Goal: Task Accomplishment & Management: Manage account settings

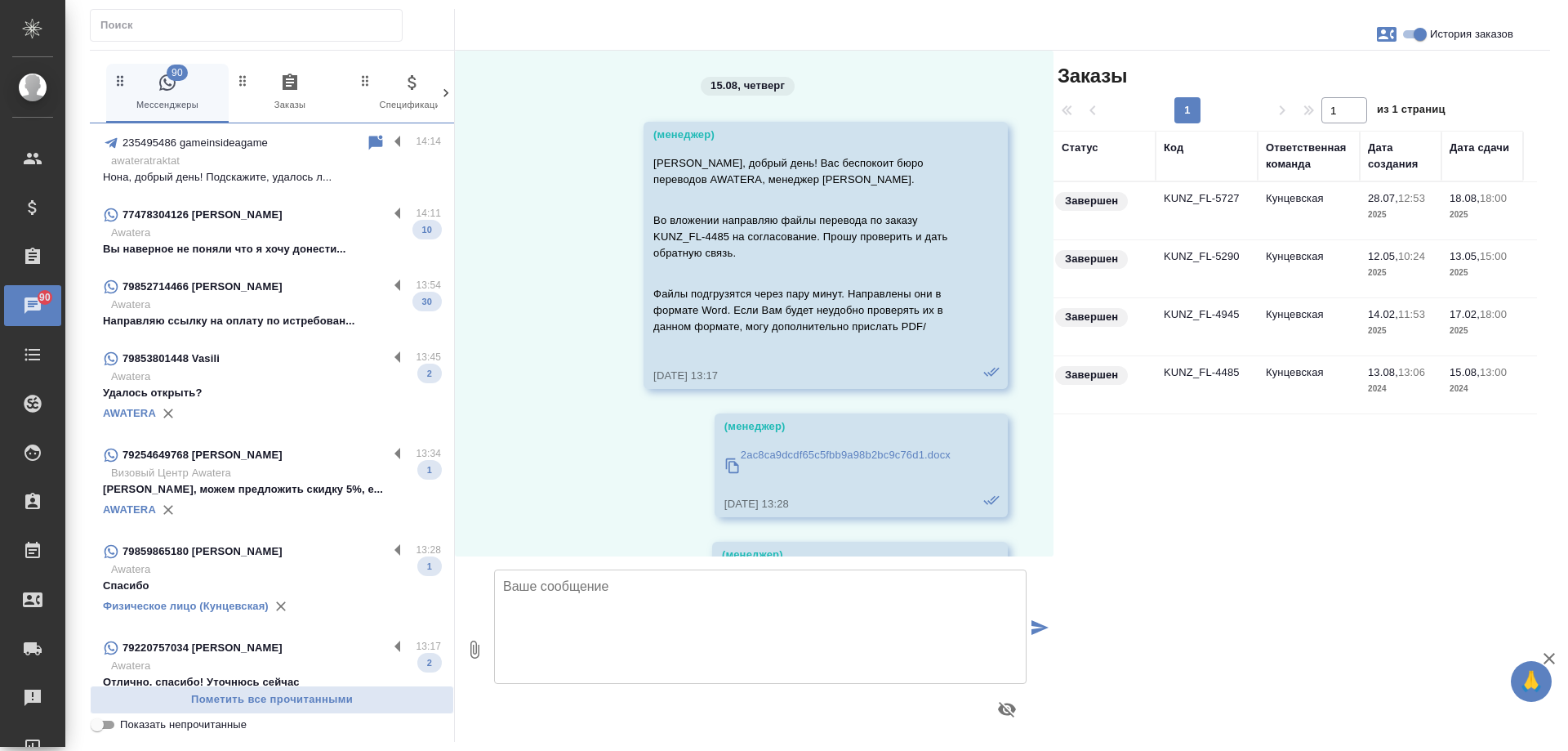
scroll to position [20683, 0]
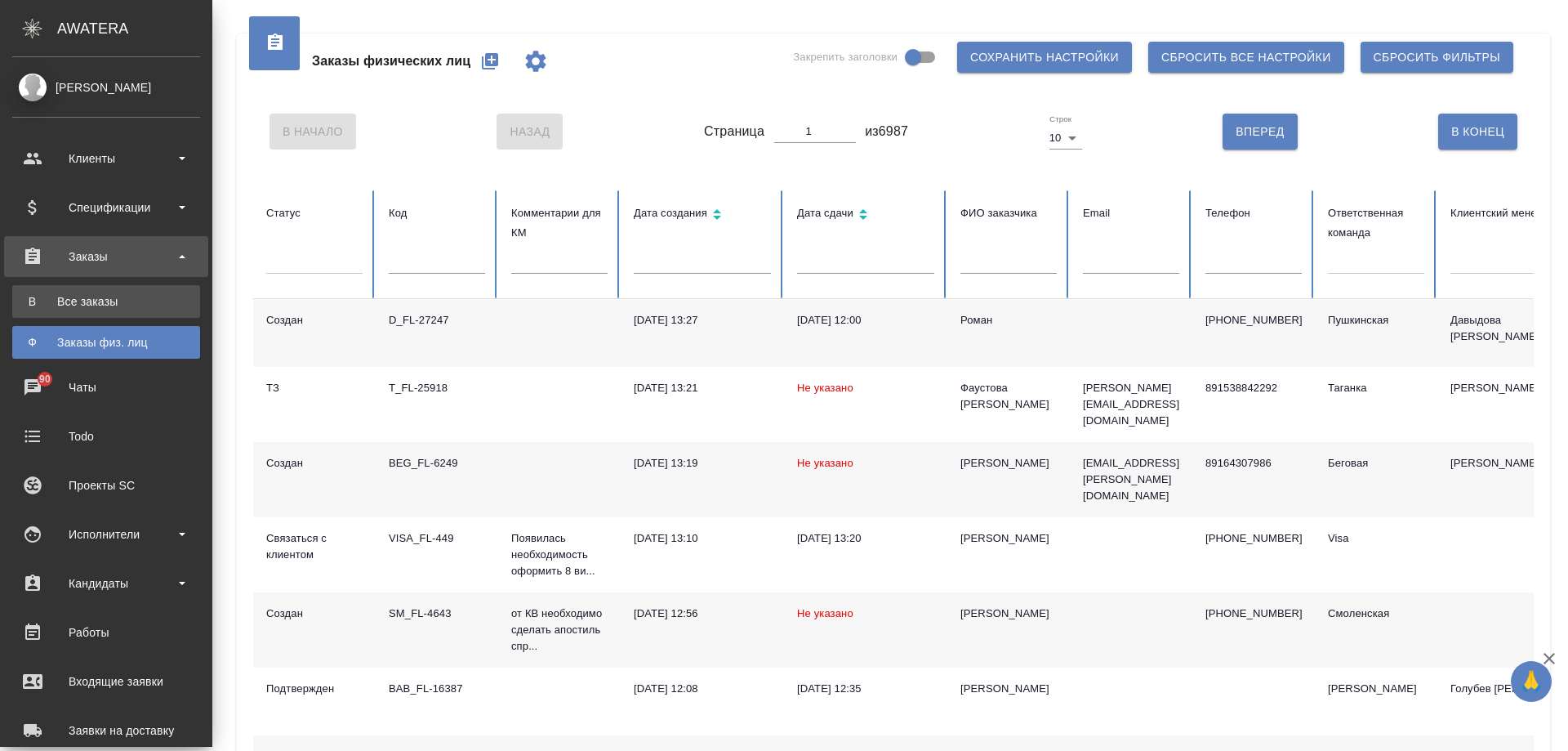
click at [36, 301] on div "Все заказы" at bounding box center [106, 301] width 171 height 16
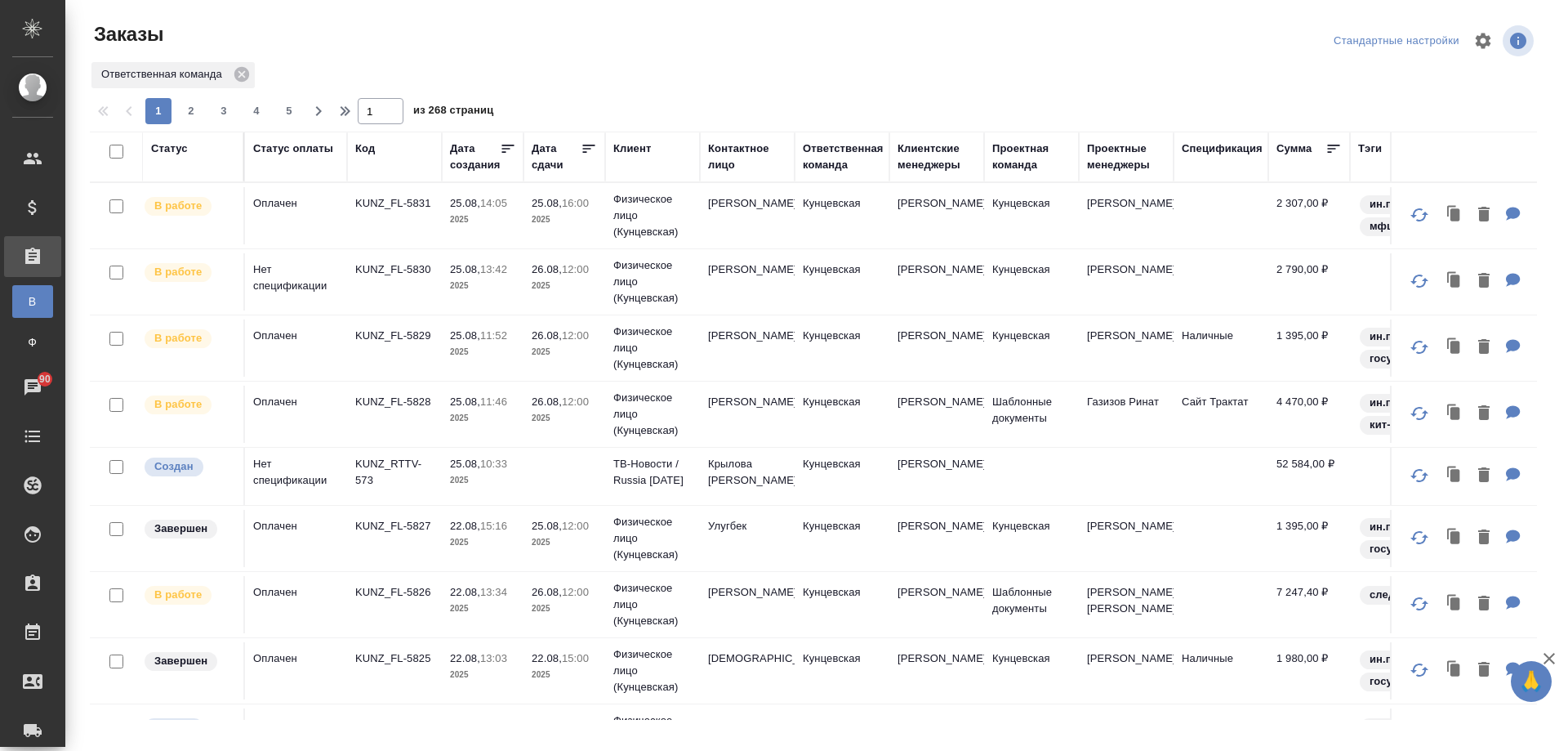
click at [798, 228] on td "Кунцевская" at bounding box center [842, 215] width 95 height 57
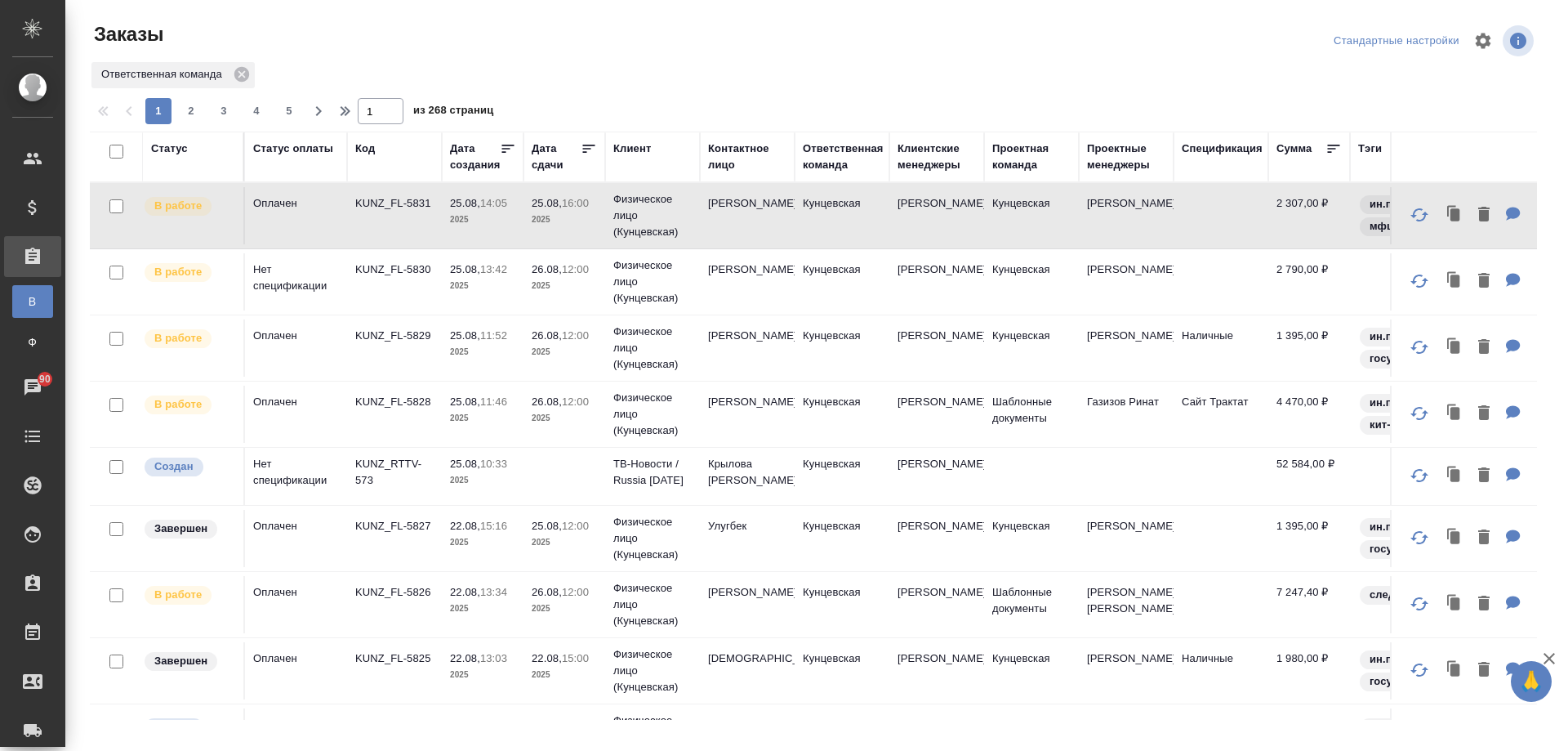
click at [798, 228] on td "Кунцевская" at bounding box center [842, 215] width 95 height 57
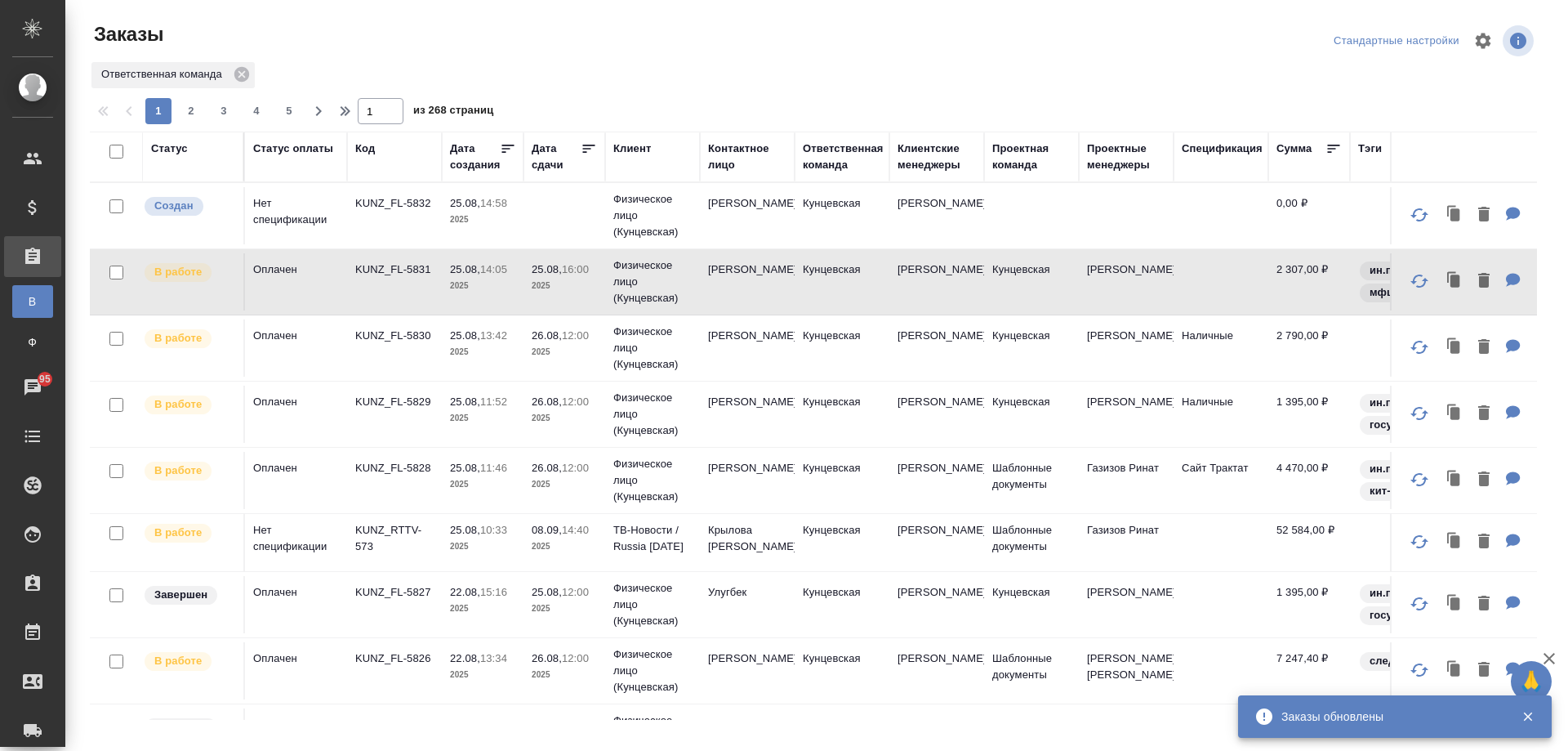
click at [450, 433] on td "25.08, 11:52 2025" at bounding box center [483, 414] width 82 height 57
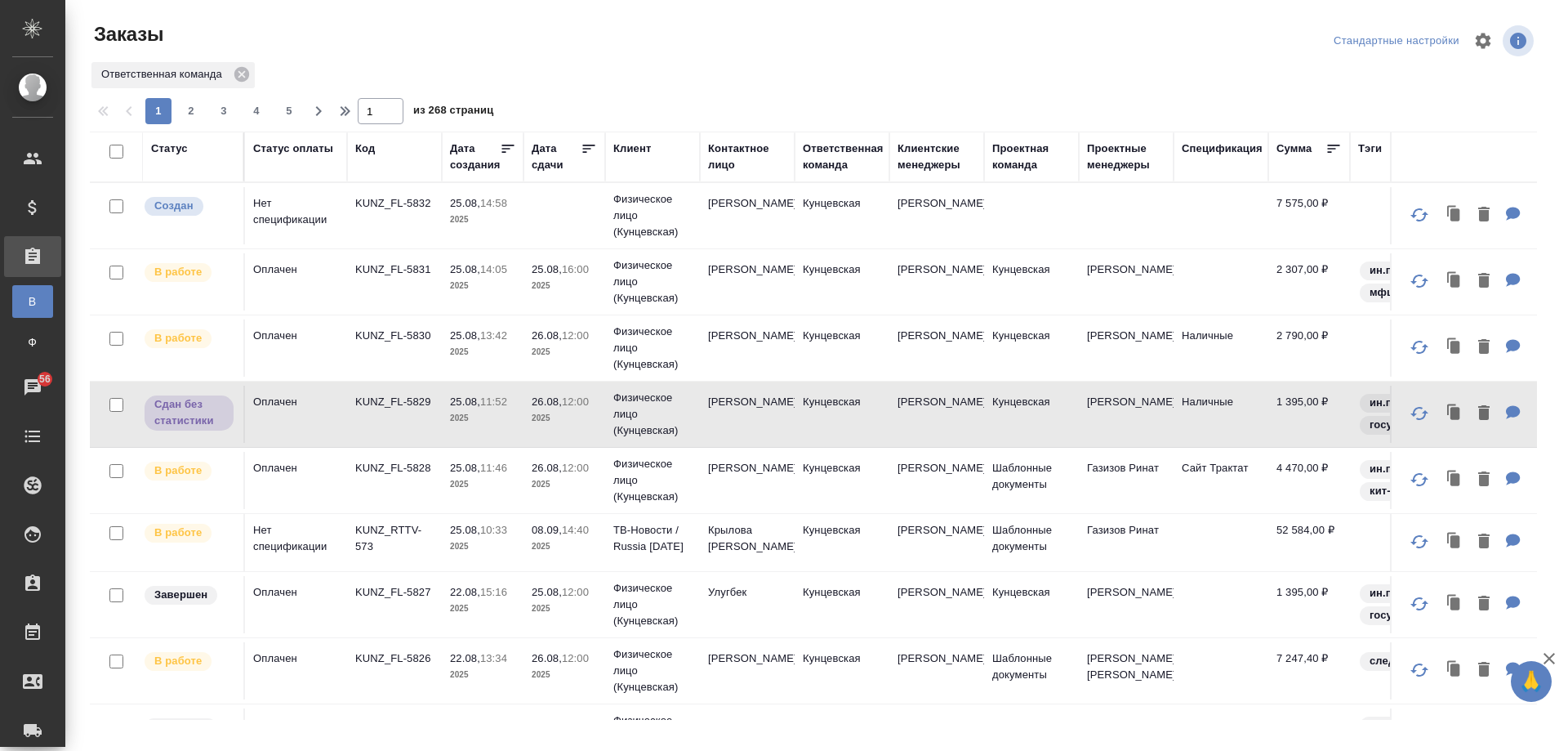
click at [834, 221] on td "Кунцевская" at bounding box center [842, 215] width 95 height 57
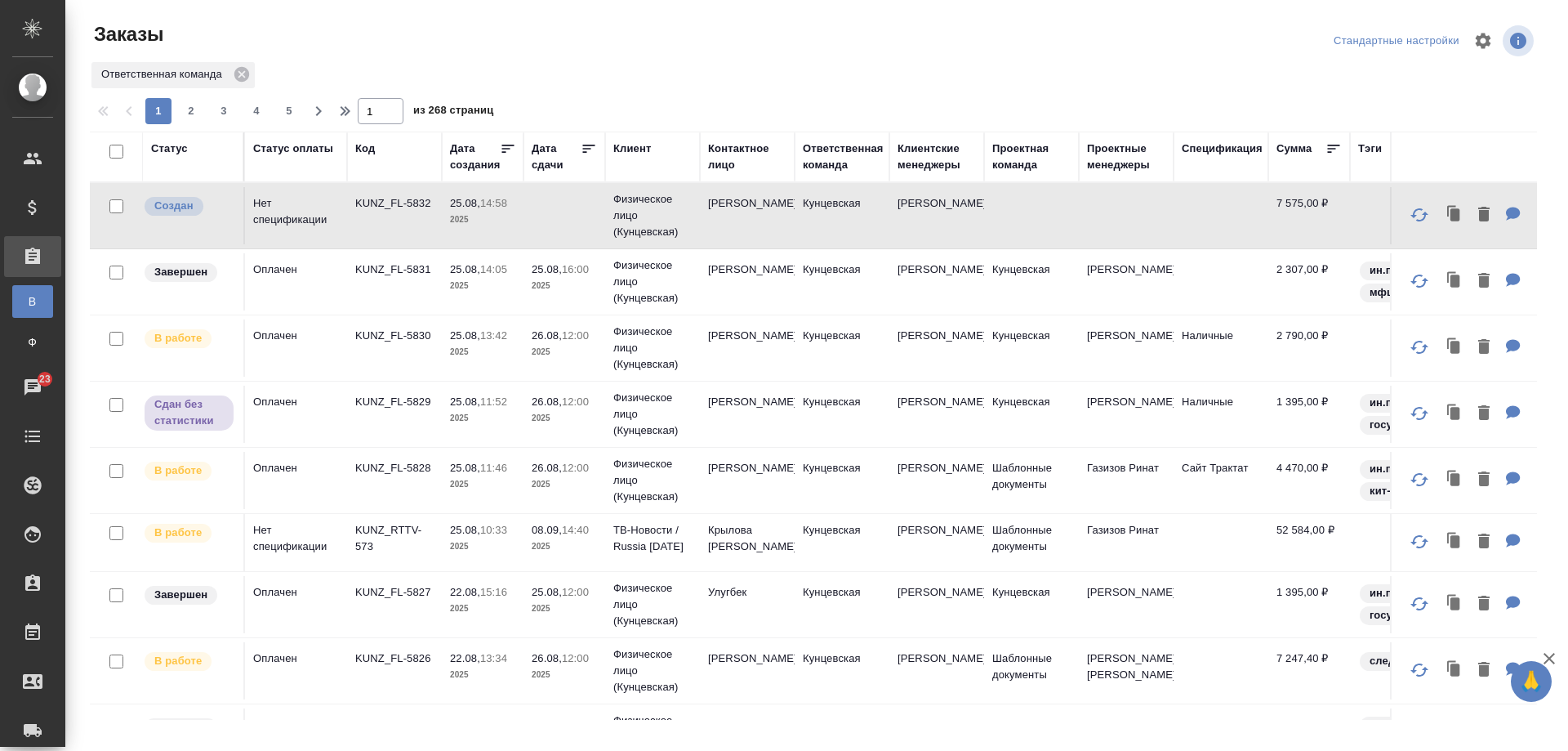
click at [746, 422] on td "Хасан" at bounding box center [747, 414] width 95 height 57
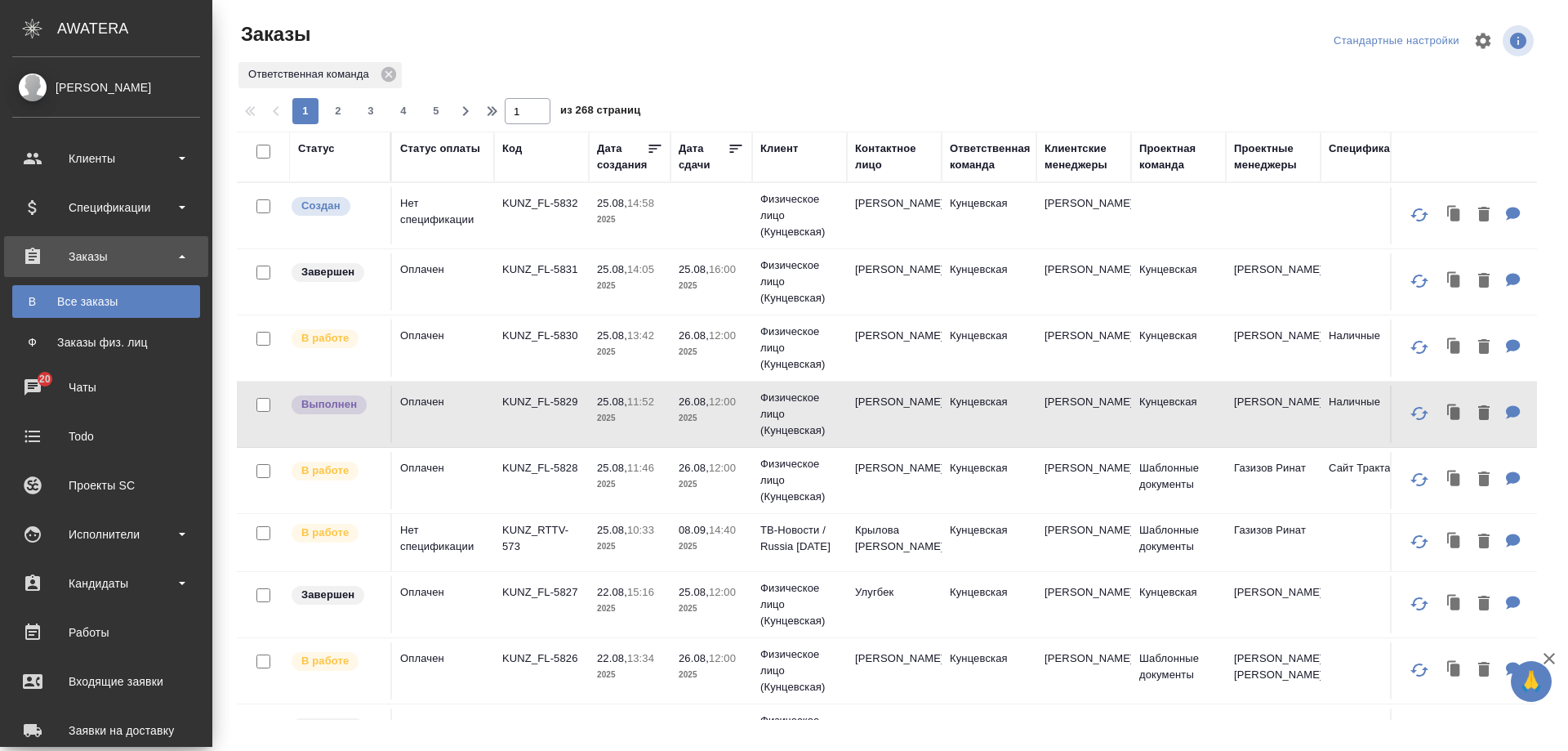
click at [82, 307] on div "Все заказы" at bounding box center [106, 301] width 171 height 16
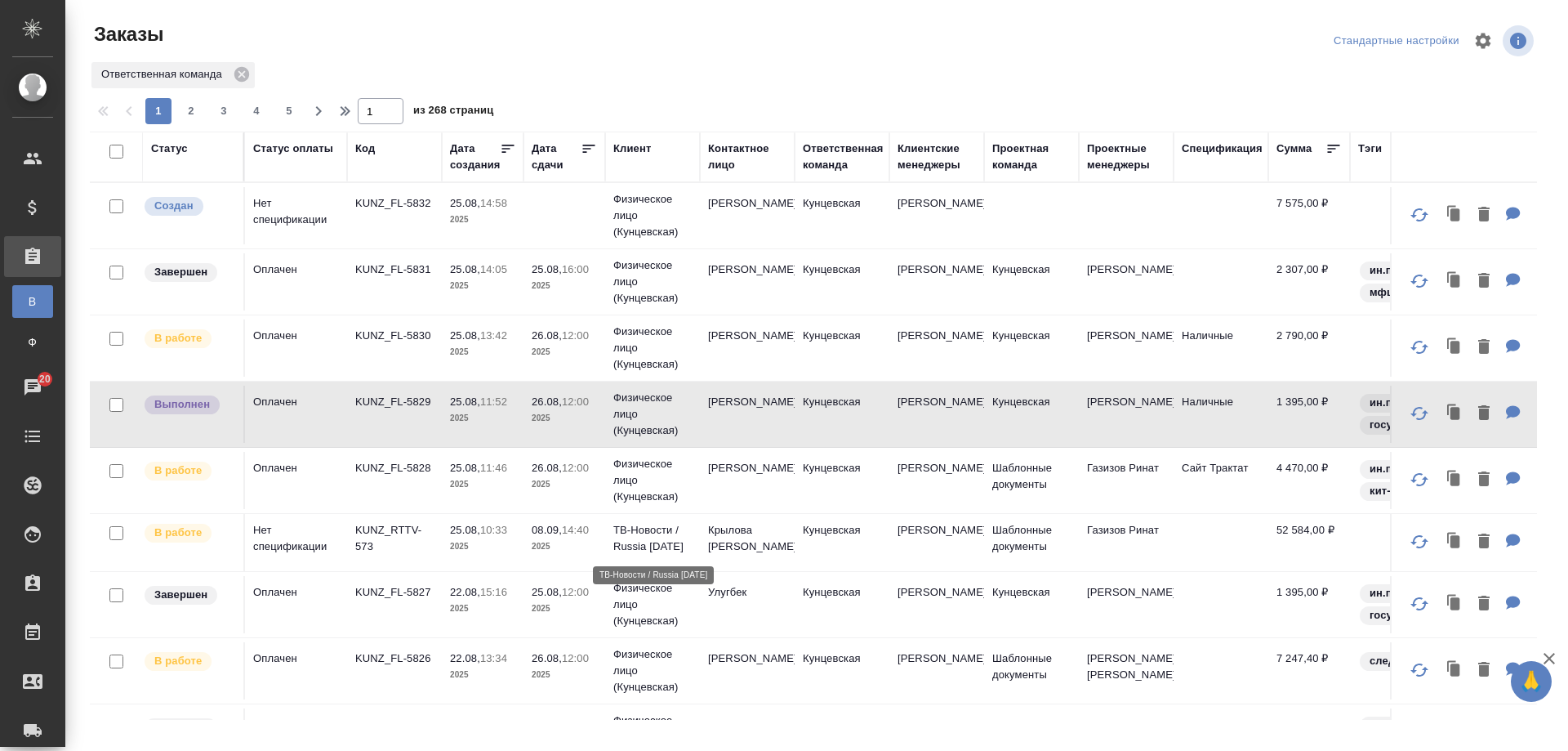
click at [688, 530] on p "ТВ-Новости / Russia Today" at bounding box center [652, 538] width 78 height 33
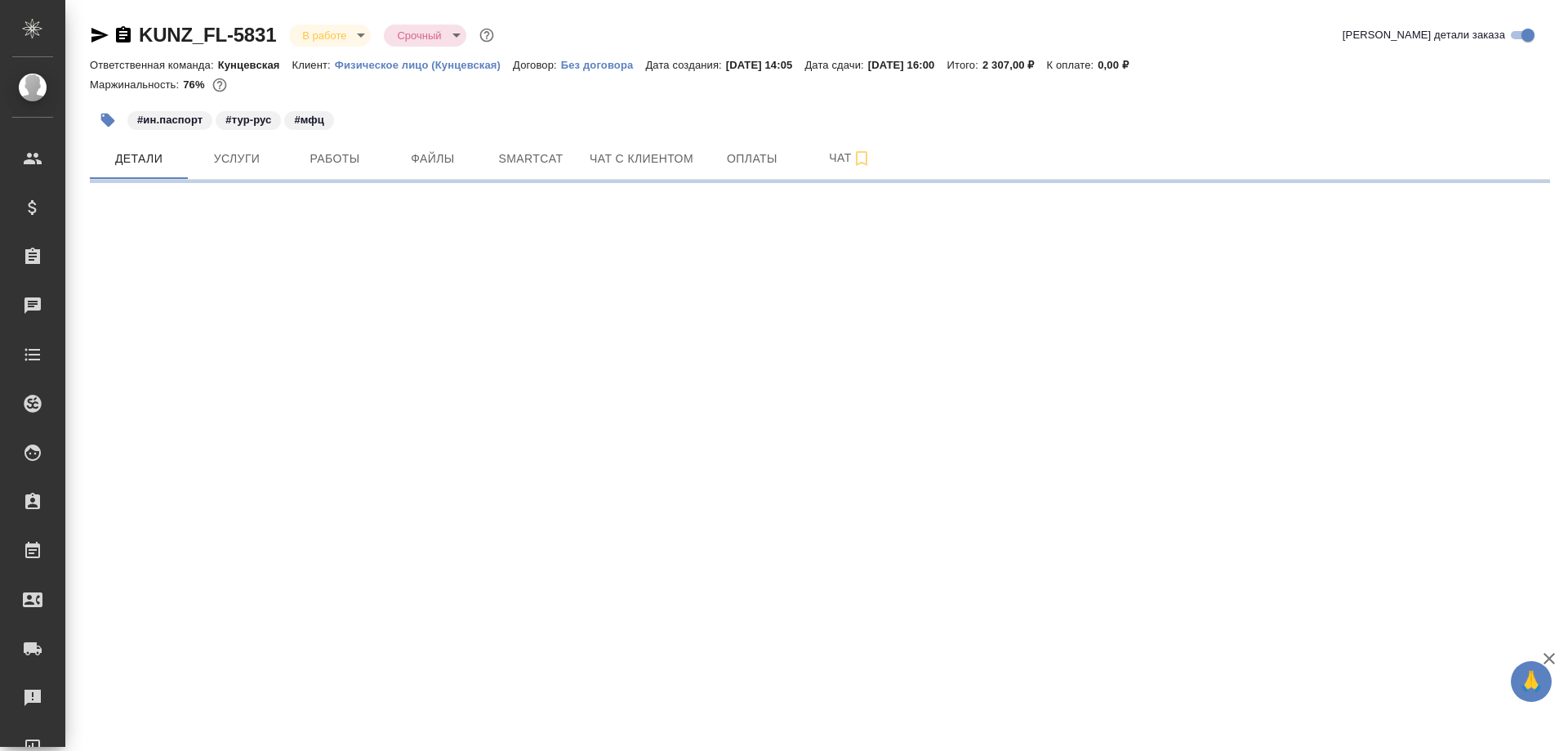
select select "RU"
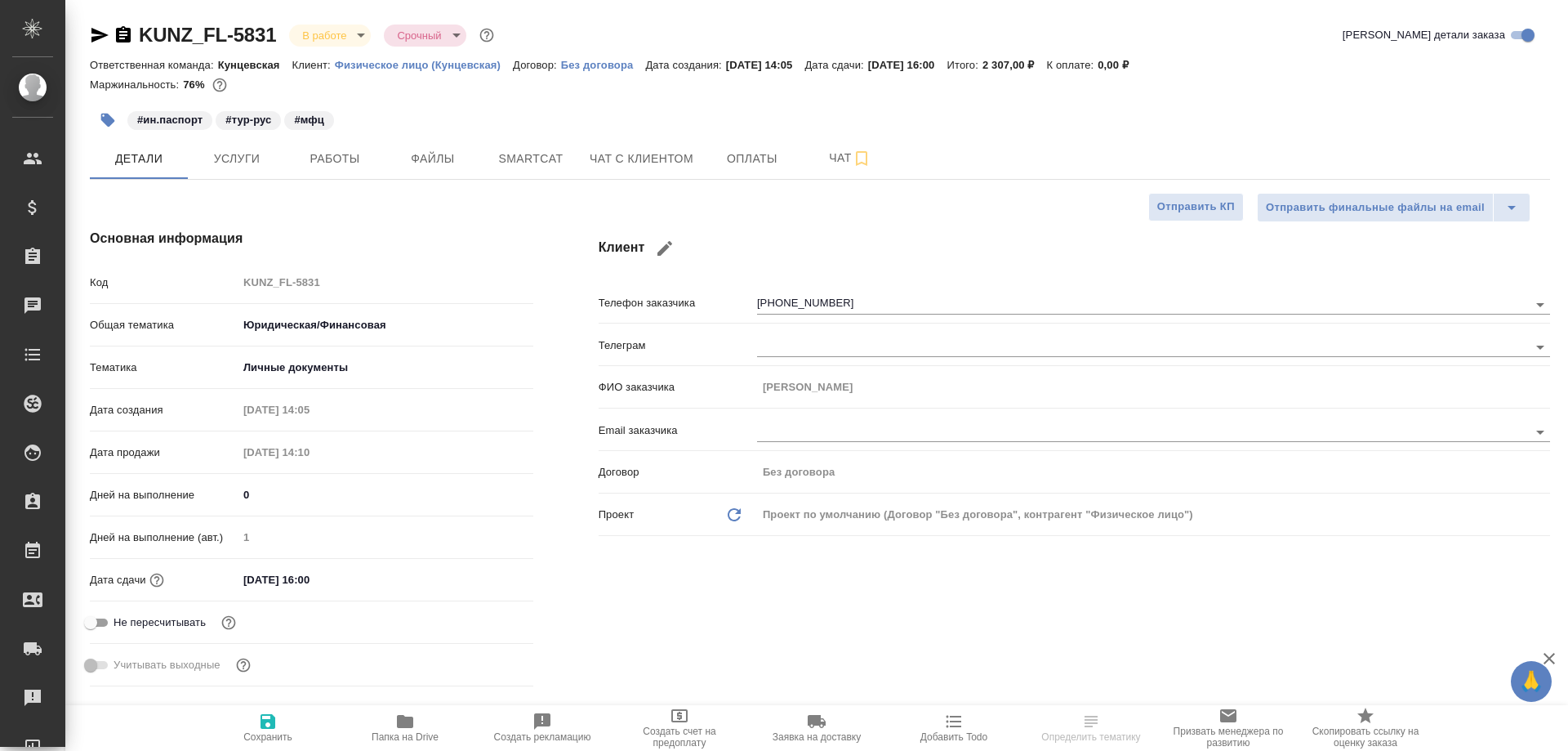
type textarea "x"
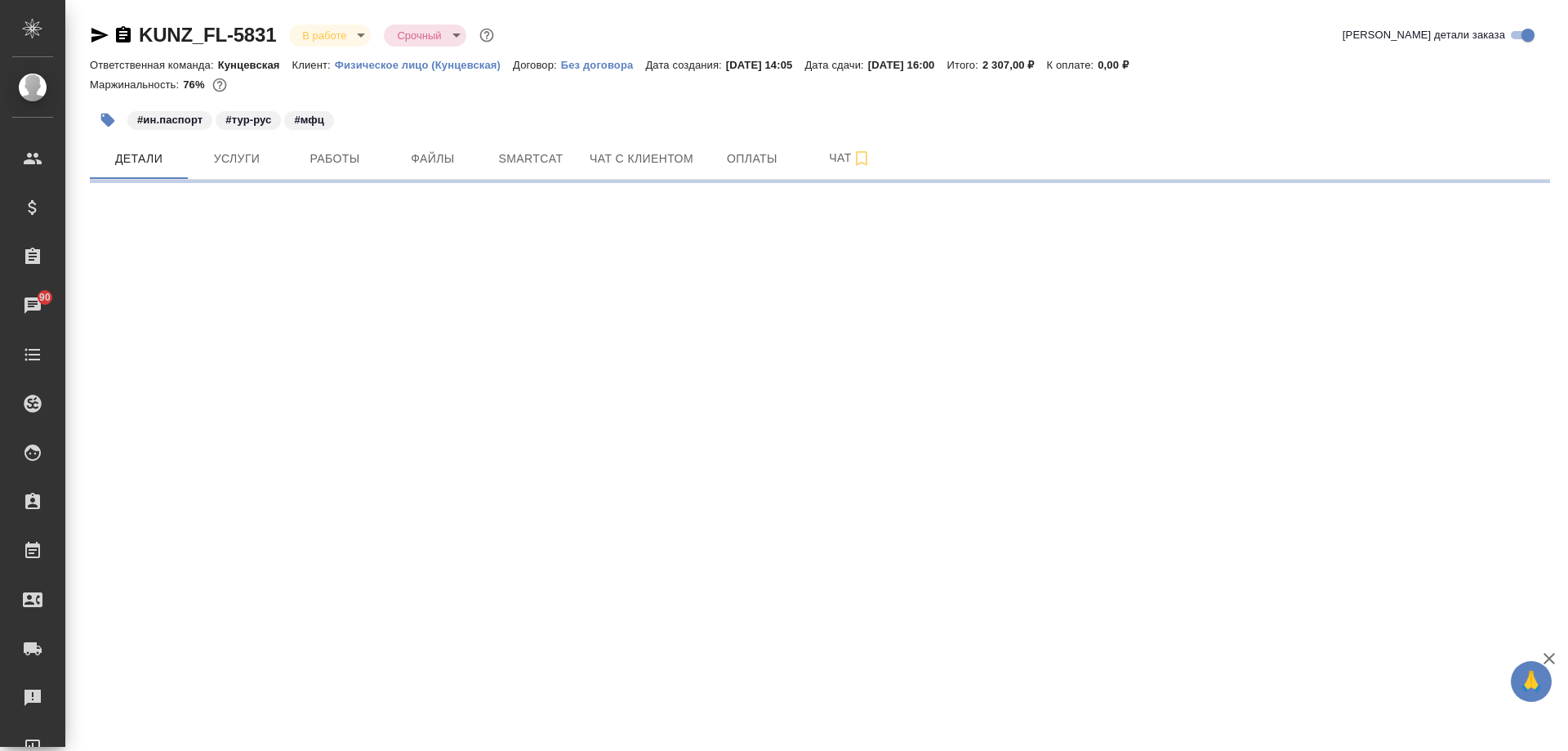
select select "RU"
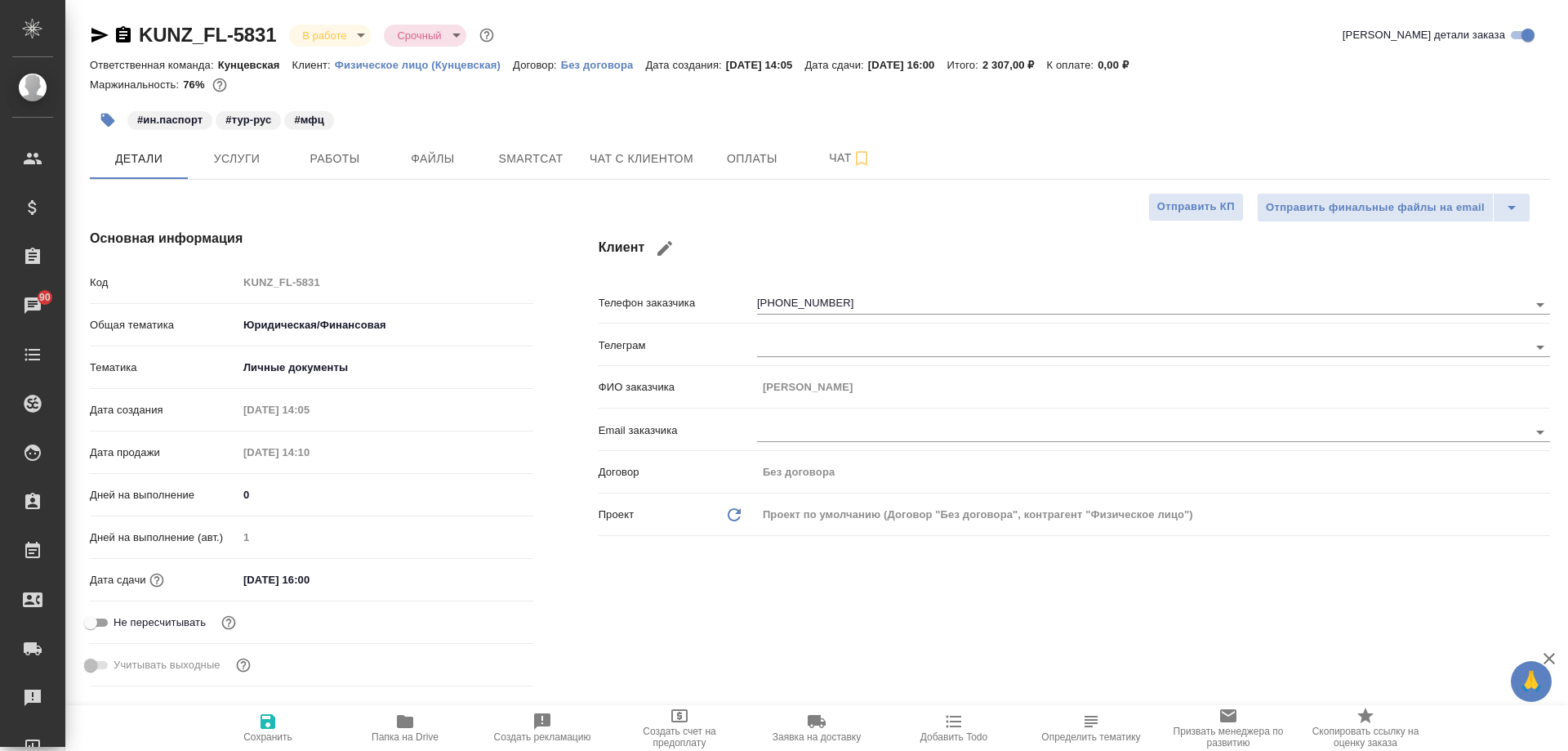
type textarea "x"
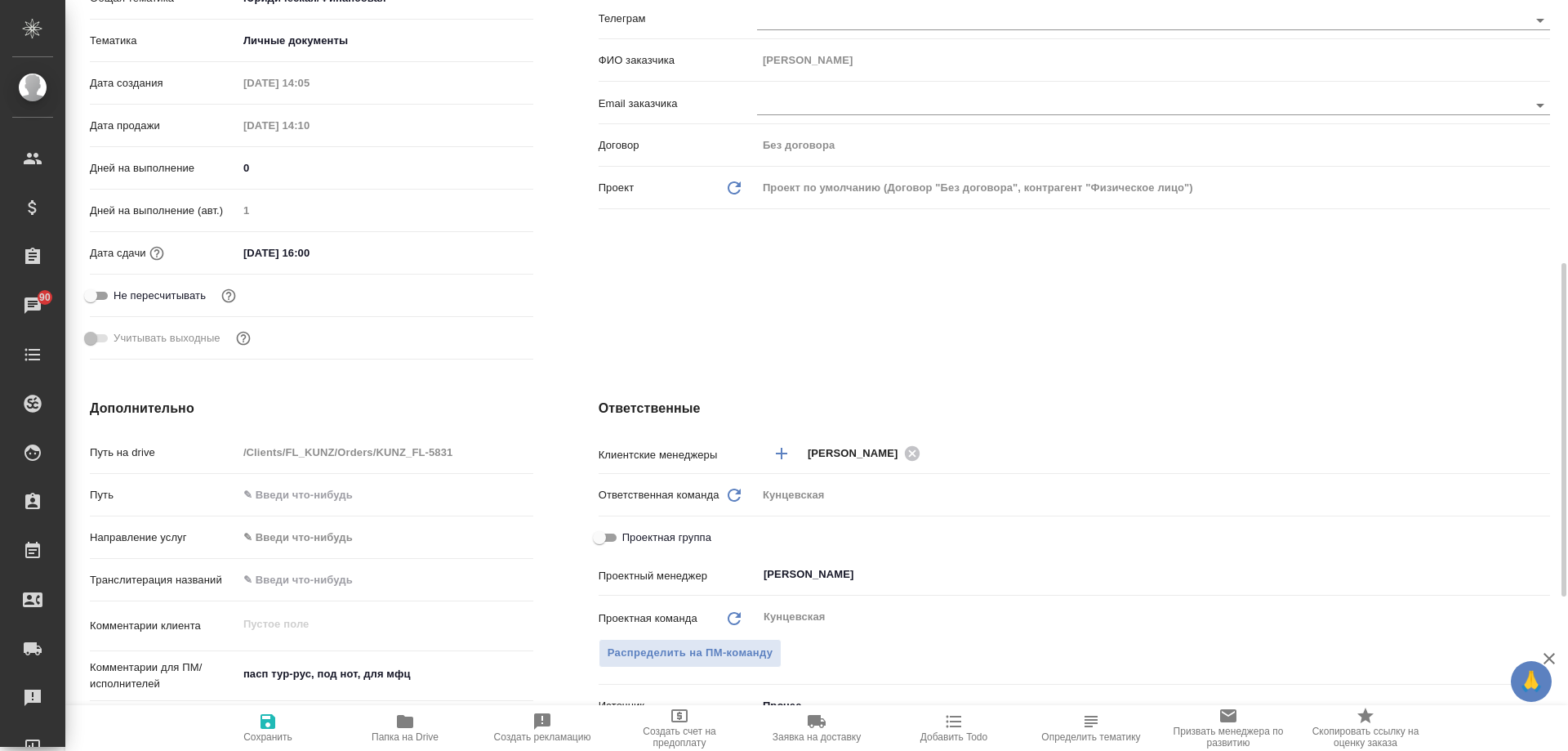
scroll to position [409, 0]
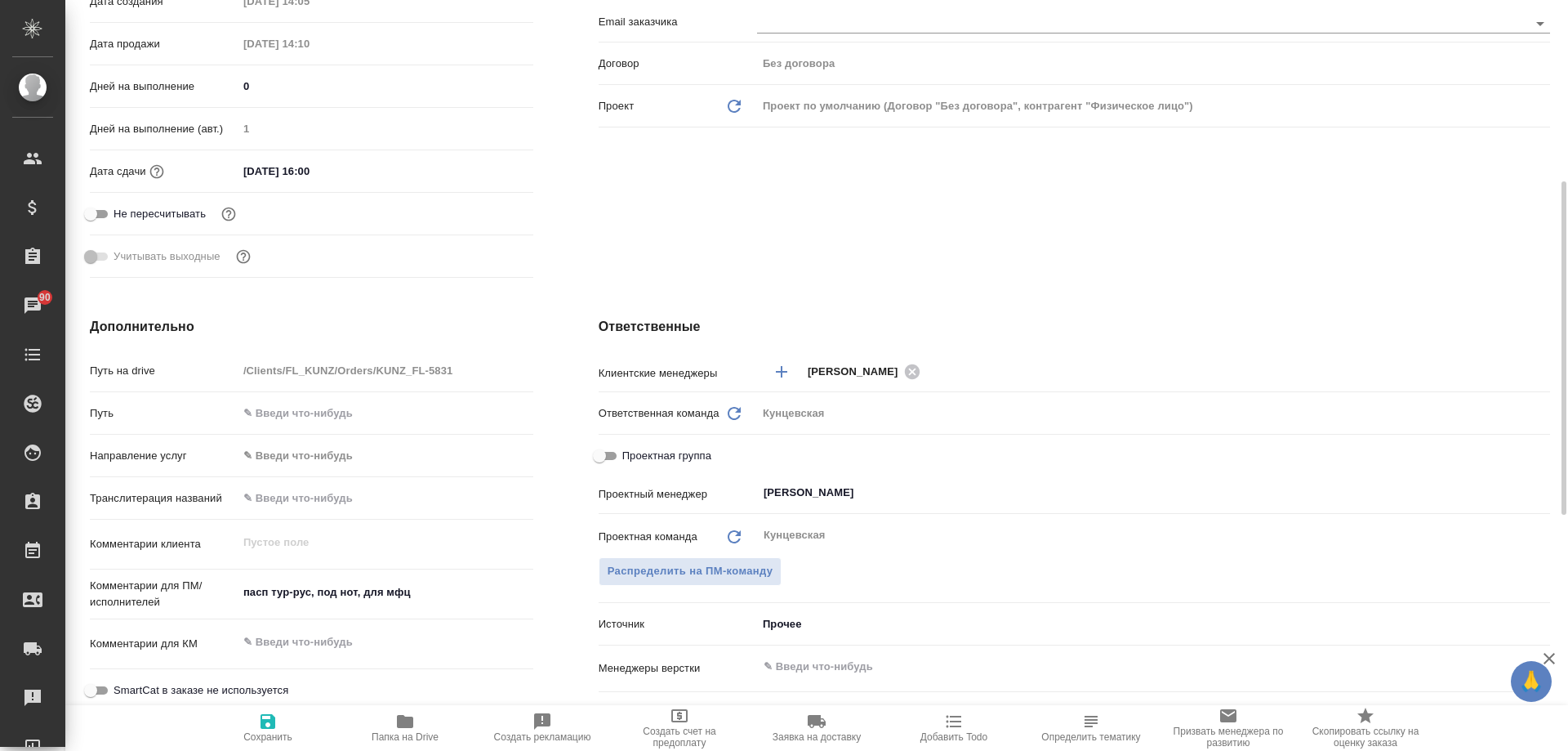
type textarea "x"
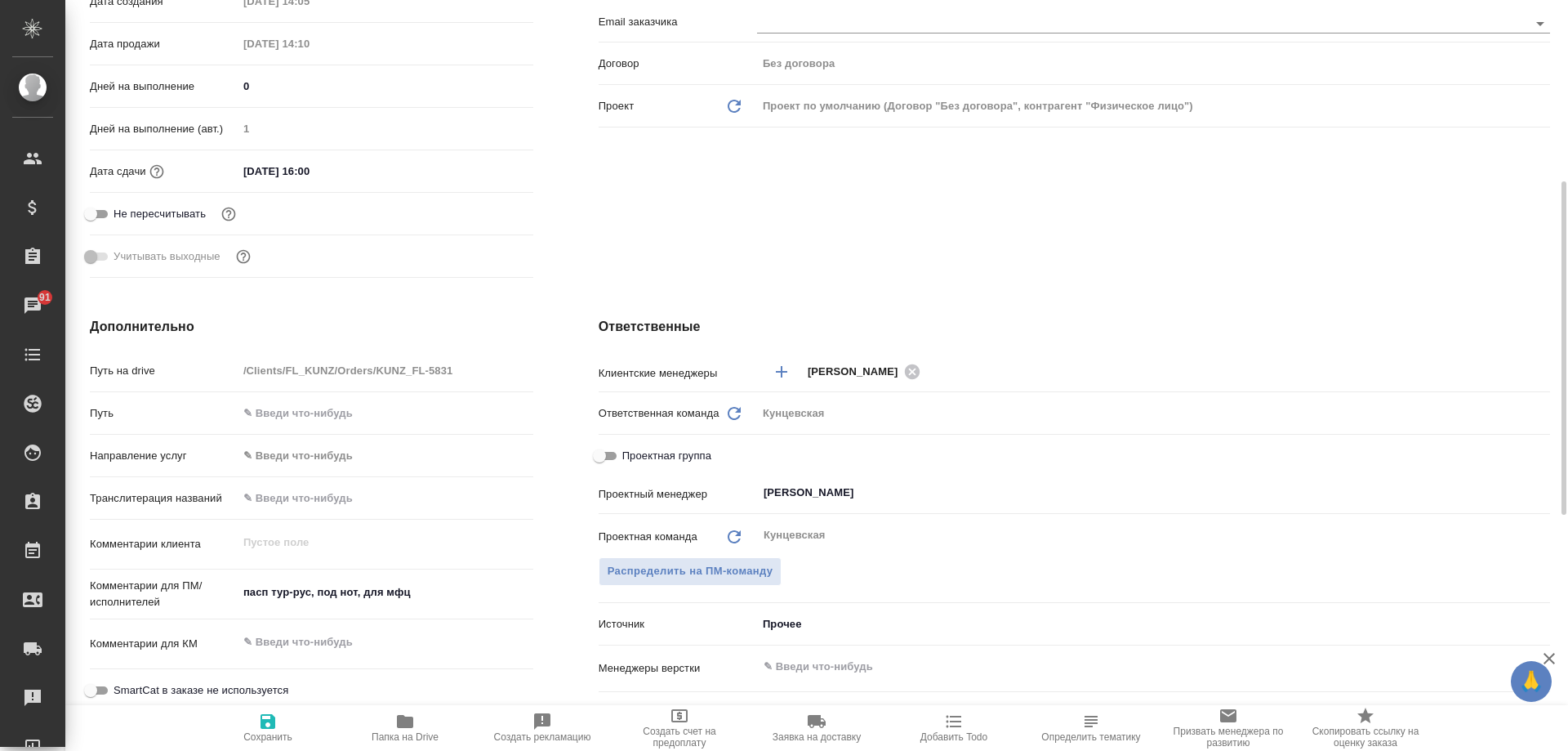
type textarea "x"
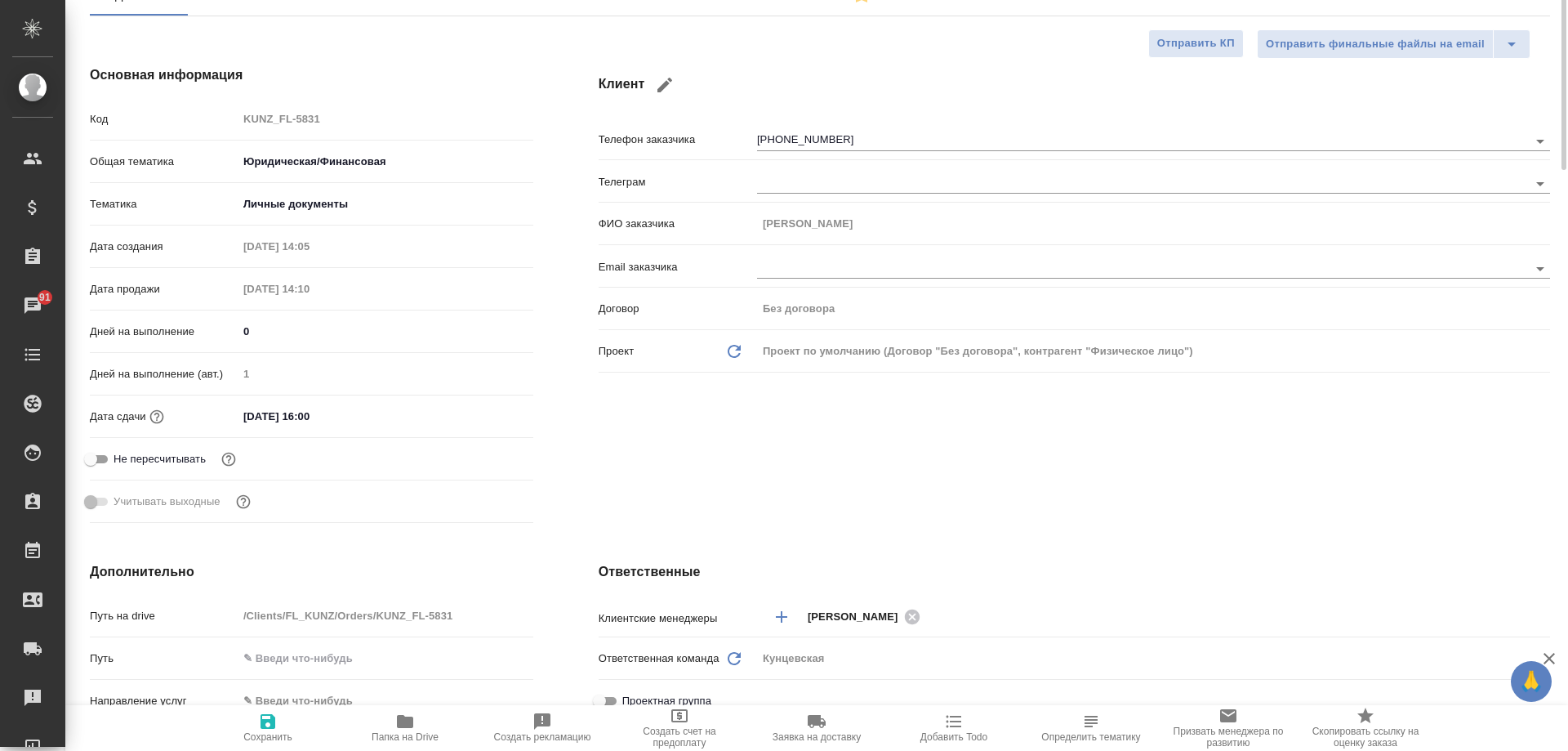
scroll to position [0, 0]
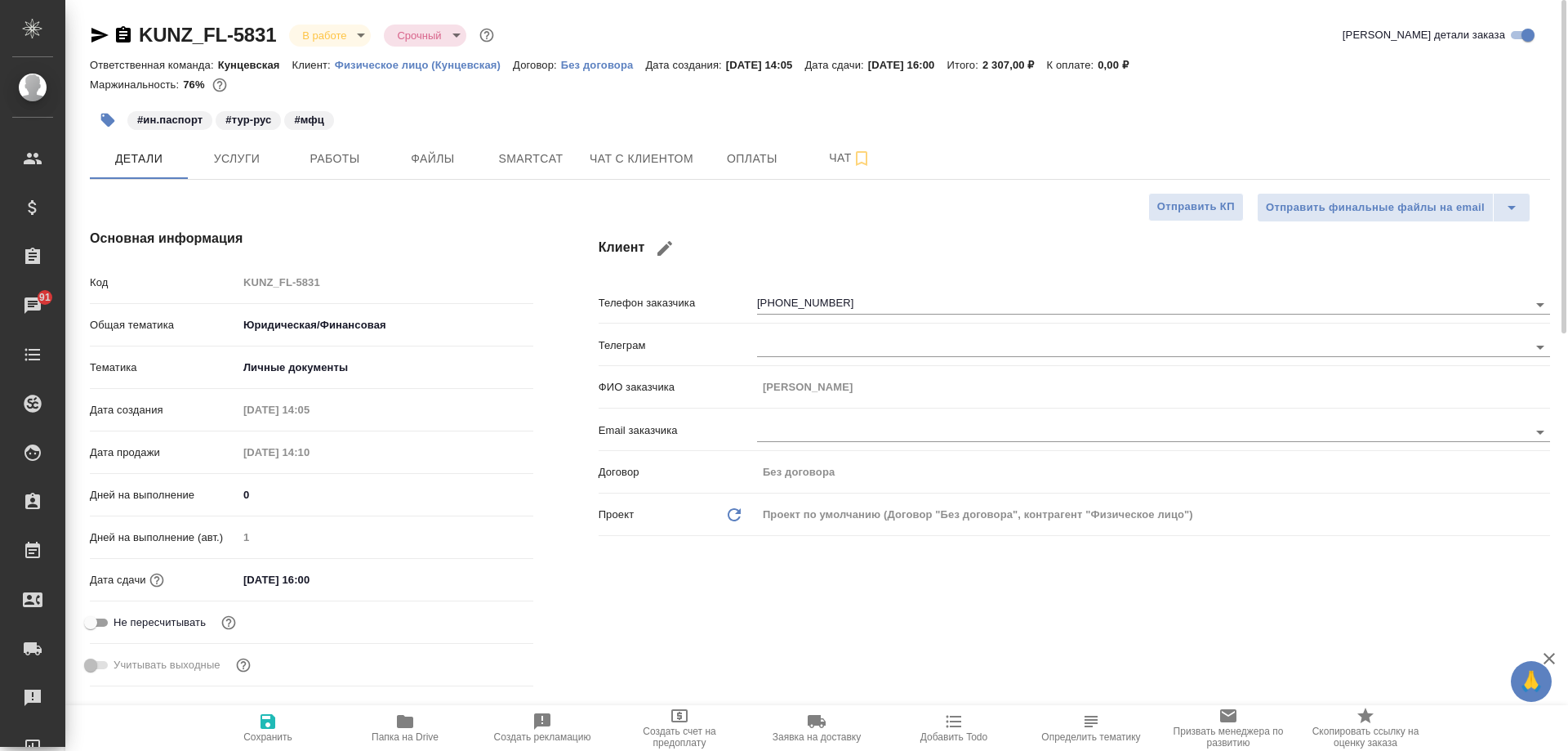
type textarea "x"
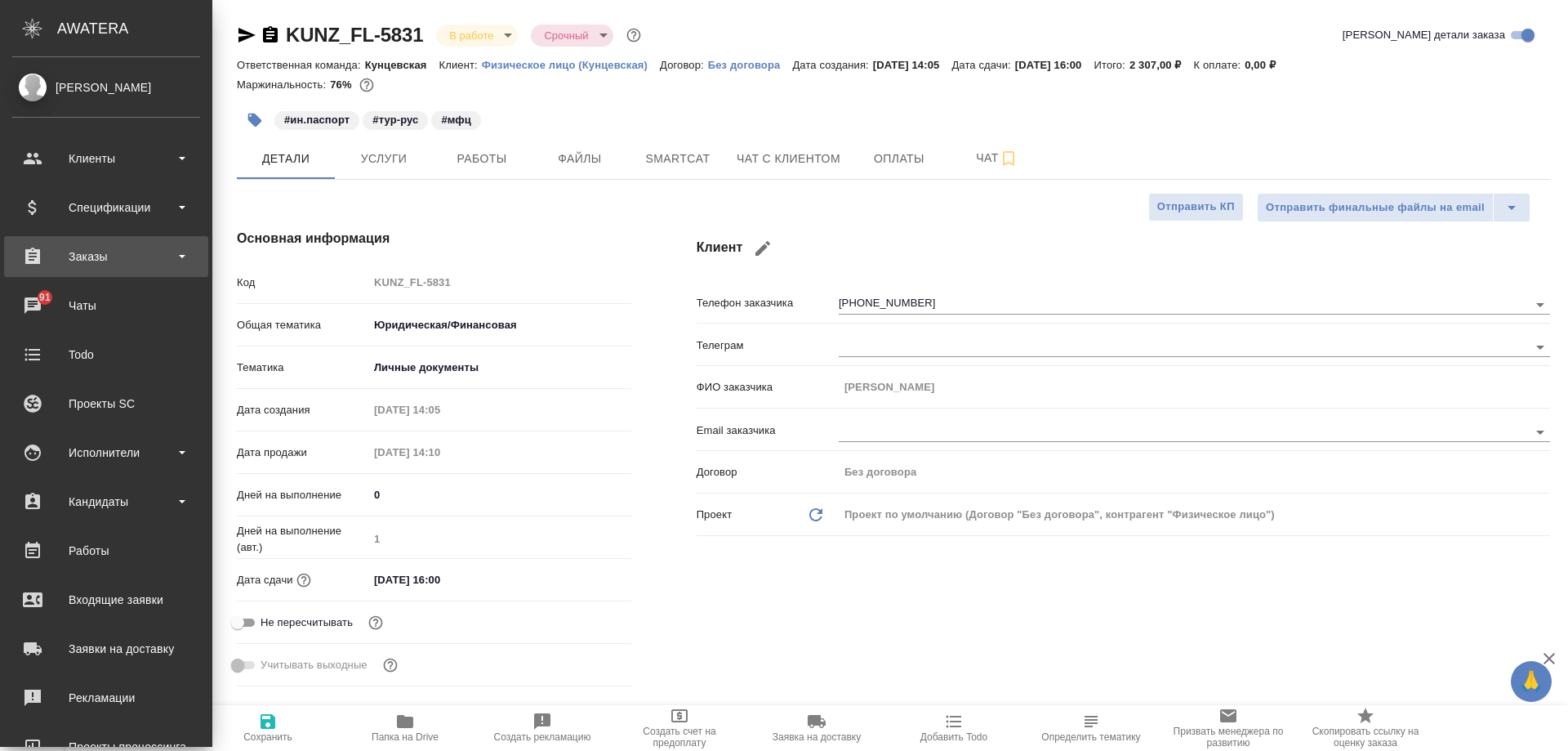
click at [125, 244] on div "Заказы" at bounding box center [106, 256] width 204 height 41
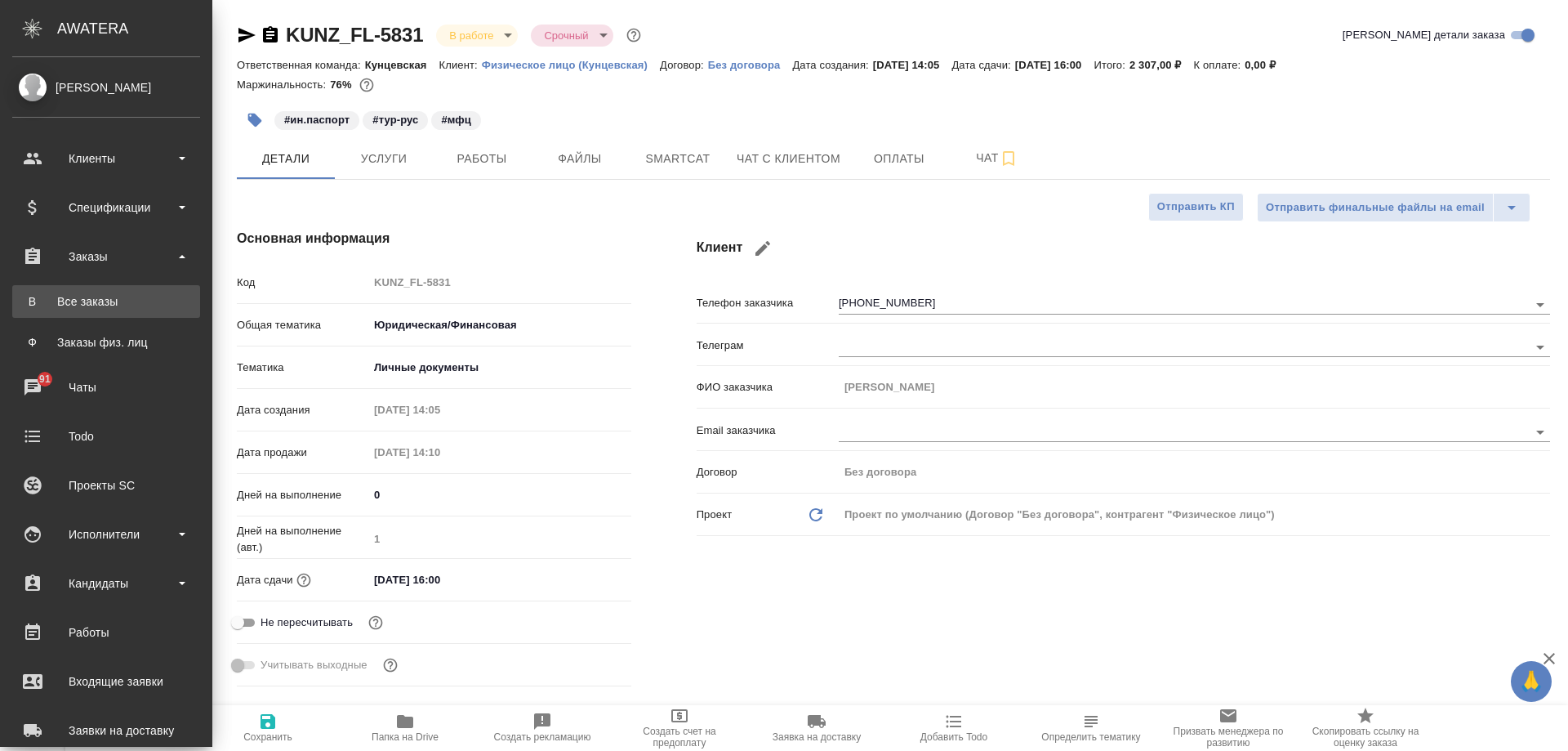
type textarea "x"
click at [142, 297] on div "Все заказы" at bounding box center [106, 301] width 171 height 16
type textarea "x"
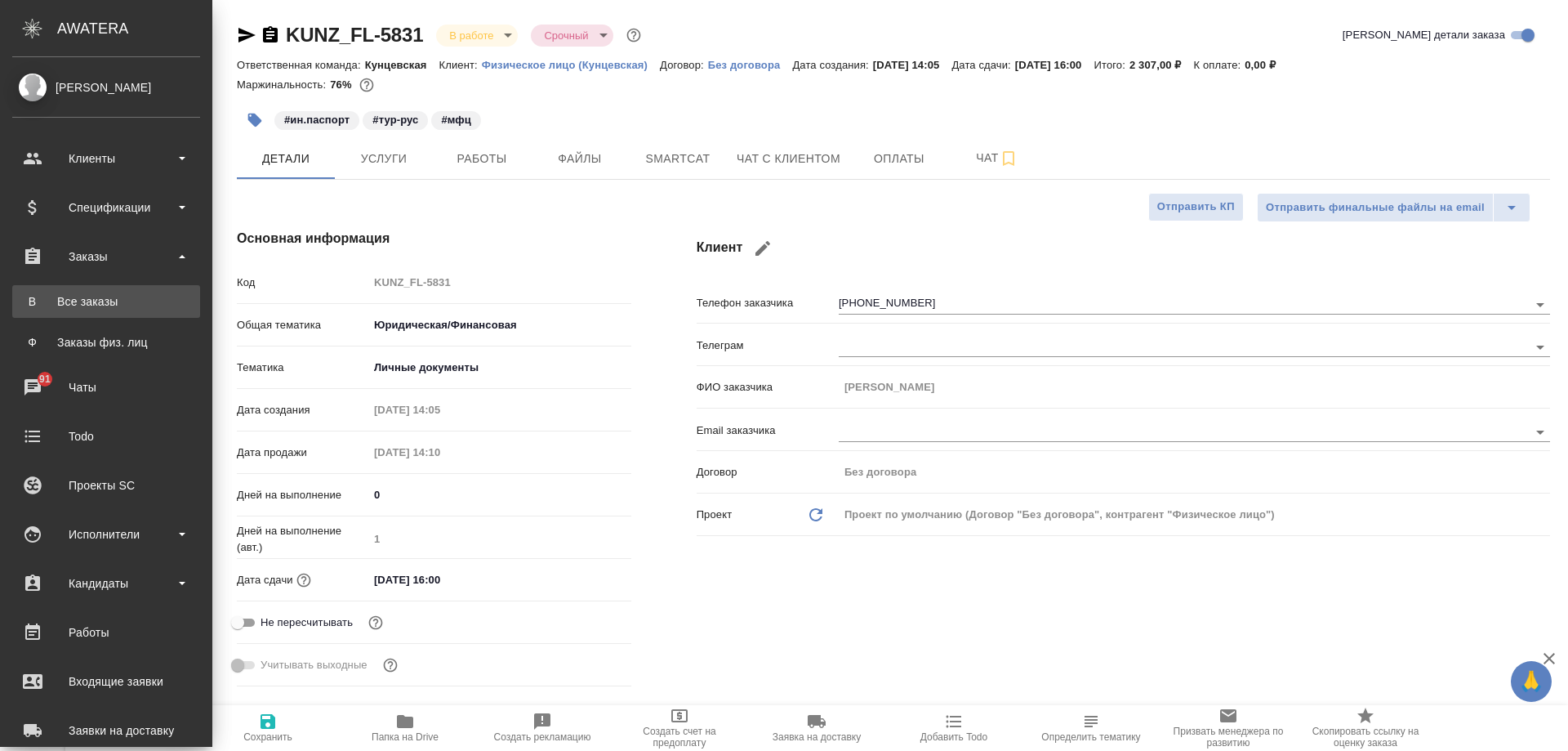
type textarea "x"
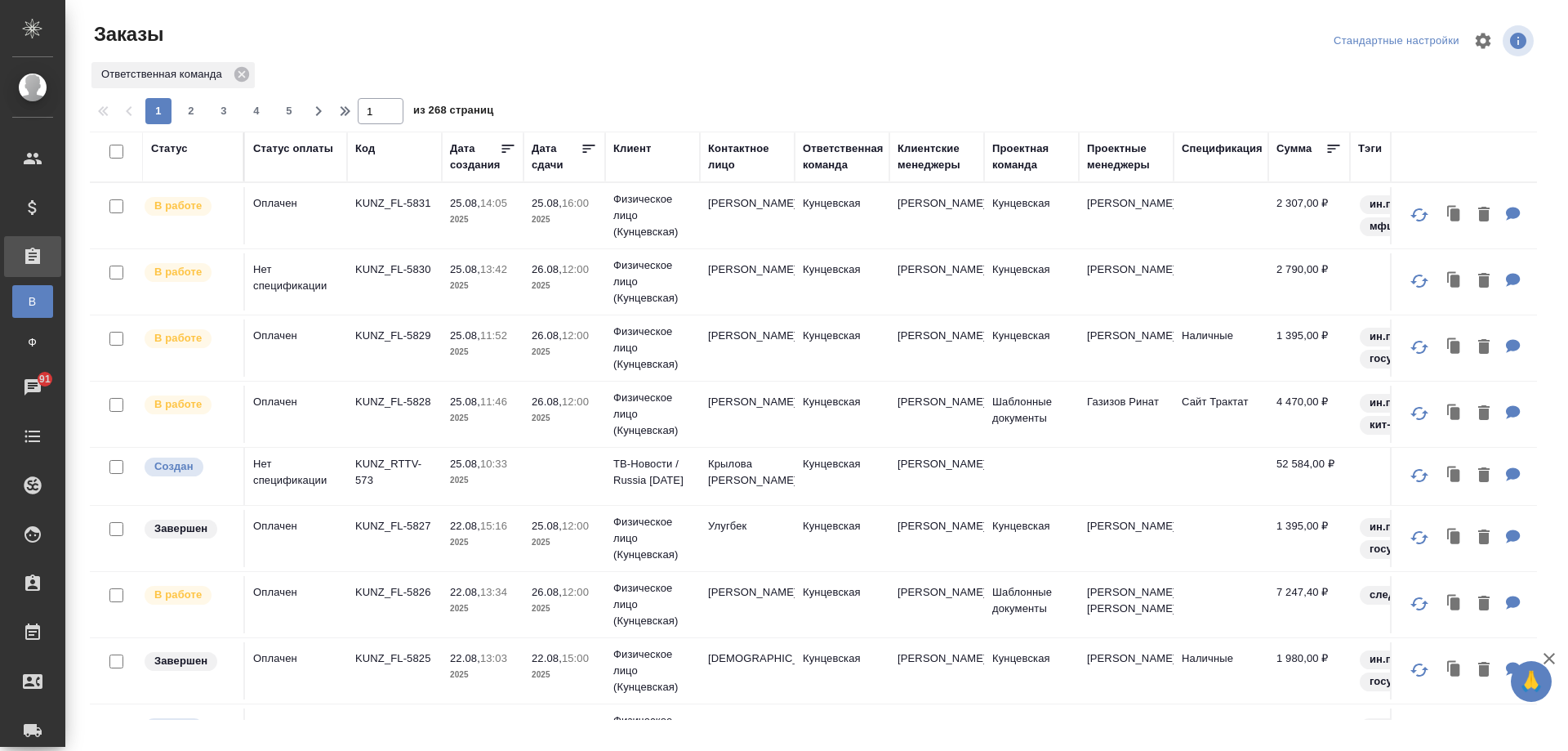
click at [752, 477] on td "Крылова Марина" at bounding box center [747, 476] width 95 height 57
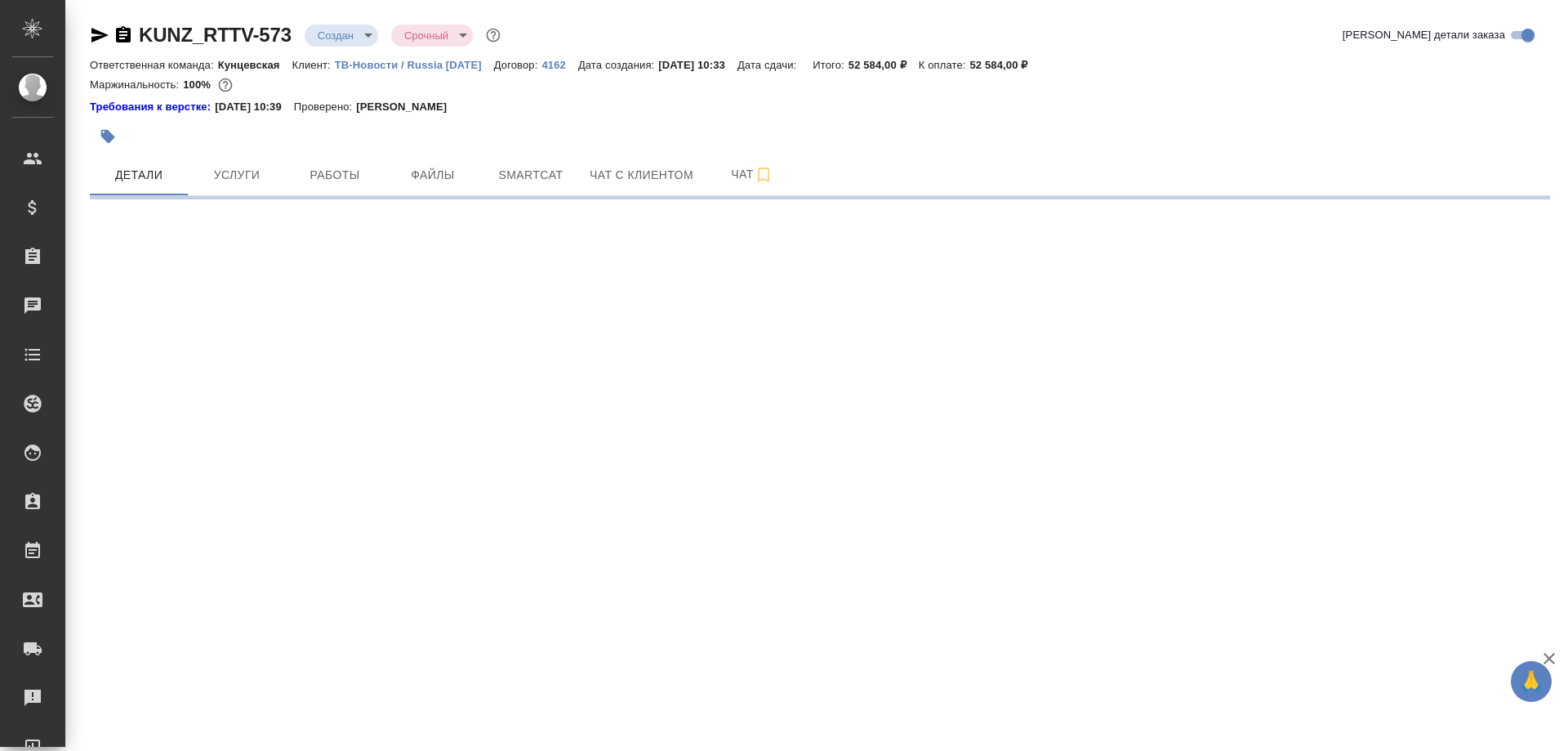
select select "RU"
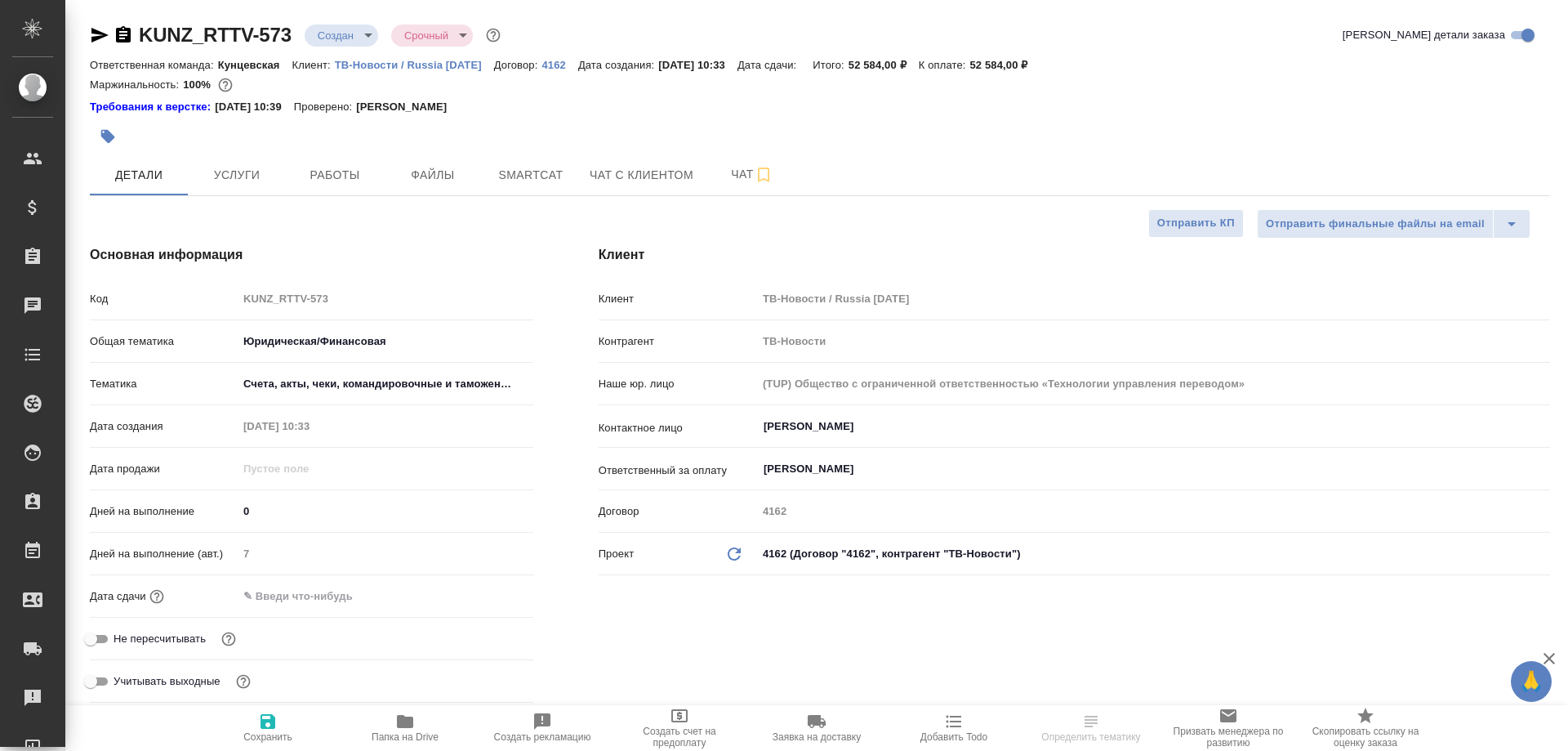
type textarea "x"
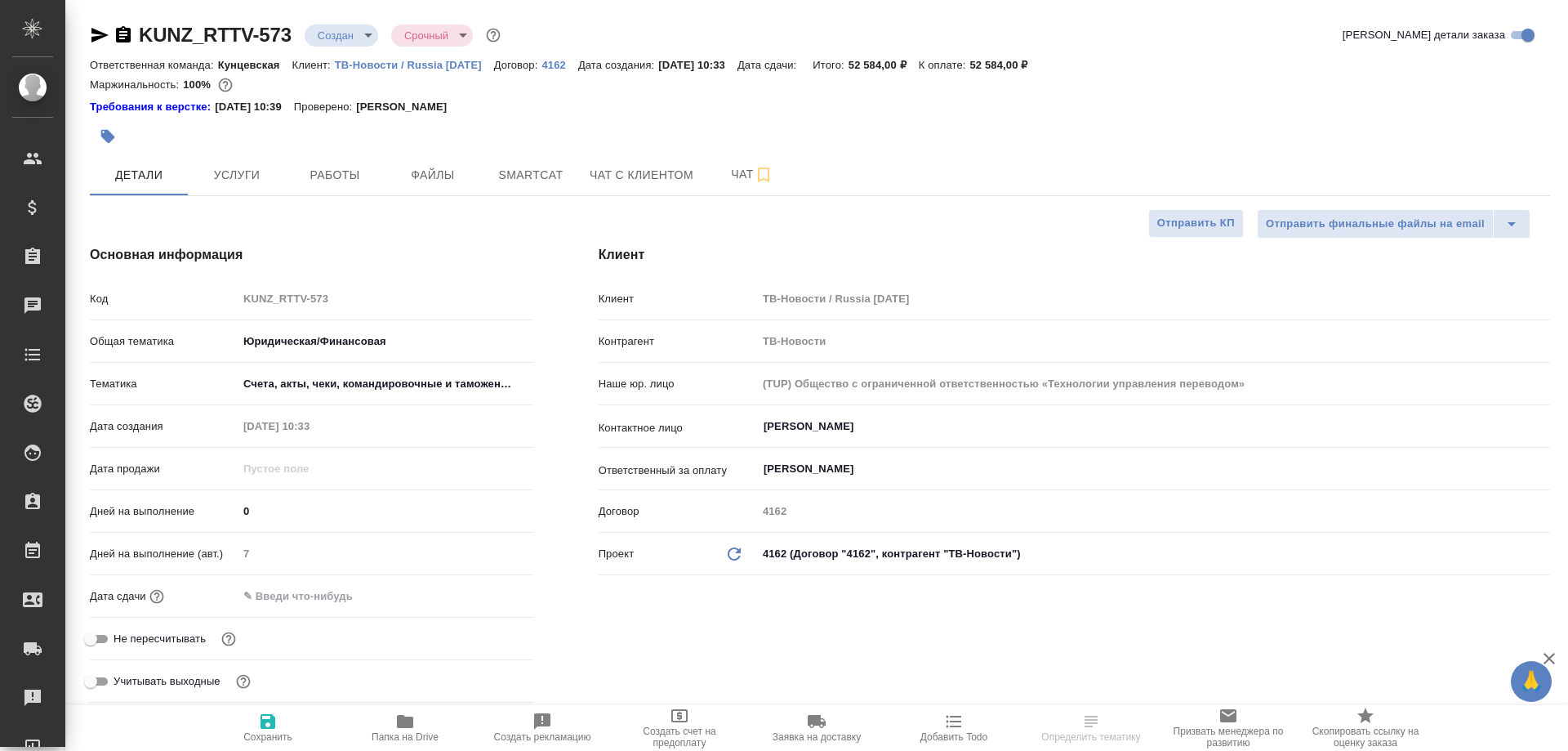
type textarea "x"
click at [289, 598] on input "text" at bounding box center [309, 596] width 143 height 24
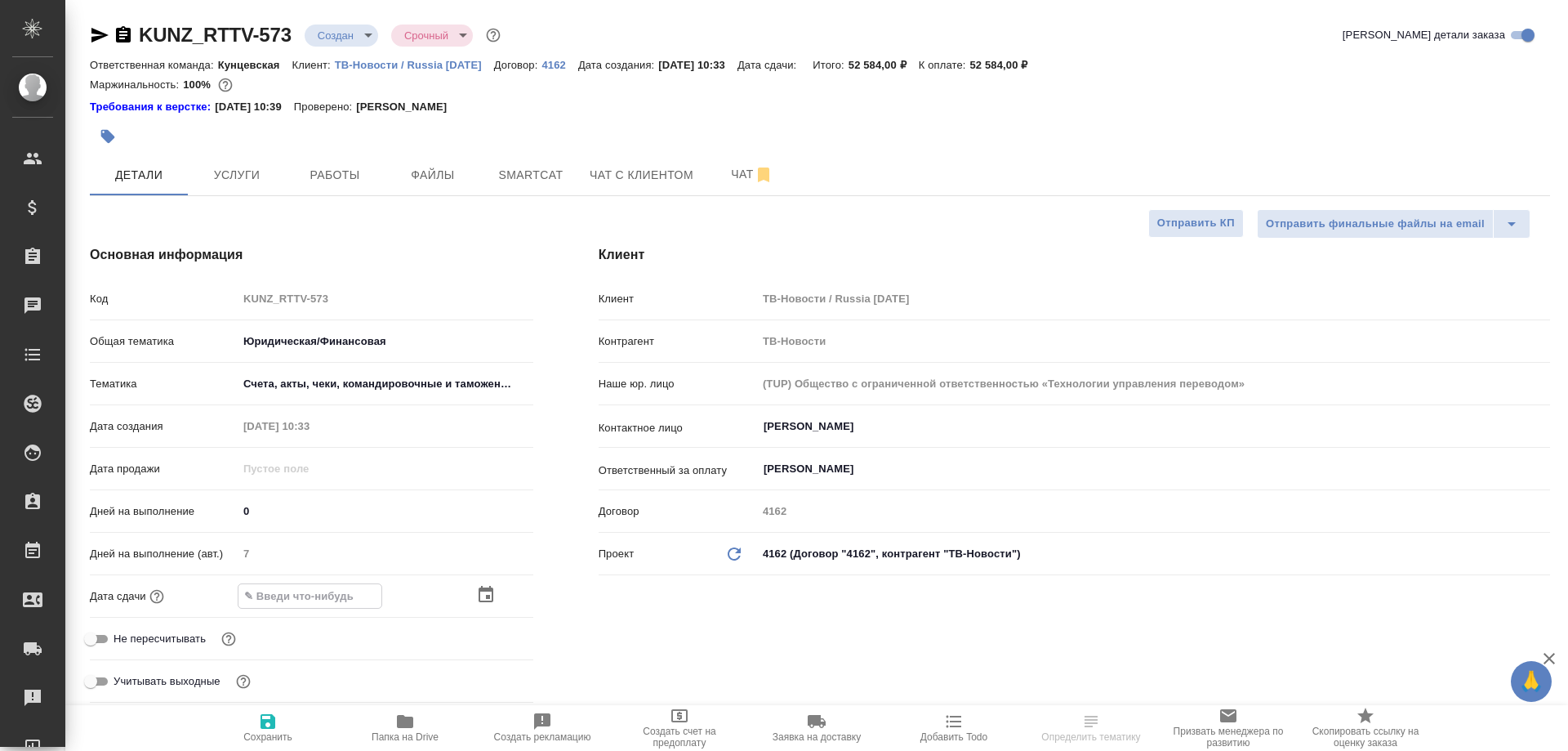
click at [497, 593] on div at bounding box center [504, 594] width 57 height 19
click at [496, 593] on div at bounding box center [504, 595] width 57 height 19
click at [484, 597] on icon "button" at bounding box center [485, 595] width 19 height 19
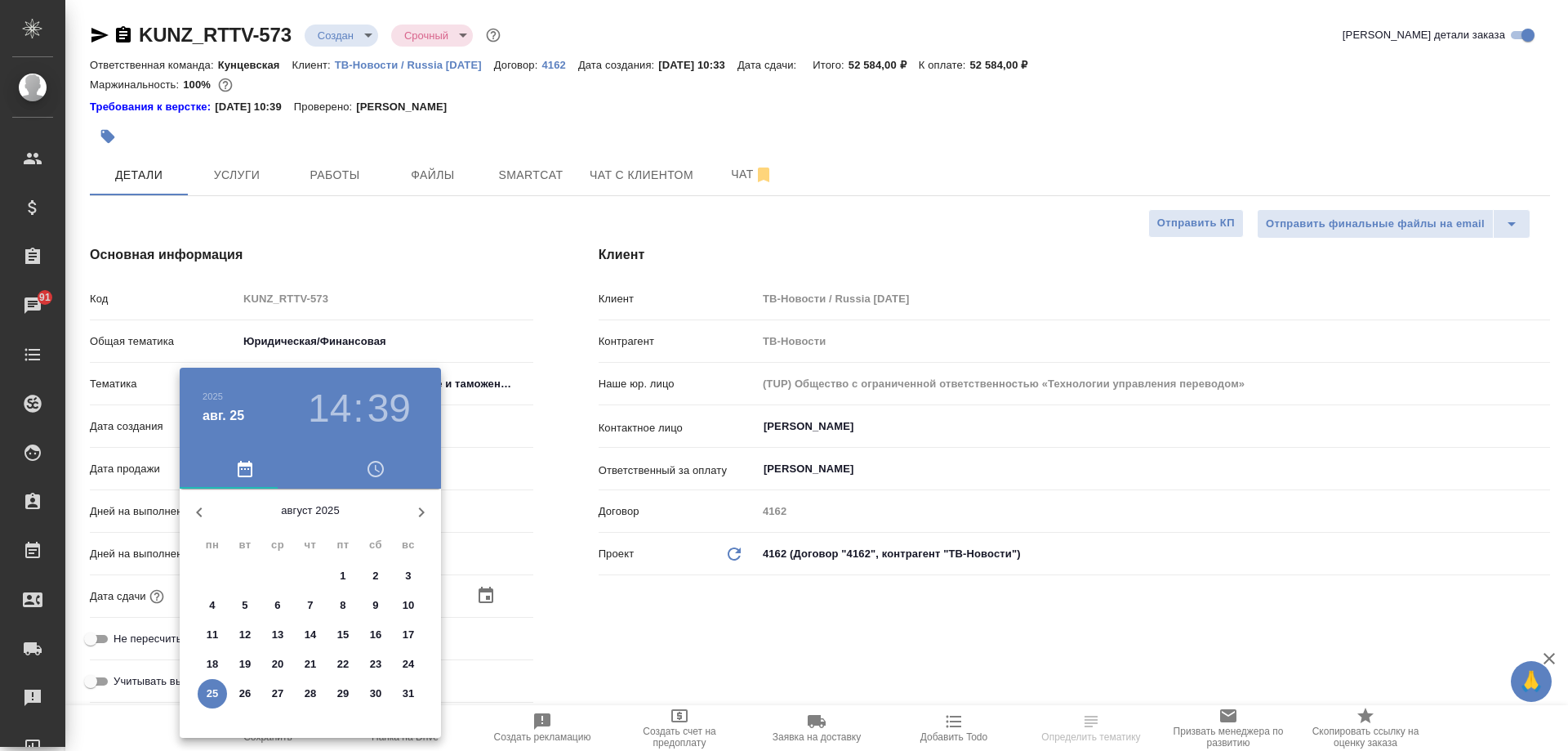
click at [425, 510] on icon "button" at bounding box center [421, 512] width 19 height 19
click at [305, 572] on span "4" at bounding box center [310, 576] width 29 height 16
type input "04.09.2025 14:39"
type textarea "x"
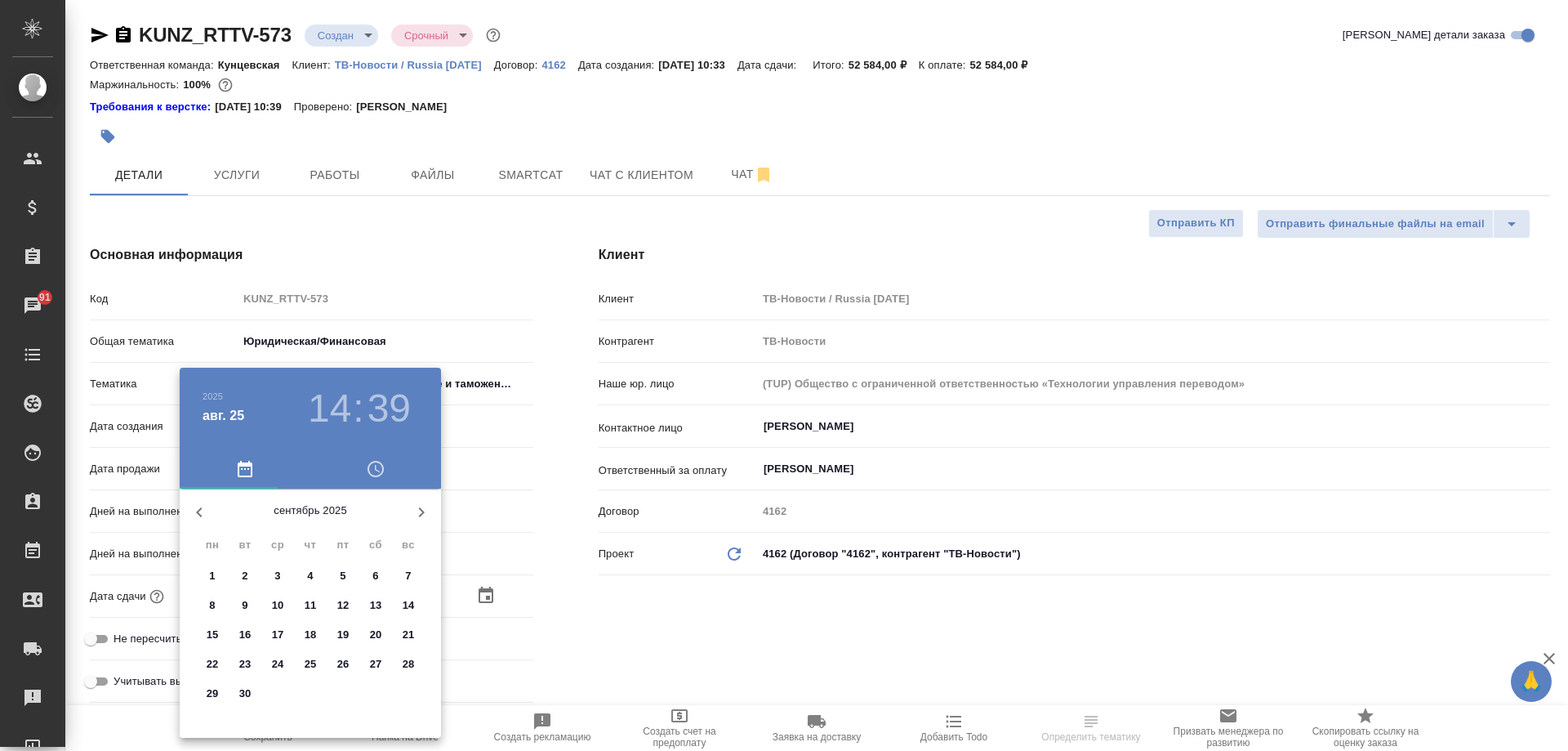
type textarea "x"
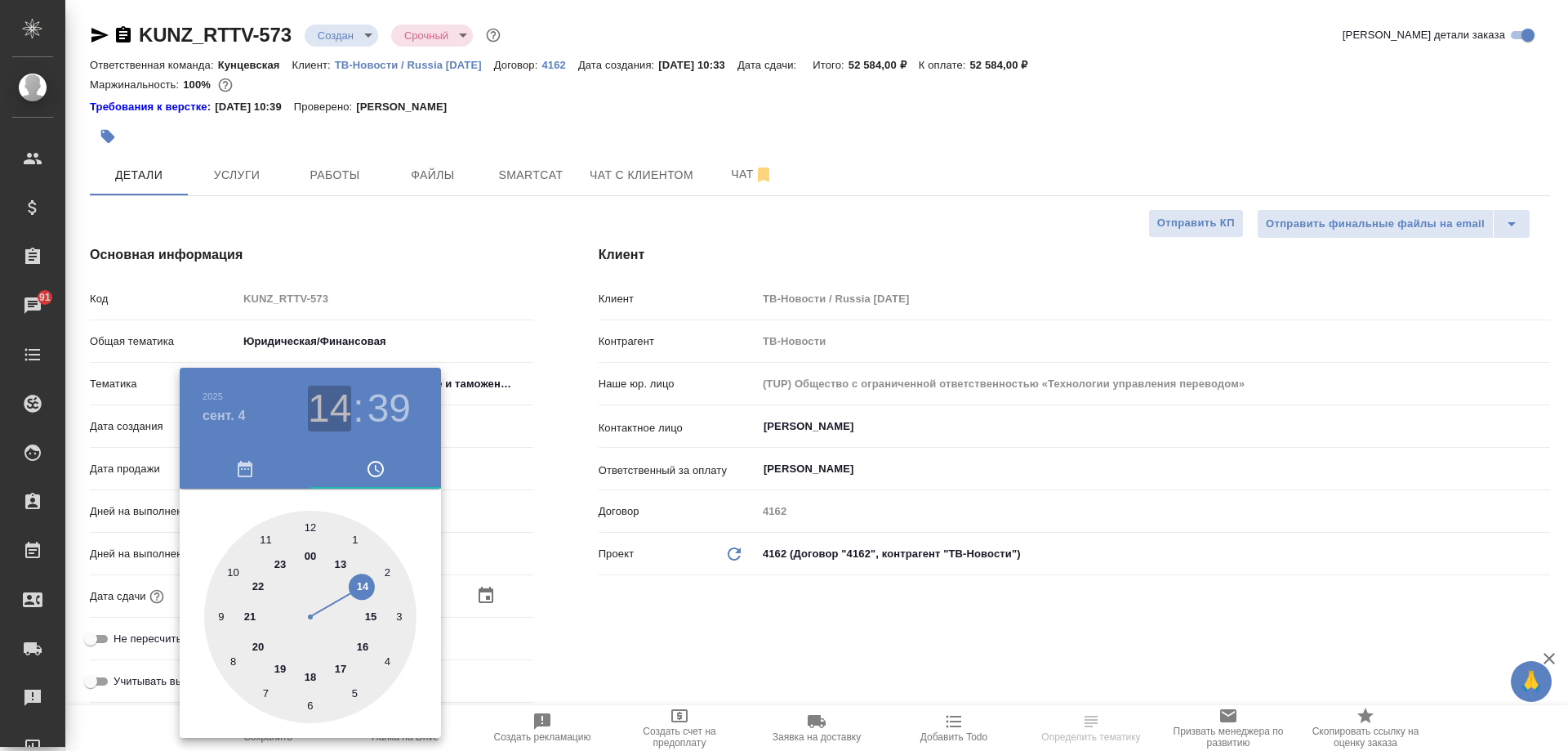
click at [343, 402] on h3 "14" at bounding box center [329, 409] width 43 height 46
click at [371, 617] on div at bounding box center [310, 617] width 213 height 213
type input "04.09.2025 15:39"
type textarea "x"
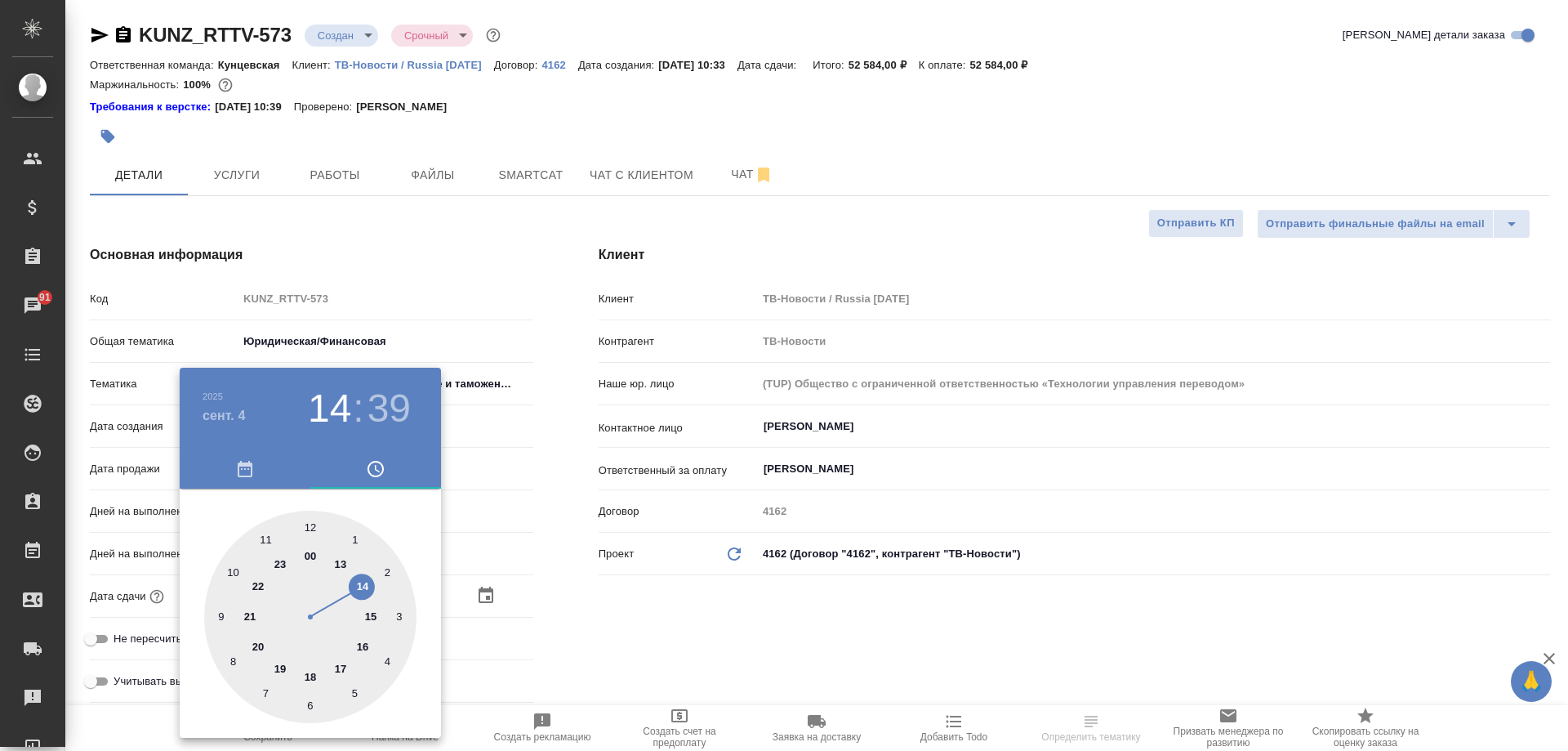
type textarea "x"
click at [311, 524] on div at bounding box center [310, 617] width 213 height 213
type input "04.09.2025 15:00"
type textarea "x"
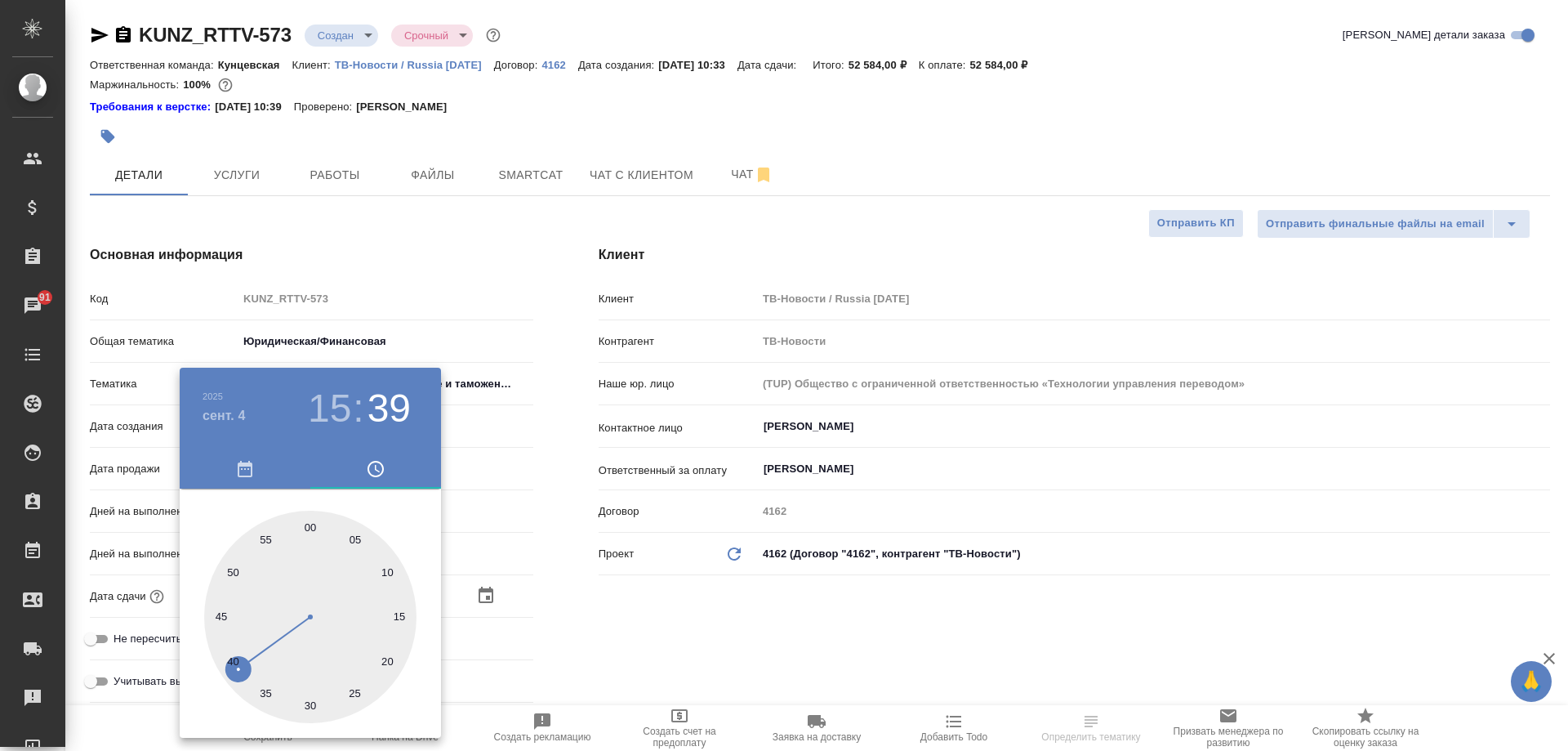
type textarea "x"
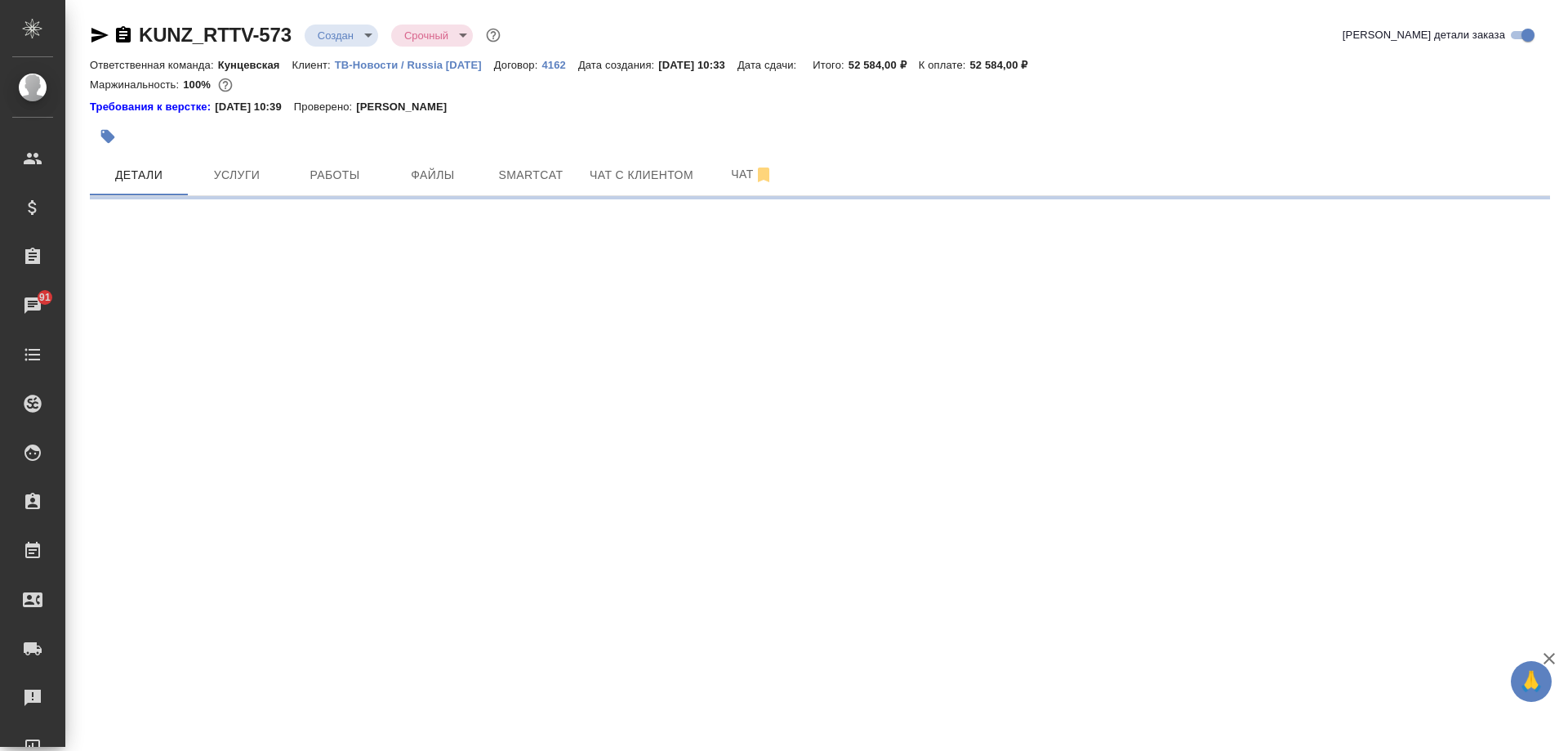
click at [460, 499] on div ".cls-1 fill:#fff; AWATERA Moskalets Alina Клиенты Спецификации Заказы 91 Чаты T…" at bounding box center [784, 375] width 1568 height 751
select select "RU"
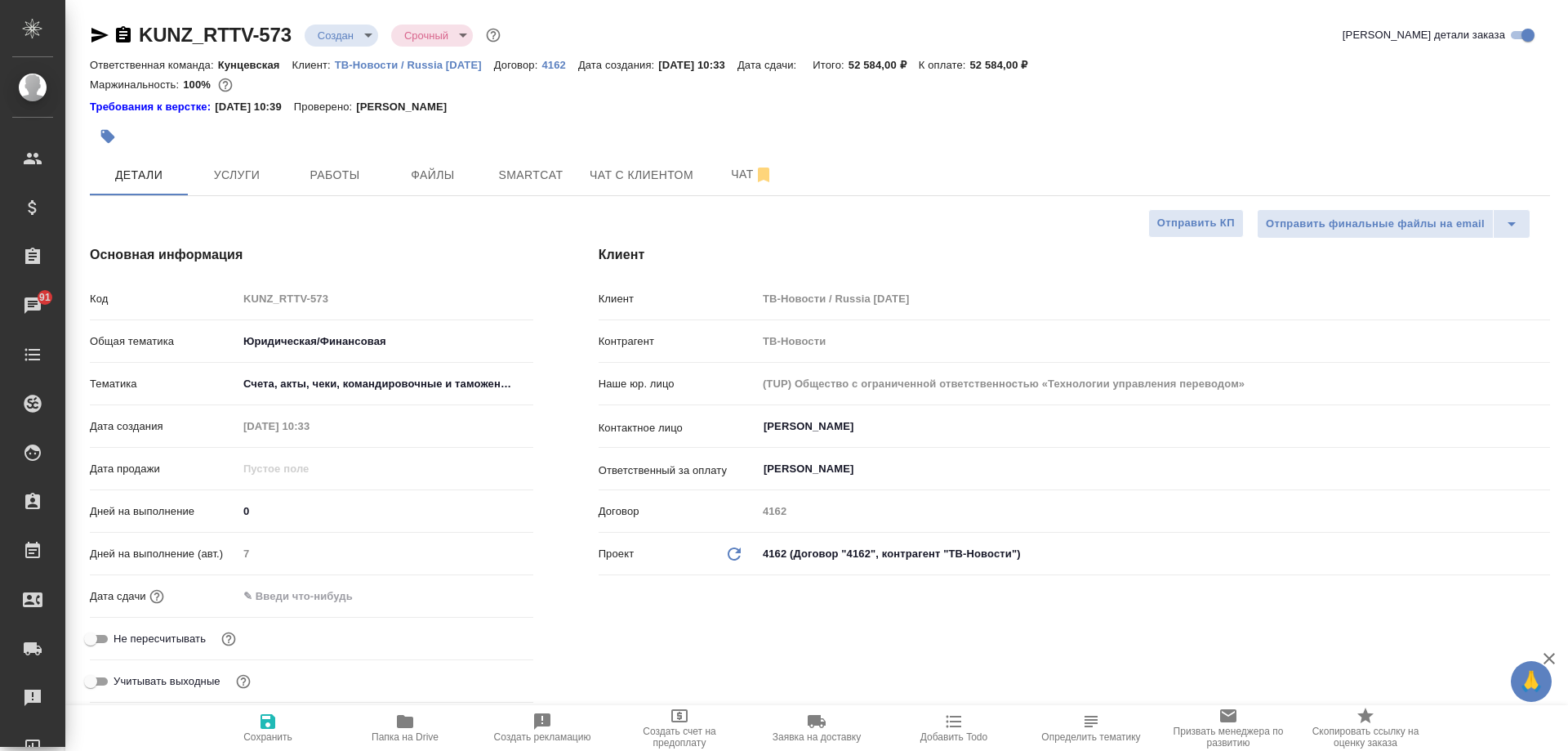
type textarea "x"
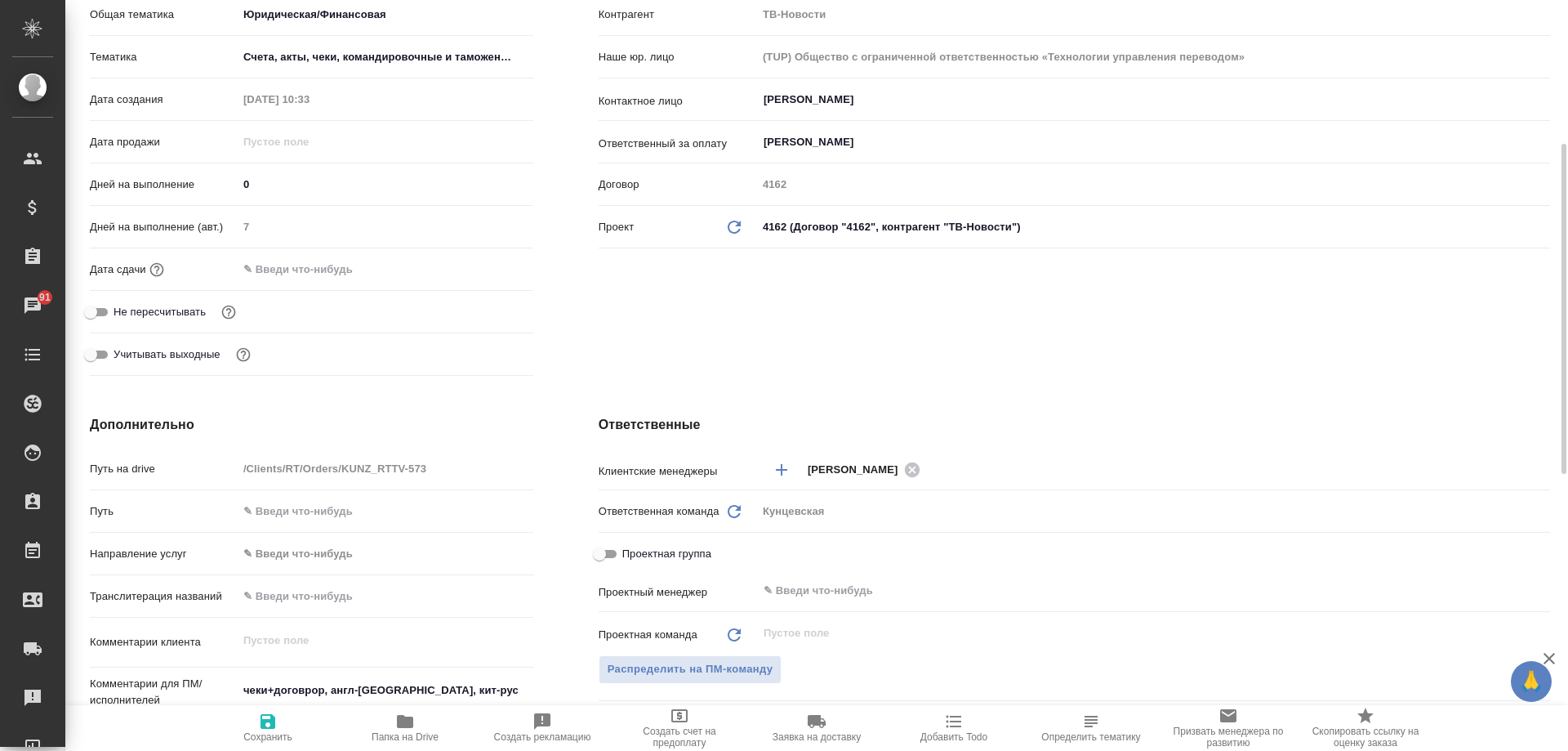
scroll to position [572, 0]
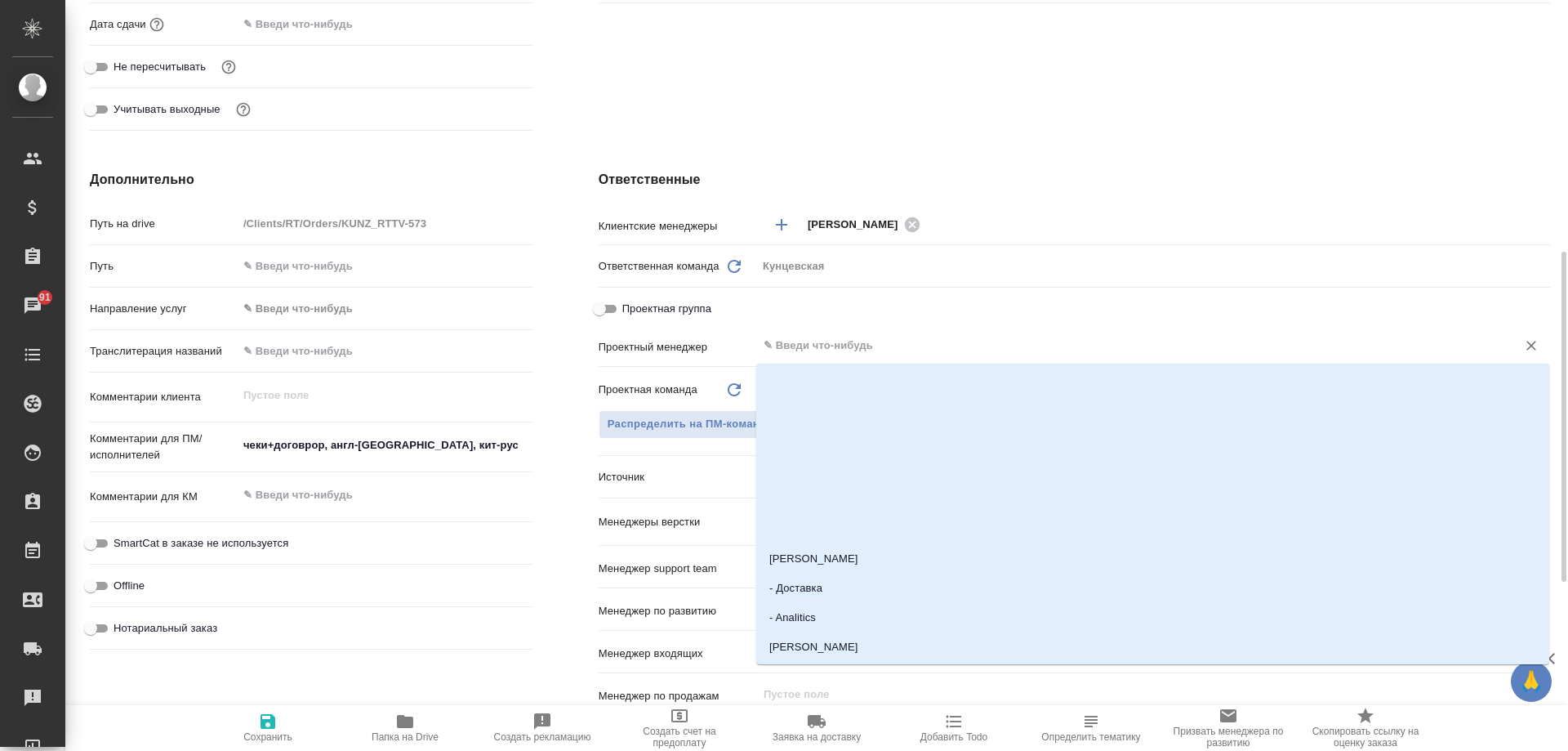
click at [807, 346] on input "text" at bounding box center [1126, 345] width 729 height 19
click at [838, 309] on div "Проектная группа" at bounding box center [1074, 308] width 951 height 28
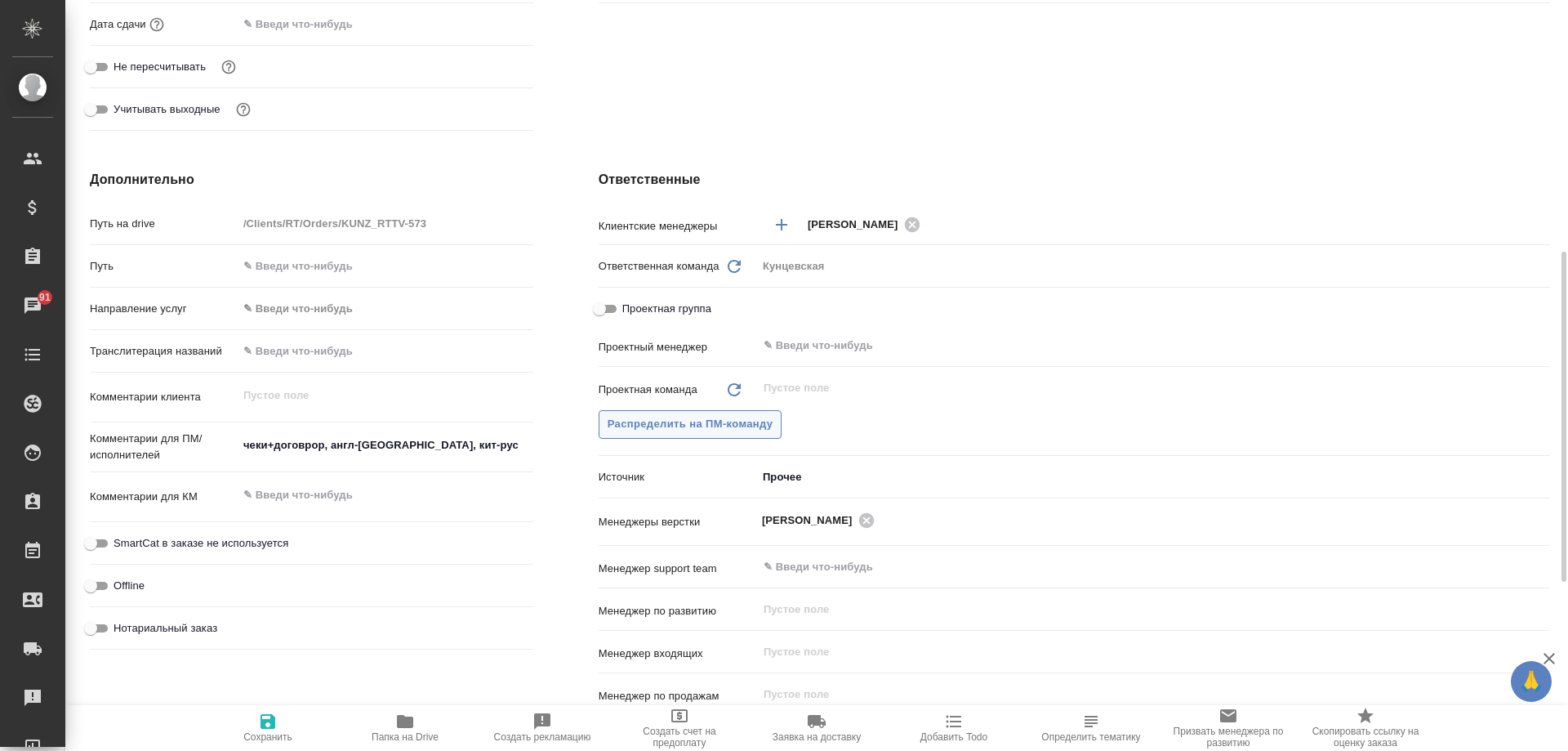
click at [722, 417] on span "Распределить на ПМ-команду" at bounding box center [691, 424] width 166 height 19
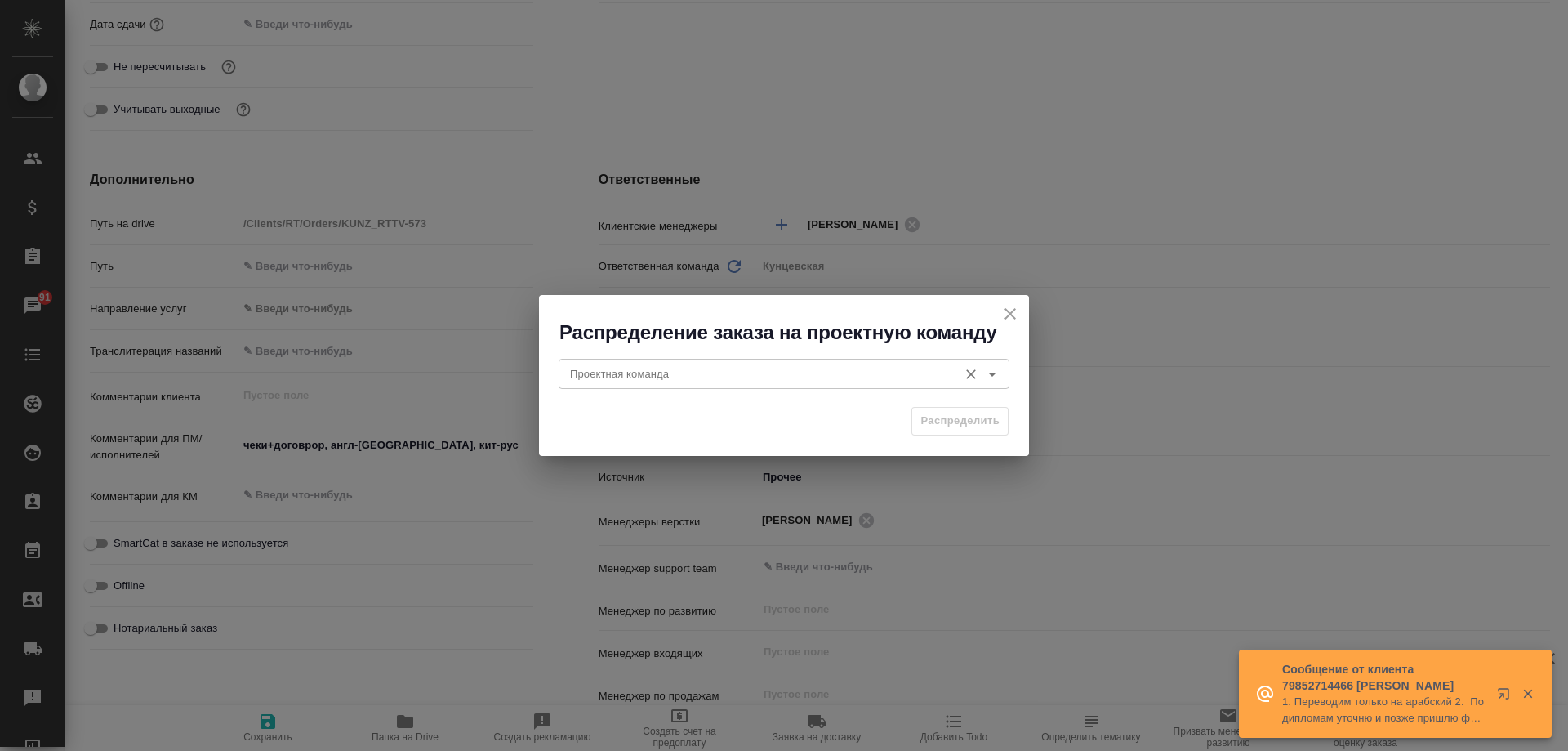
click at [740, 353] on div "Проектная команда Проектная команда" at bounding box center [784, 371] width 451 height 39
click at [750, 371] on input "Проектная команда" at bounding box center [757, 372] width 387 height 19
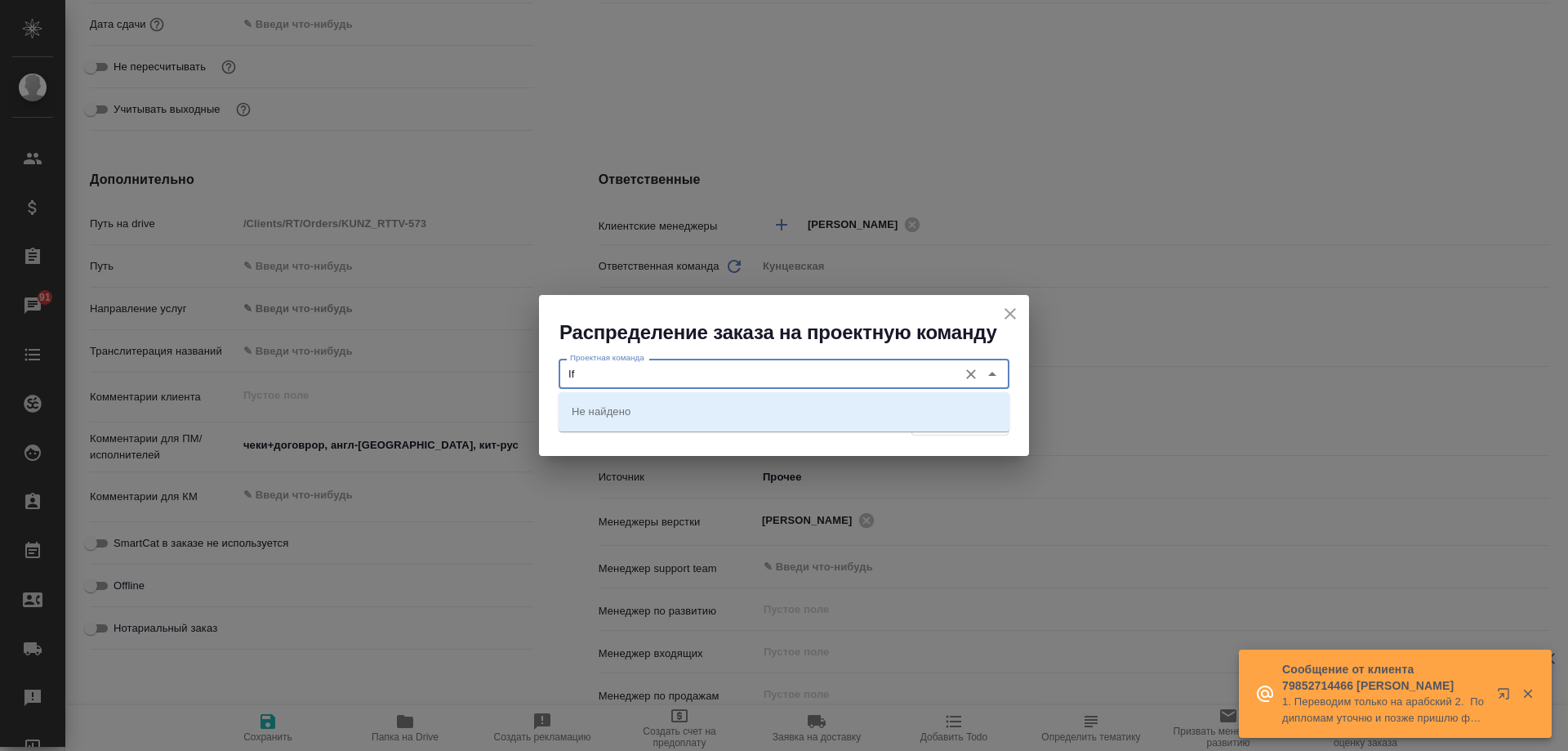
type input "I"
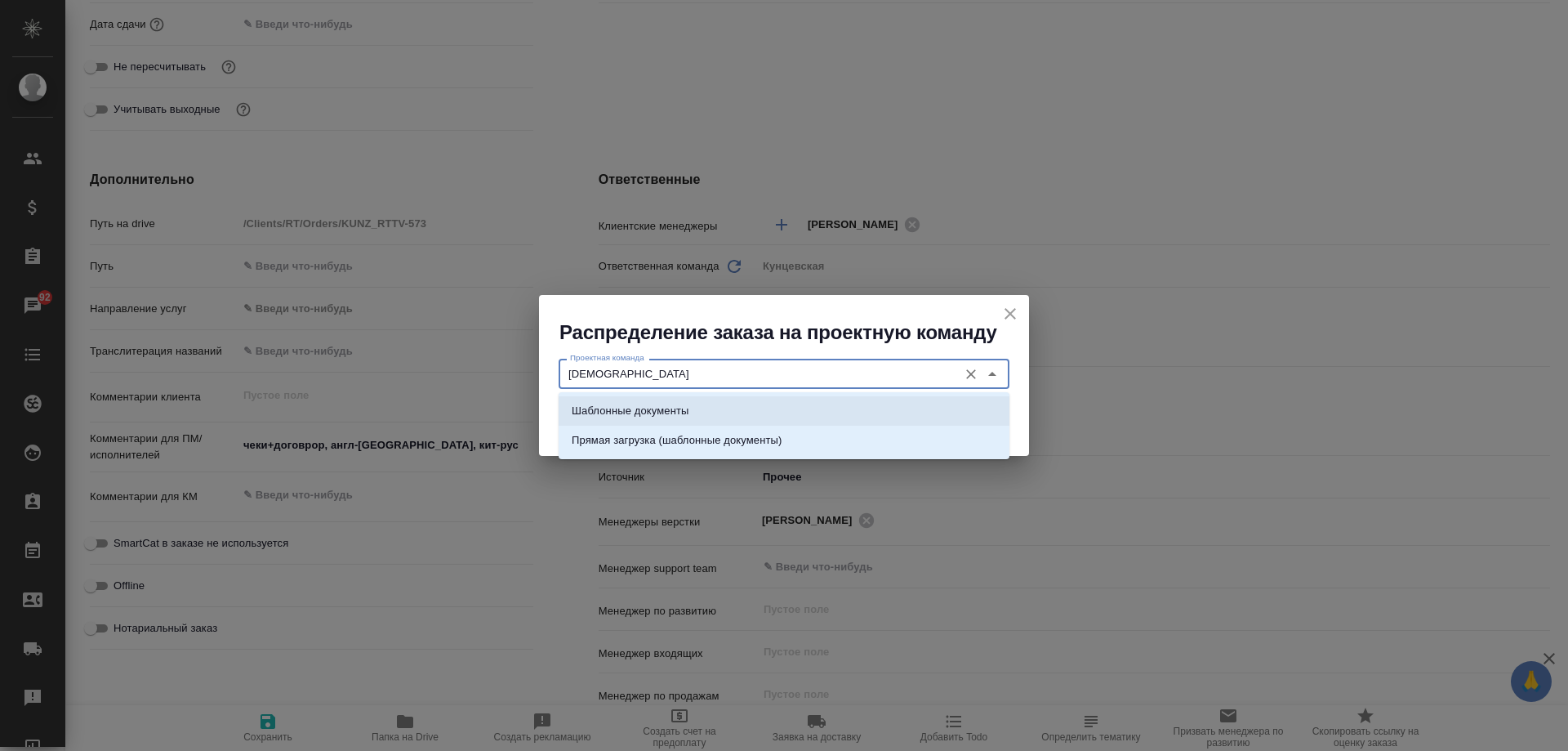
click at [734, 412] on li "Шаблонные документы" at bounding box center [784, 411] width 451 height 29
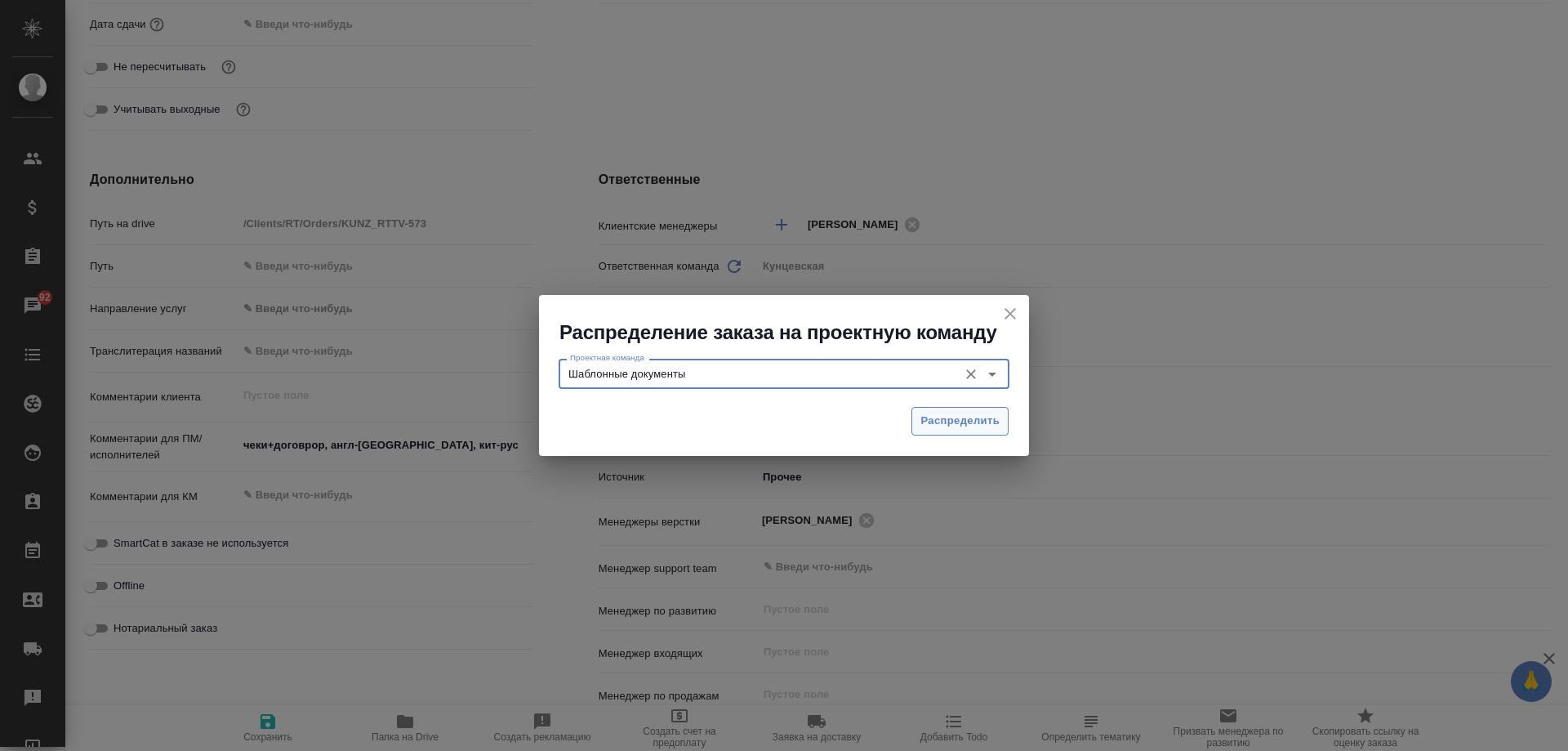
type input "Шаблонные документы"
click at [957, 422] on span "Распределить" at bounding box center [960, 421] width 79 height 19
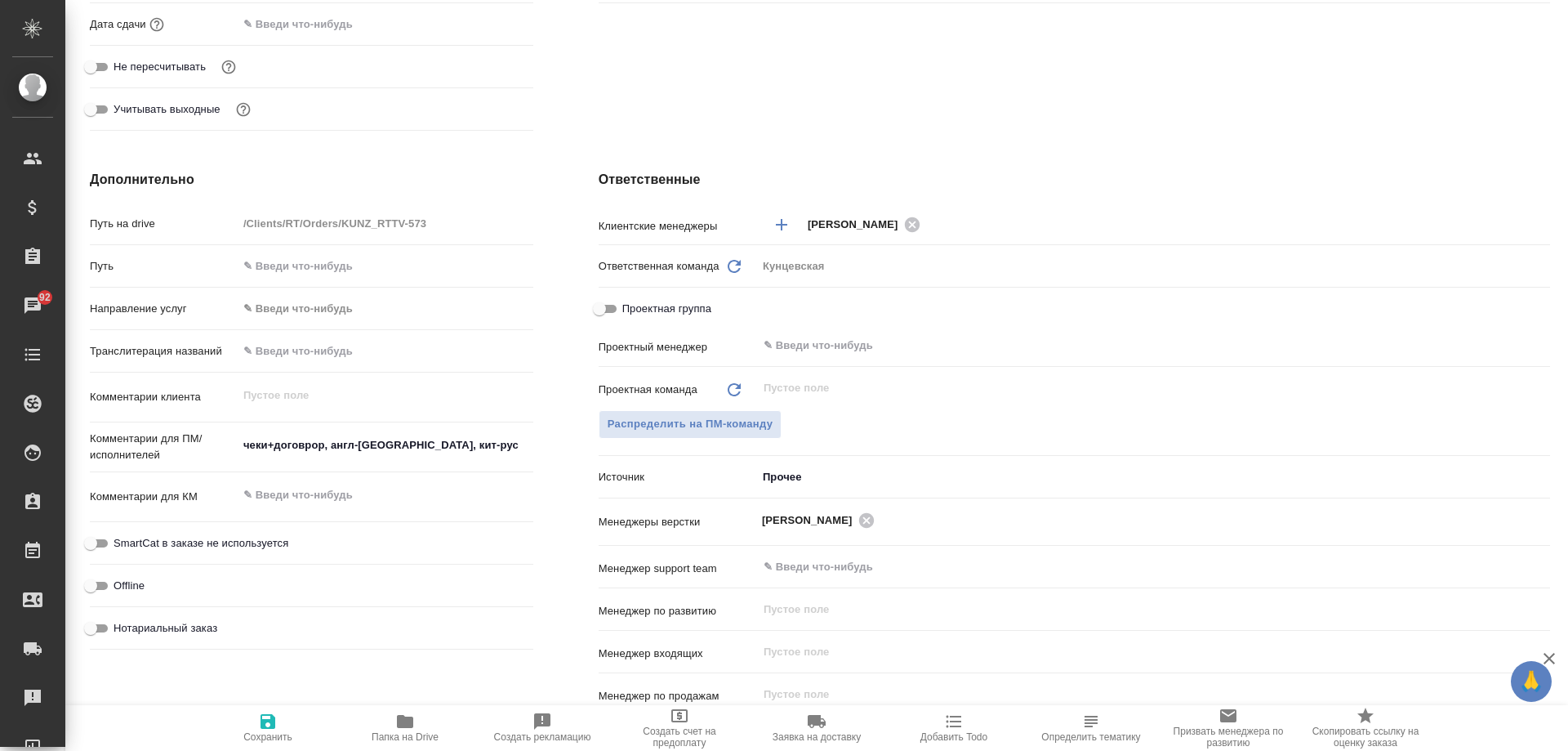
type textarea "x"
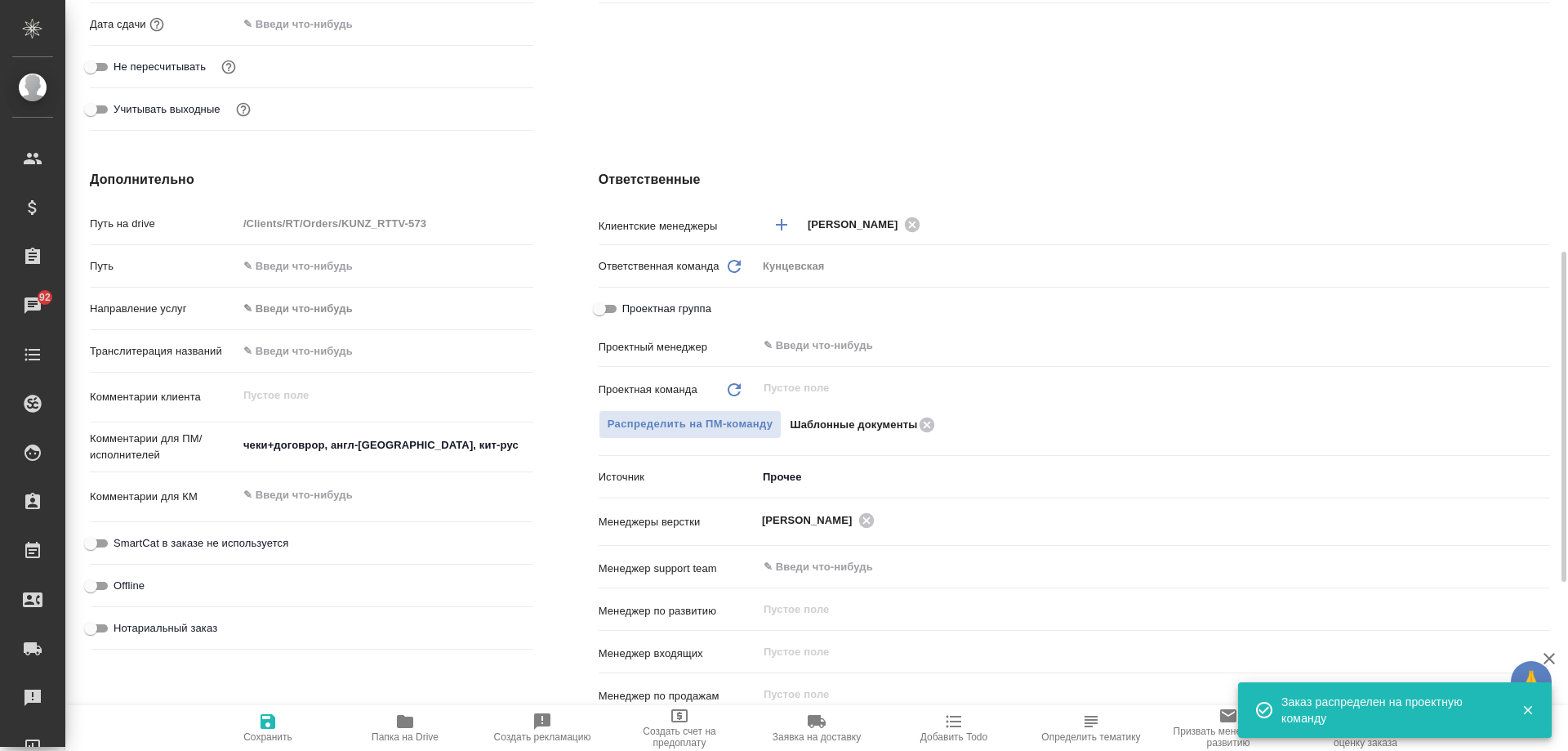
click at [270, 724] on icon "button" at bounding box center [268, 722] width 15 height 15
type textarea "x"
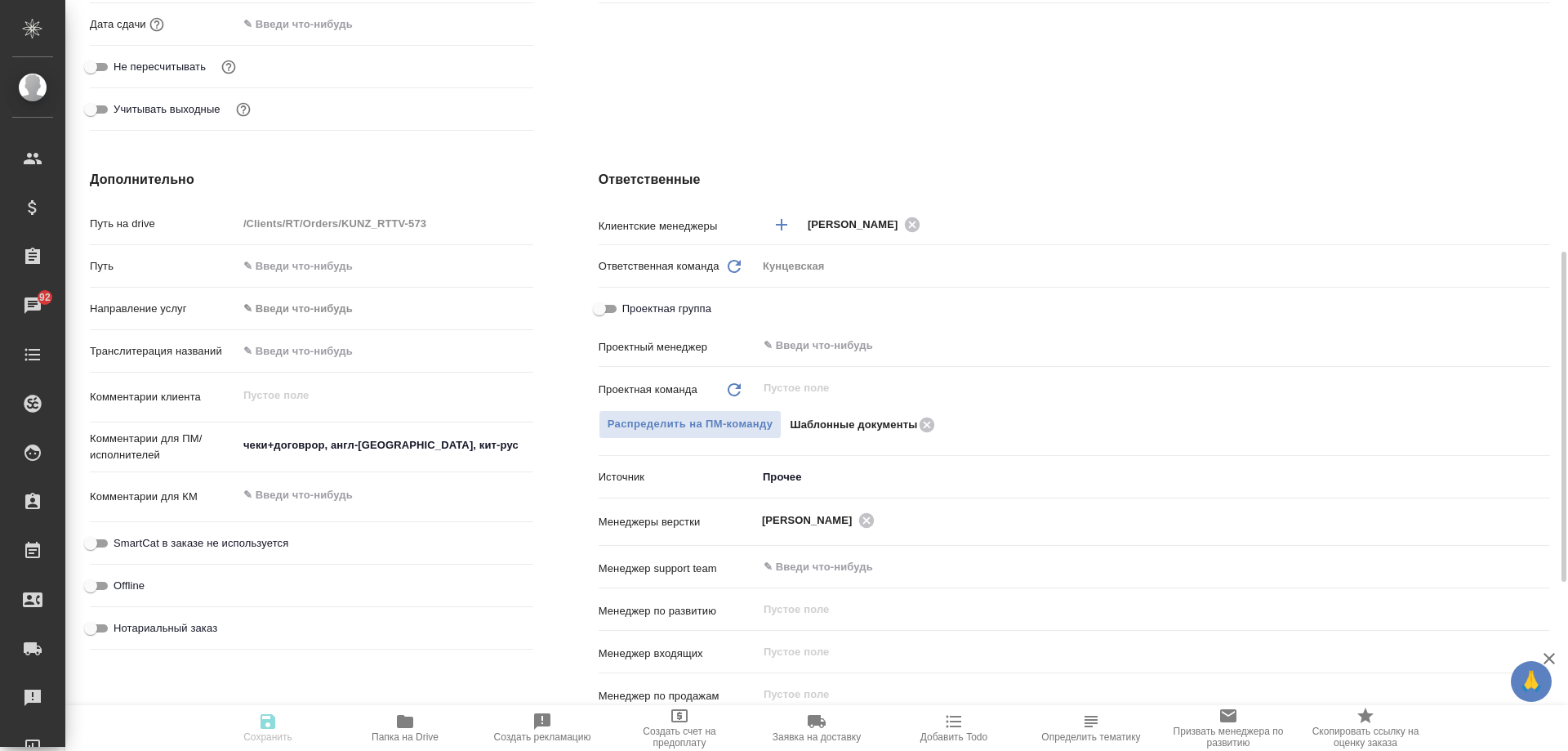
type textarea "x"
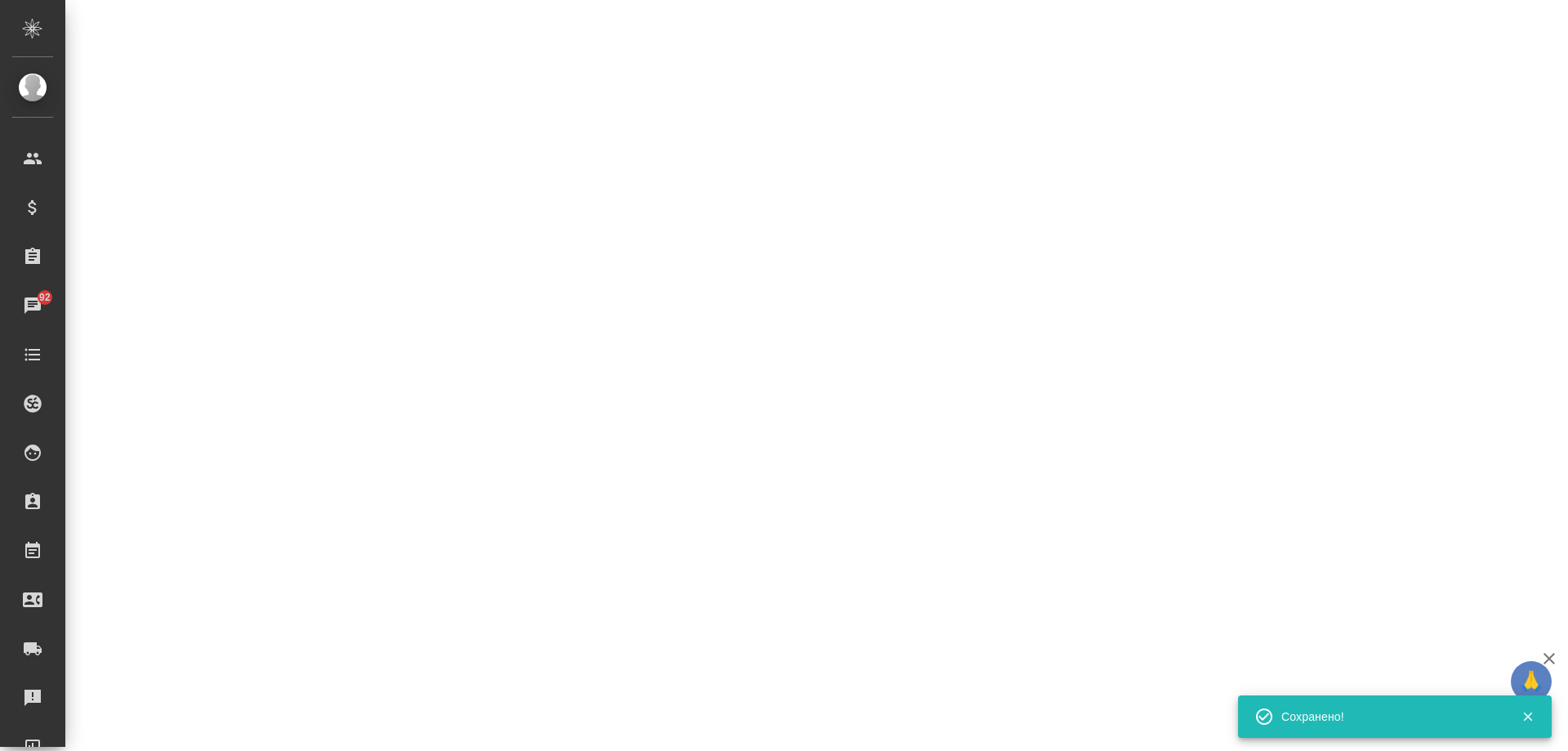
select select "RU"
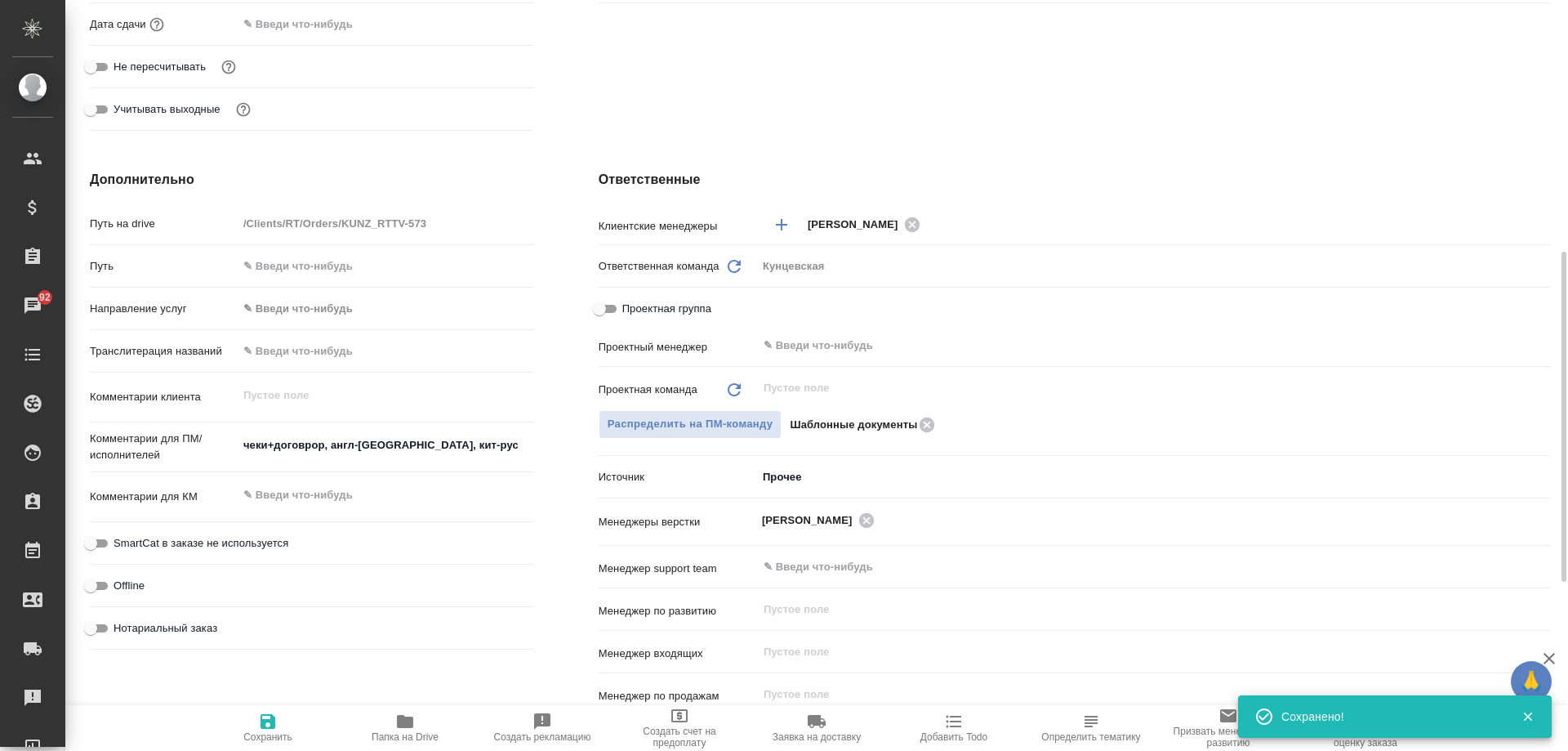
type textarea "x"
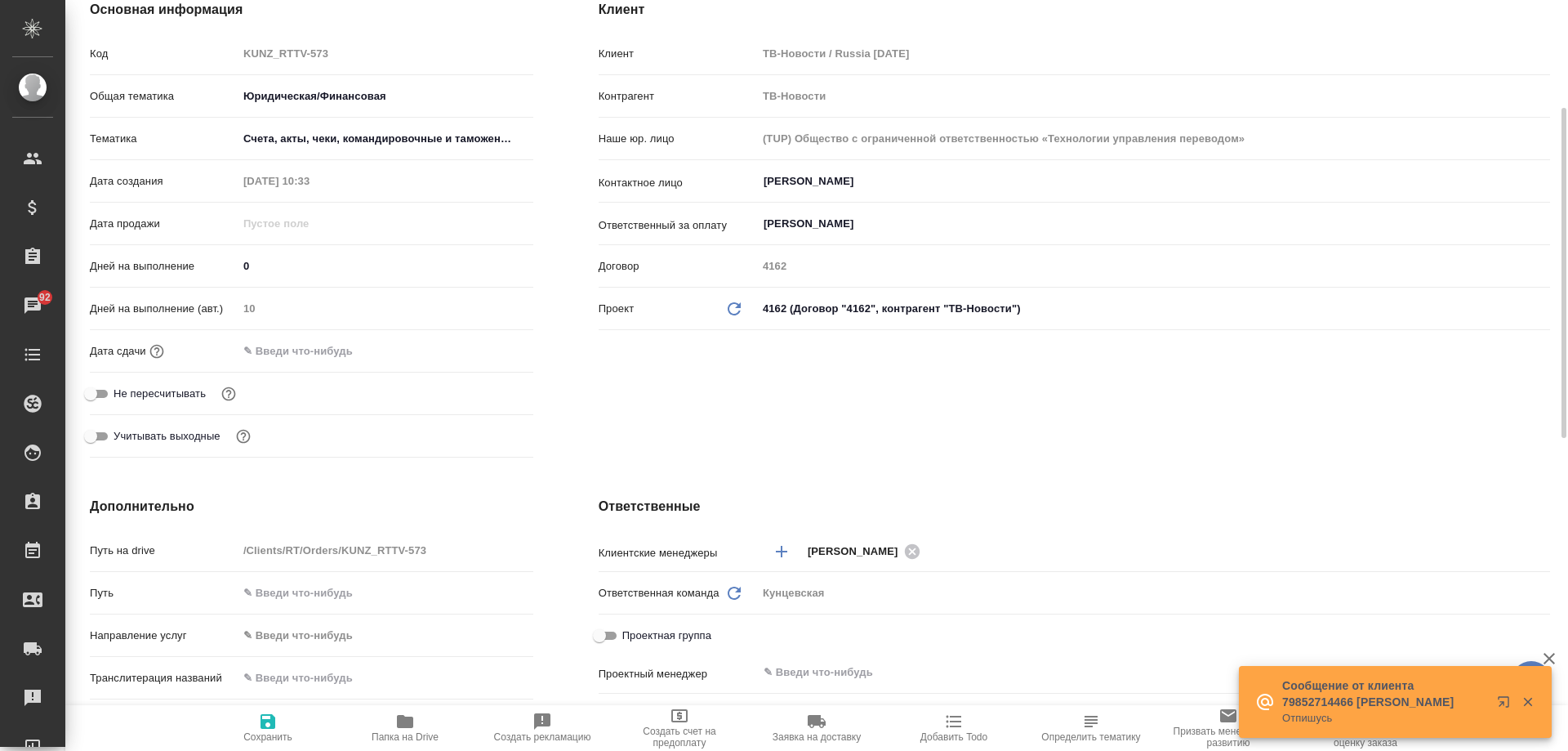
scroll to position [0, 0]
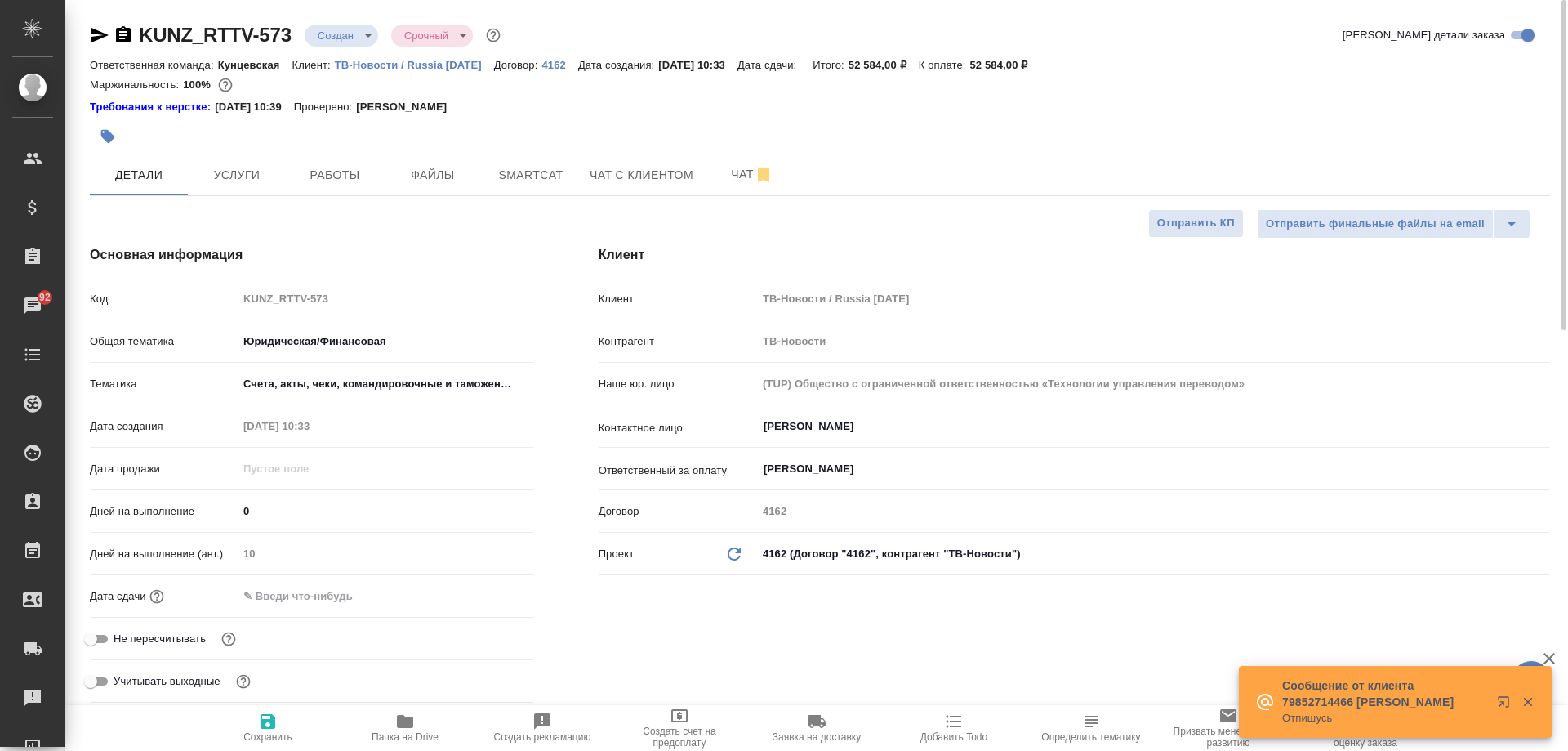
click at [366, 32] on body "🙏 .cls-1 fill:#fff; AWATERA Moskalets Alina Клиенты Спецификации Заказы 92 Чаты…" at bounding box center [784, 375] width 1568 height 751
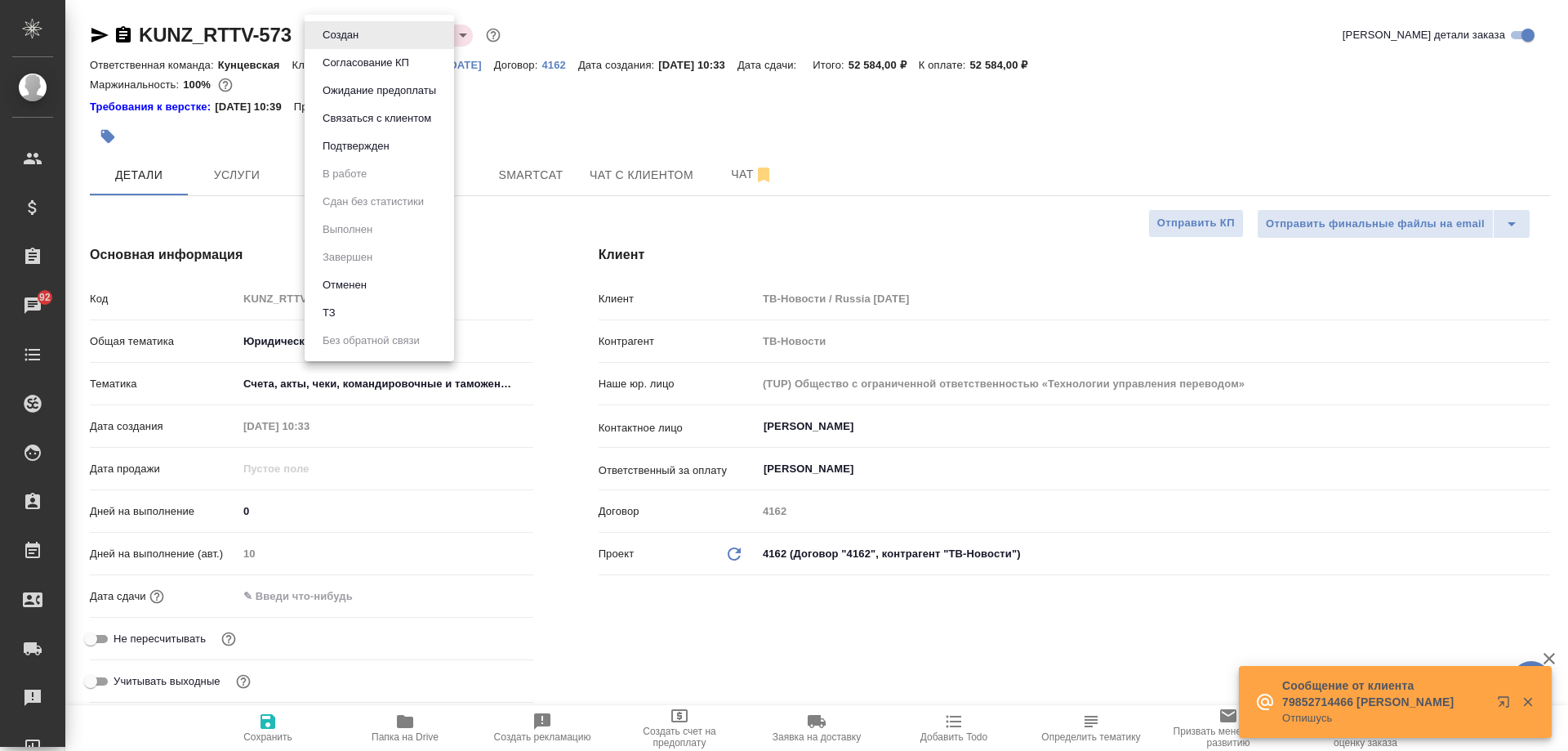
click at [379, 145] on button "Подтвержден" at bounding box center [356, 146] width 77 height 18
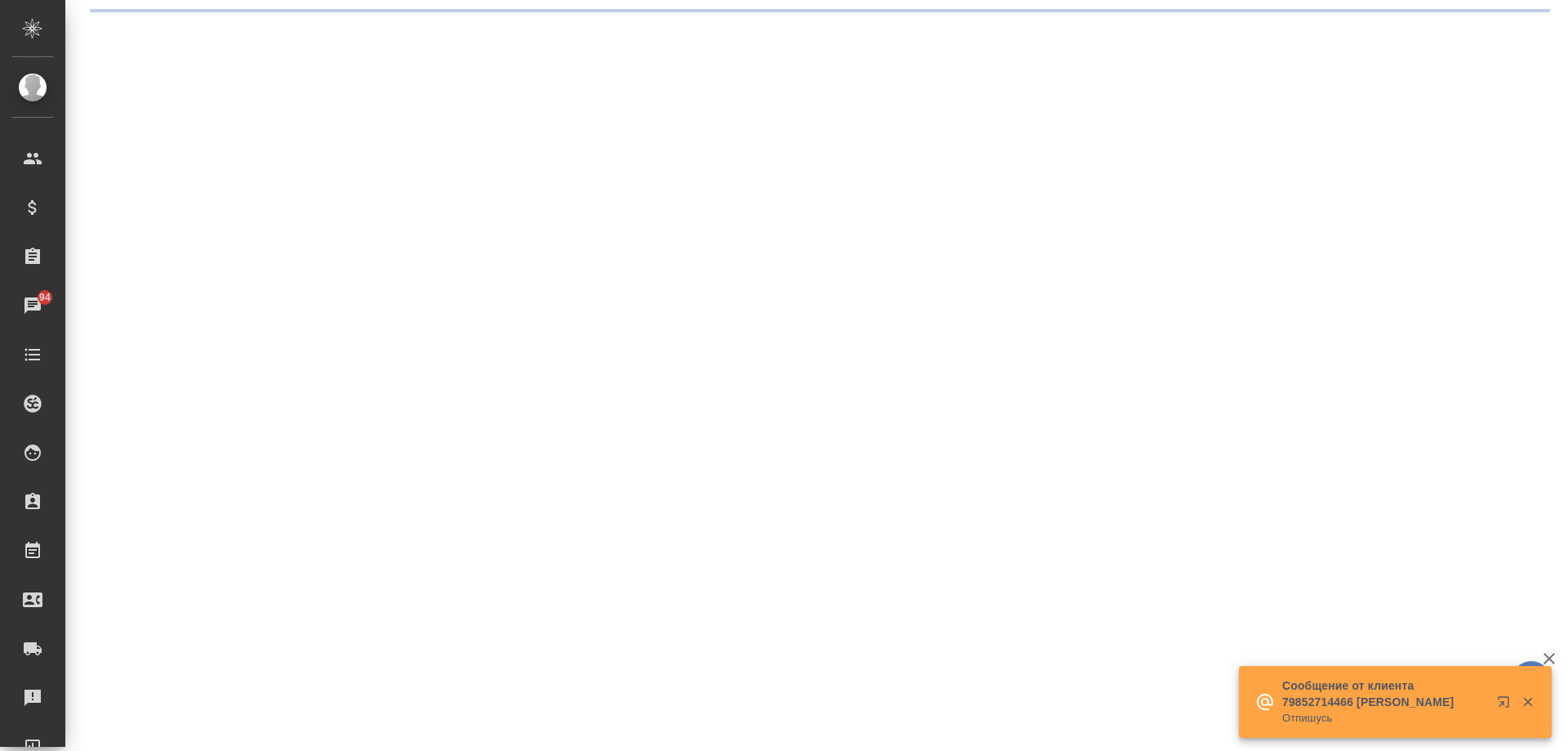
click at [337, 187] on div ".cls-1 fill:#fff; AWATERA Moskalets Alina Клиенты Спецификации Заказы 94 Чаты T…" at bounding box center [784, 375] width 1568 height 751
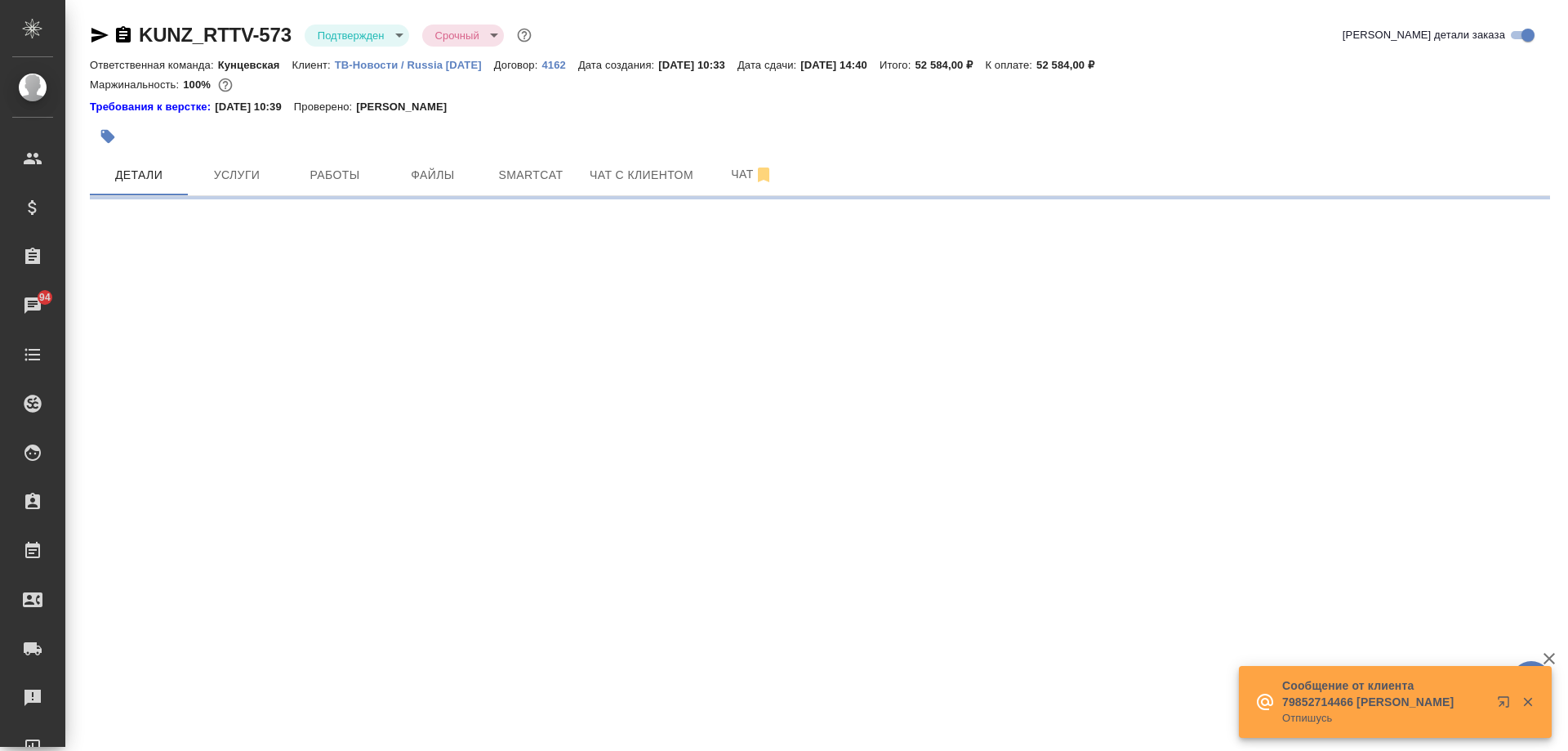
select select "RU"
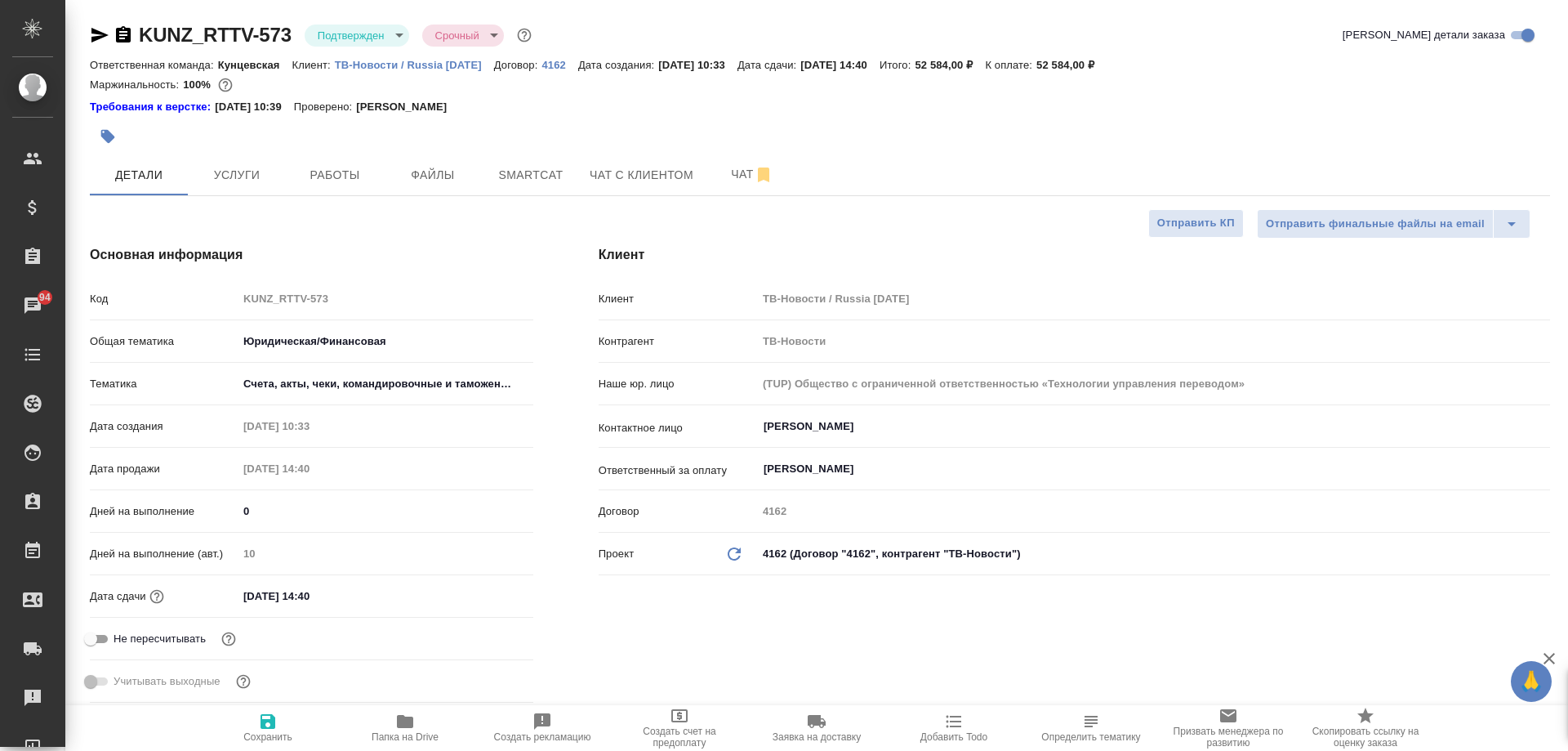
type textarea "x"
click at [338, 175] on span "Работы" at bounding box center [335, 175] width 78 height 20
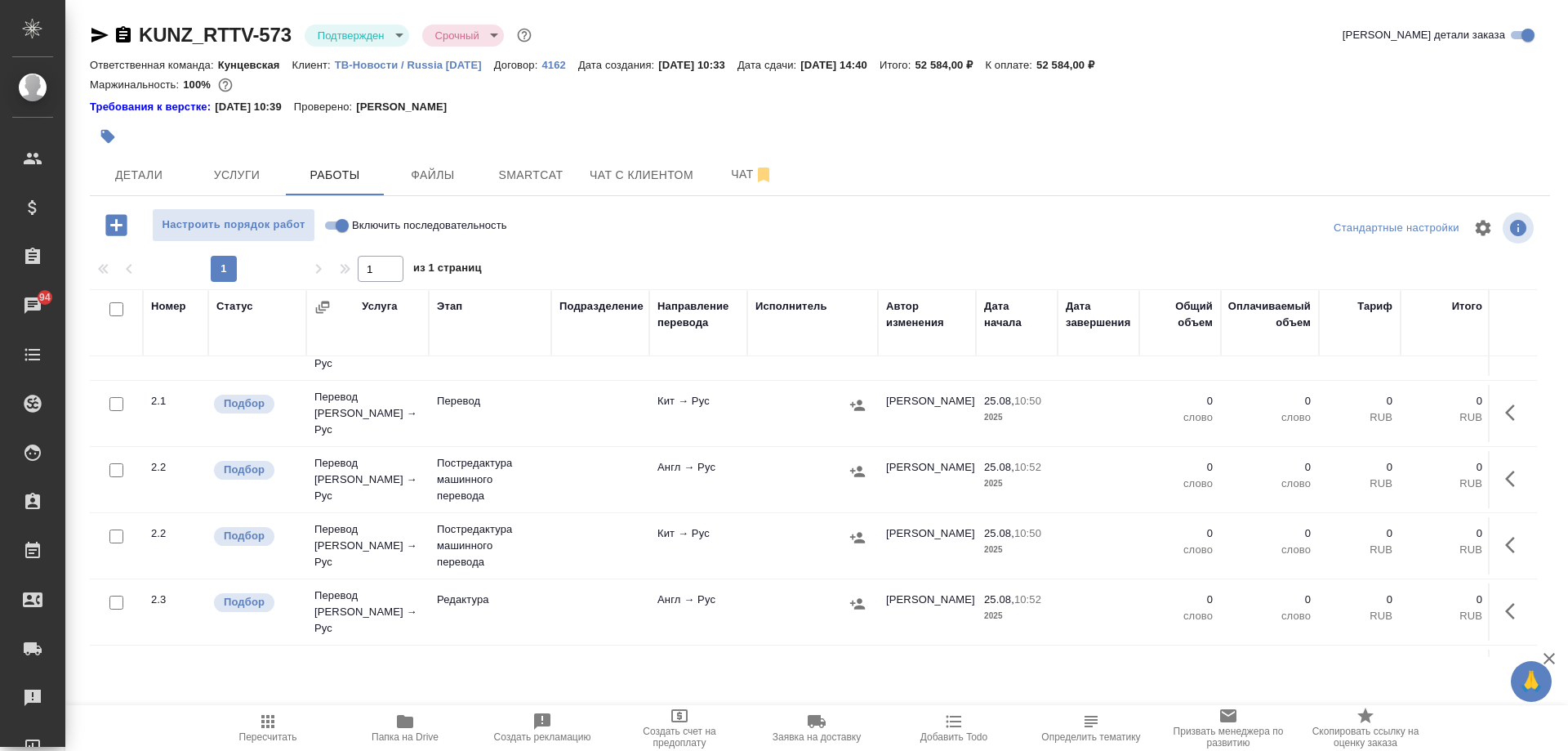
scroll to position [58, 0]
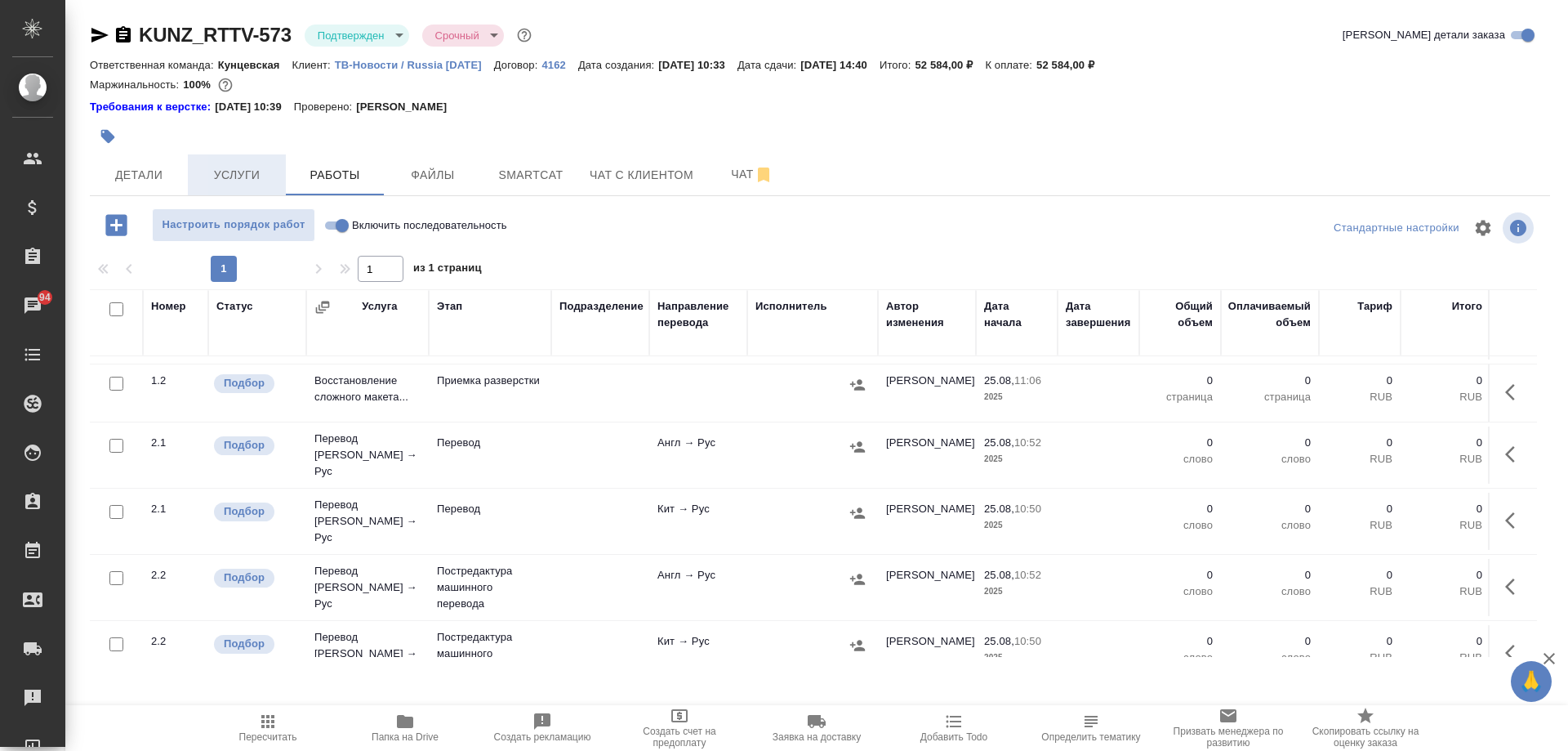
click at [266, 179] on span "Услуги" at bounding box center [237, 175] width 78 height 20
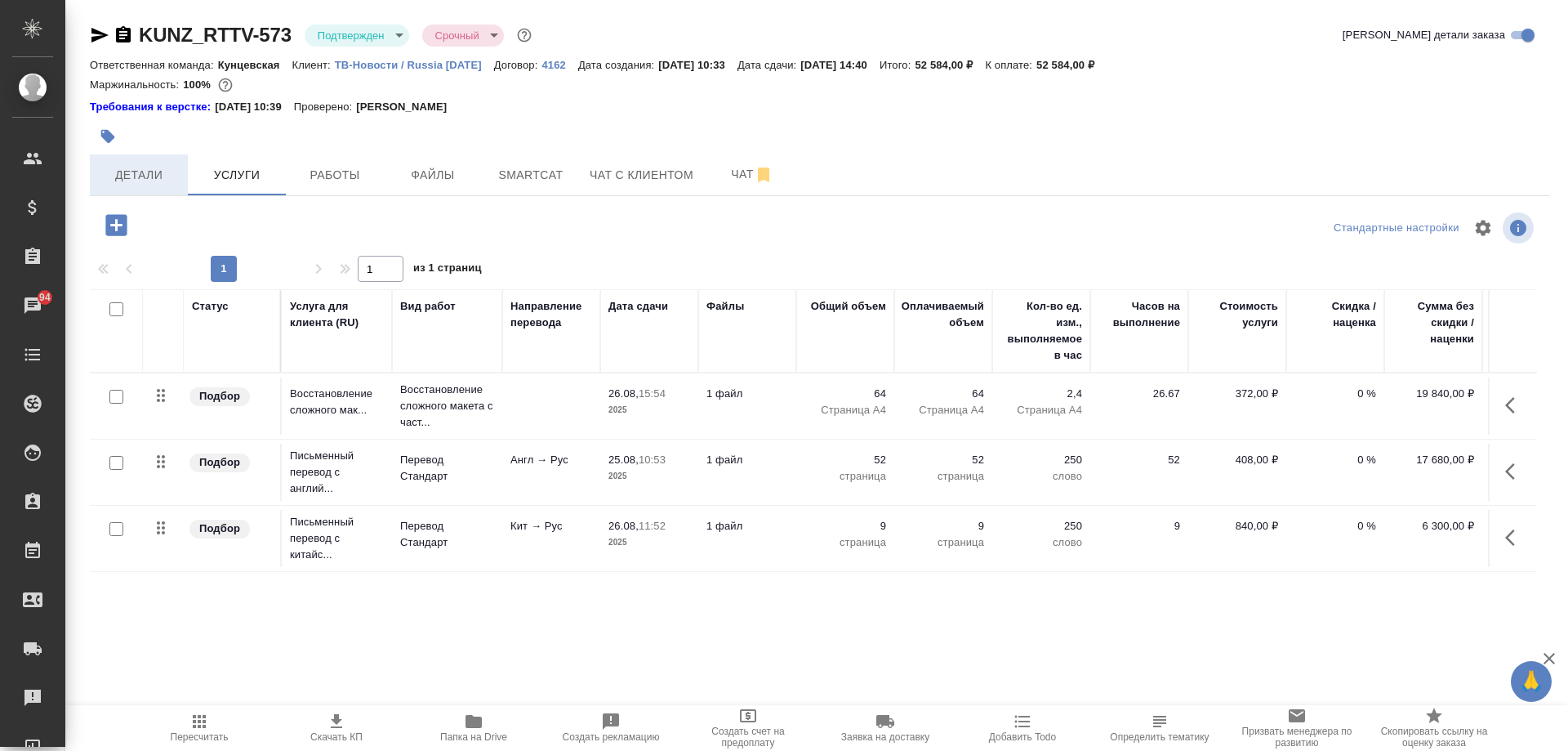
click at [115, 185] on button "Детали" at bounding box center [138, 174] width 98 height 41
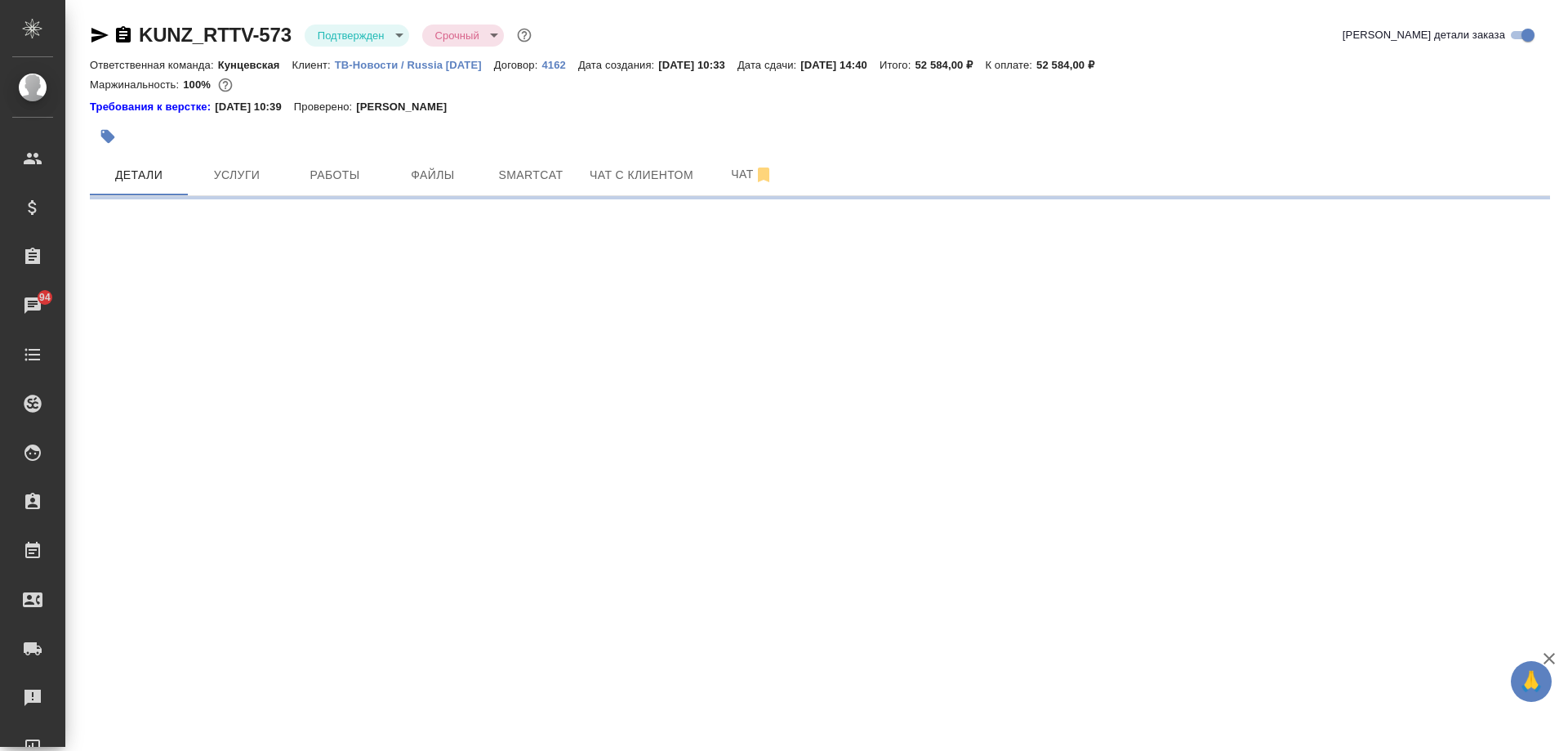
select select "RU"
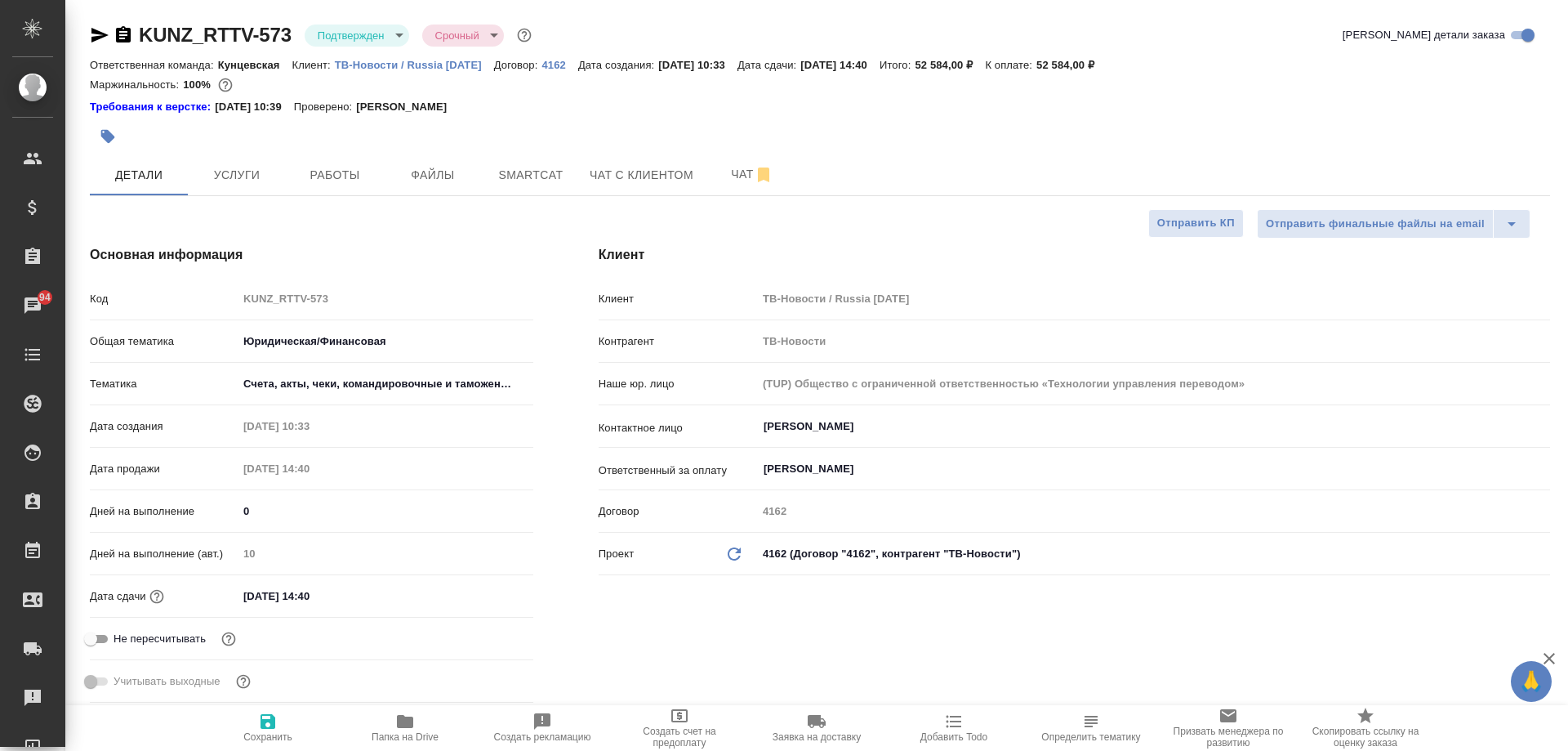
type textarea "x"
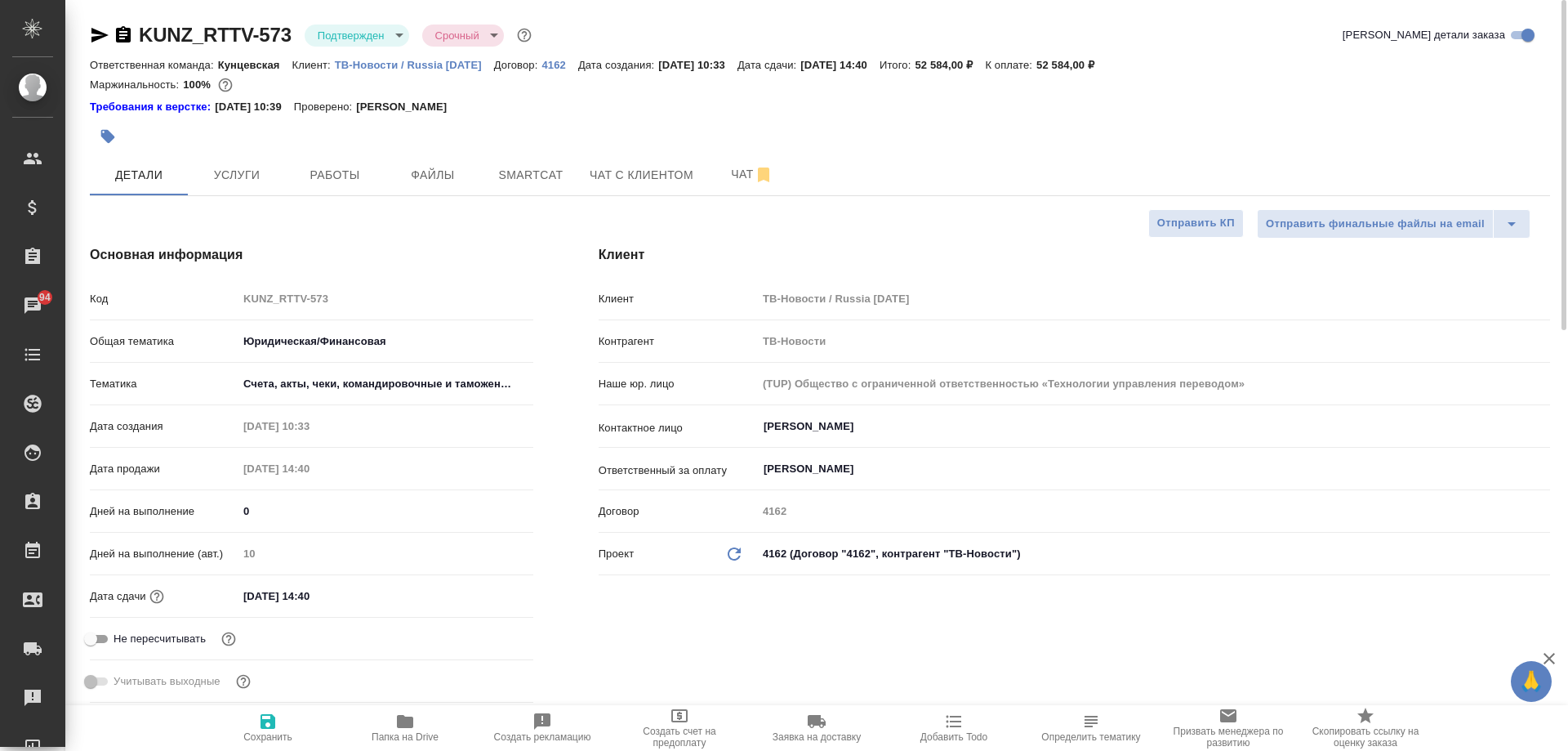
type textarea "x"
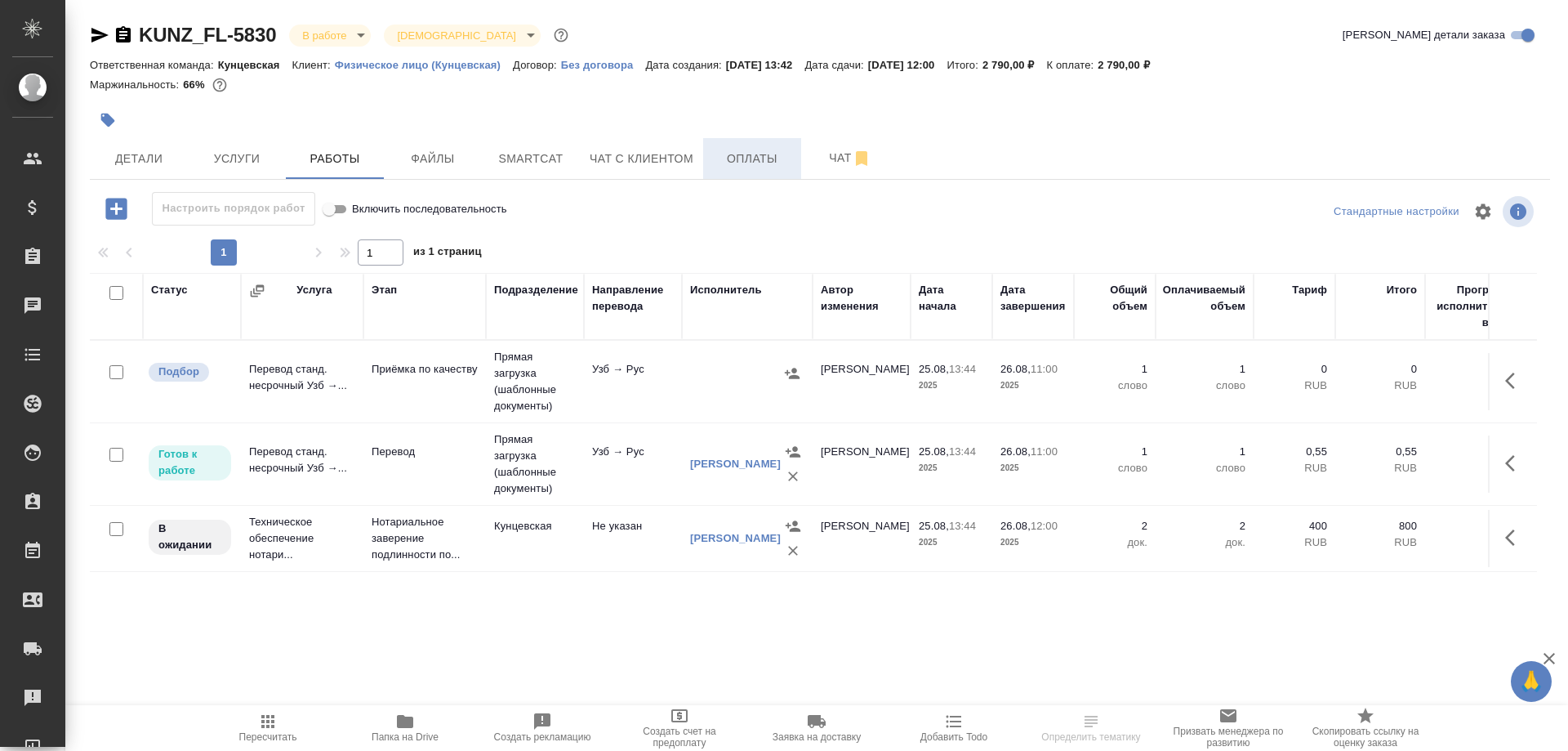
click at [775, 145] on button "Оплаты" at bounding box center [752, 158] width 98 height 41
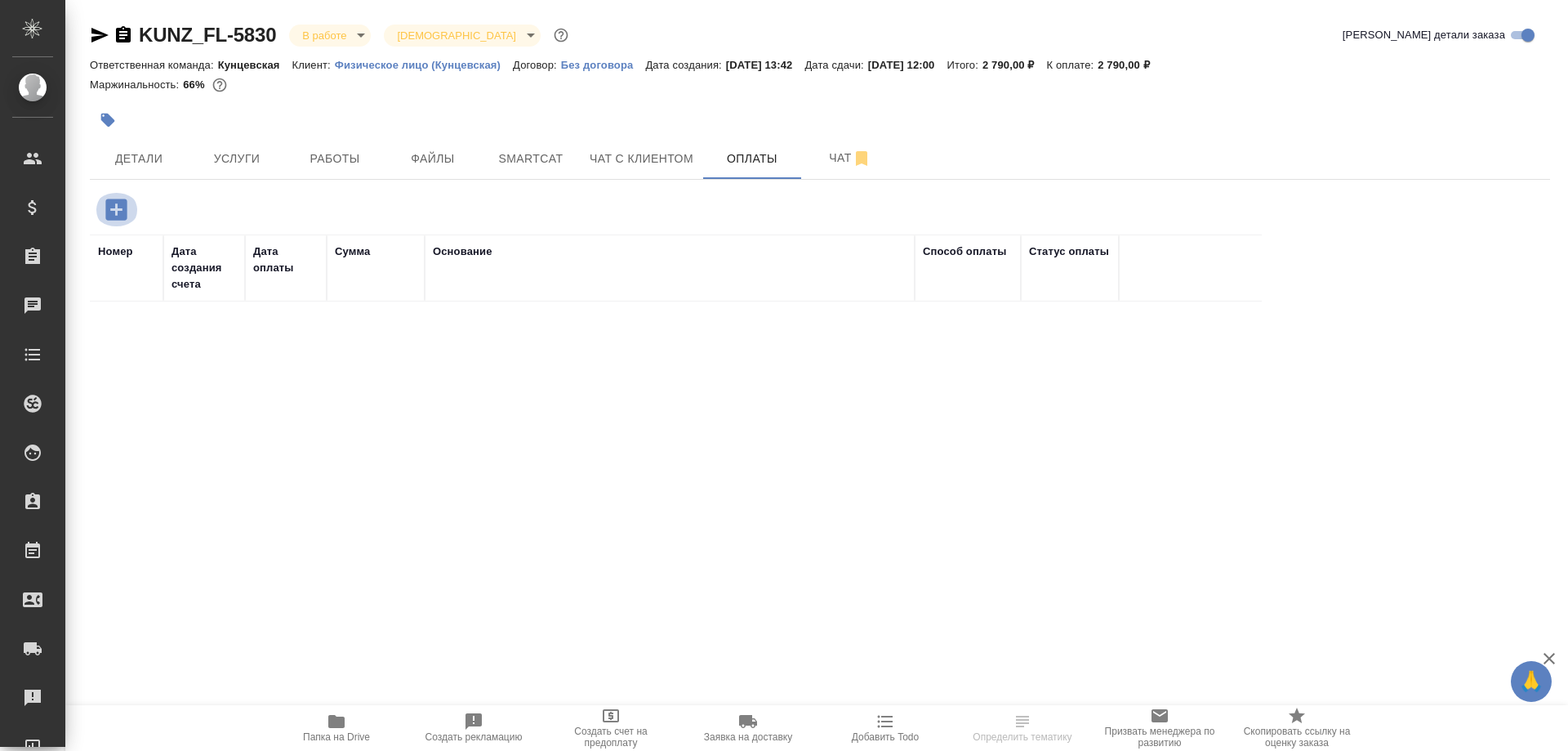
click at [106, 211] on icon "button" at bounding box center [116, 209] width 28 height 28
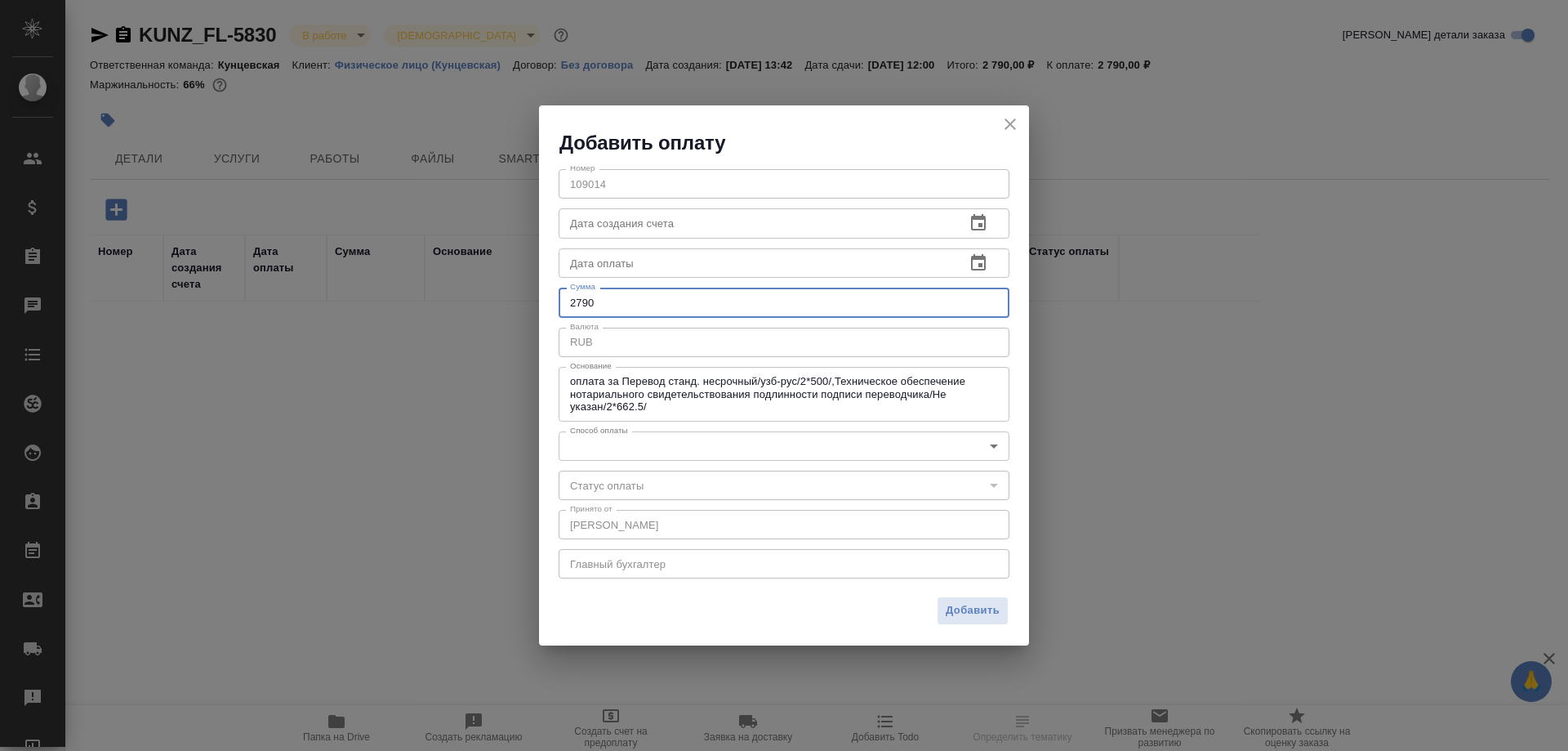
click at [738, 308] on input "2790" at bounding box center [784, 302] width 451 height 29
type input "2800"
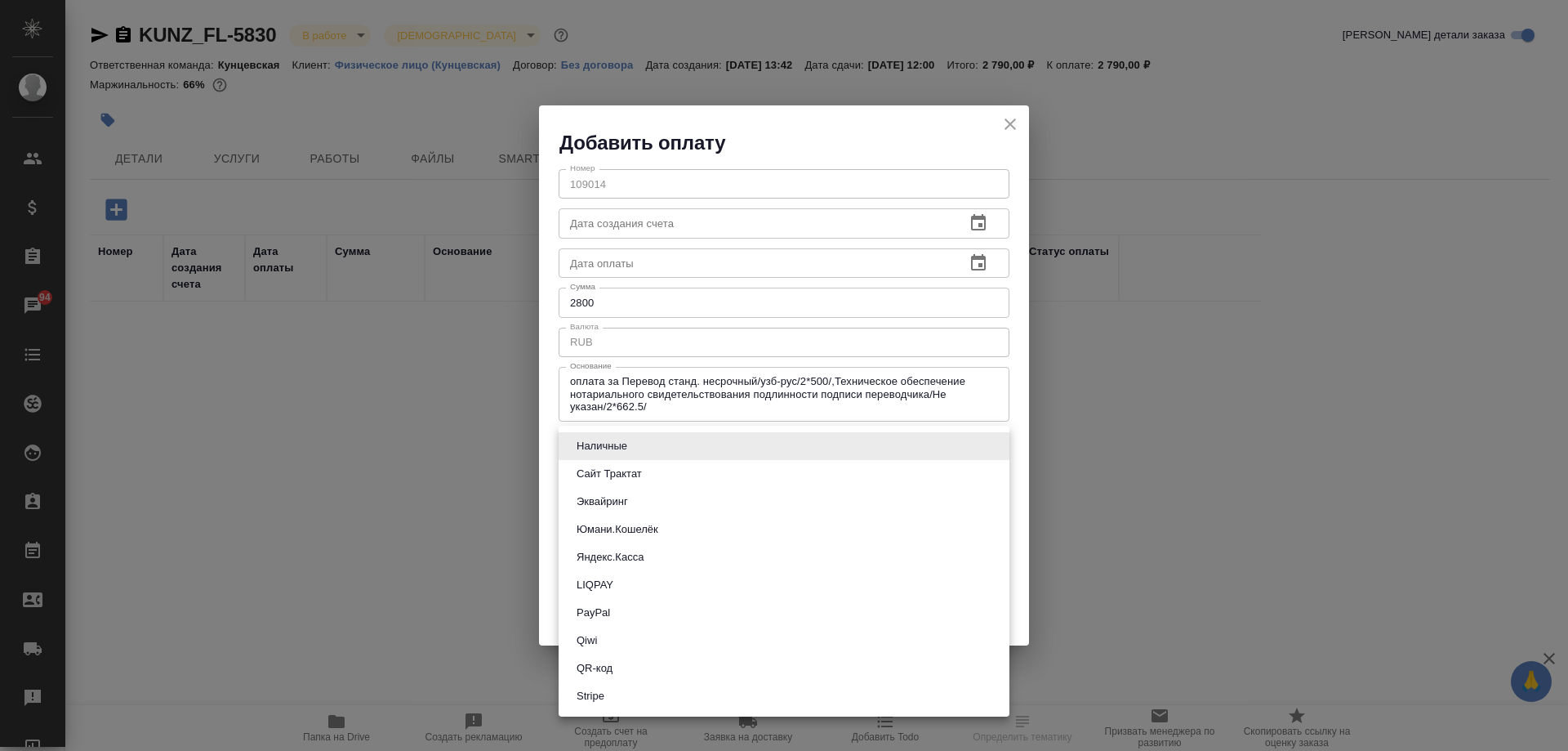
click at [774, 437] on body "🙏 .cls-1 fill:#fff; AWATERA Moskalets Alina Клиенты Спецификации Заказы 94 Чаты…" at bounding box center [784, 375] width 1568 height 751
click at [659, 439] on li "Наличные" at bounding box center [784, 446] width 451 height 27
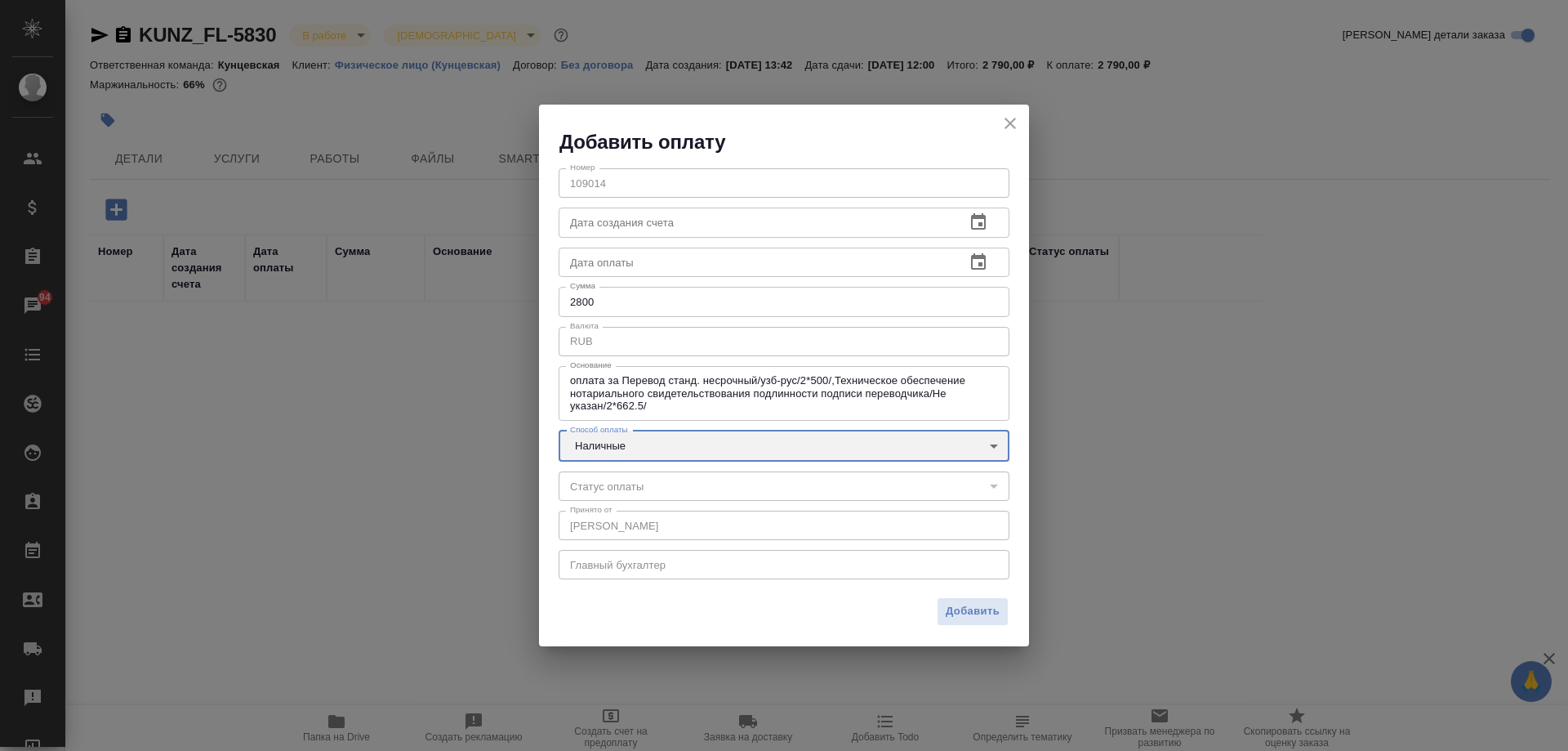
type input "cash"
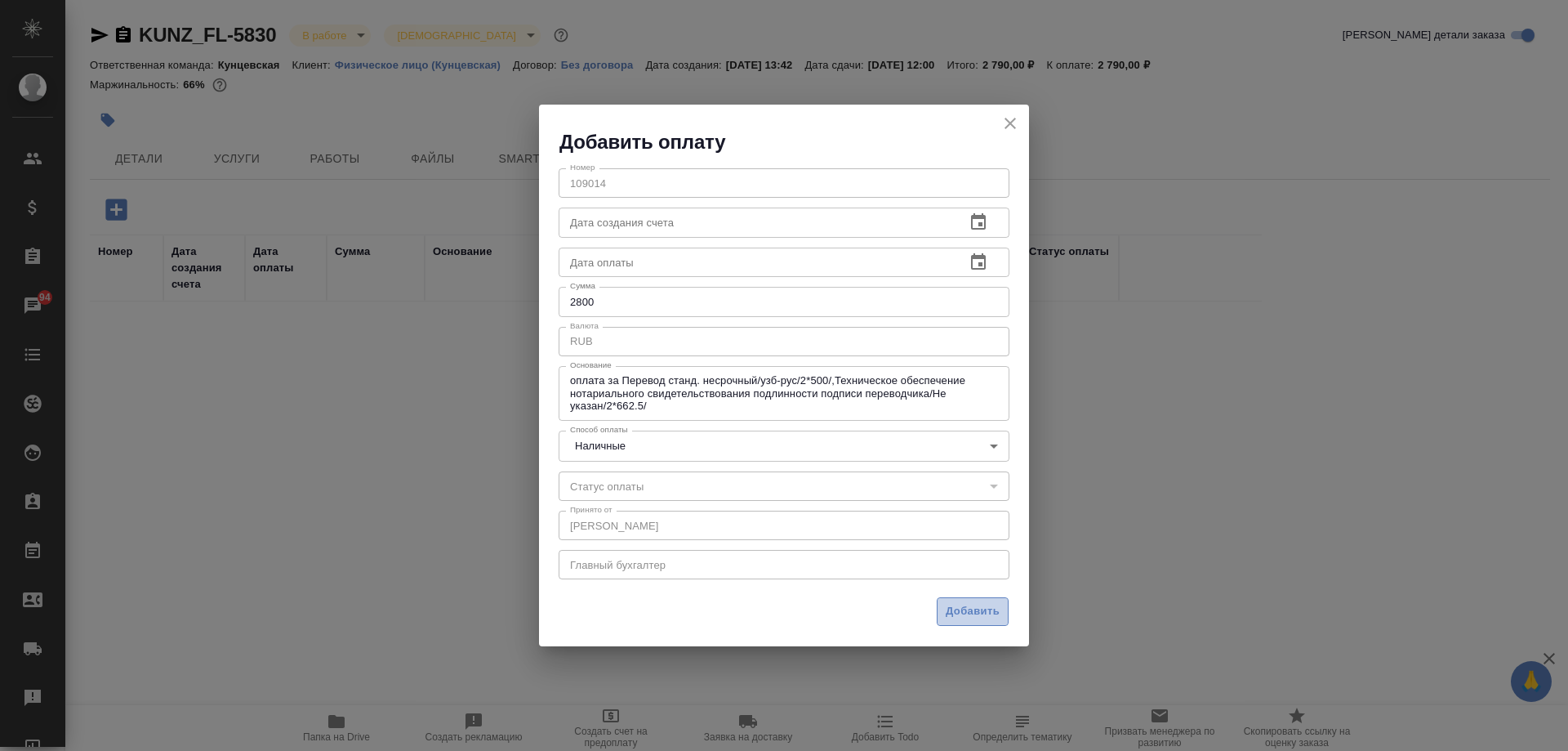
click at [976, 611] on span "Добавить" at bounding box center [972, 611] width 54 height 19
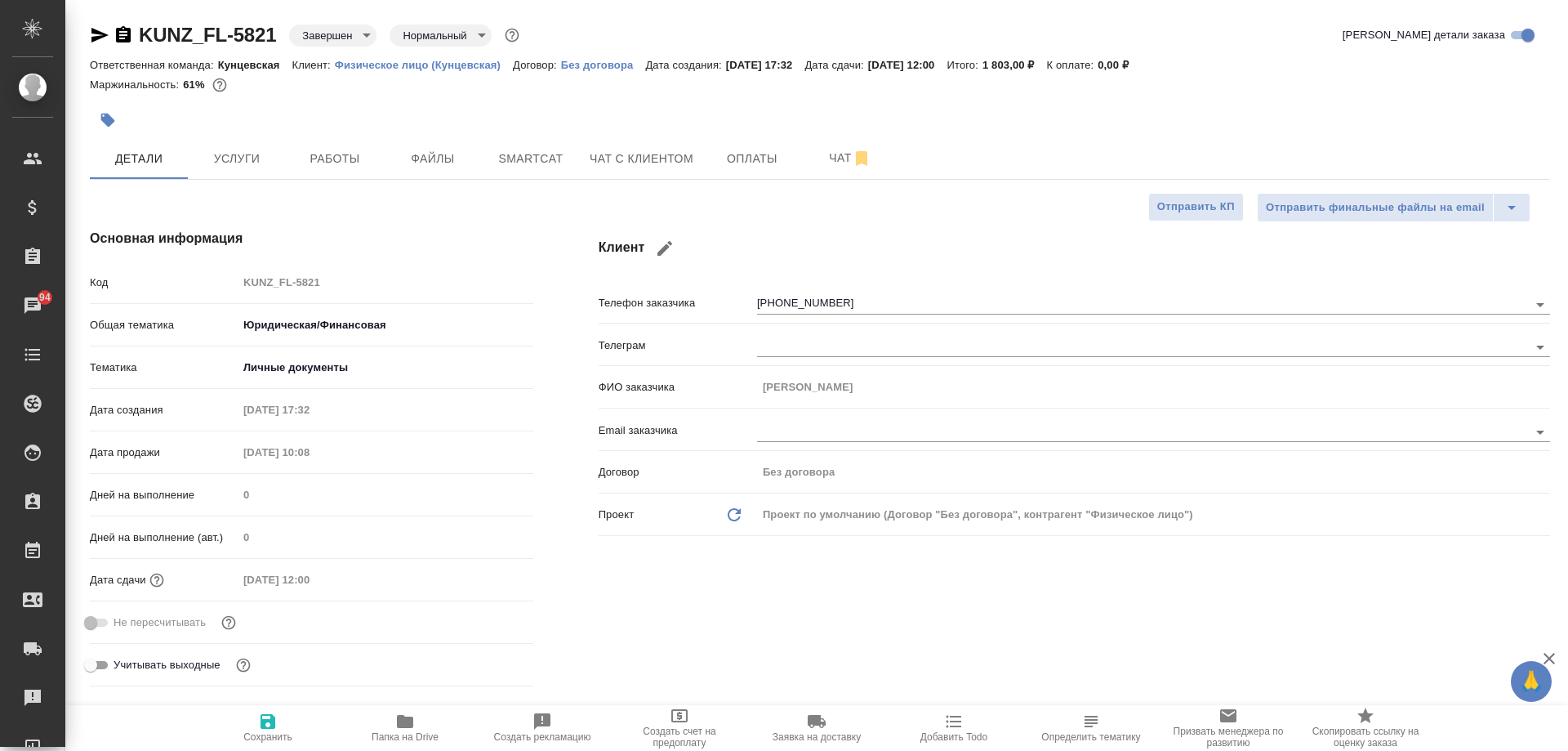
select select "RU"
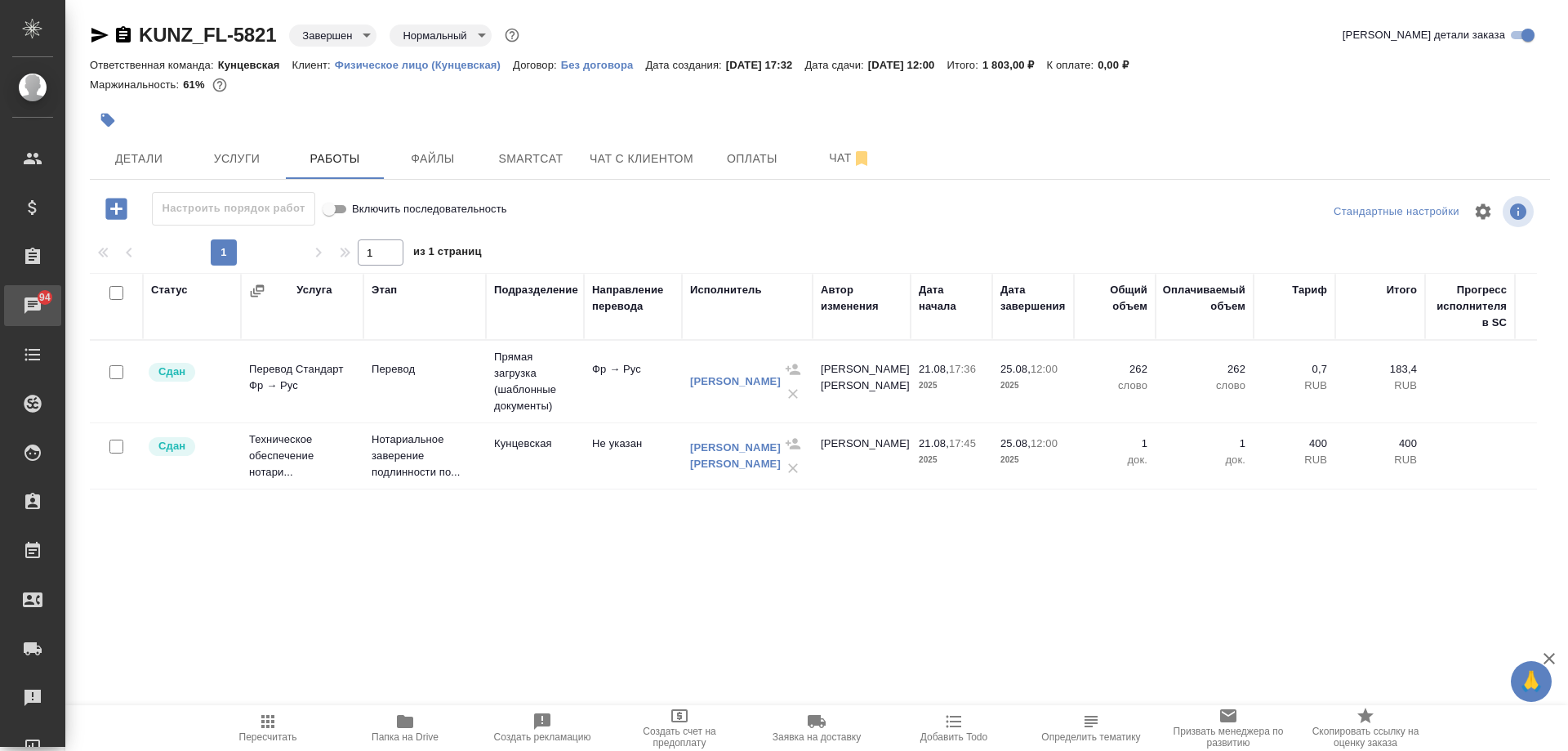
click at [33, 299] on div "Чаты" at bounding box center [12, 305] width 41 height 25
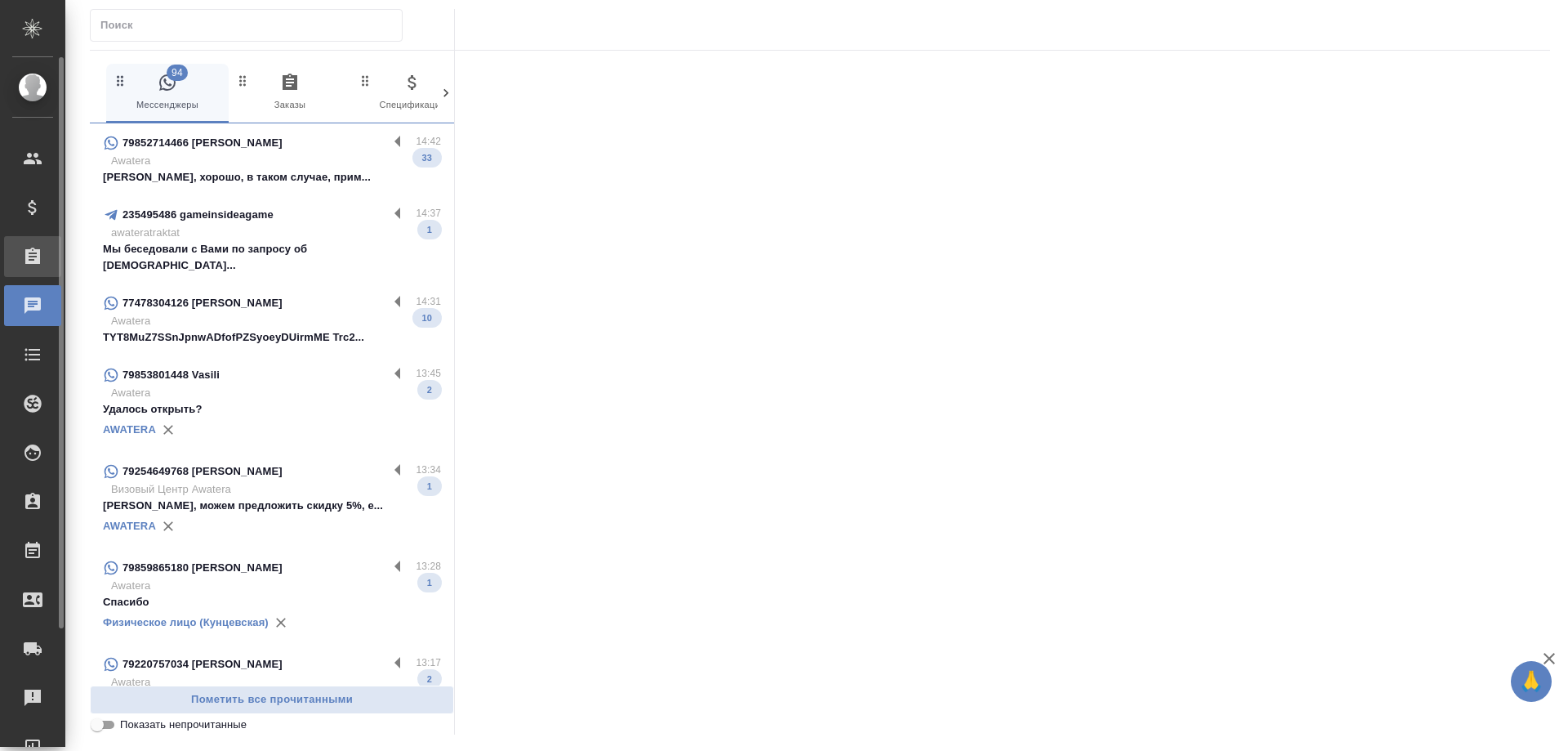
click at [43, 255] on div at bounding box center [46, 256] width 46 height 19
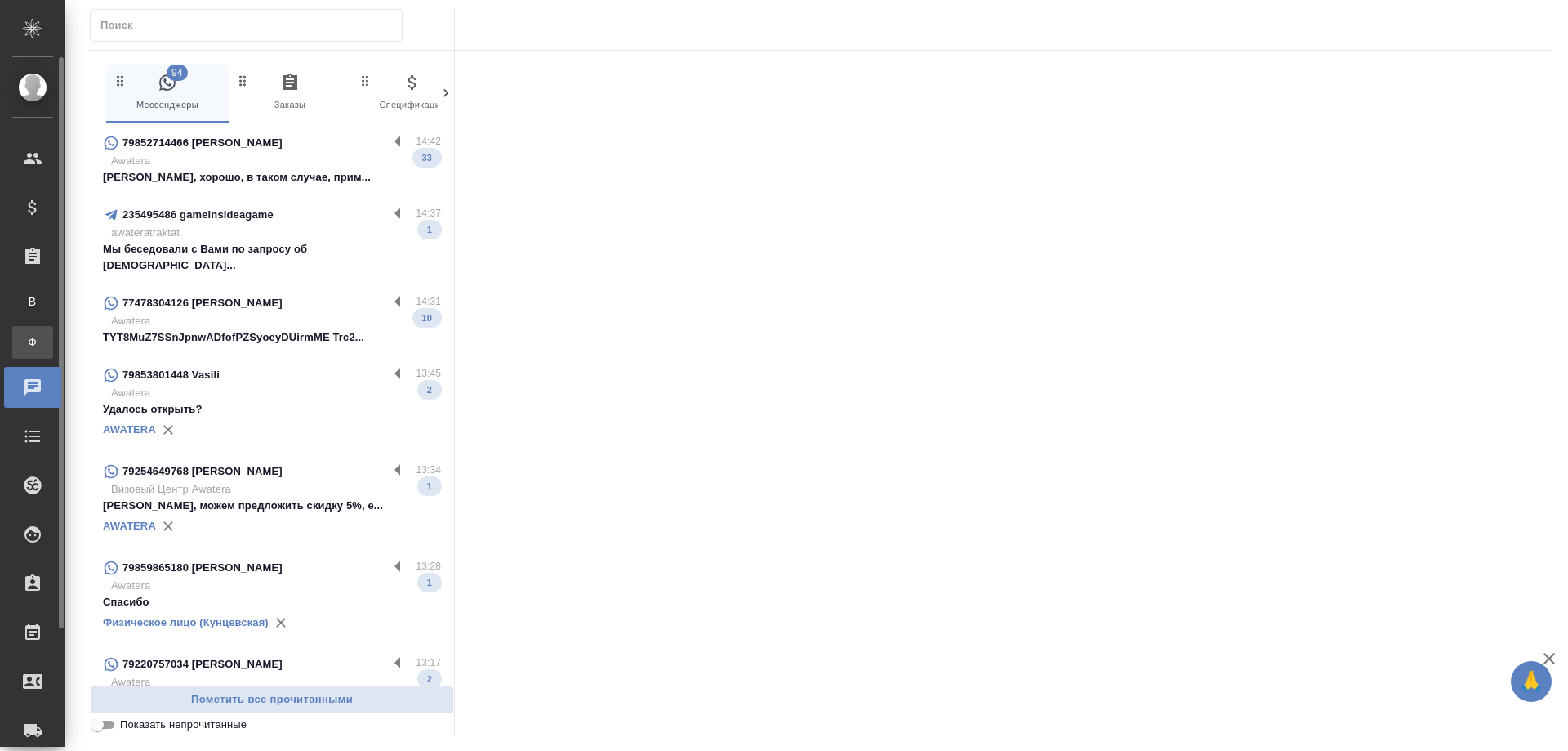
click at [25, 339] on div "Заказы физ. лиц" at bounding box center [12, 342] width 25 height 16
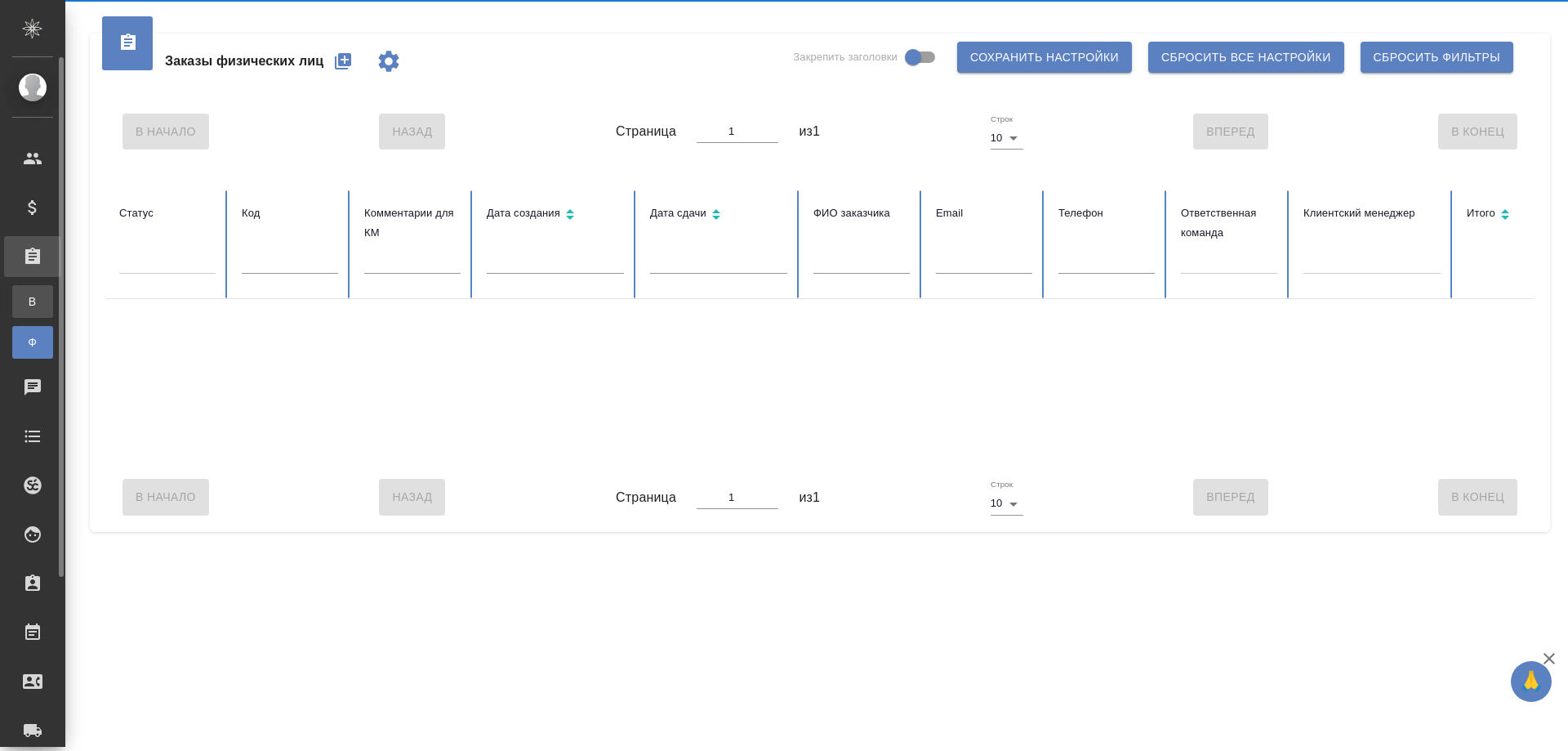
click at [34, 300] on span "В" at bounding box center [32, 301] width 25 height 16
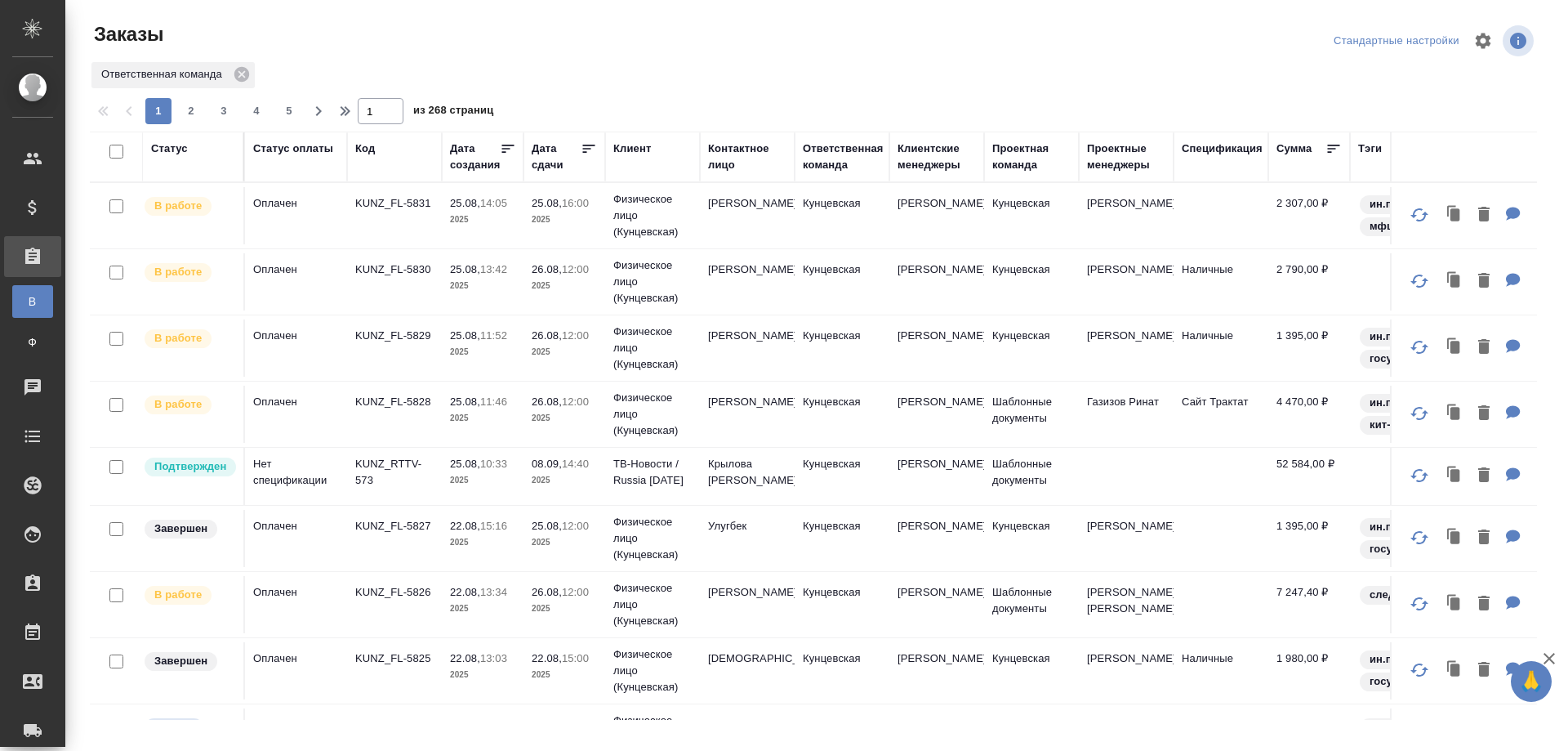
click at [387, 145] on div "Код" at bounding box center [394, 149] width 78 height 16
click at [363, 150] on div "Код" at bounding box center [364, 149] width 19 height 16
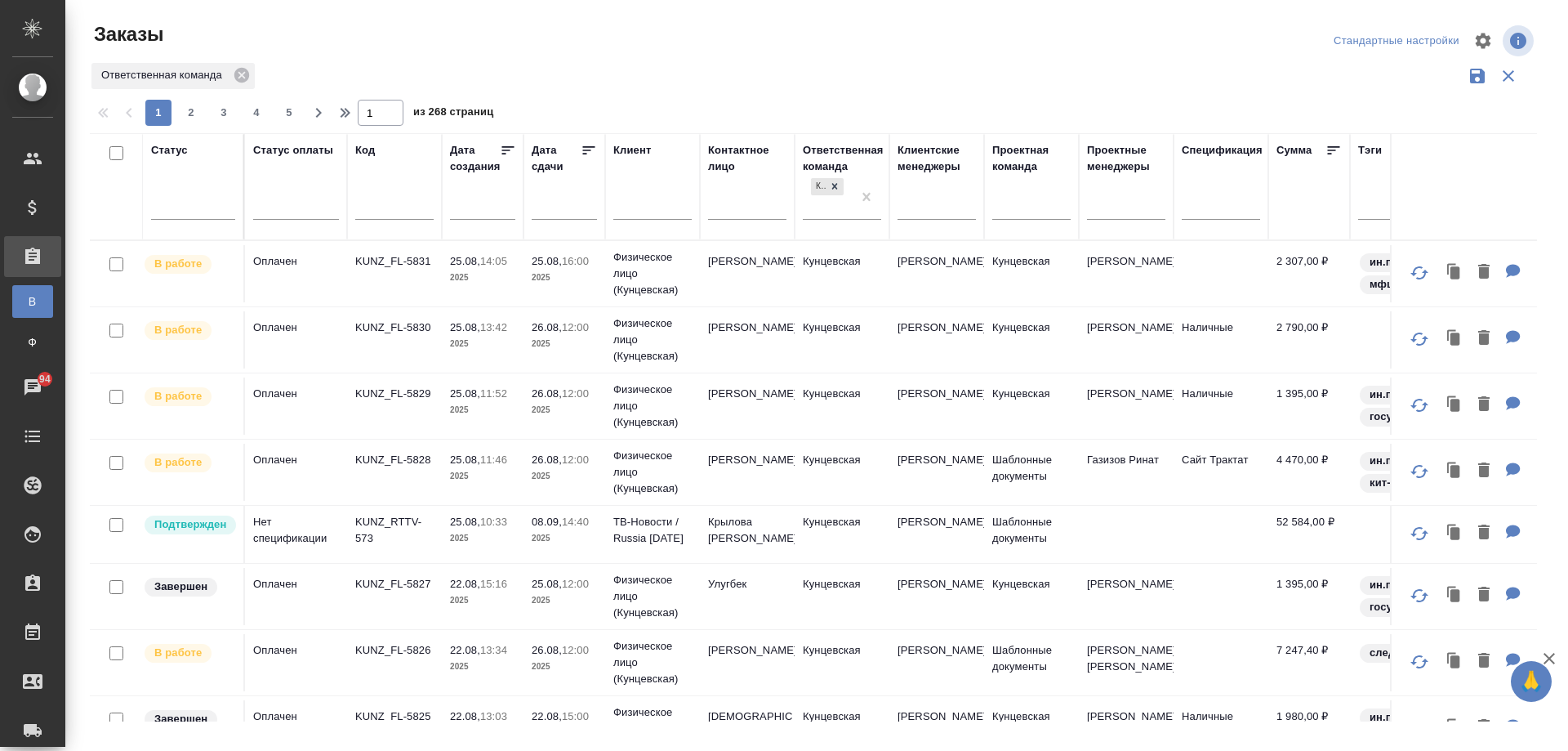
click at [385, 212] on input "text" at bounding box center [394, 209] width 78 height 20
type input "5792"
drag, startPoint x: 381, startPoint y: 213, endPoint x: 312, endPoint y: 220, distance: 69.4
click at [312, 220] on tr "Статус Статус оплаты Код 5792 Дата создания Дата сдачи Клиент Контактное лицо О…" at bounding box center [989, 186] width 1800 height 107
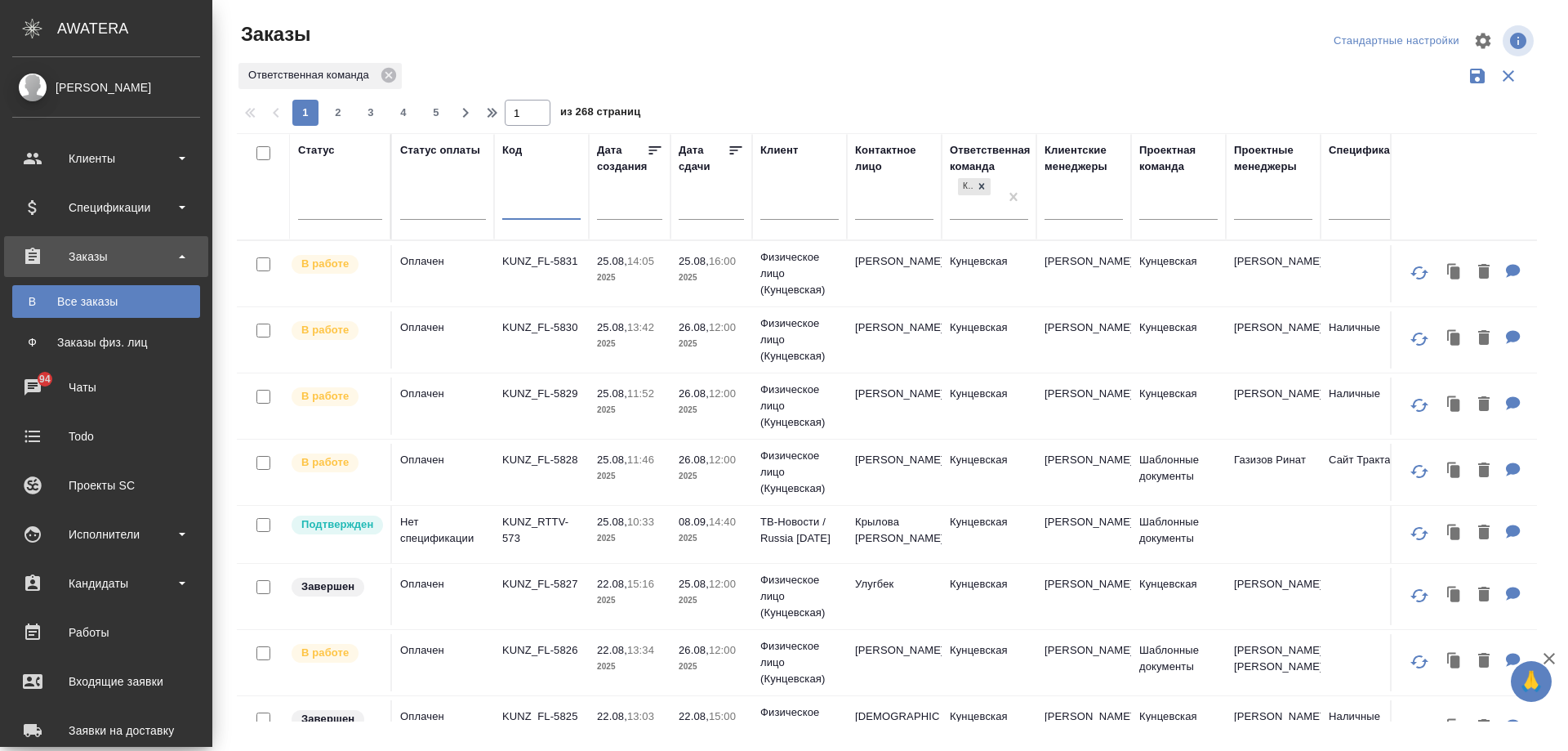
click at [497, 212] on th "Код" at bounding box center [542, 186] width 95 height 107
click at [519, 211] on input "text" at bounding box center [542, 209] width 78 height 20
paste input "KUNZ_FL-5792"
type input "KUNZ_FL-5792"
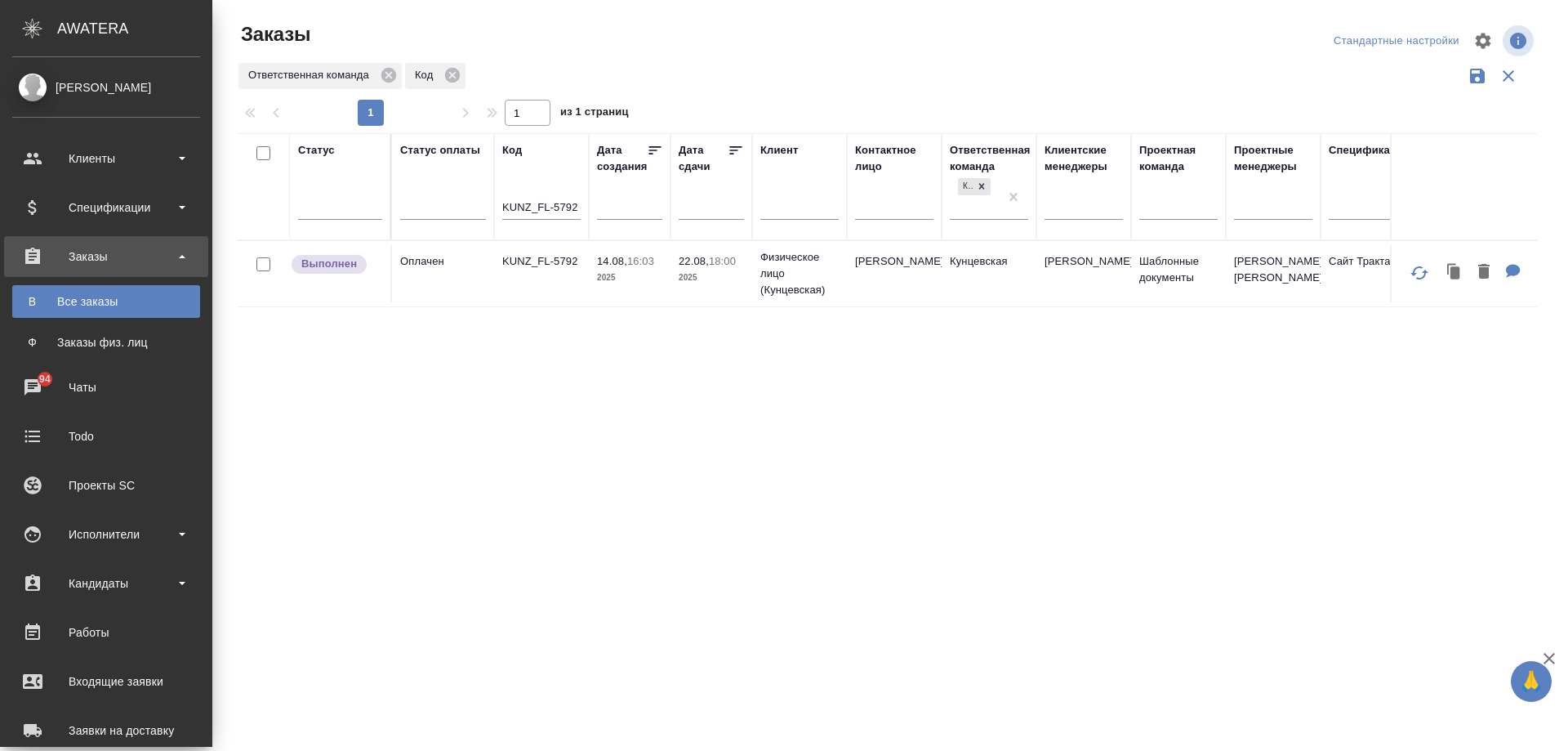
click at [597, 282] on td "14.08, 16:03 2025" at bounding box center [630, 274] width 82 height 57
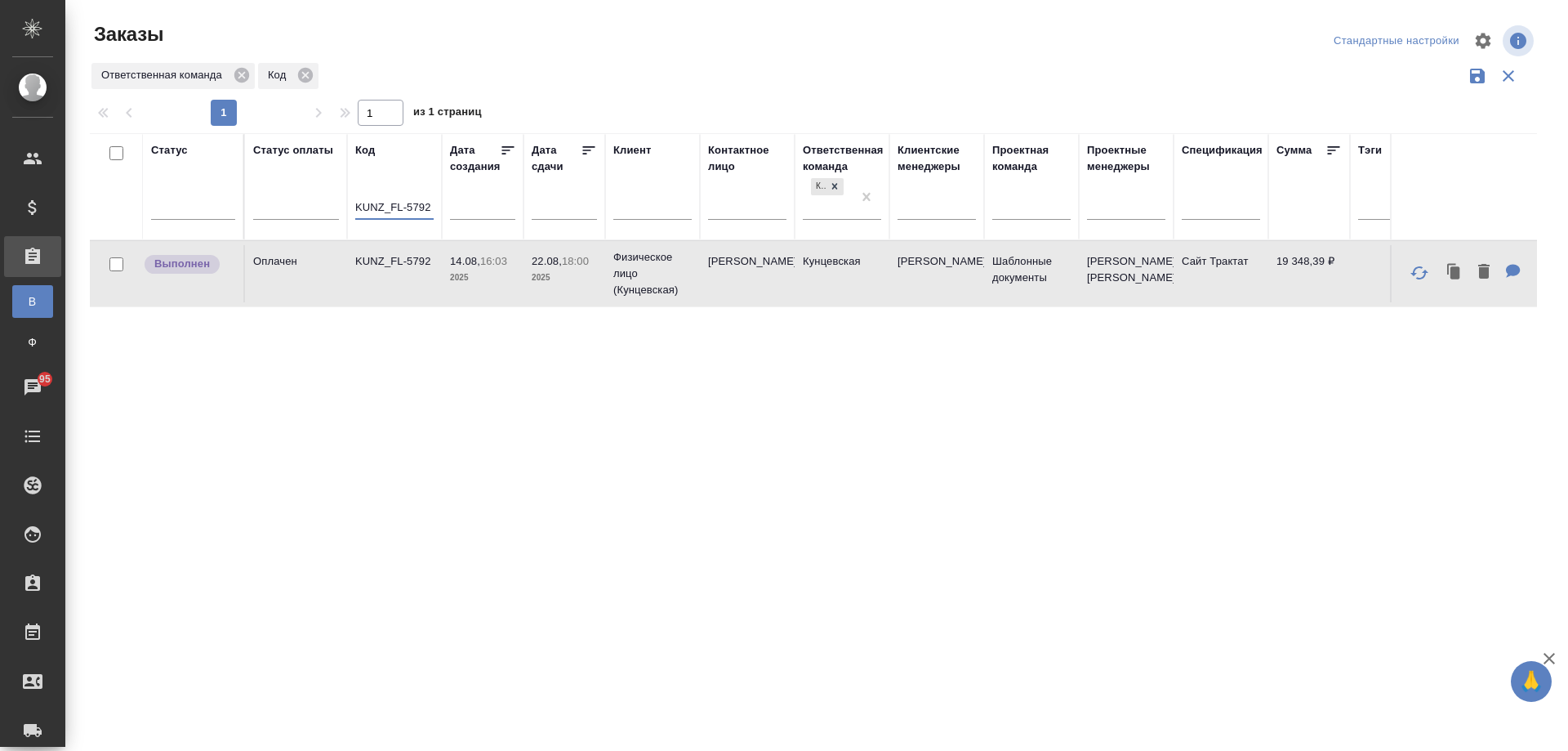
drag, startPoint x: 433, startPoint y: 208, endPoint x: 227, endPoint y: 223, distance: 206.5
click at [228, 223] on tr "Статус Статус оплаты Код KUNZ_FL-5792 Дата создания Дата сдачи Клиент Контактно…" at bounding box center [989, 186] width 1800 height 107
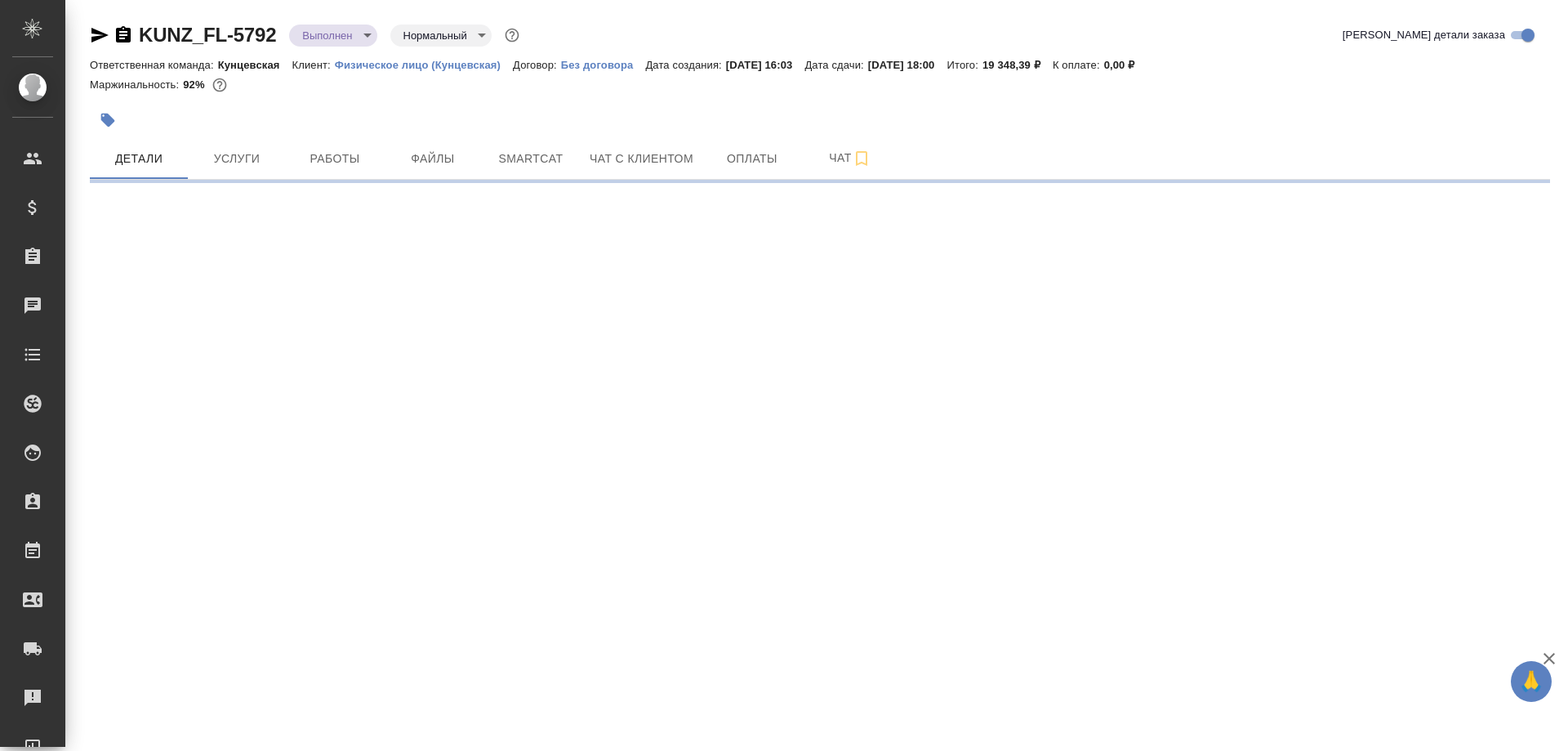
select select "RU"
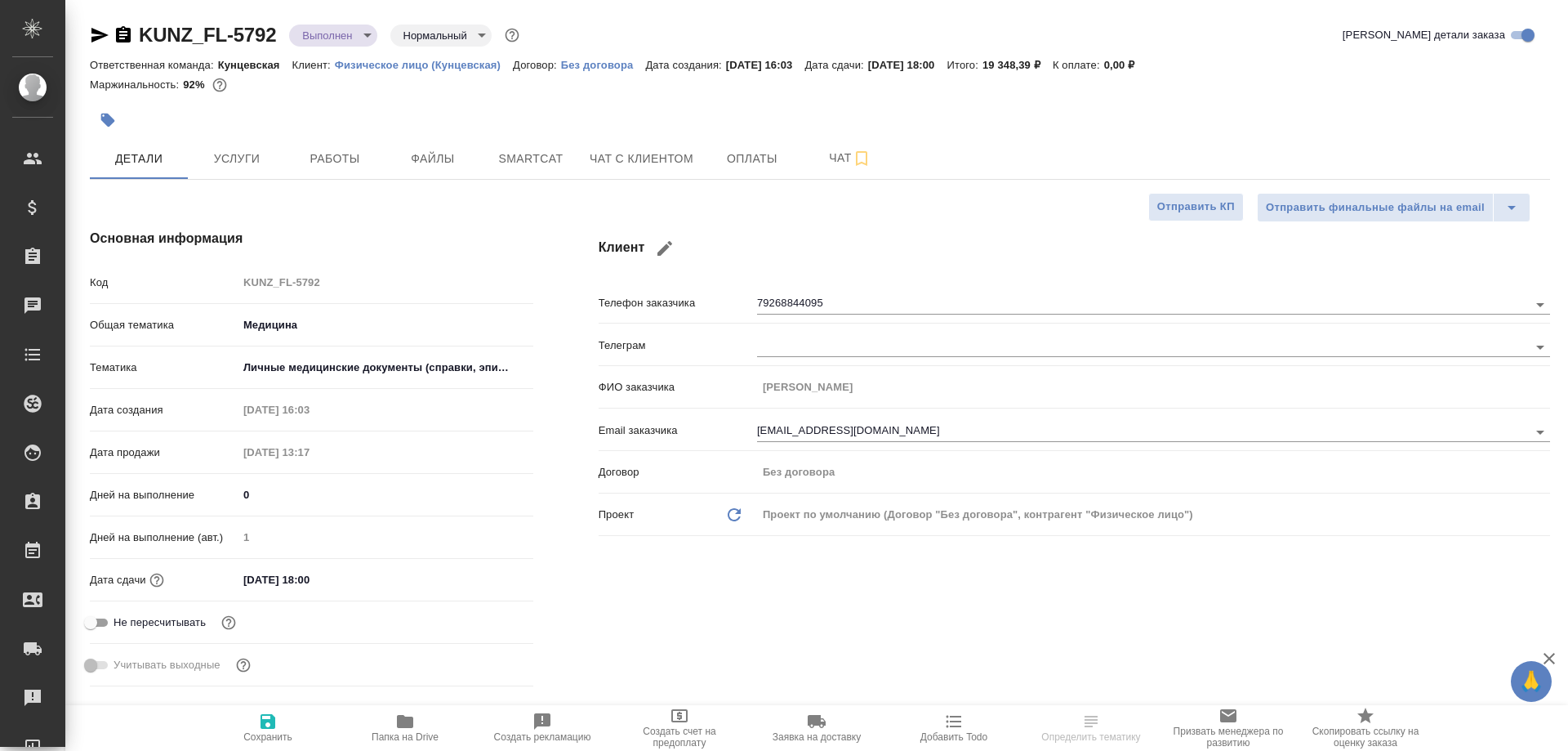
type textarea "x"
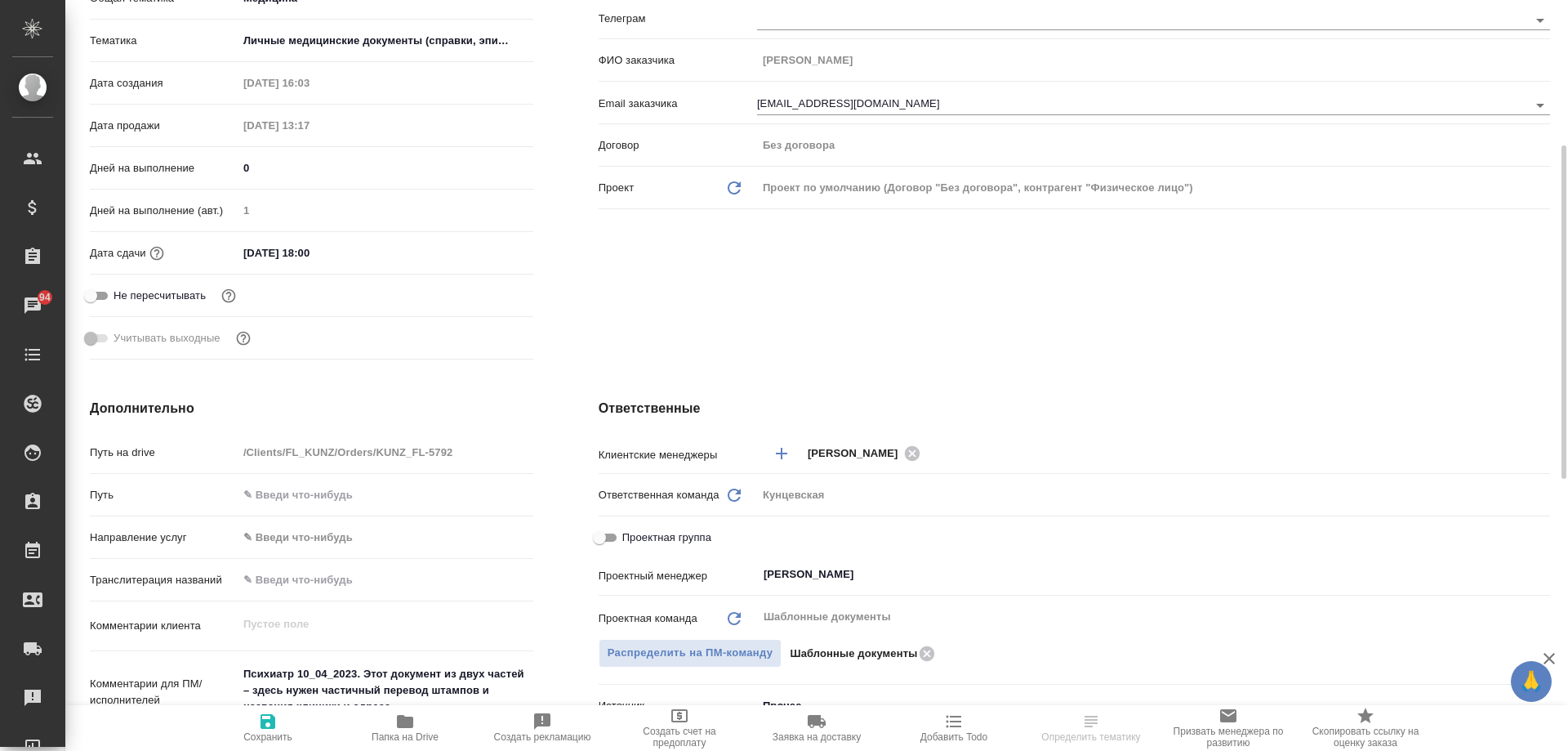
scroll to position [572, 0]
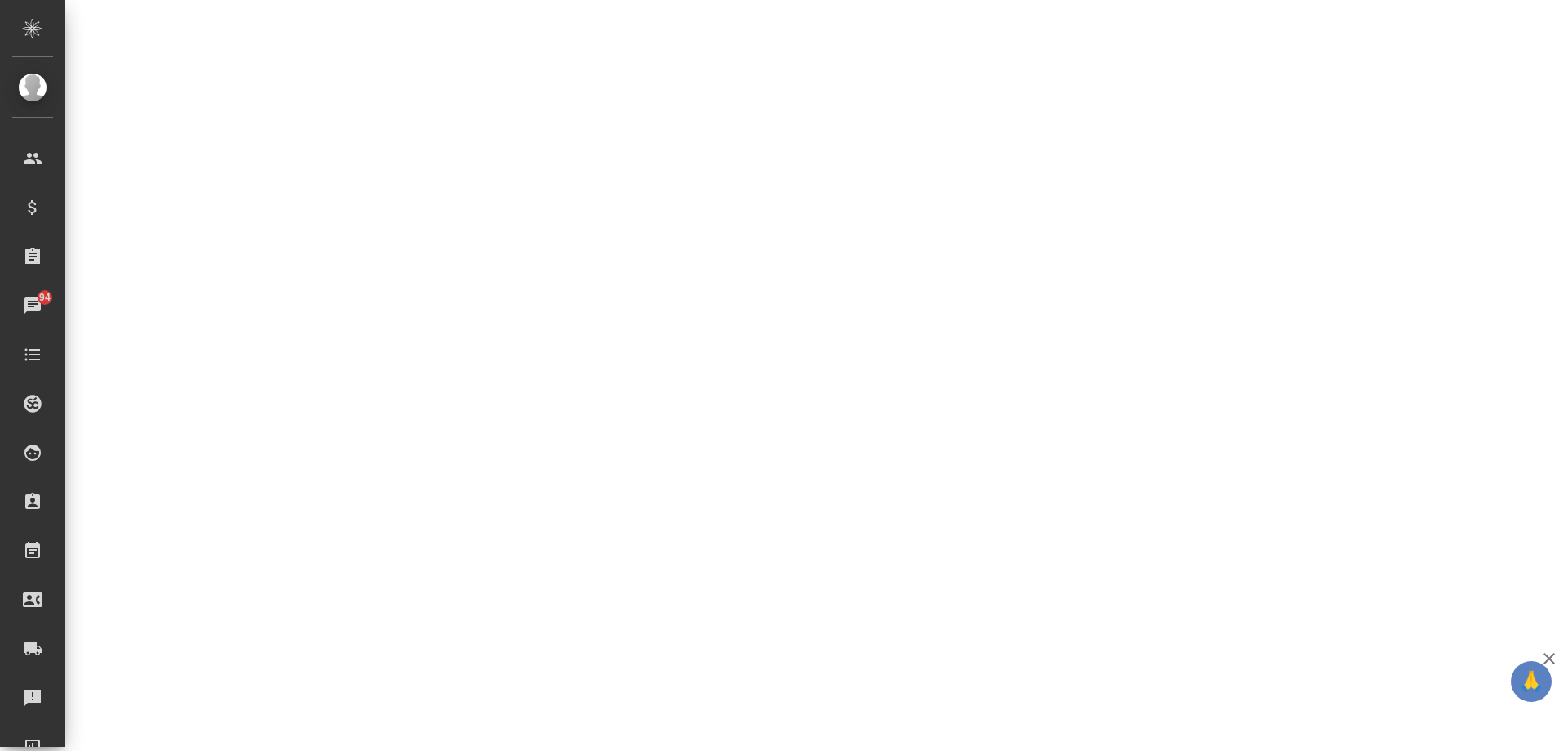
select select "RU"
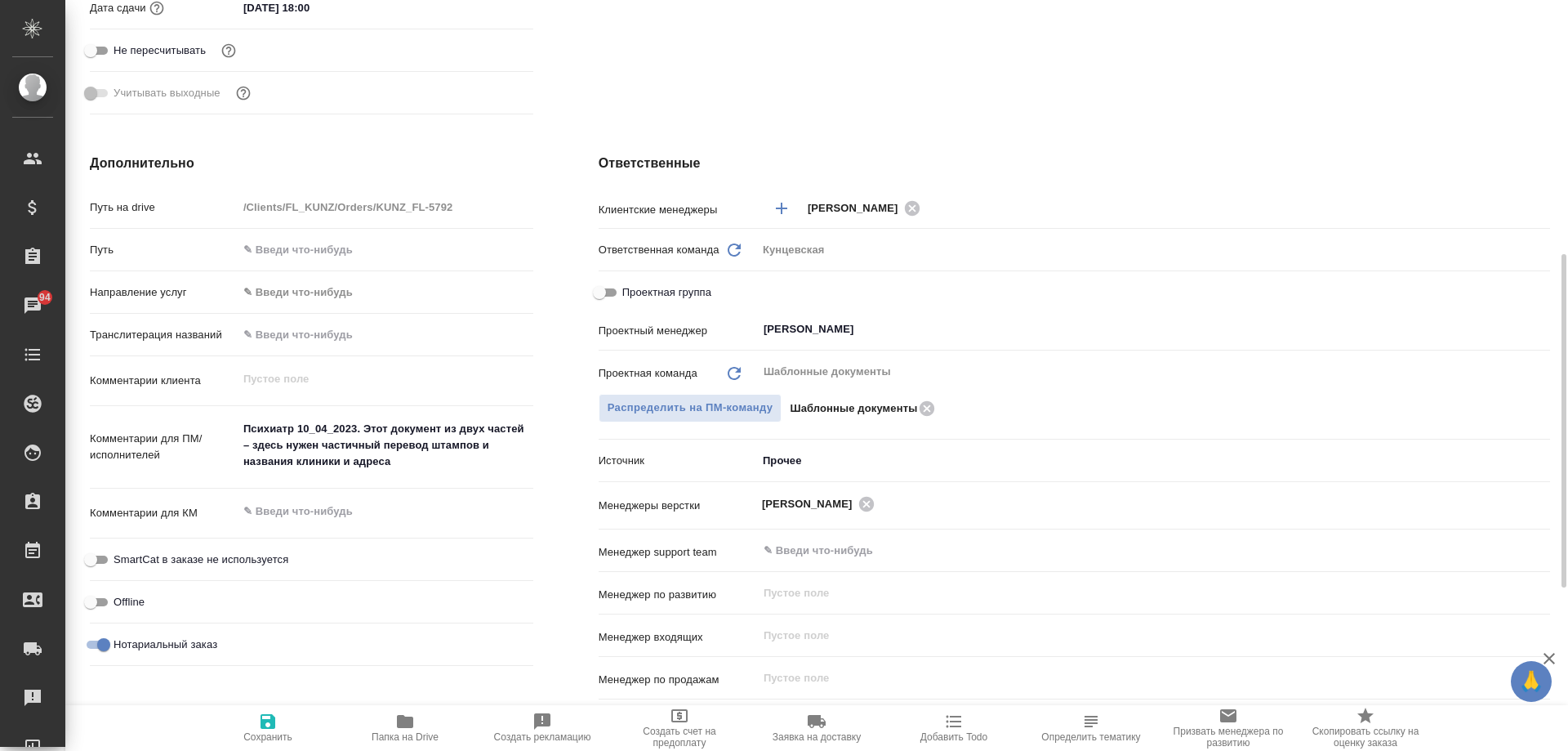
type textarea "x"
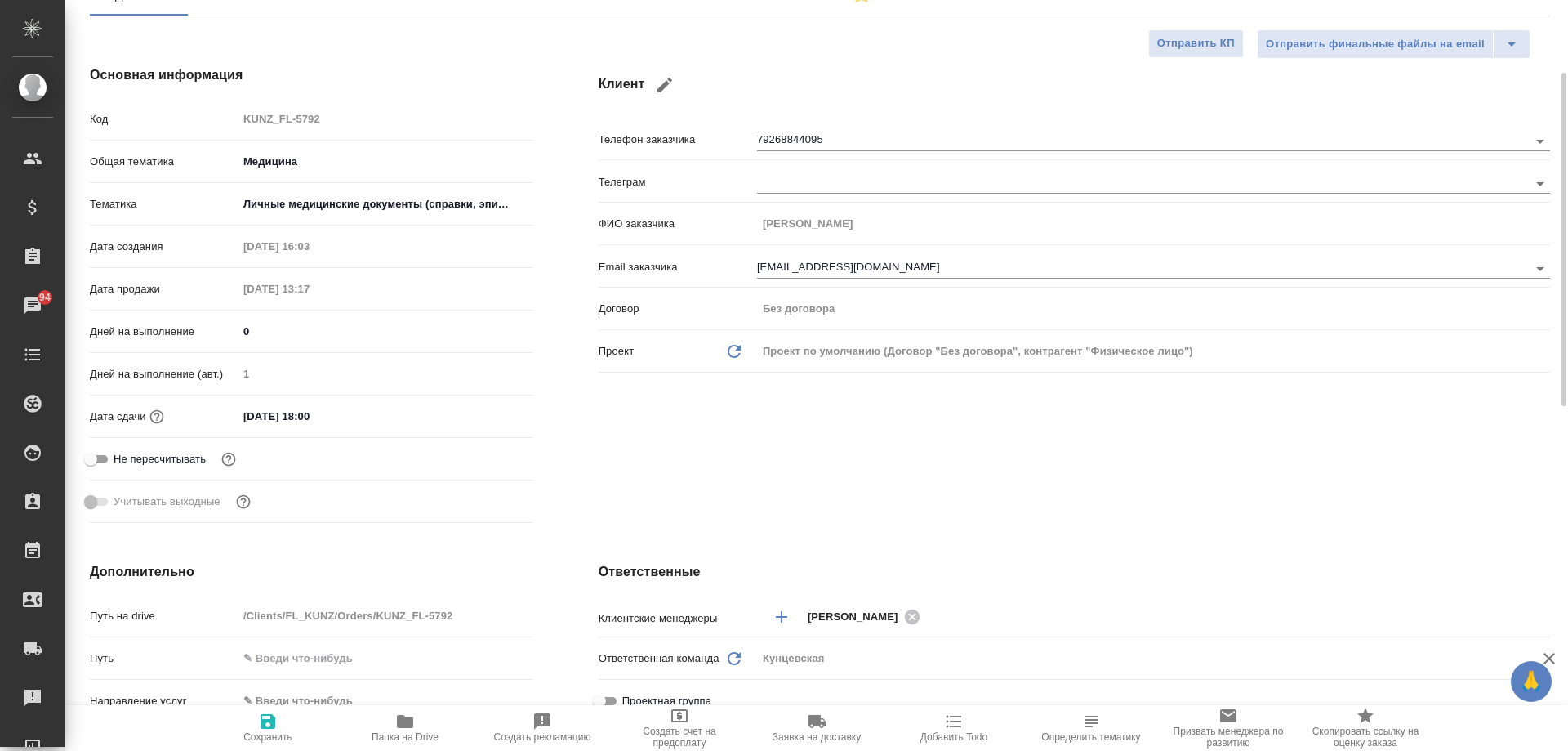
scroll to position [0, 0]
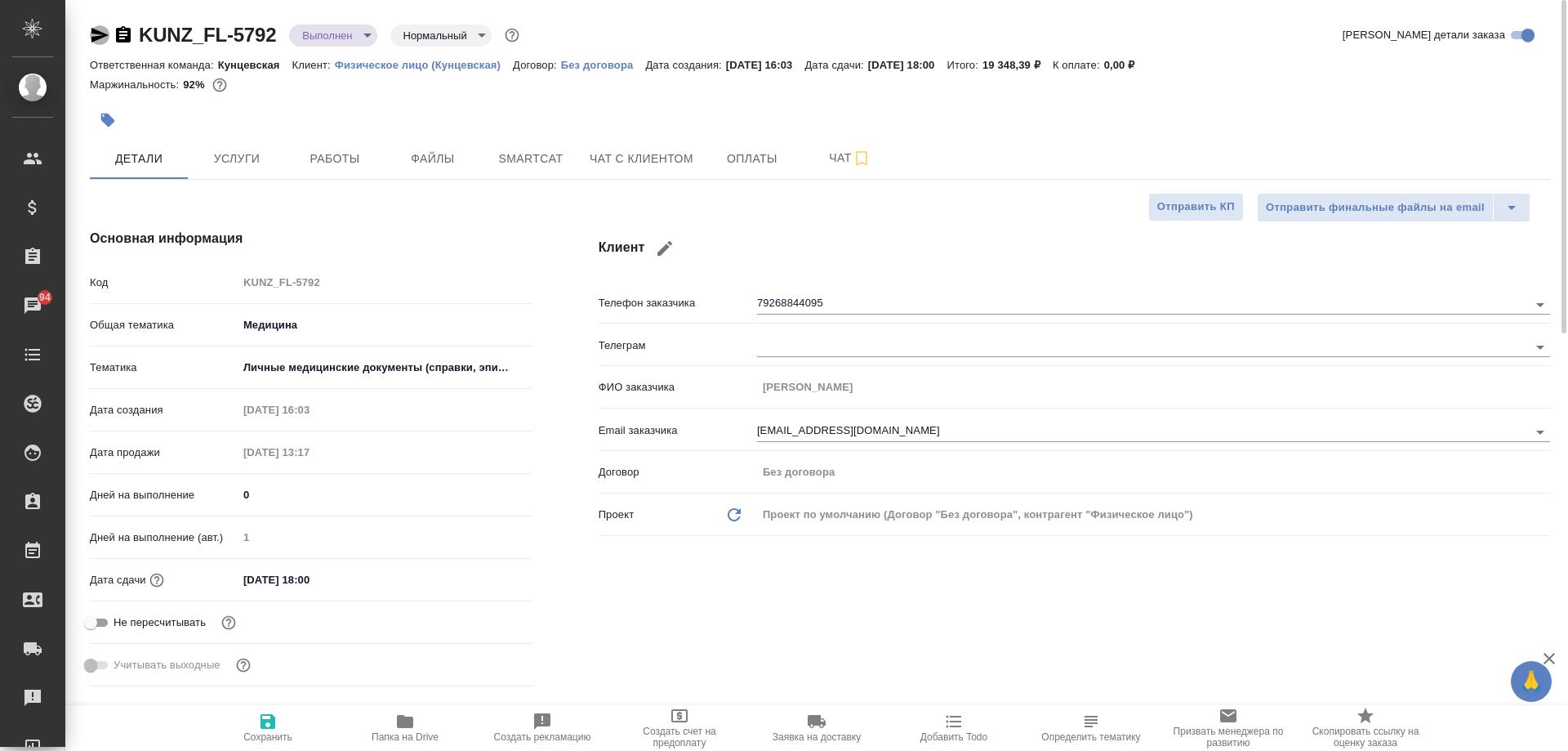
click at [102, 29] on icon "button" at bounding box center [99, 35] width 19 height 19
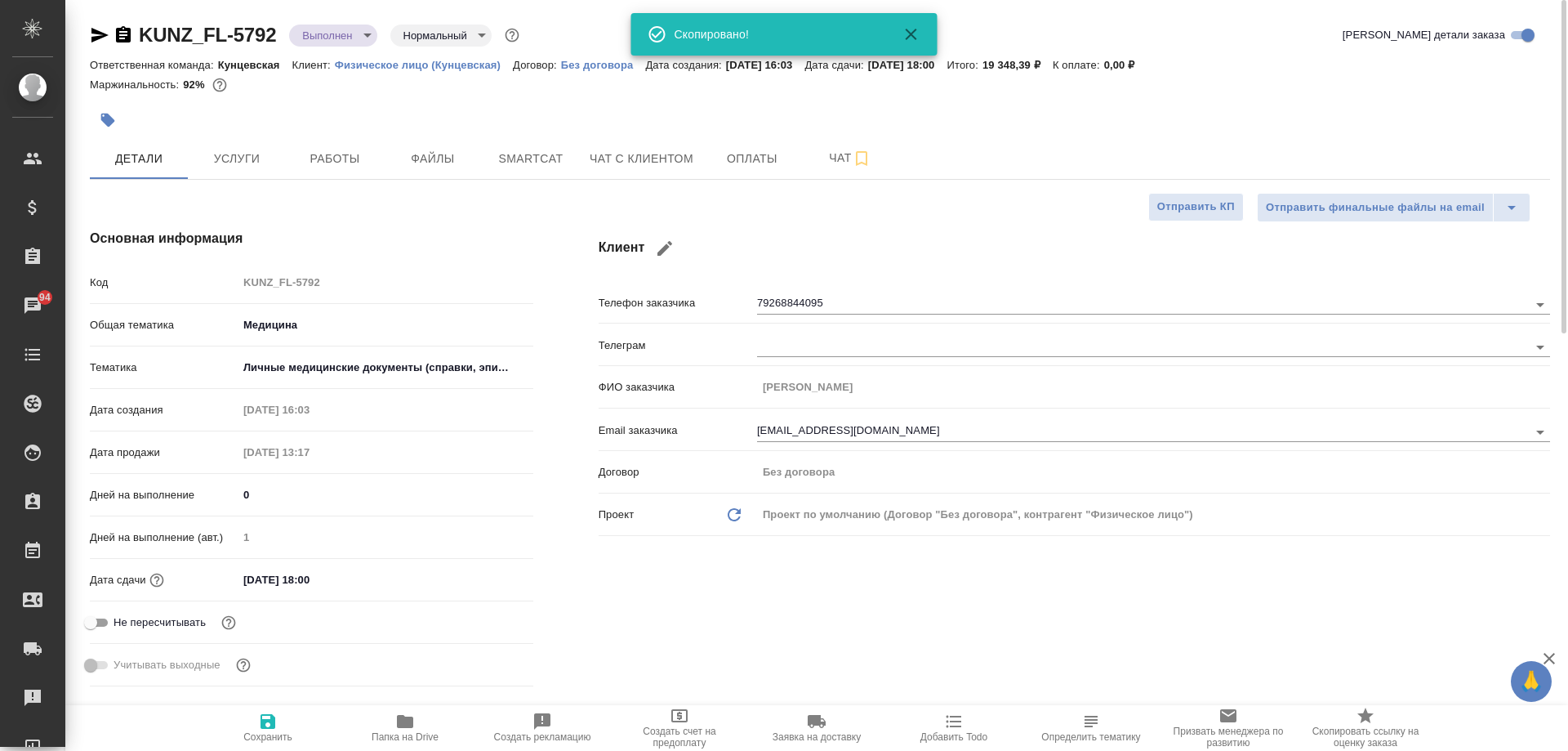
type textarea "x"
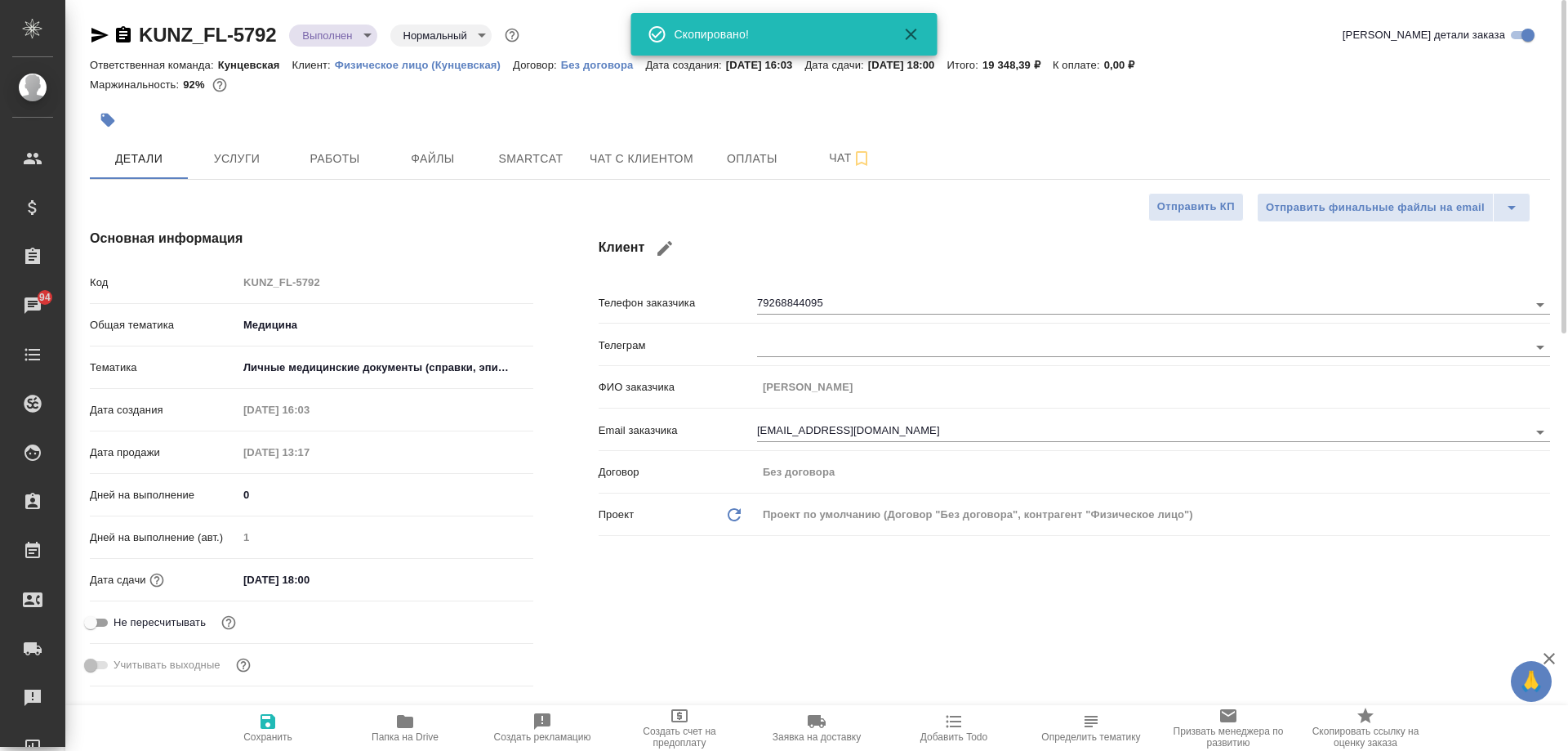
type textarea "x"
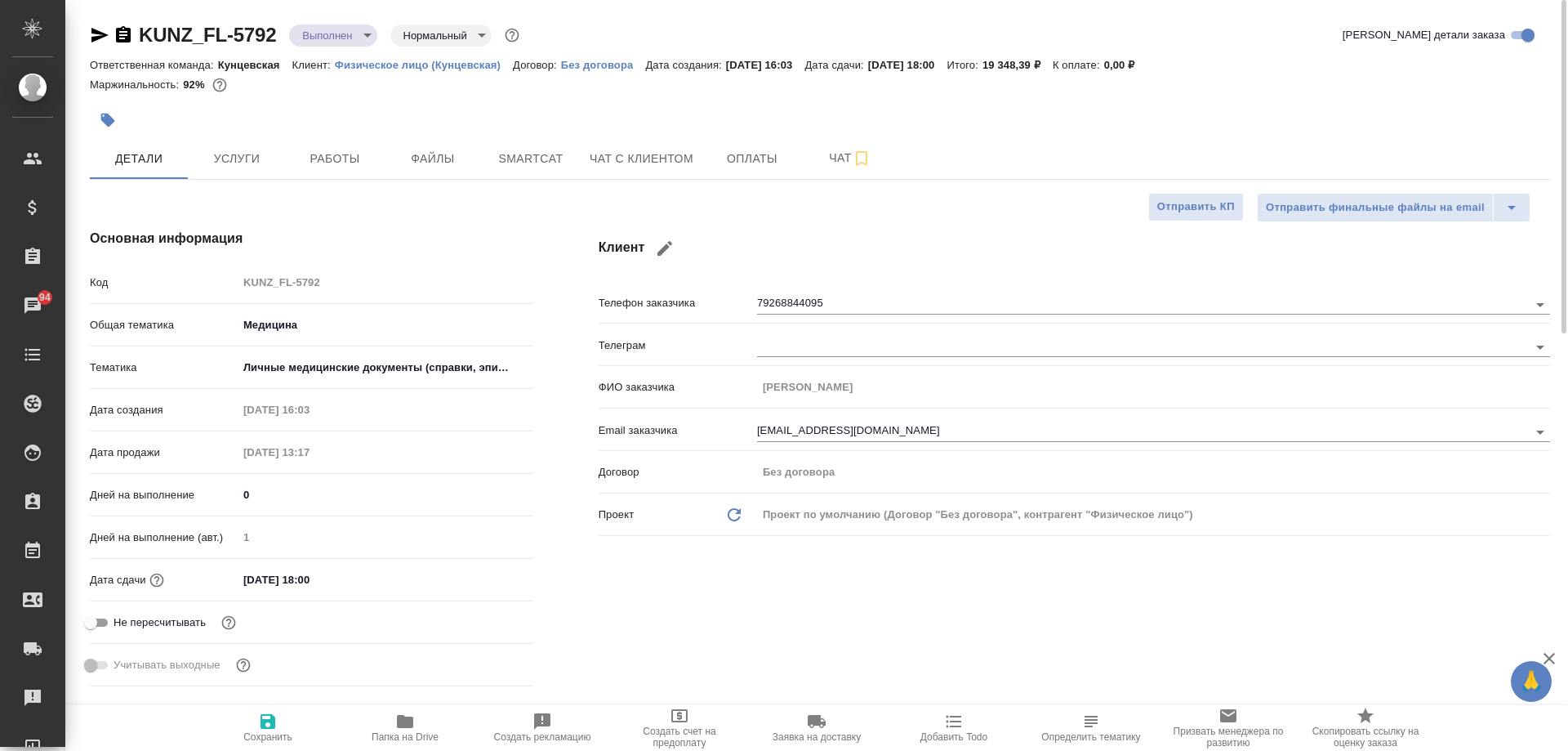
click at [394, 730] on span "Папка на Drive" at bounding box center [405, 727] width 118 height 31
type textarea "x"
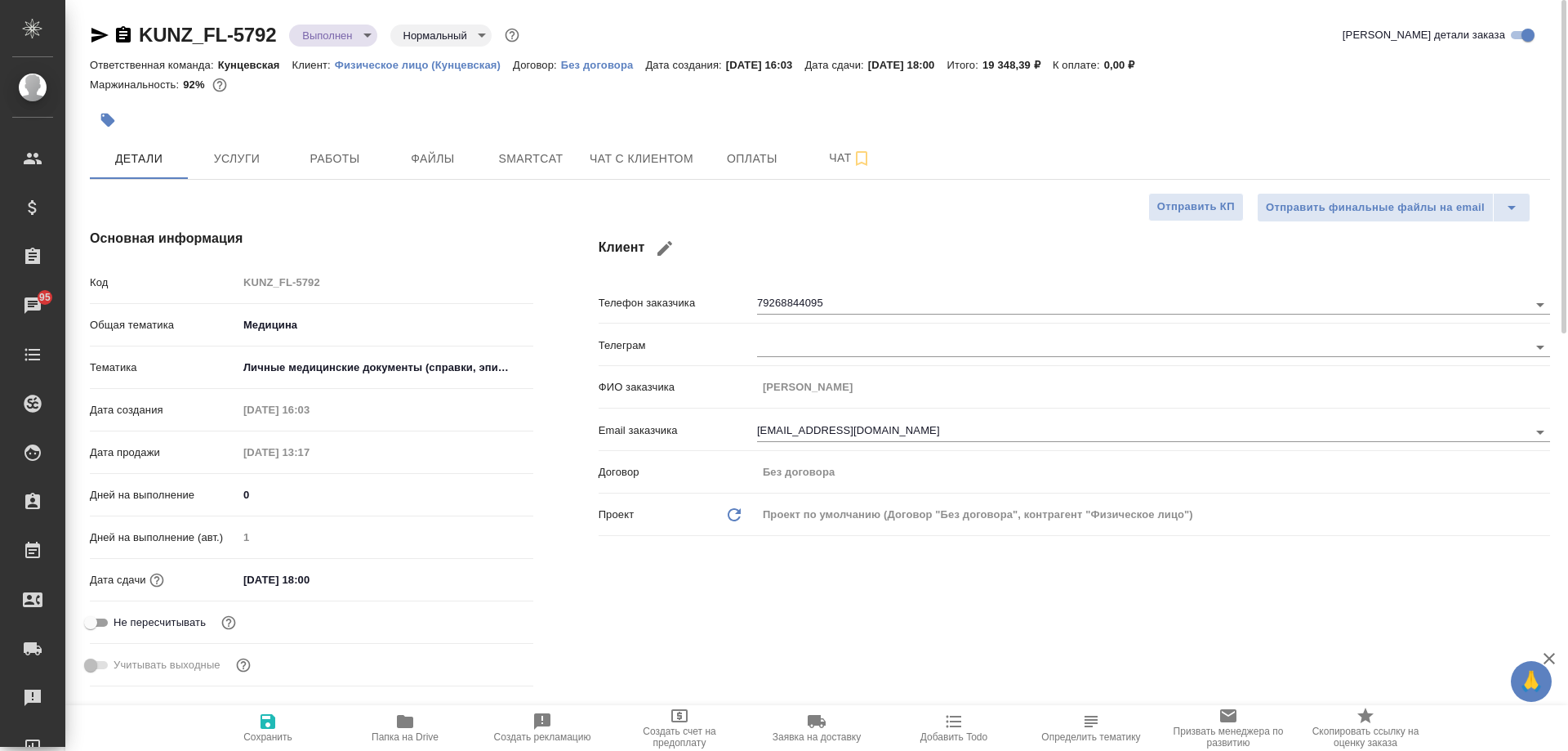
type textarea "x"
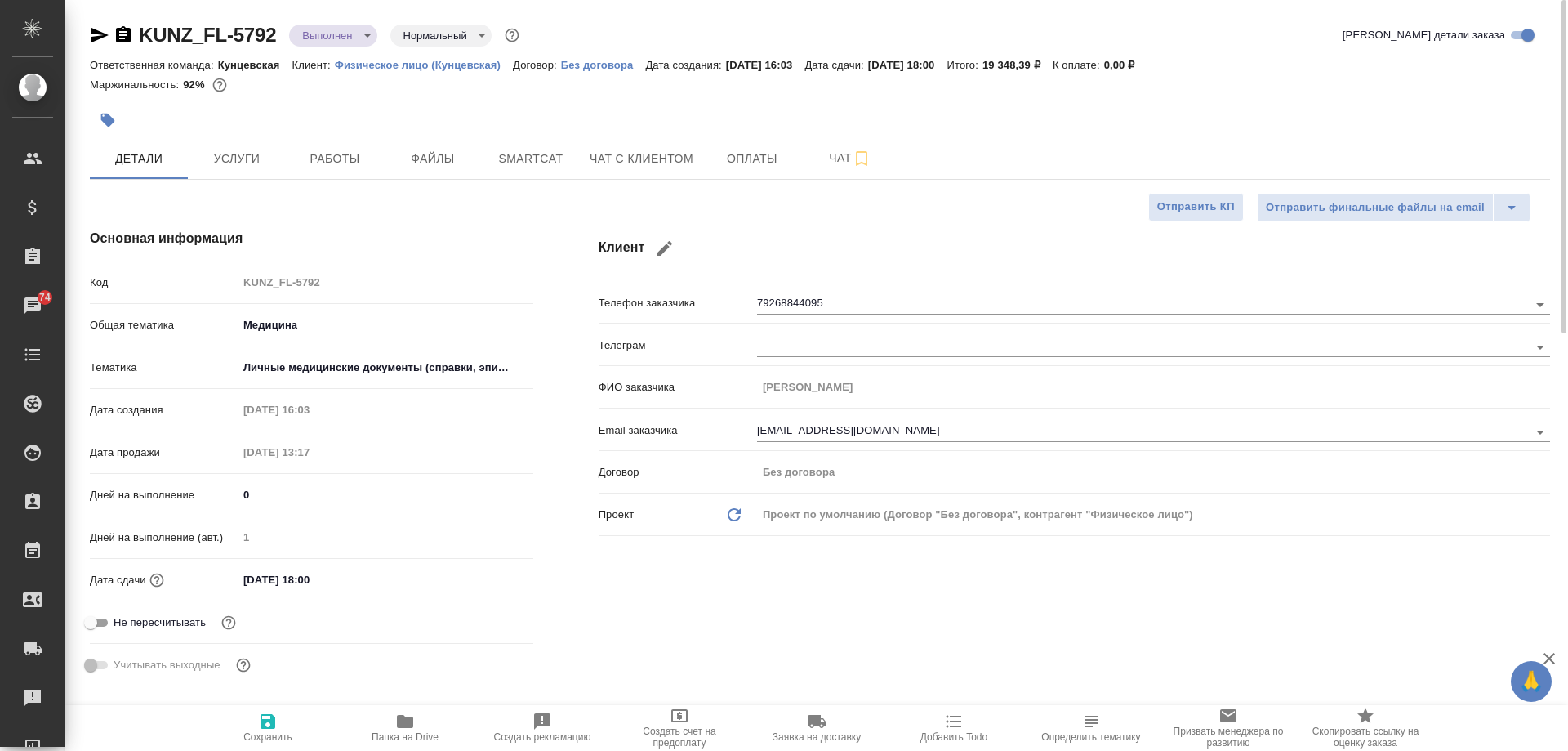
type textarea "x"
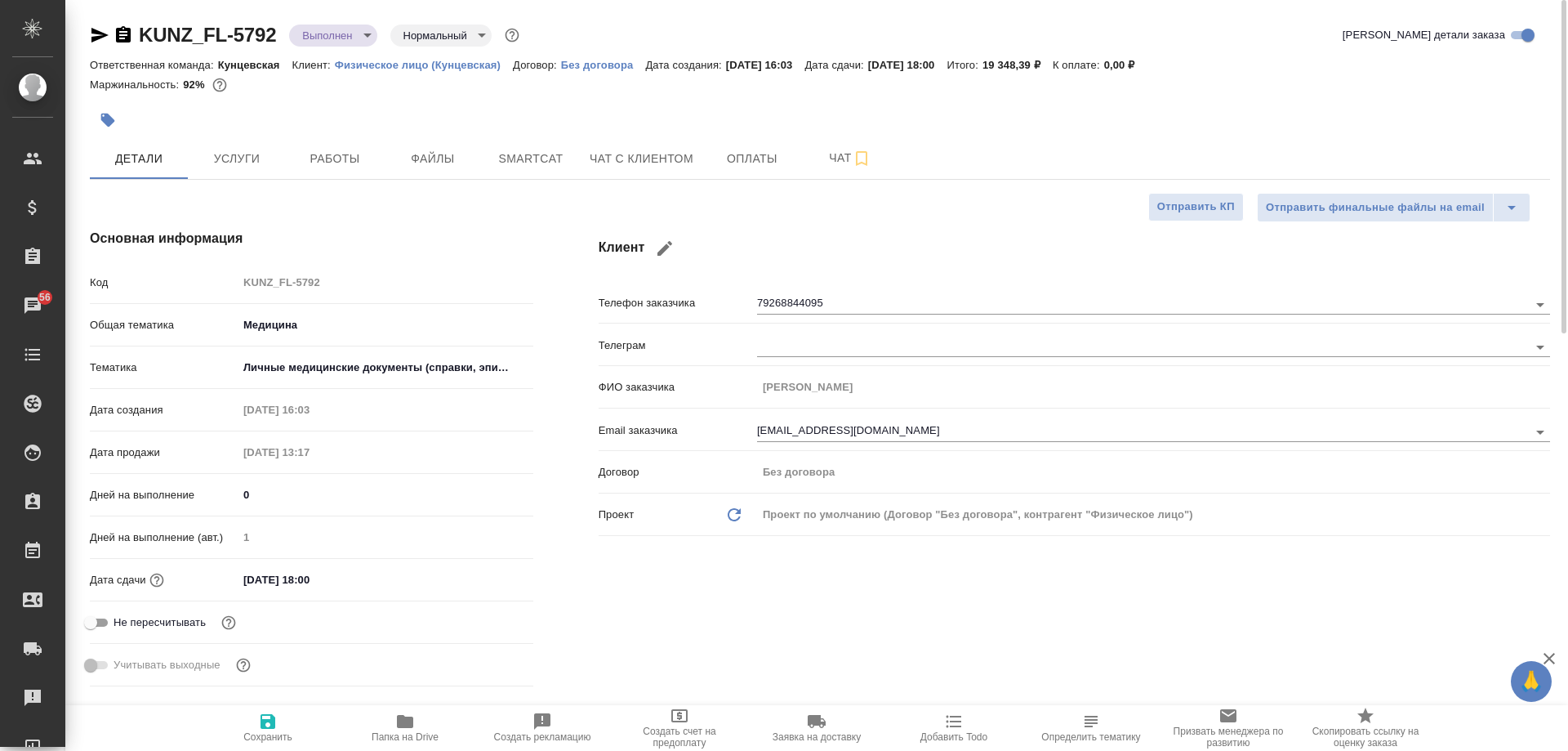
type textarea "x"
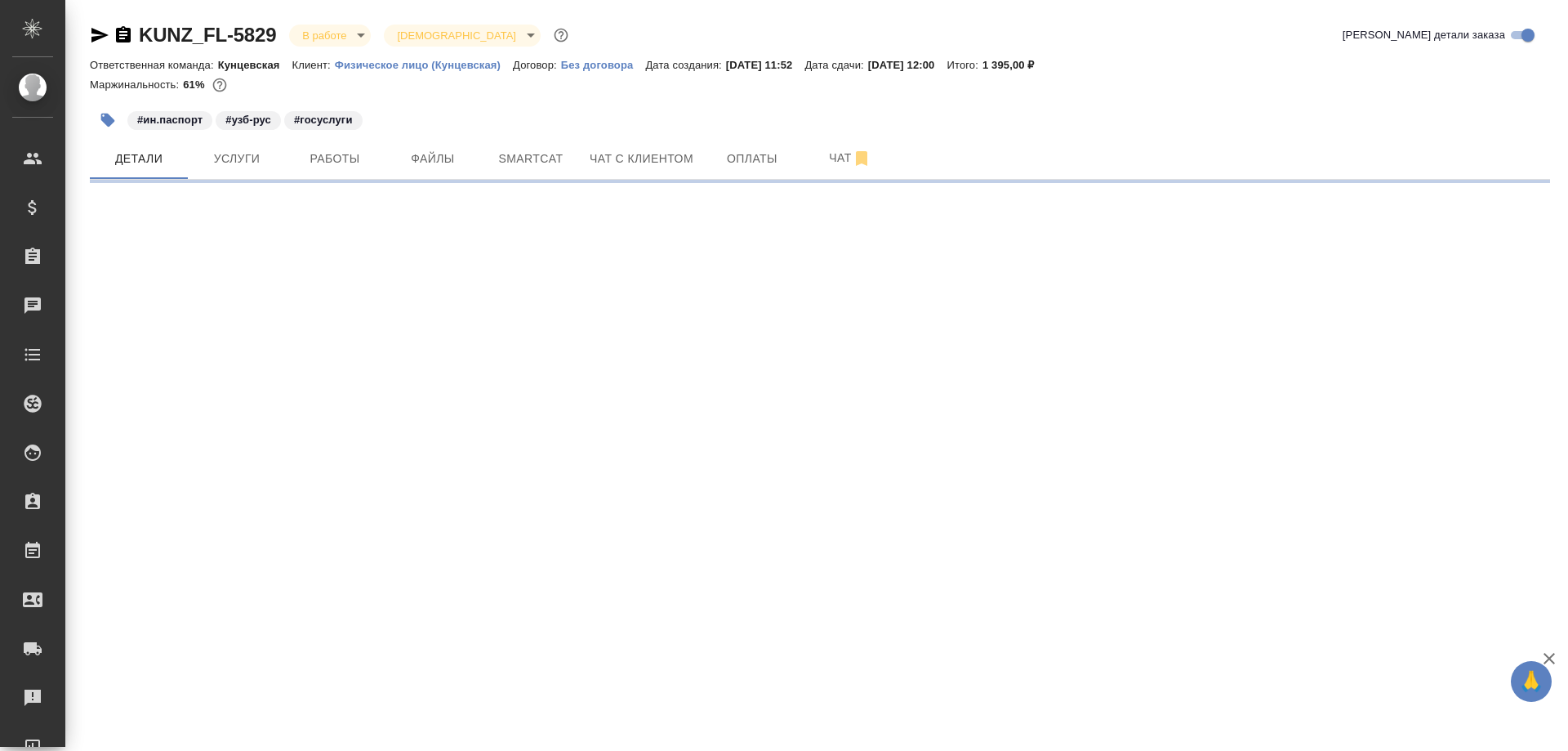
select select "RU"
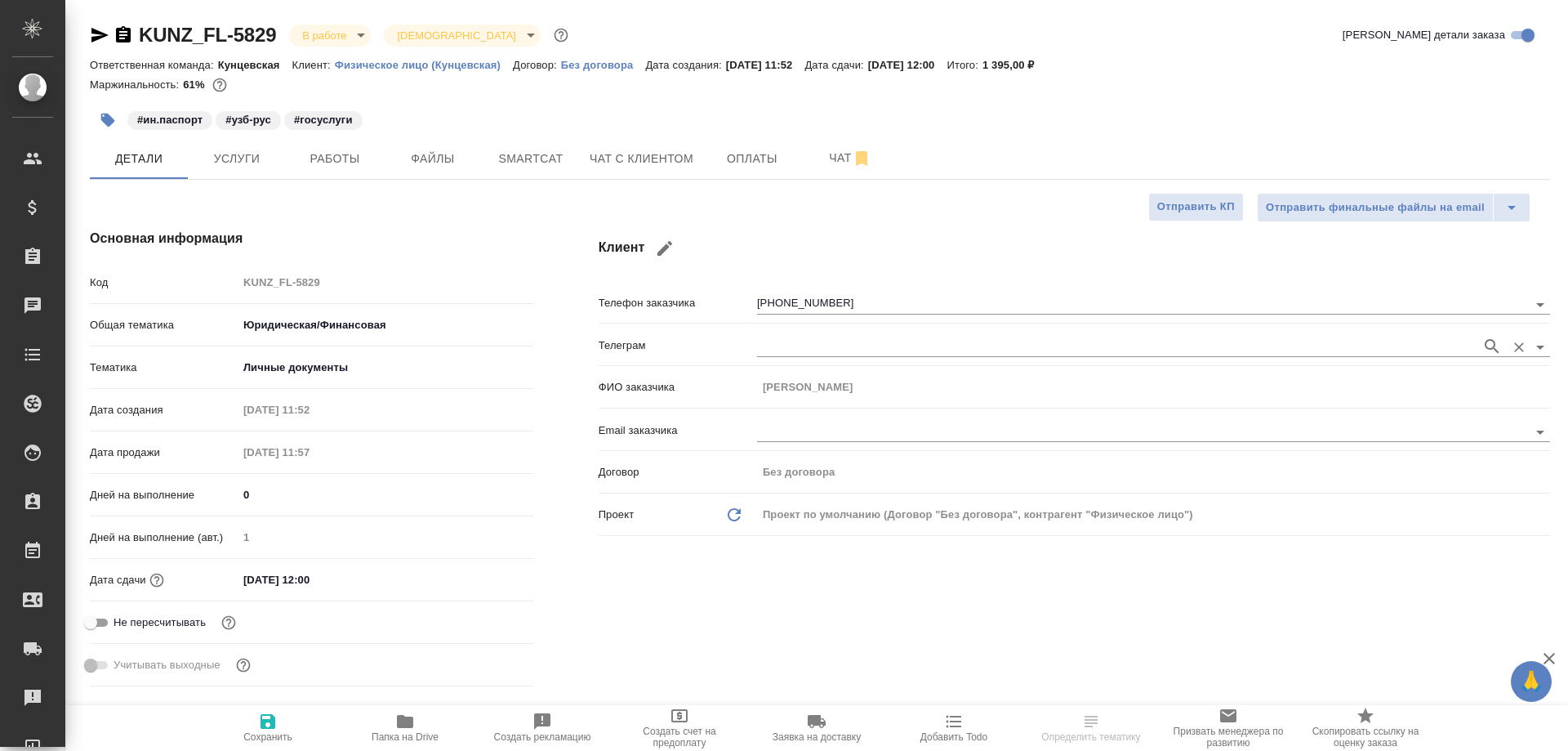
type textarea "x"
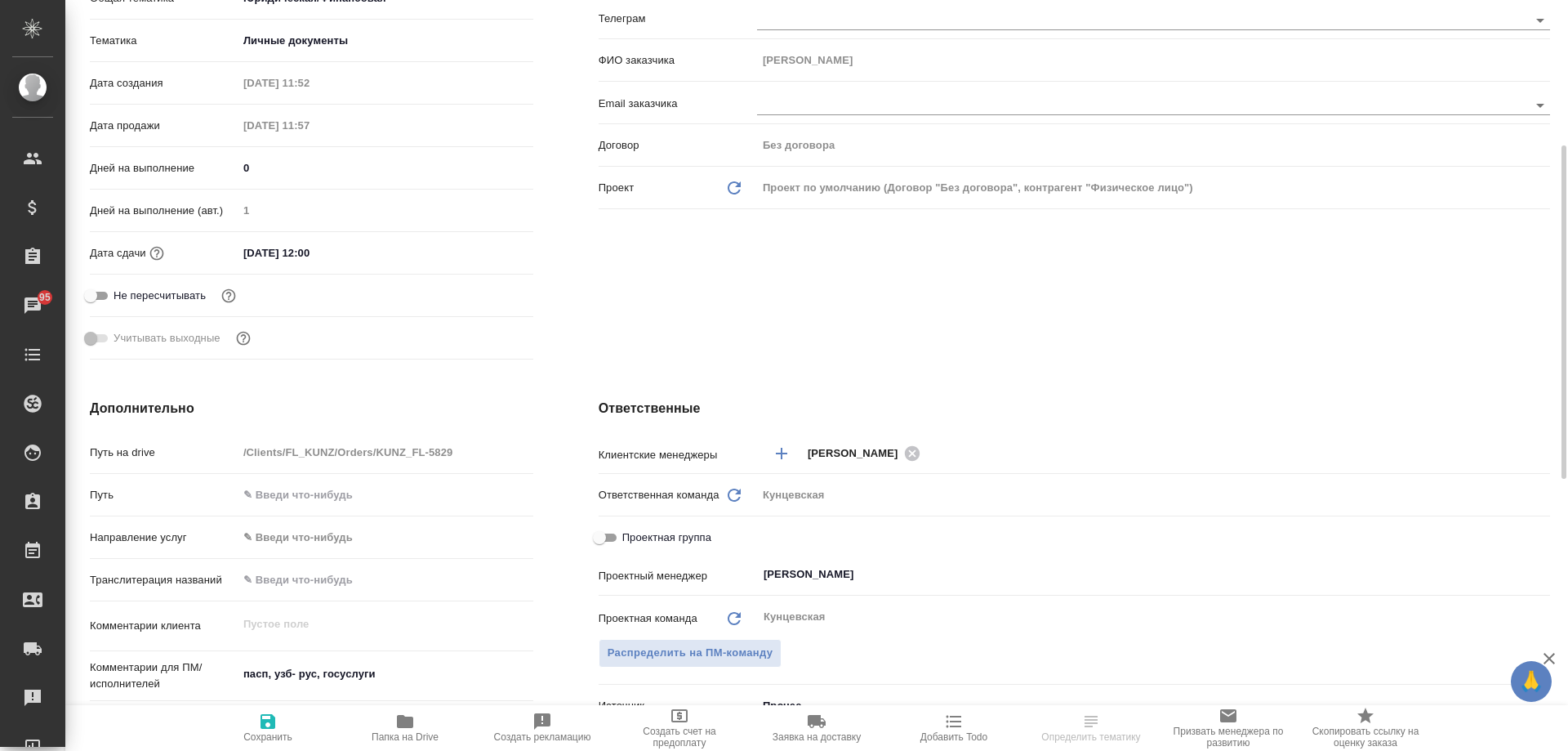
scroll to position [82, 0]
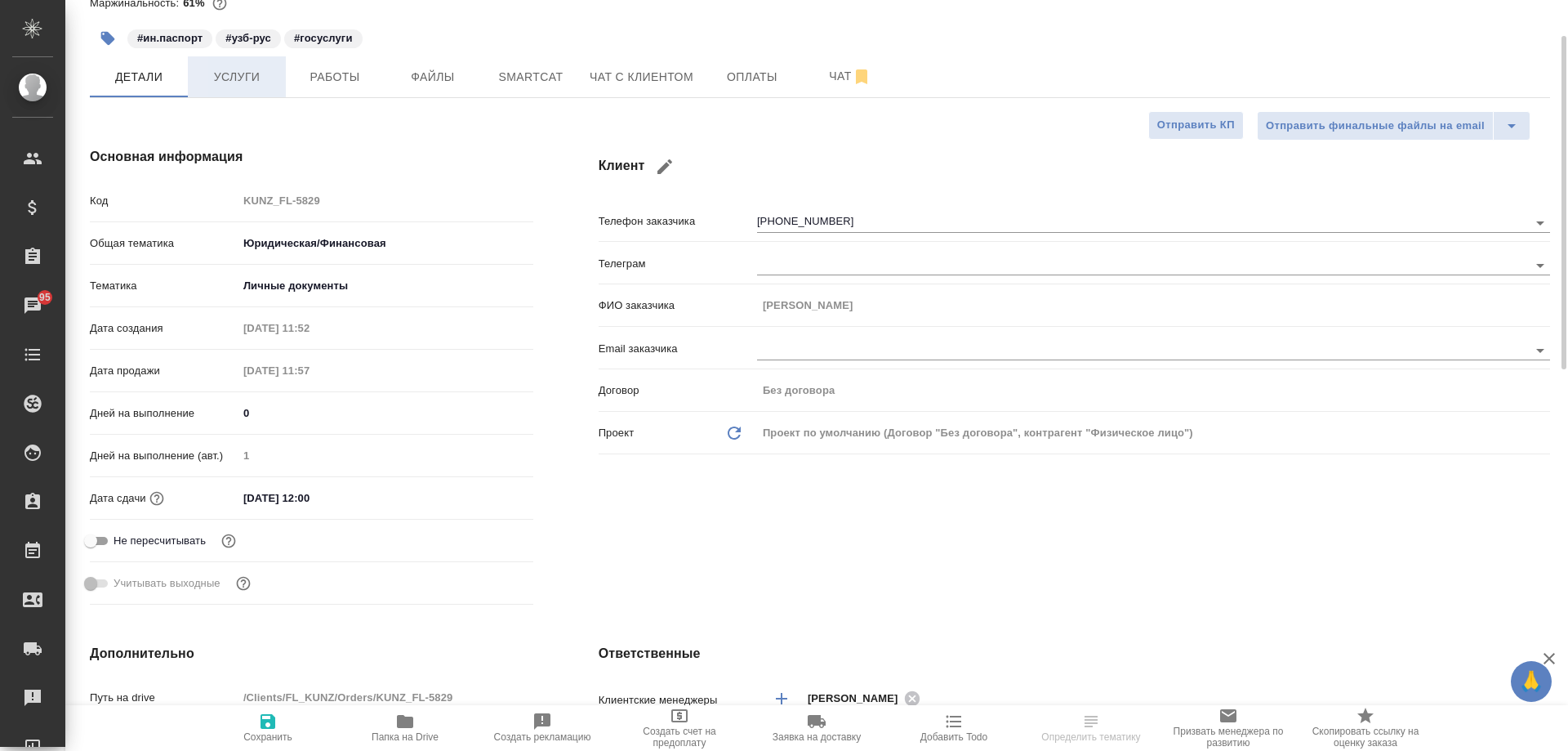
click at [208, 89] on button "Услуги" at bounding box center [236, 77] width 98 height 41
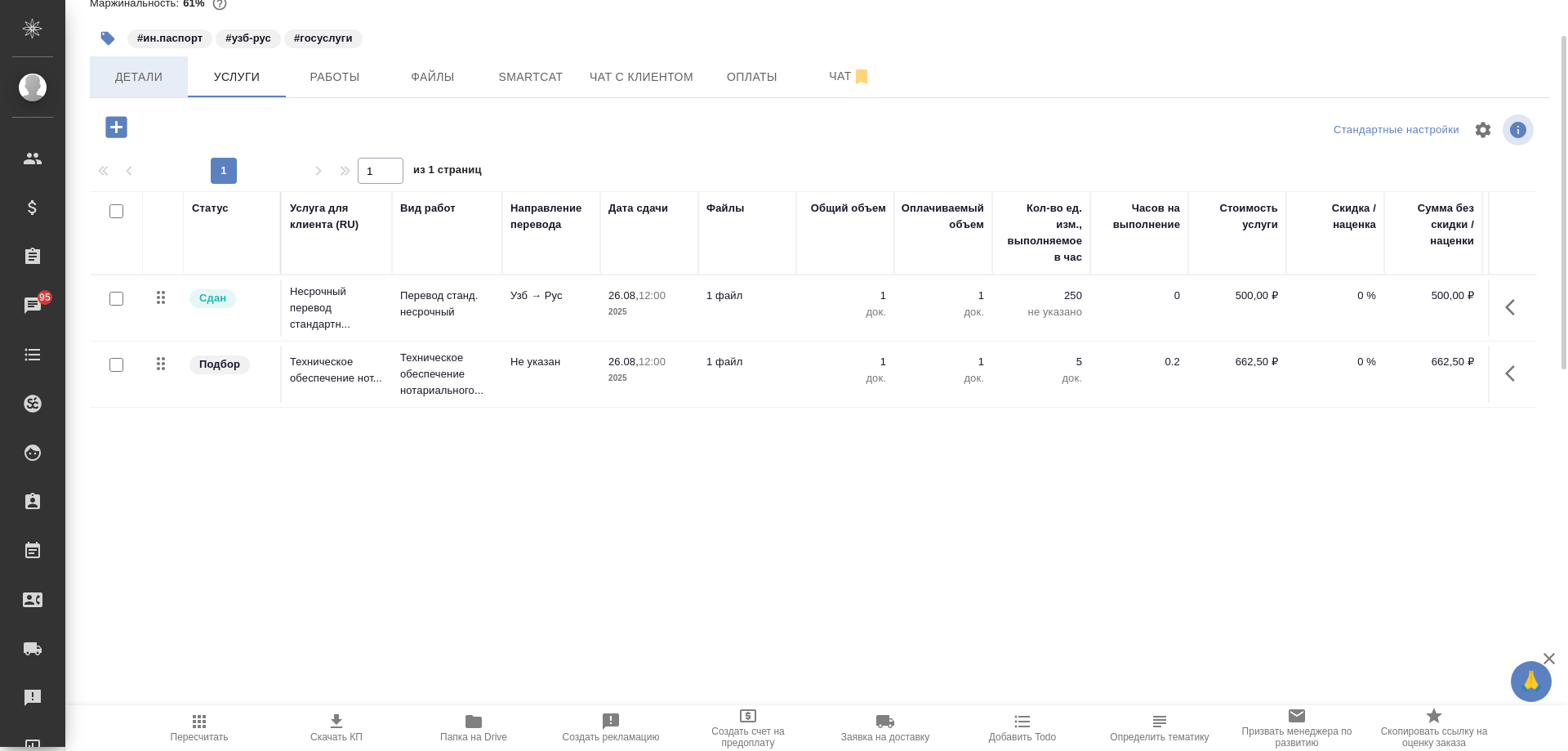
click at [144, 80] on span "Детали" at bounding box center [139, 77] width 78 height 20
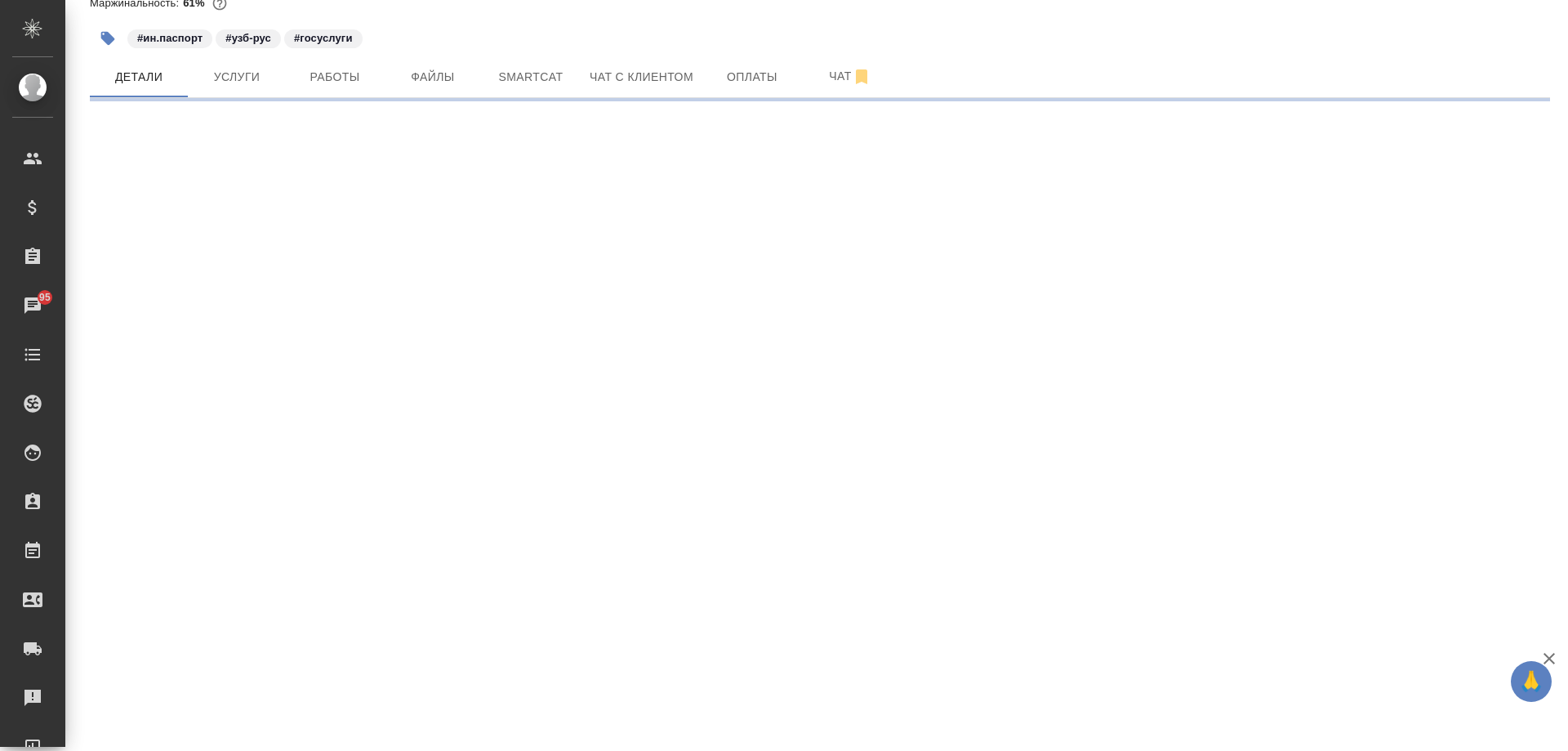
select select "RU"
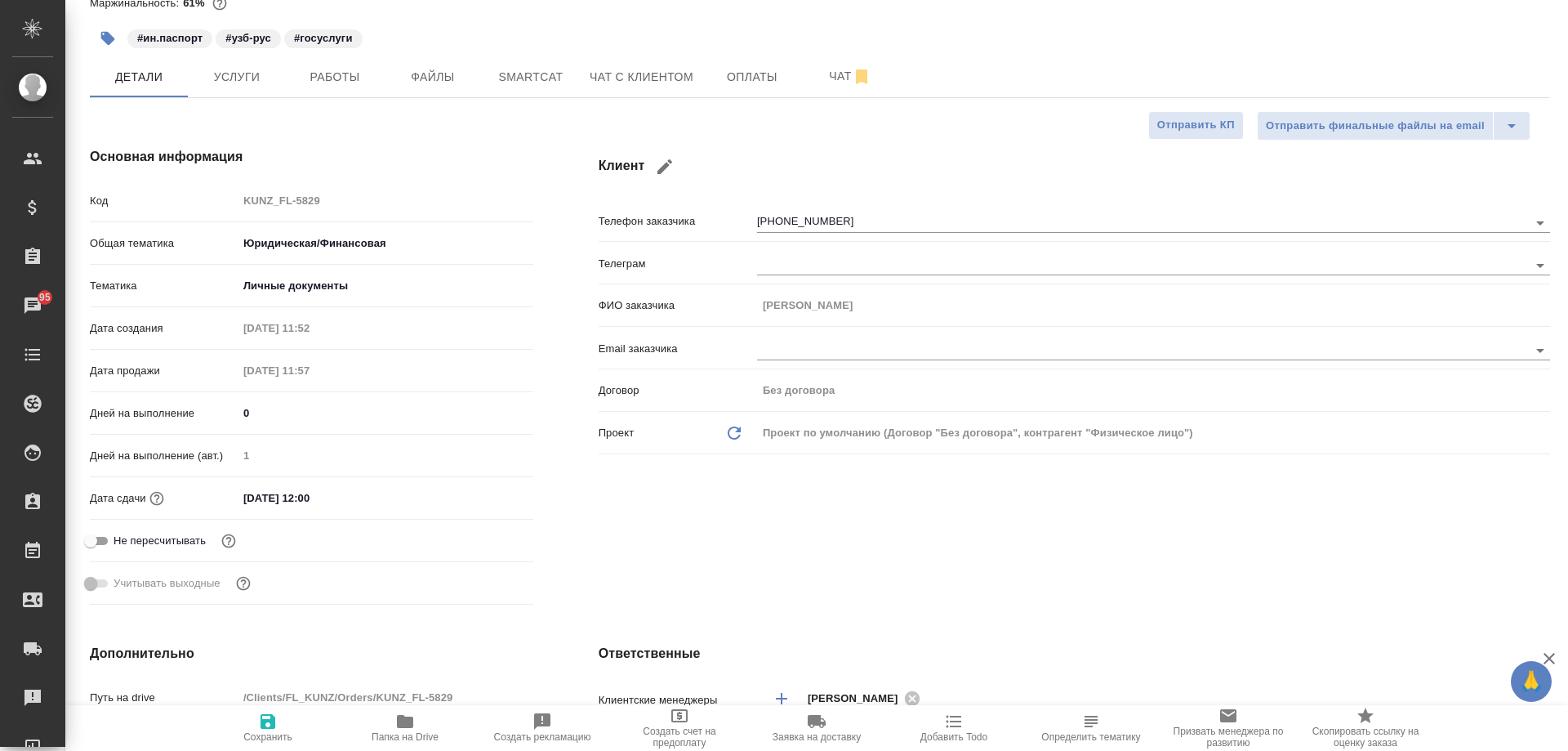
type textarea "x"
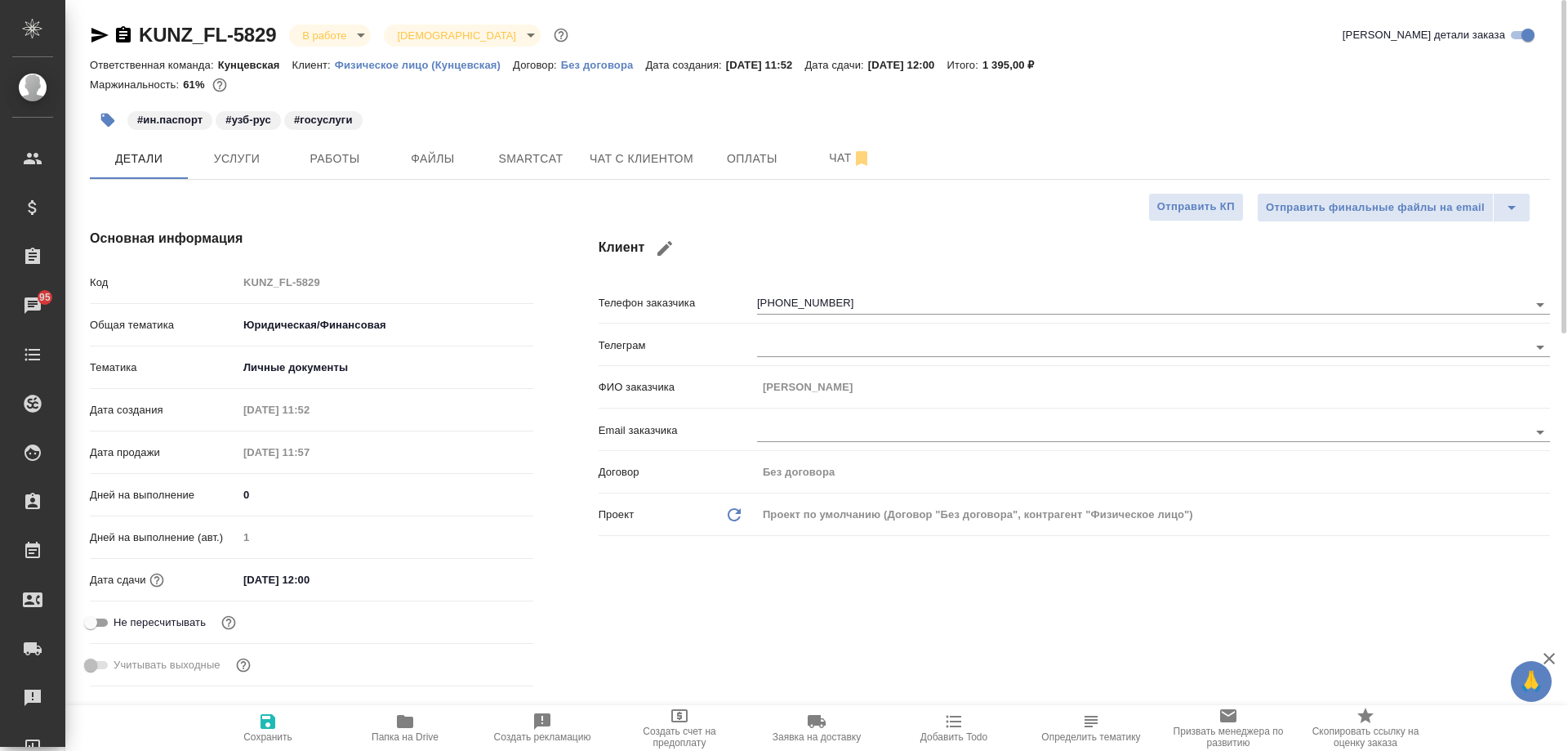
type textarea "x"
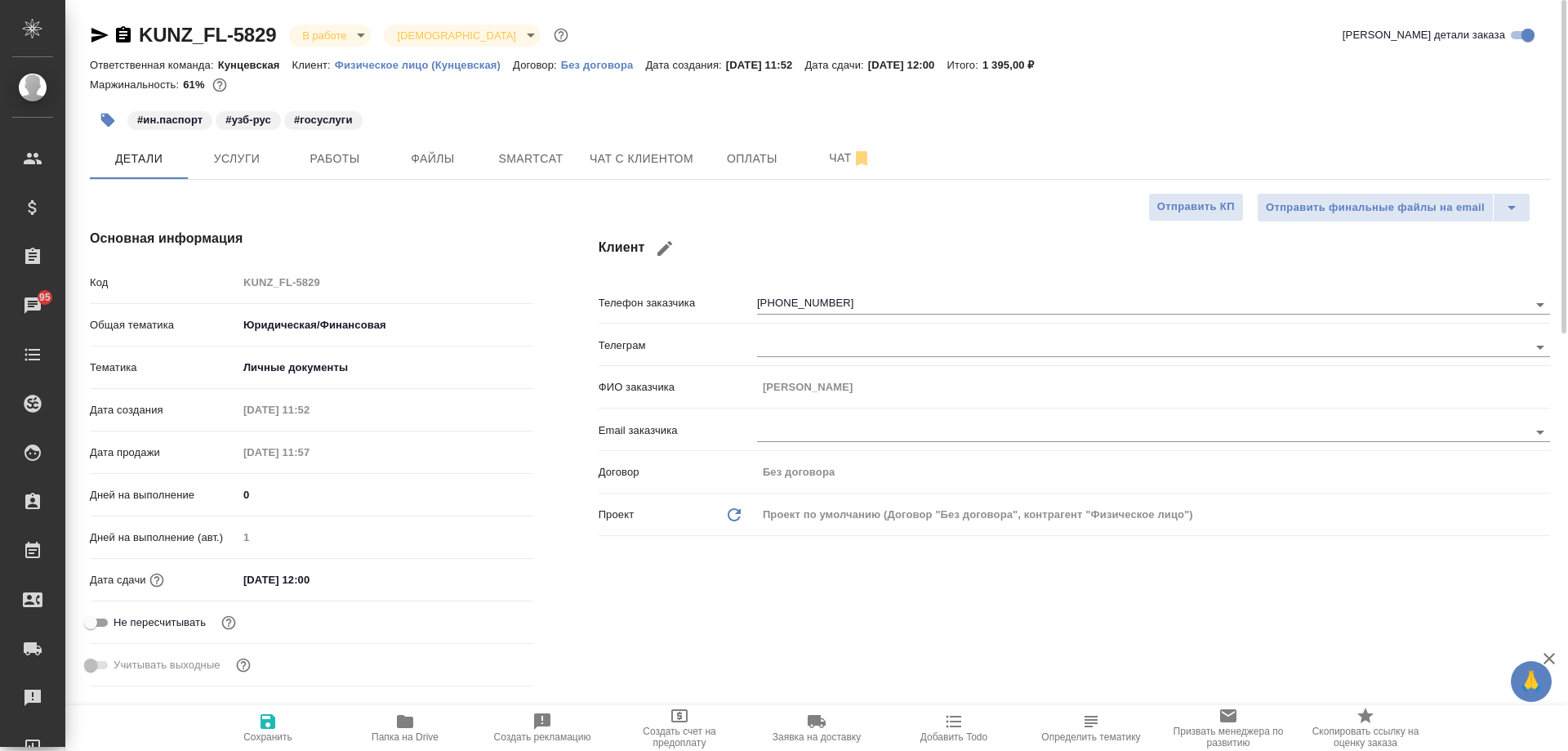
type textarea "x"
click at [246, 160] on span "Услуги" at bounding box center [237, 159] width 78 height 20
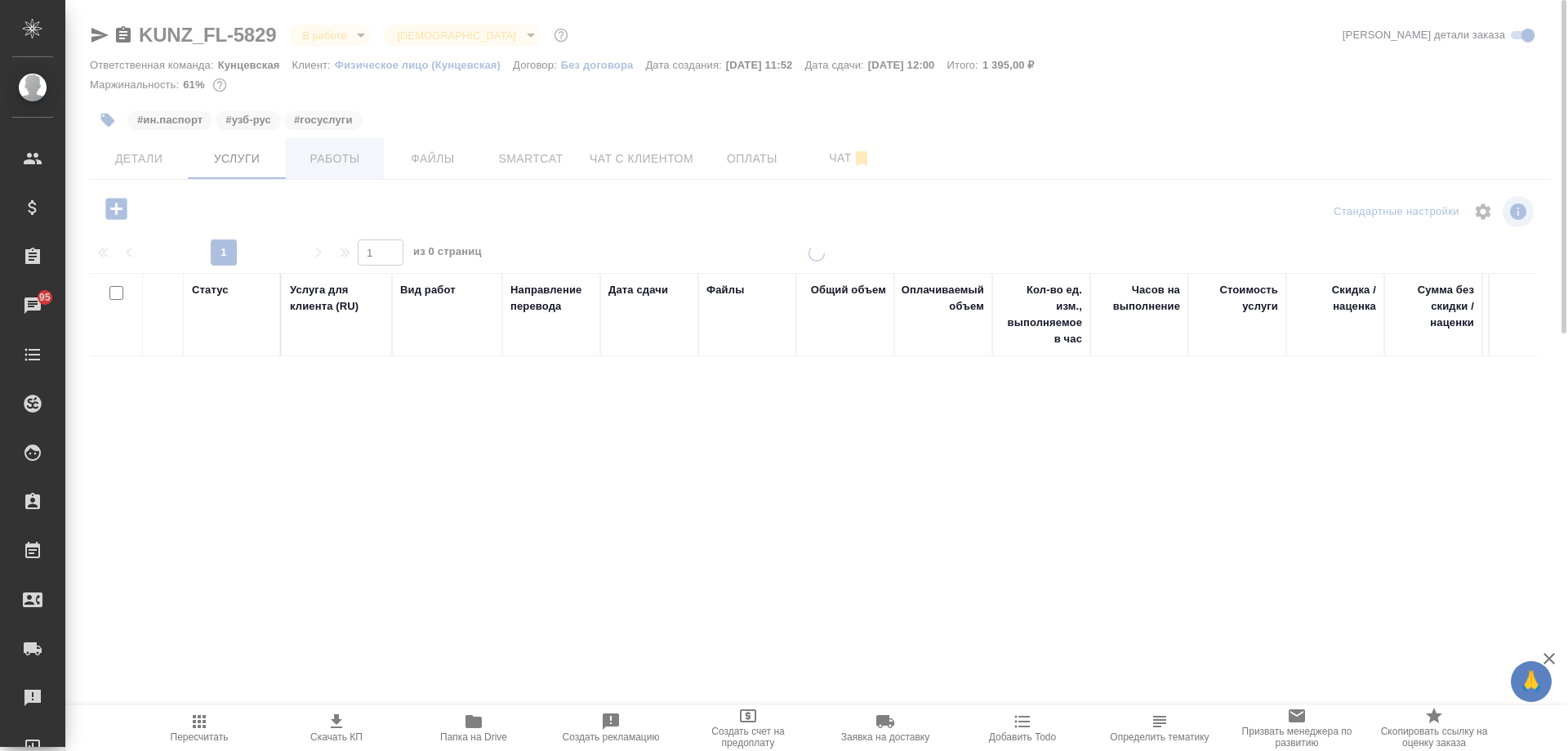
click at [323, 165] on span "Работы" at bounding box center [335, 159] width 78 height 20
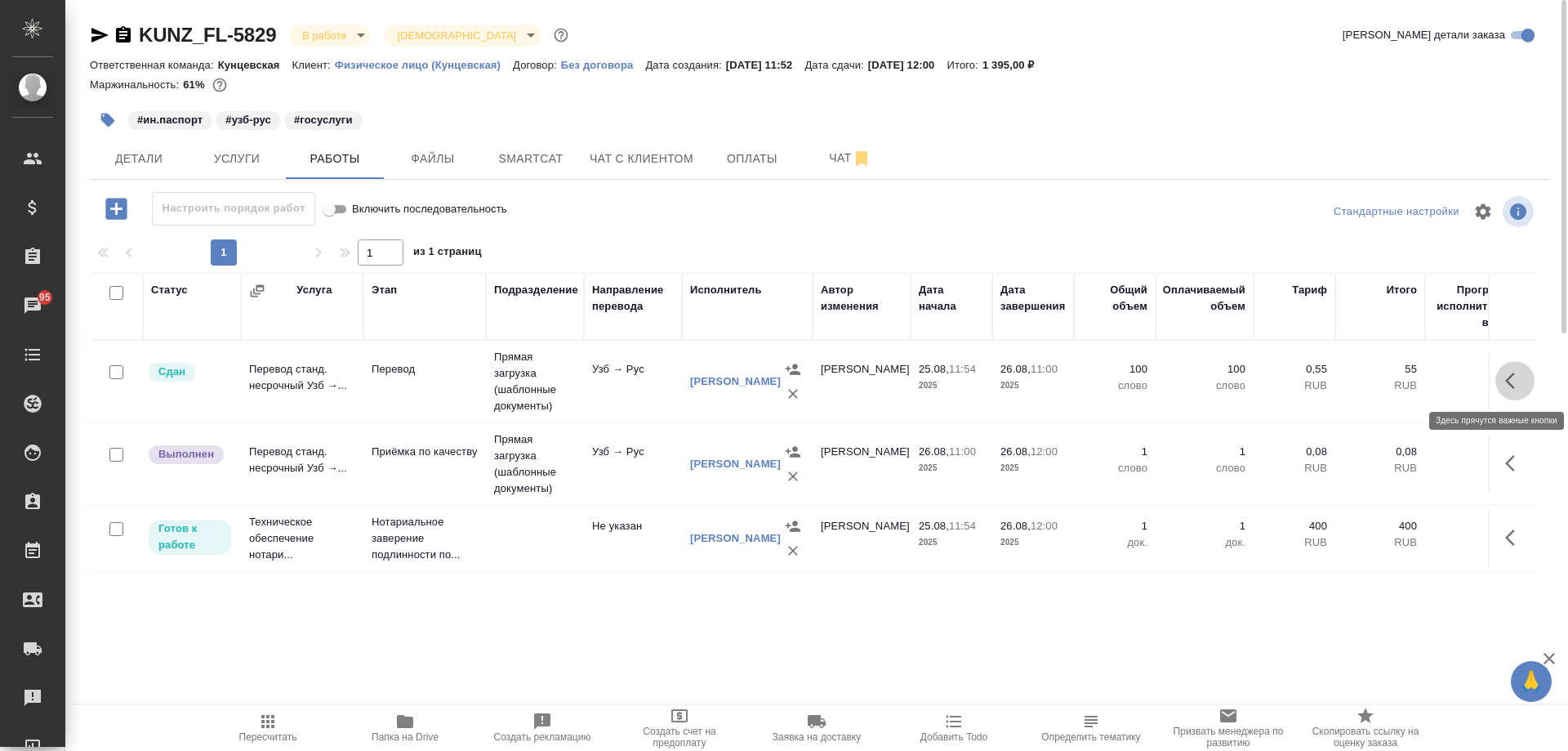
click at [1511, 378] on icon "button" at bounding box center [1510, 381] width 10 height 16
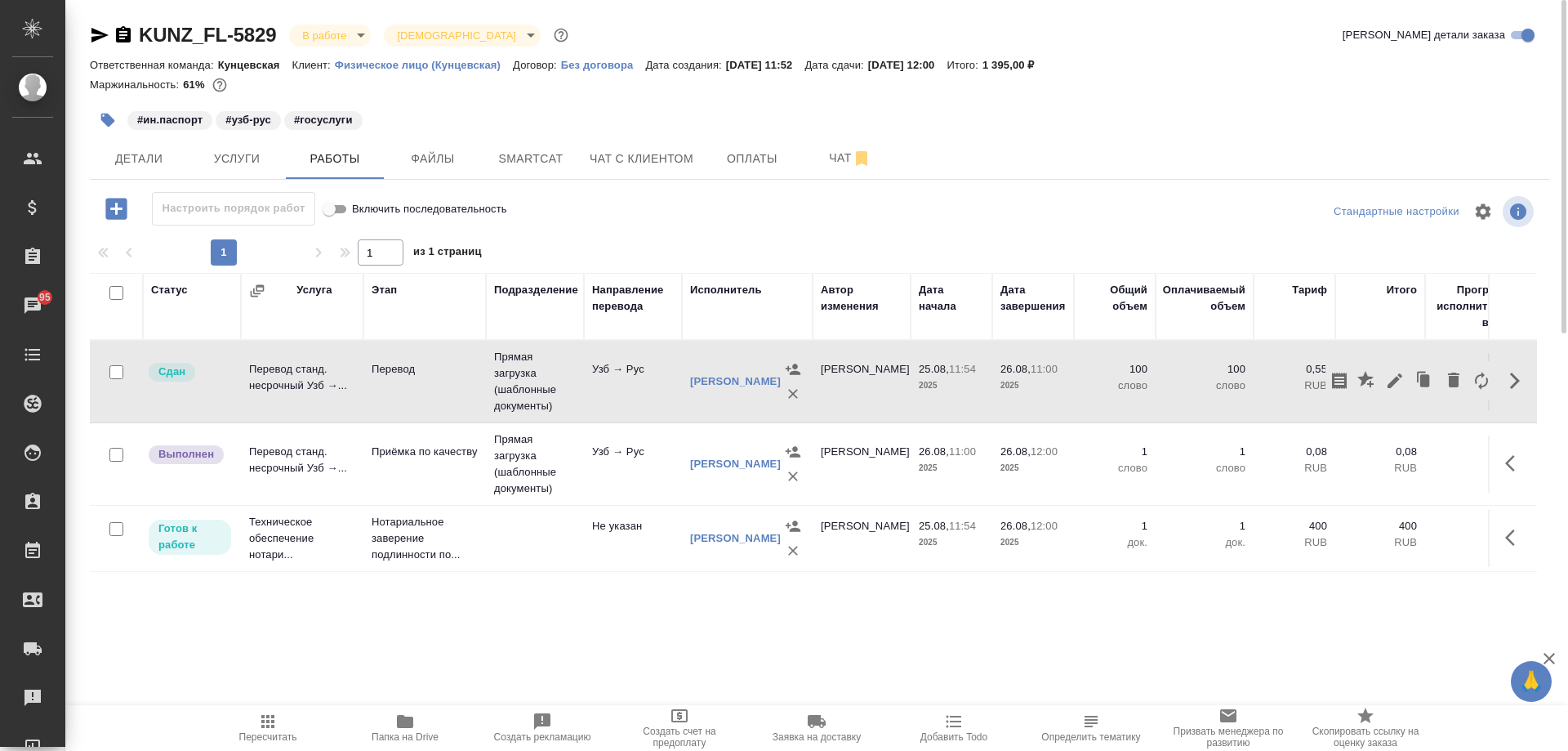
click at [1511, 440] on td at bounding box center [1512, 464] width 49 height 57
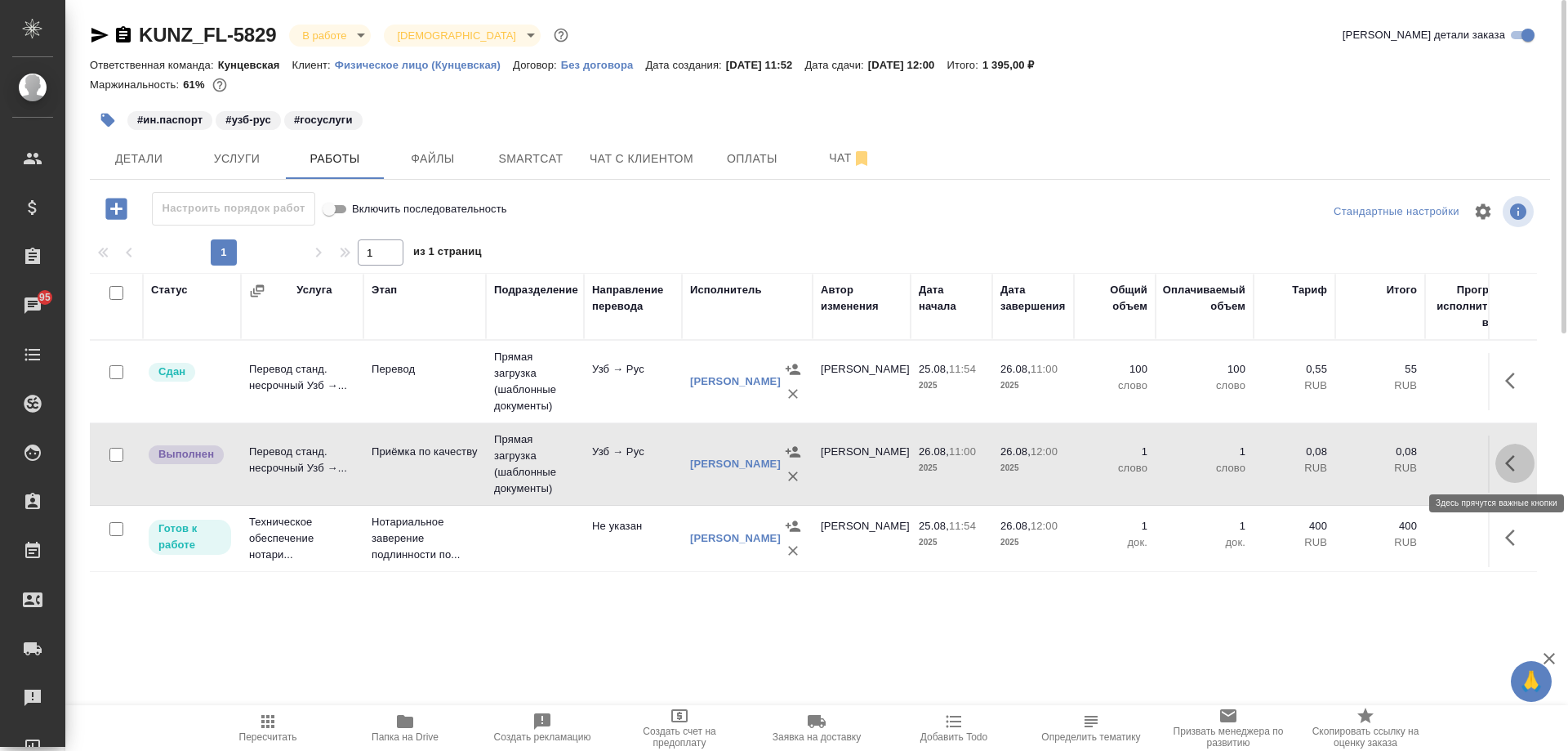
click at [1516, 467] on icon "button" at bounding box center [1514, 463] width 19 height 19
click at [1386, 466] on icon "button" at bounding box center [1395, 463] width 19 height 19
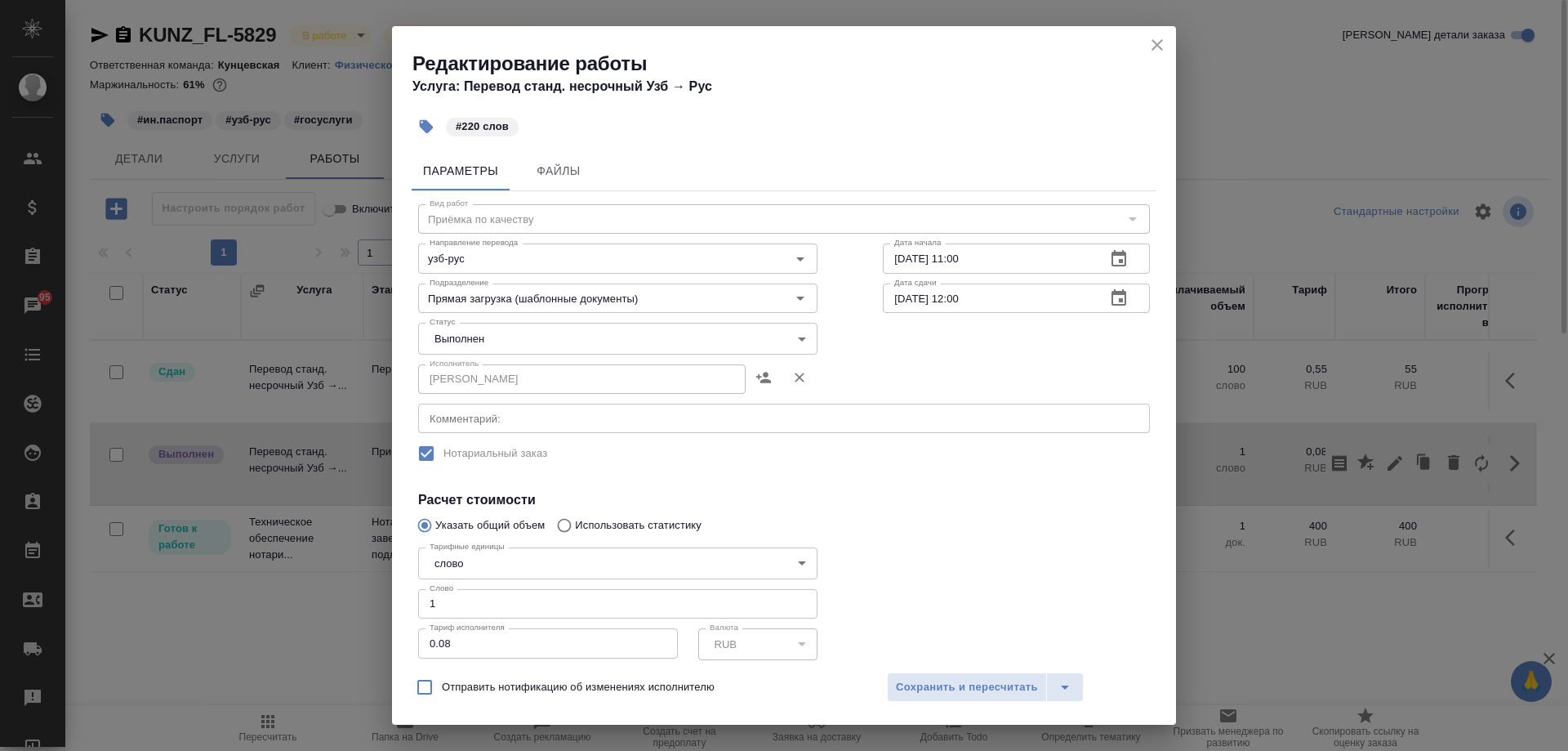
click at [536, 606] on input "1" at bounding box center [618, 604] width 400 height 29
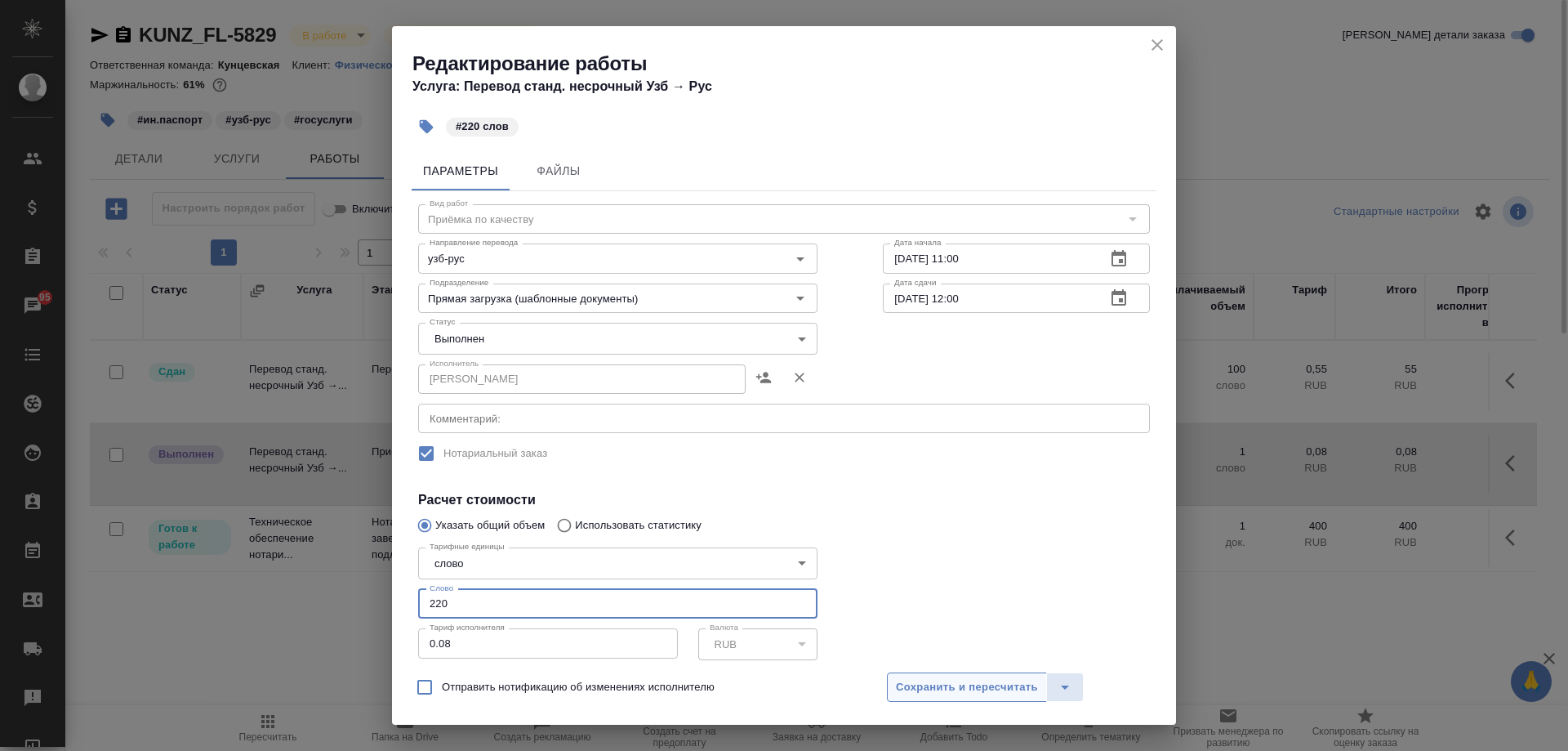
type input "220"
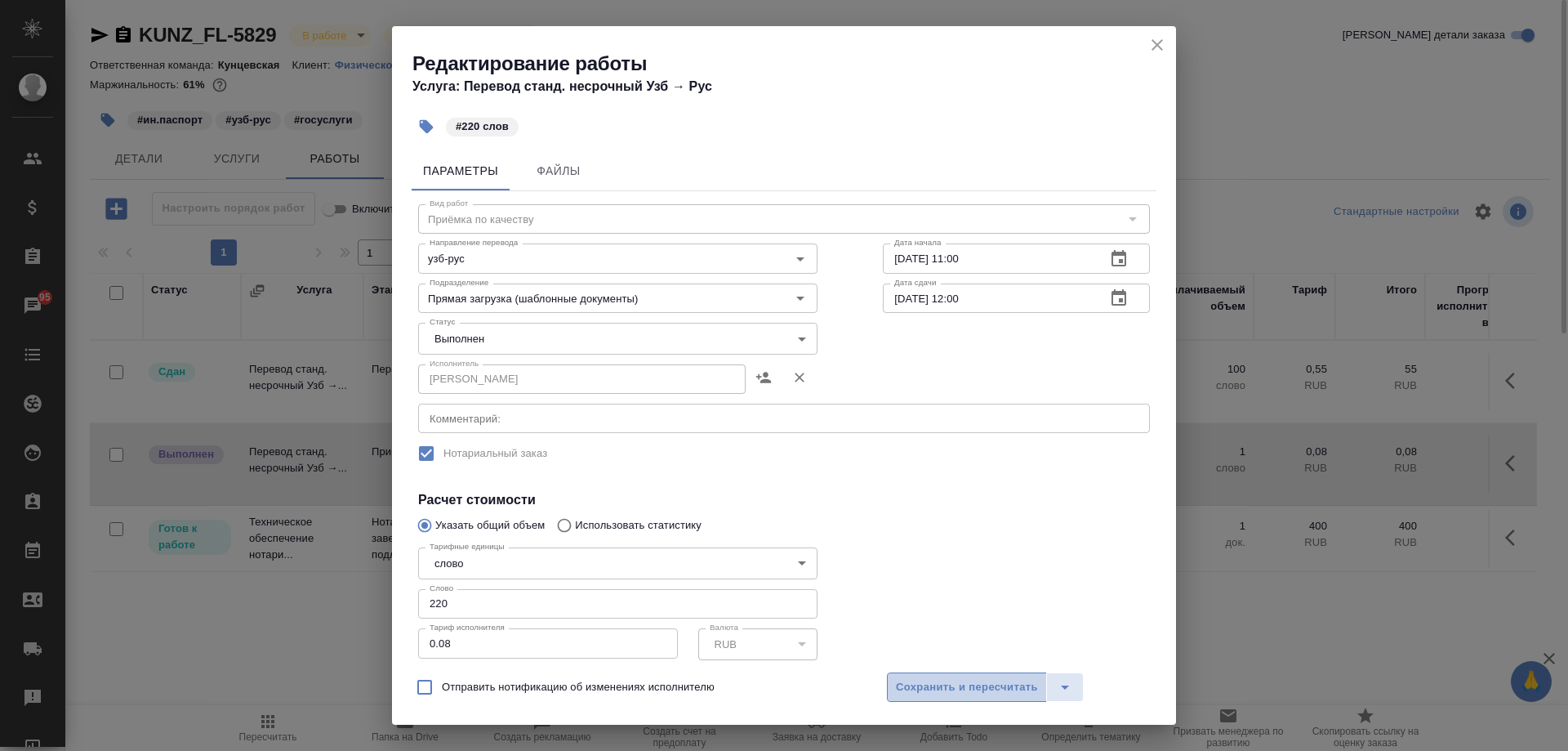
click at [933, 690] on span "Сохранить и пересчитать" at bounding box center [967, 687] width 142 height 19
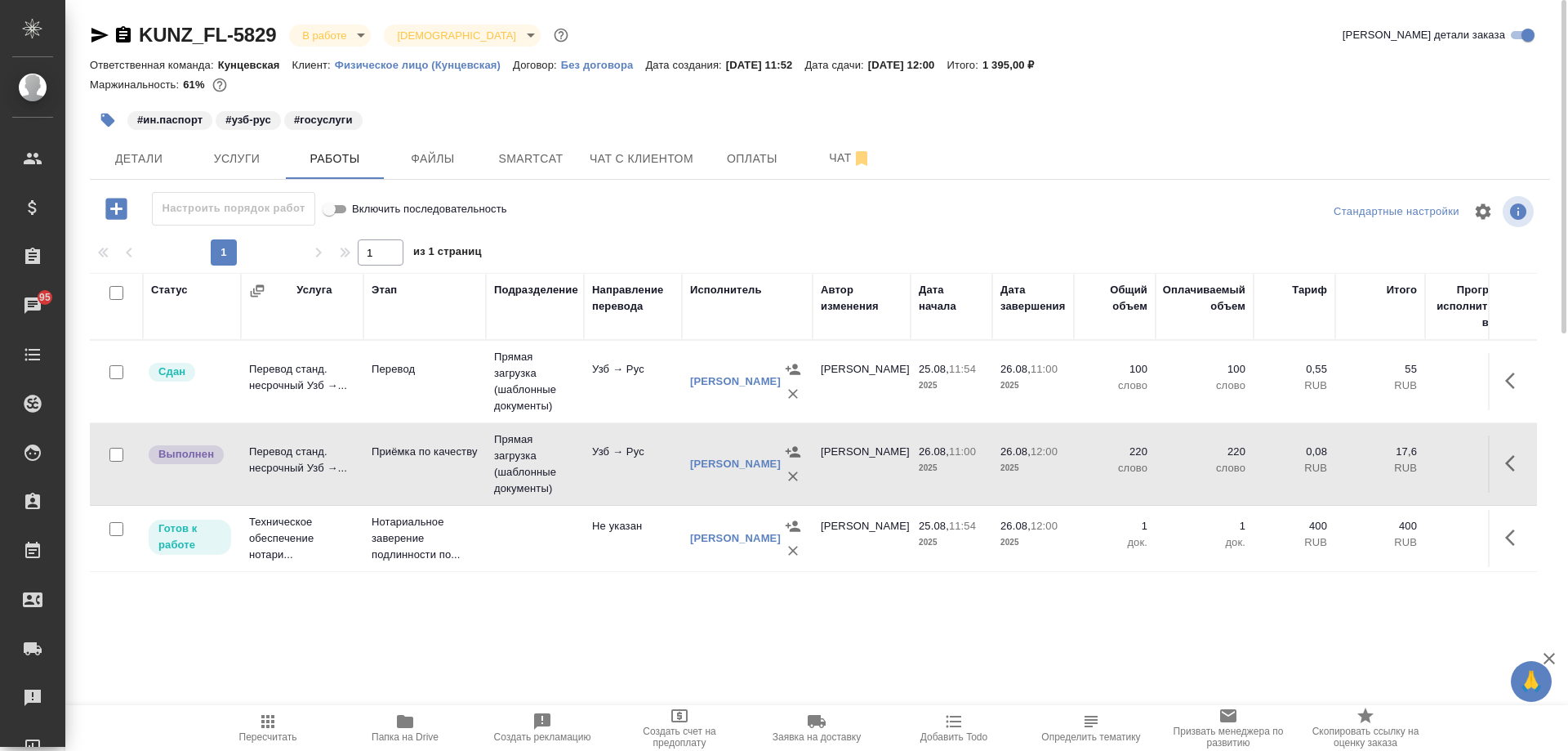
click at [1522, 388] on icon "button" at bounding box center [1514, 381] width 19 height 19
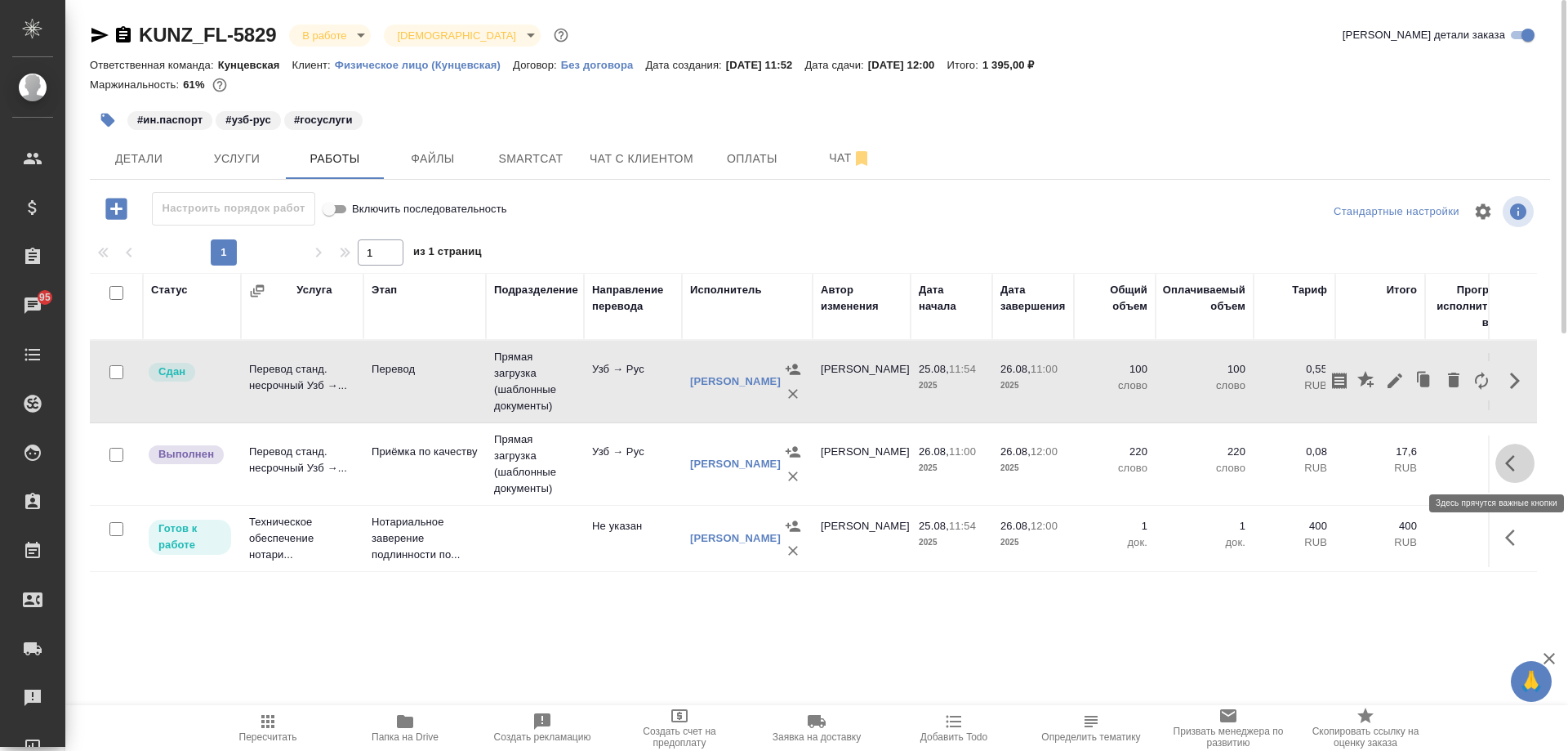
click at [1516, 464] on icon "button" at bounding box center [1514, 463] width 19 height 19
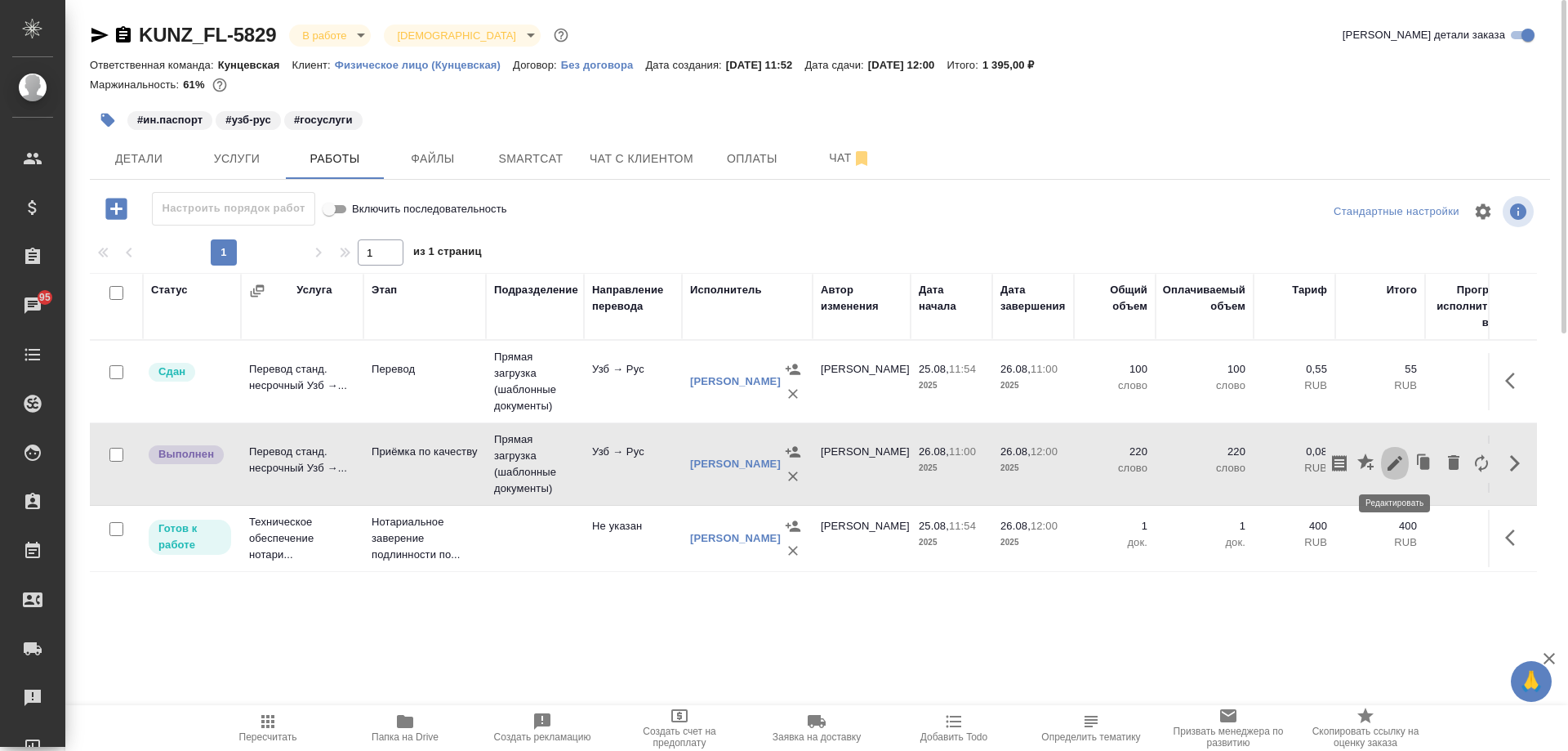
click at [1397, 461] on icon "button" at bounding box center [1395, 464] width 15 height 15
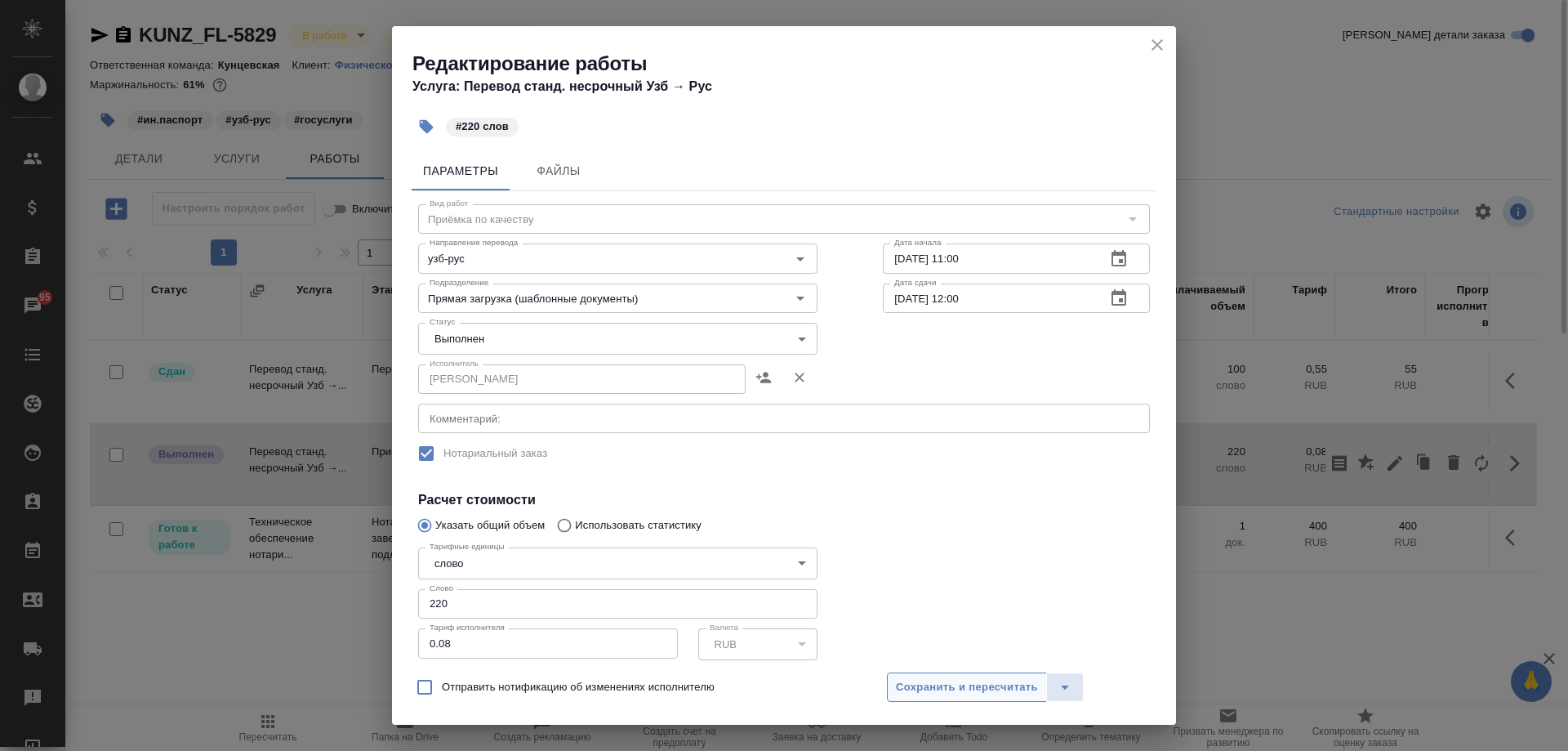
click at [987, 688] on span "Сохранить и пересчитать" at bounding box center [967, 687] width 142 height 19
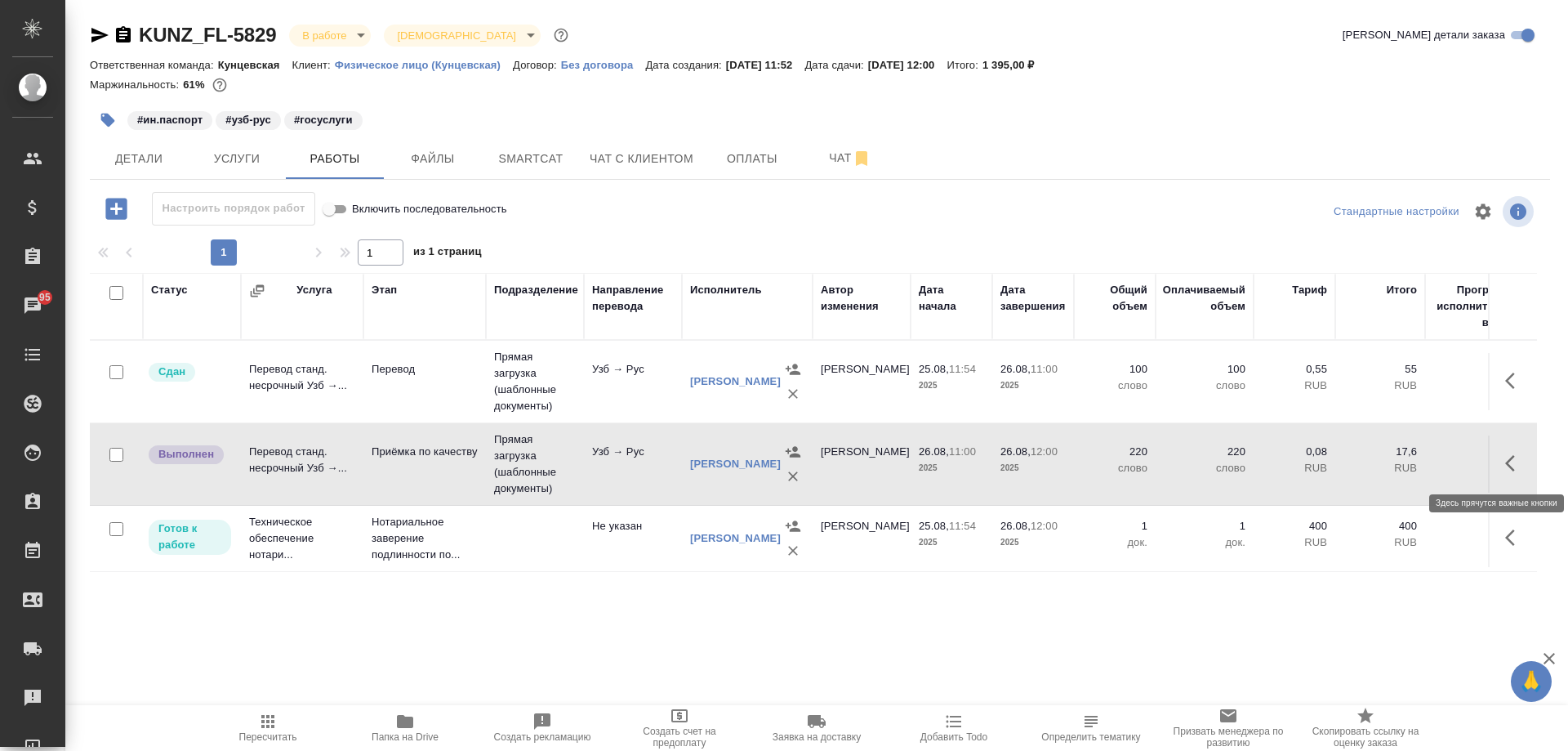
click at [1510, 462] on icon "button" at bounding box center [1510, 464] width 10 height 16
click at [1386, 473] on button "button" at bounding box center [1395, 463] width 27 height 39
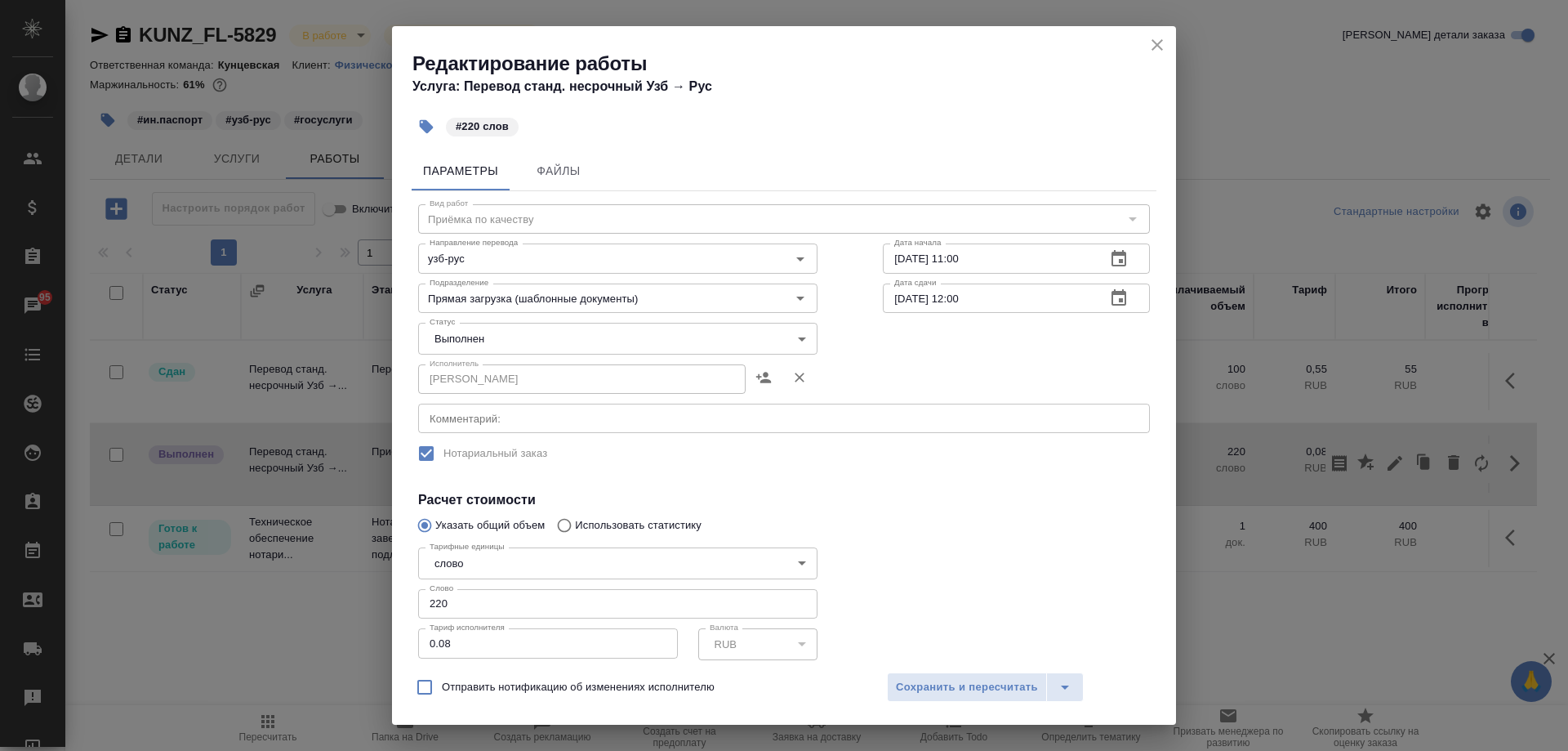
click at [521, 331] on body "🙏 .cls-1 fill:#fff; AWATERA Moskalets Alina Клиенты Спецификации Заказы 95 Чаты…" at bounding box center [784, 375] width 1568 height 751
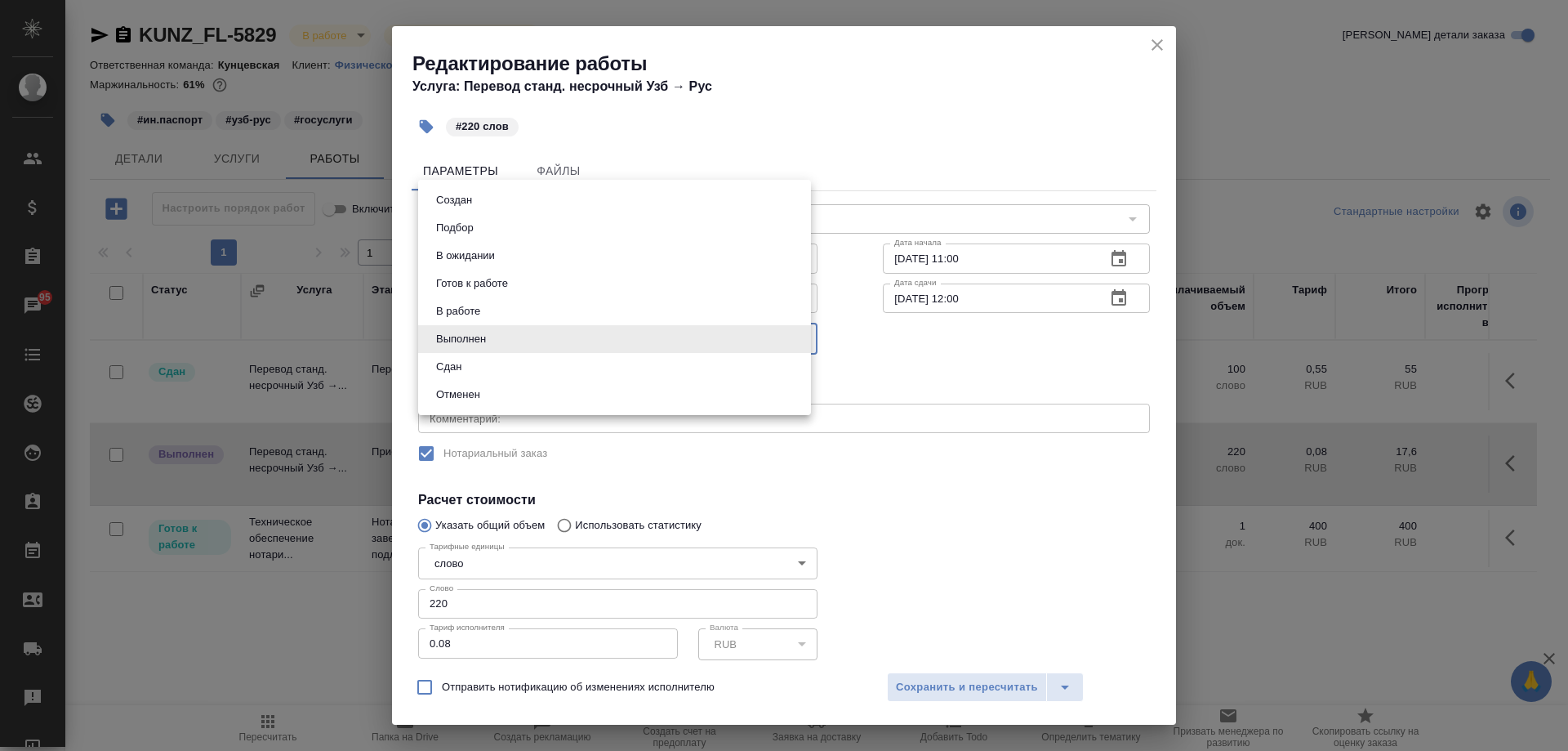
click at [496, 366] on li "Сдан" at bounding box center [614, 367] width 393 height 27
type input "closed"
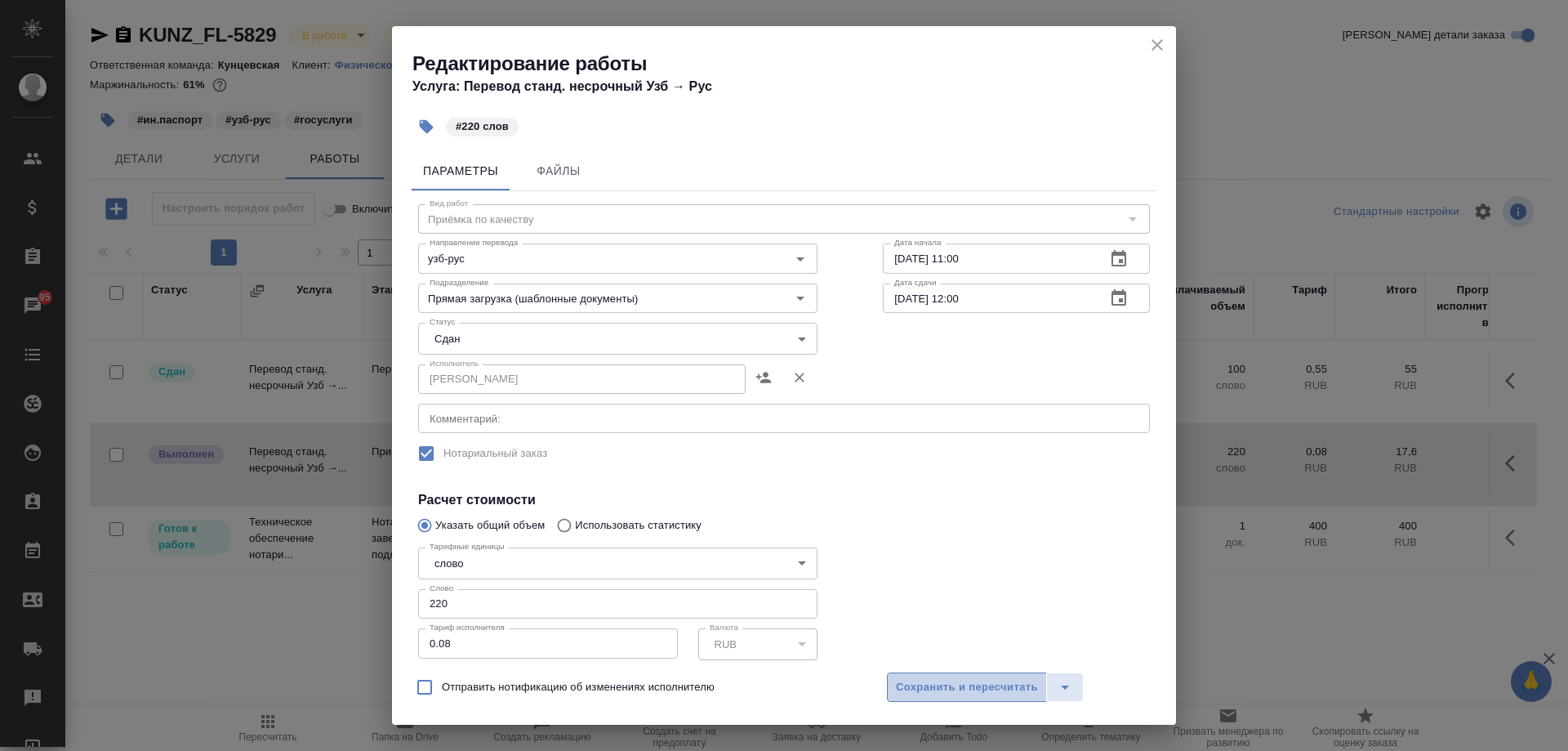
click at [976, 683] on span "Сохранить и пересчитать" at bounding box center [967, 687] width 142 height 19
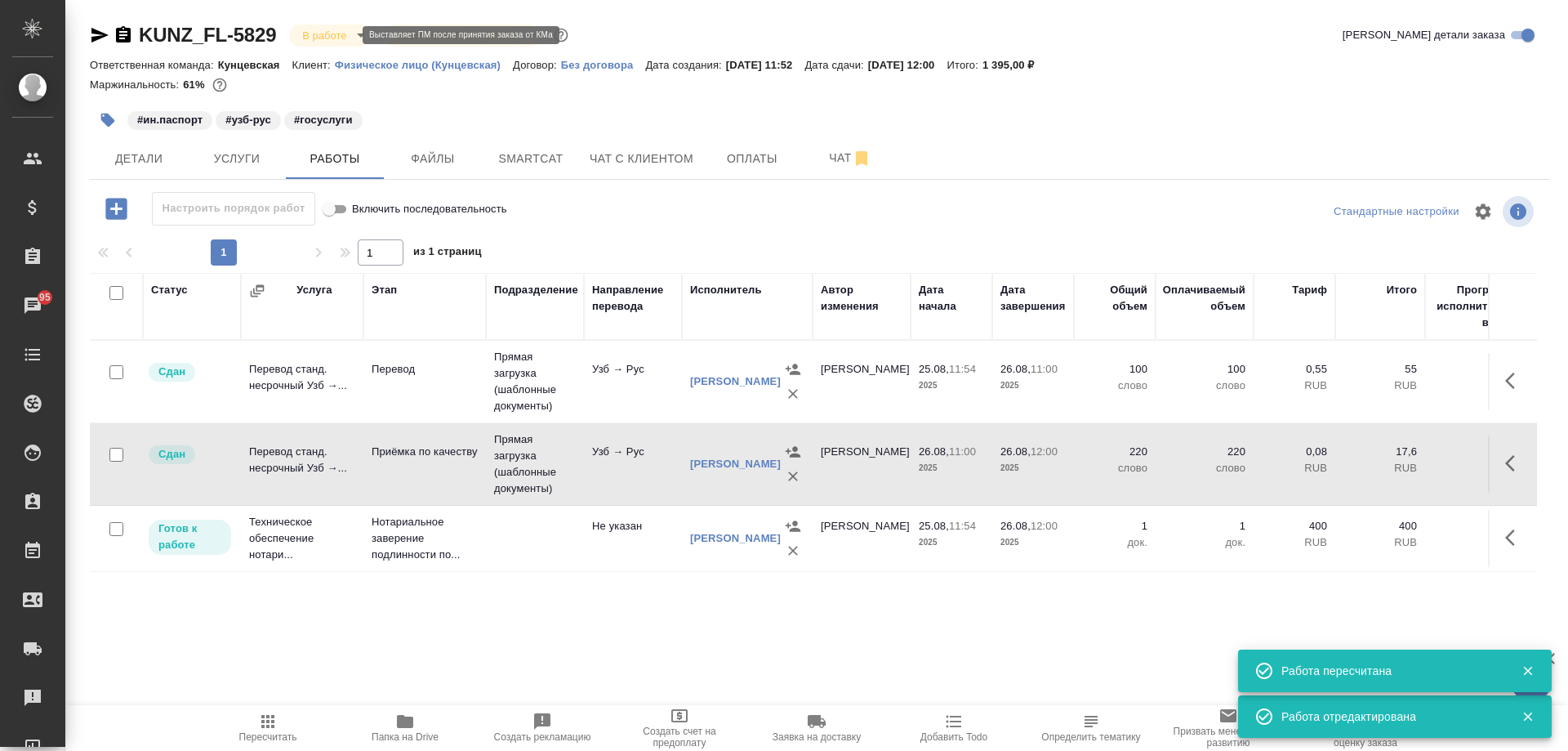
click at [311, 35] on body "🙏 .cls-1 fill:#fff; AWATERA Moskalets Alina Клиенты Спецификации Заказы 95 Чаты…" at bounding box center [784, 375] width 1568 height 751
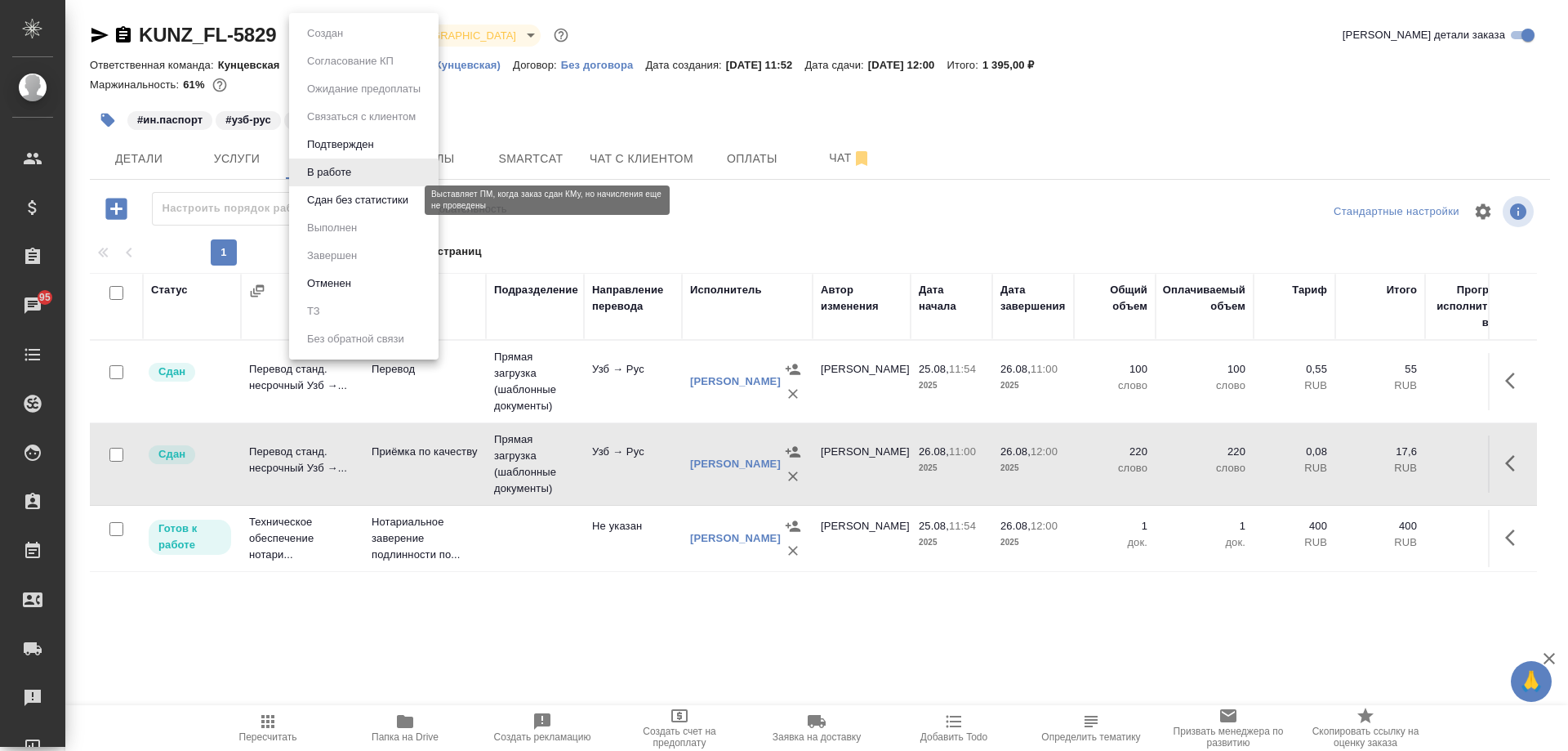
click at [380, 206] on button "Сдан без статистики" at bounding box center [358, 201] width 111 height 18
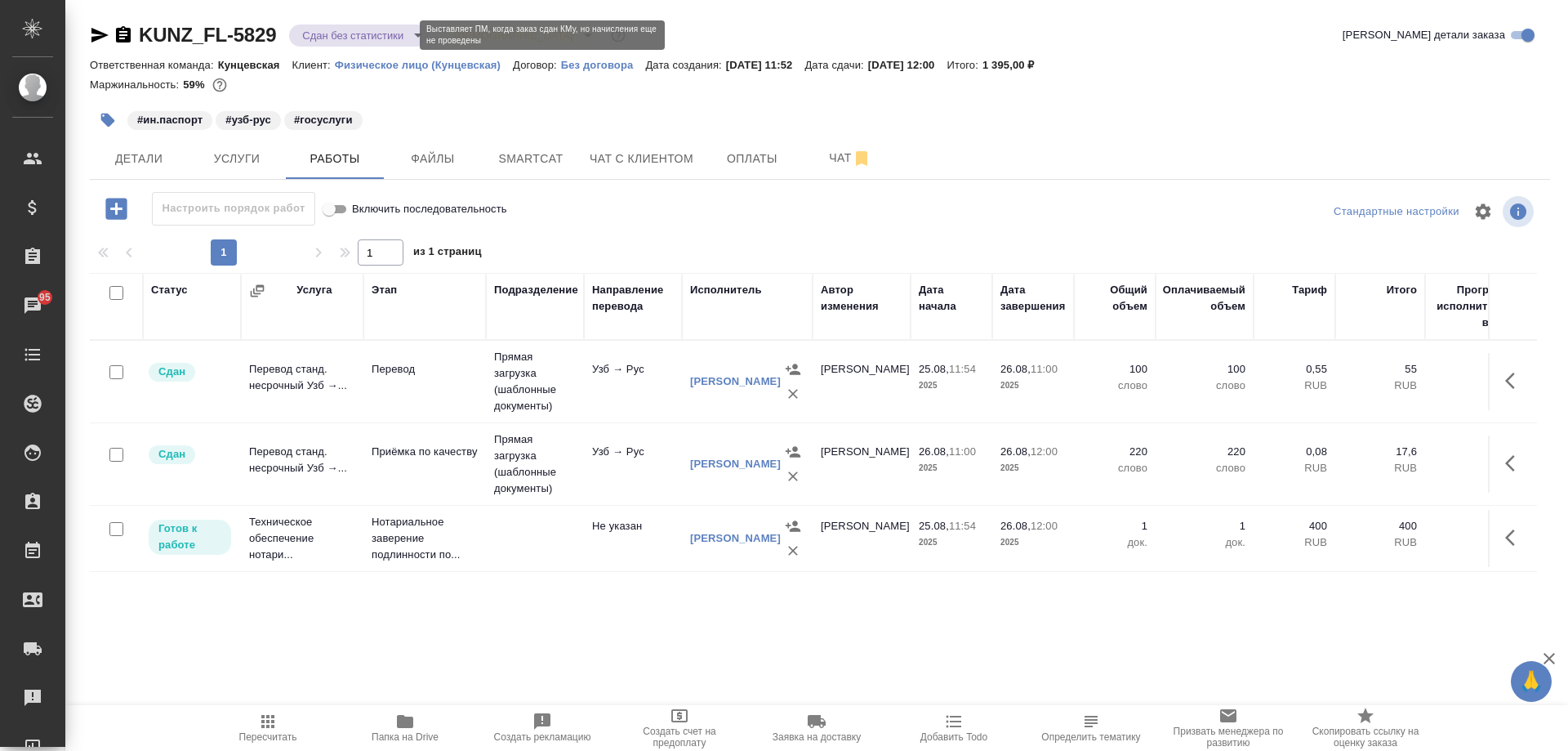
click at [365, 33] on body "🙏 .cls-1 fill:#fff; AWATERA Moskalets Alina Клиенты Спецификации Заказы 95 Чаты…" at bounding box center [784, 375] width 1568 height 751
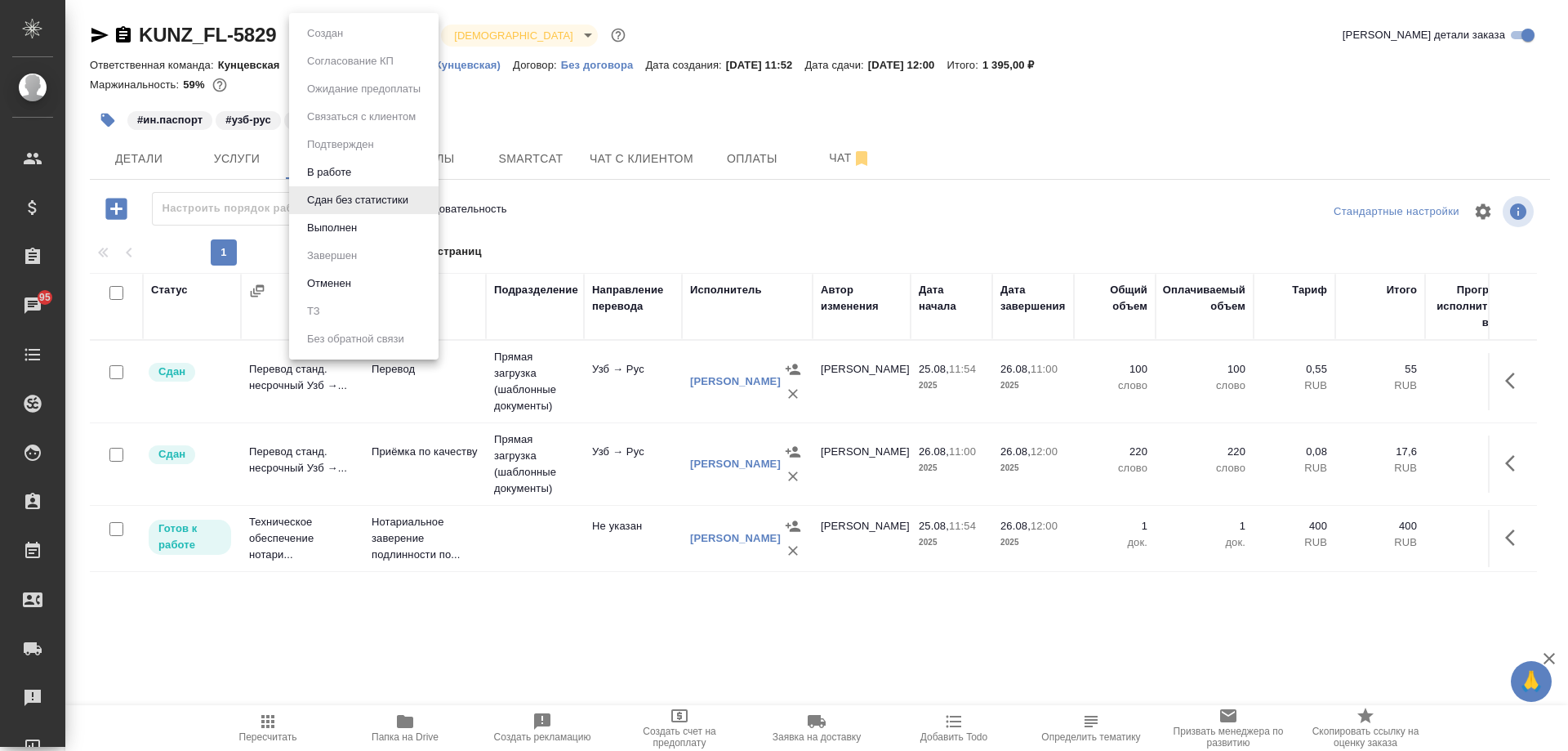
click at [627, 106] on div at bounding box center [784, 375] width 1568 height 751
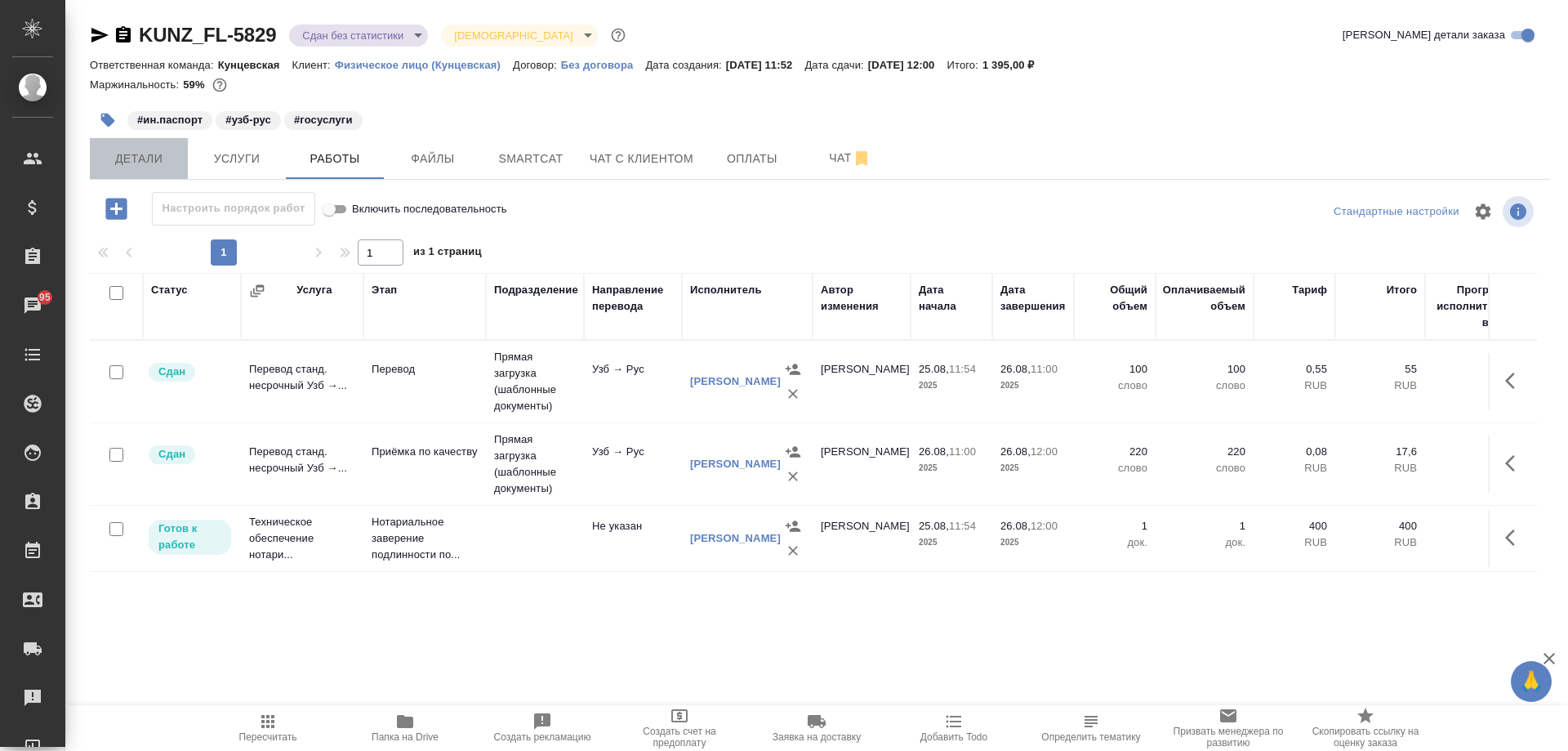
click at [151, 156] on span "Детали" at bounding box center [139, 159] width 78 height 20
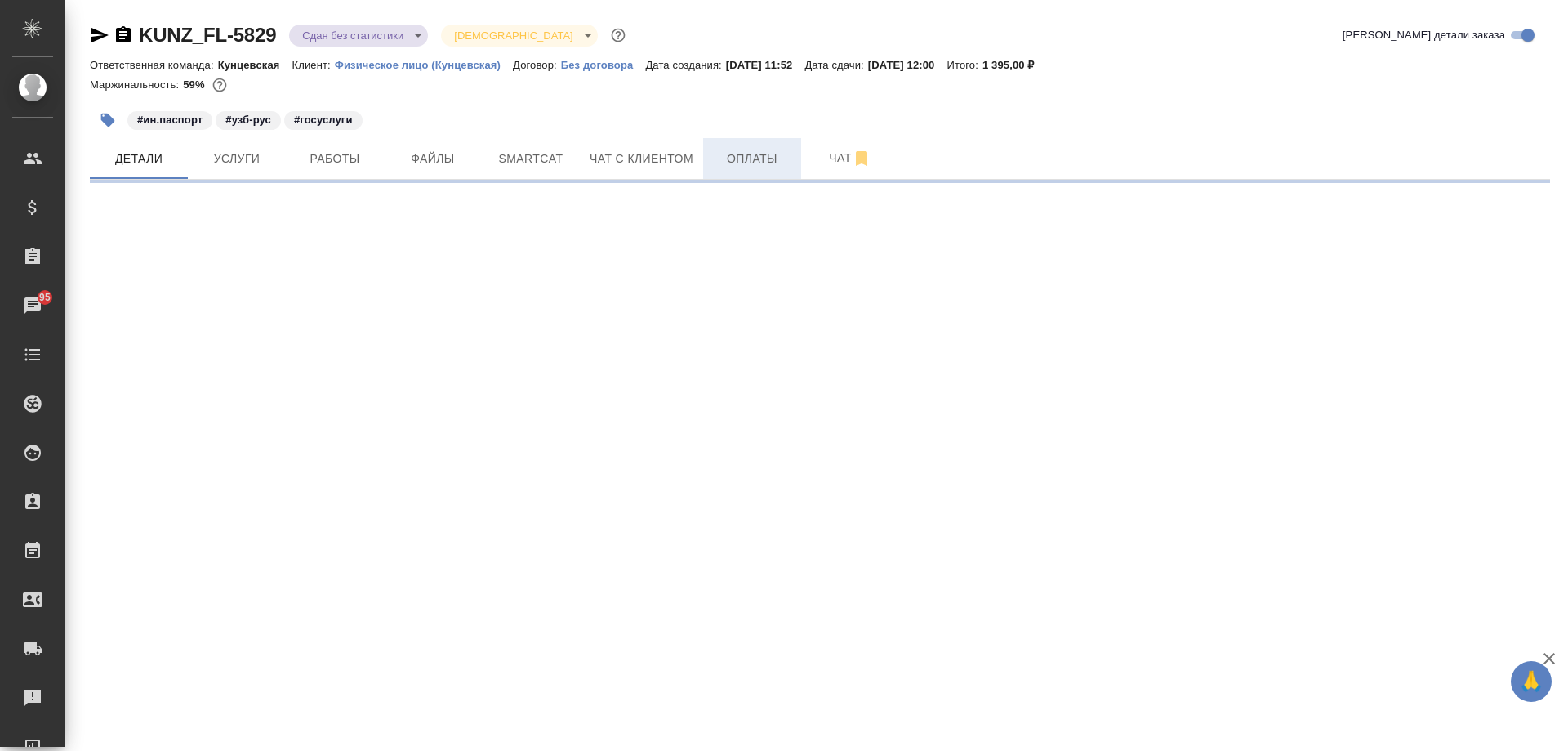
select select "RU"
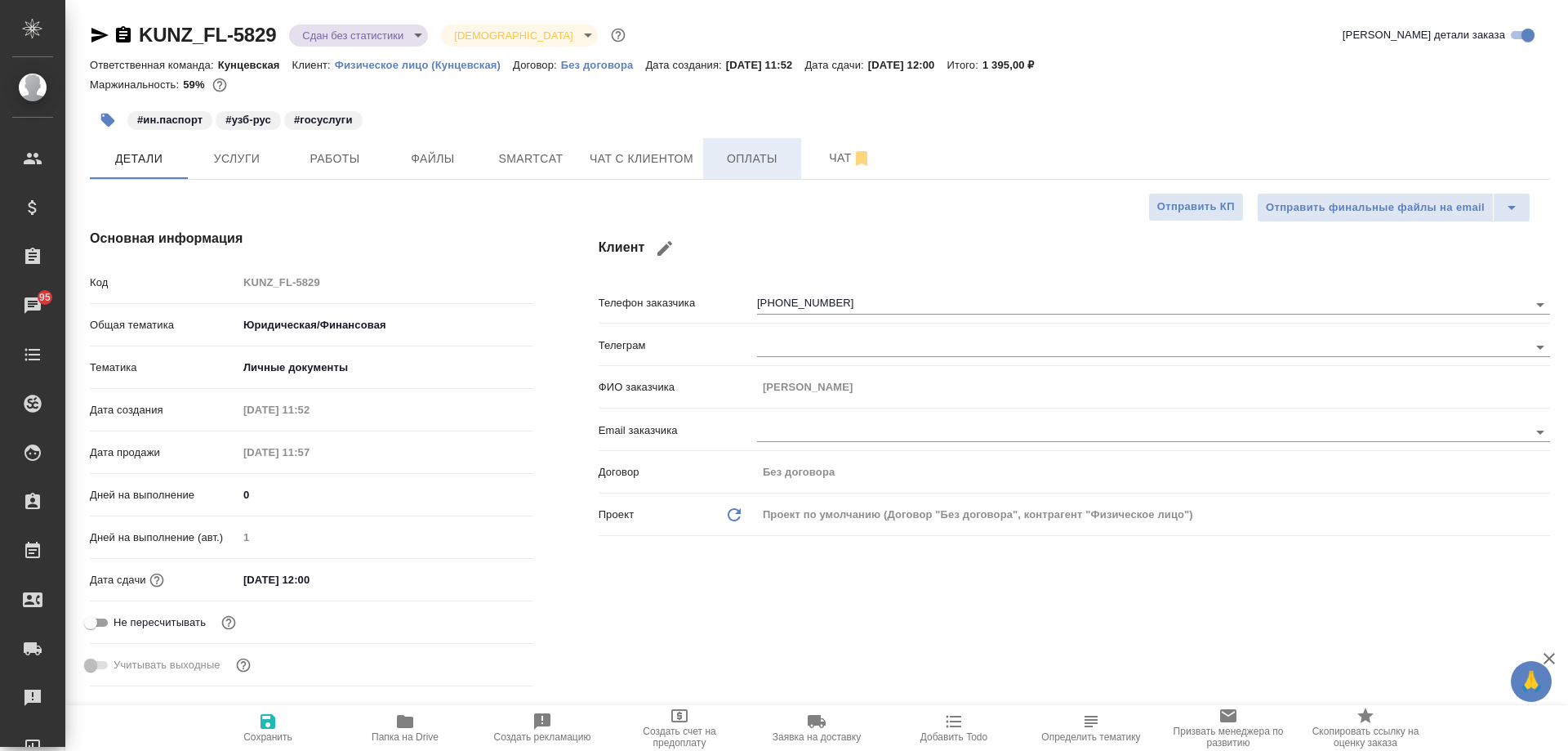
type textarea "x"
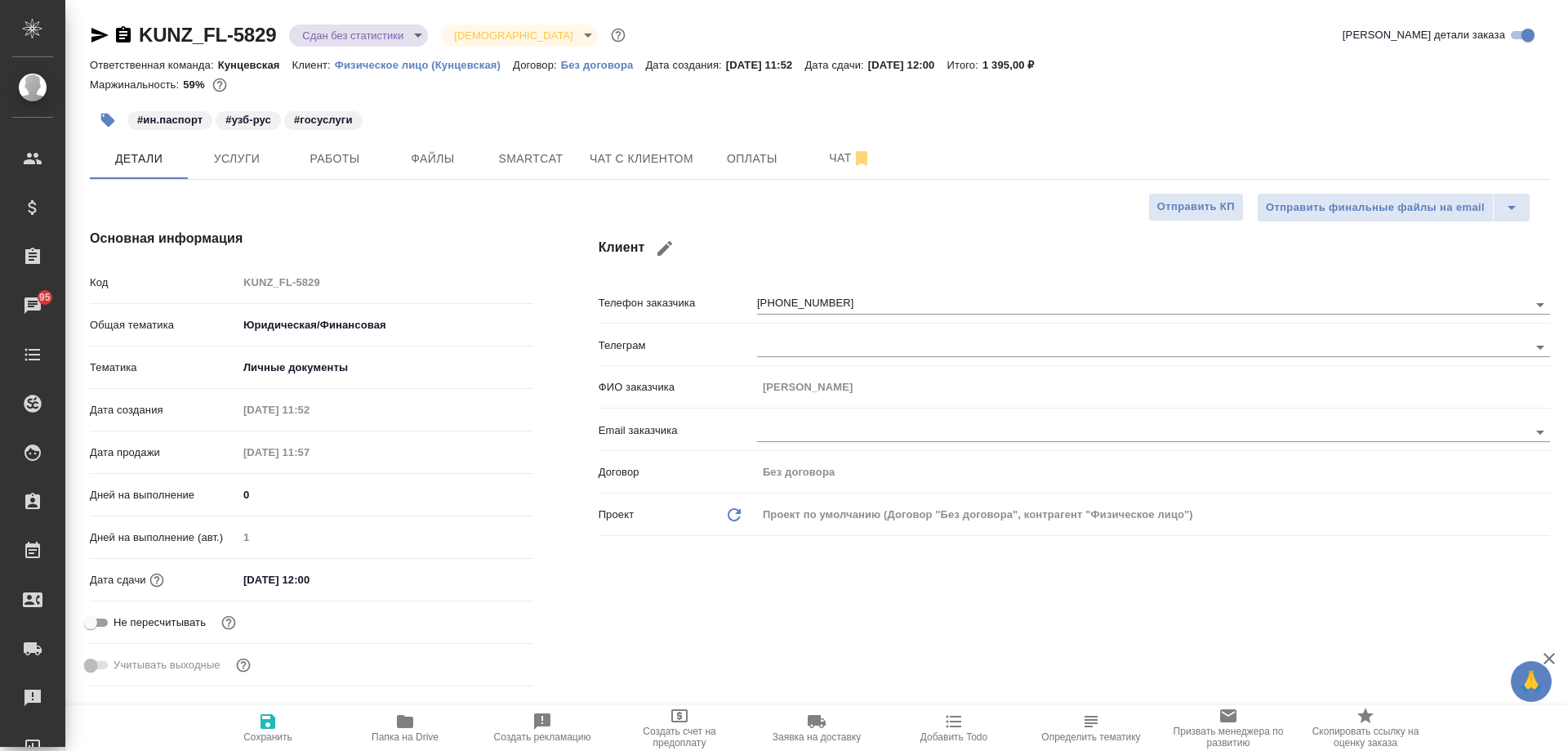
type textarea "x"
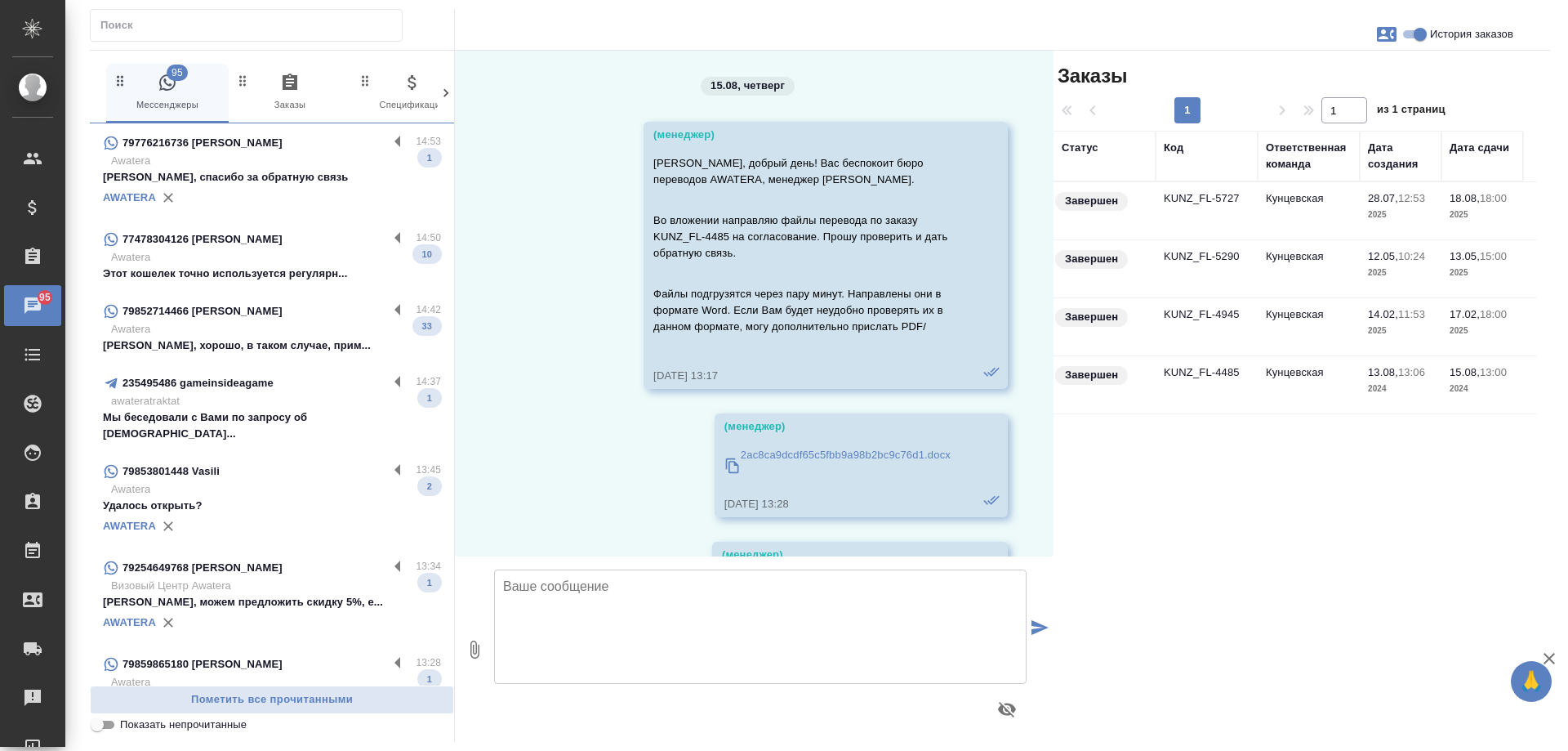
scroll to position [20683, 0]
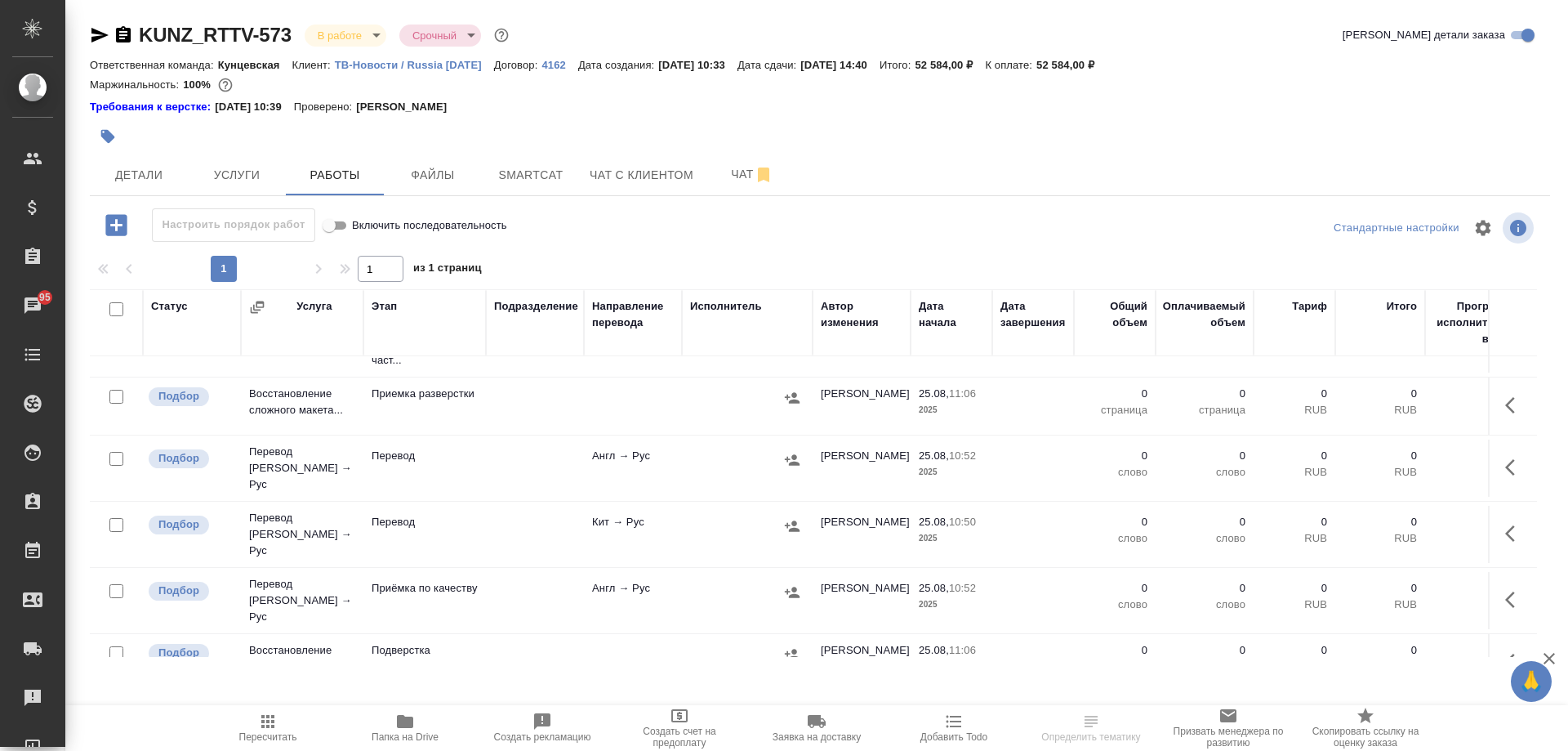
scroll to position [68, 0]
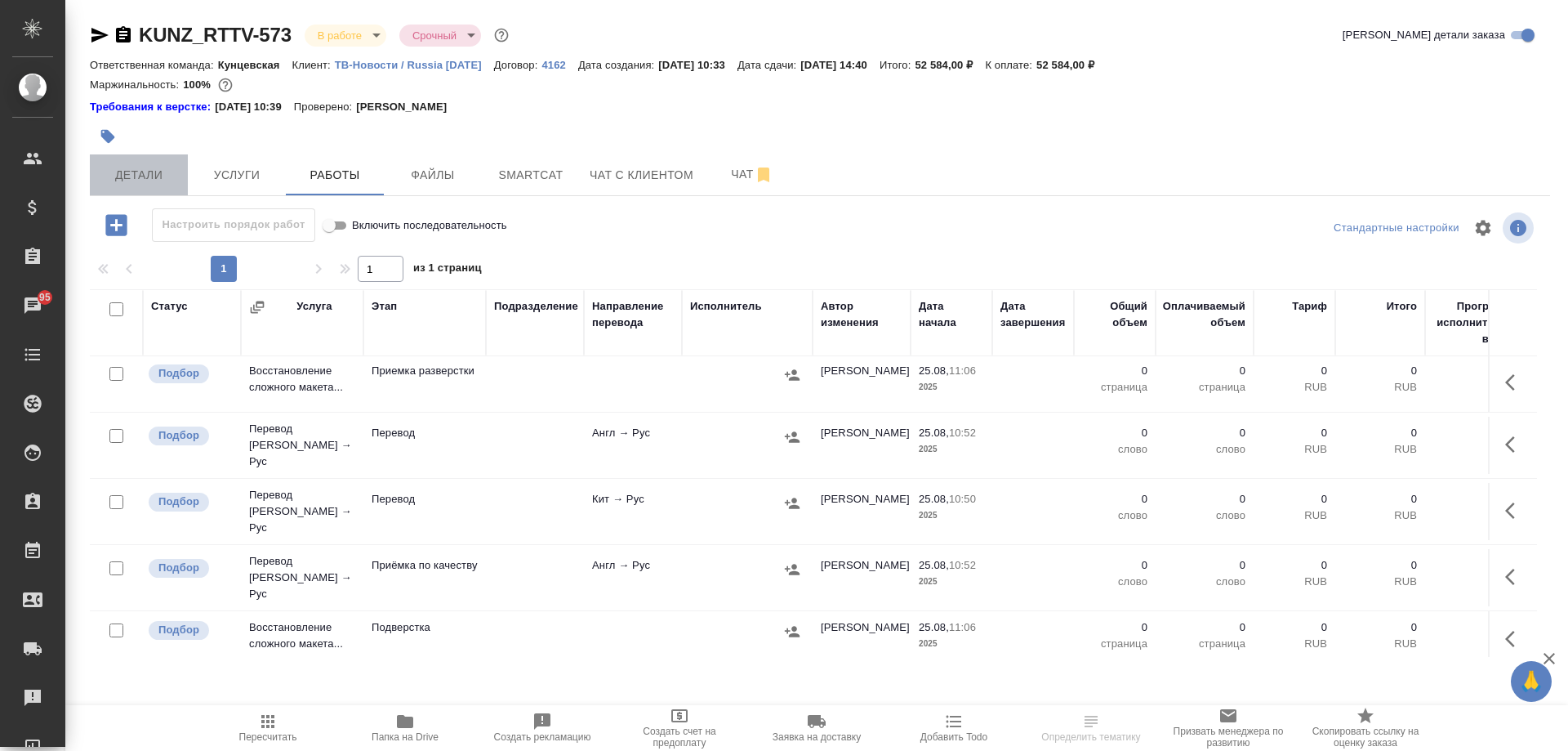
click at [120, 182] on span "Детали" at bounding box center [139, 175] width 78 height 20
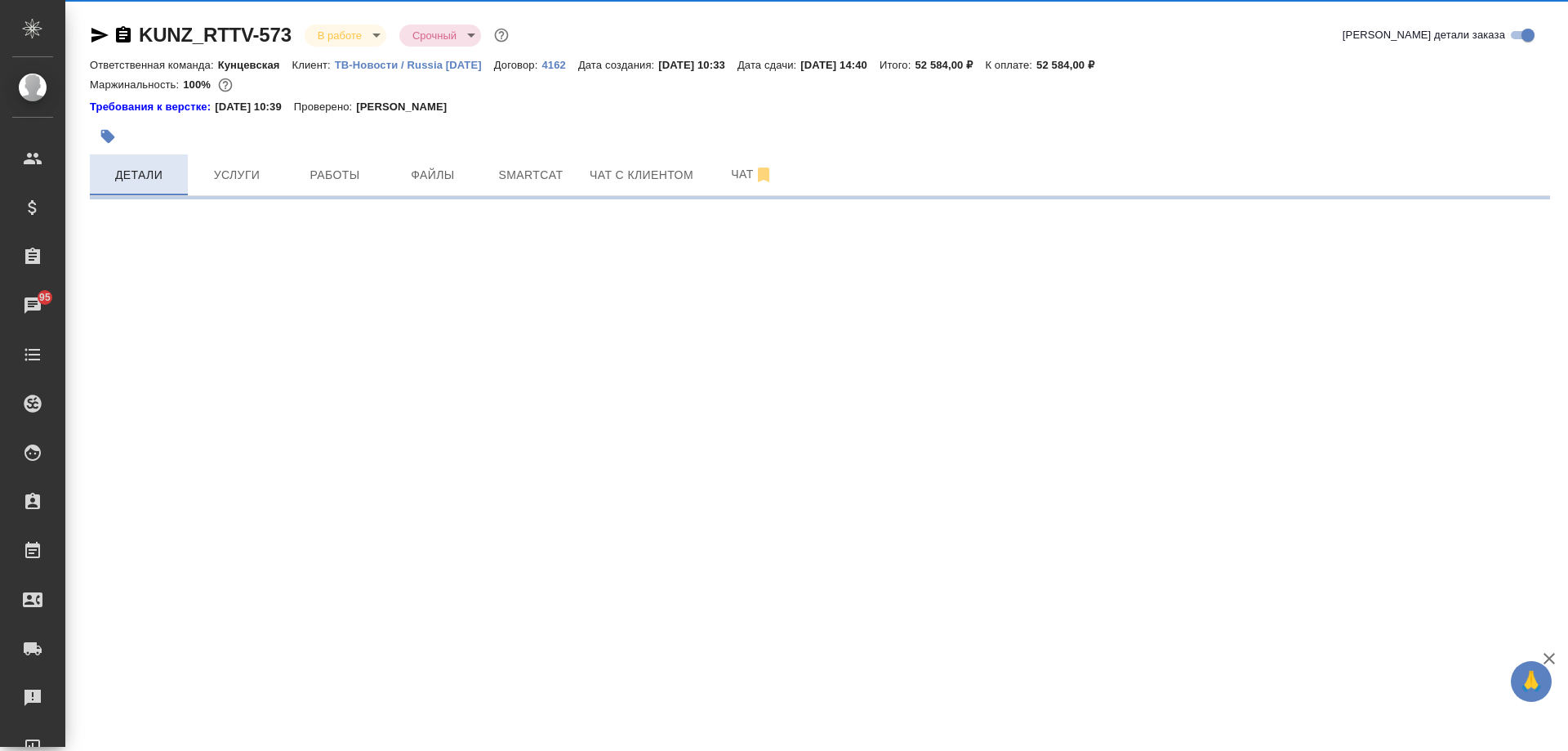
select select "RU"
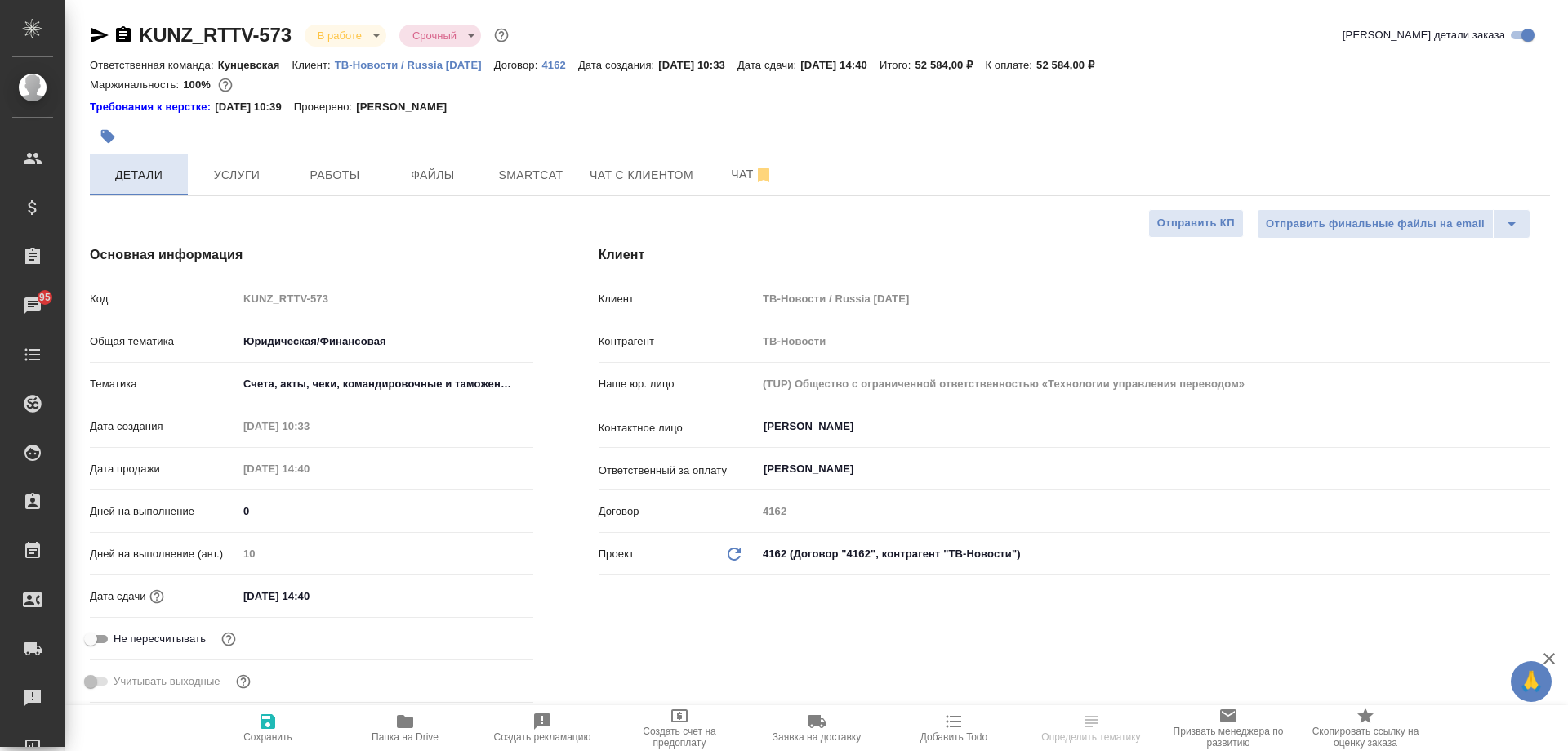
type textarea "x"
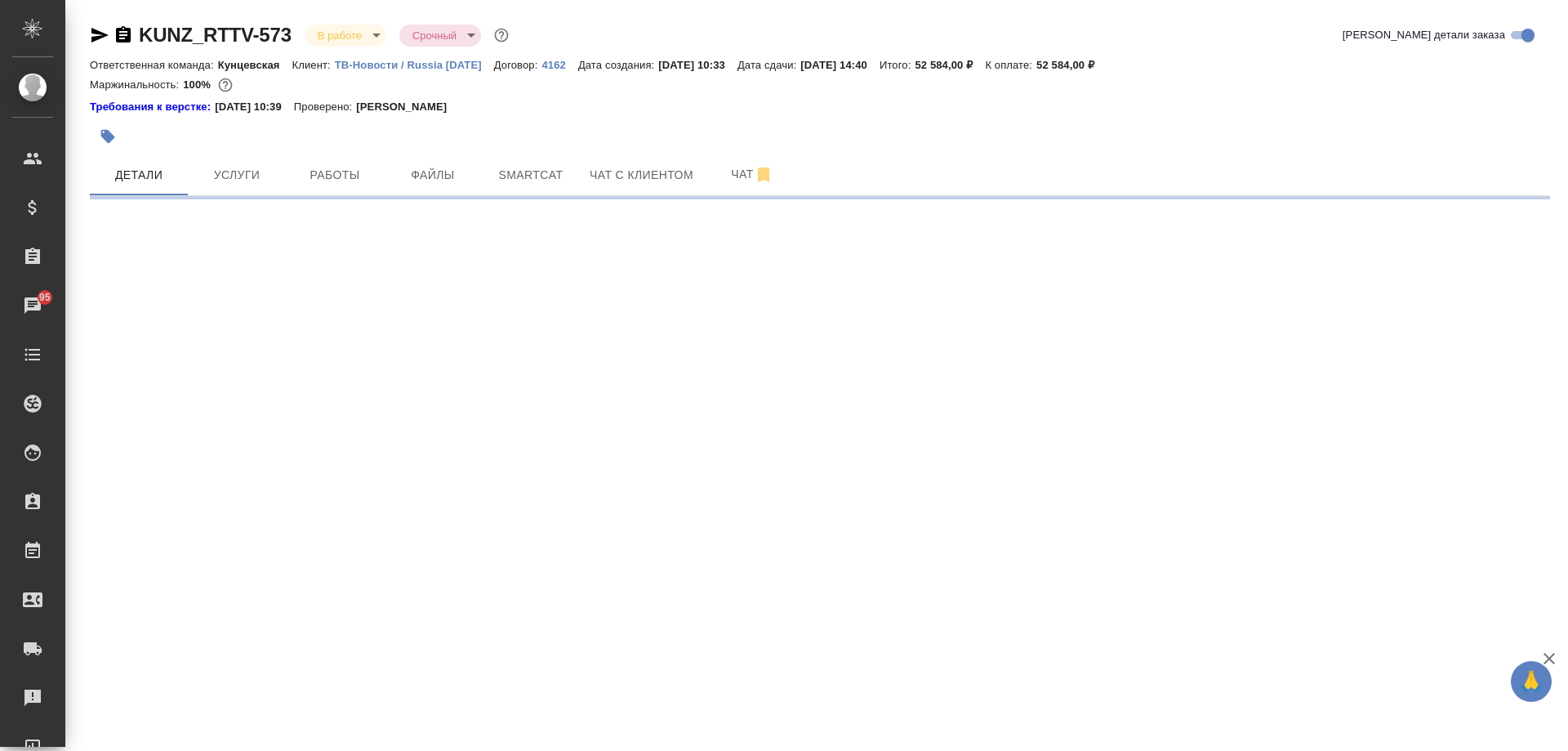
select select "RU"
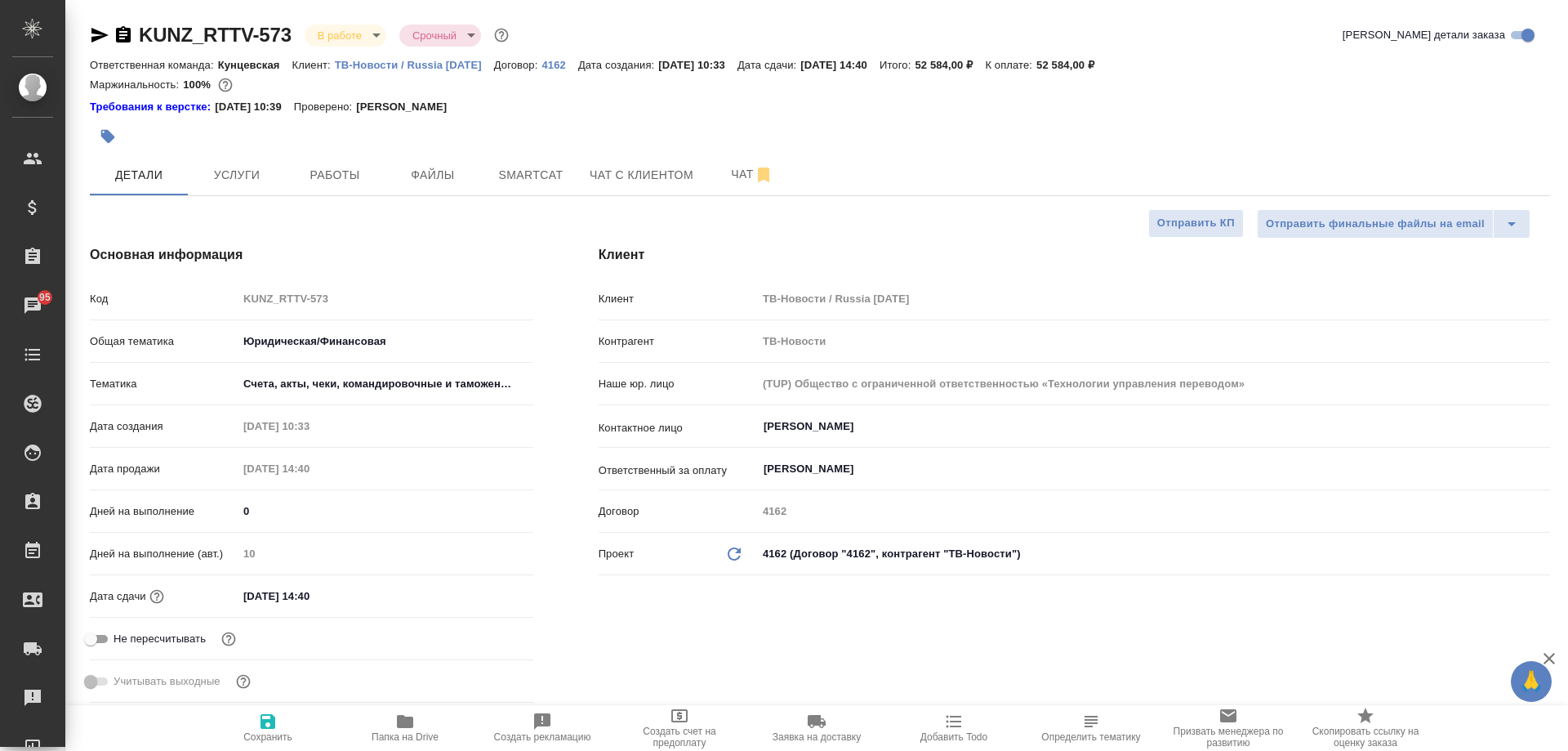
type textarea "x"
click at [330, 593] on input "[DATE] 14:40" at bounding box center [309, 596] width 143 height 24
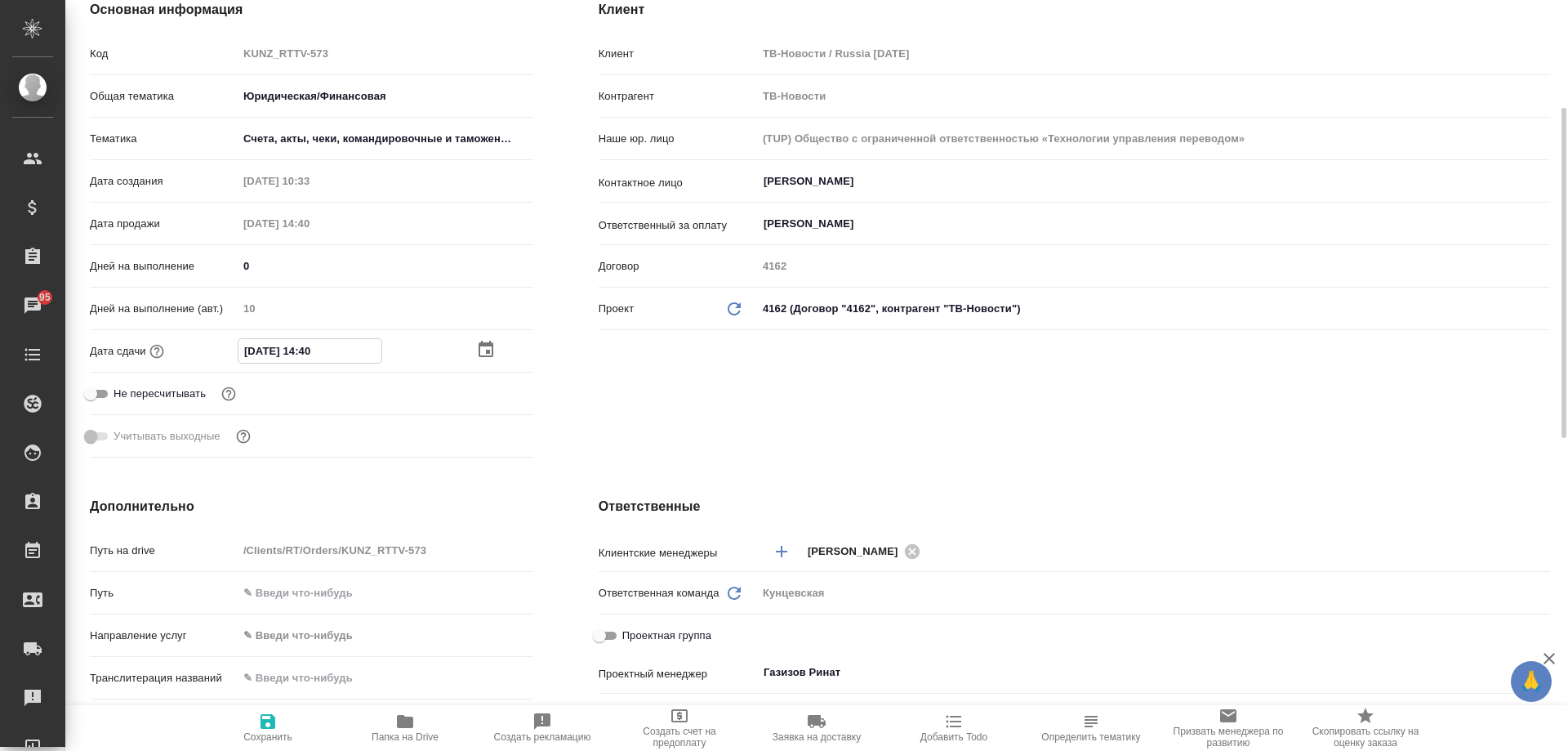
scroll to position [409, 0]
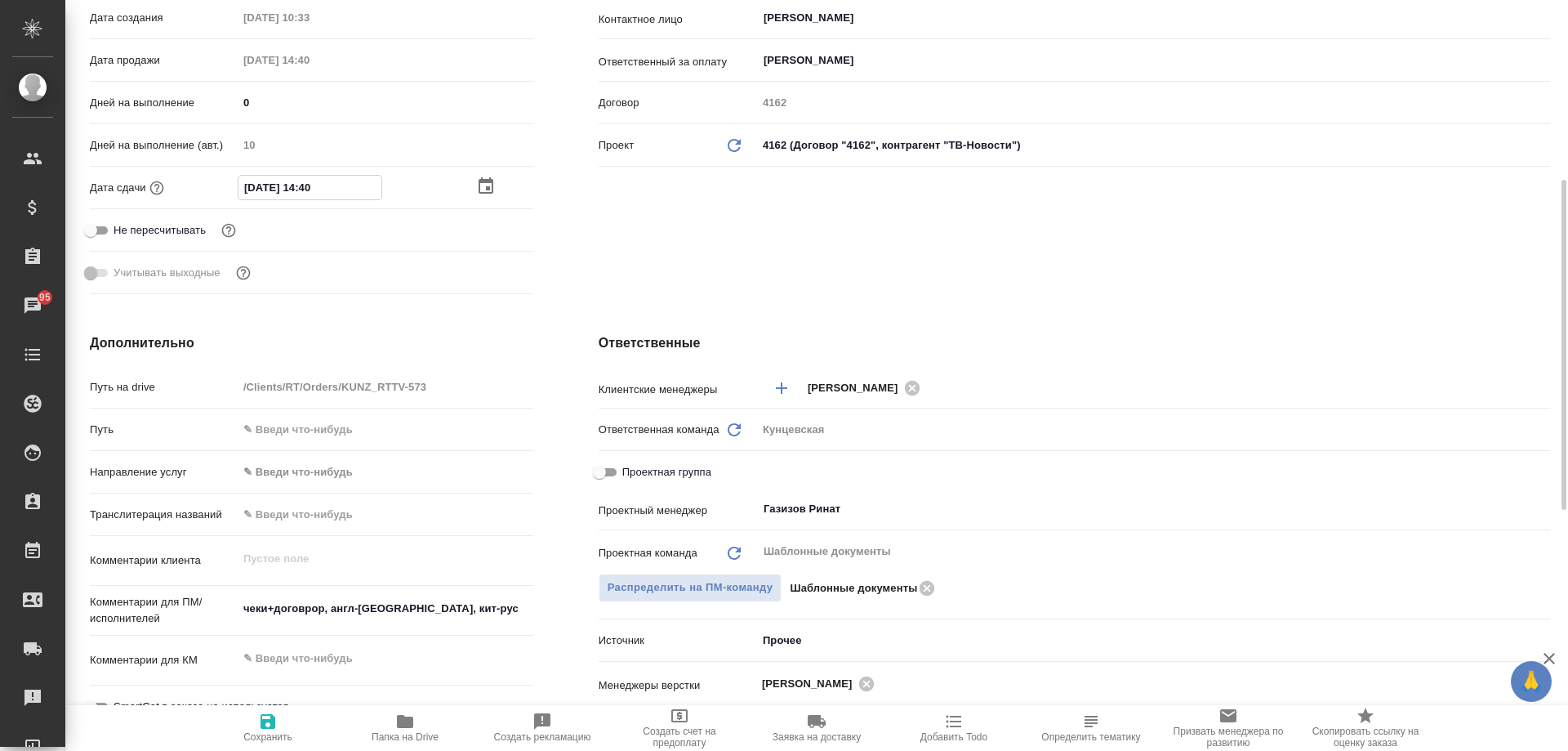
click at [681, 256] on div "Клиент Клиент ТВ-Новости / Russia [DATE] Контрагент ТВ-Новости Наше юр. лицо (T…" at bounding box center [1075, 68] width 1017 height 529
type textarea "x"
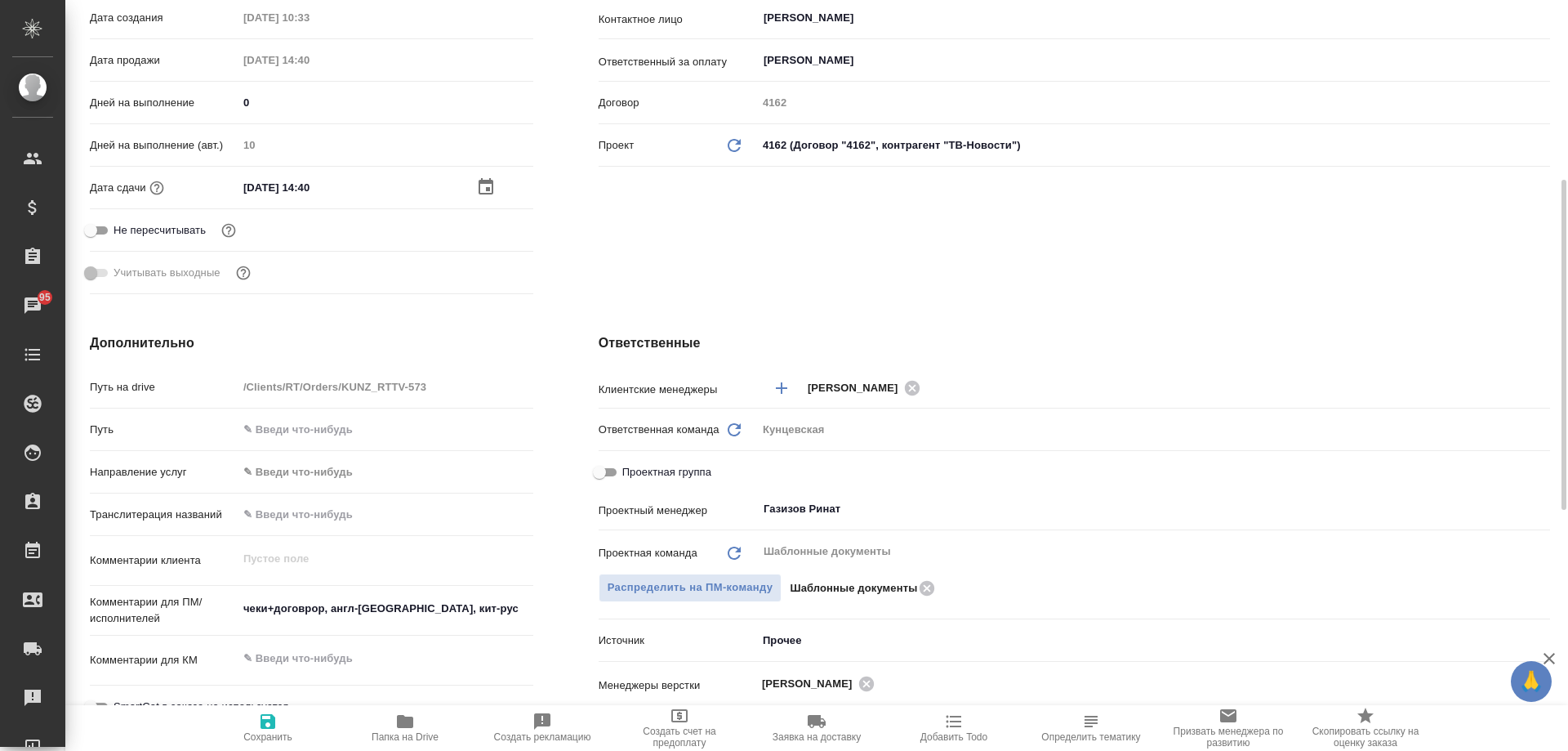
type textarea "x"
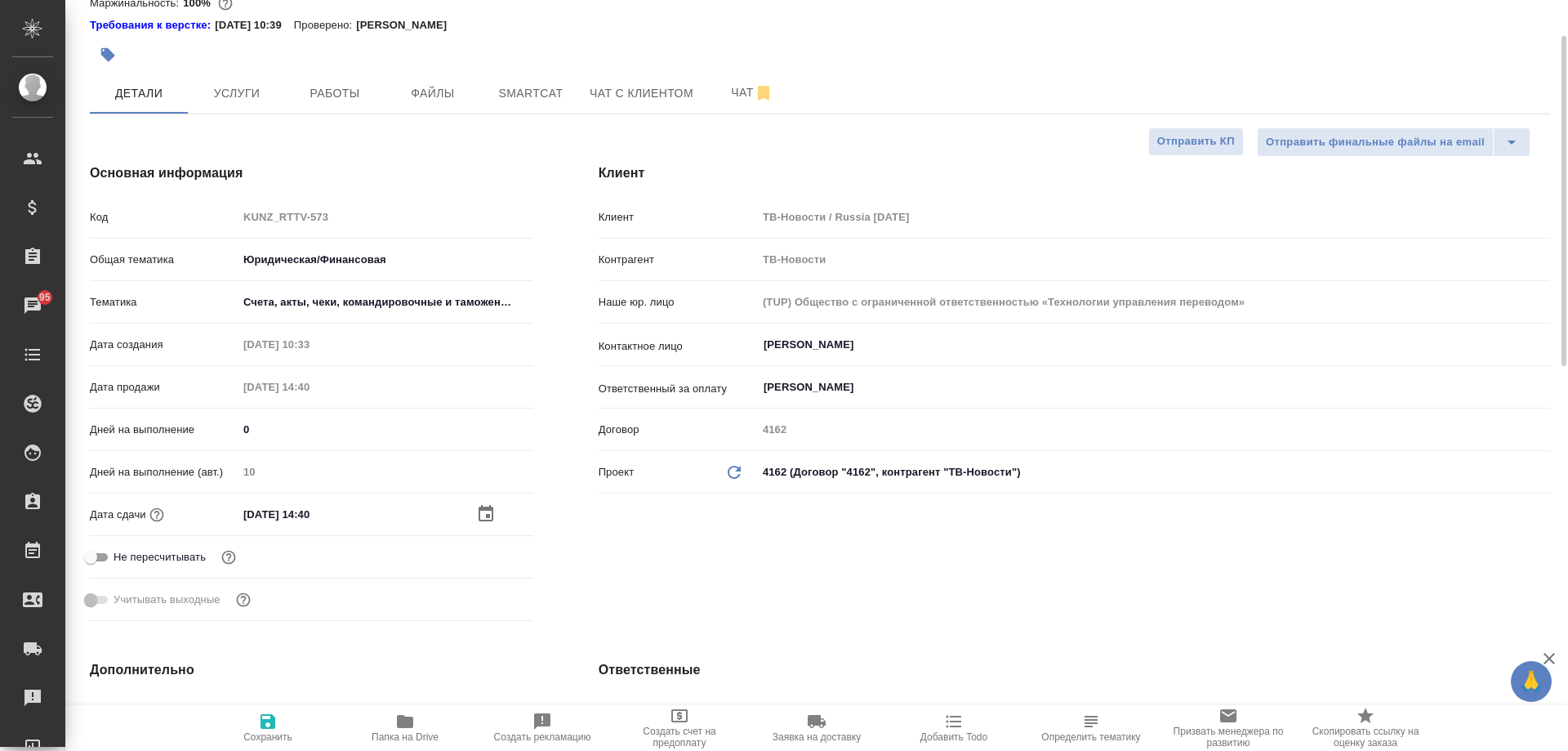
scroll to position [0, 0]
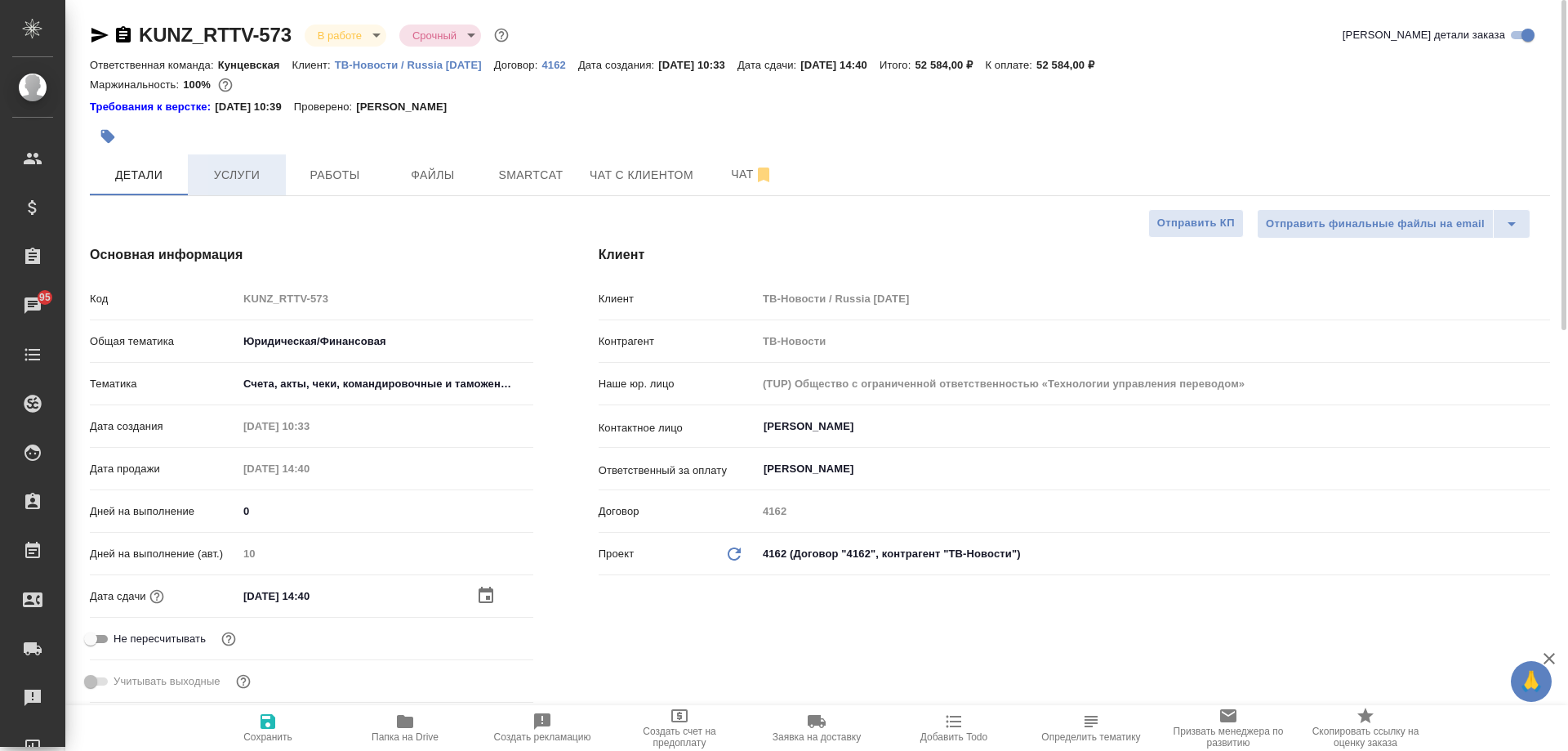
click at [234, 191] on button "Услуги" at bounding box center [236, 174] width 98 height 41
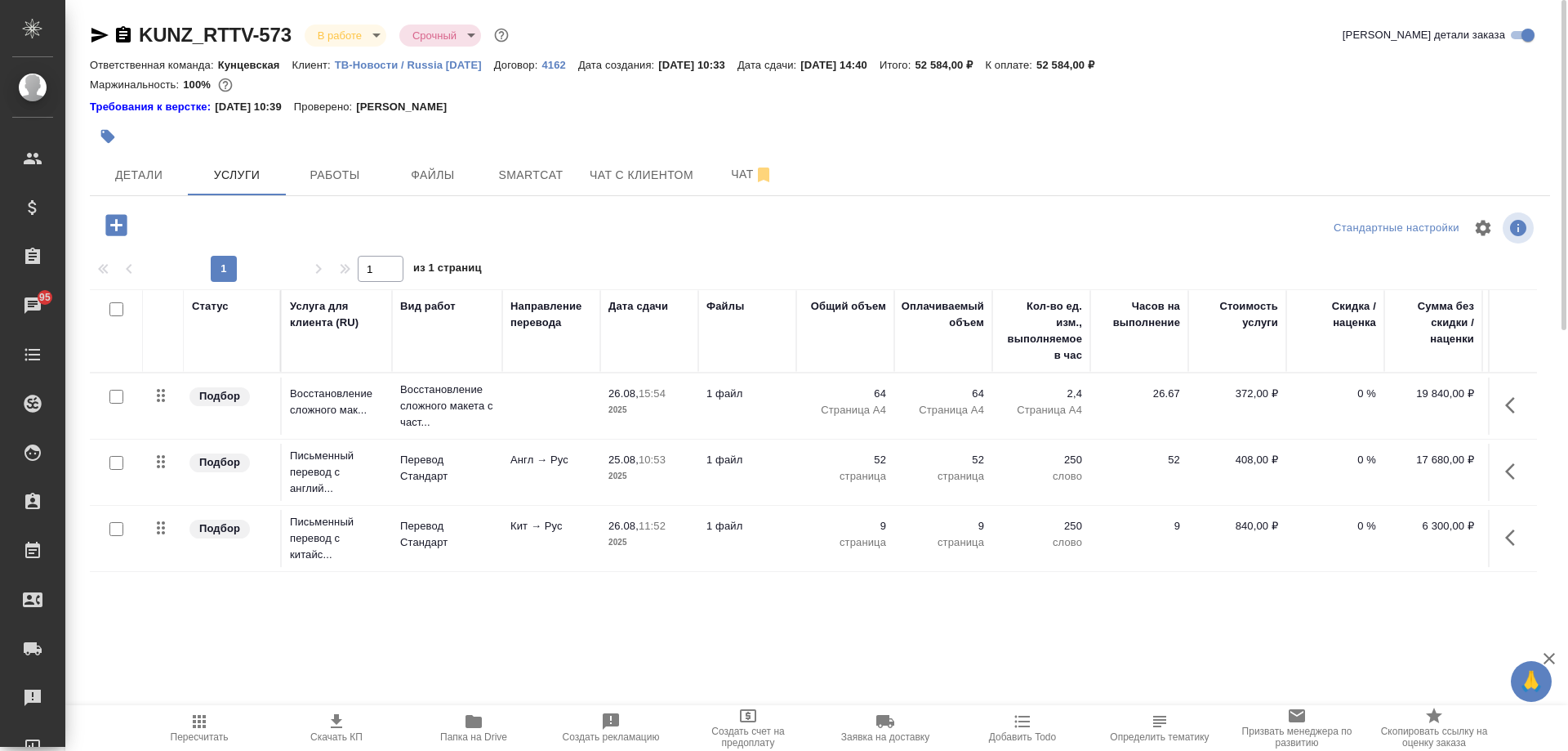
click at [1514, 402] on icon "button" at bounding box center [1514, 404] width 19 height 19
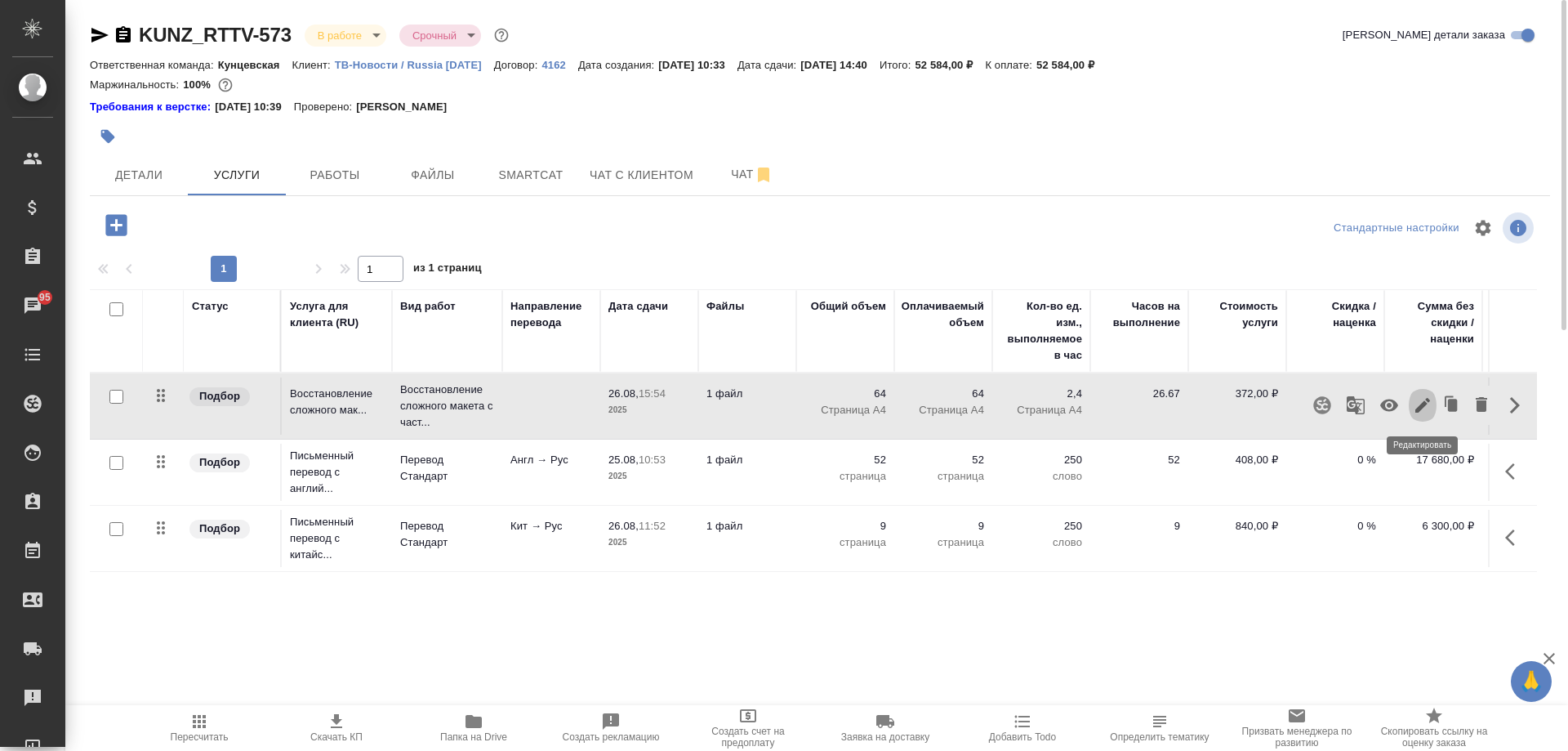
click at [1425, 412] on icon "button" at bounding box center [1422, 404] width 19 height 19
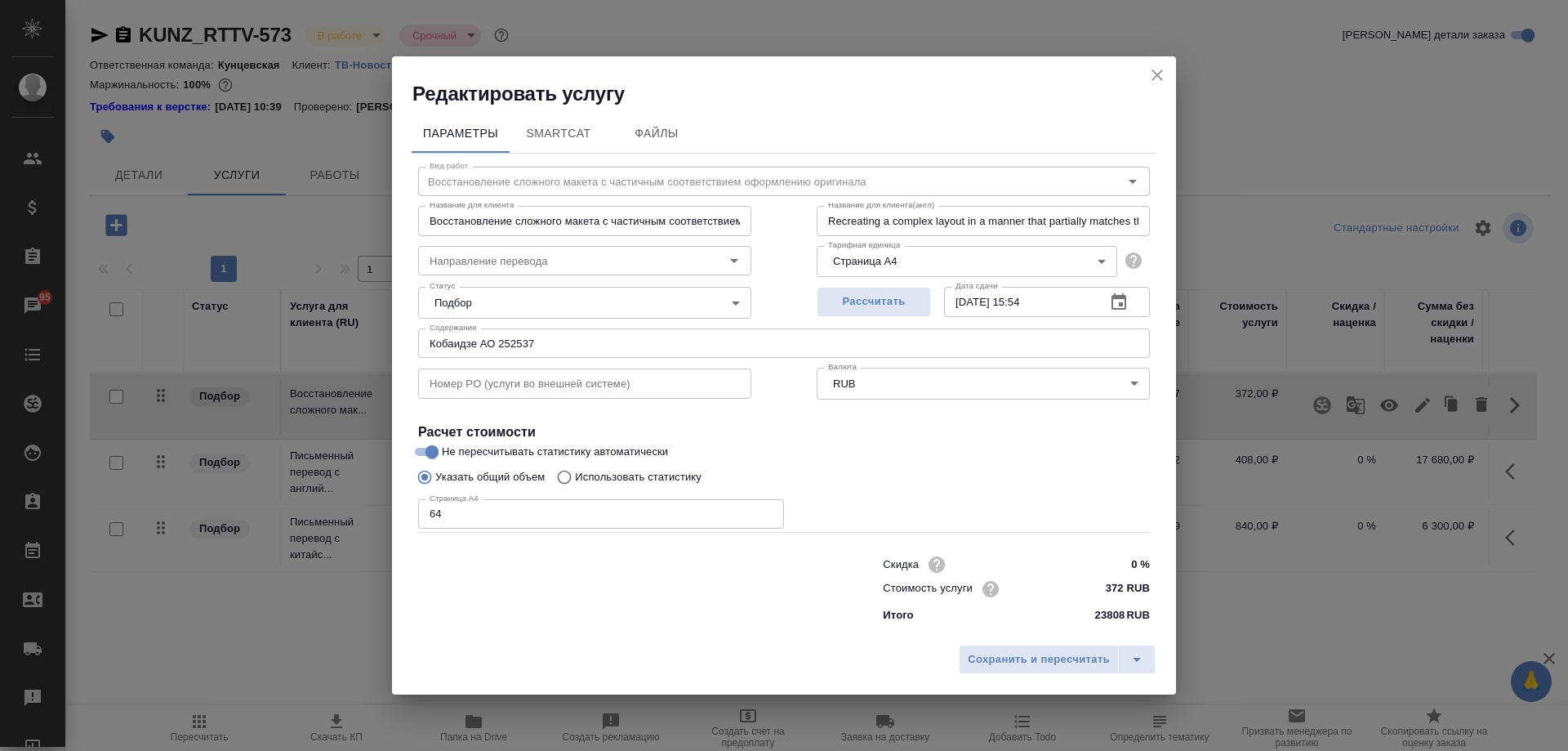
click at [965, 301] on input "26.08.2025 15:54" at bounding box center [1018, 301] width 149 height 29
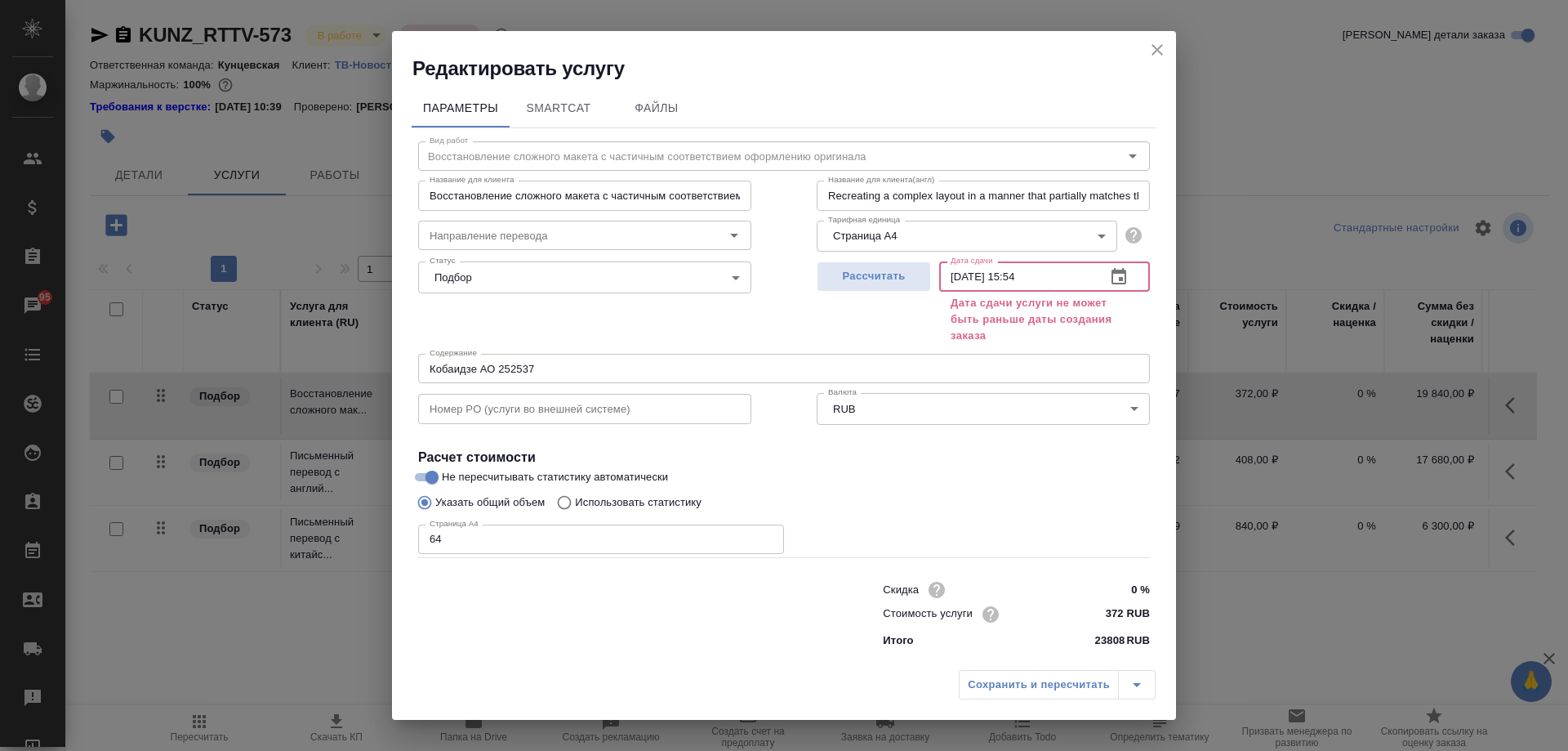
click at [974, 277] on input "08.08.2025 15:54" at bounding box center [1016, 276] width 153 height 29
click at [977, 277] on input "08.08.2025 15:54" at bounding box center [1016, 276] width 153 height 29
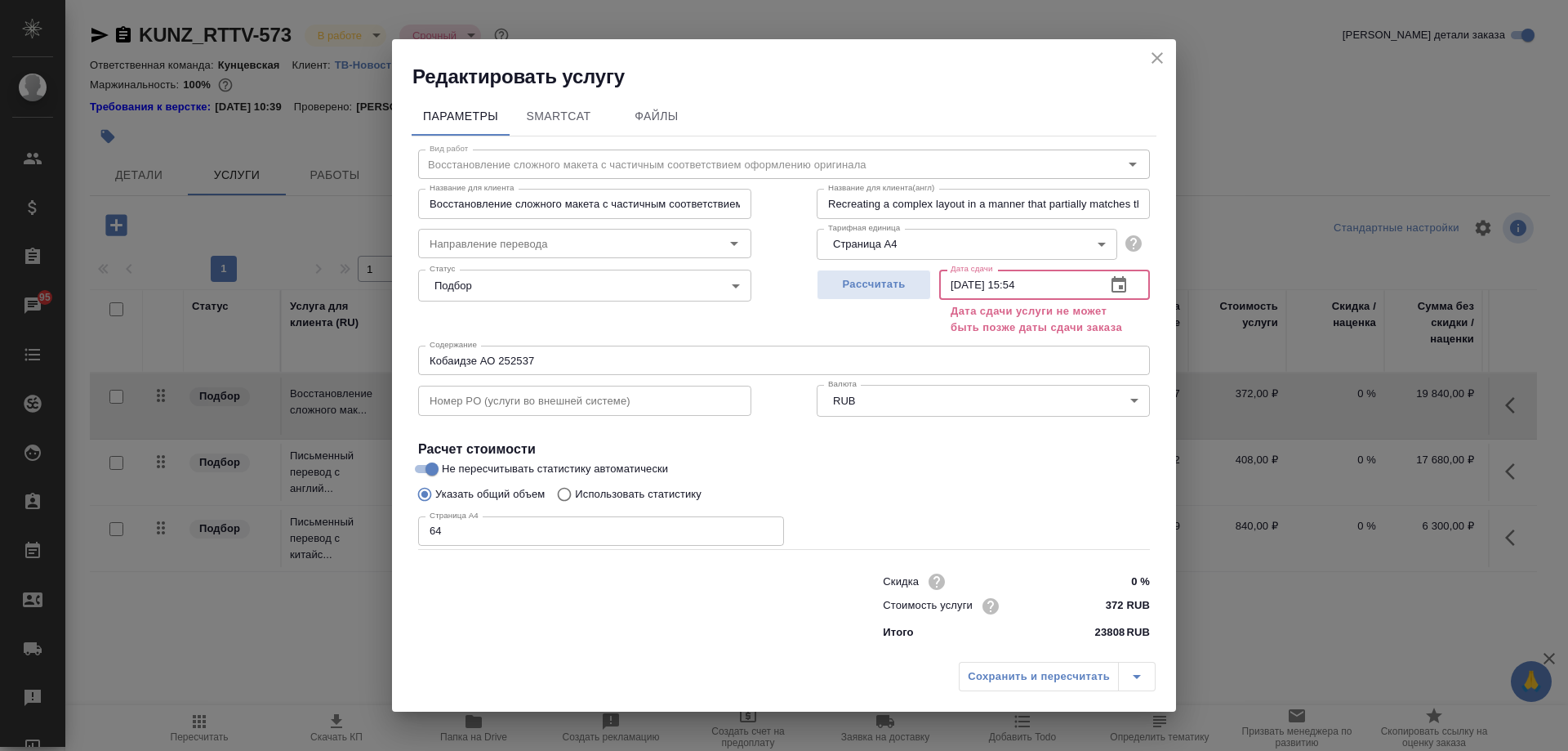
type input "08.09.2025 15:54"
click at [1148, 58] on icon "close" at bounding box center [1157, 57] width 19 height 19
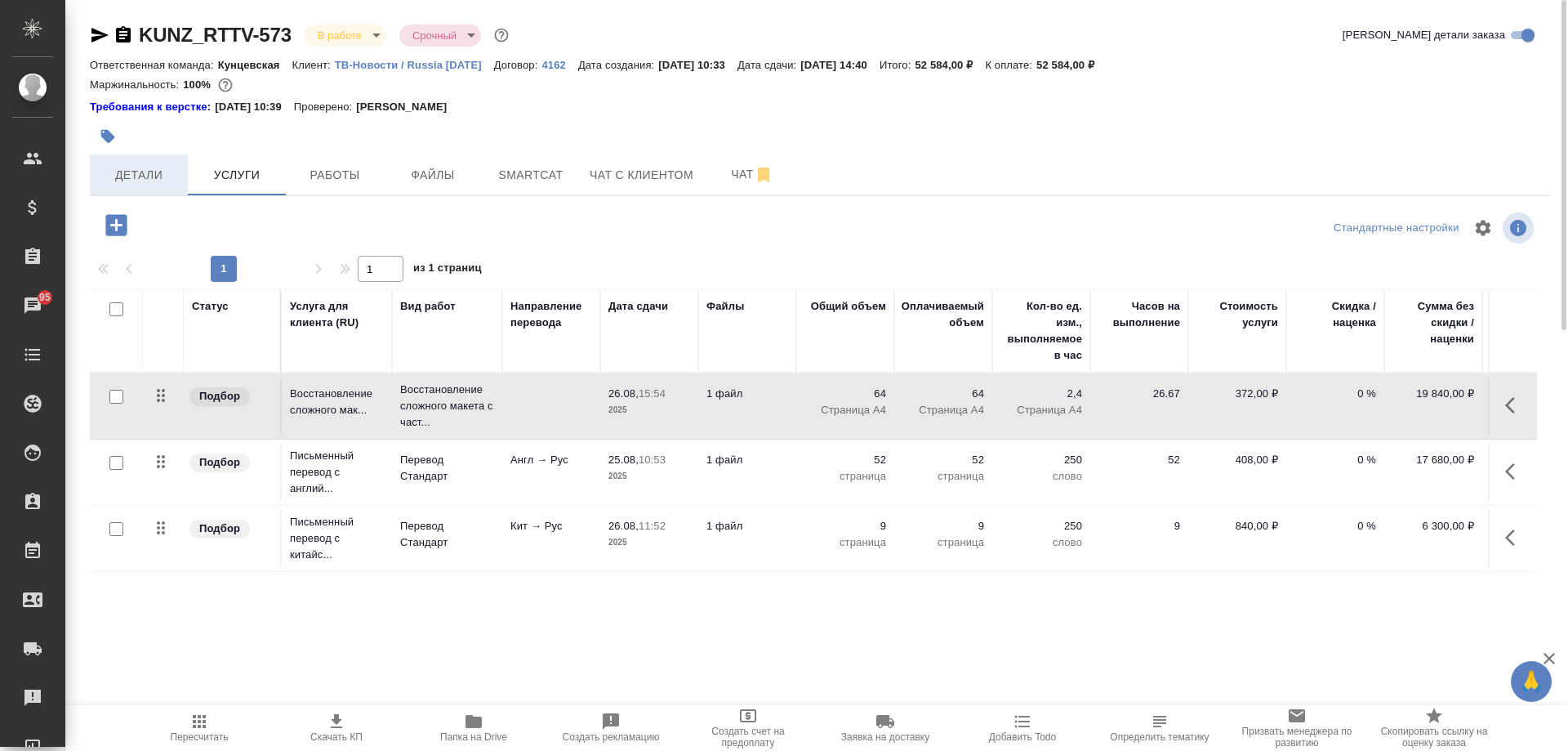
click at [129, 183] on span "Детали" at bounding box center [139, 175] width 78 height 20
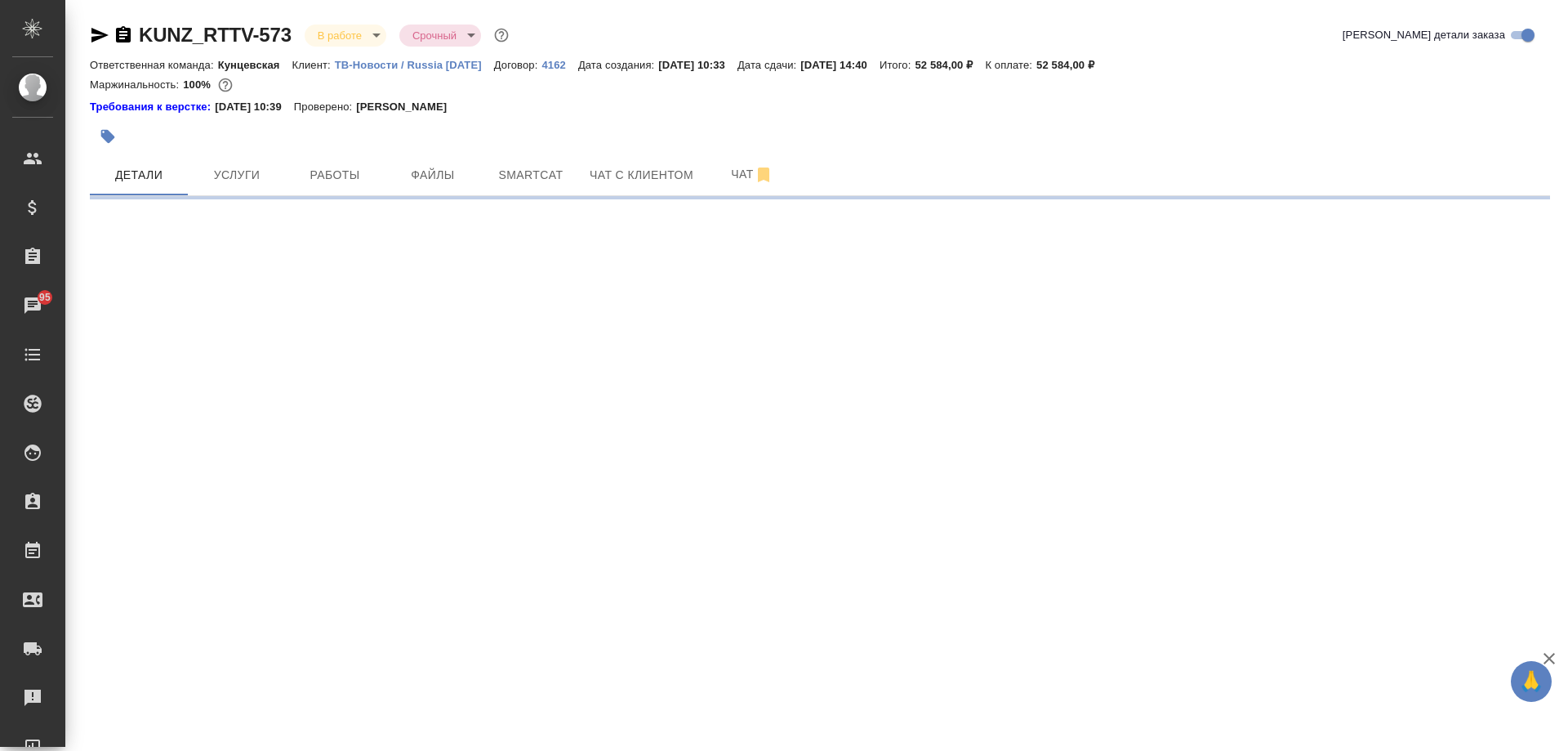
select select "RU"
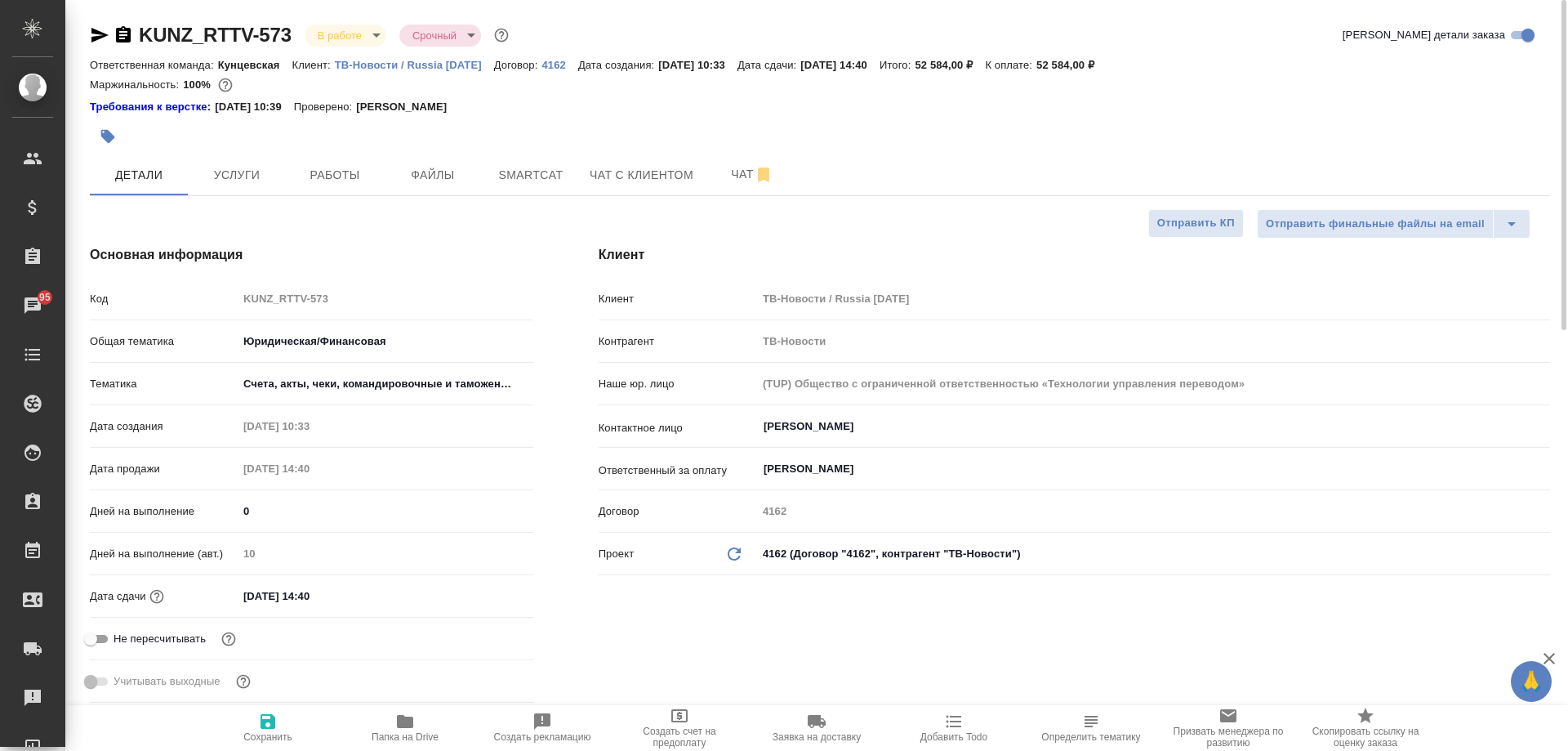
type textarea "x"
click at [347, 600] on input "08.09.2025 14:40" at bounding box center [309, 596] width 143 height 24
click at [488, 601] on icon "button" at bounding box center [486, 595] width 15 height 16
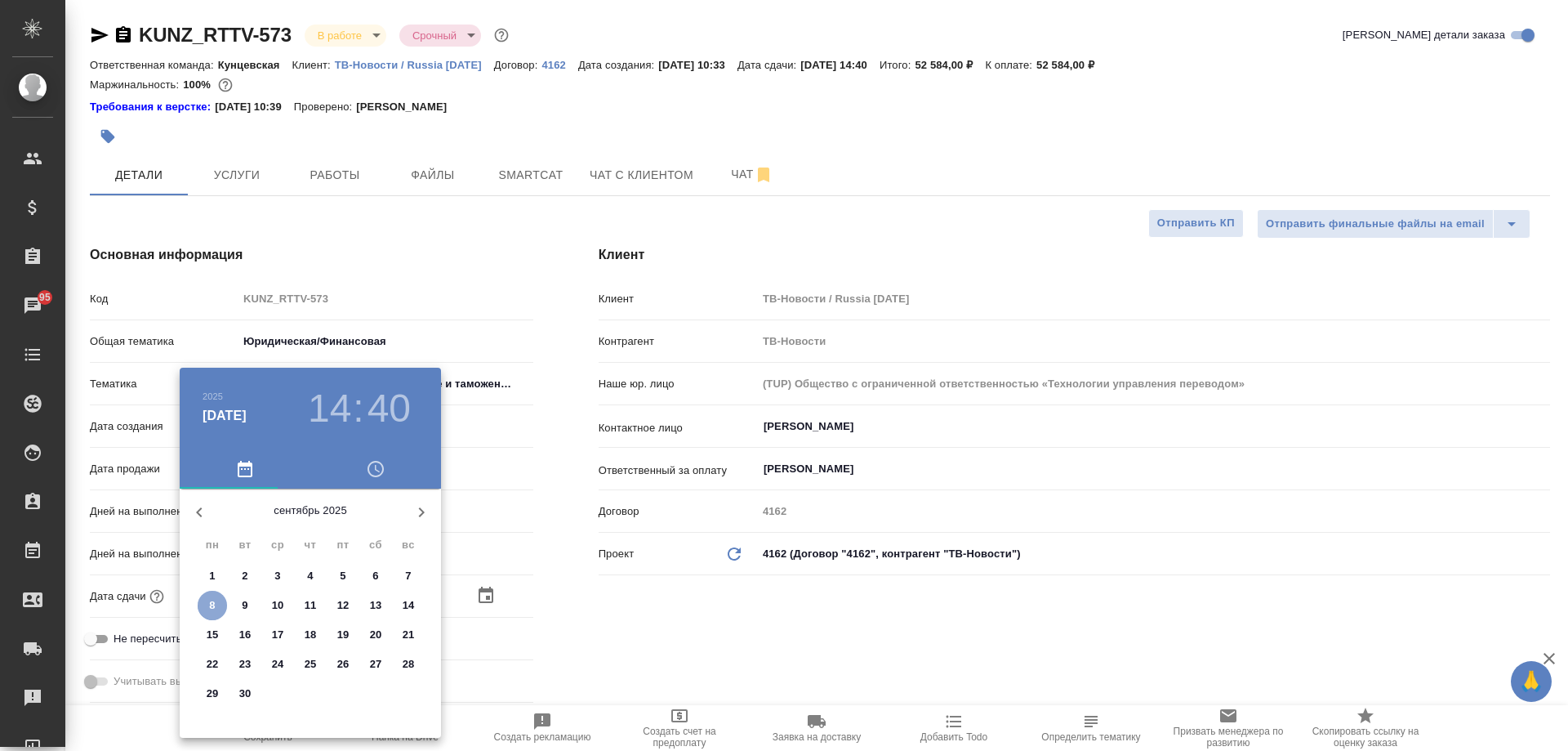
click at [210, 605] on p "8" at bounding box center [212, 606] width 5 height 16
type textarea "x"
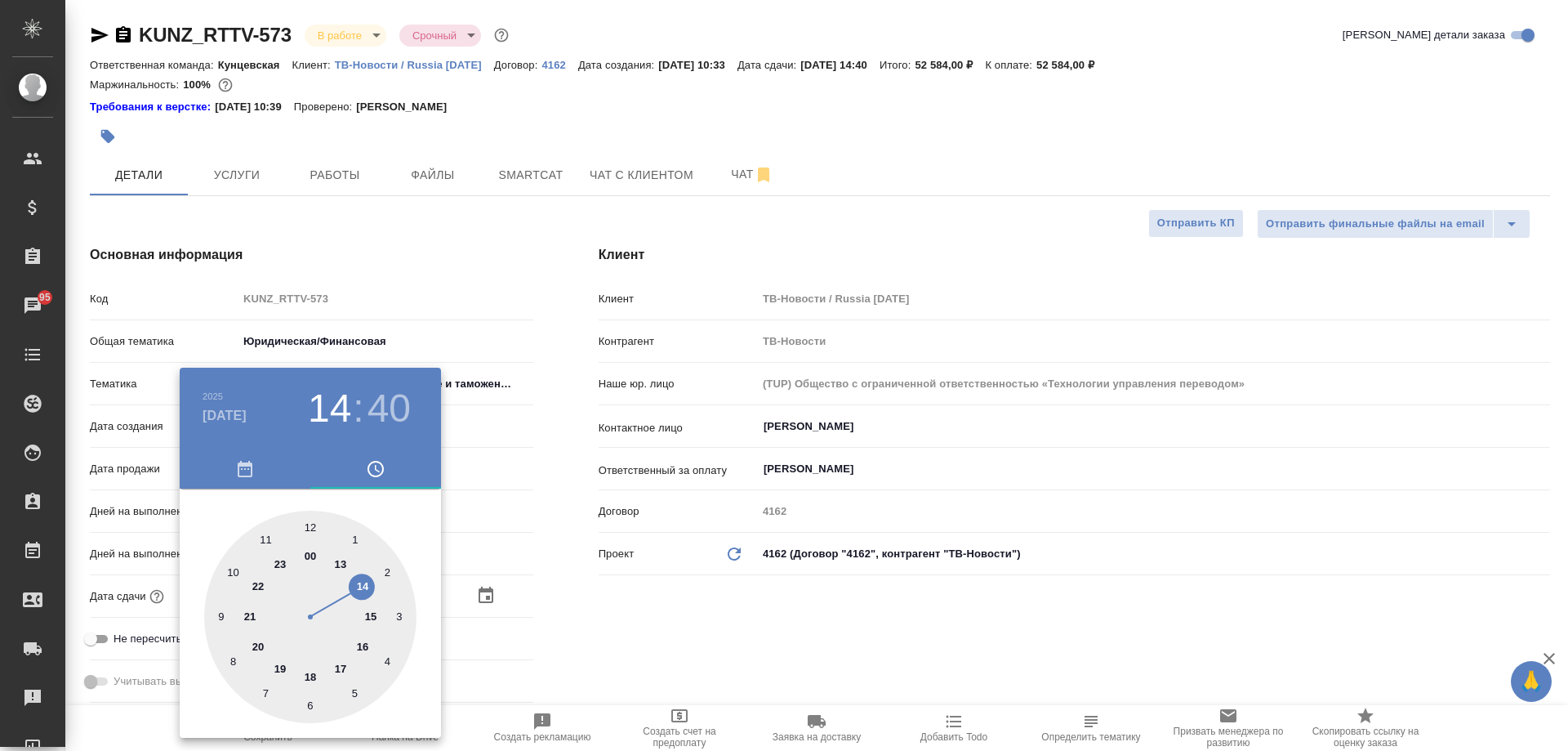
click at [362, 585] on div at bounding box center [310, 617] width 213 height 213
type textarea "x"
click at [233, 658] on div at bounding box center [310, 617] width 213 height 213
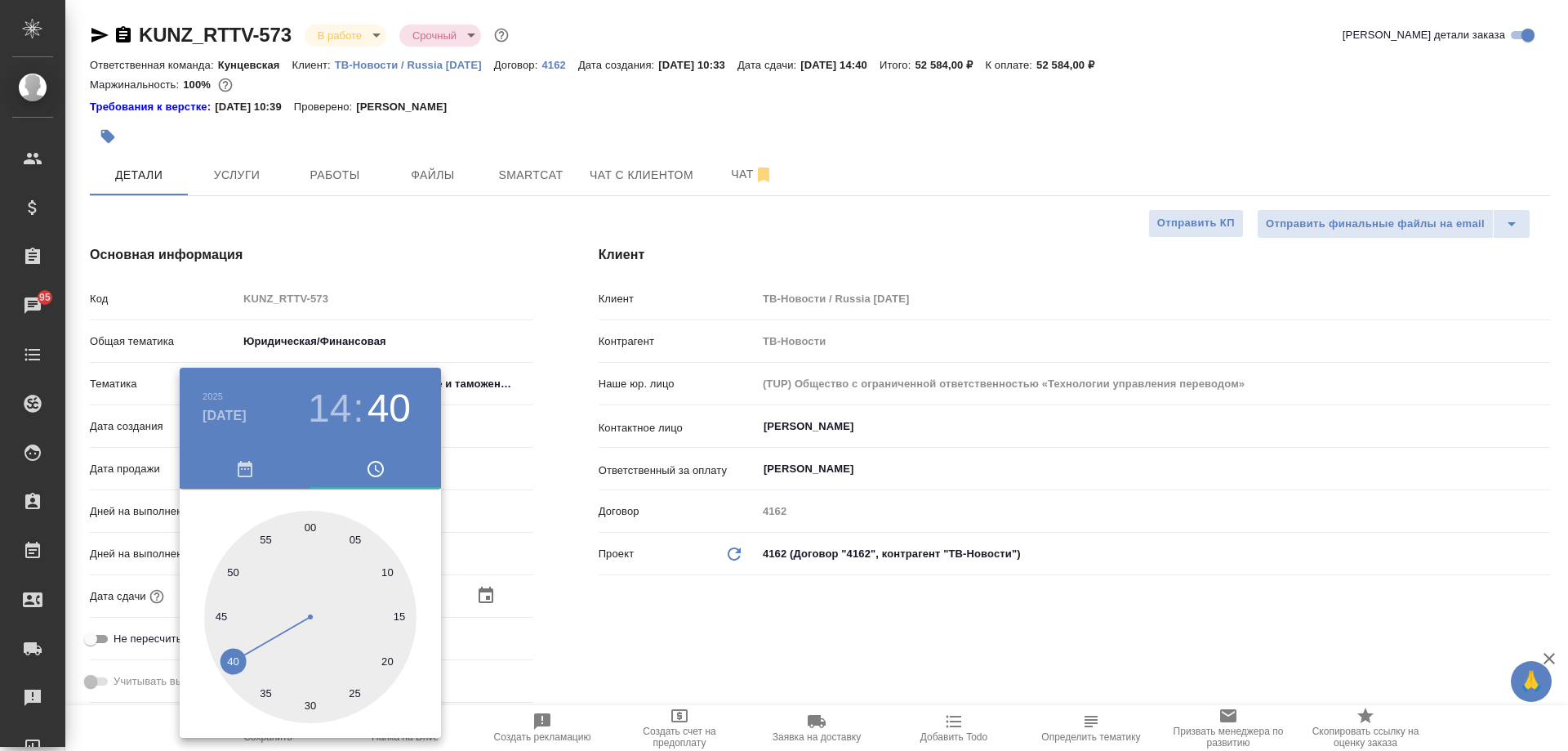
type textarea "x"
click at [544, 661] on div at bounding box center [784, 375] width 1568 height 751
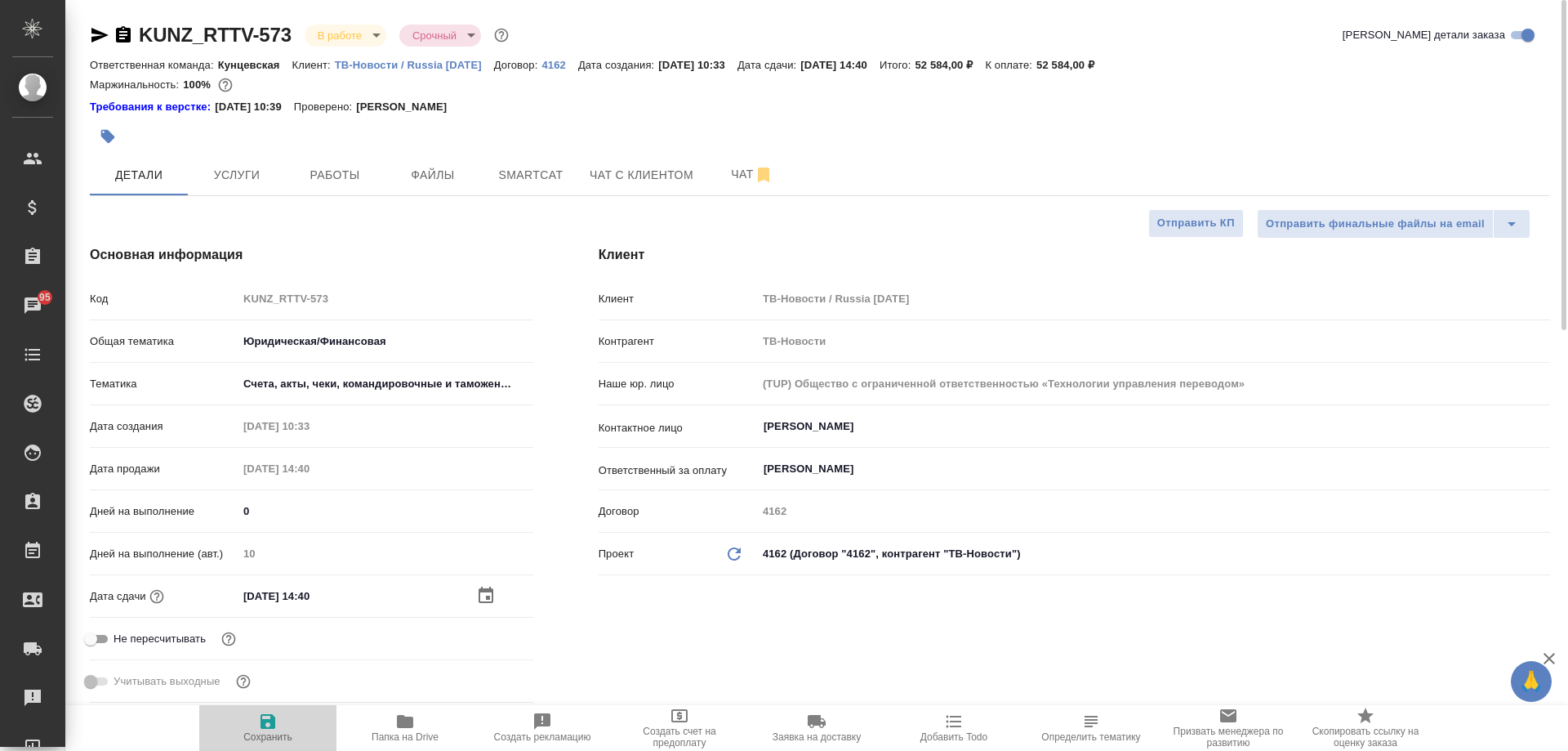
click at [256, 723] on span "Сохранить" at bounding box center [267, 727] width 118 height 31
type textarea "x"
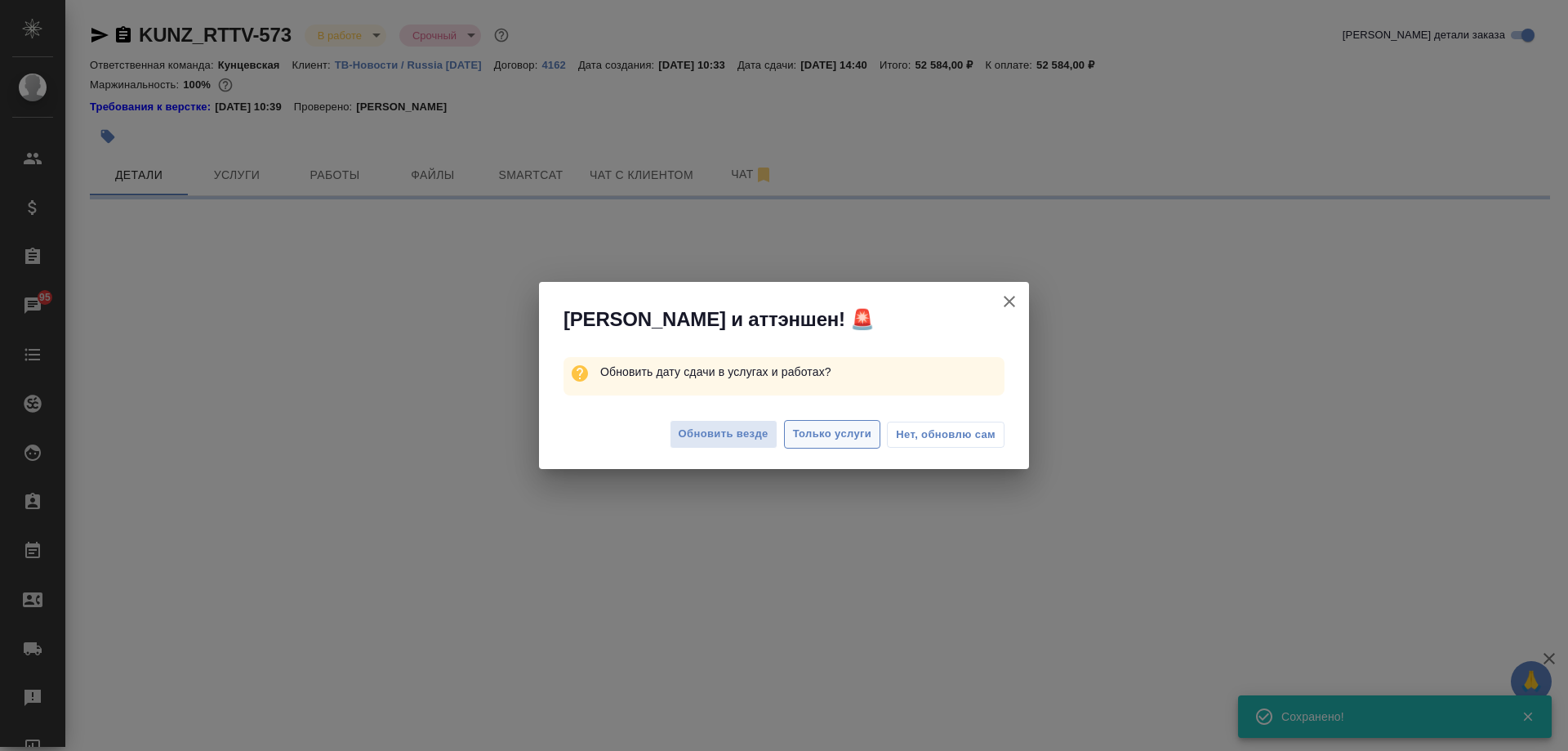
select select "RU"
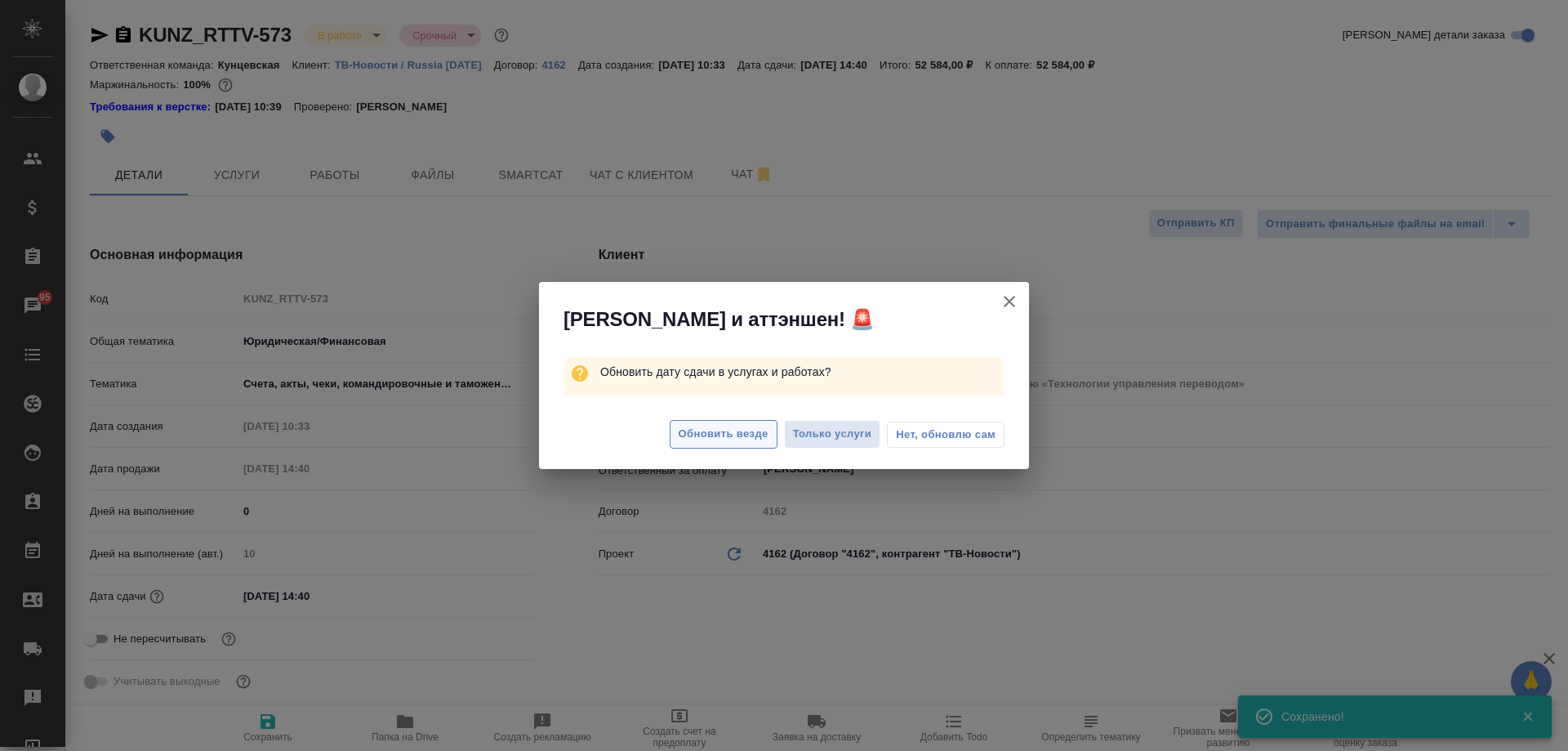
type textarea "x"
click at [701, 443] on span "Обновить везде" at bounding box center [723, 434] width 89 height 19
type textarea "x"
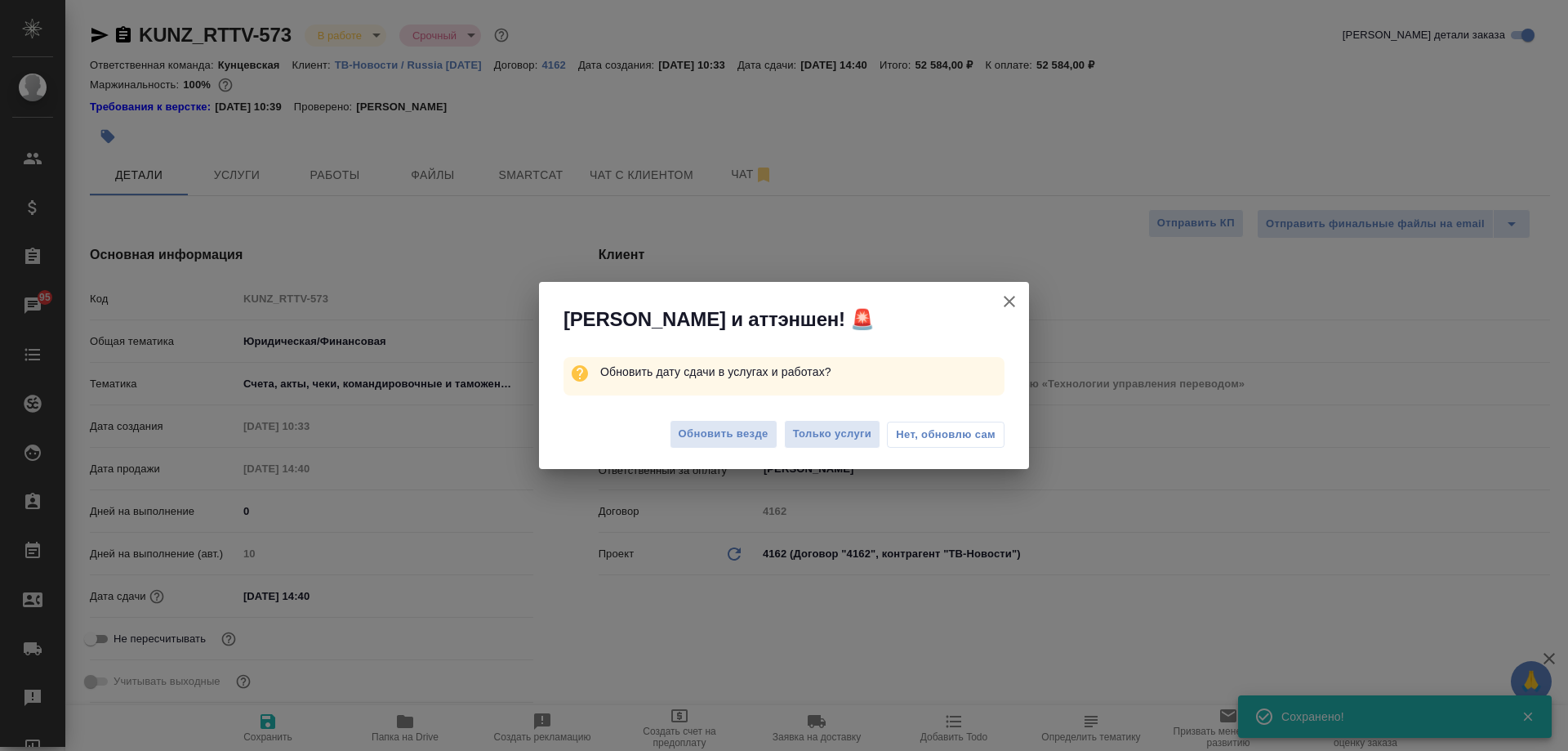
type textarea "x"
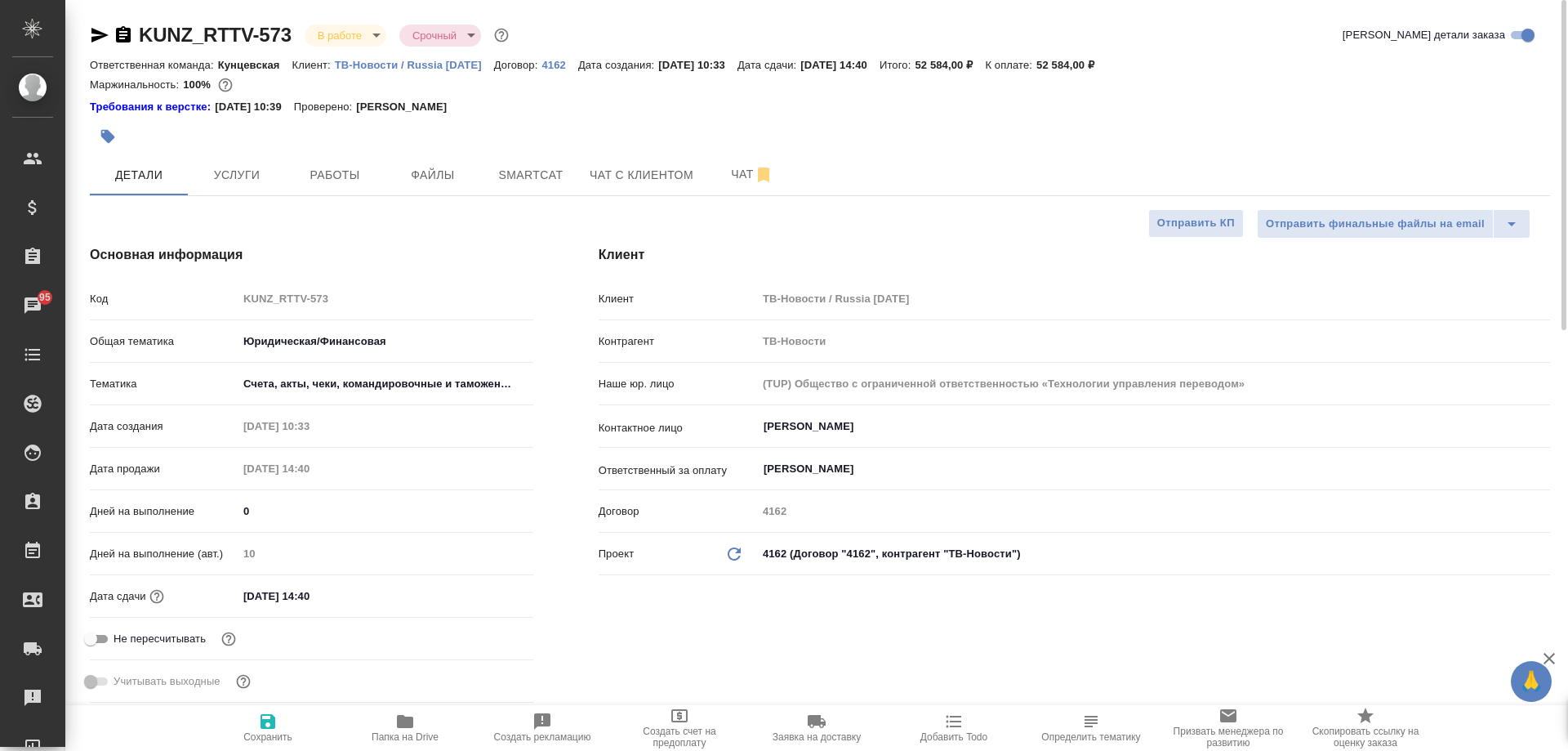
type textarea "x"
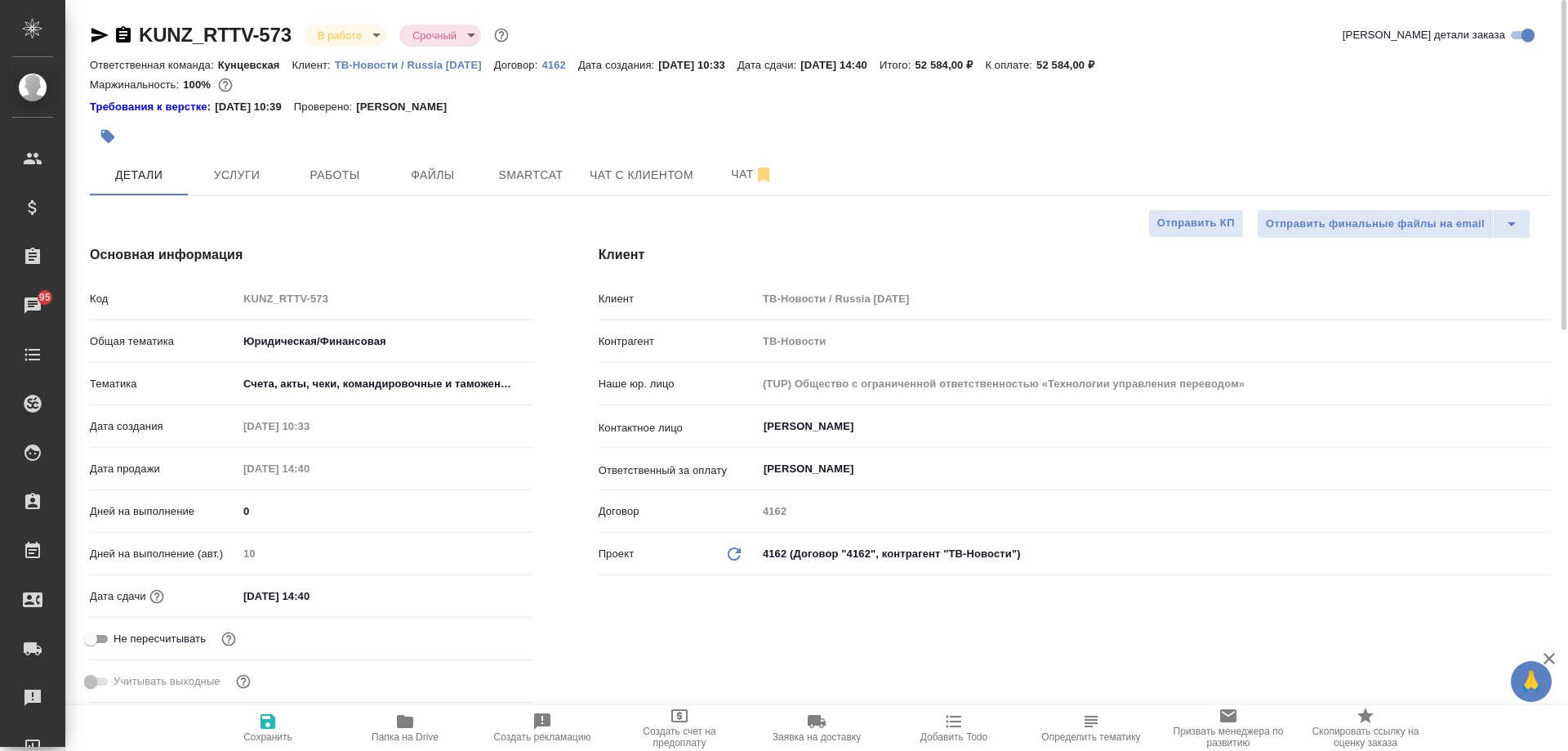
type textarea "x"
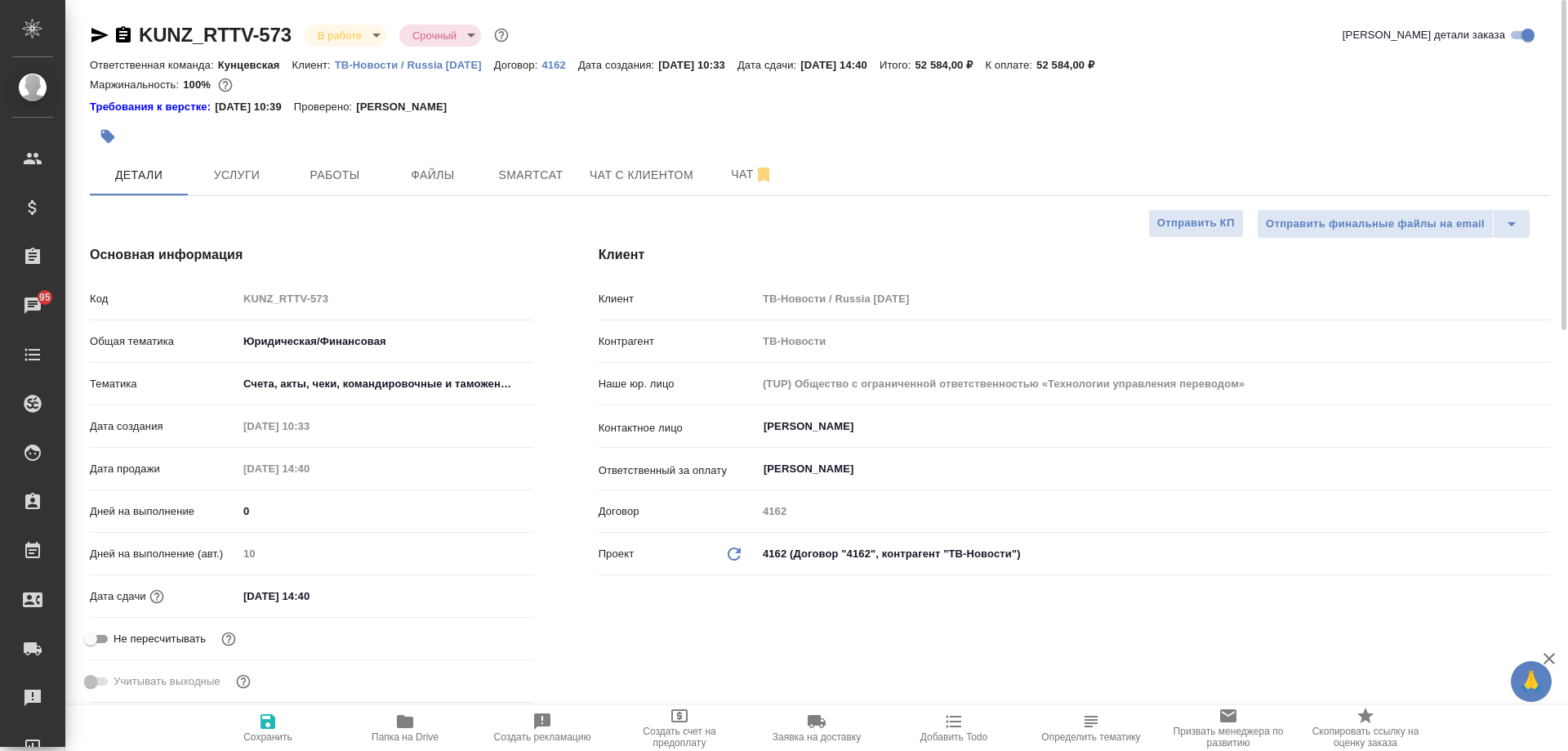
type textarea "x"
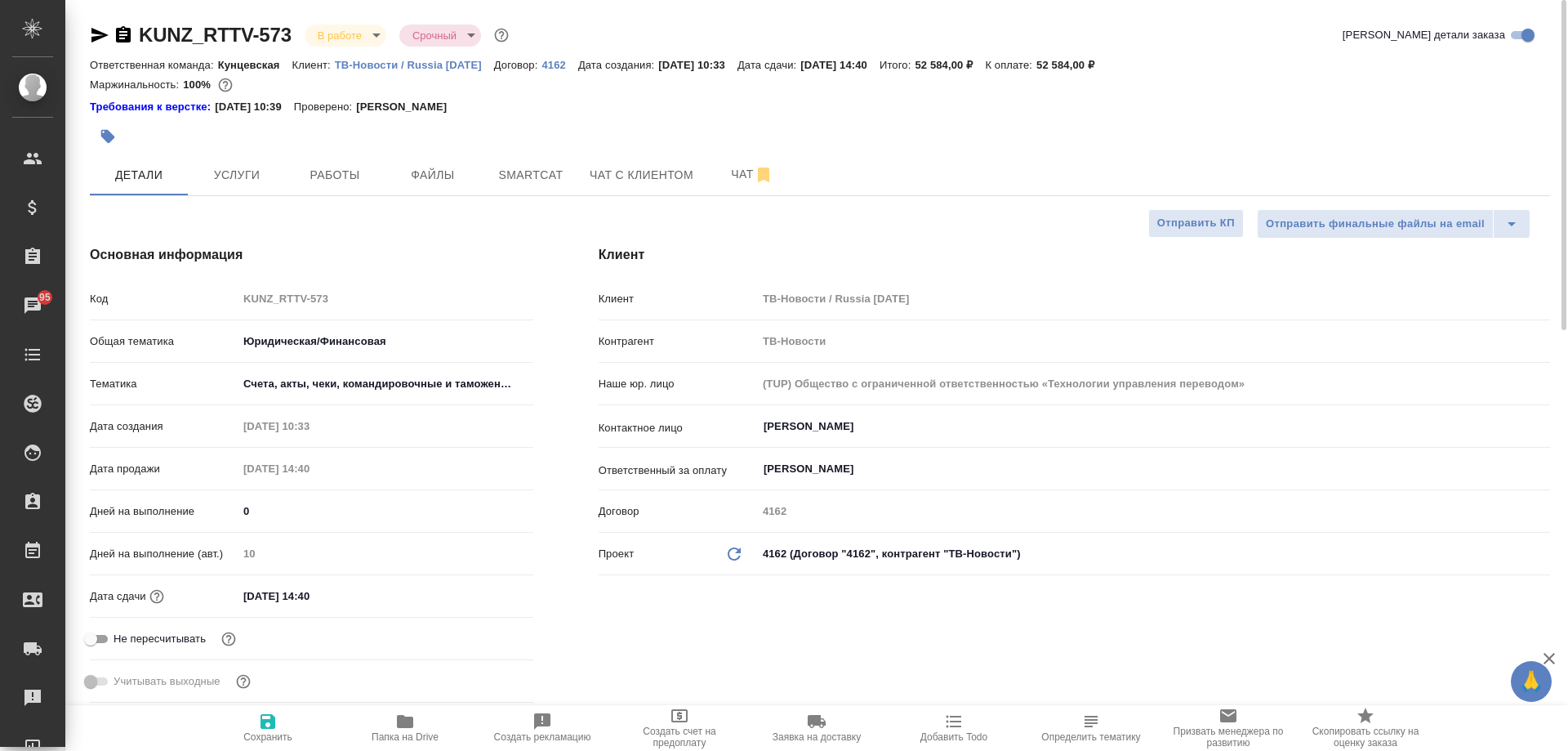
type textarea "x"
click at [262, 162] on button "Услуги" at bounding box center [236, 174] width 98 height 41
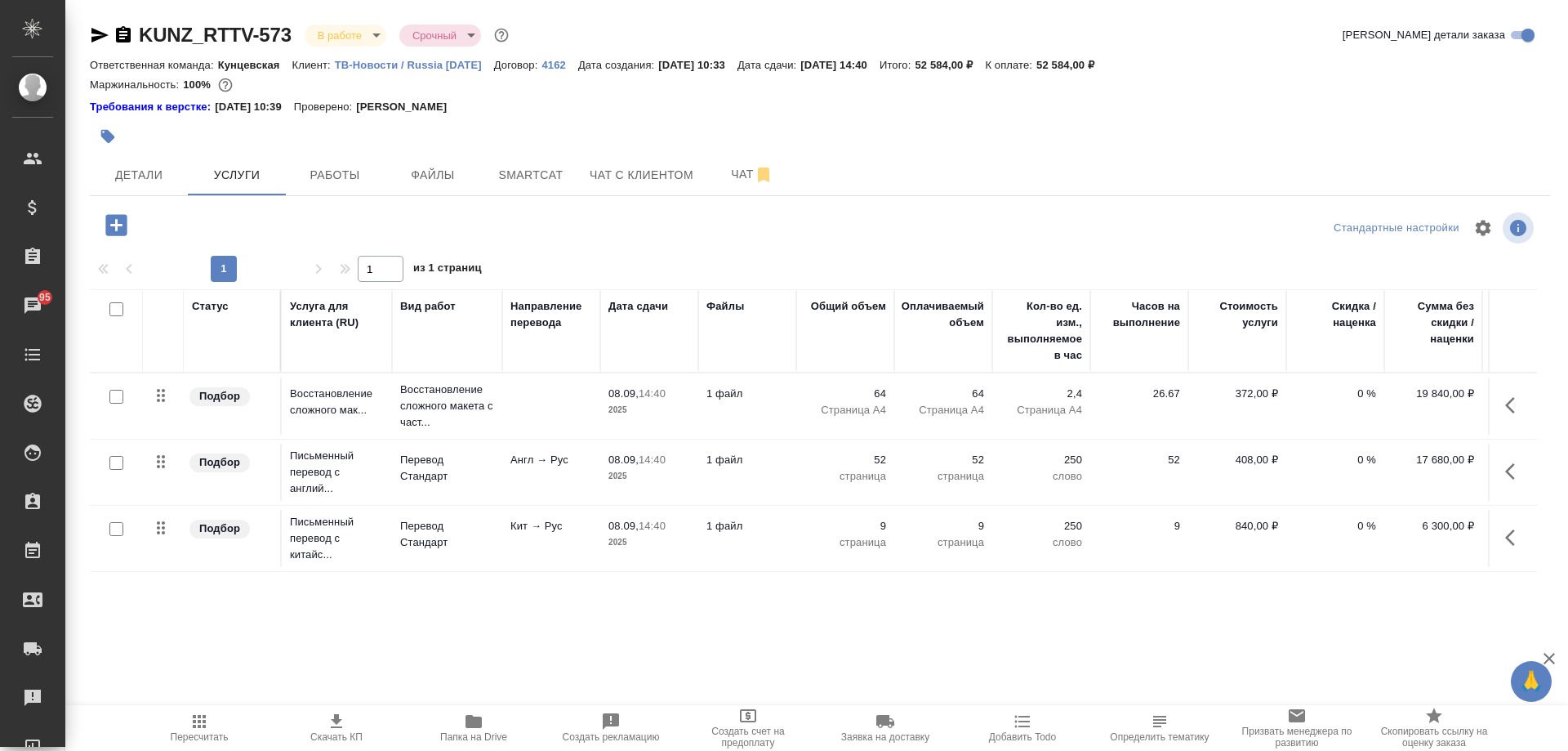
click at [1501, 402] on button "button" at bounding box center [1514, 405] width 39 height 39
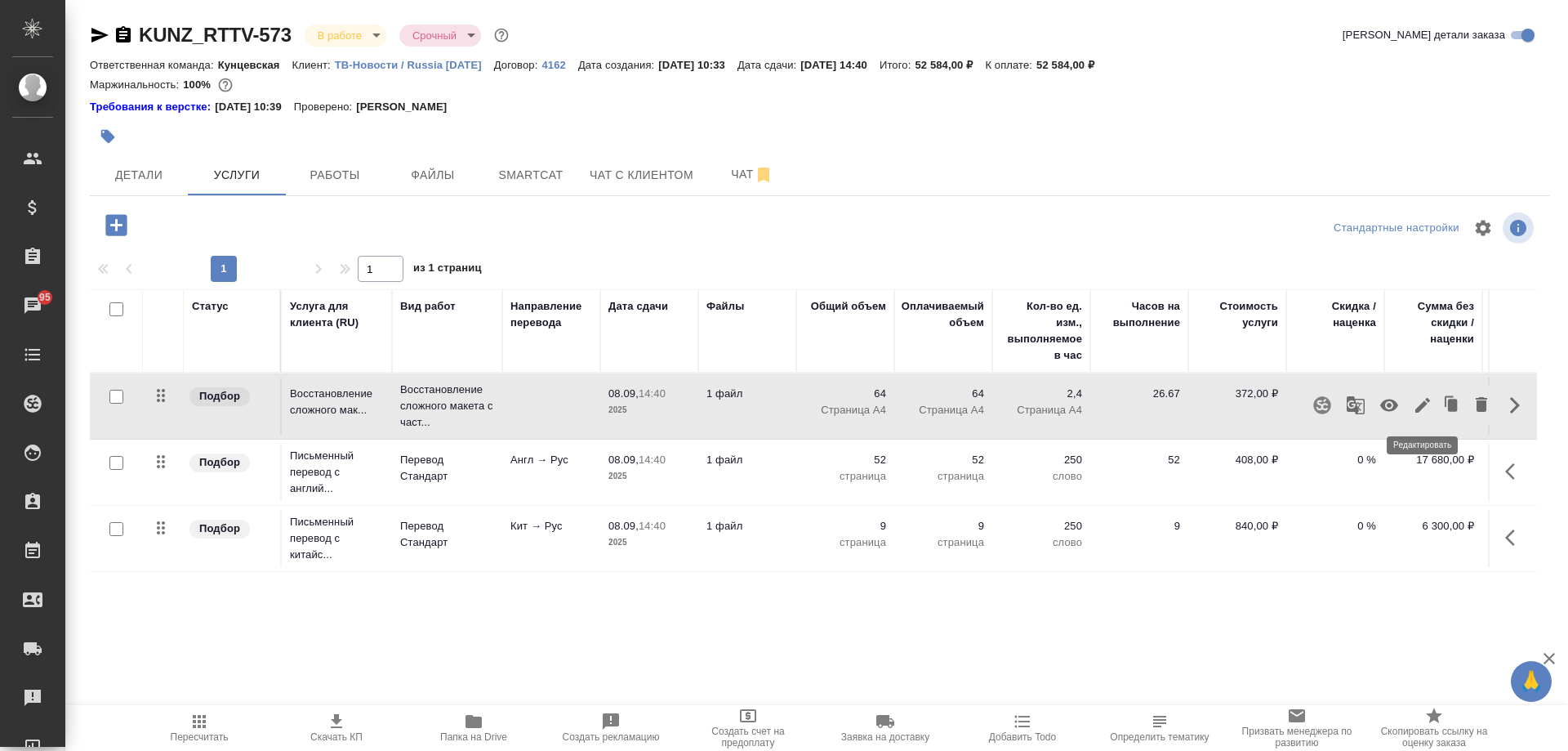
click at [1418, 402] on icon "button" at bounding box center [1422, 404] width 19 height 19
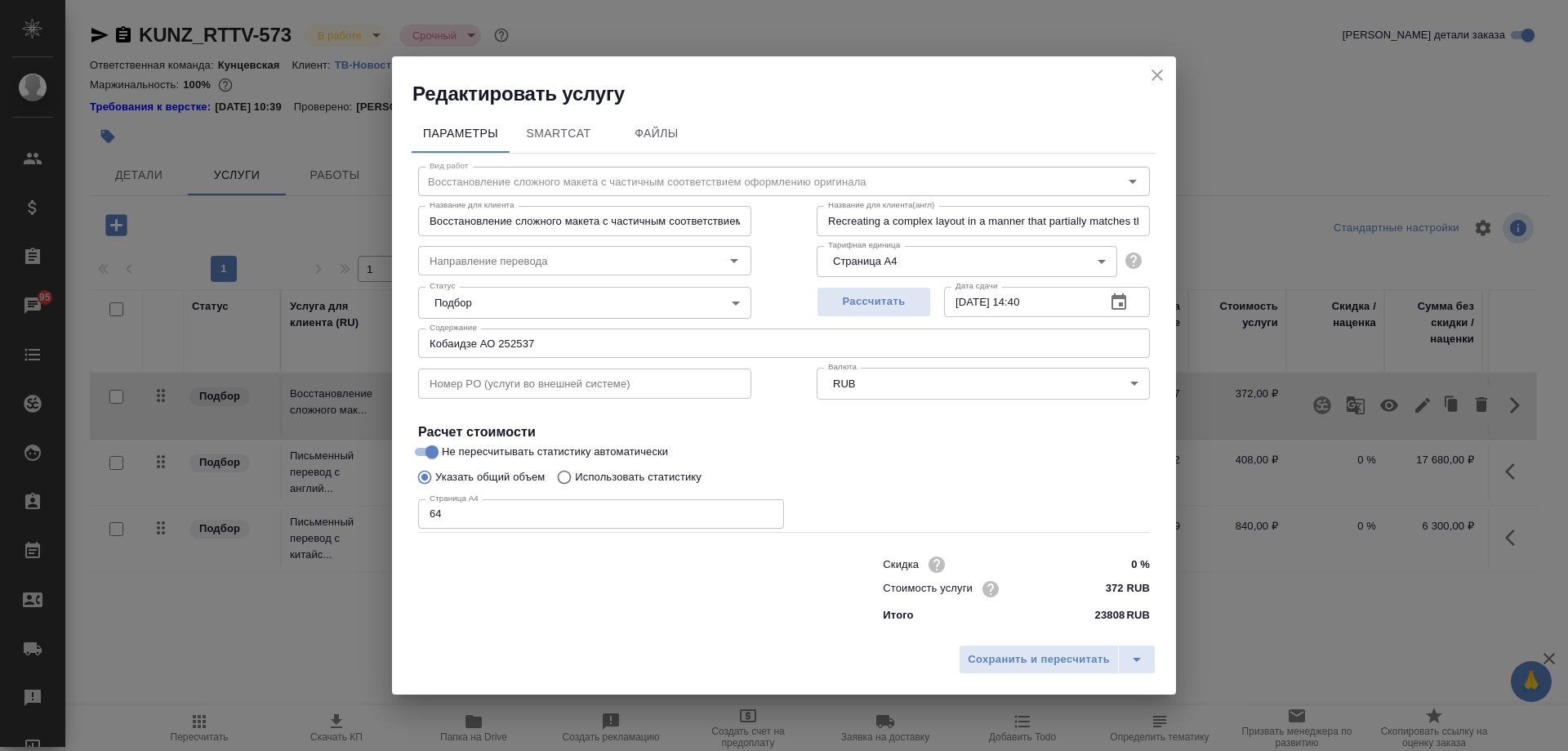
click at [1152, 81] on icon "close" at bounding box center [1157, 75] width 19 height 19
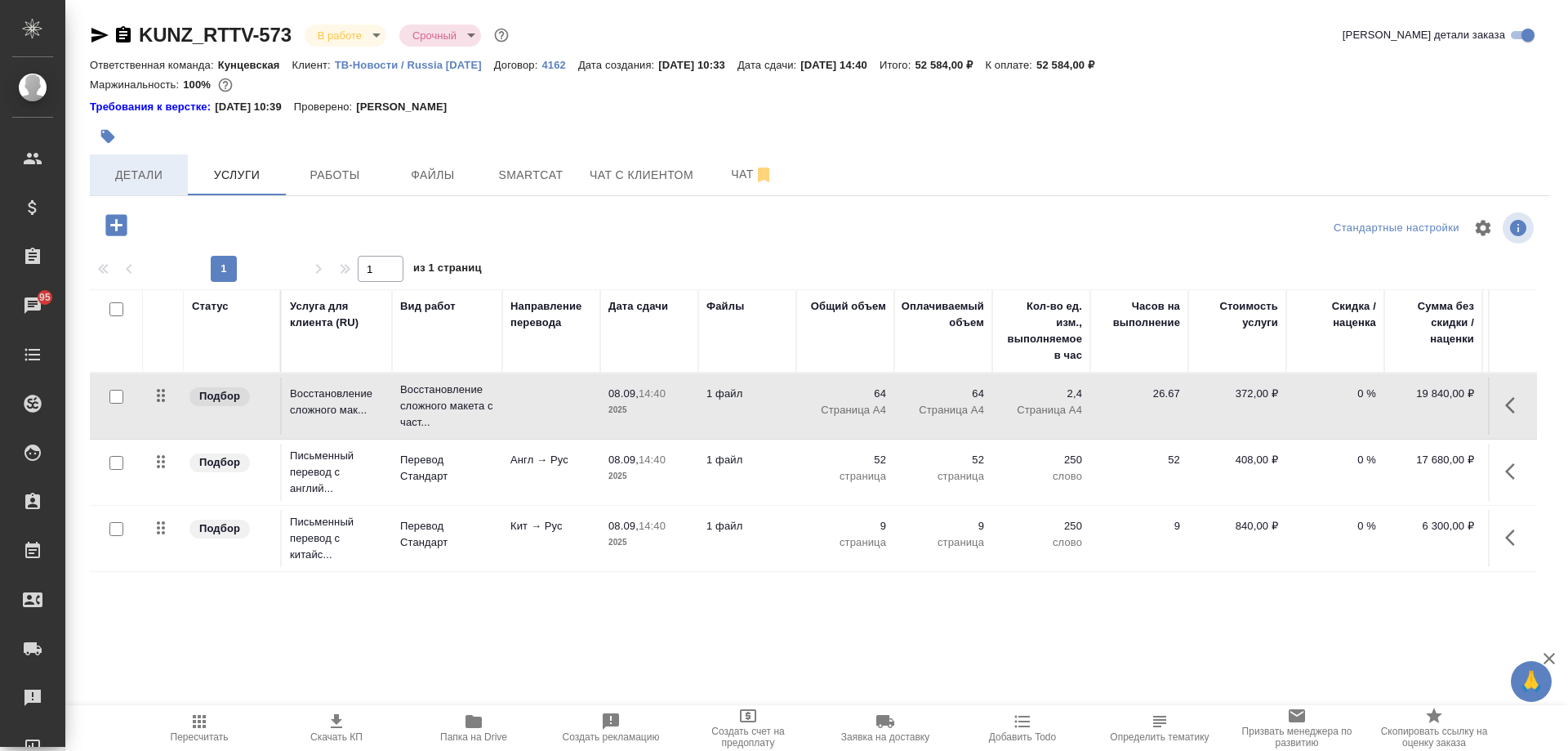
click at [129, 159] on button "Детали" at bounding box center [138, 174] width 98 height 41
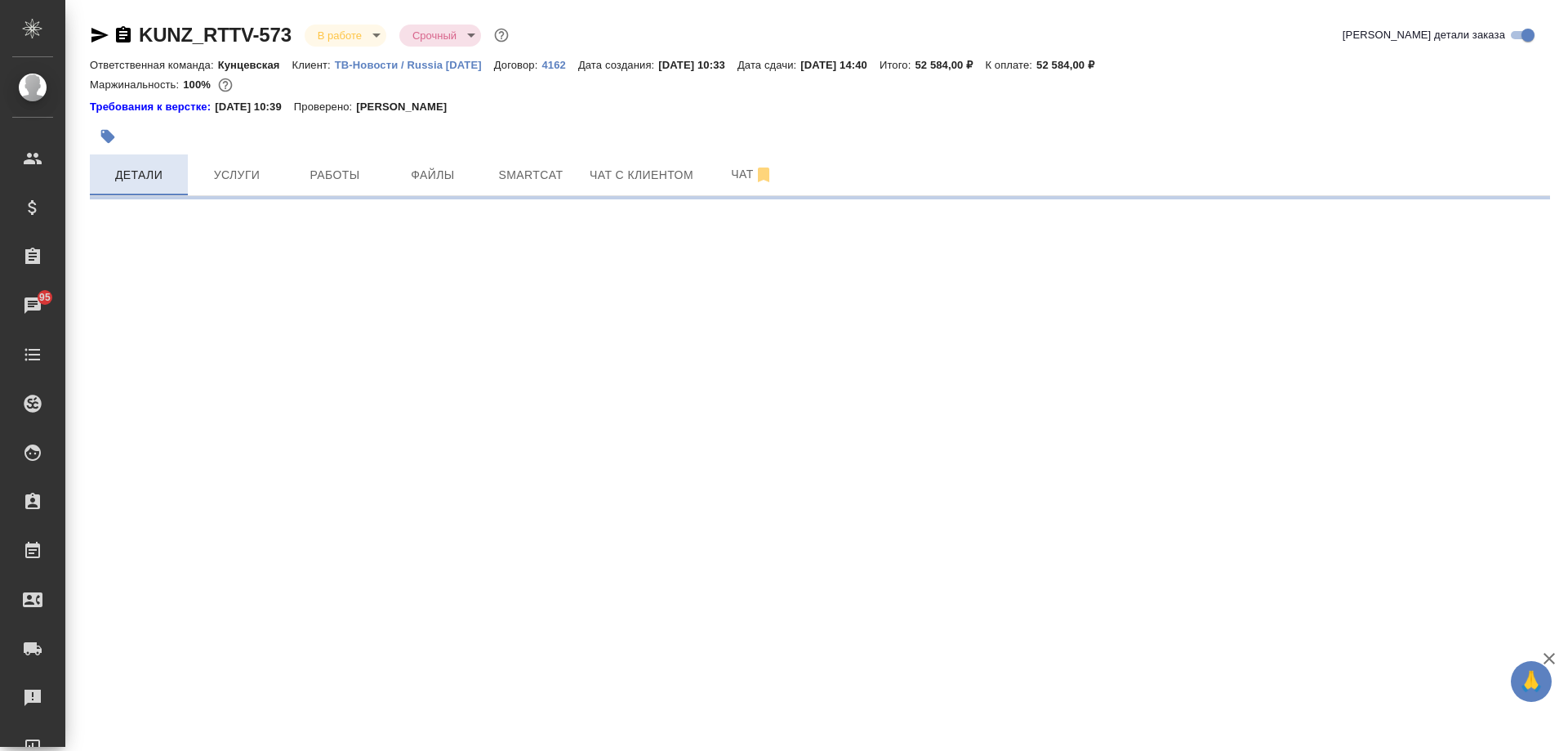
select select "RU"
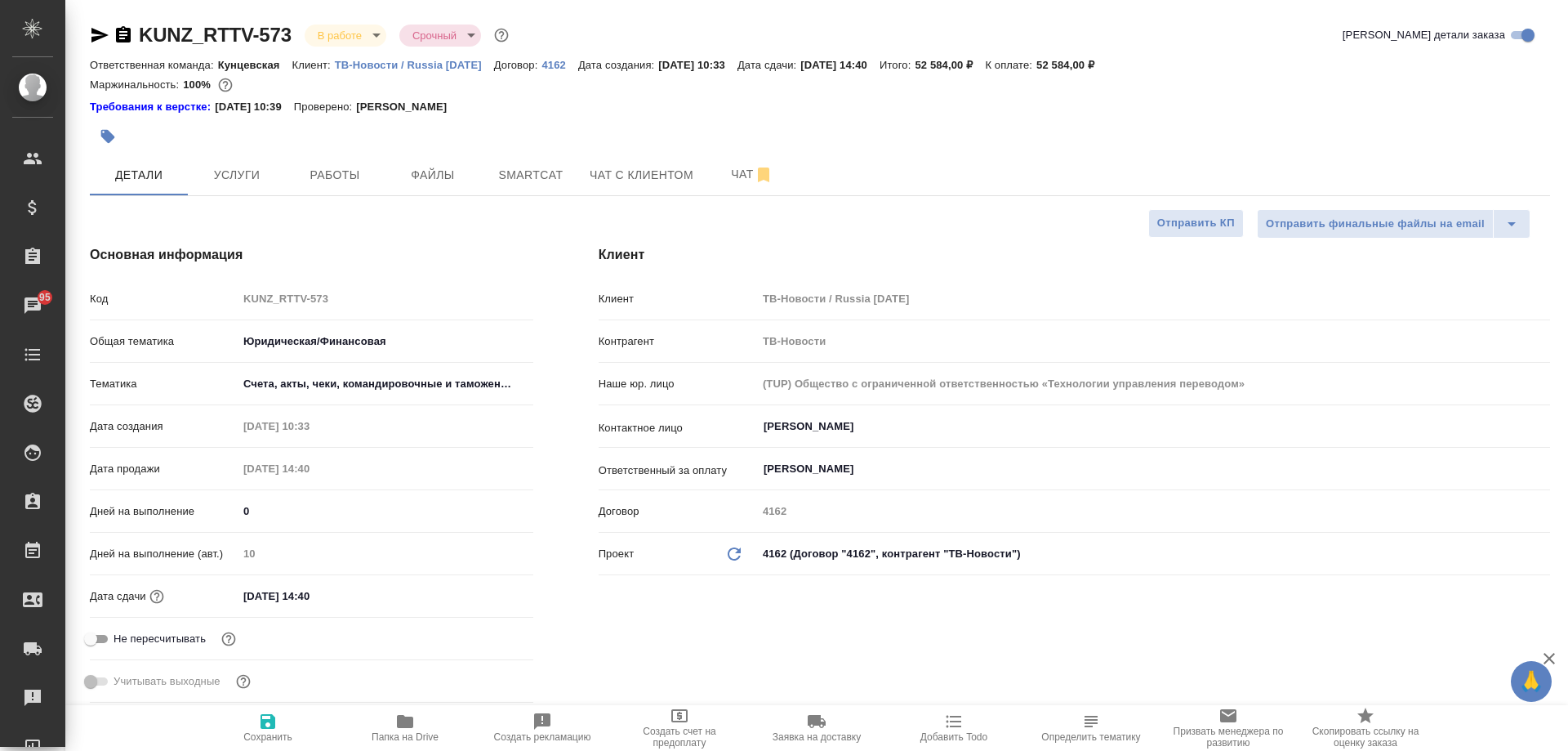
type textarea "x"
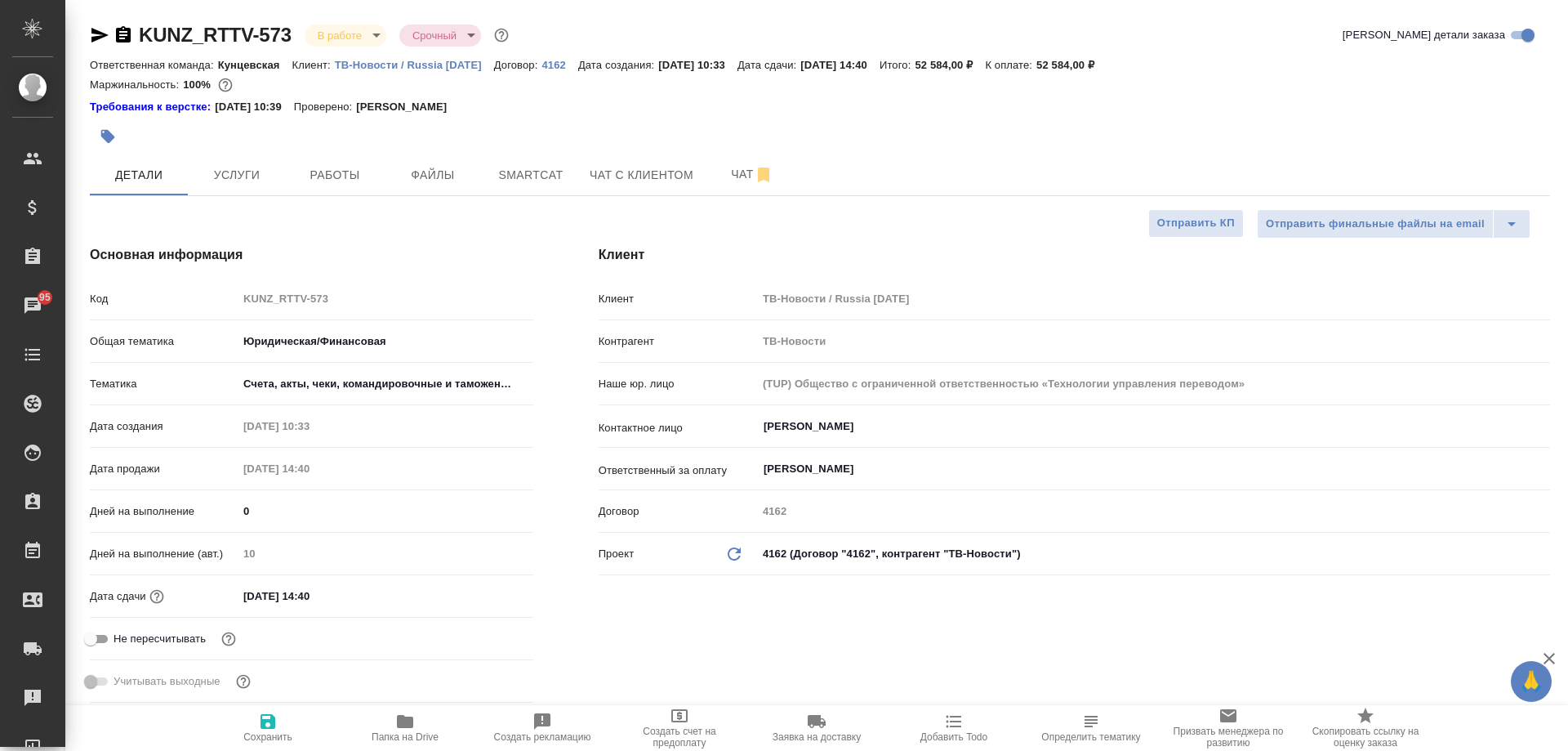
type textarea "x"
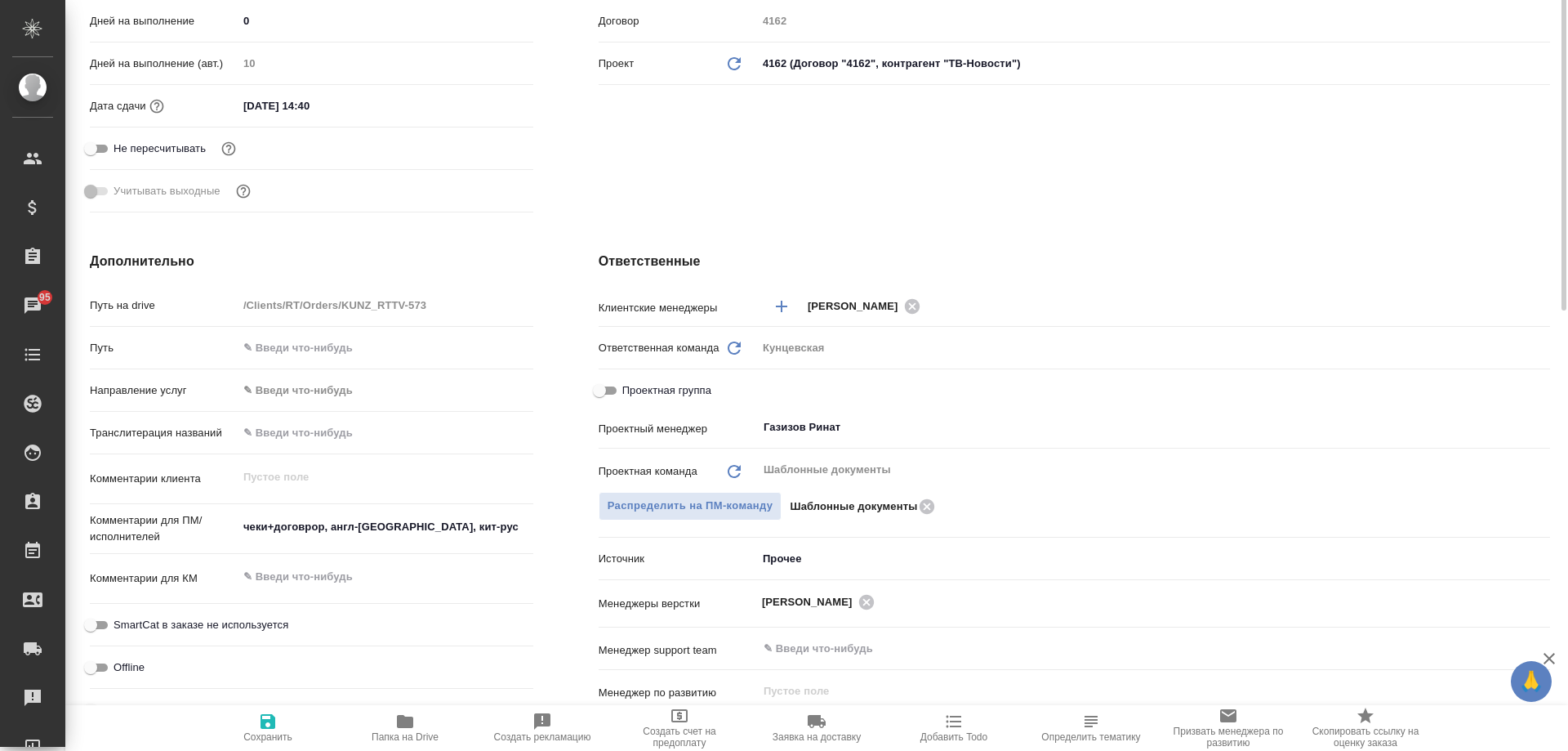
scroll to position [327, 0]
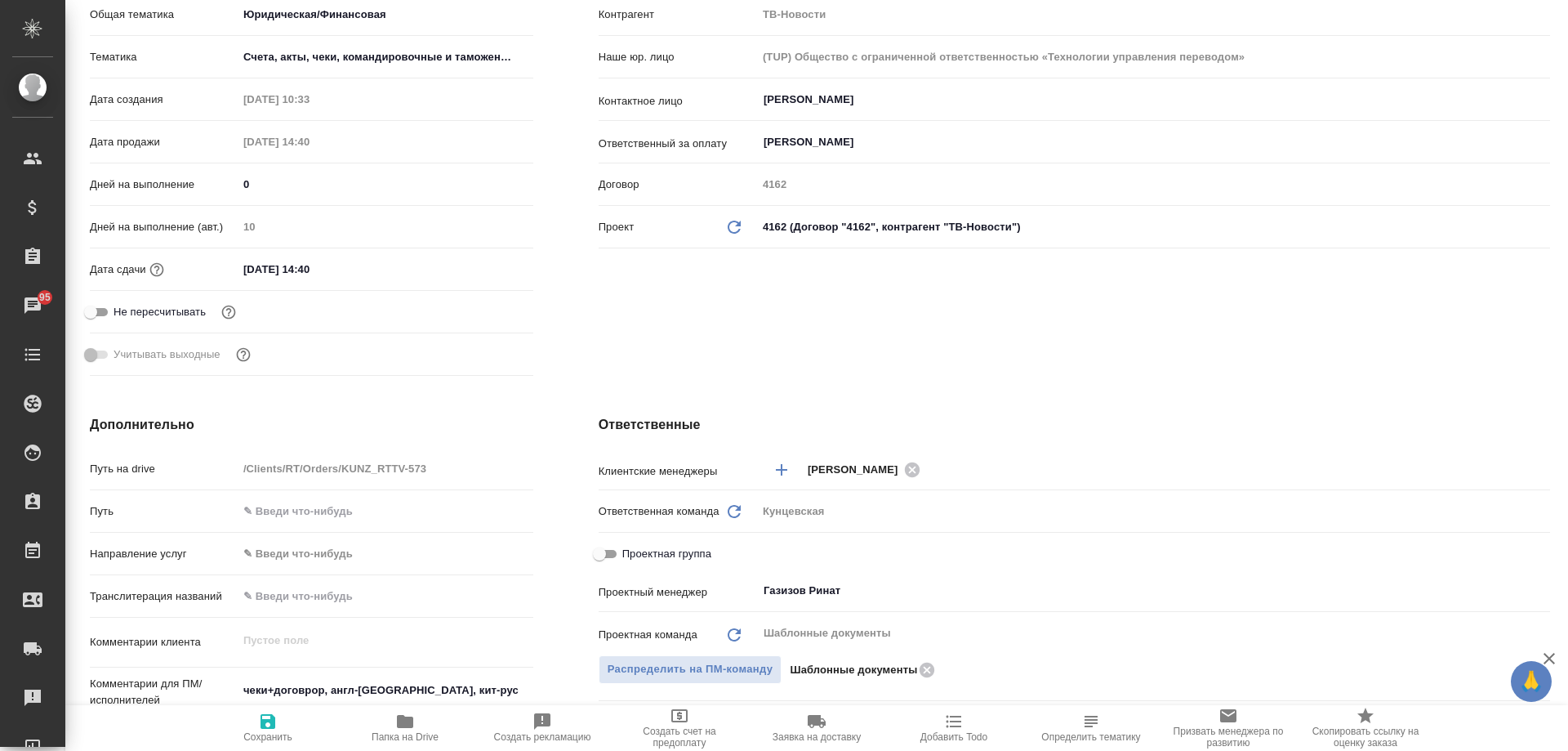
click at [986, 390] on div "Ответственные Клиентские менеджеры Moskalets Alina ​ Ответственная команда Обно…" at bounding box center [1075, 712] width 1017 height 660
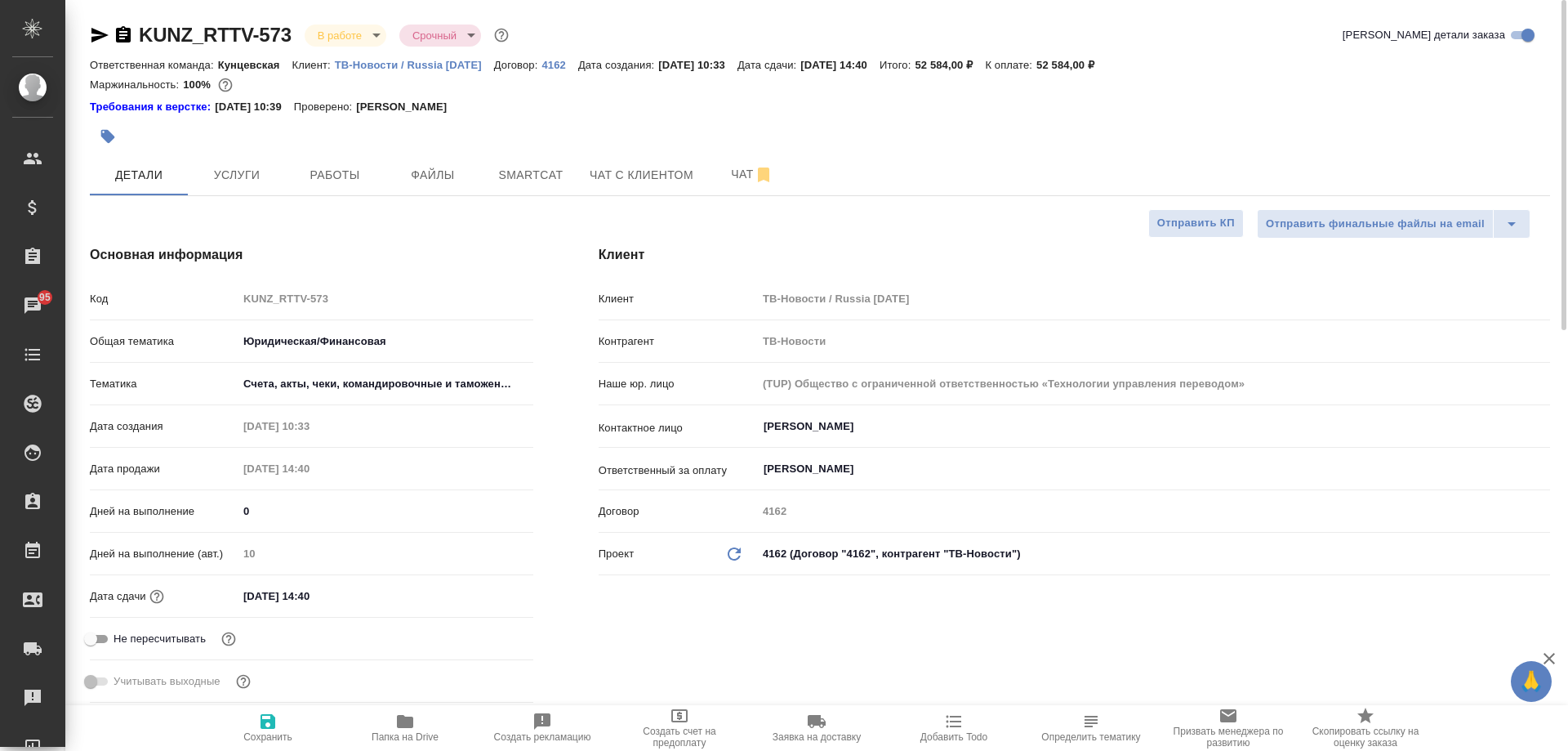
type textarea "x"
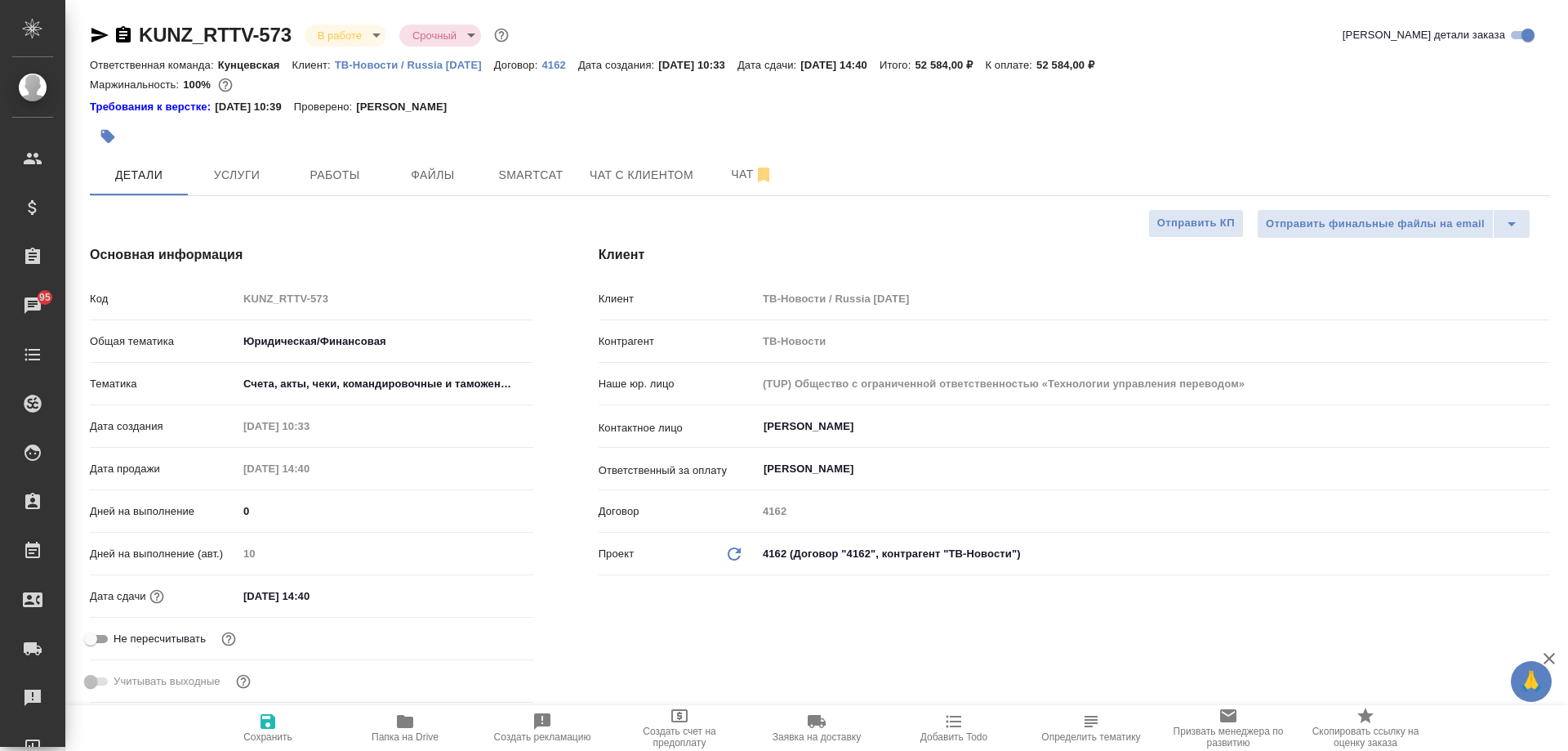
type textarea "x"
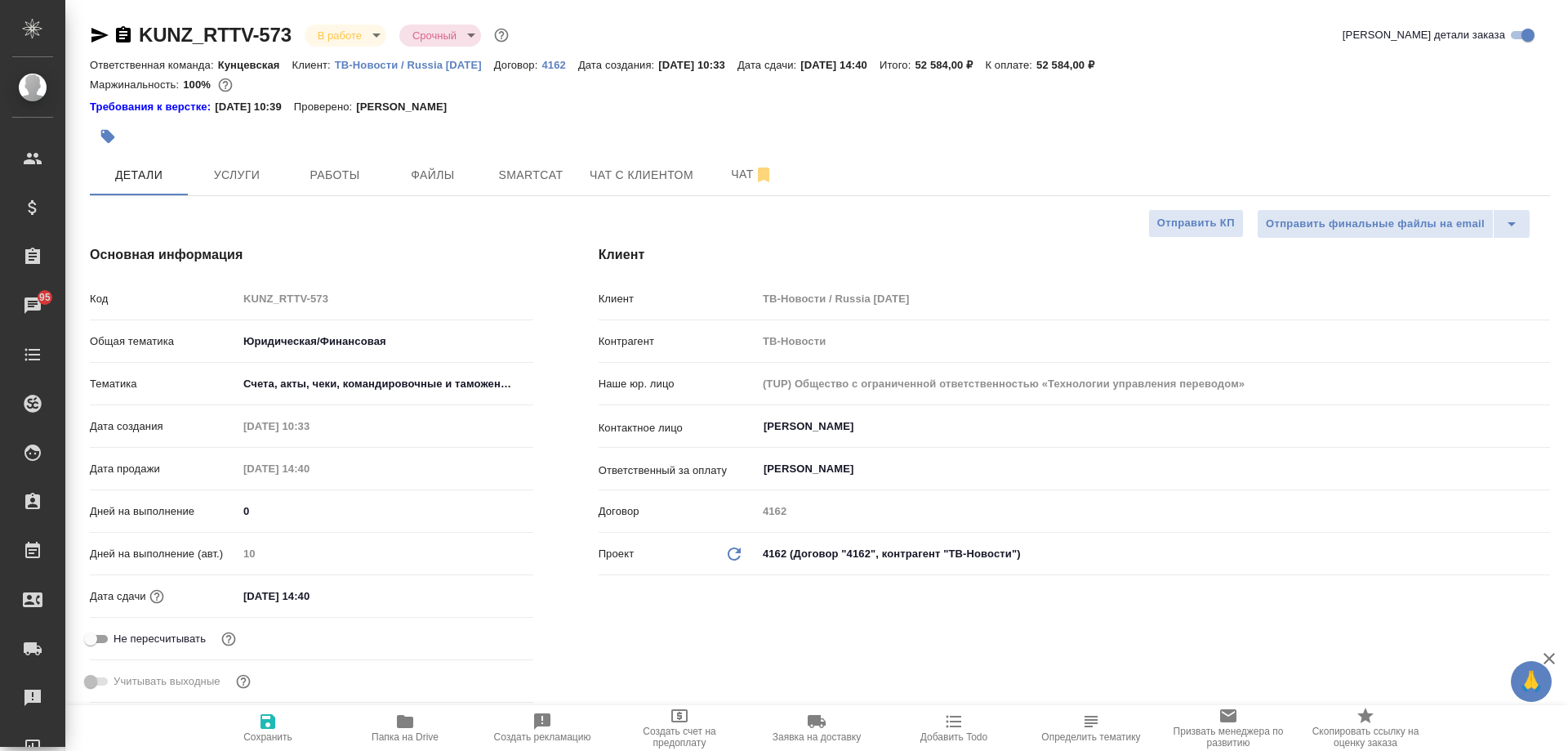
type textarea "x"
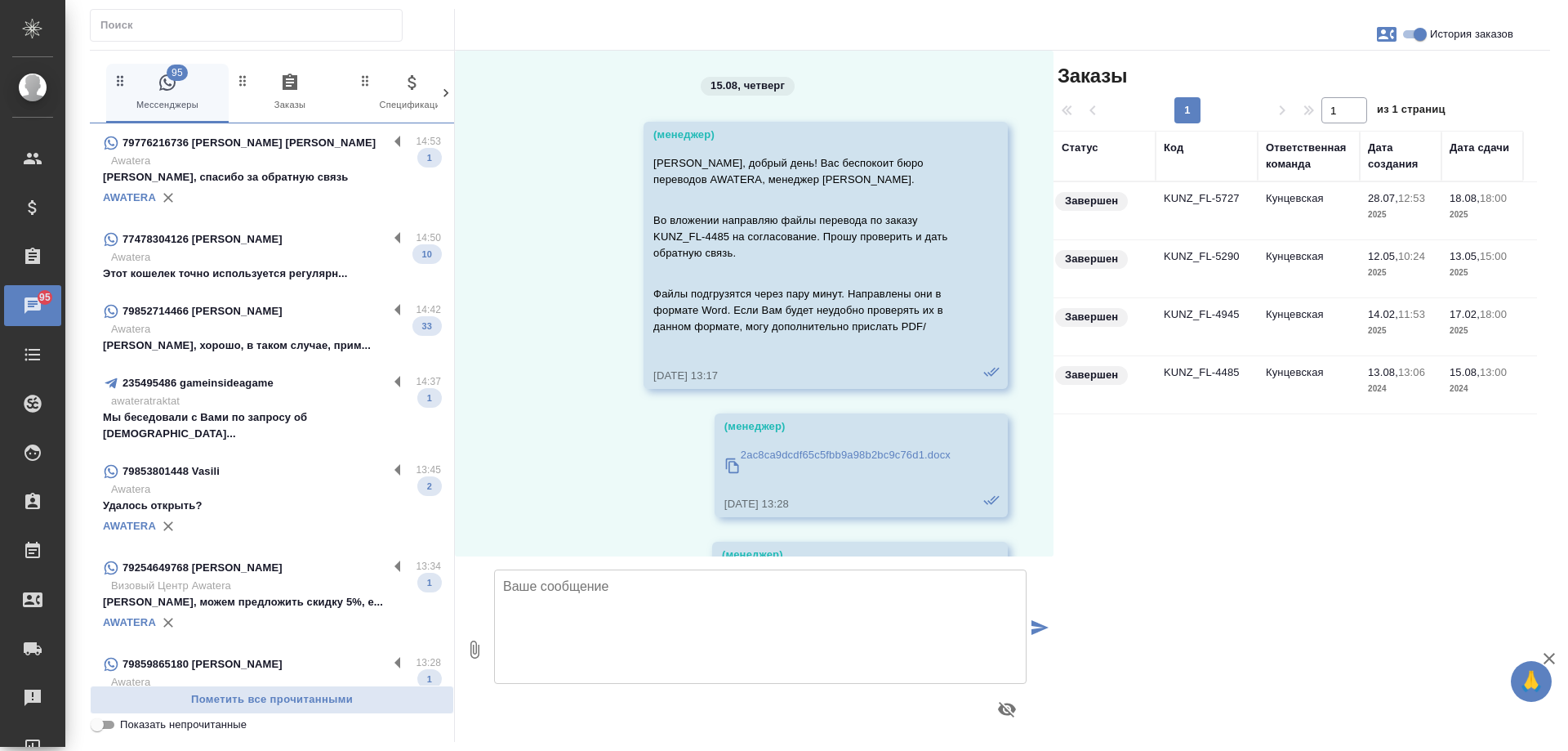
scroll to position [20683, 0]
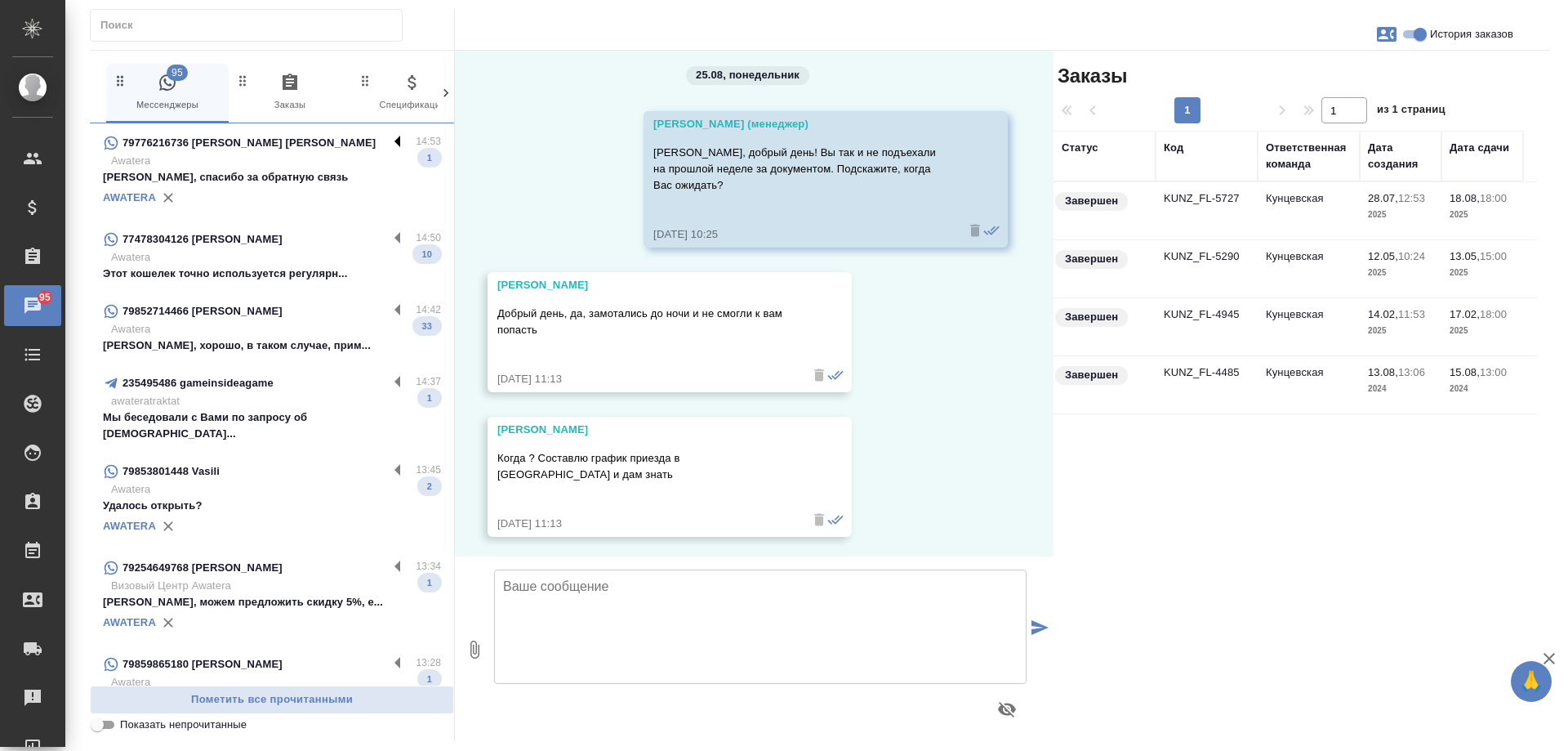
click at [388, 139] on label at bounding box center [401, 142] width 27 height 19
click at [0, 0] on input "checkbox" at bounding box center [0, 0] width 0 height 0
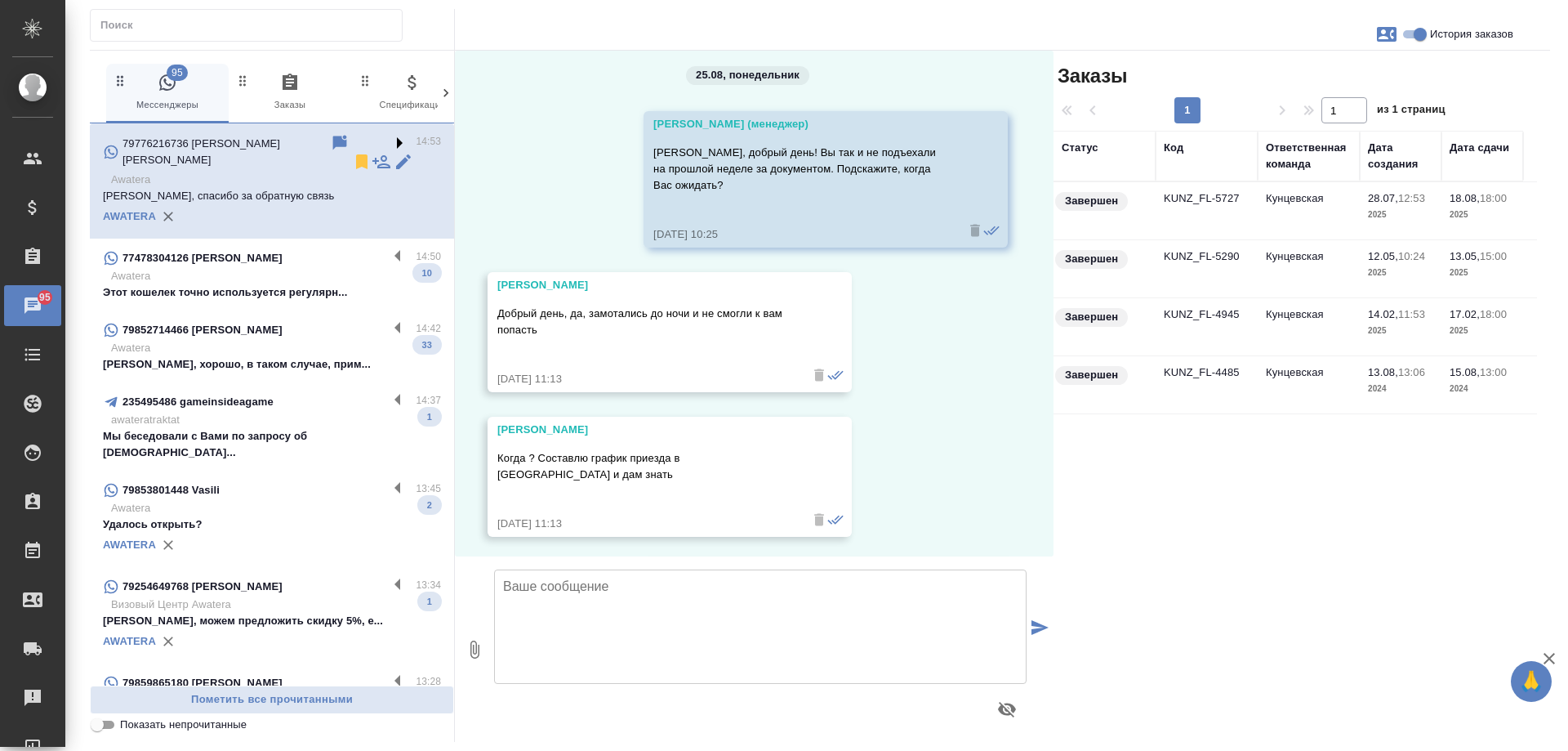
click at [388, 141] on label at bounding box center [401, 142] width 27 height 19
click at [0, 0] on input "checkbox" at bounding box center [0, 0] width 0 height 0
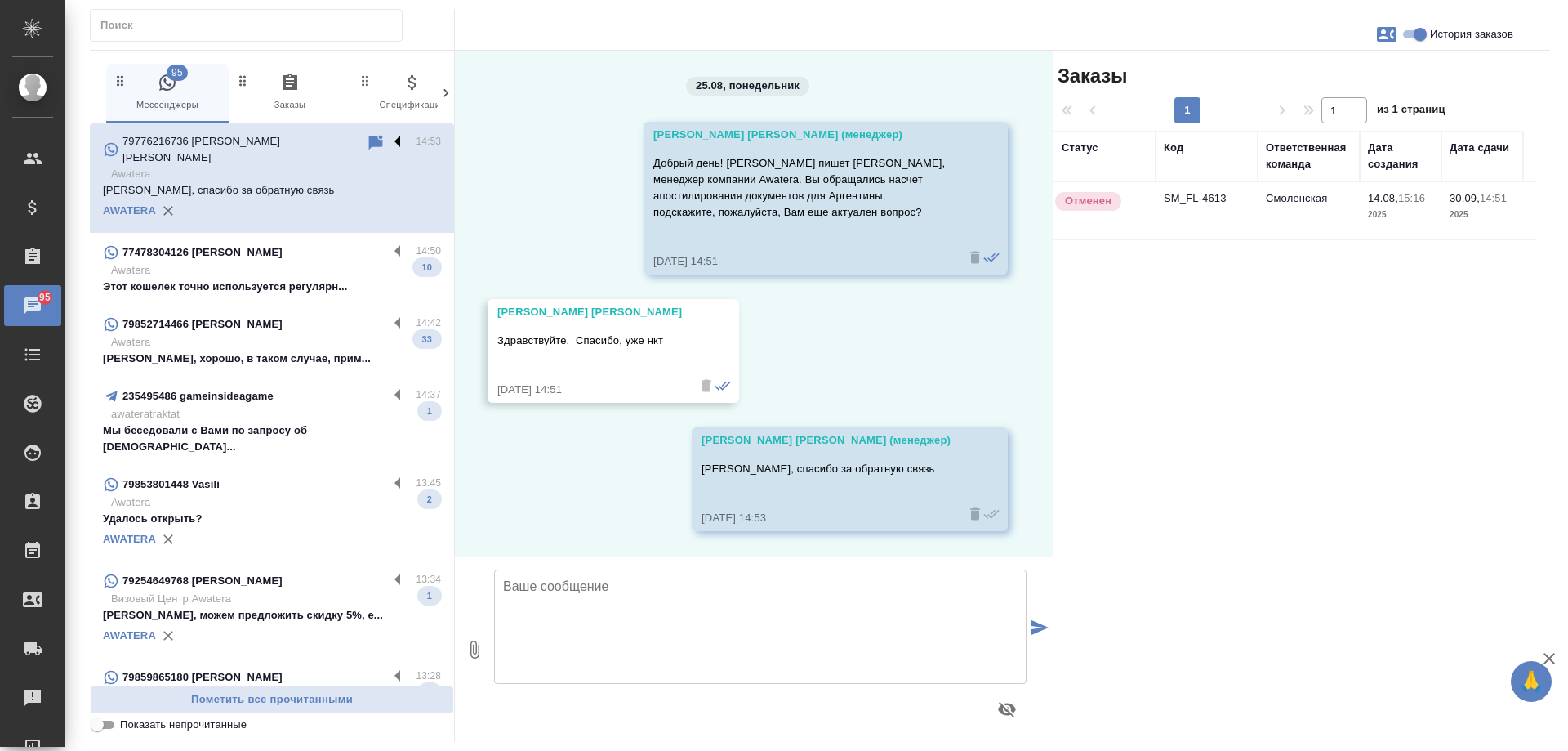
scroll to position [0, 0]
click at [388, 144] on label at bounding box center [401, 142] width 27 height 19
click at [0, 0] on input "checkbox" at bounding box center [0, 0] width 0 height 0
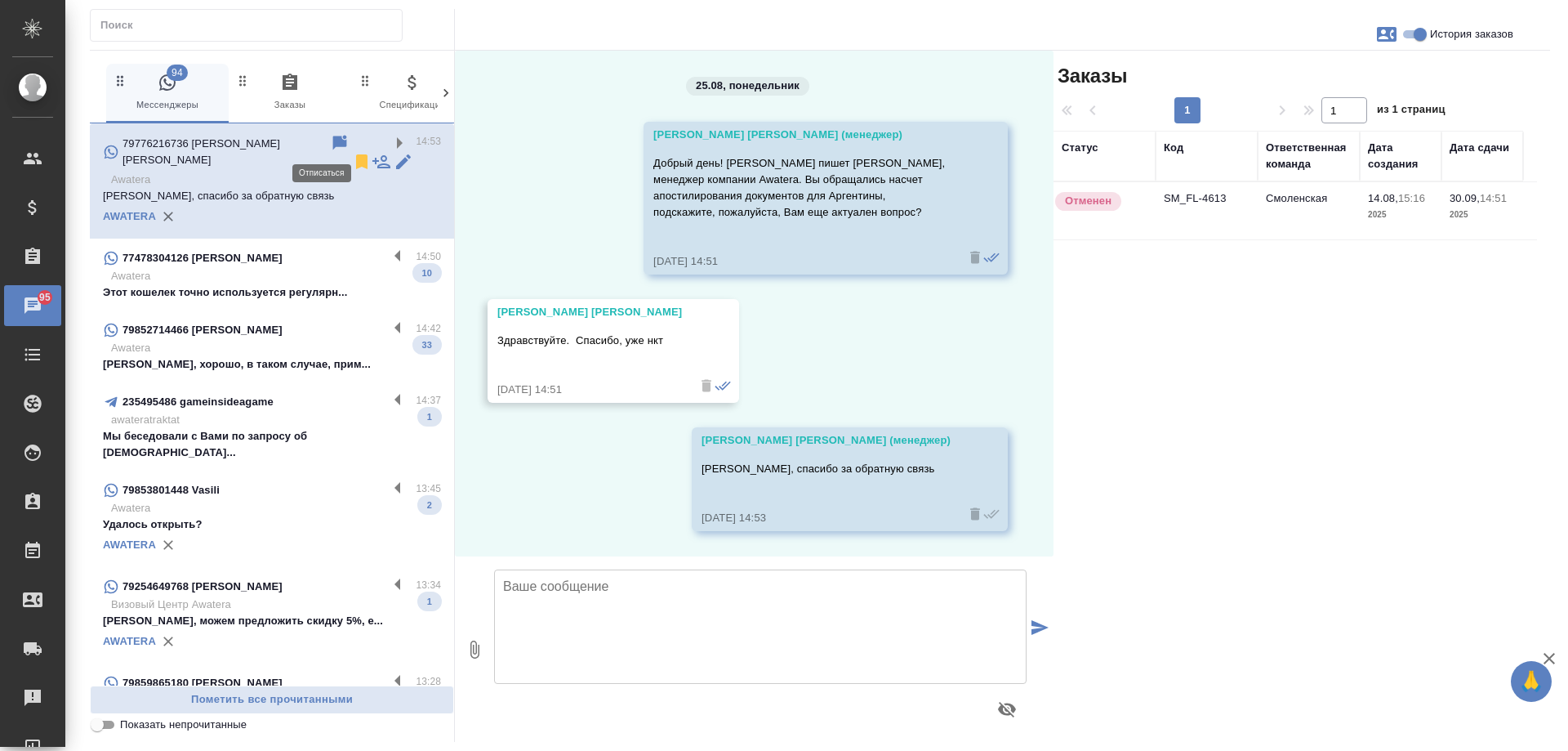
click at [352, 152] on icon at bounding box center [361, 162] width 19 height 19
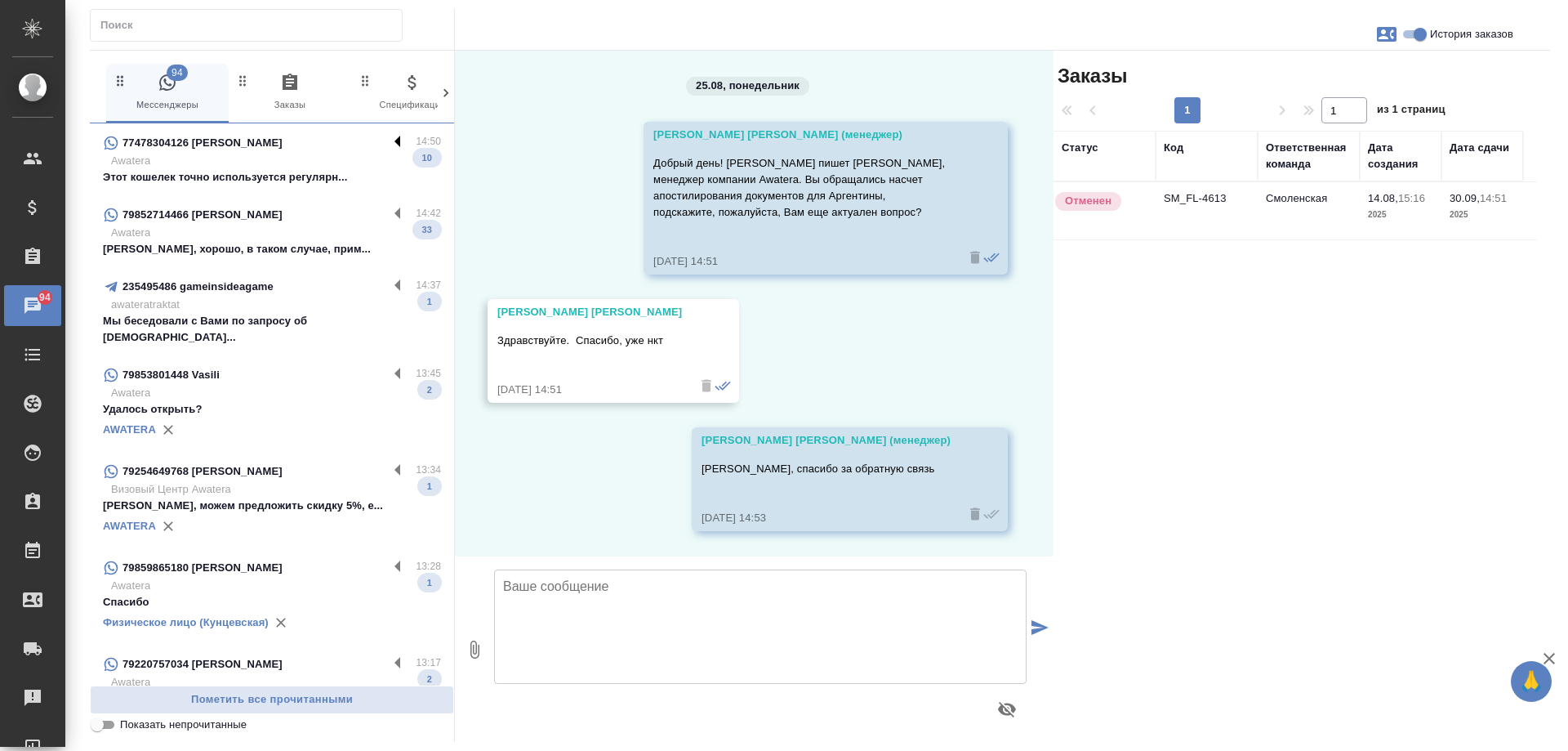
click at [388, 138] on label at bounding box center [401, 142] width 27 height 19
click at [0, 0] on input "checkbox" at bounding box center [0, 0] width 0 height 0
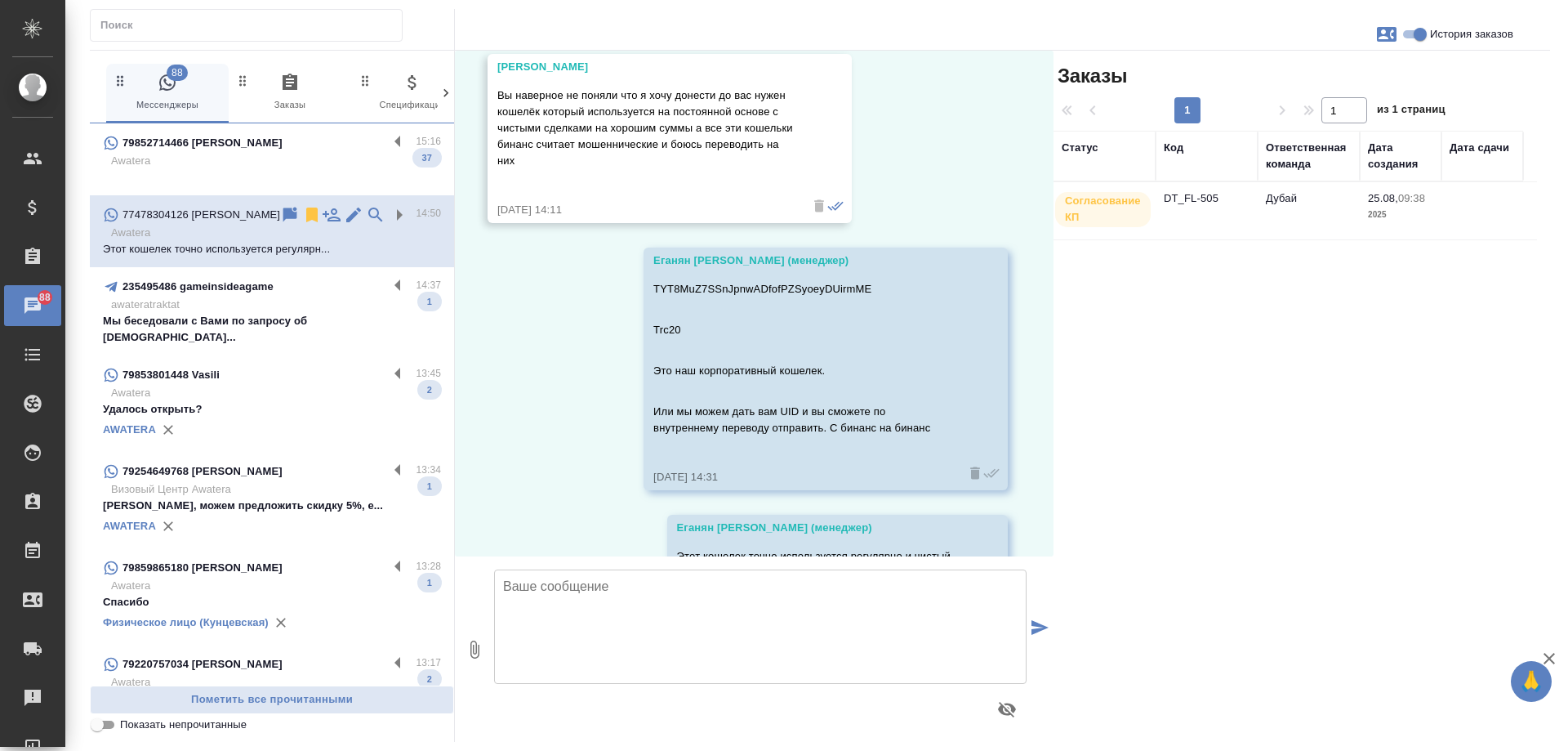
scroll to position [7132, 0]
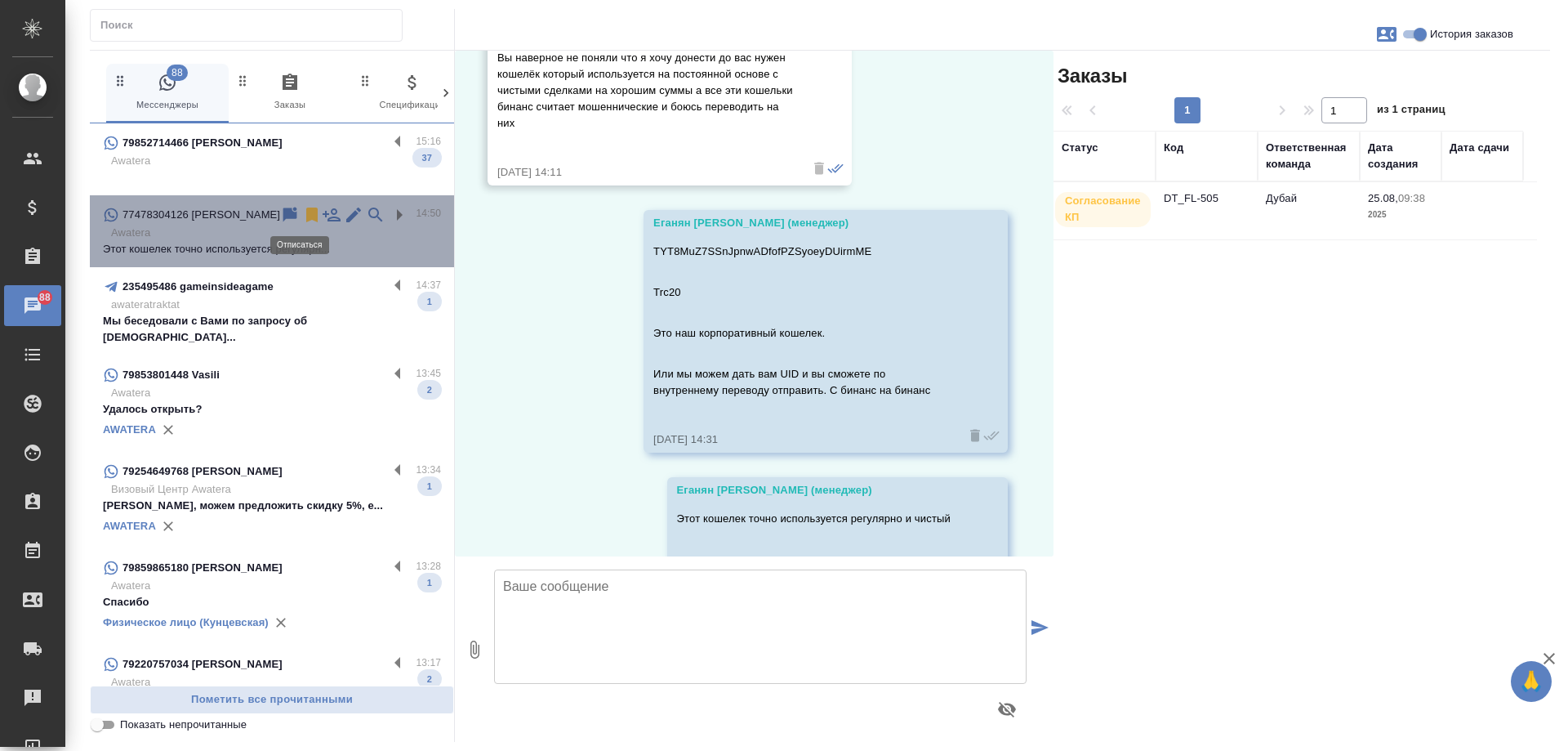
click at [306, 219] on icon at bounding box center [312, 214] width 12 height 15
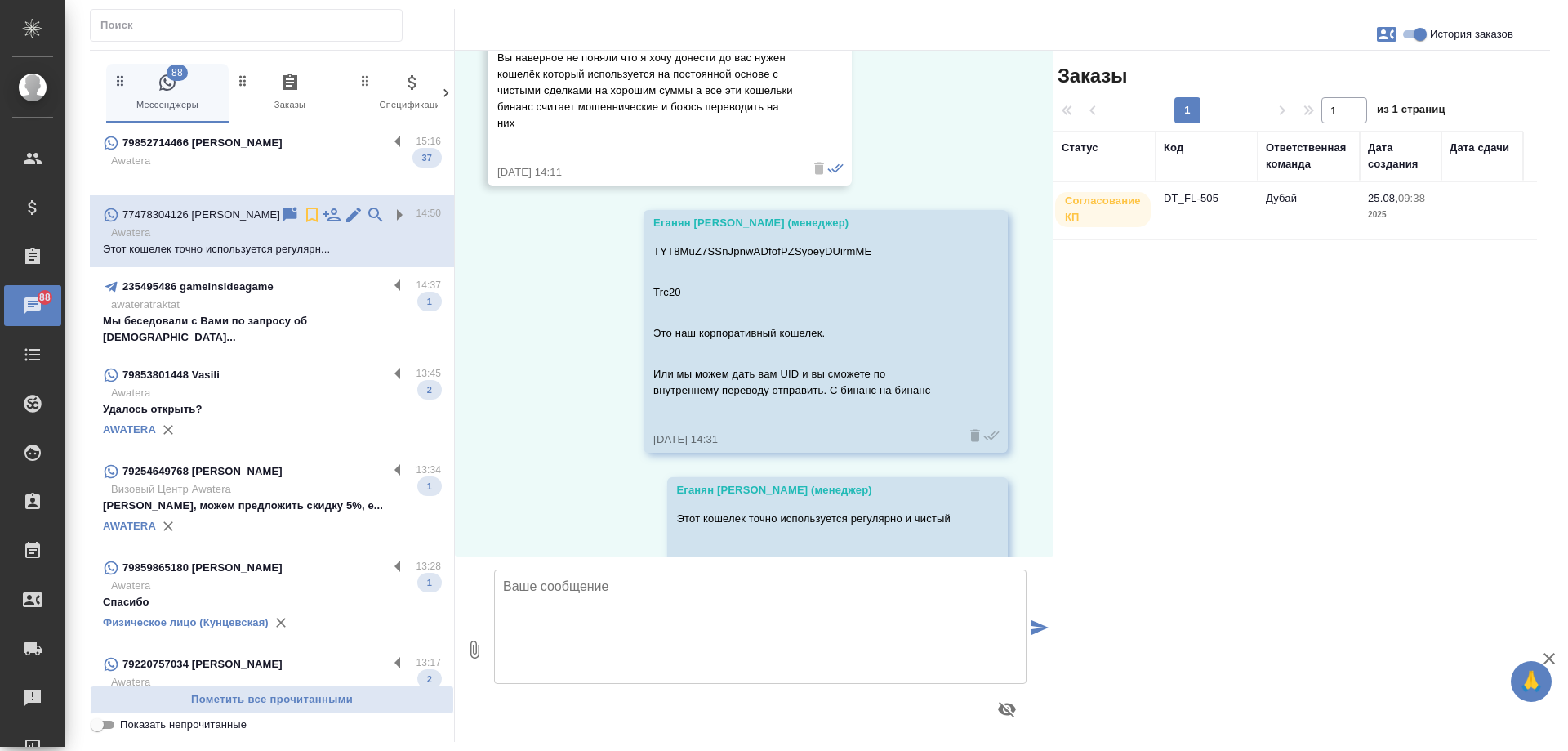
click at [338, 307] on p "awateratraktat" at bounding box center [276, 305] width 330 height 16
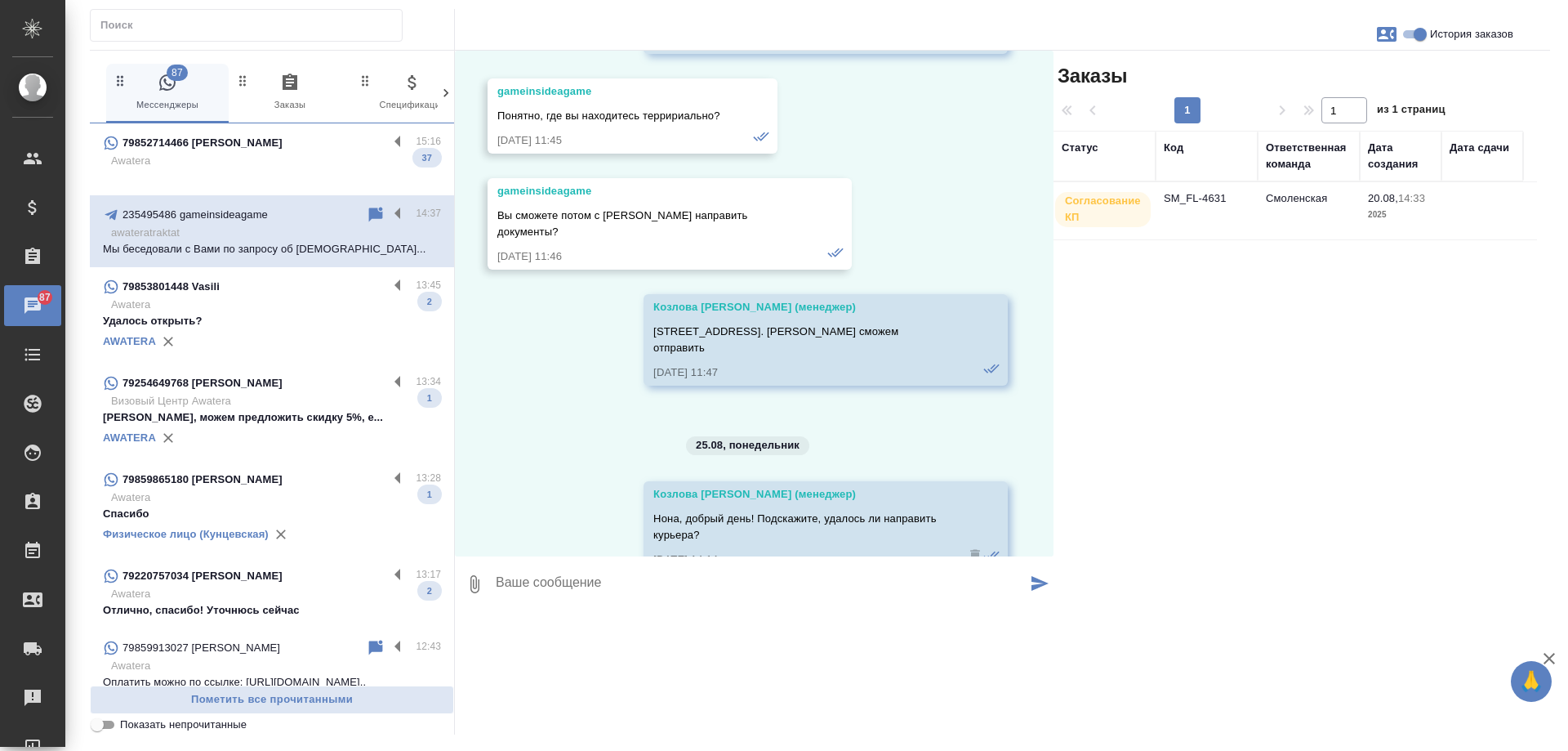
scroll to position [2170, 0]
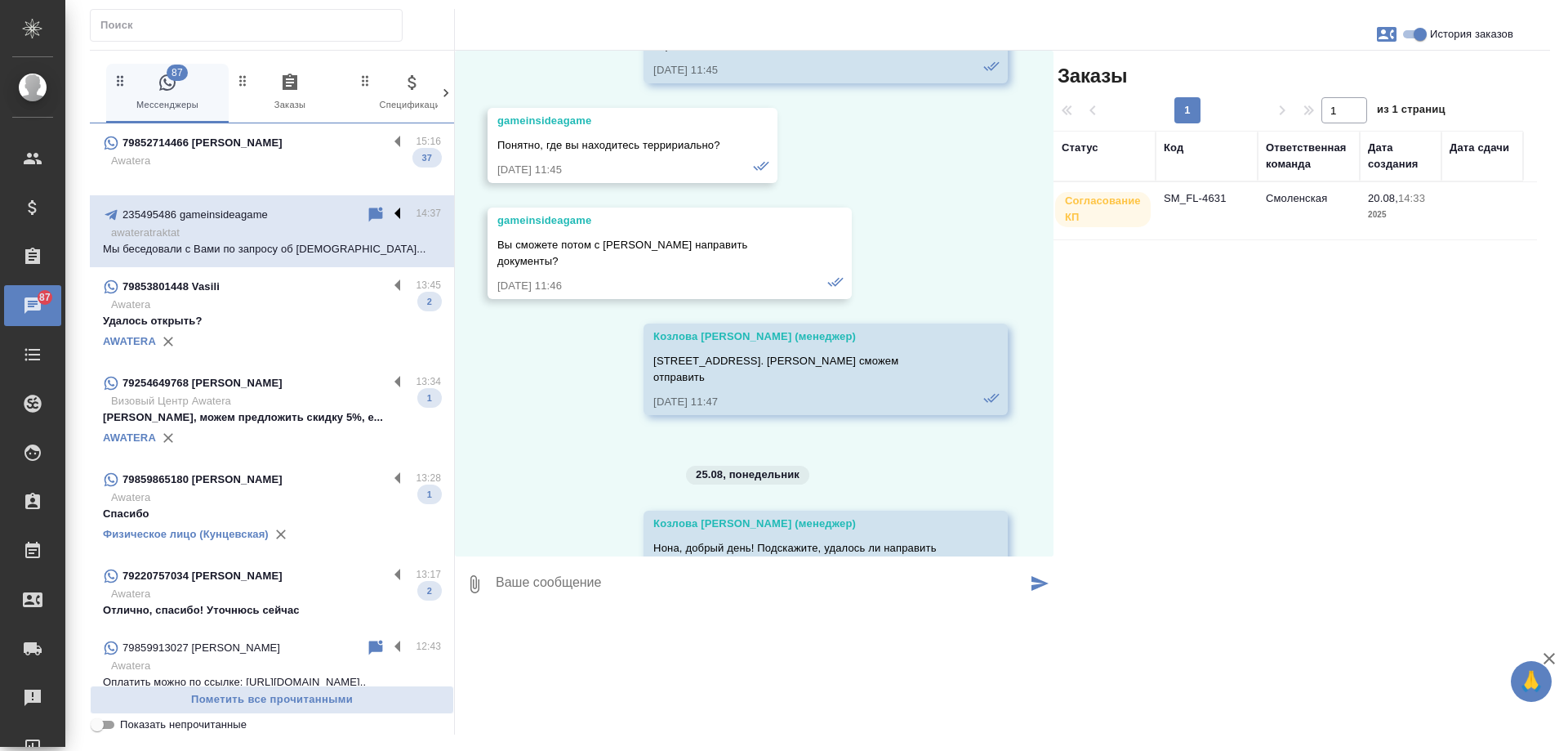
click at [388, 214] on label at bounding box center [401, 214] width 27 height 19
click at [0, 0] on input "checkbox" at bounding box center [0, 0] width 0 height 0
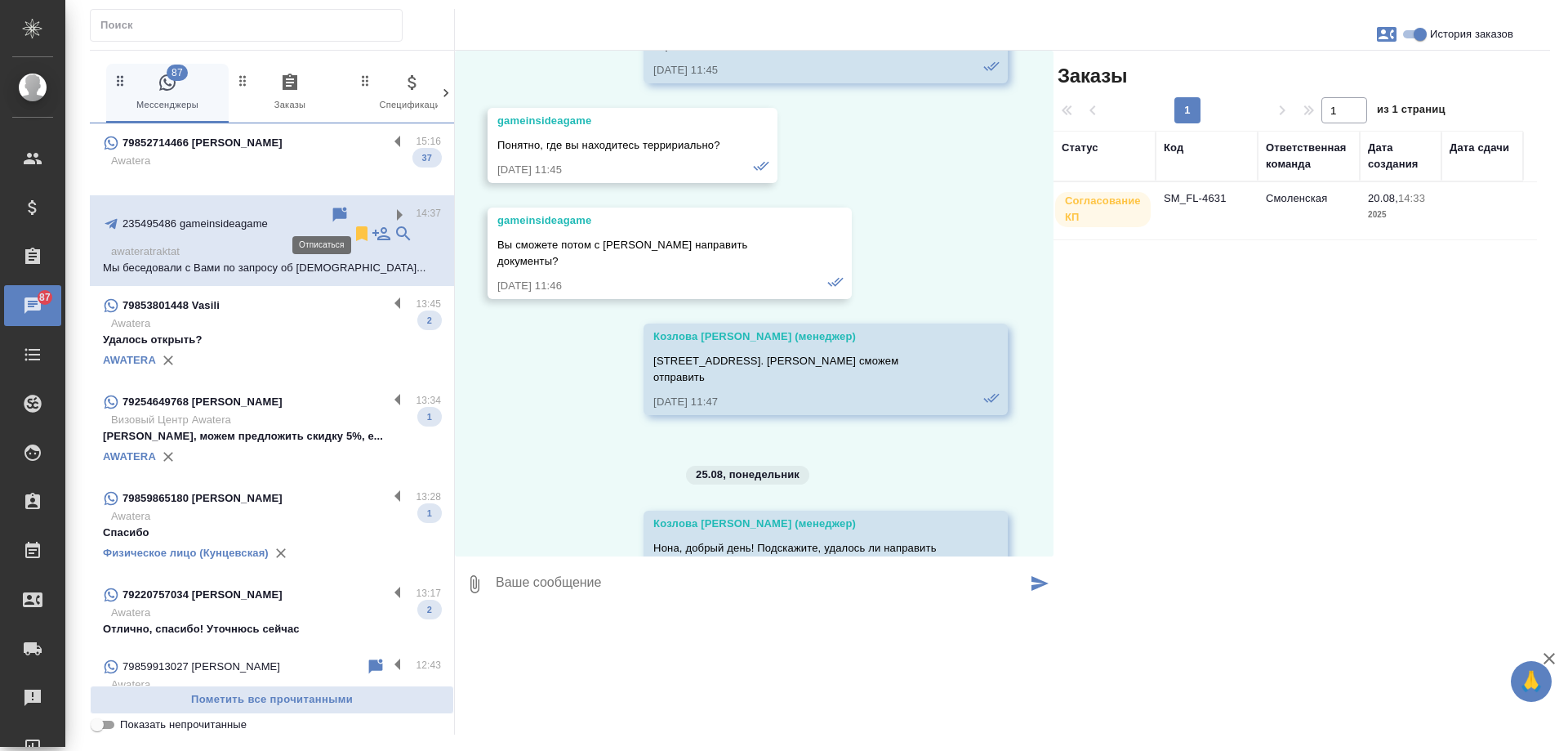
click at [356, 226] on icon at bounding box center [361, 234] width 12 height 15
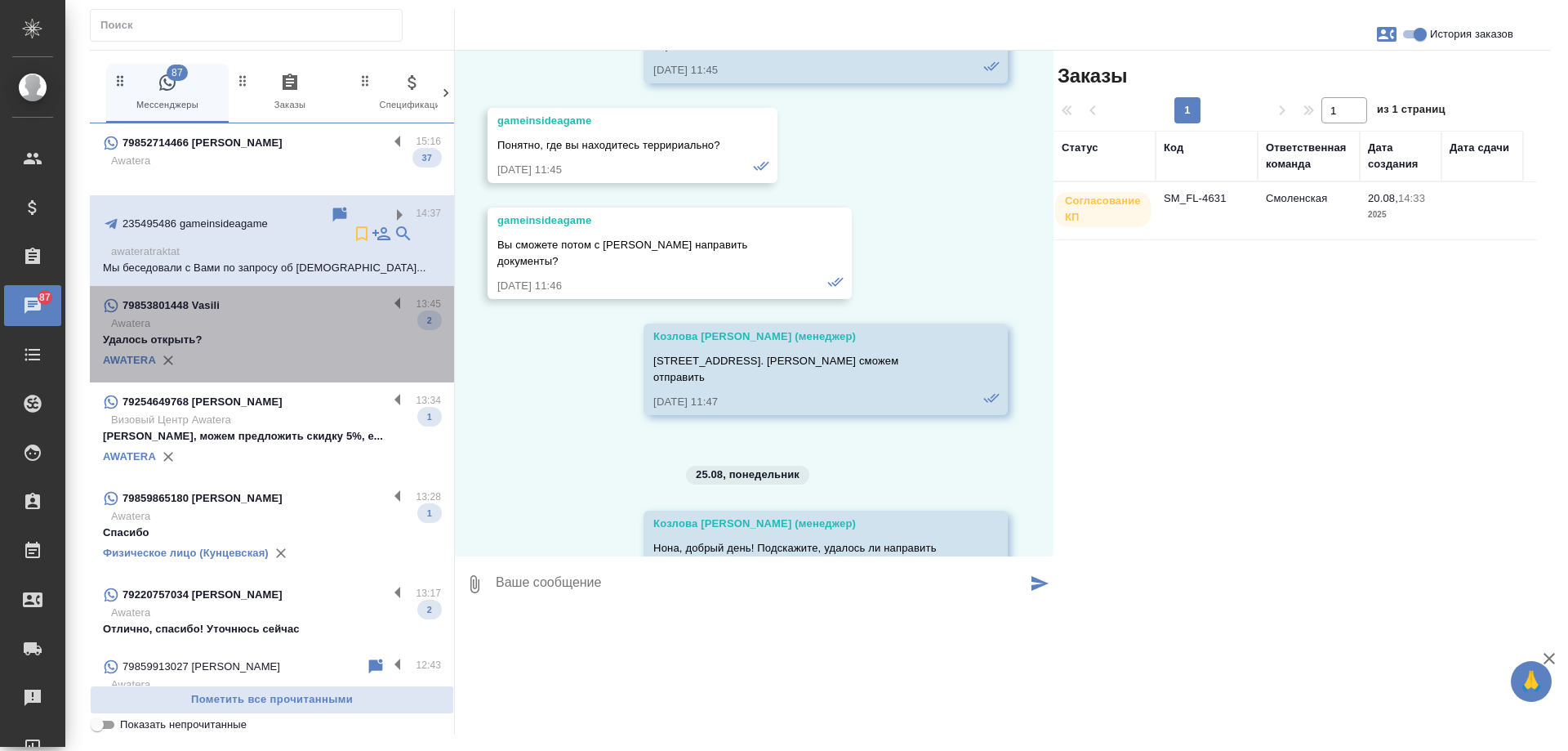
click at [324, 296] on div "79853801448 Vasili" at bounding box center [245, 305] width 285 height 19
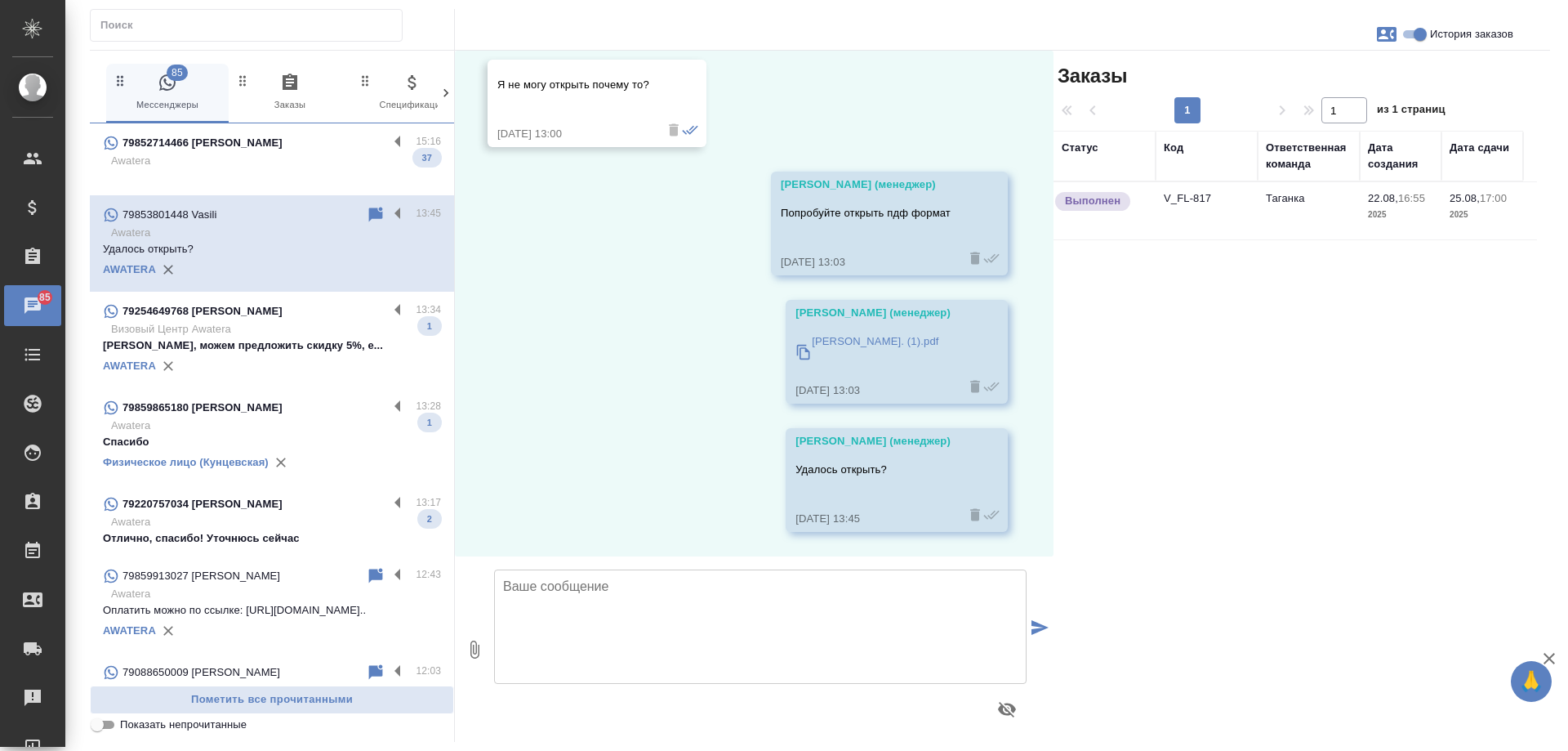
scroll to position [5968, 0]
click at [393, 214] on label at bounding box center [401, 214] width 27 height 19
click at [0, 0] on input "checkbox" at bounding box center [0, 0] width 0 height 0
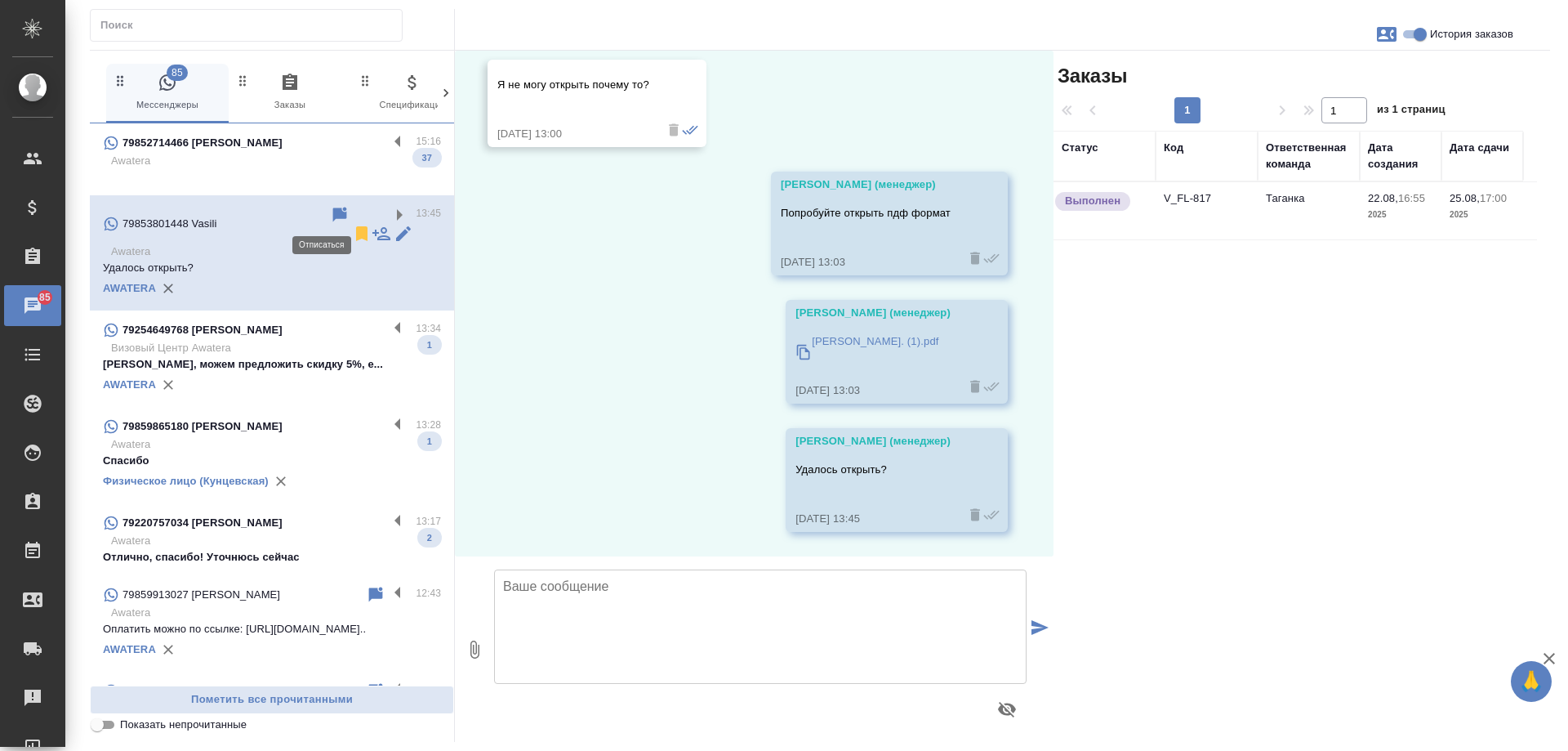
click at [352, 224] on icon at bounding box center [361, 233] width 19 height 19
click at [337, 339] on p "Визовый Центр Awatera" at bounding box center [276, 348] width 330 height 16
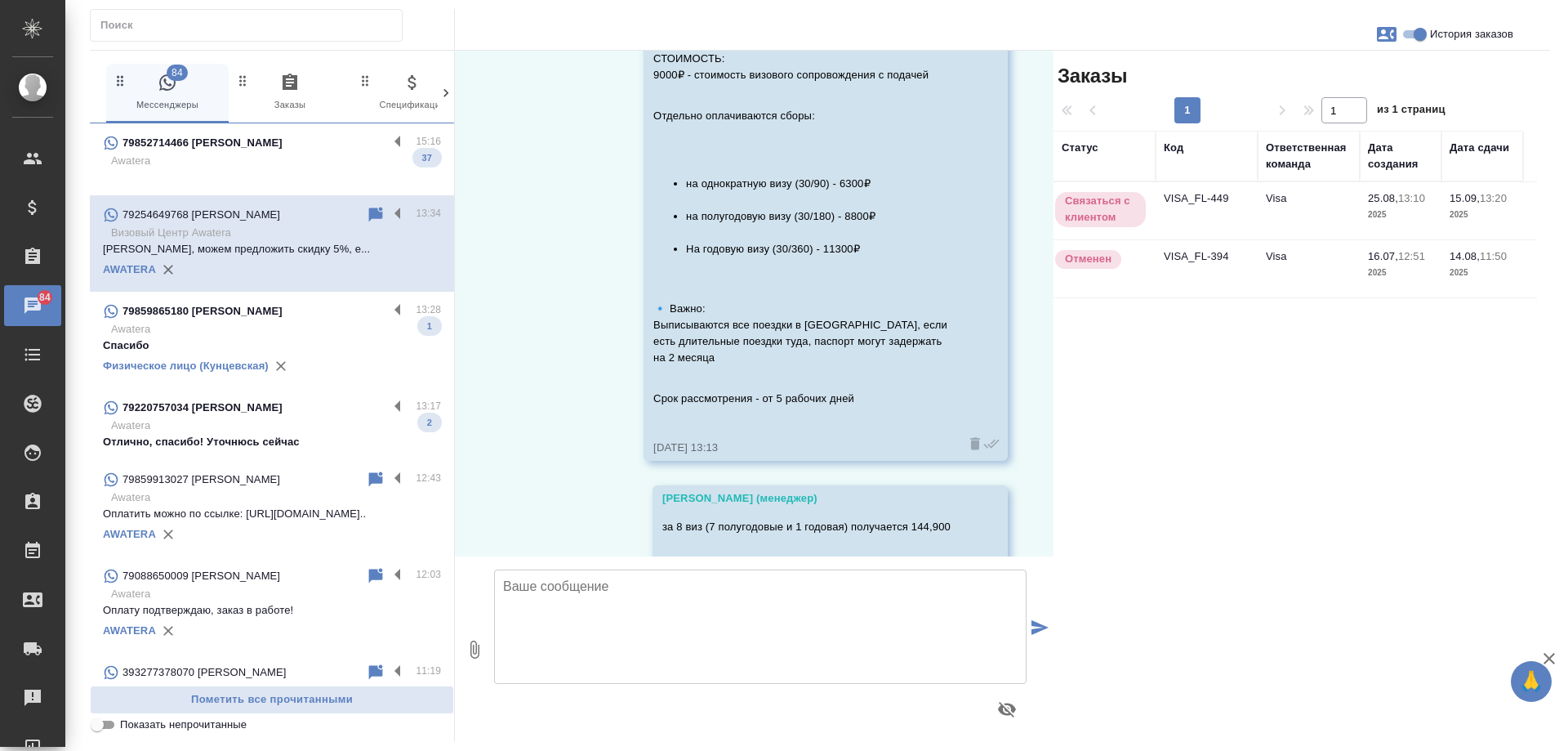
scroll to position [3571, 0]
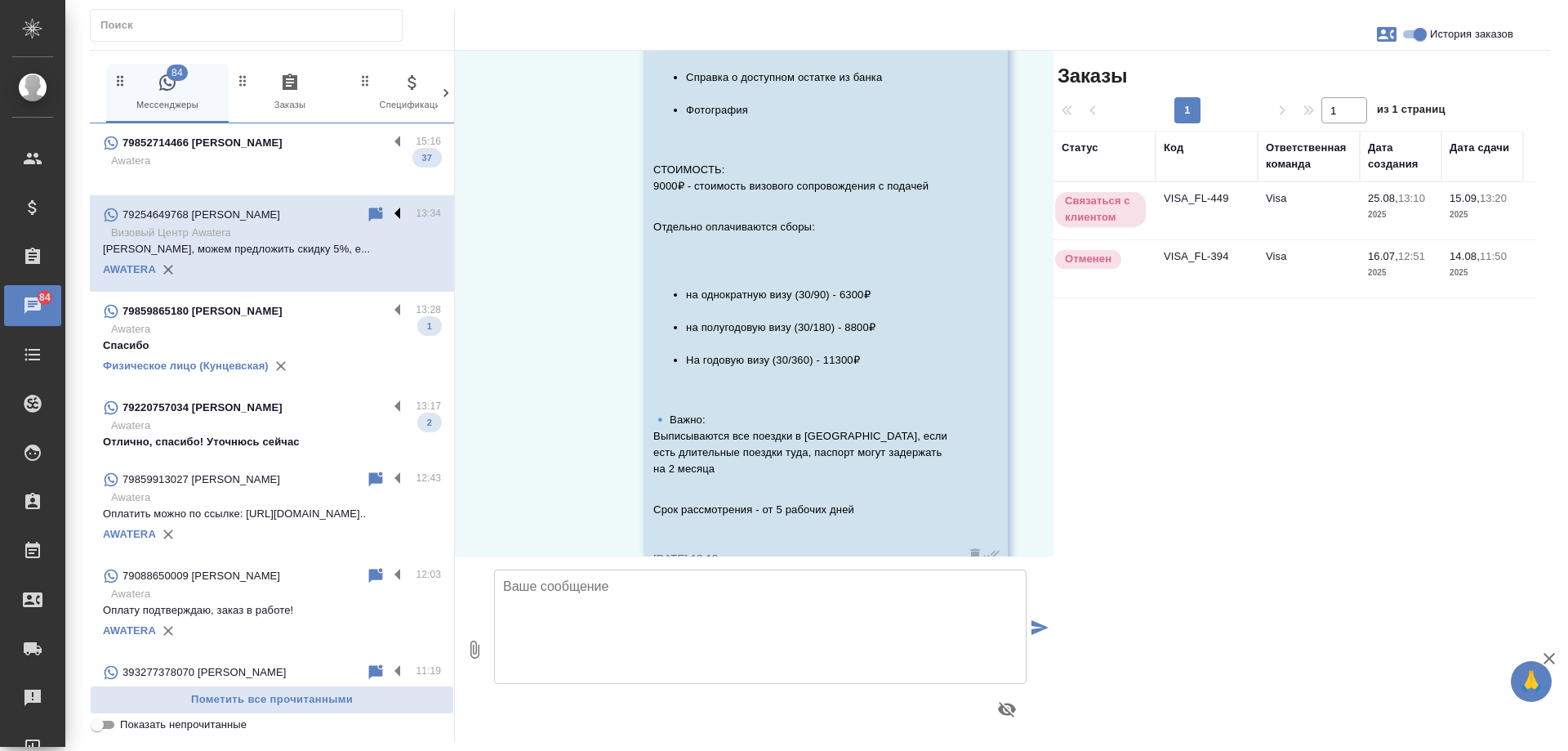
click at [388, 211] on label at bounding box center [401, 214] width 27 height 19
click at [0, 0] on input "checkbox" at bounding box center [0, 0] width 0 height 0
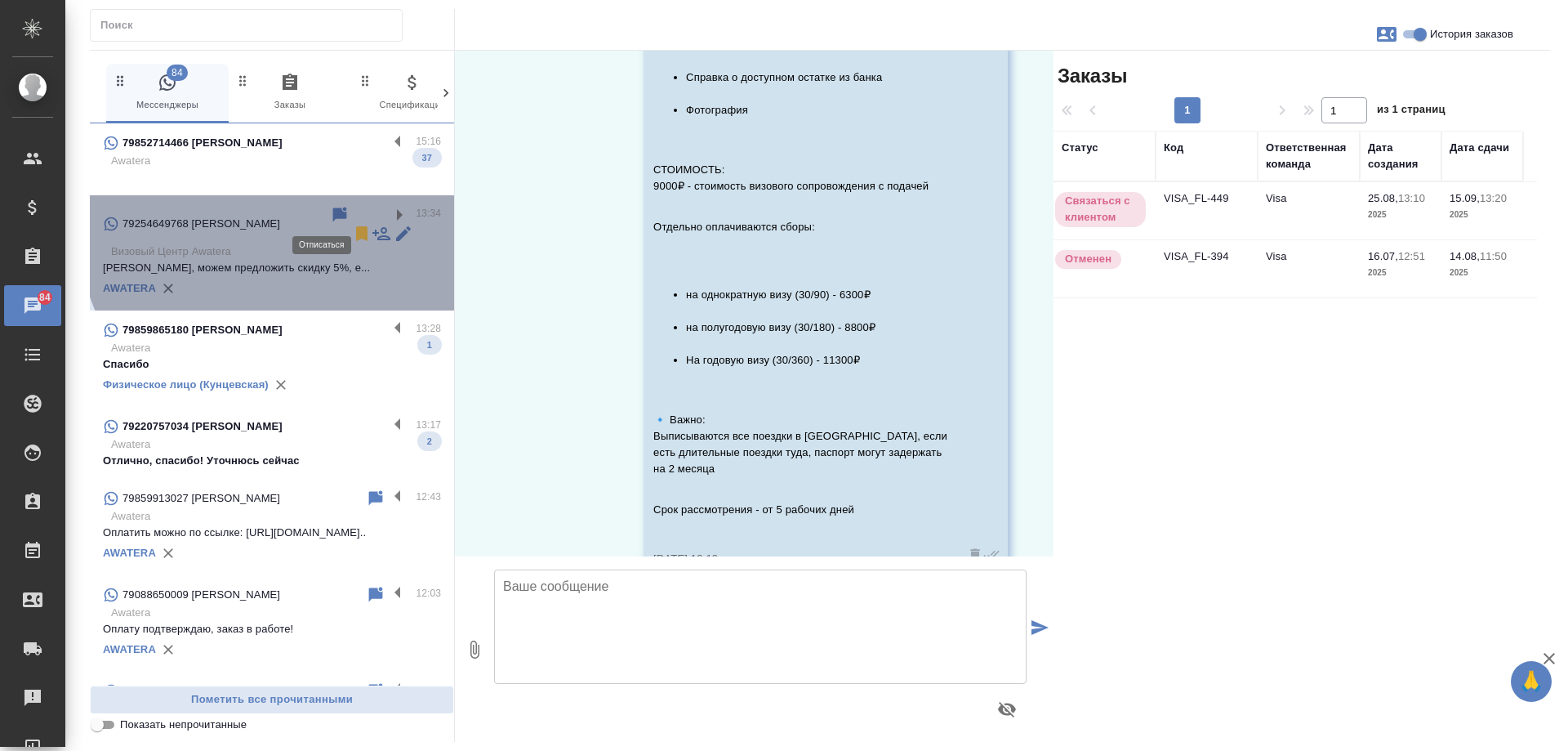
click at [356, 226] on icon at bounding box center [361, 234] width 12 height 15
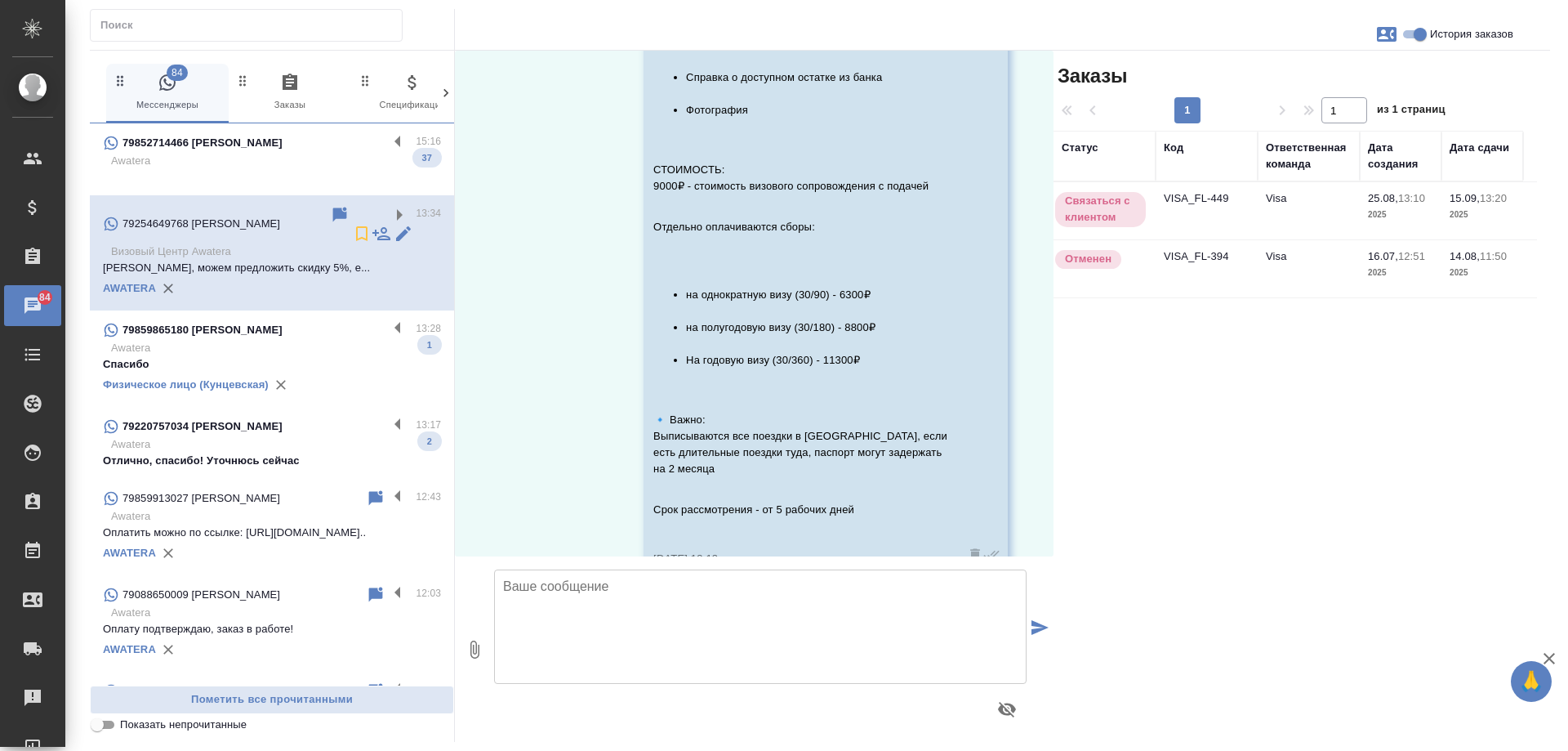
click at [327, 320] on div "79859865180 Карманов Лев" at bounding box center [245, 329] width 285 height 19
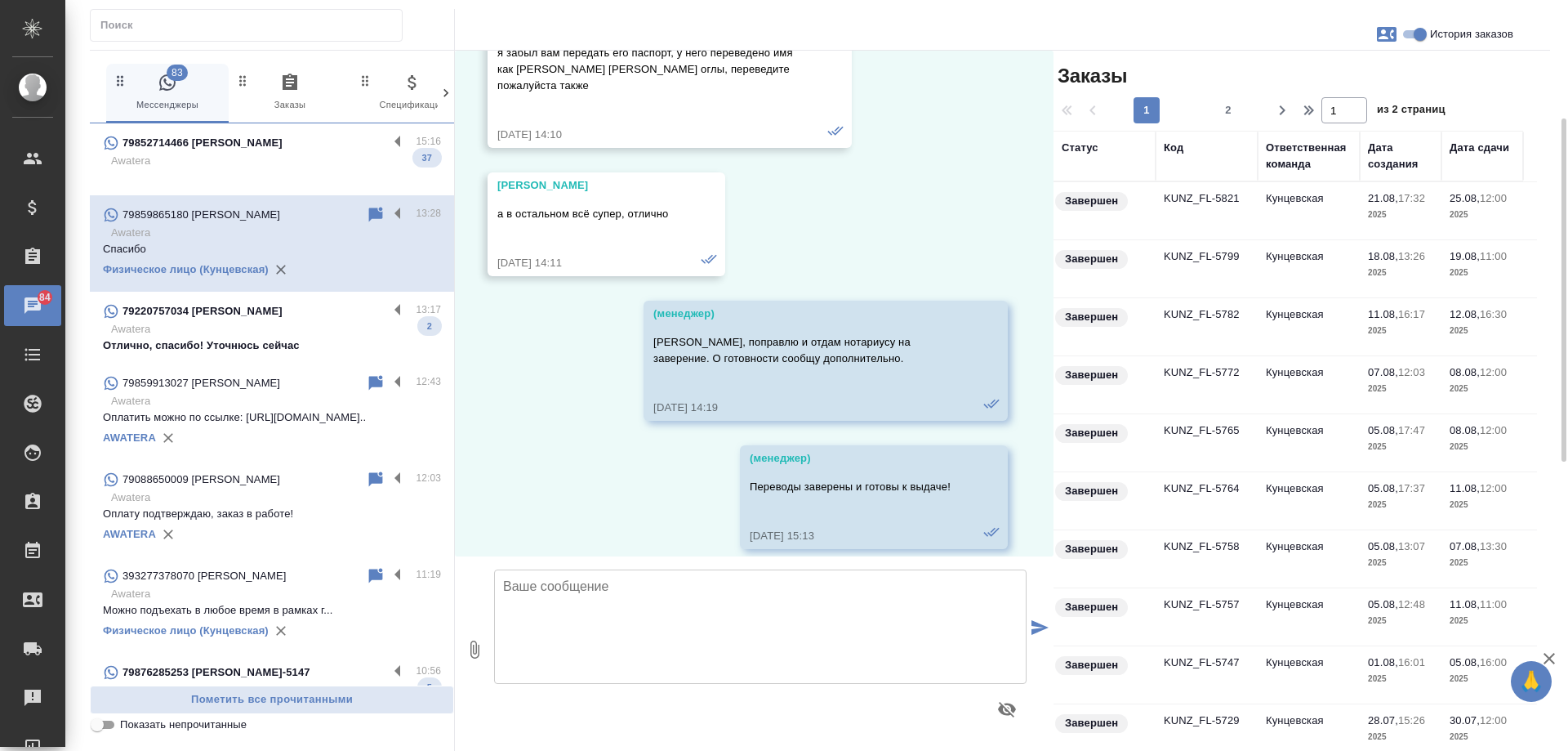
scroll to position [62622, 0]
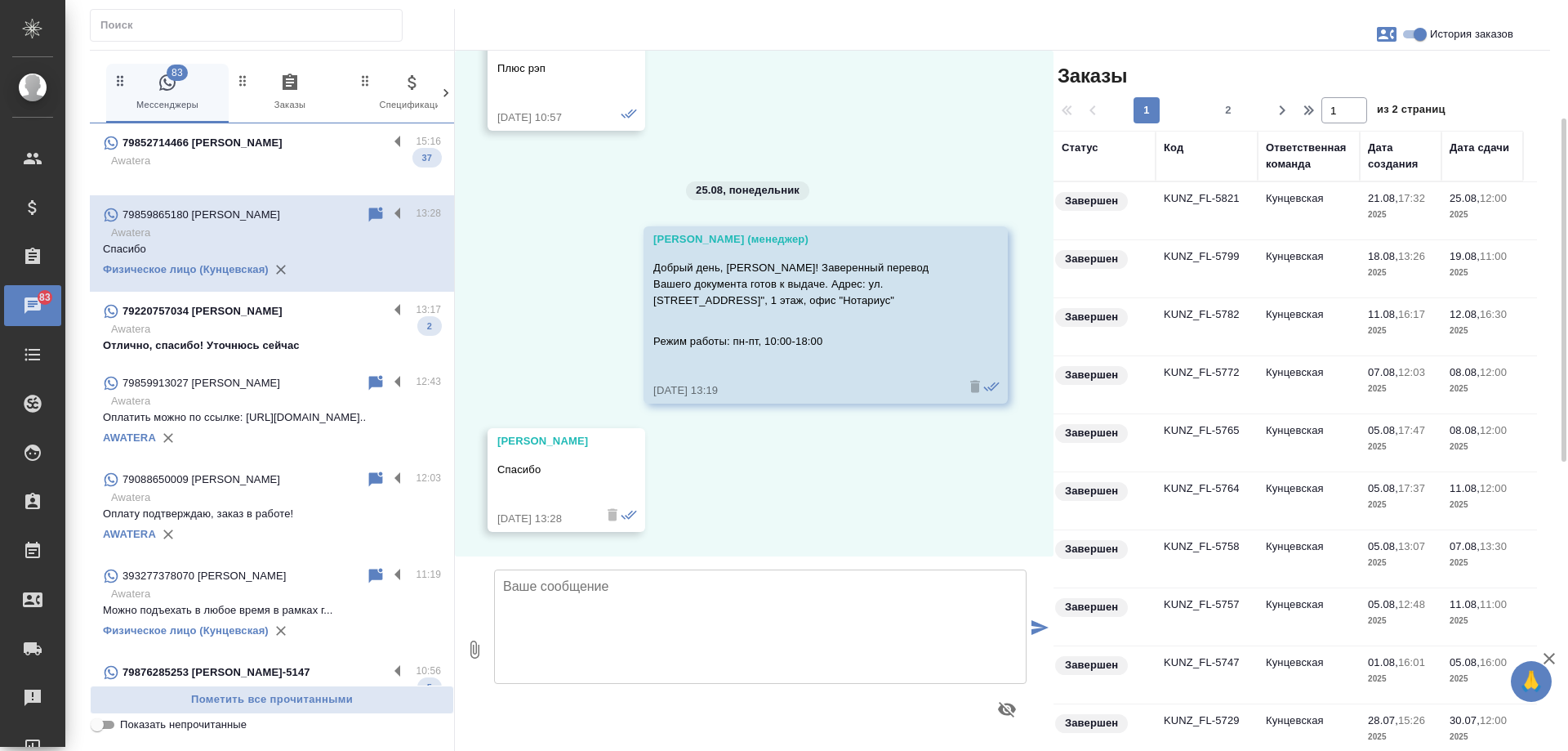
click at [292, 338] on p "Отлично, спасибо! Уточнюсь сейчас" at bounding box center [272, 346] width 338 height 16
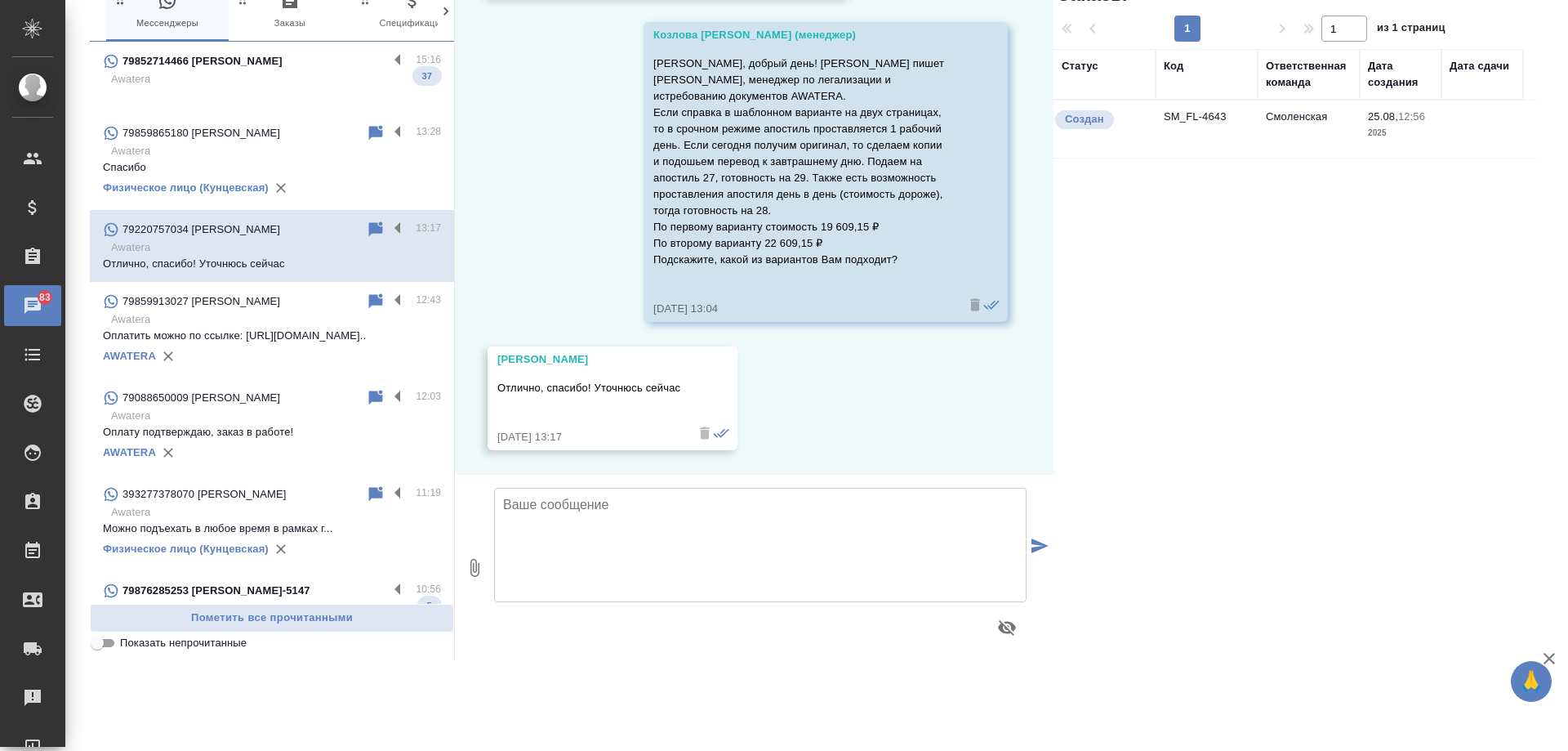
scroll to position [2198, 0]
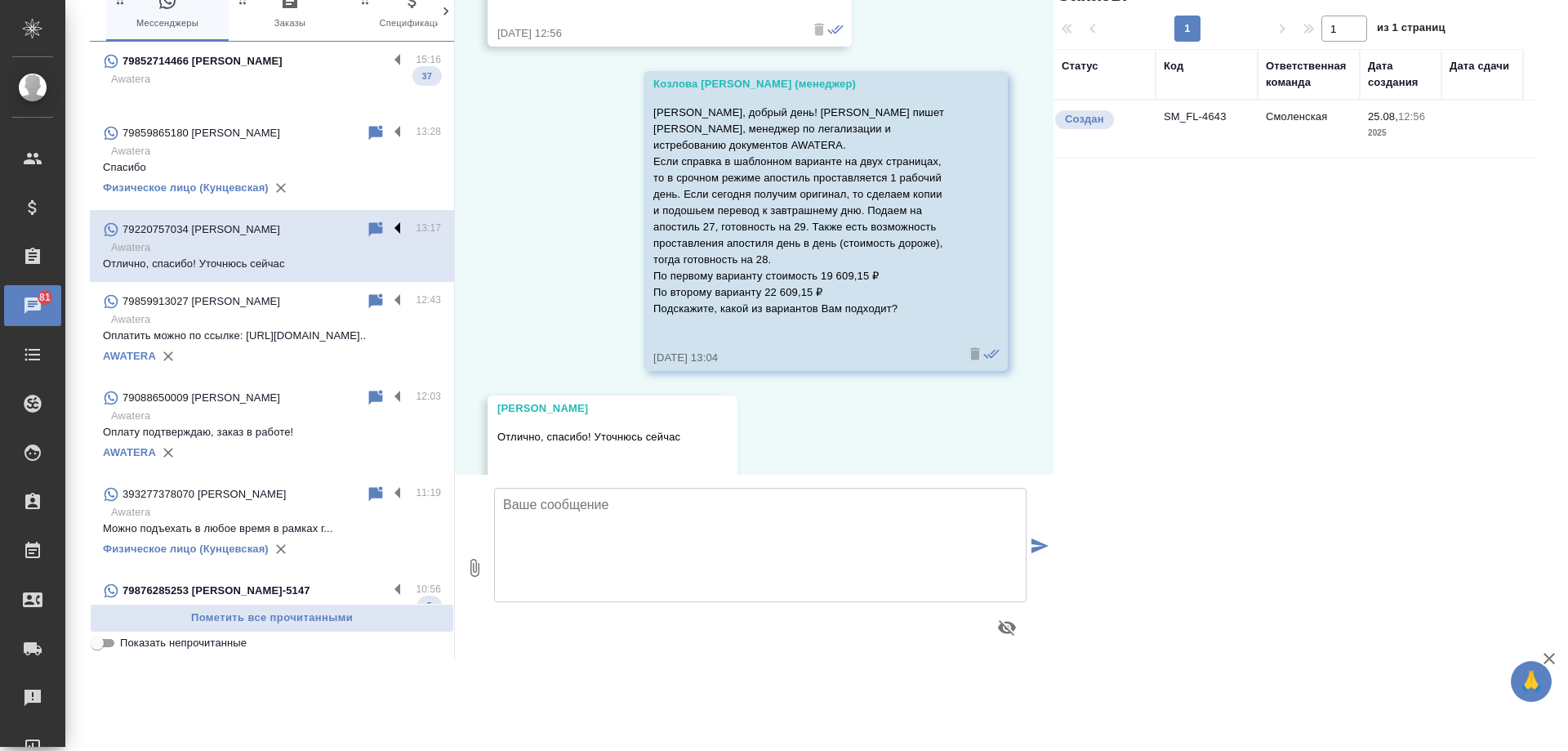
click at [388, 227] on label at bounding box center [401, 229] width 27 height 19
click at [0, 0] on input "checkbox" at bounding box center [0, 0] width 0 height 0
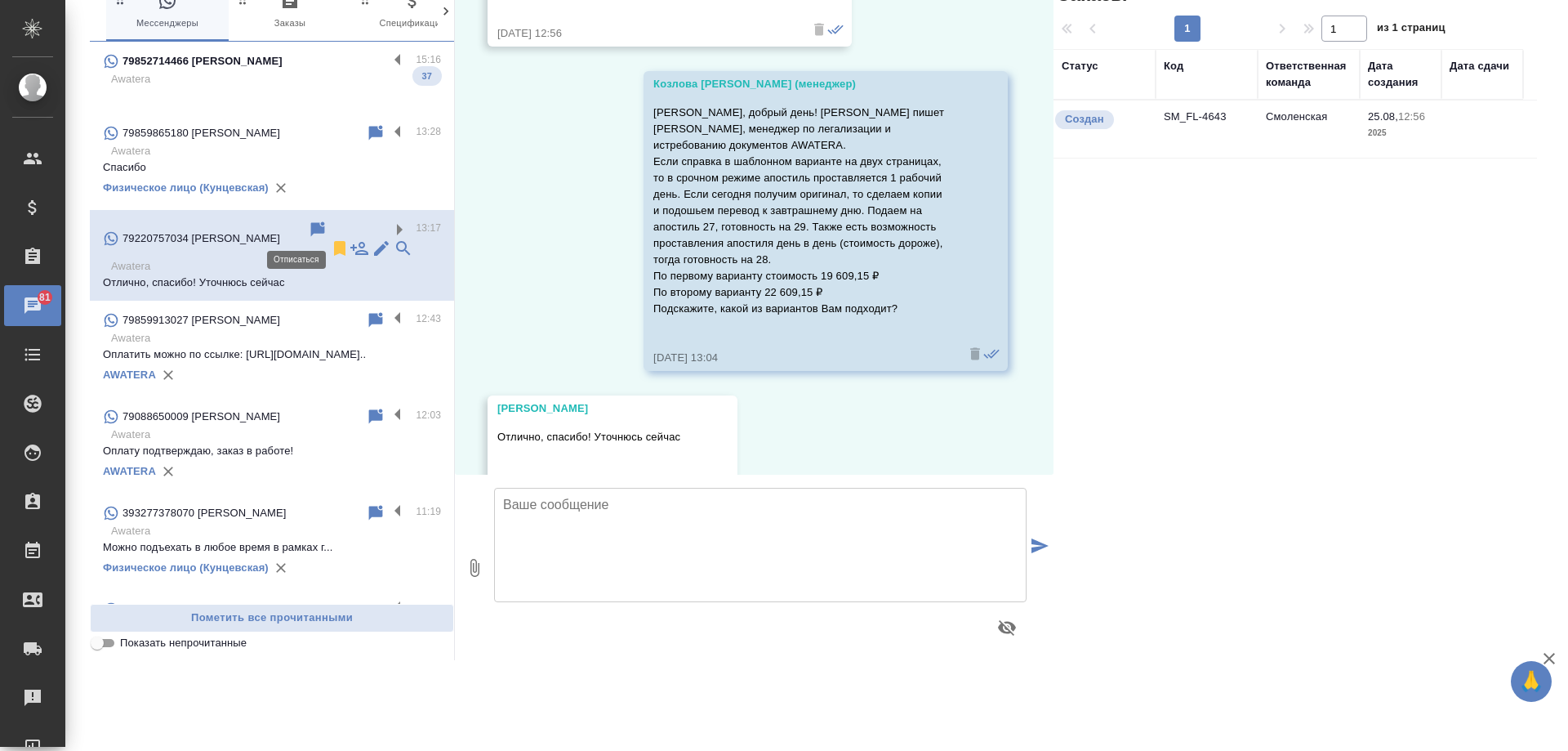
click at [334, 241] on icon at bounding box center [339, 248] width 12 height 15
click at [317, 330] on p "Awatera" at bounding box center [276, 339] width 330 height 16
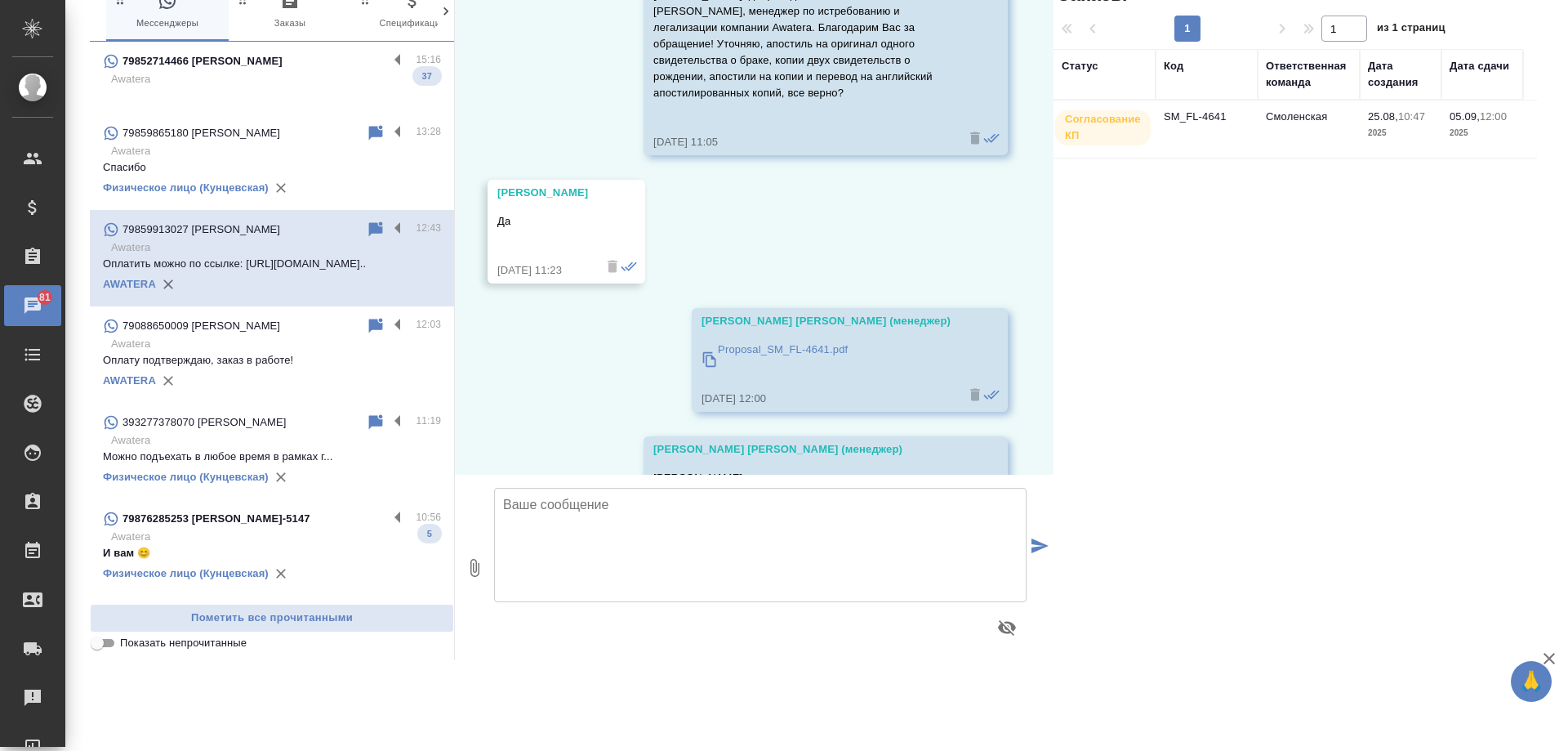
scroll to position [3066, 0]
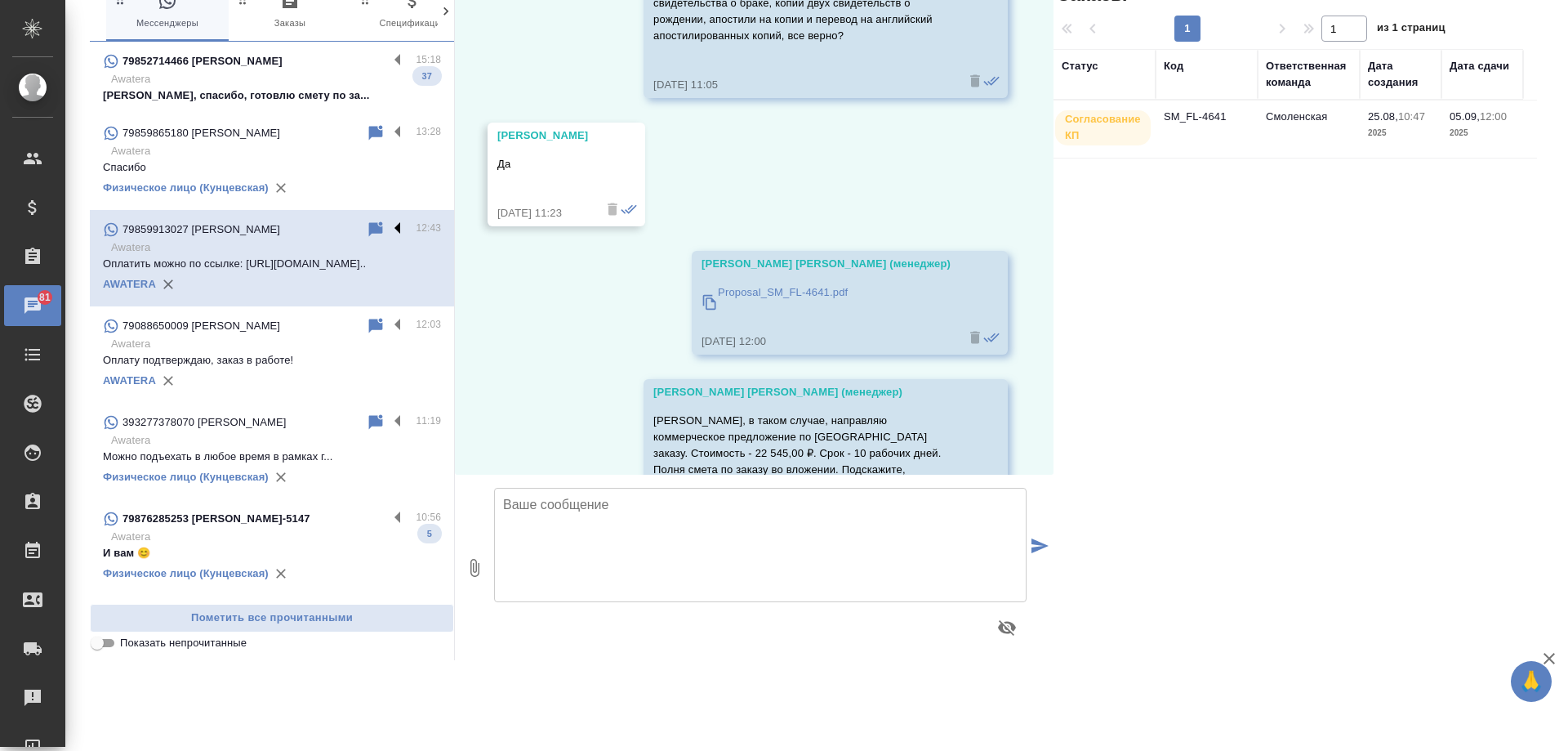
click at [388, 230] on label at bounding box center [401, 229] width 27 height 19
click at [0, 0] on input "checkbox" at bounding box center [0, 0] width 0 height 0
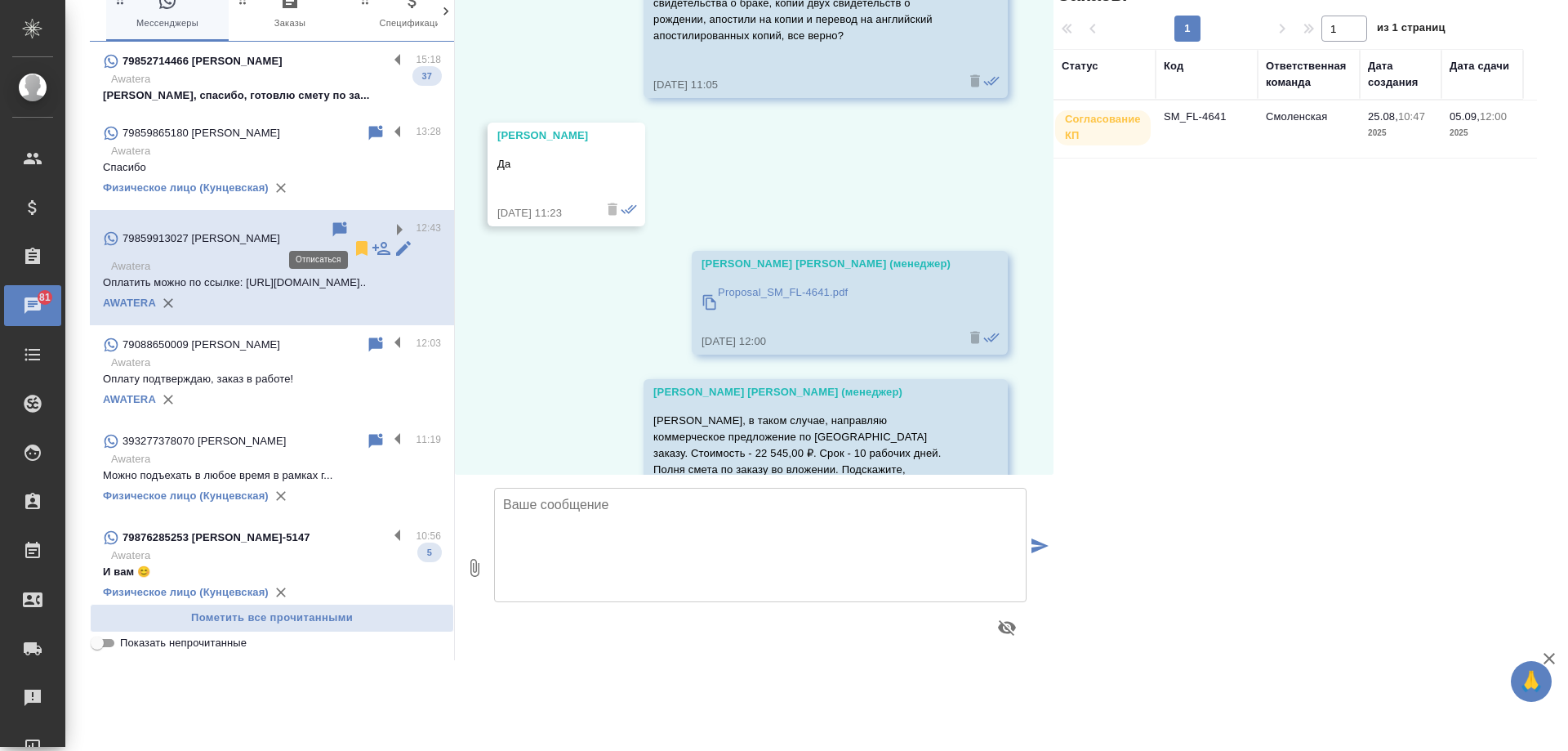
click at [356, 241] on icon at bounding box center [361, 248] width 12 height 15
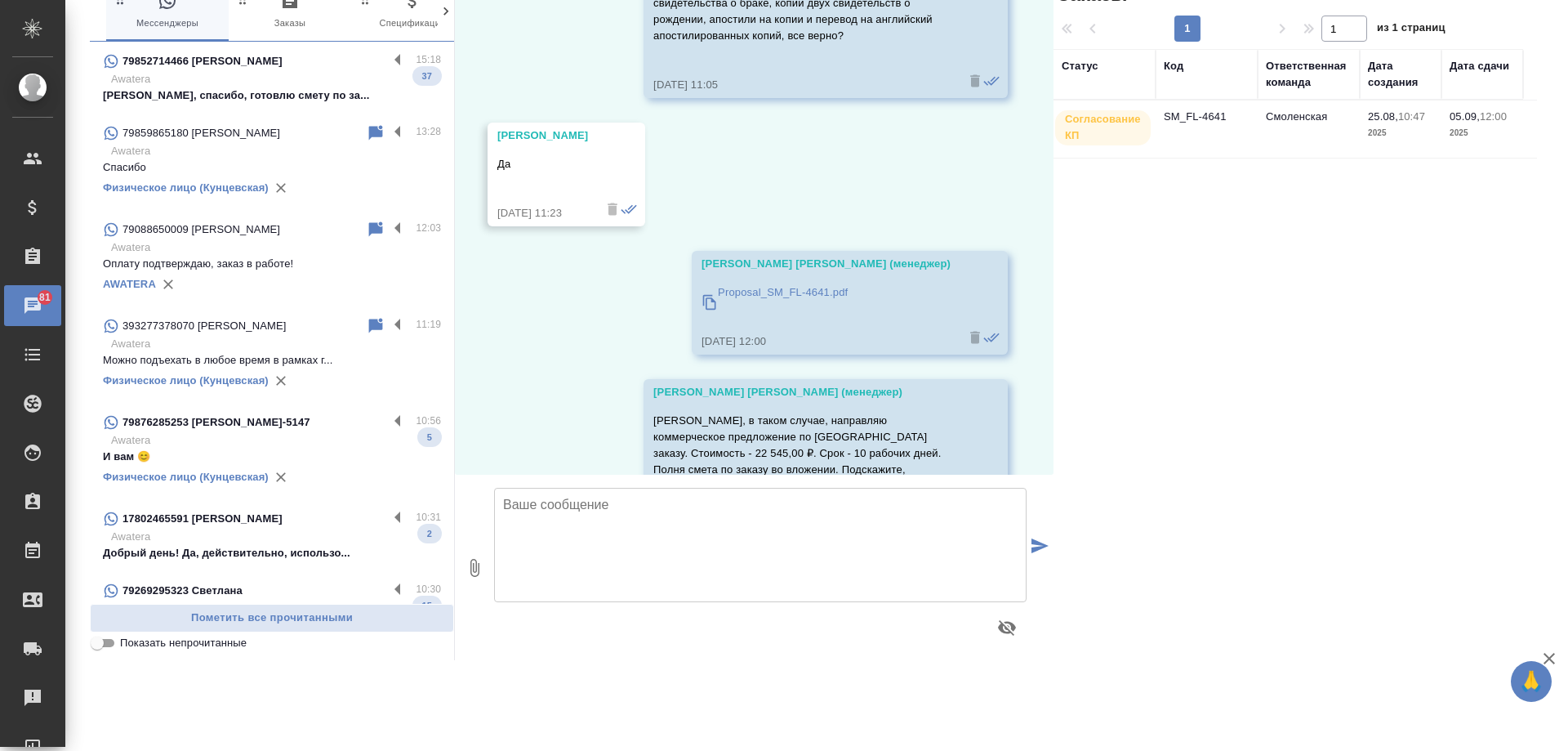
click at [312, 282] on div "AWATERA" at bounding box center [272, 284] width 338 height 25
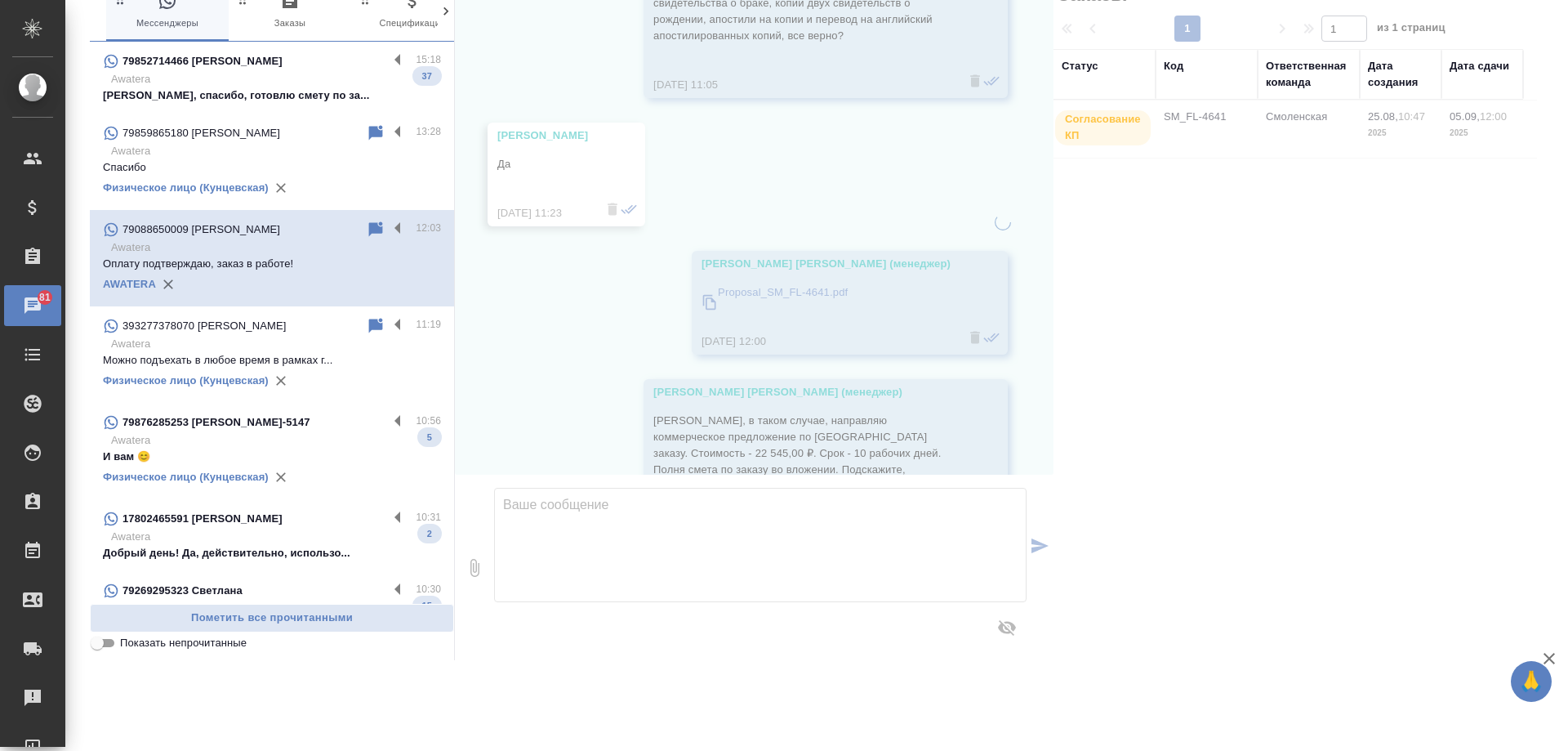
scroll to position [358, 0]
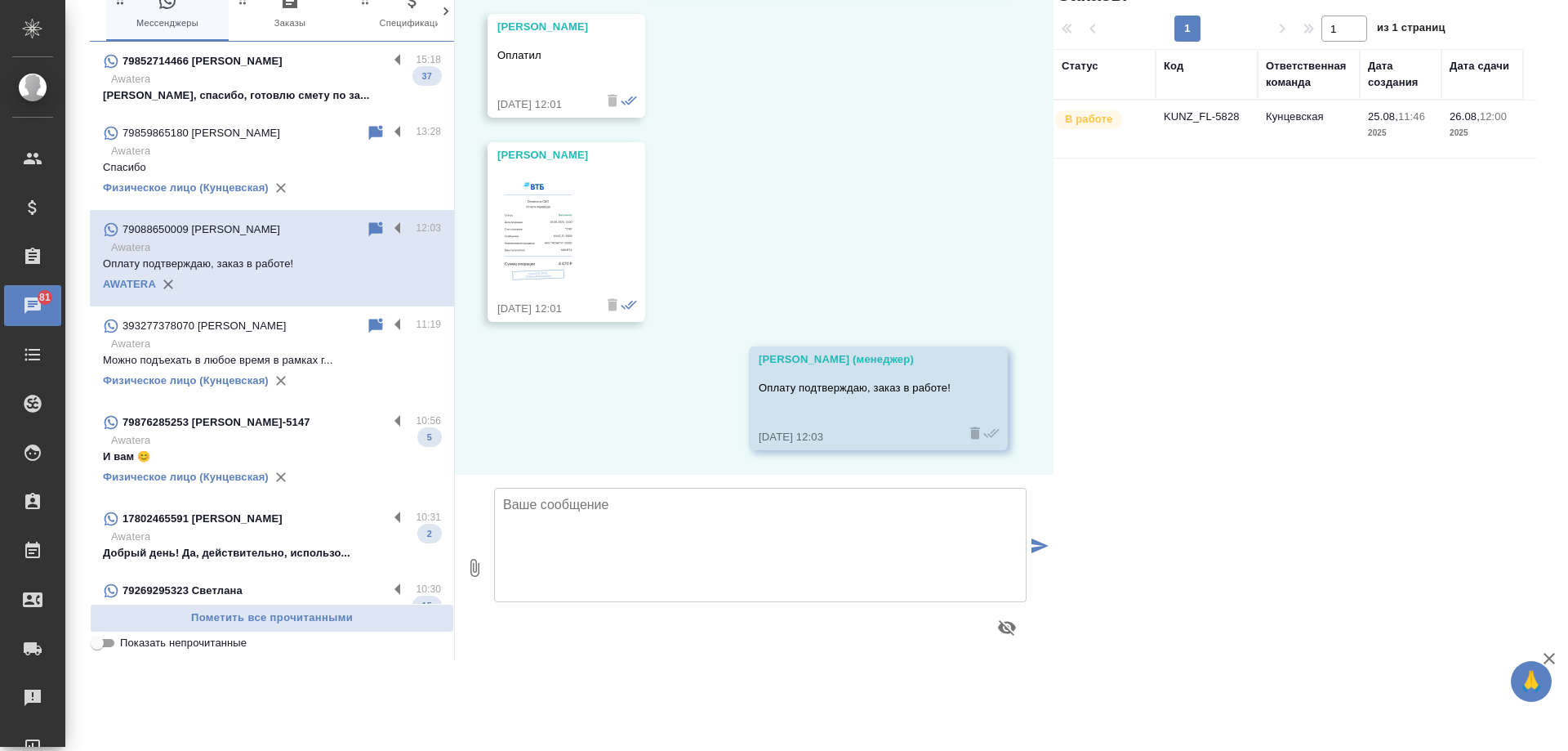
click at [321, 343] on p "Awatera" at bounding box center [276, 344] width 330 height 16
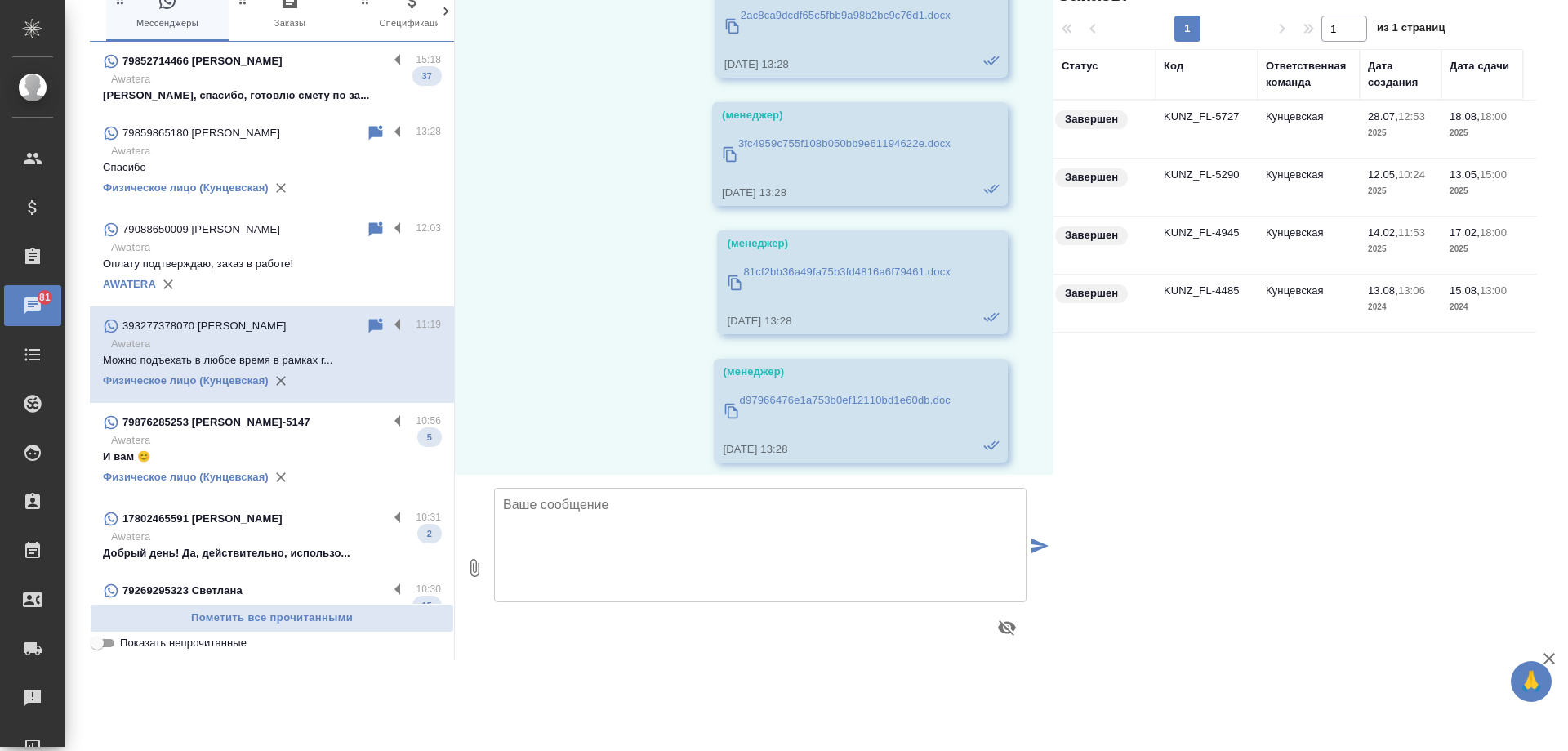
scroll to position [21012, 0]
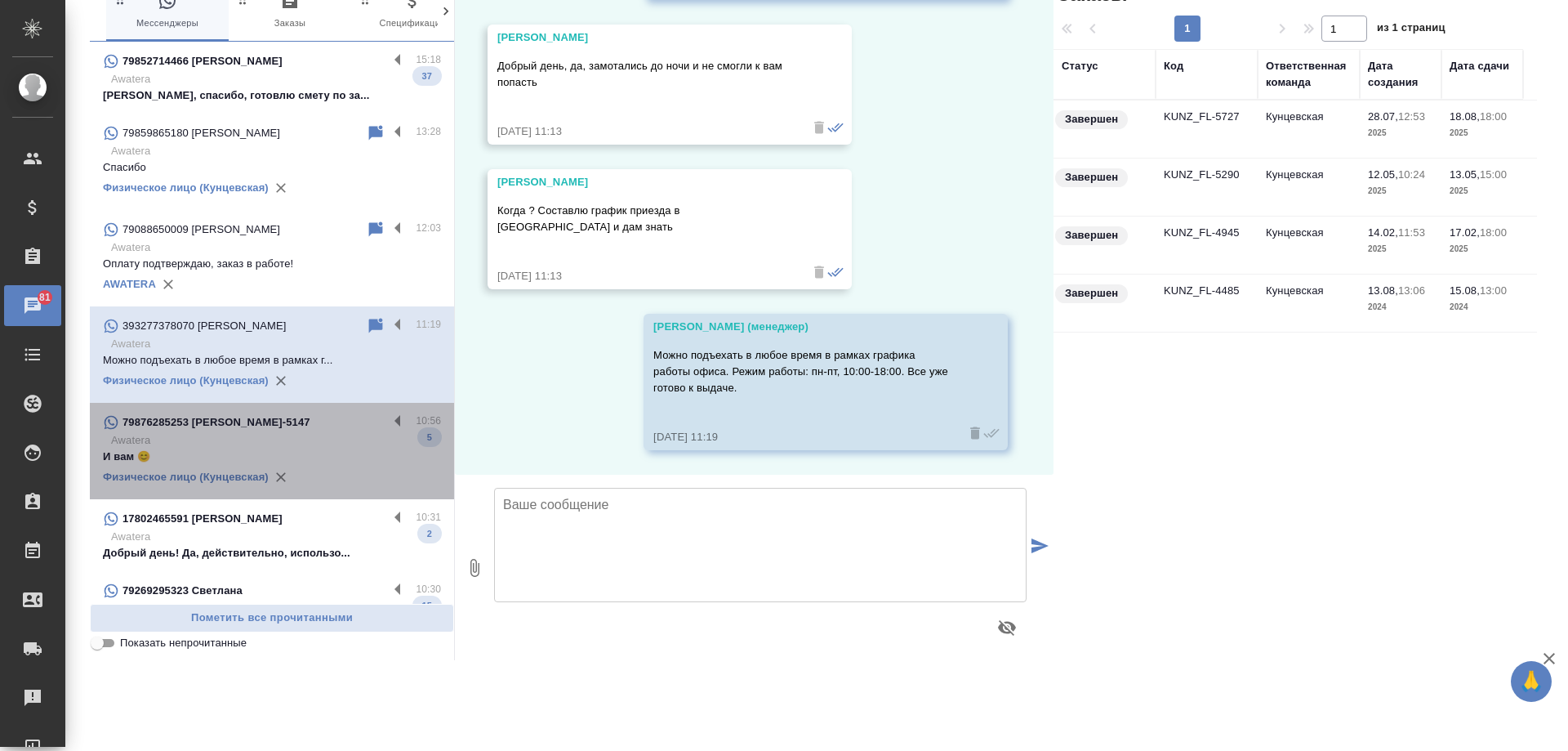
click at [316, 438] on p "Awatera" at bounding box center [276, 441] width 330 height 16
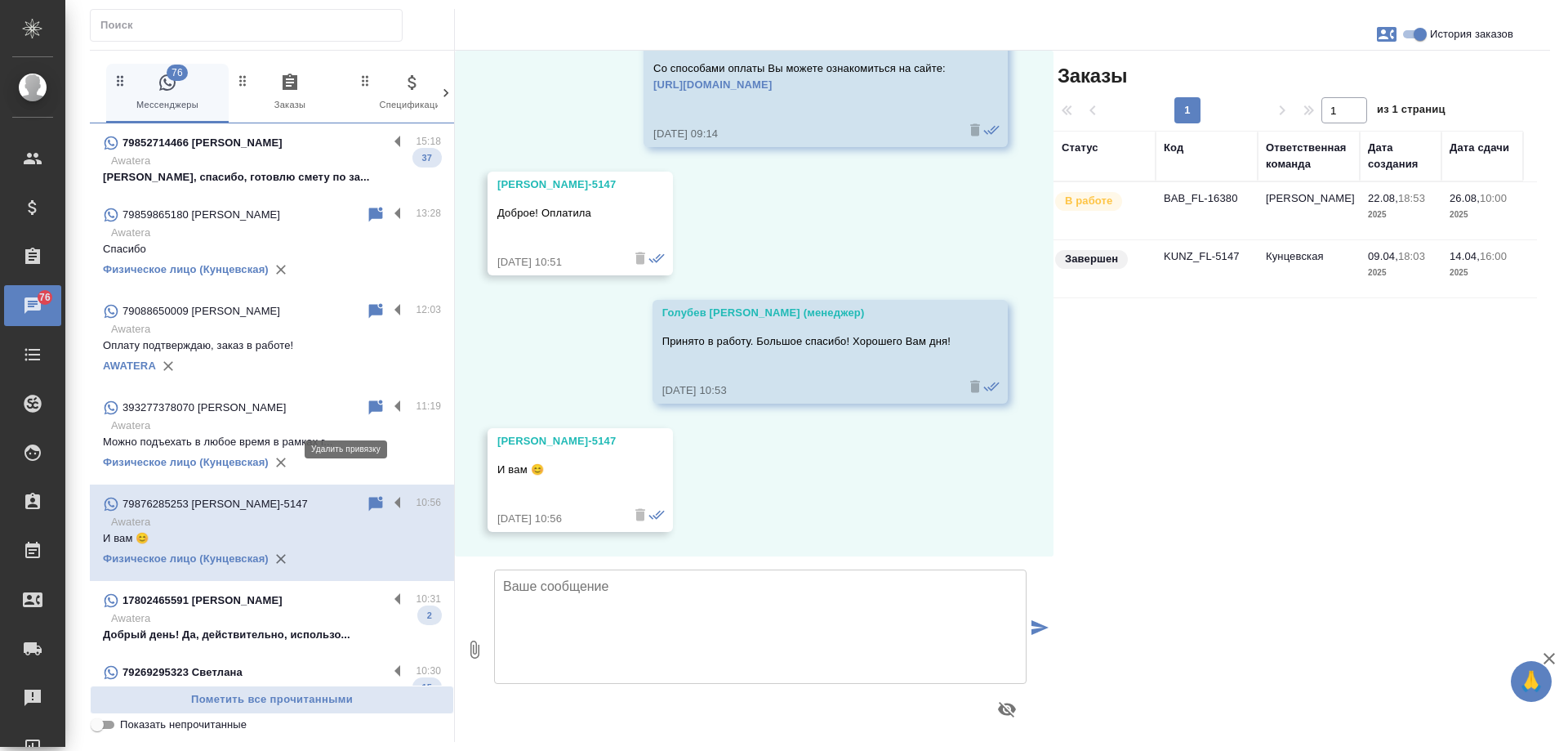
scroll to position [163, 0]
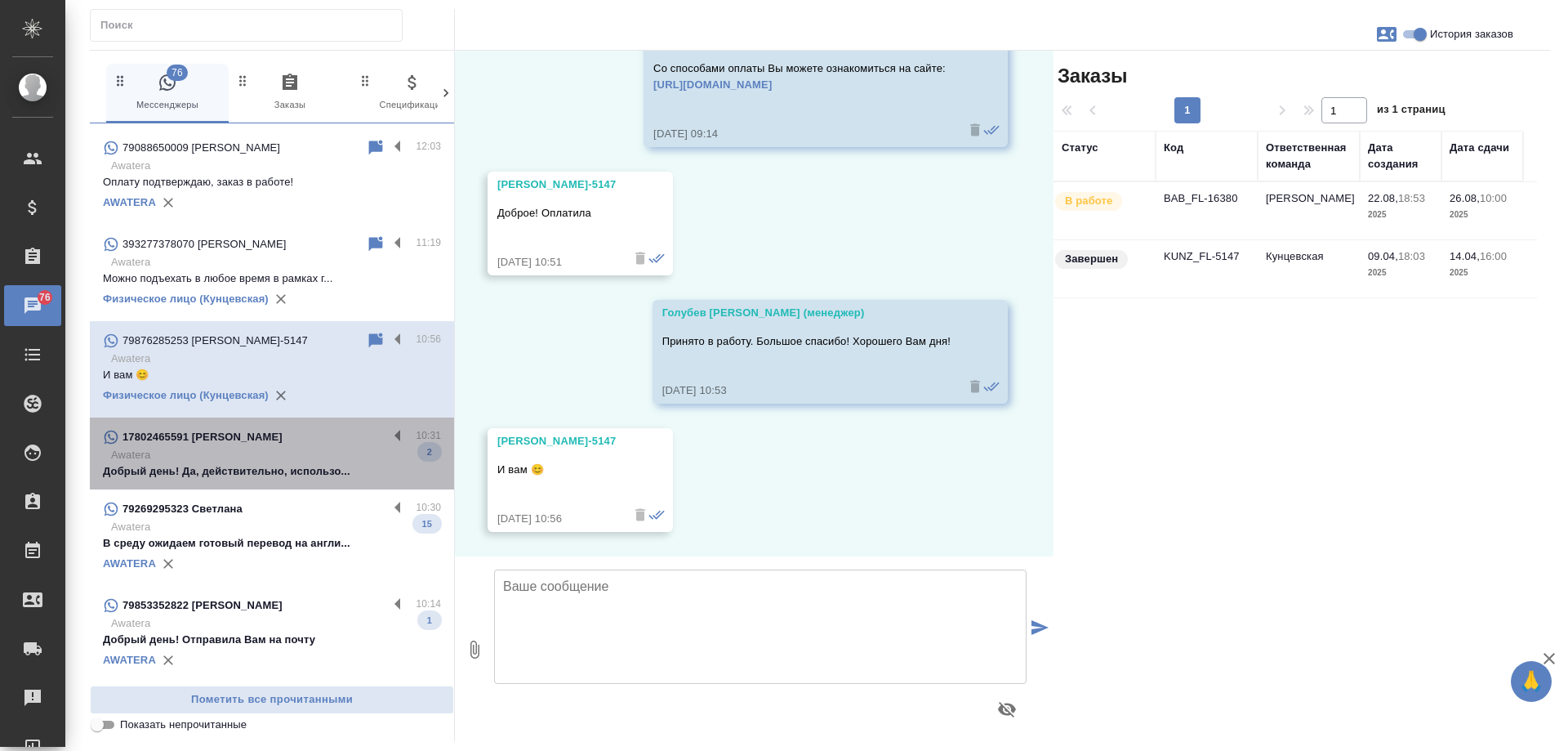
click at [289, 456] on p "Awatera" at bounding box center [276, 455] width 330 height 16
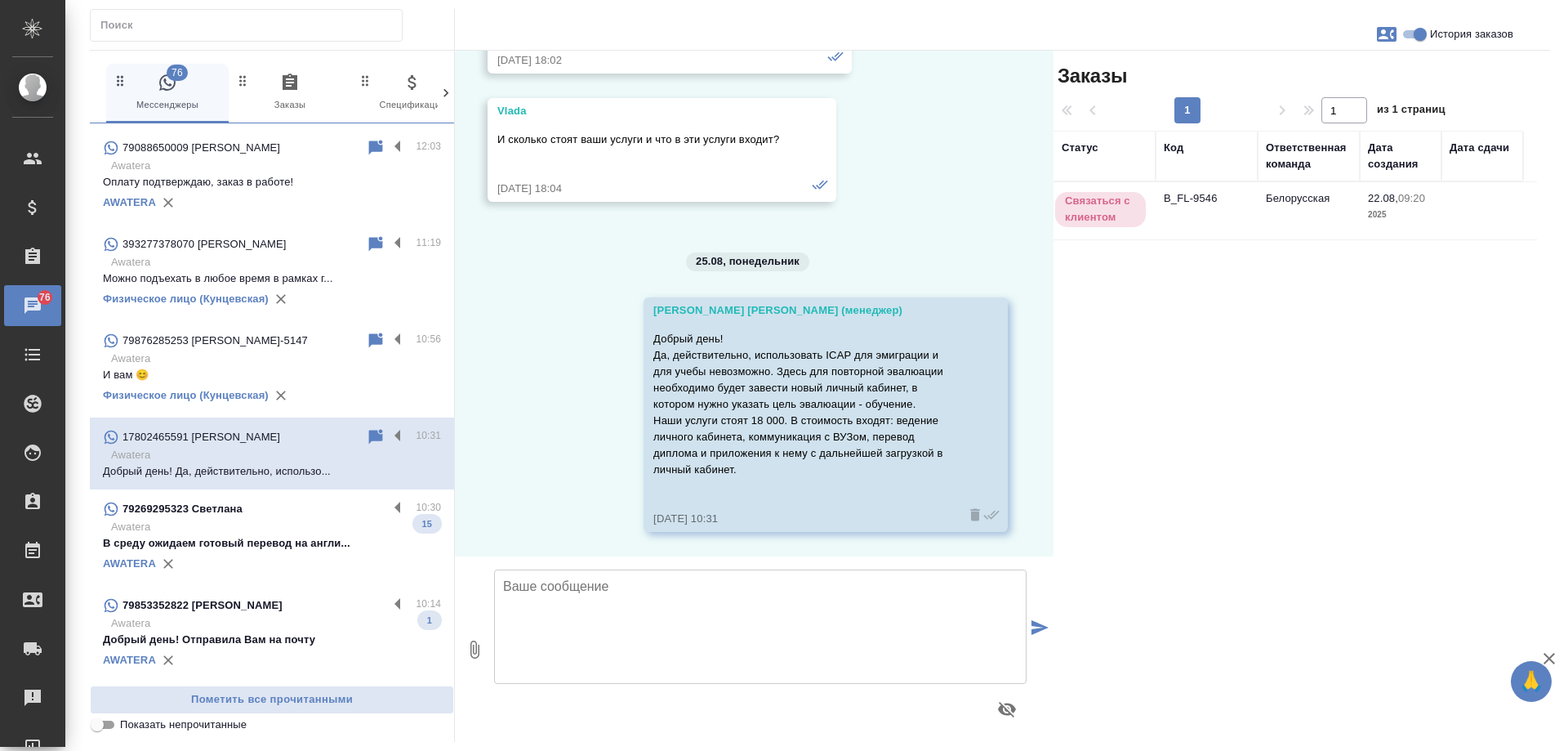
scroll to position [2227, 0]
click at [388, 434] on label at bounding box center [401, 436] width 27 height 19
click at [0, 0] on input "checkbox" at bounding box center [0, 0] width 0 height 0
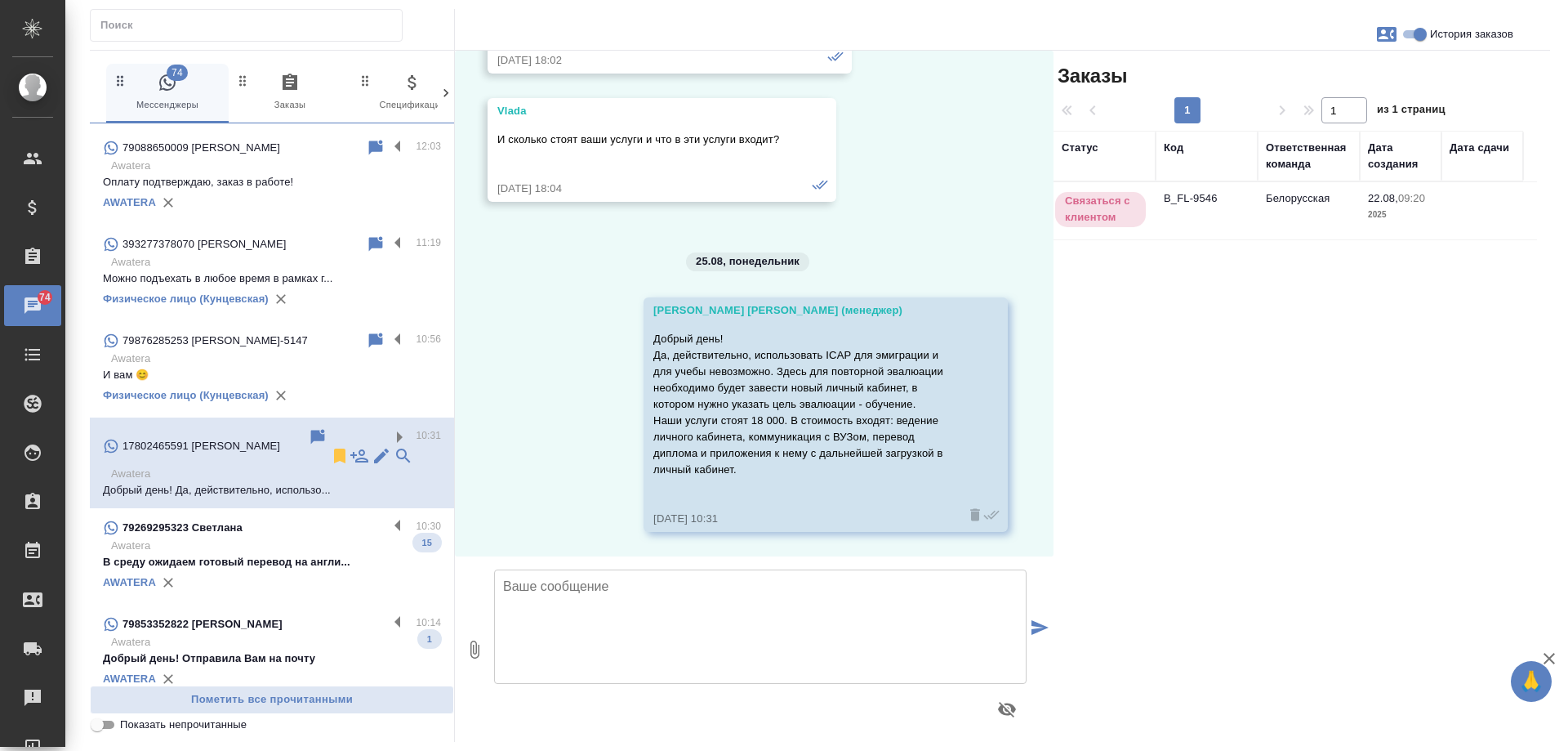
click at [334, 449] on icon at bounding box center [339, 456] width 12 height 15
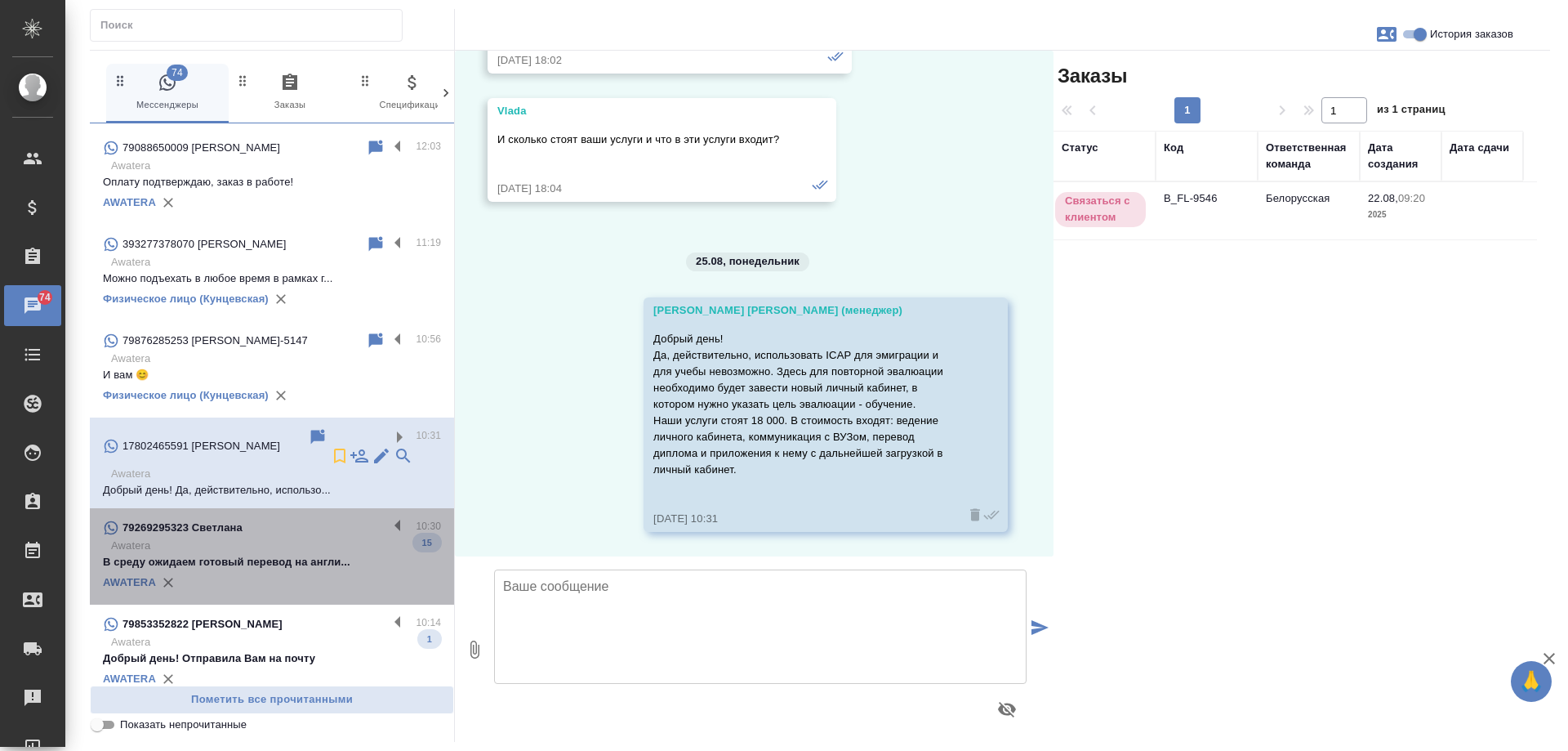
click at [316, 518] on div "79269295323 Светлана" at bounding box center [245, 527] width 285 height 19
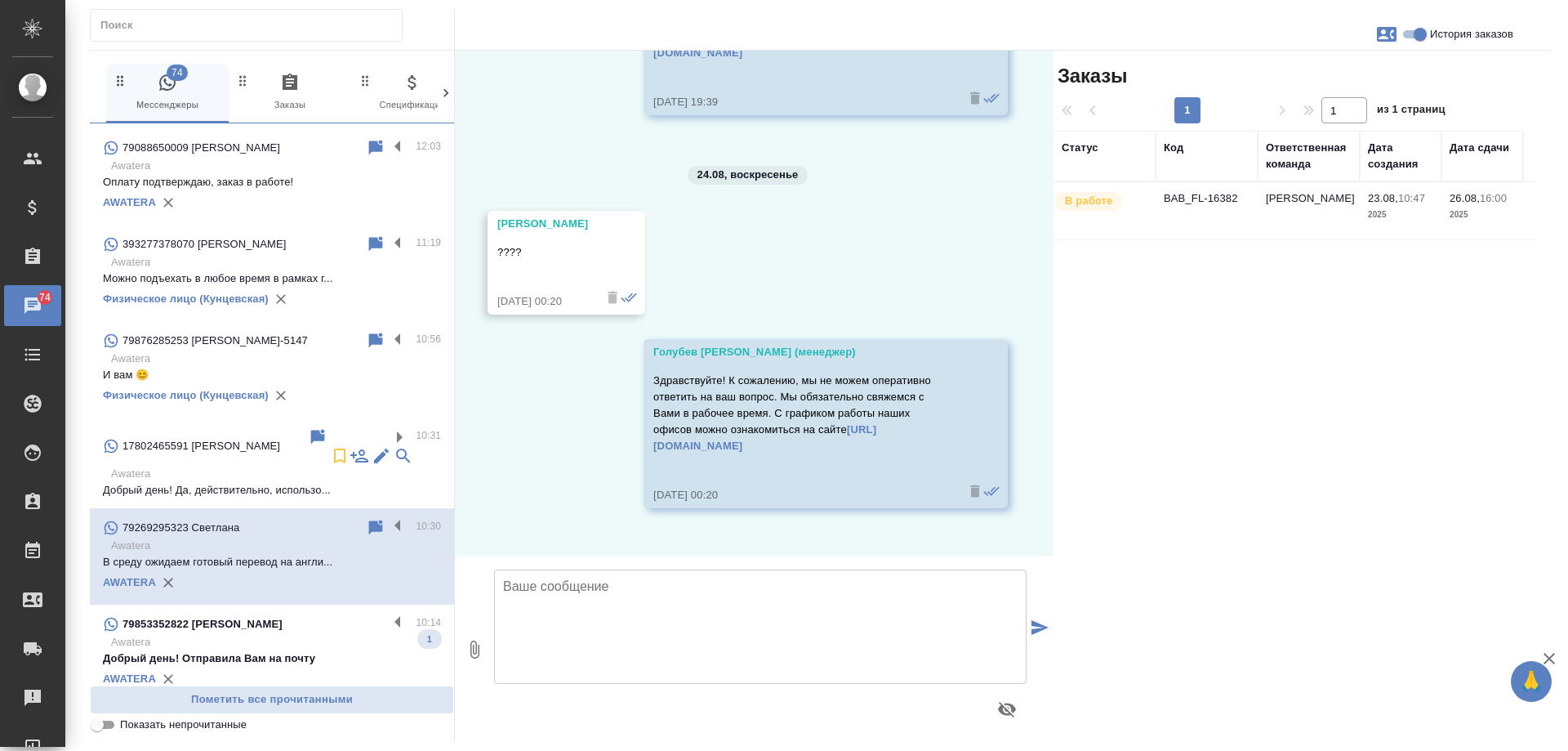
scroll to position [6586, 0]
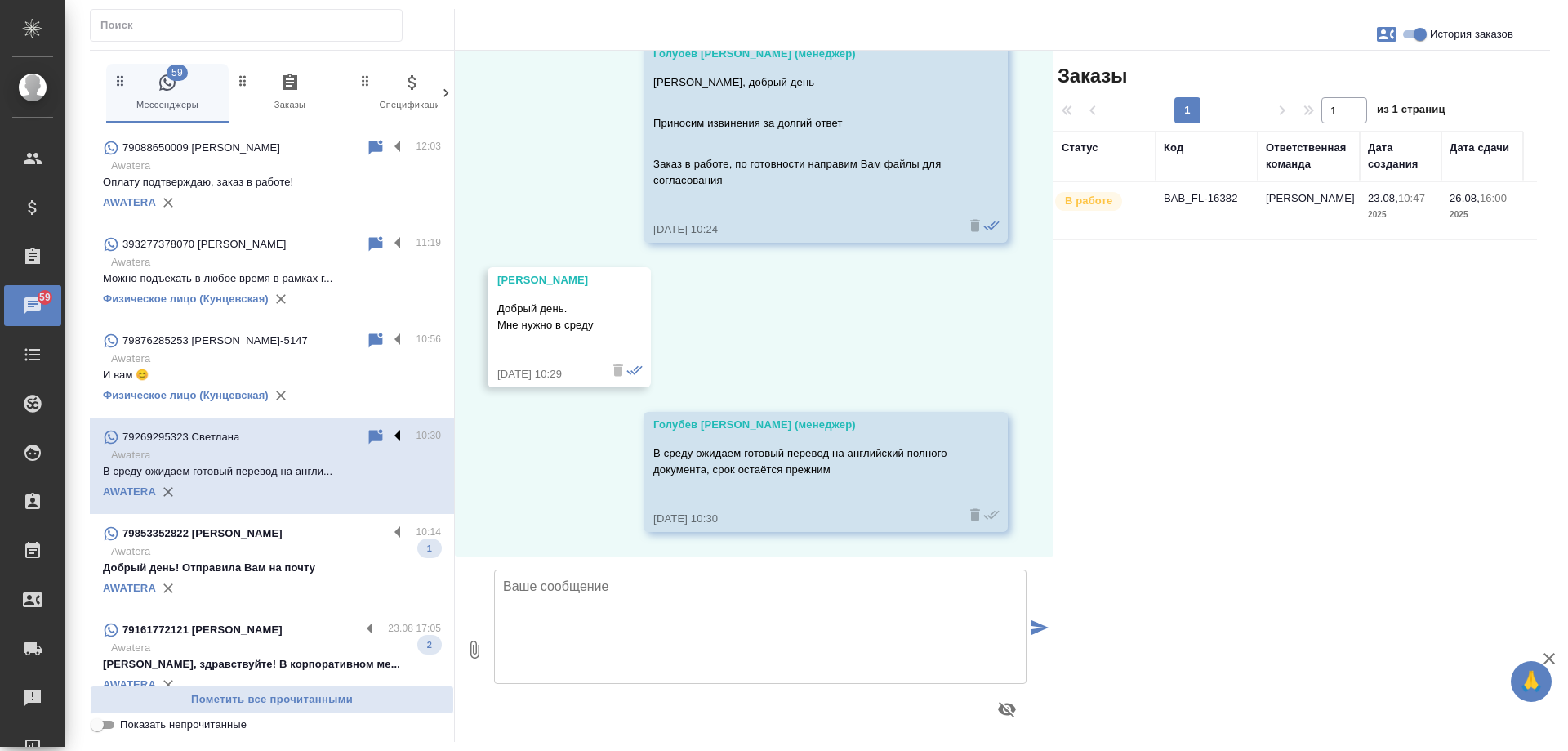
click at [388, 435] on label at bounding box center [401, 436] width 27 height 19
click at [0, 0] on input "checkbox" at bounding box center [0, 0] width 0 height 0
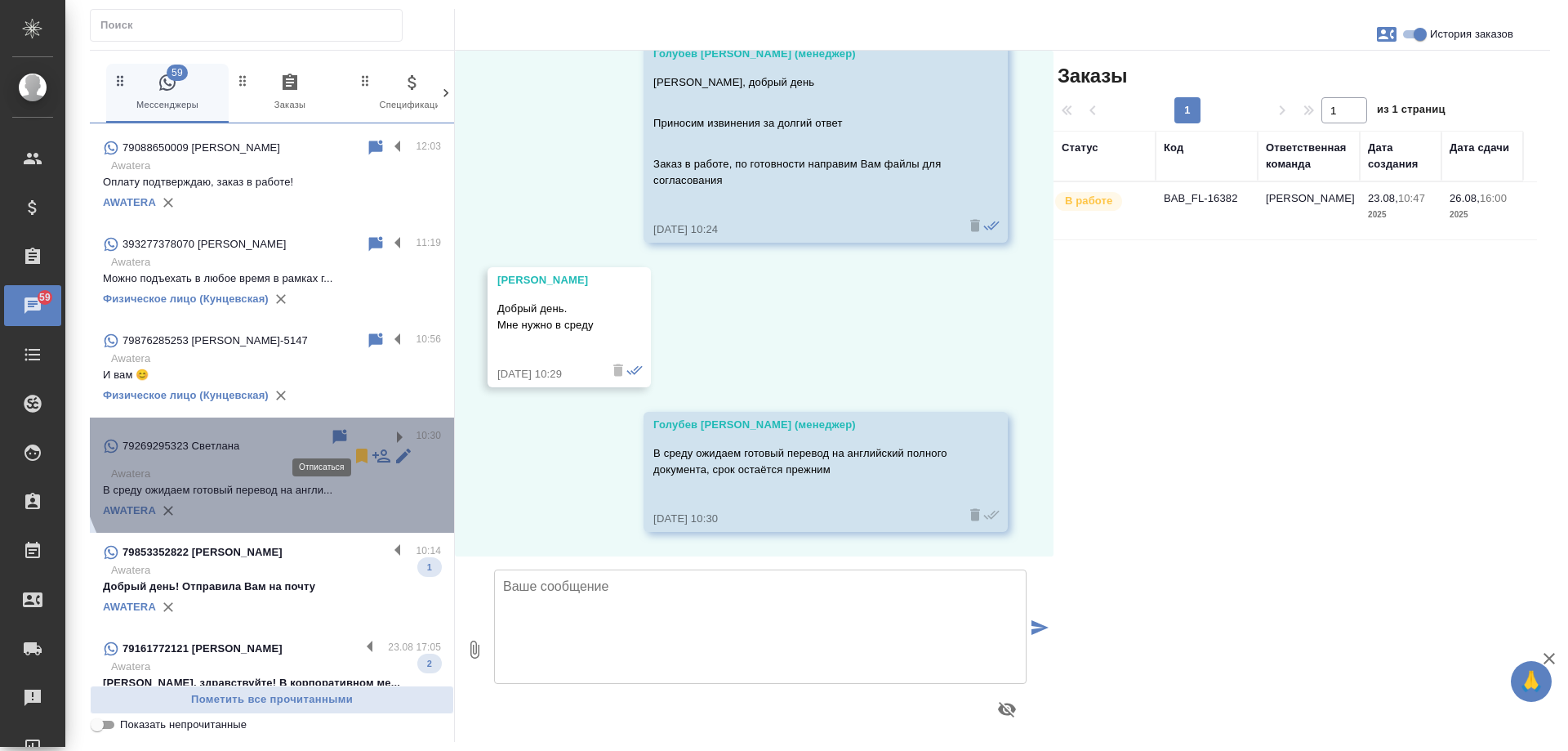
click at [352, 446] on icon at bounding box center [361, 455] width 19 height 19
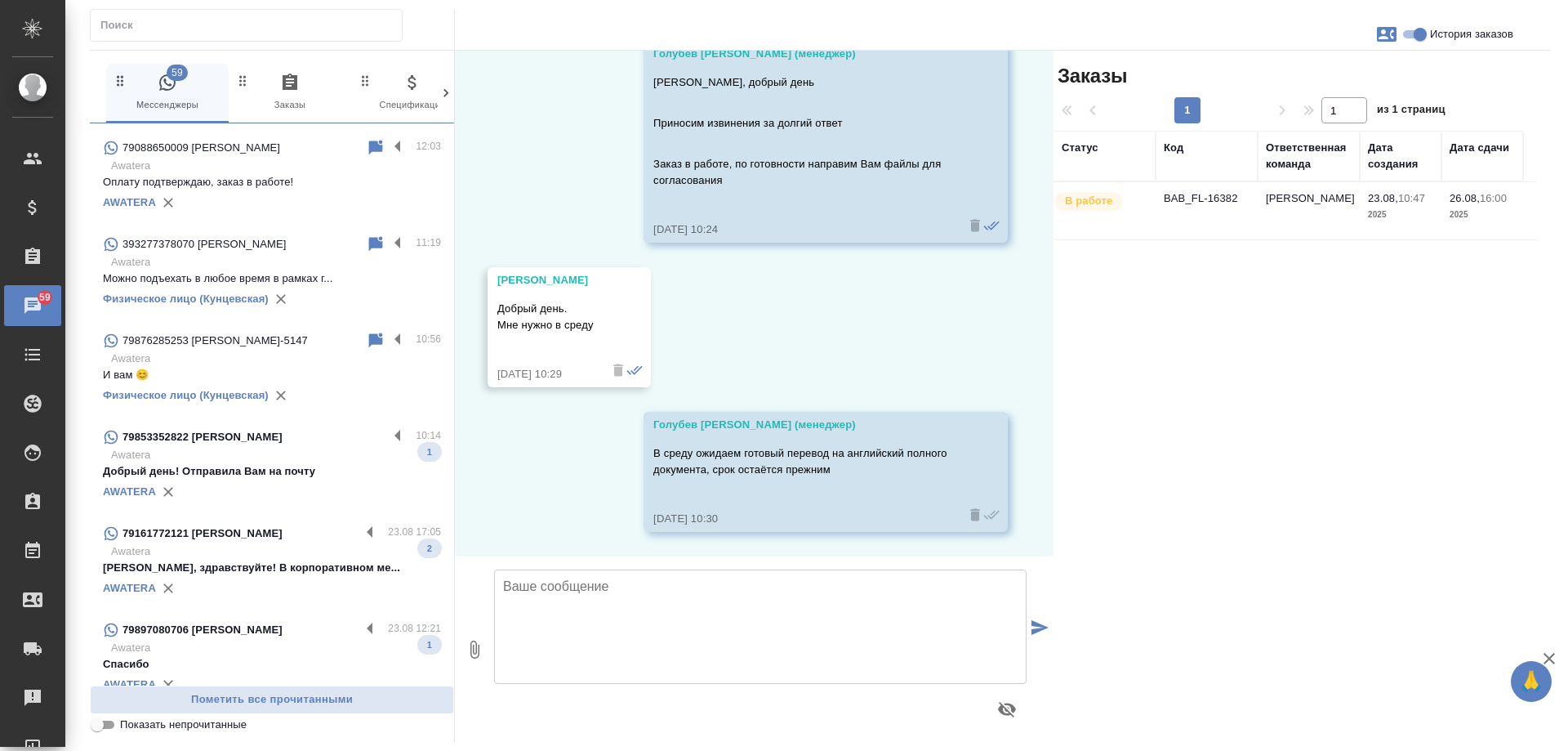
click at [317, 498] on div "AWATERA" at bounding box center [272, 492] width 338 height 25
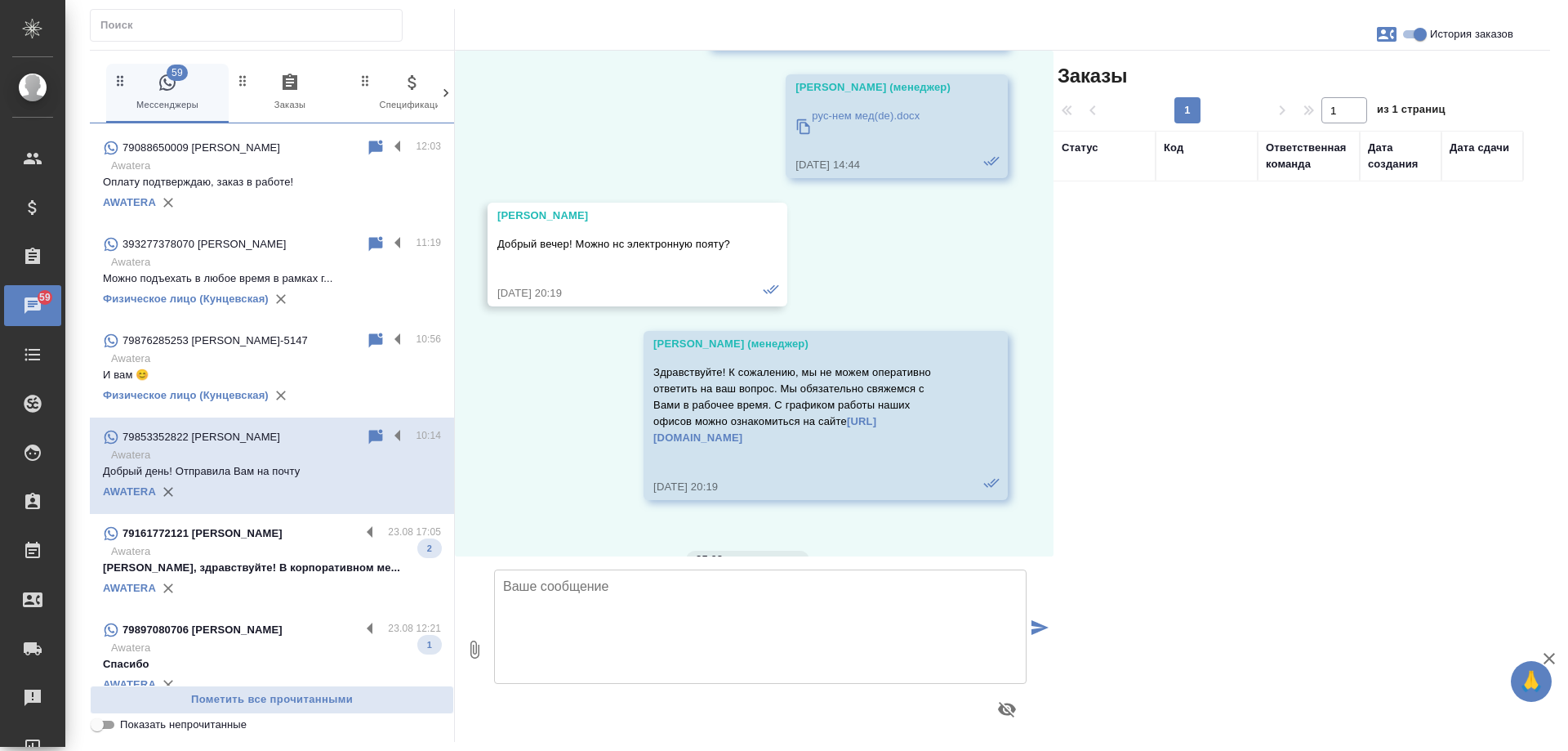
scroll to position [2598, 0]
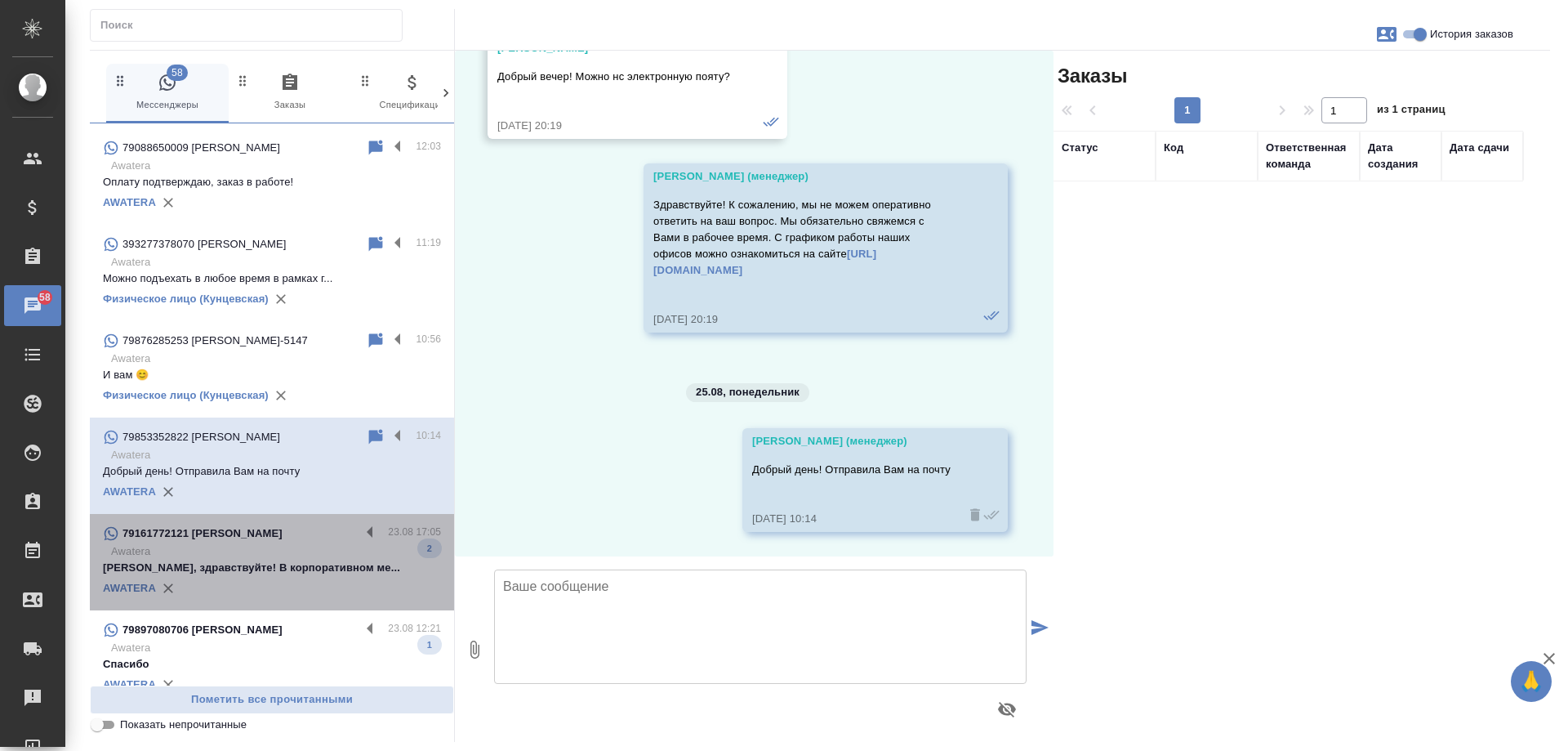
click at [275, 558] on p "Awatera" at bounding box center [276, 551] width 330 height 16
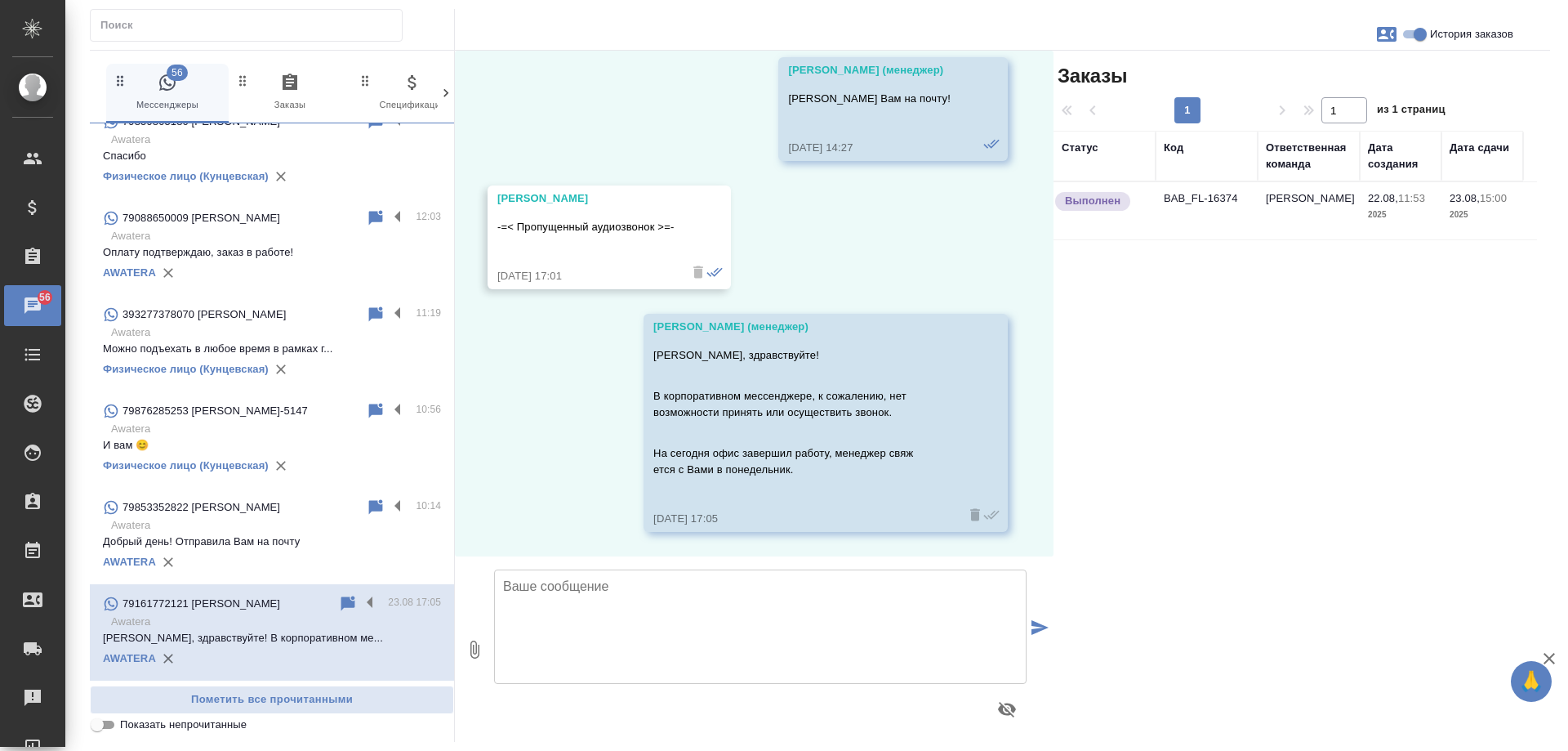
scroll to position [0, 0]
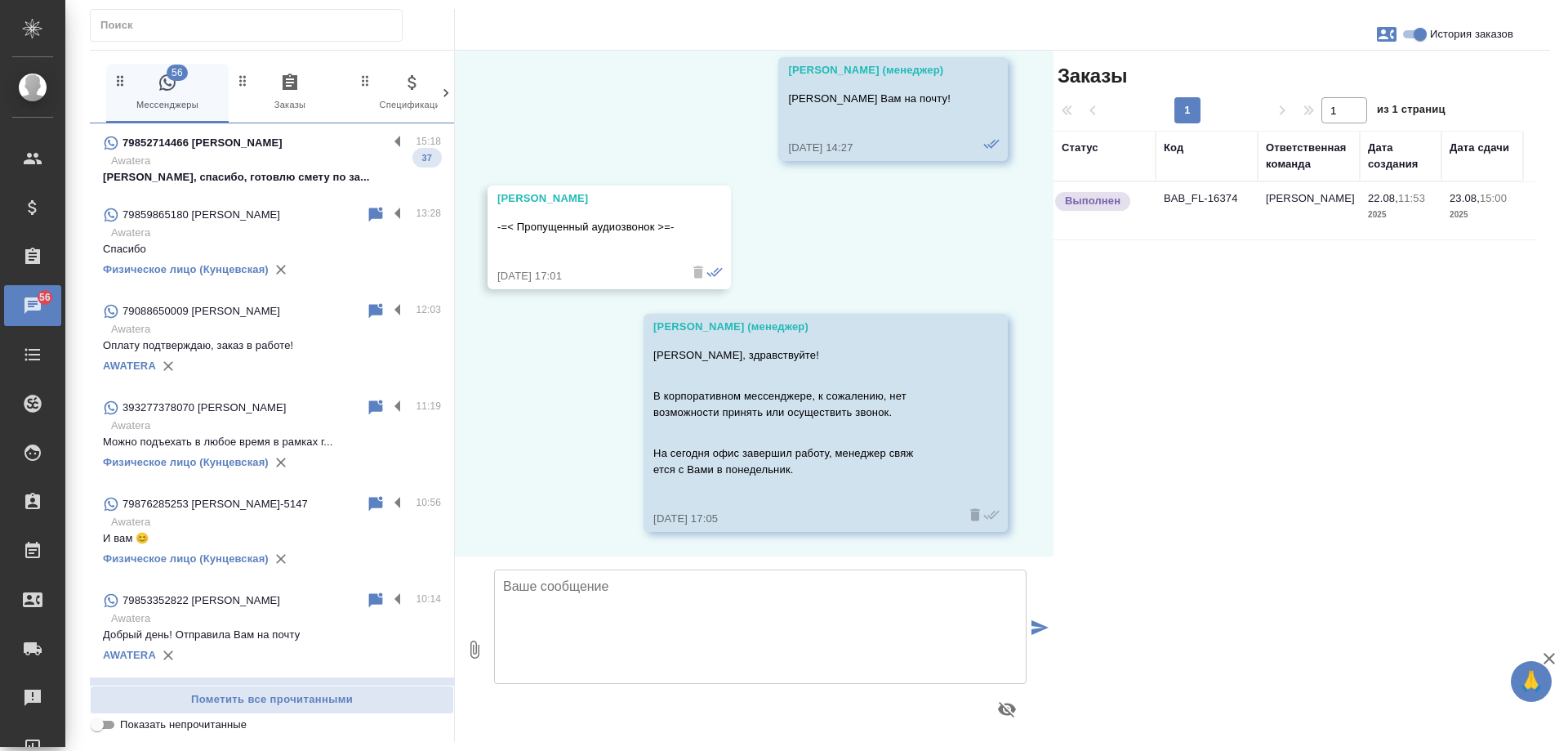
click at [277, 153] on p "Awatera" at bounding box center [276, 161] width 330 height 16
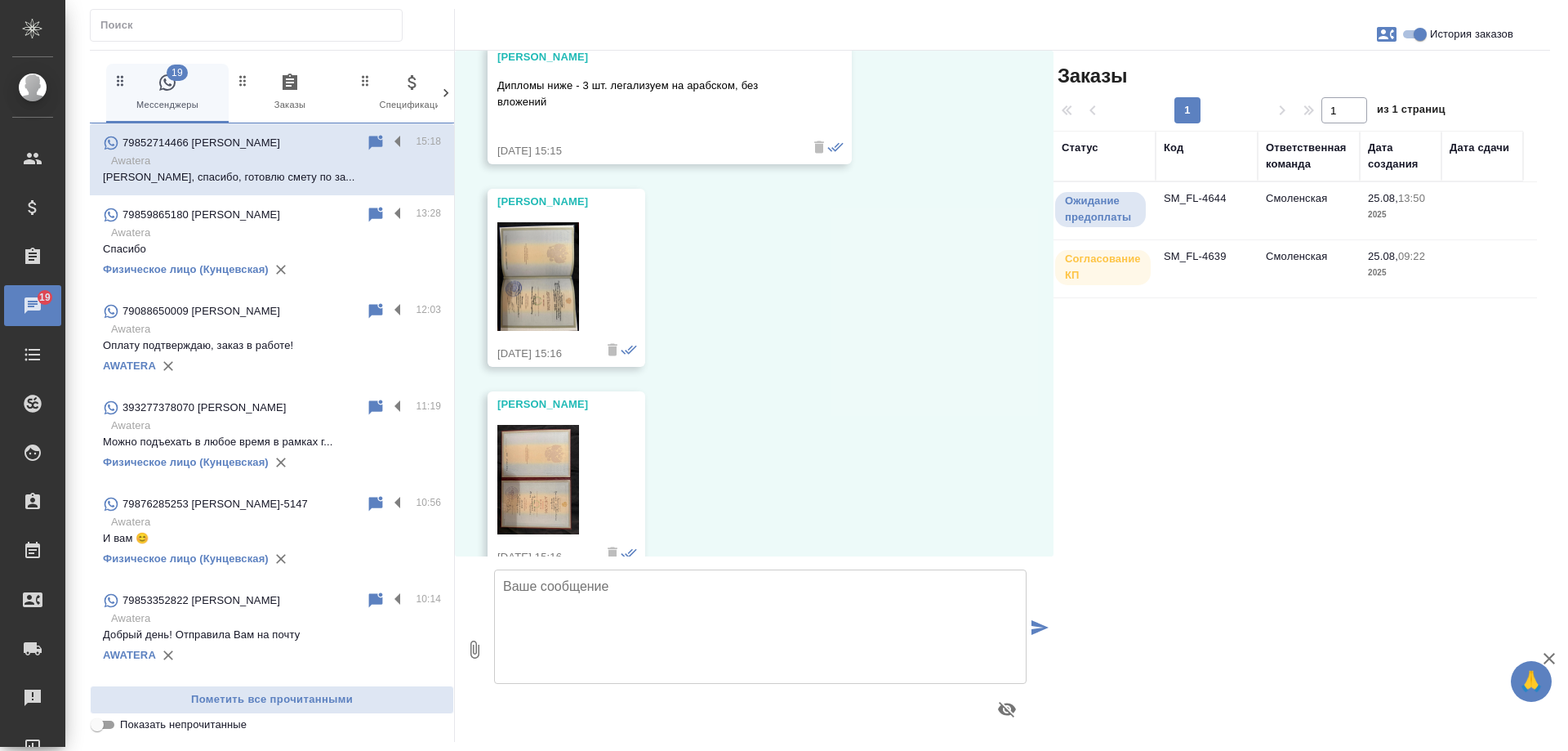
scroll to position [12054, 0]
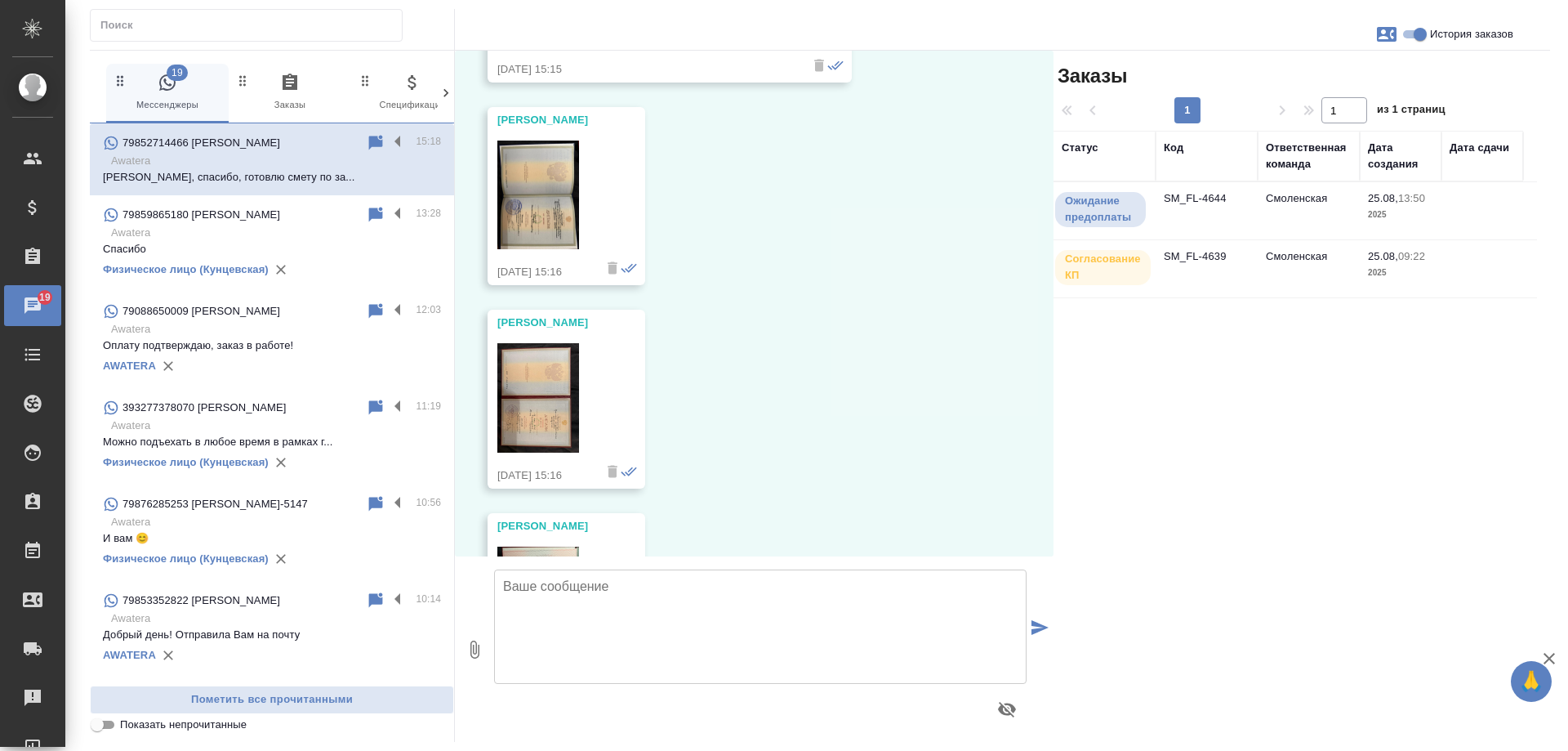
click at [527, 250] on img at bounding box center [538, 195] width 82 height 110
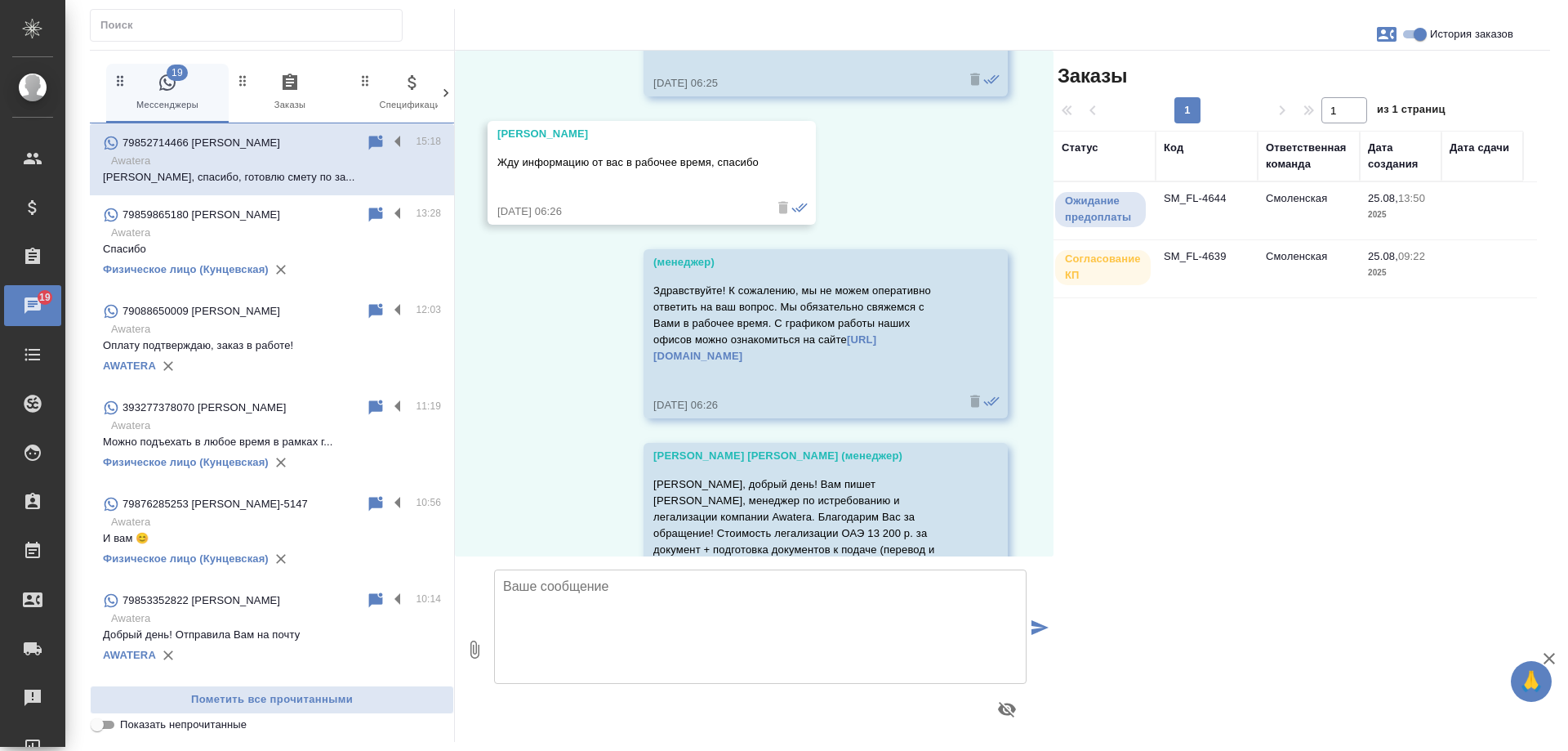
scroll to position [0, 0]
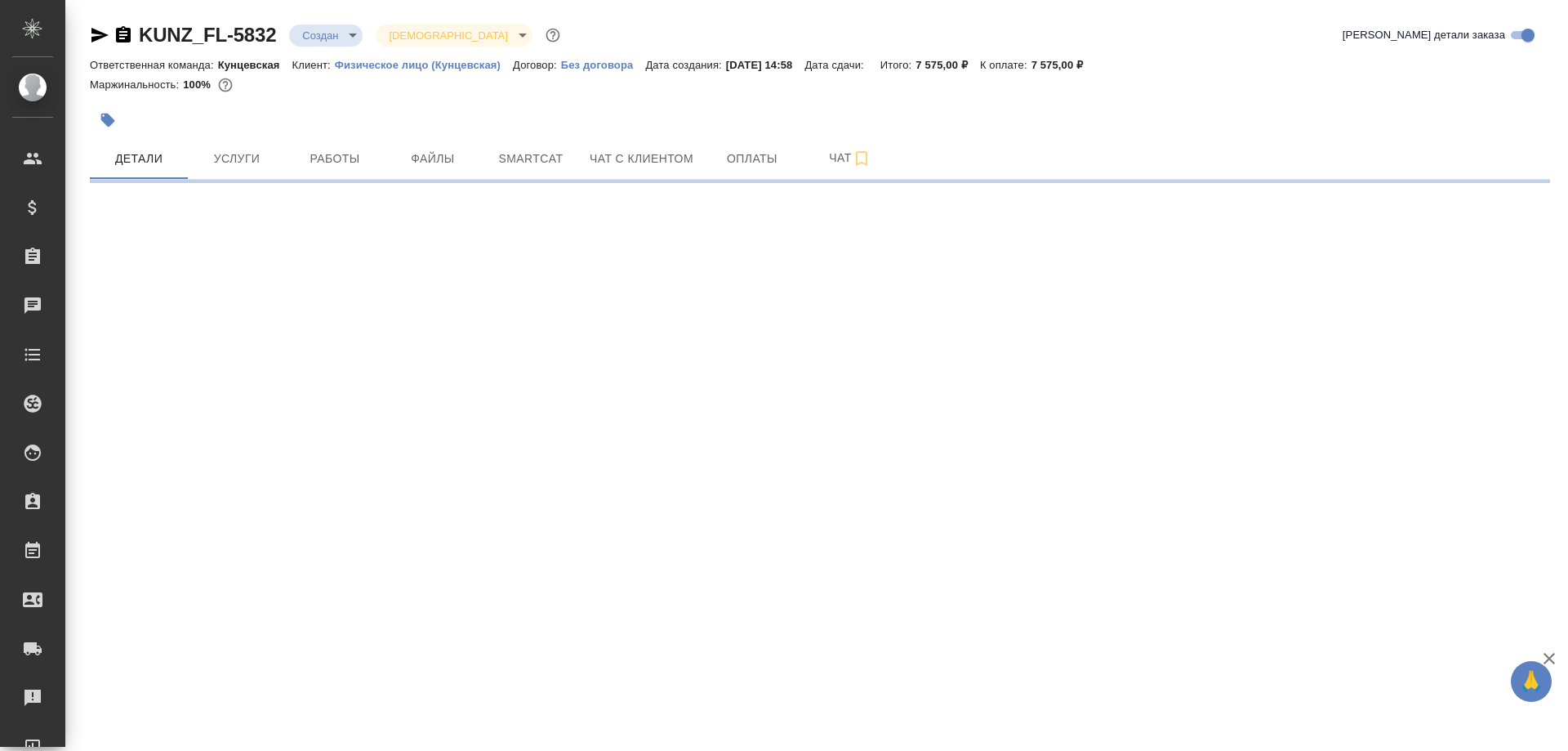
select select "RU"
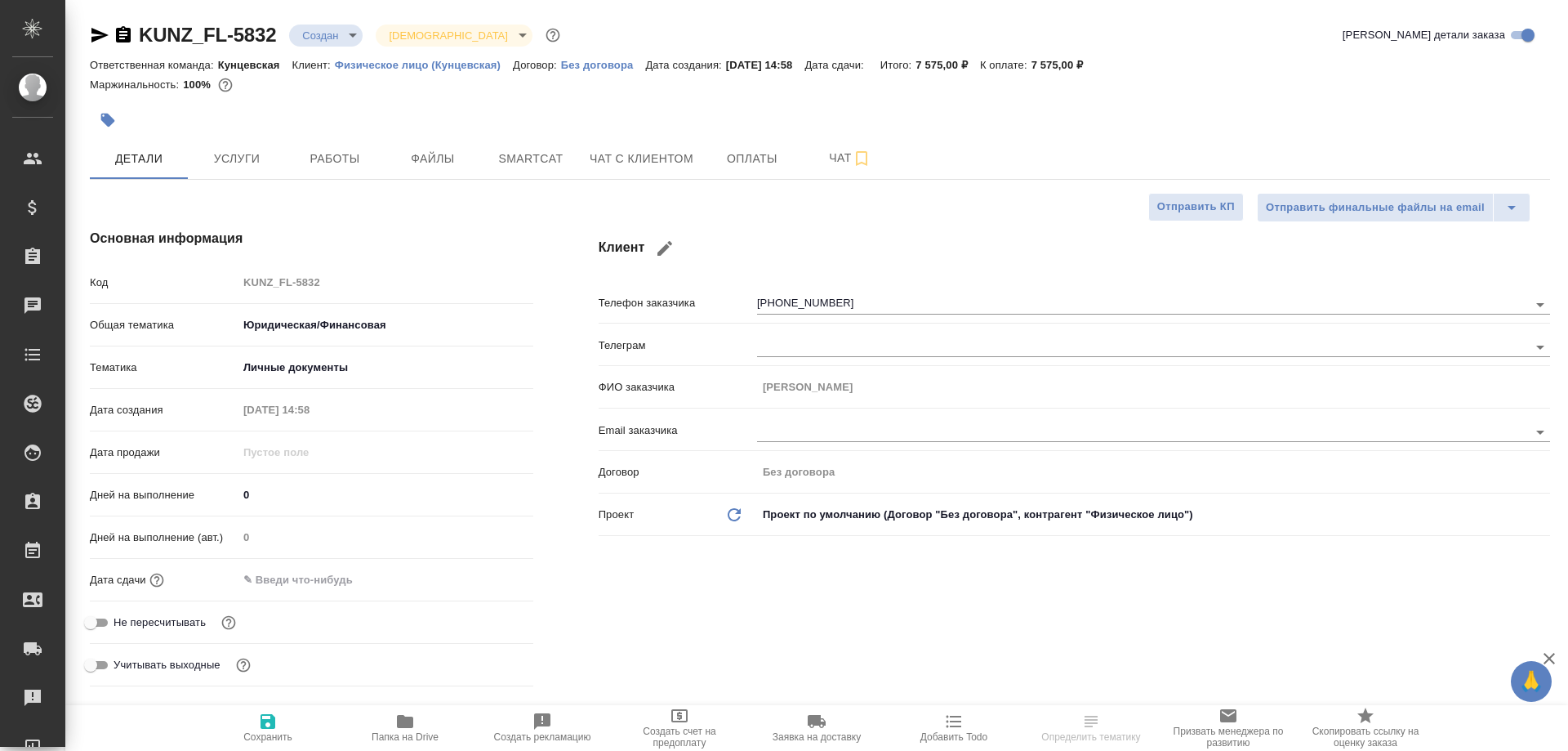
type textarea "x"
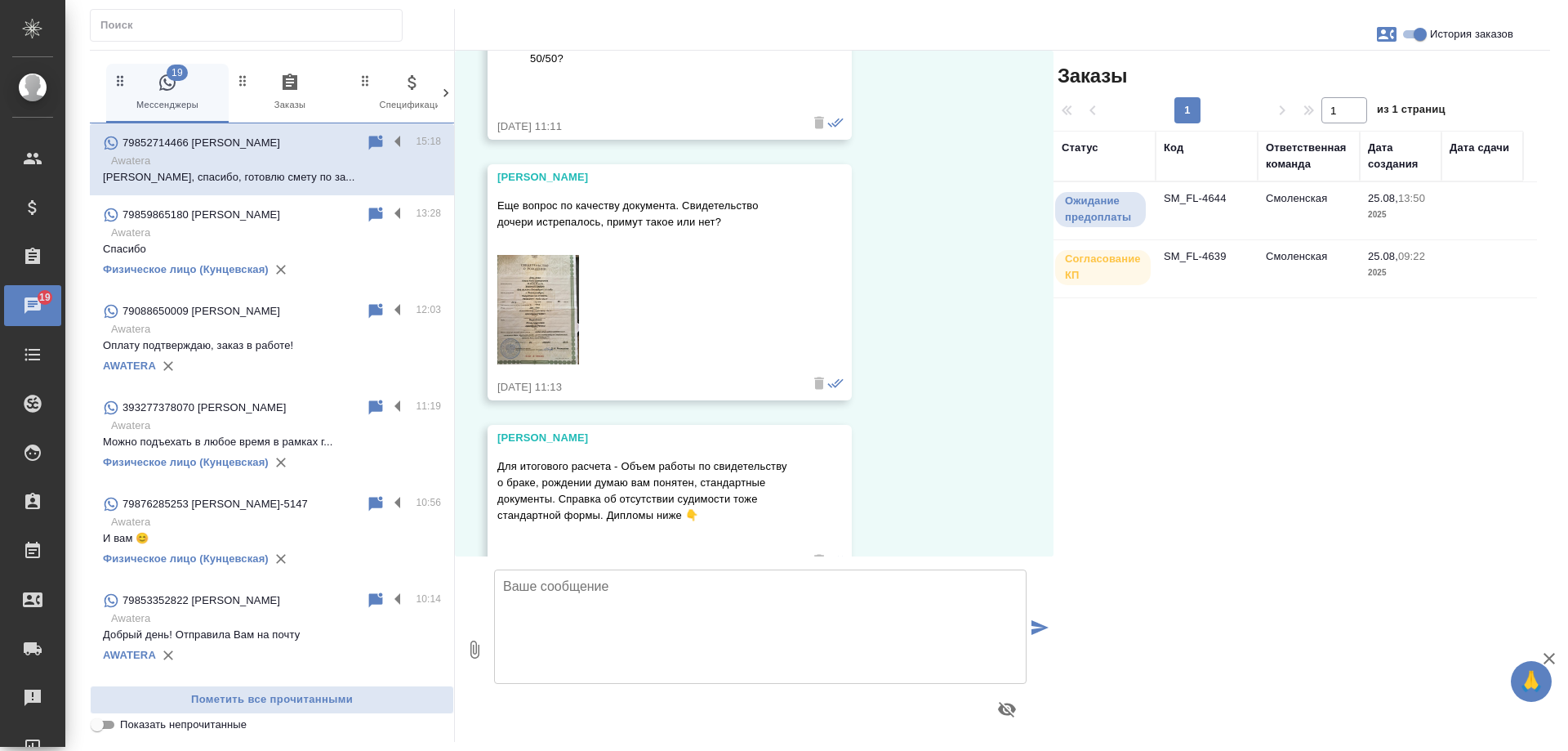
scroll to position [1552, 0]
click at [543, 288] on img at bounding box center [538, 307] width 82 height 110
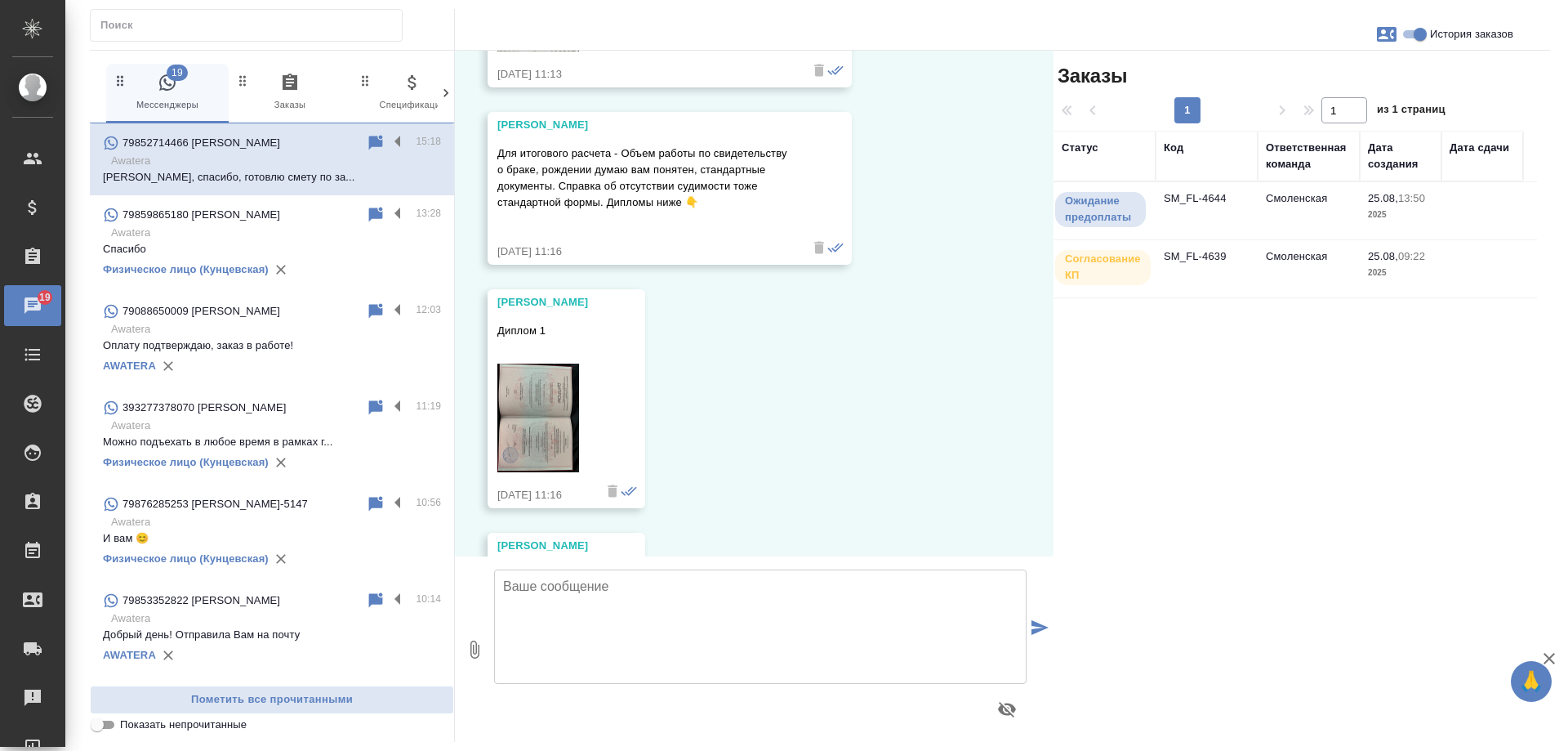
scroll to position [1879, 0]
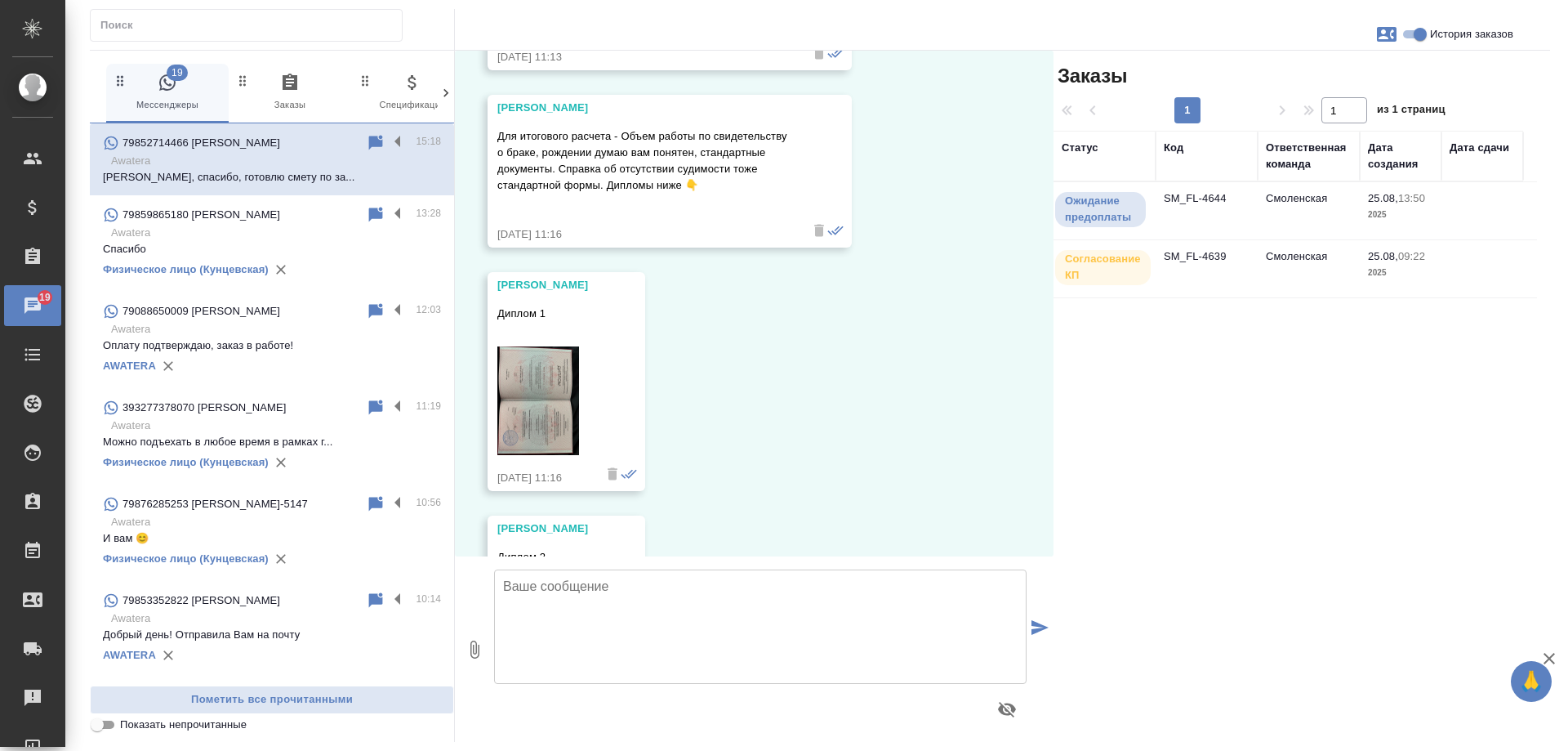
click at [524, 358] on img at bounding box center [538, 402] width 82 height 110
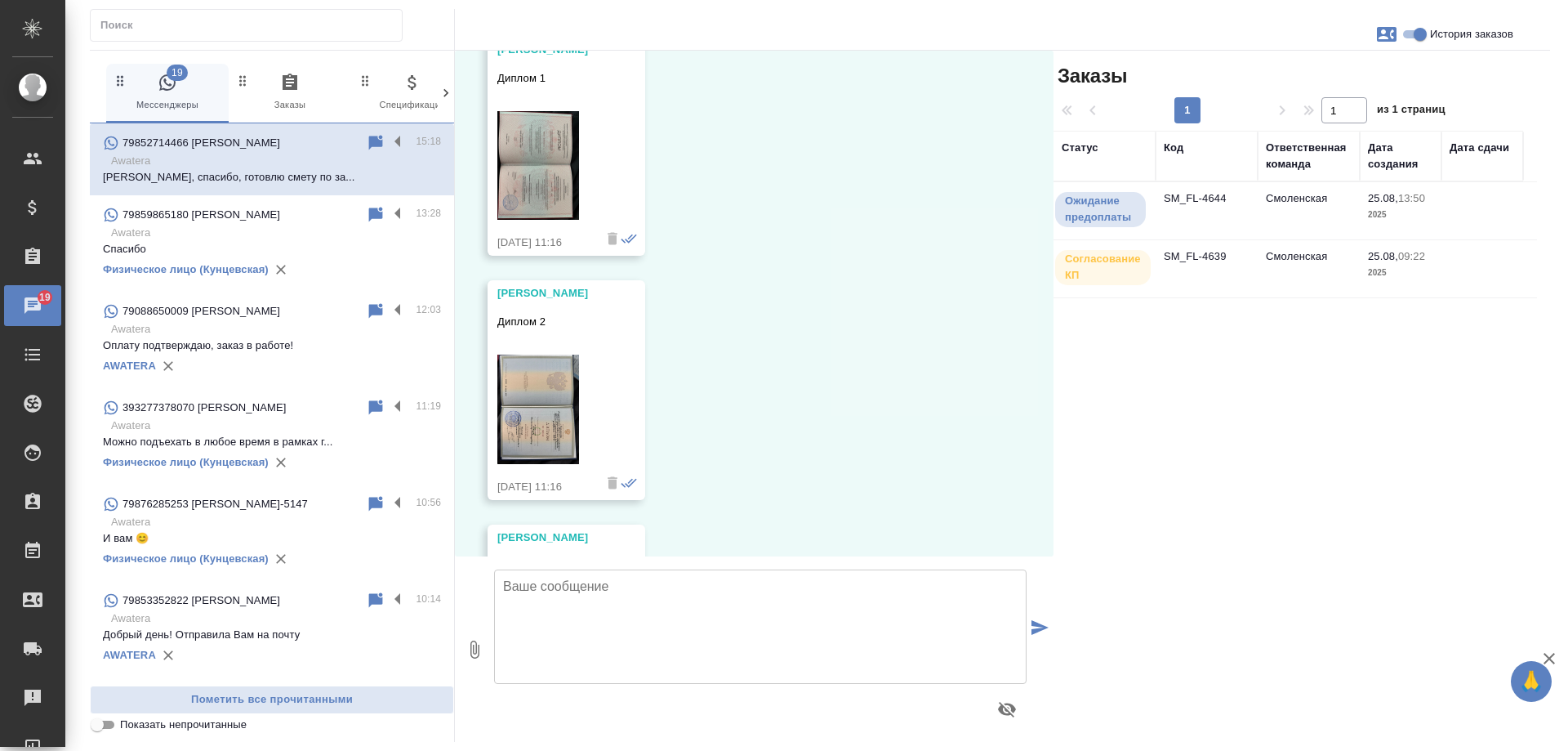
scroll to position [2124, 0]
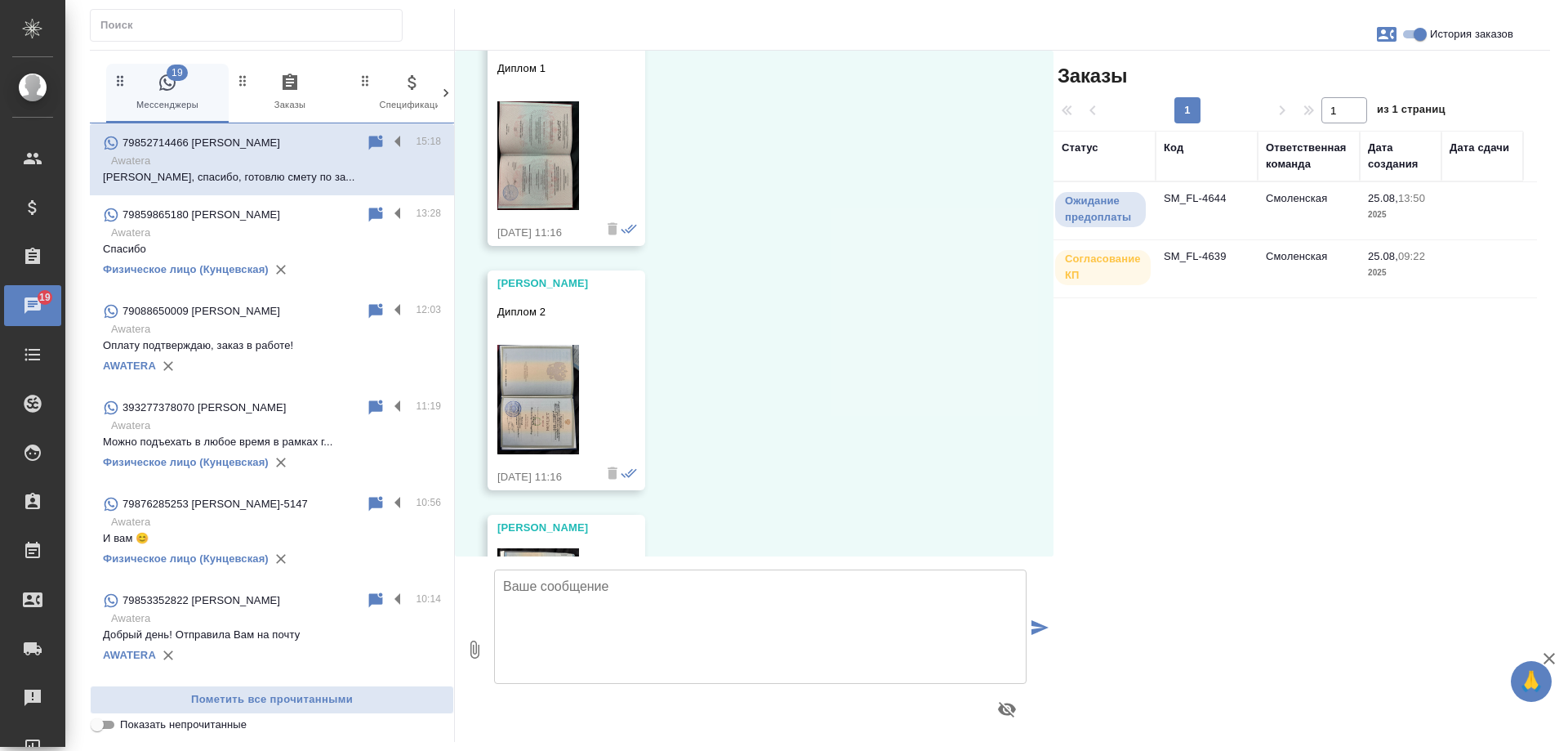
click at [535, 391] on img at bounding box center [538, 400] width 82 height 110
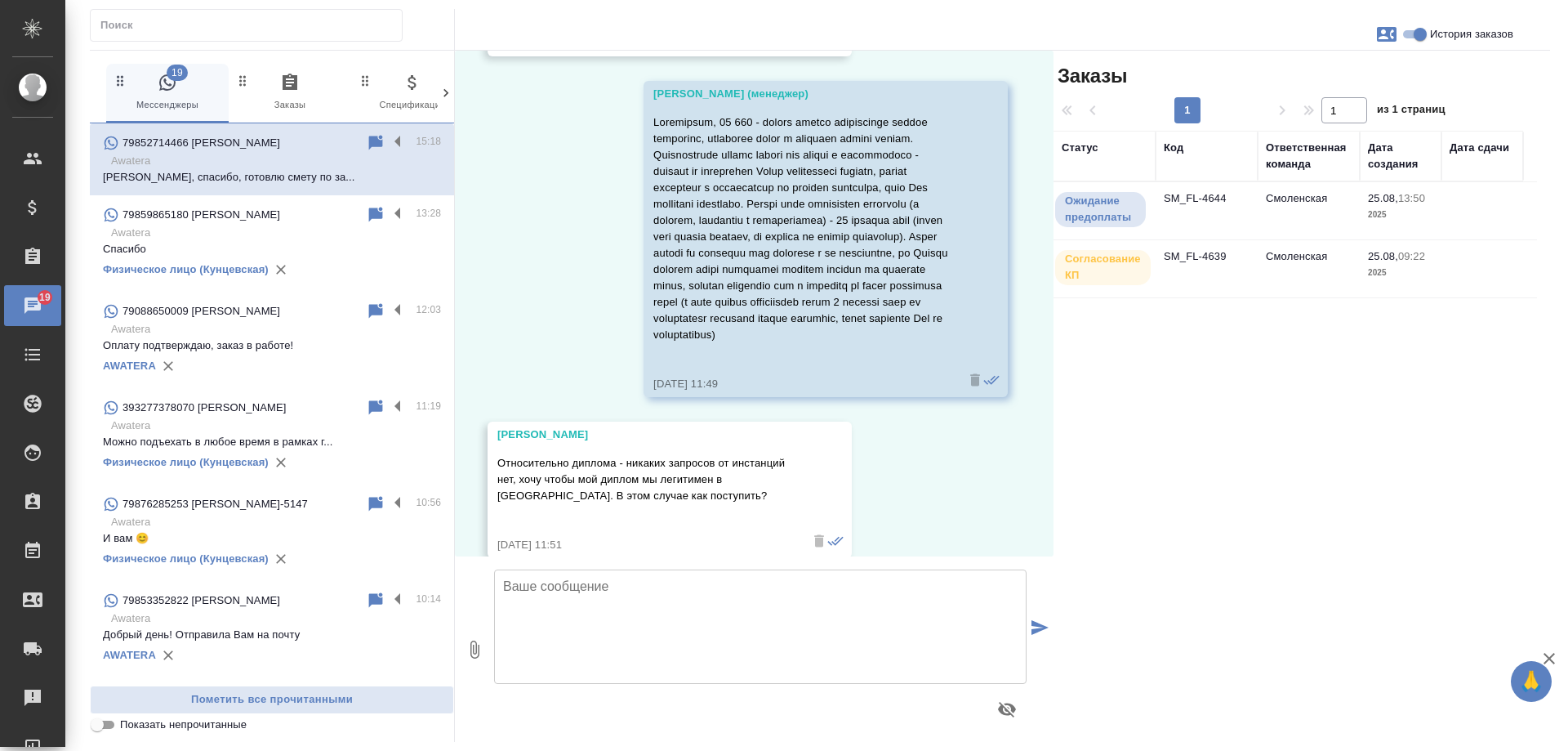
scroll to position [3104, 0]
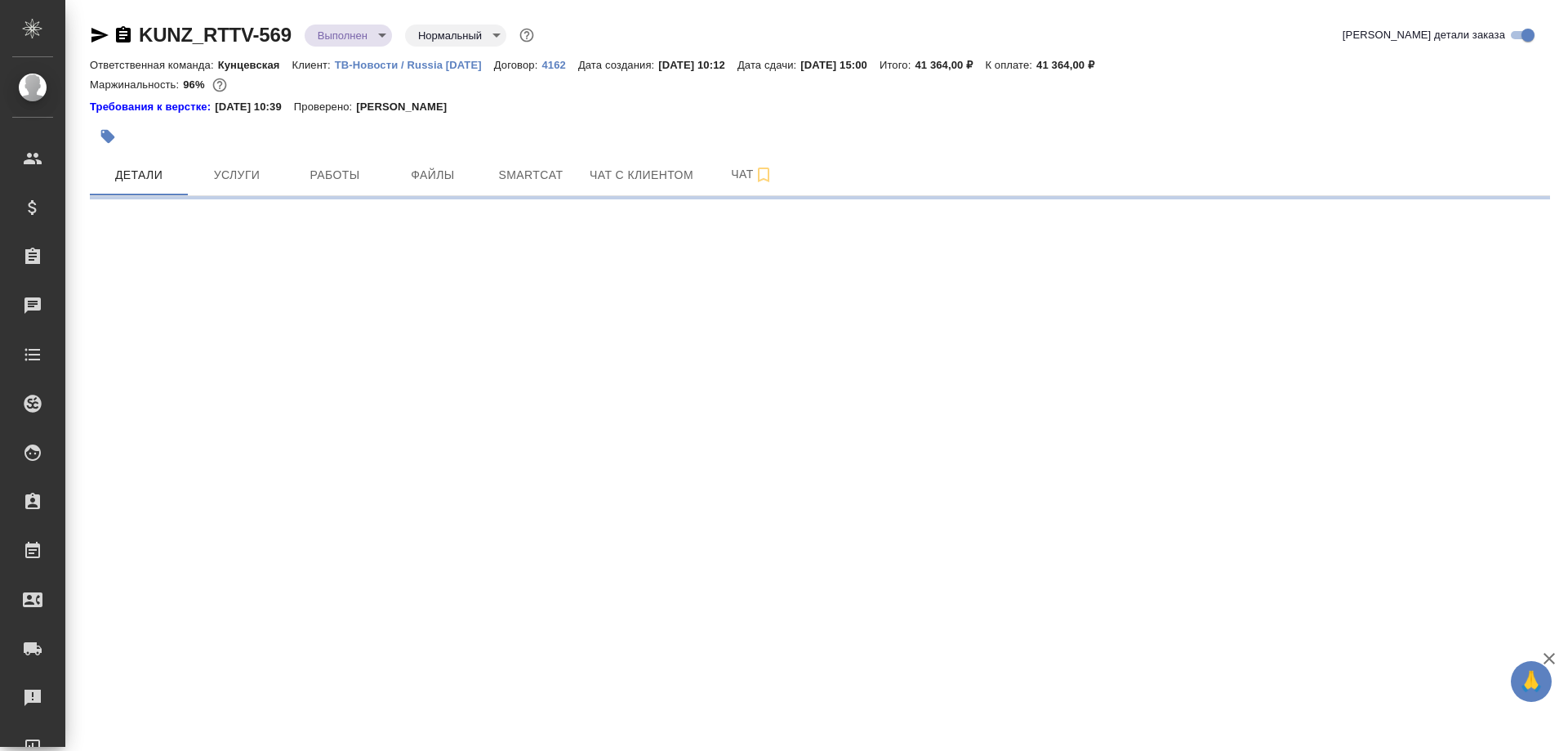
select select "RU"
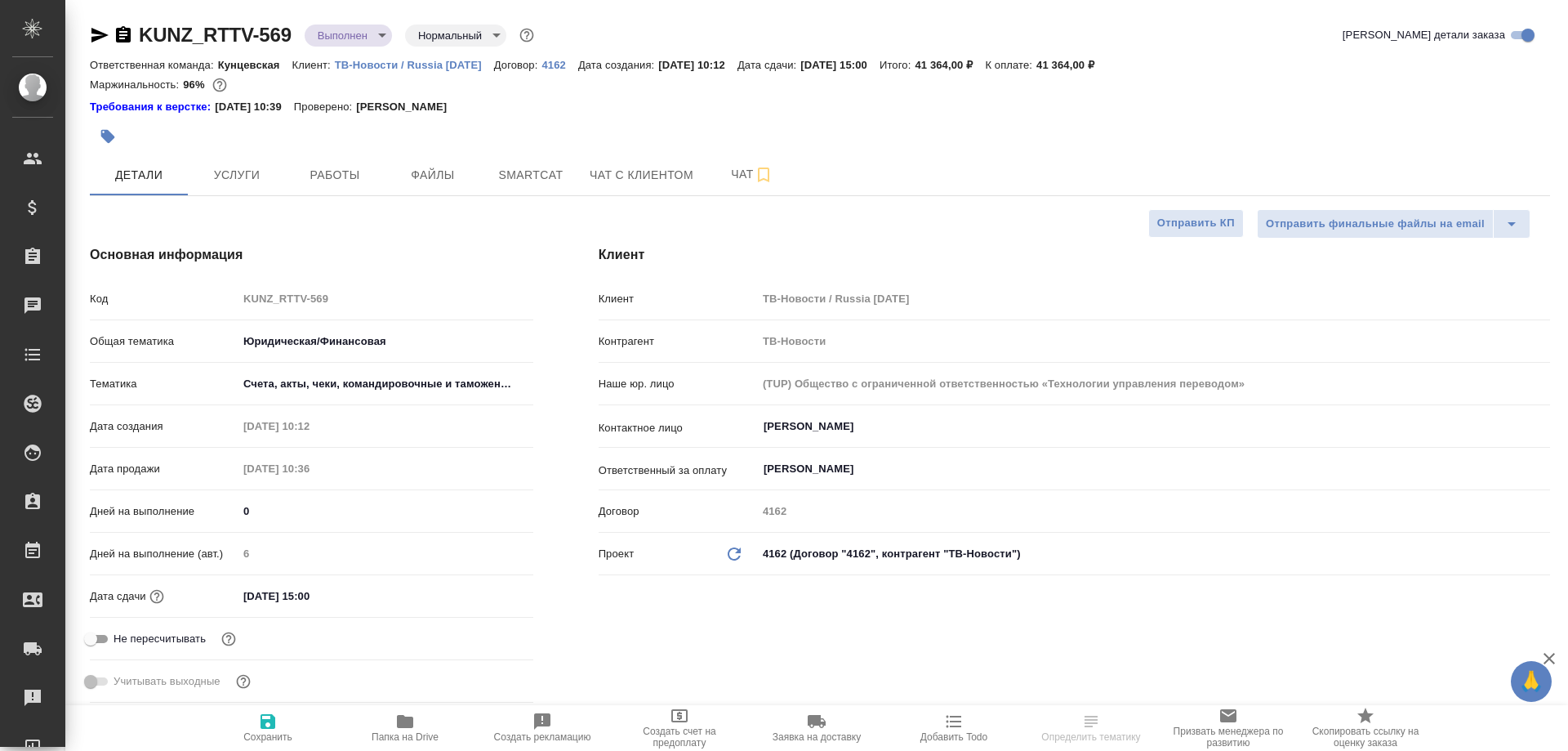
type textarea "x"
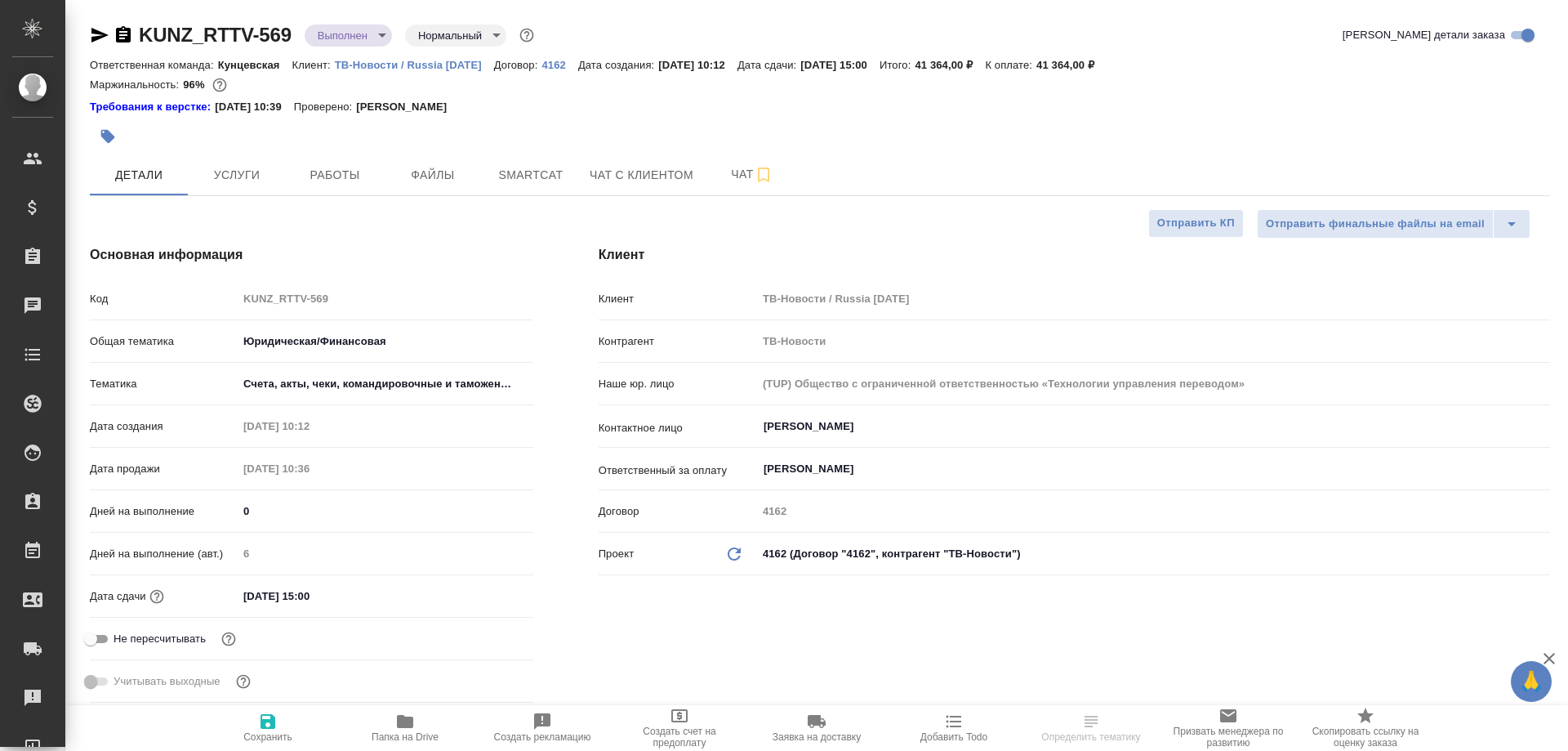
type textarea "x"
select select "RU"
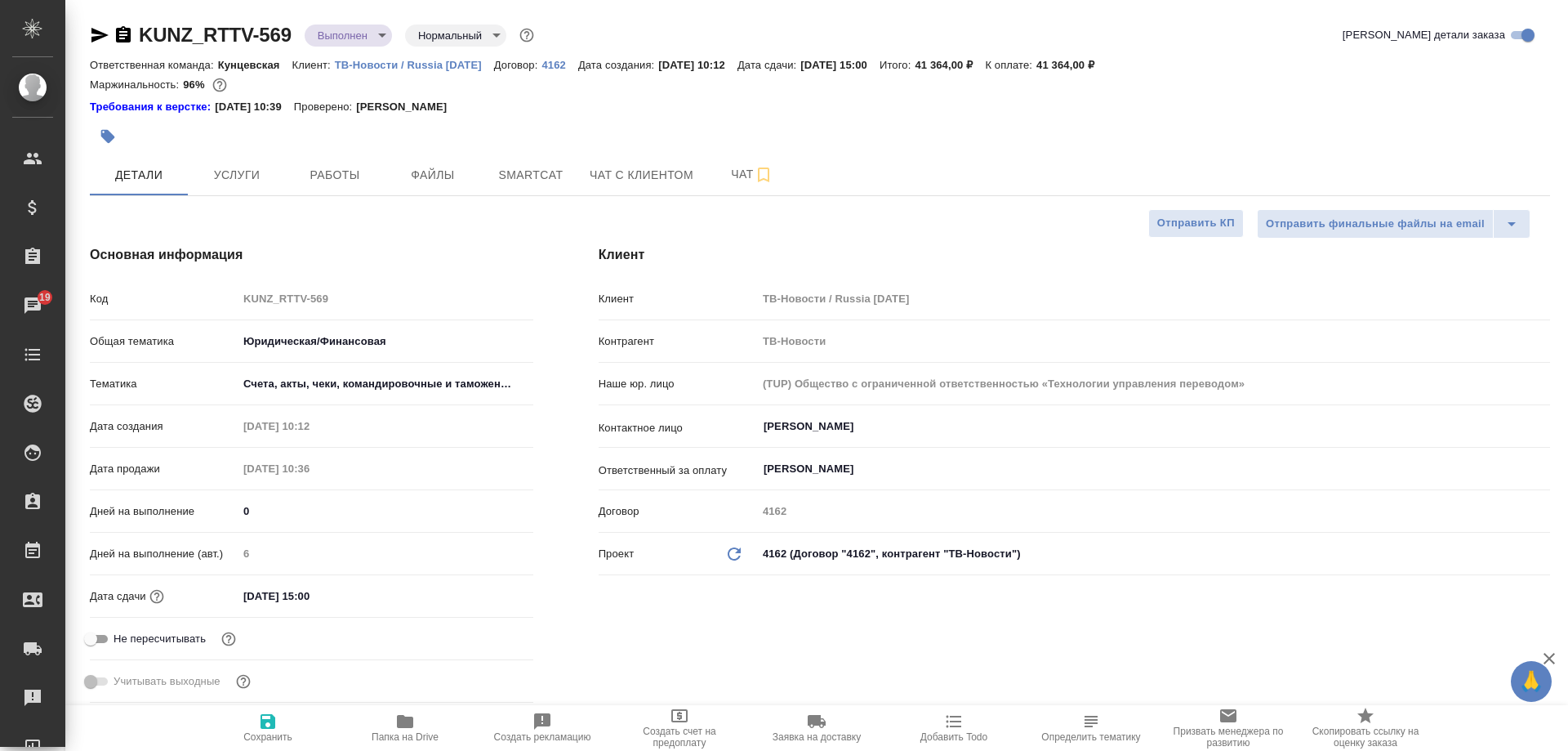
type textarea "x"
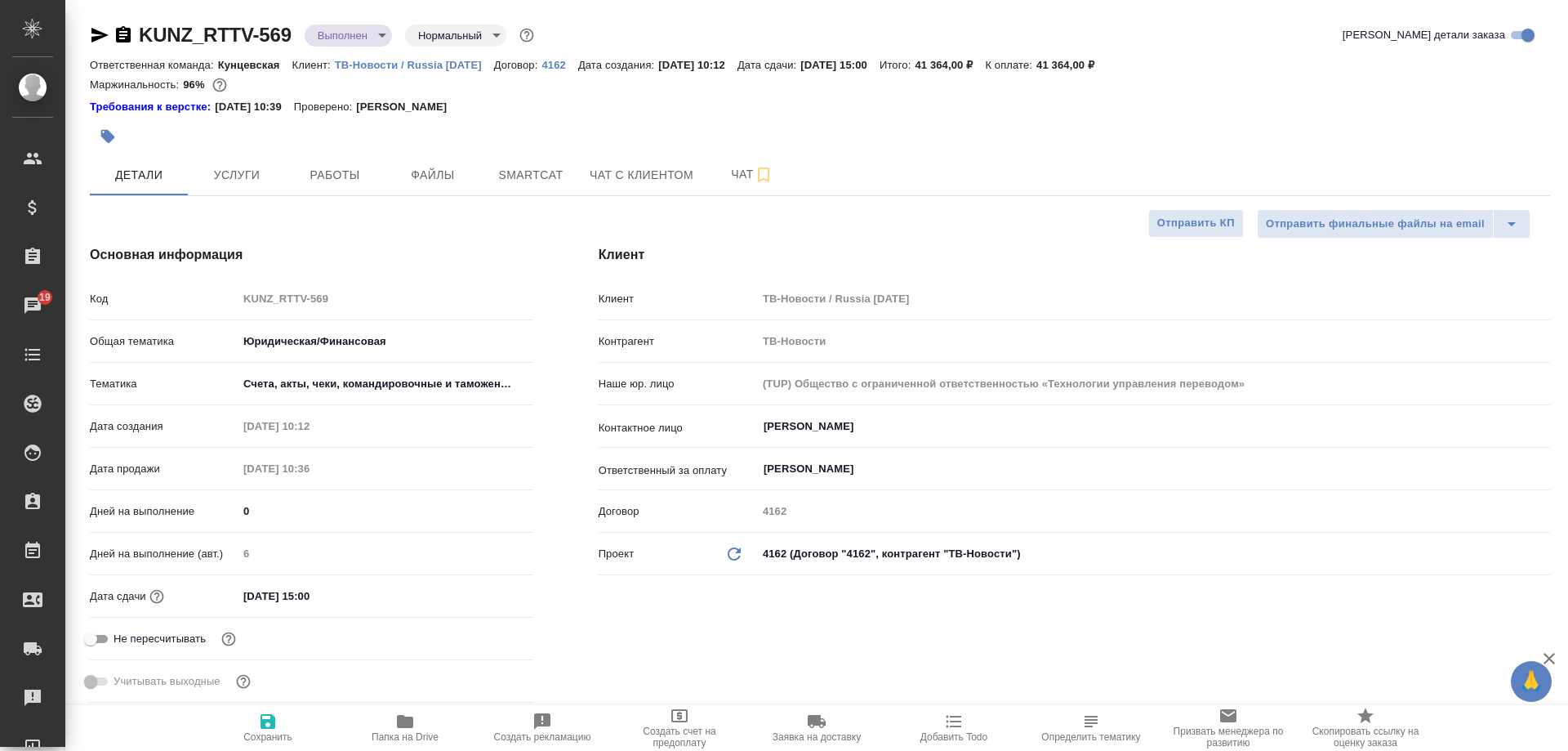
type textarea "x"
drag, startPoint x: 292, startPoint y: 37, endPoint x: 136, endPoint y: 30, distance: 156.2
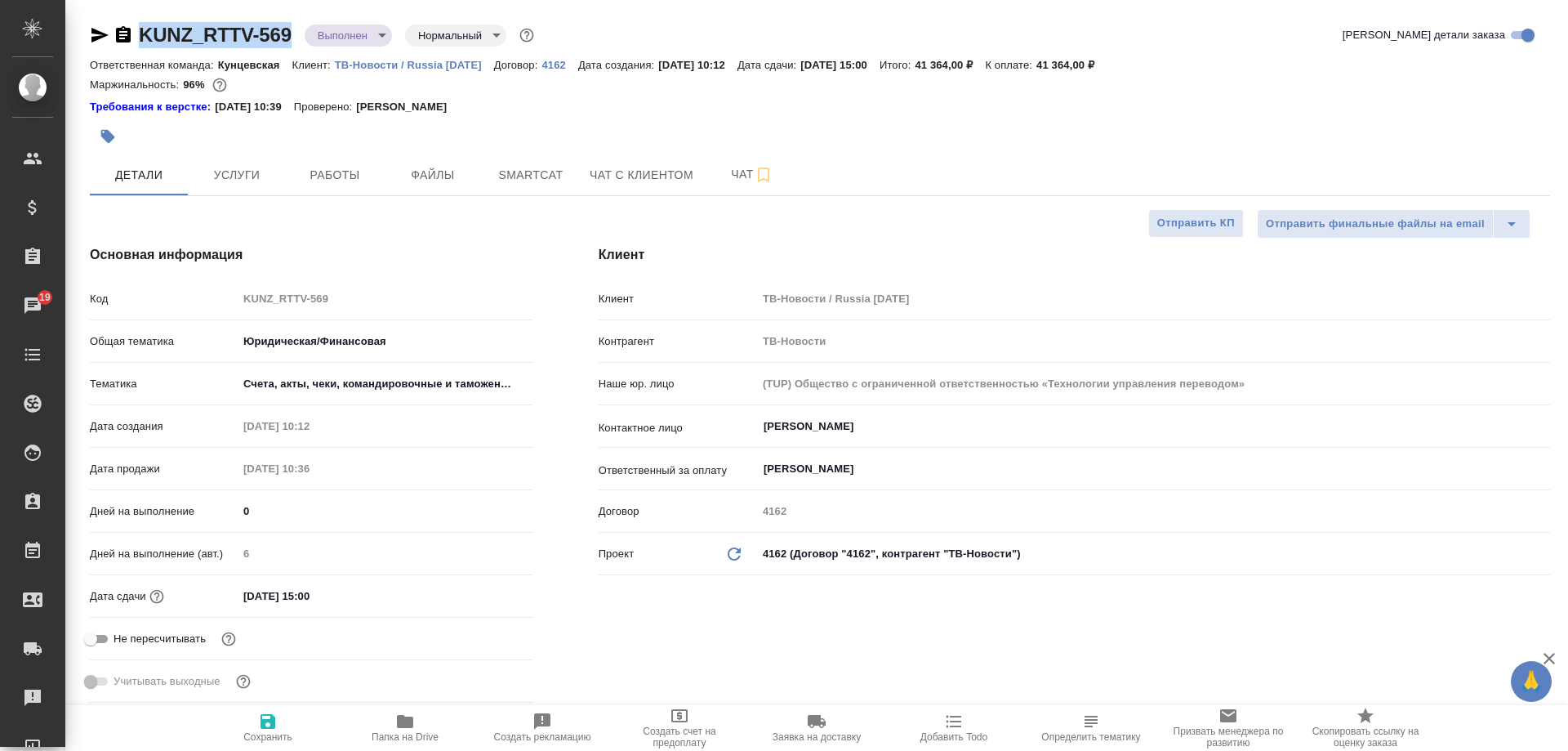
click at [136, 30] on div "KUNZ_RTTV-569 Выполнен completed Нормальный normal" at bounding box center [313, 35] width 448 height 26
copy link "KUNZ_RTTV-569"
type textarea "x"
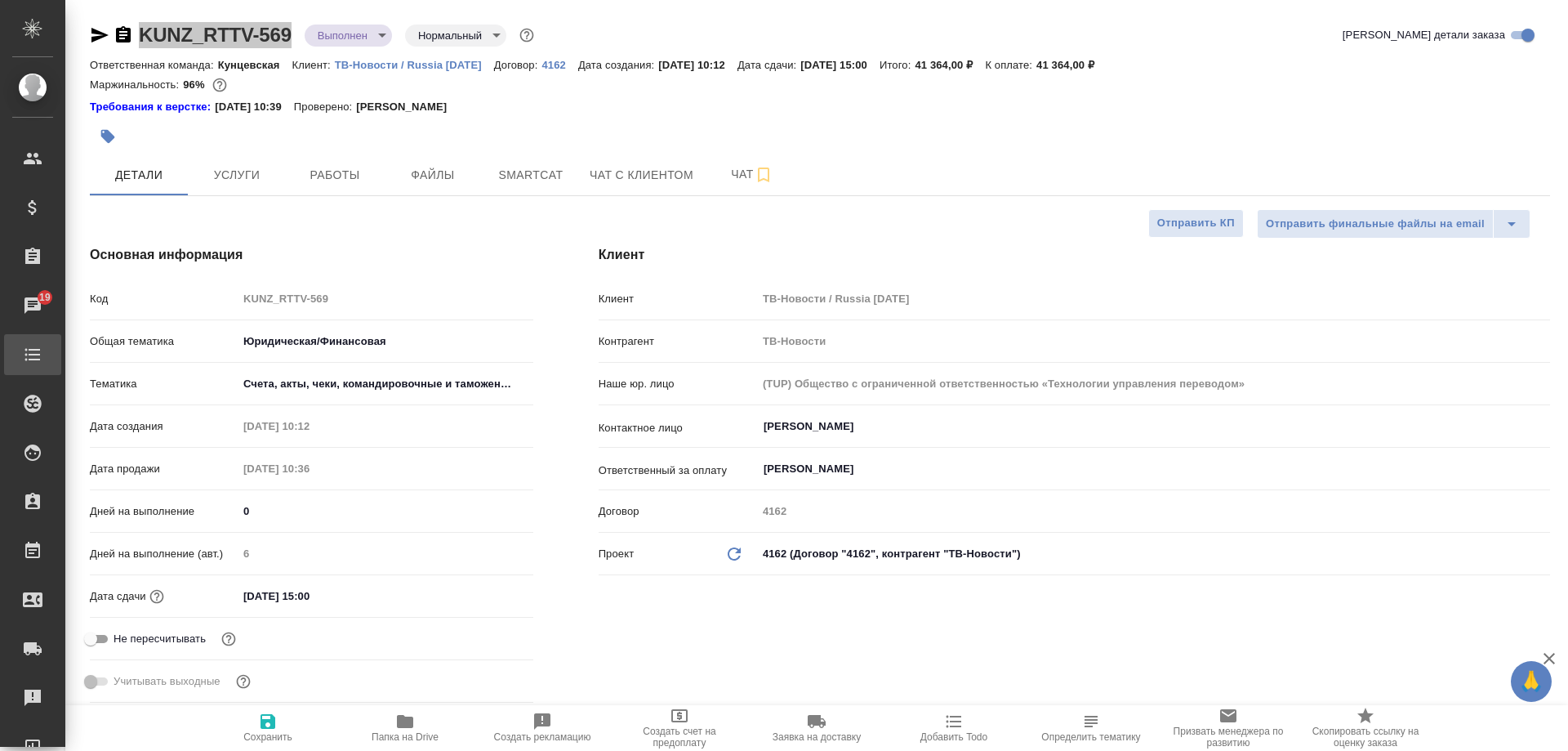
type textarea "x"
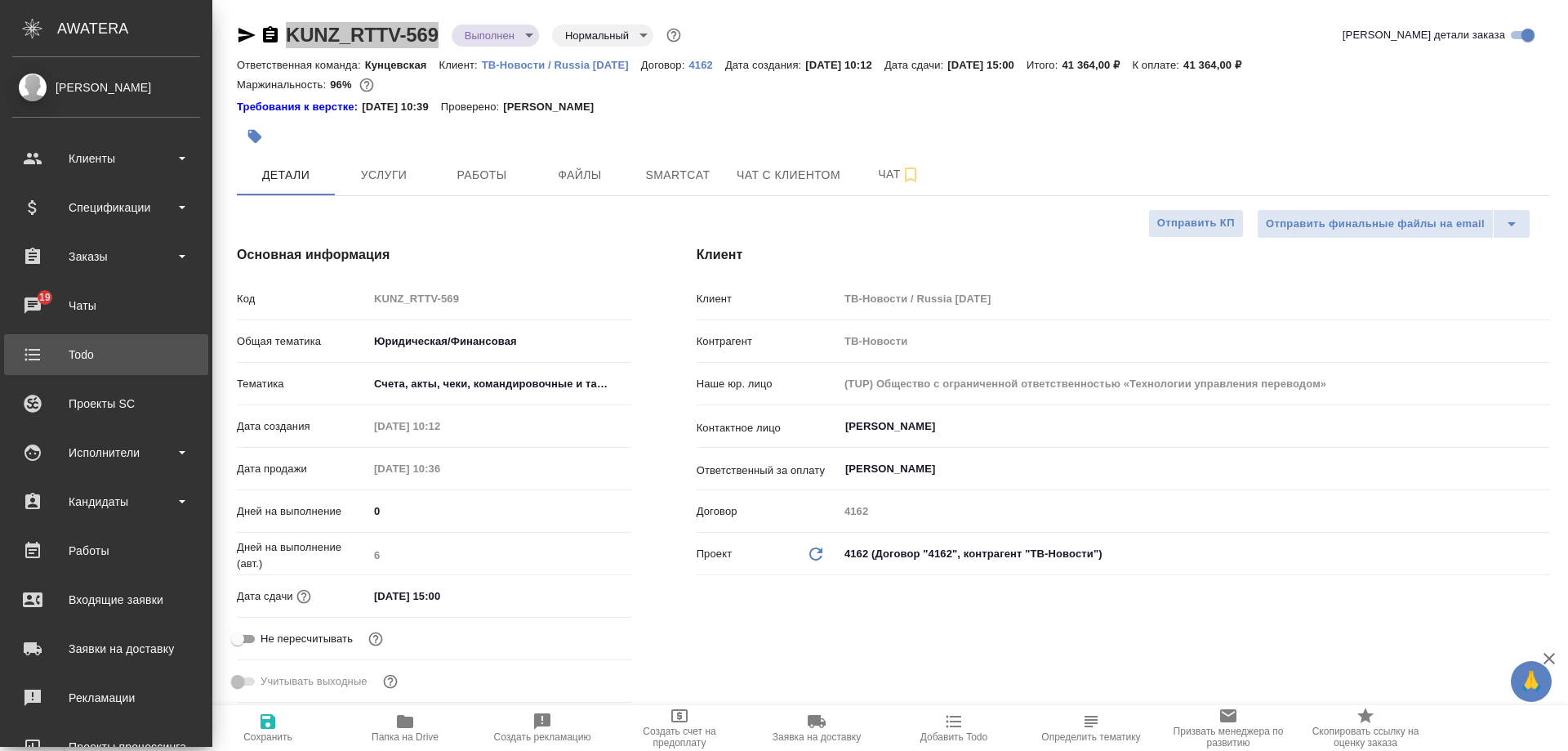
type textarea "x"
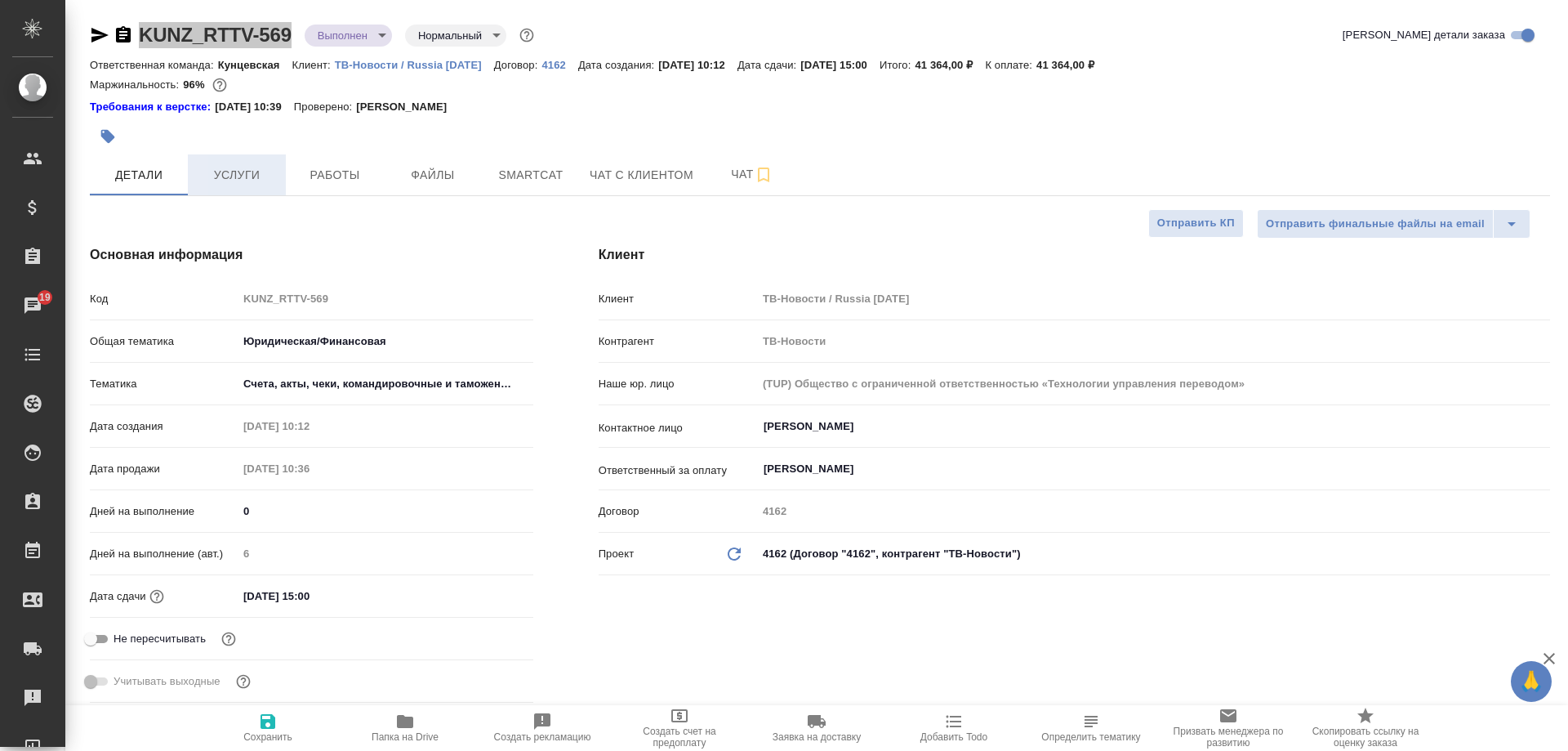
type textarea "x"
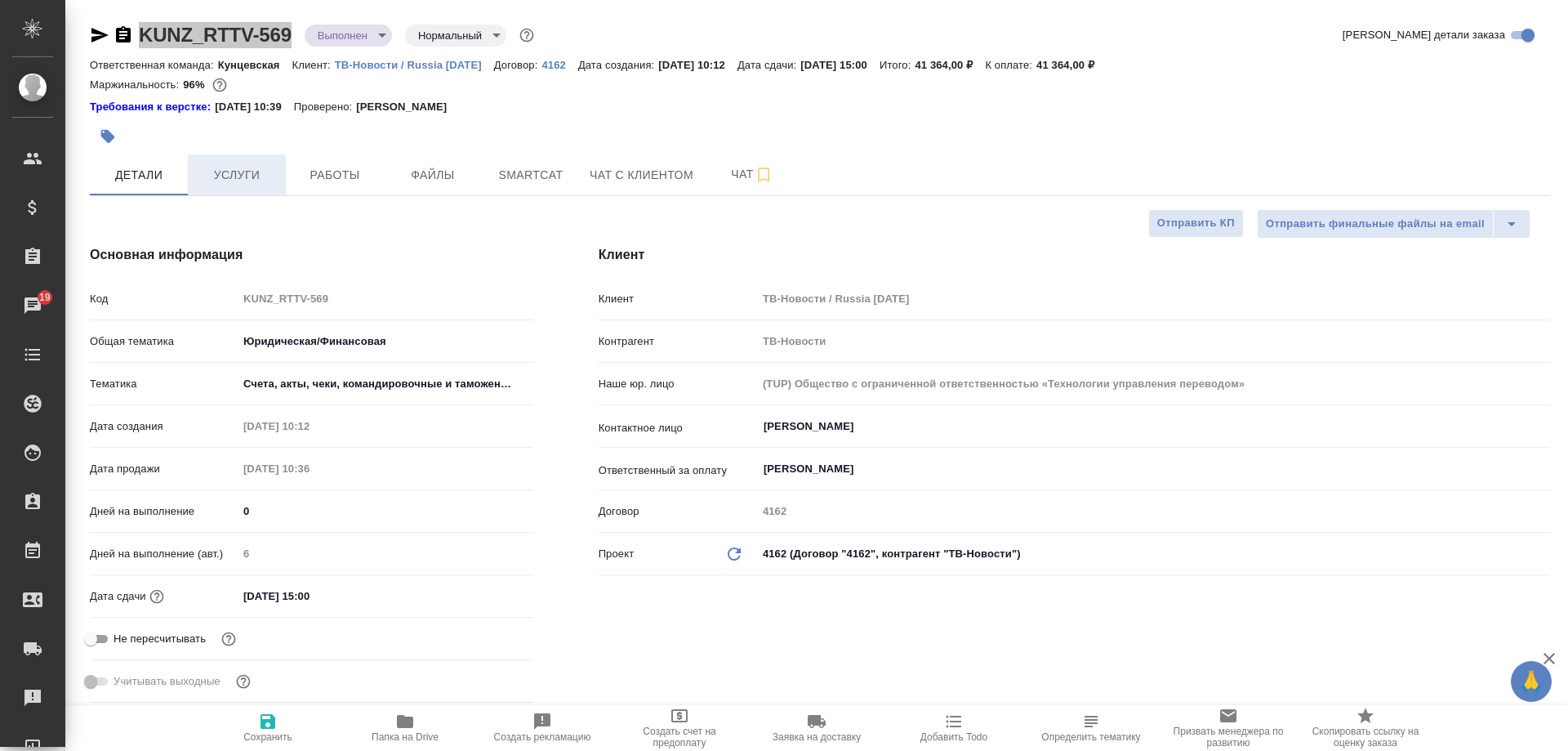
type textarea "x"
click at [283, 88] on div "Маржинальность: 96%" at bounding box center [819, 84] width 1460 height 21
drag, startPoint x: 295, startPoint y: 37, endPoint x: 140, endPoint y: 40, distance: 155.0
click at [140, 40] on div "KUNZ_RTTV-569 Выполнен completed Нормальный normal" at bounding box center [313, 35] width 448 height 26
copy link "KUNZ_RTTV-569"
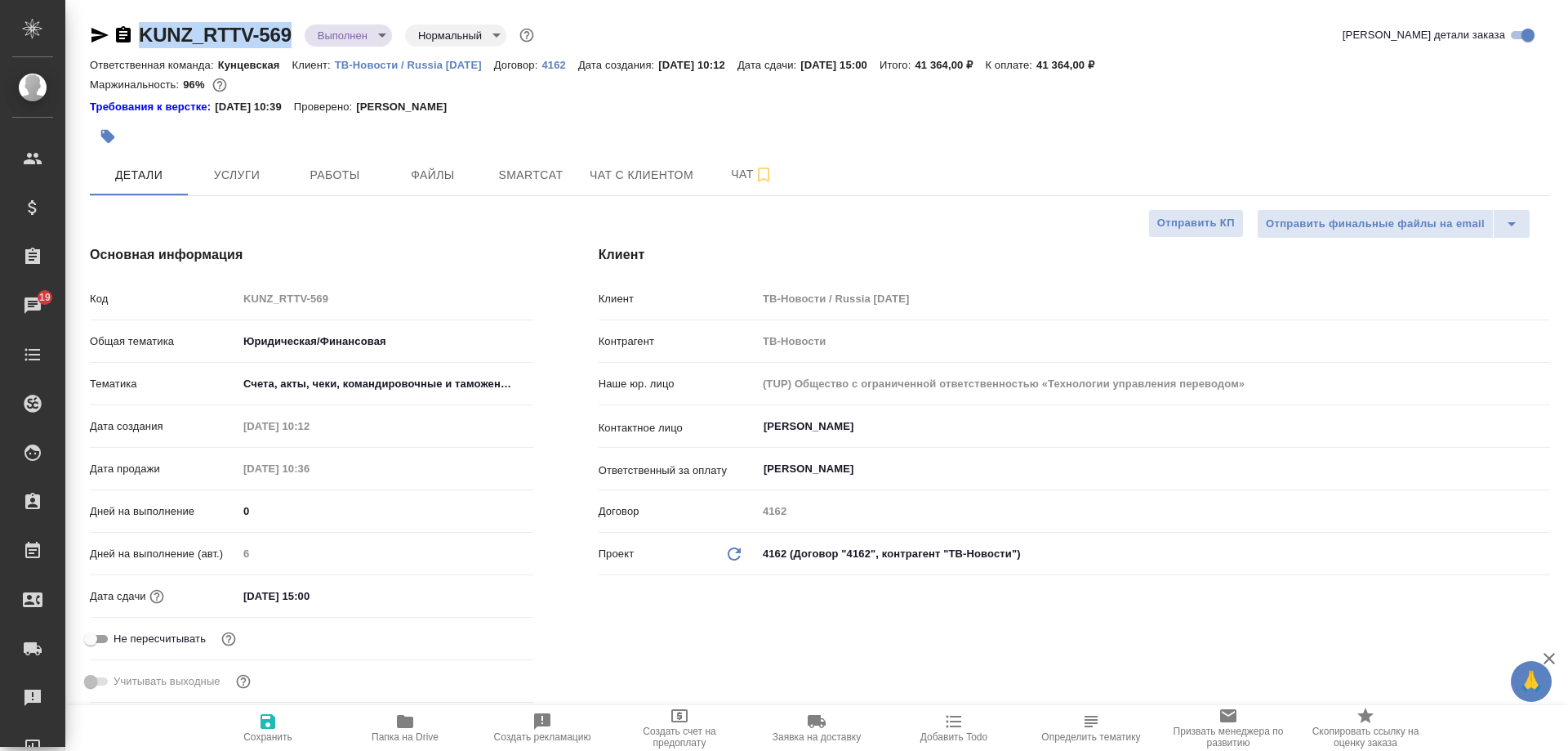
type textarea "x"
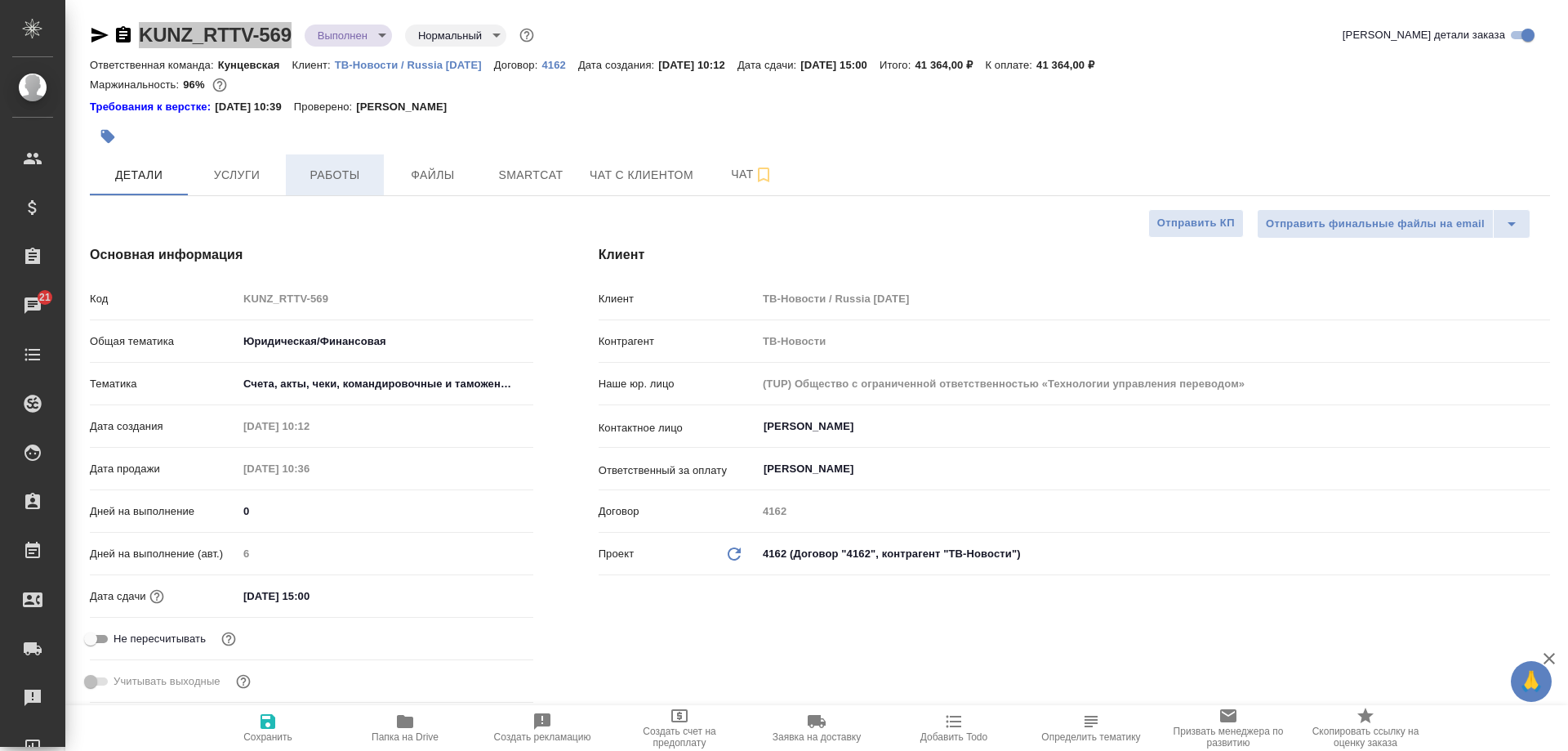
type textarea "x"
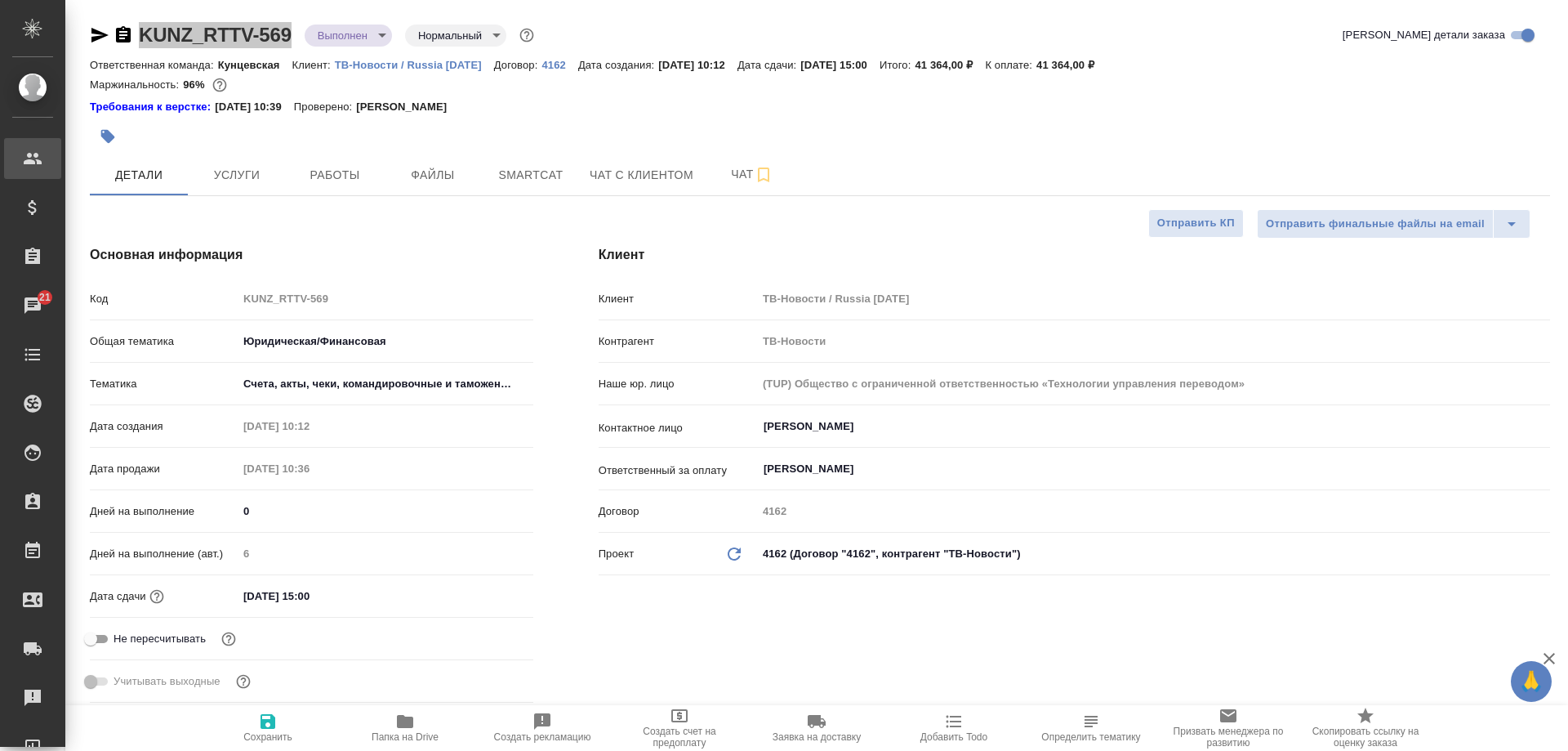
type textarea "x"
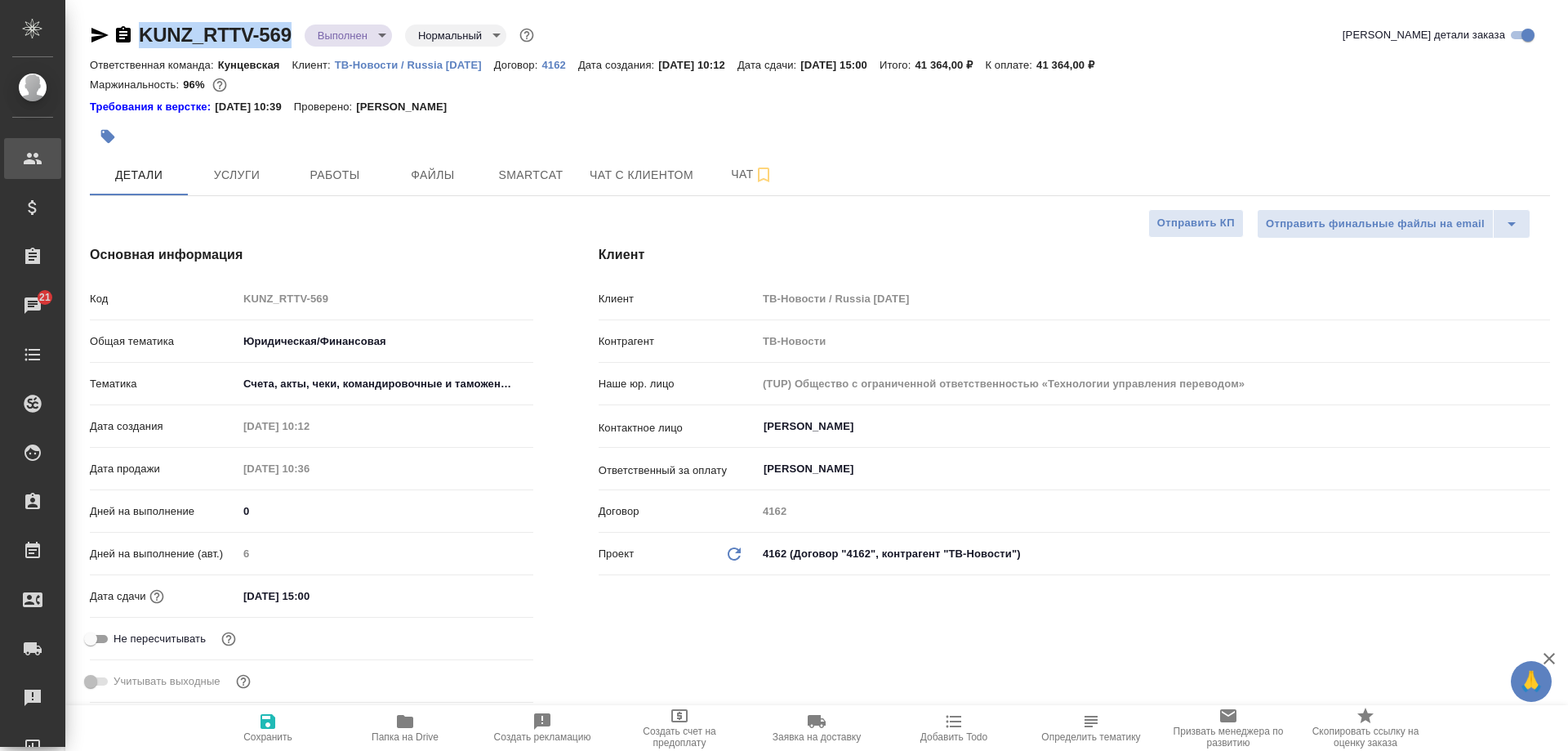
type textarea "x"
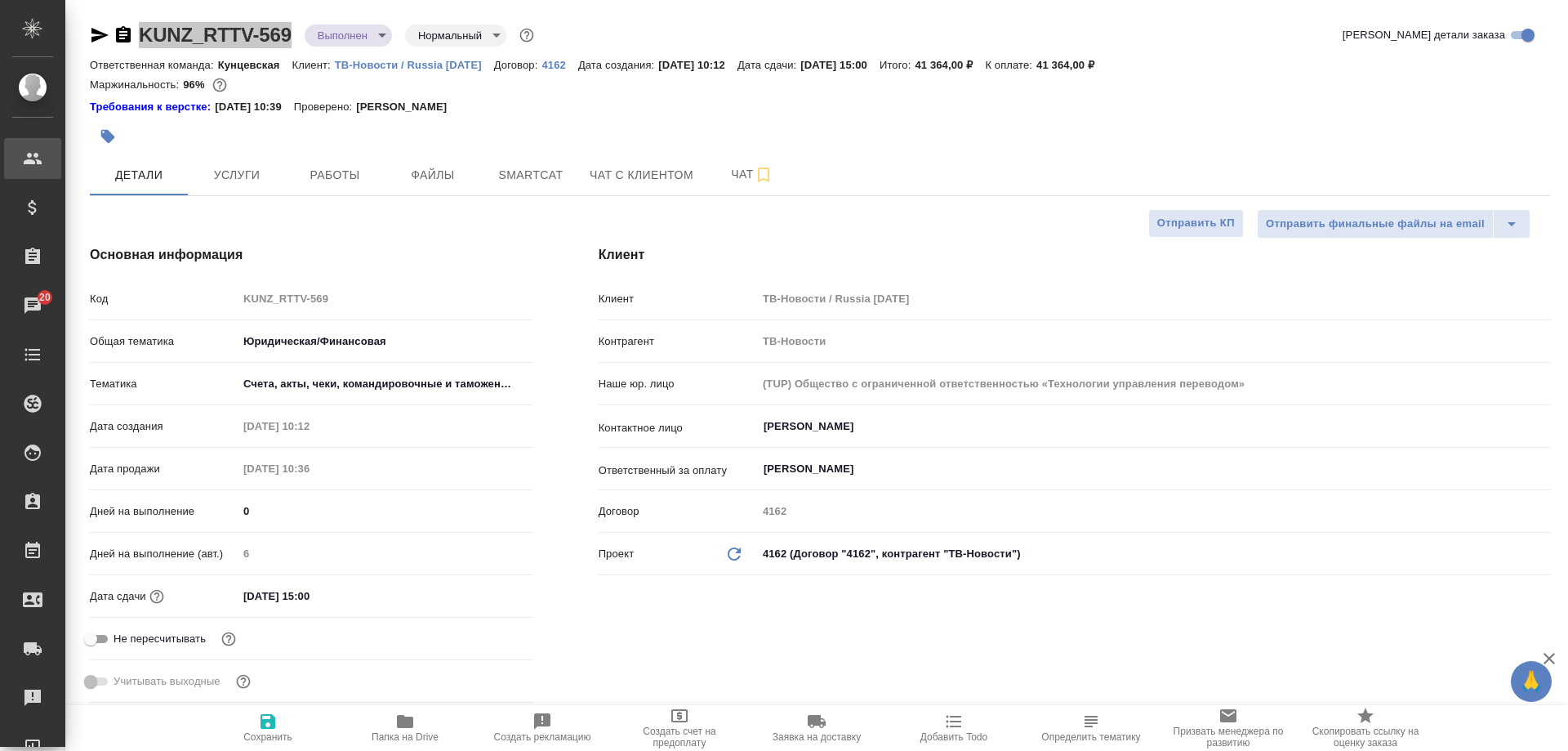
type textarea "x"
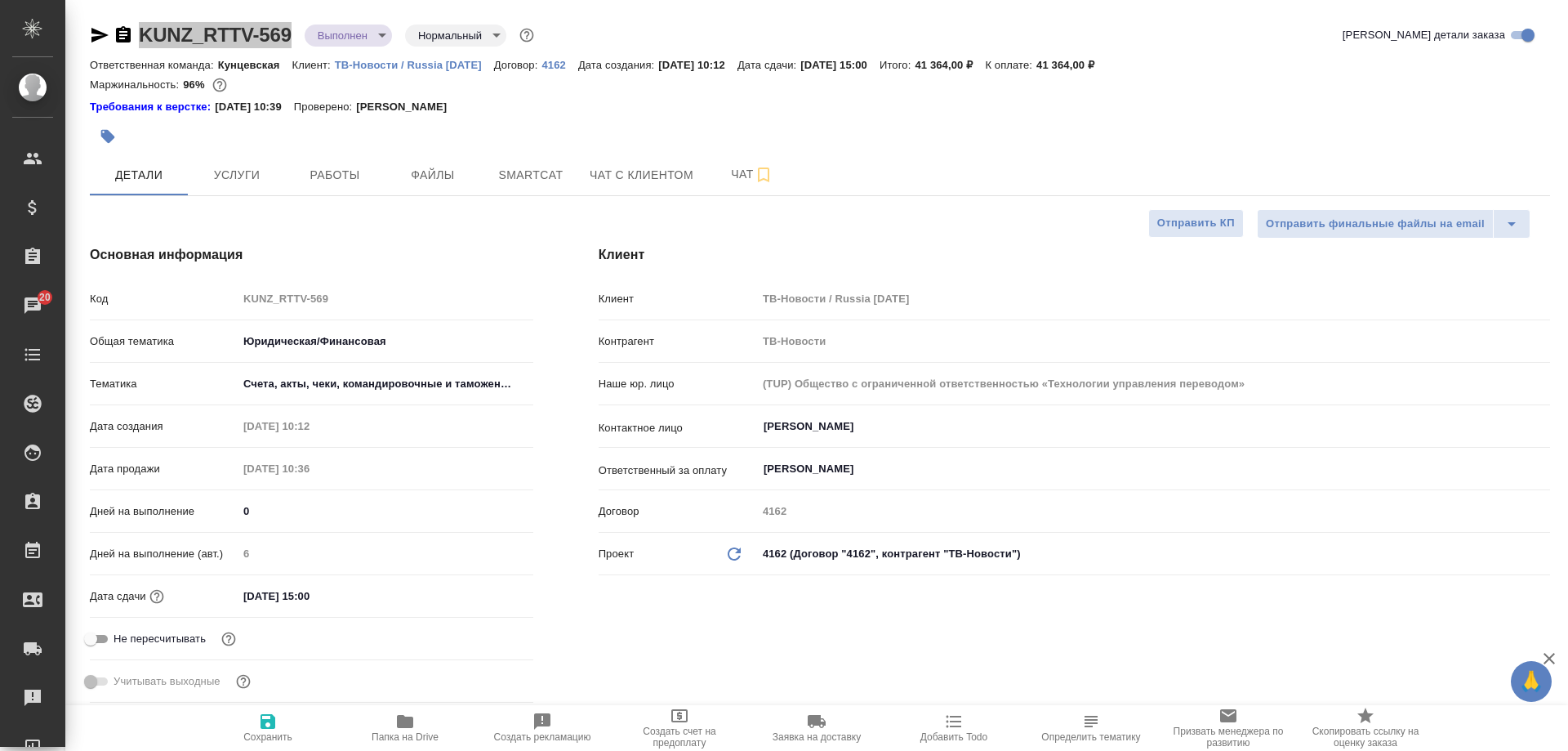
type textarea "x"
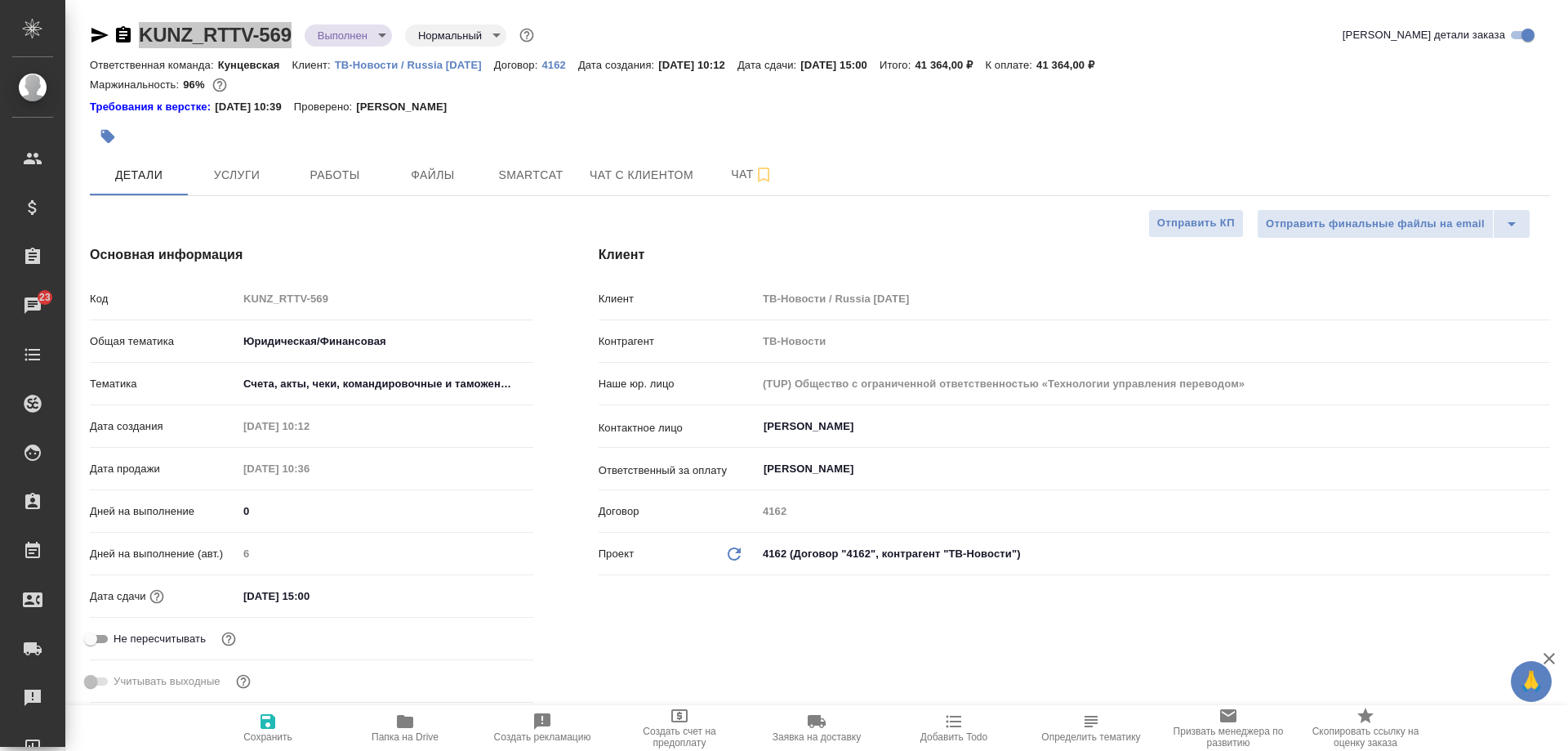
type textarea "x"
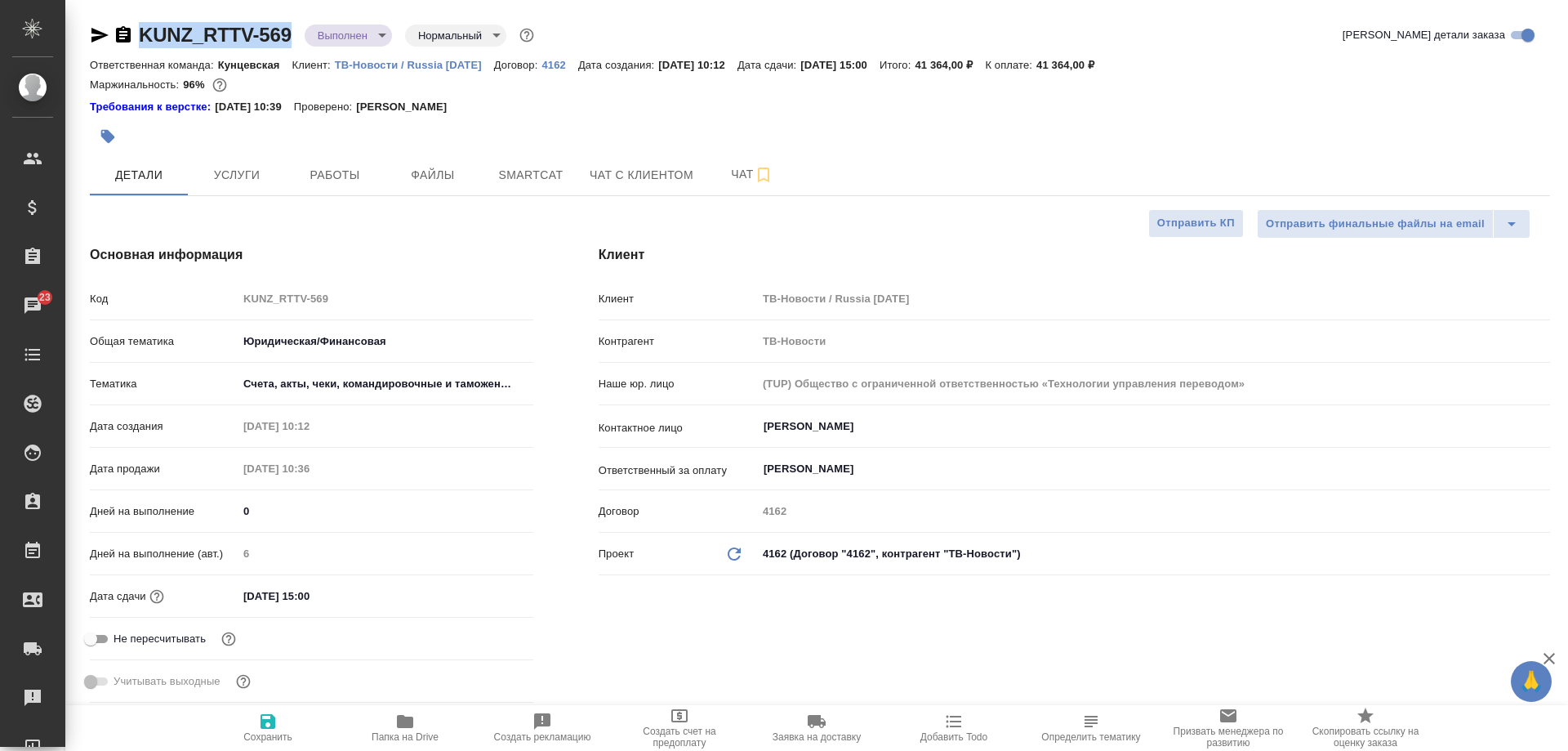
type textarea "x"
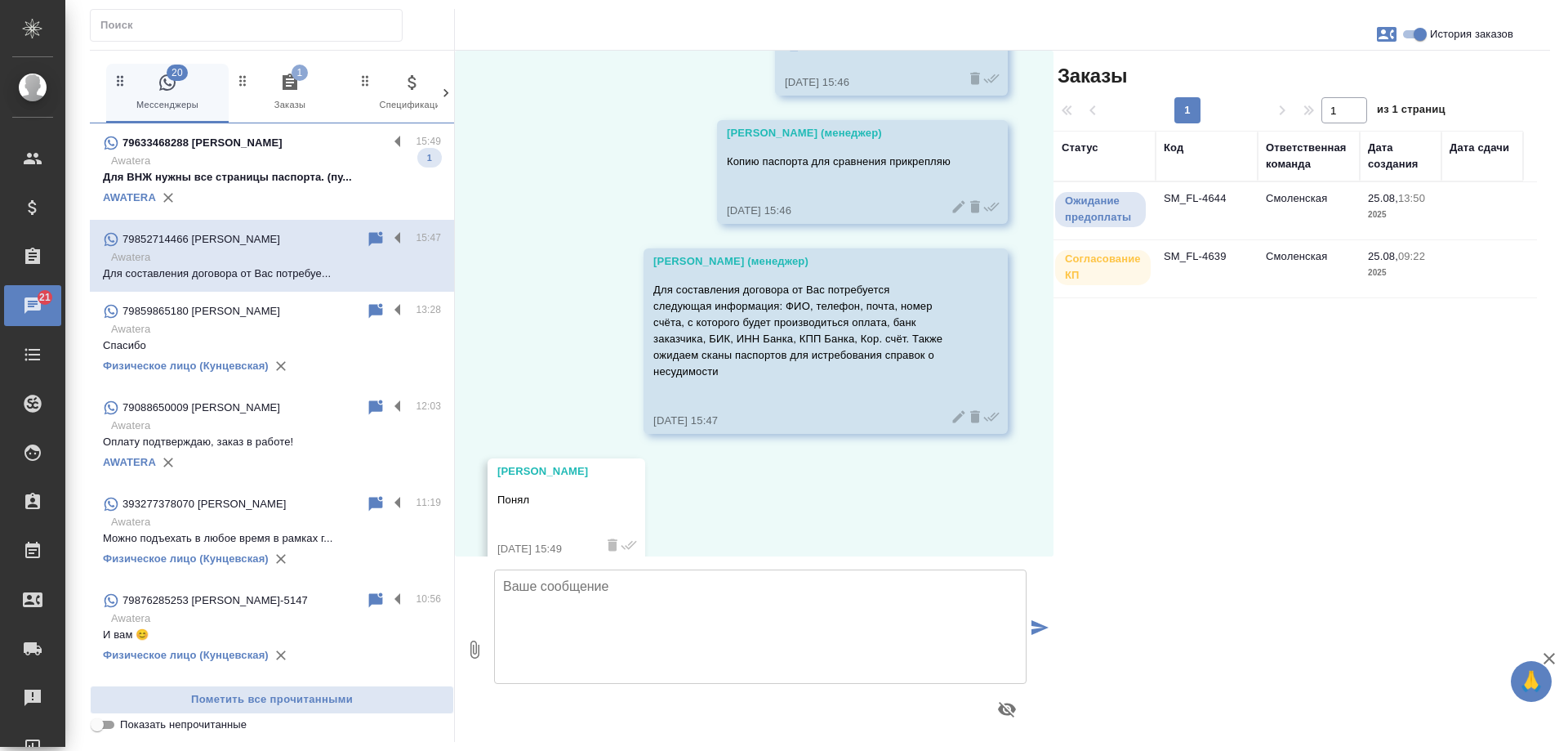
scroll to position [15181, 0]
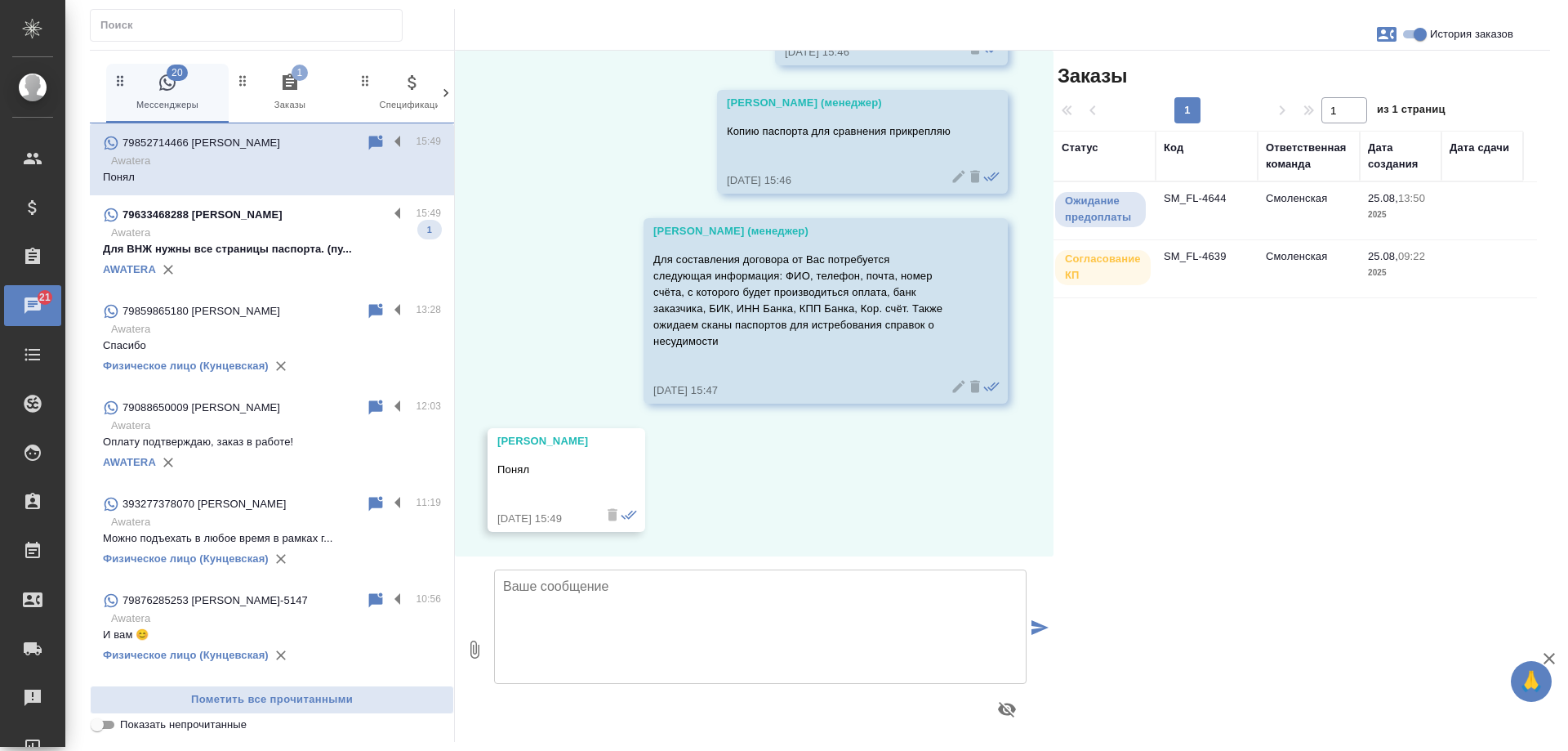
drag, startPoint x: 385, startPoint y: 143, endPoint x: 353, endPoint y: 142, distance: 32.0
click at [388, 143] on label at bounding box center [401, 142] width 27 height 19
click at [0, 0] on input "checkbox" at bounding box center [0, 0] width 0 height 0
click at [302, 135] on icon at bounding box center [311, 142] width 19 height 19
click at [294, 89] on icon "button" at bounding box center [290, 82] width 15 height 16
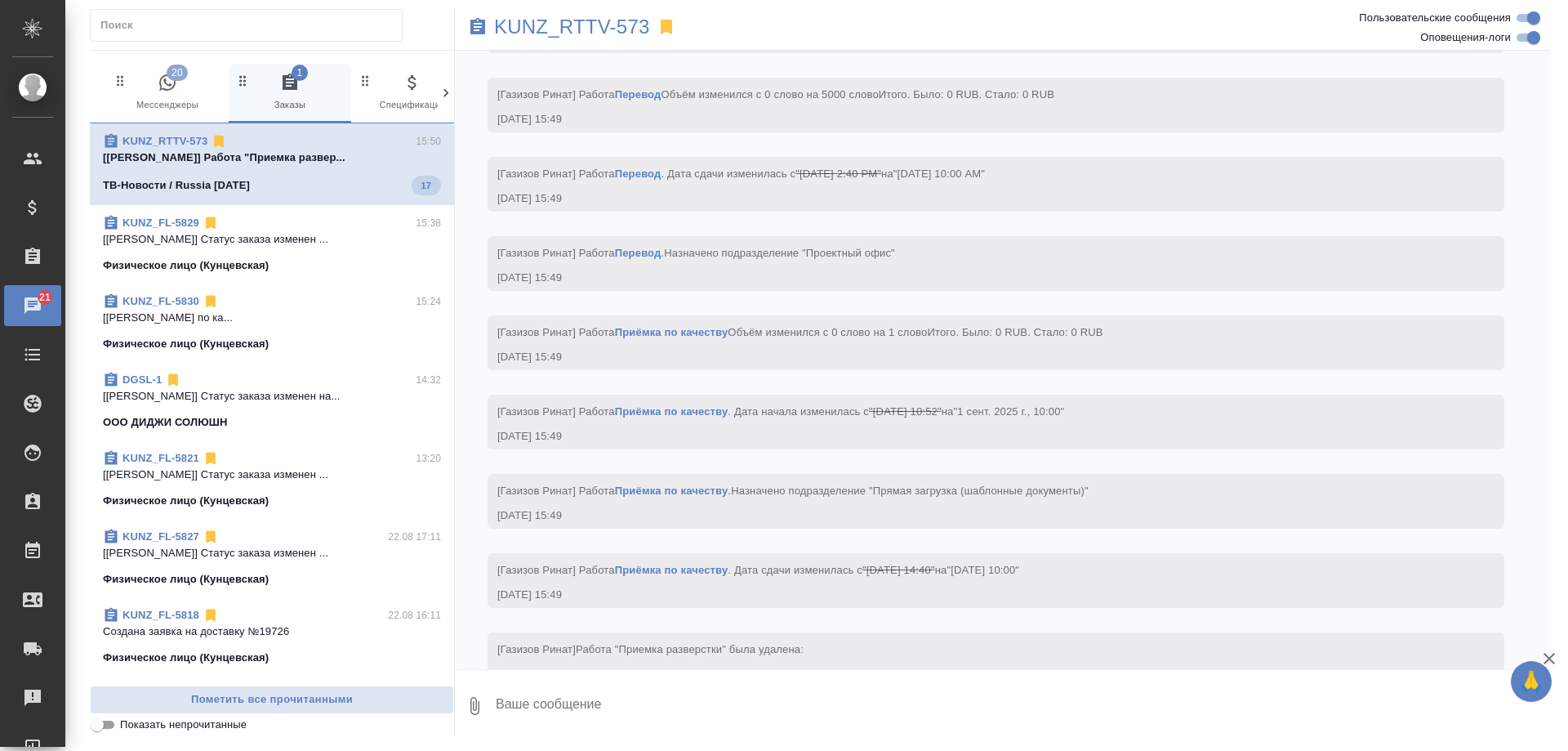
scroll to position [2201, 0]
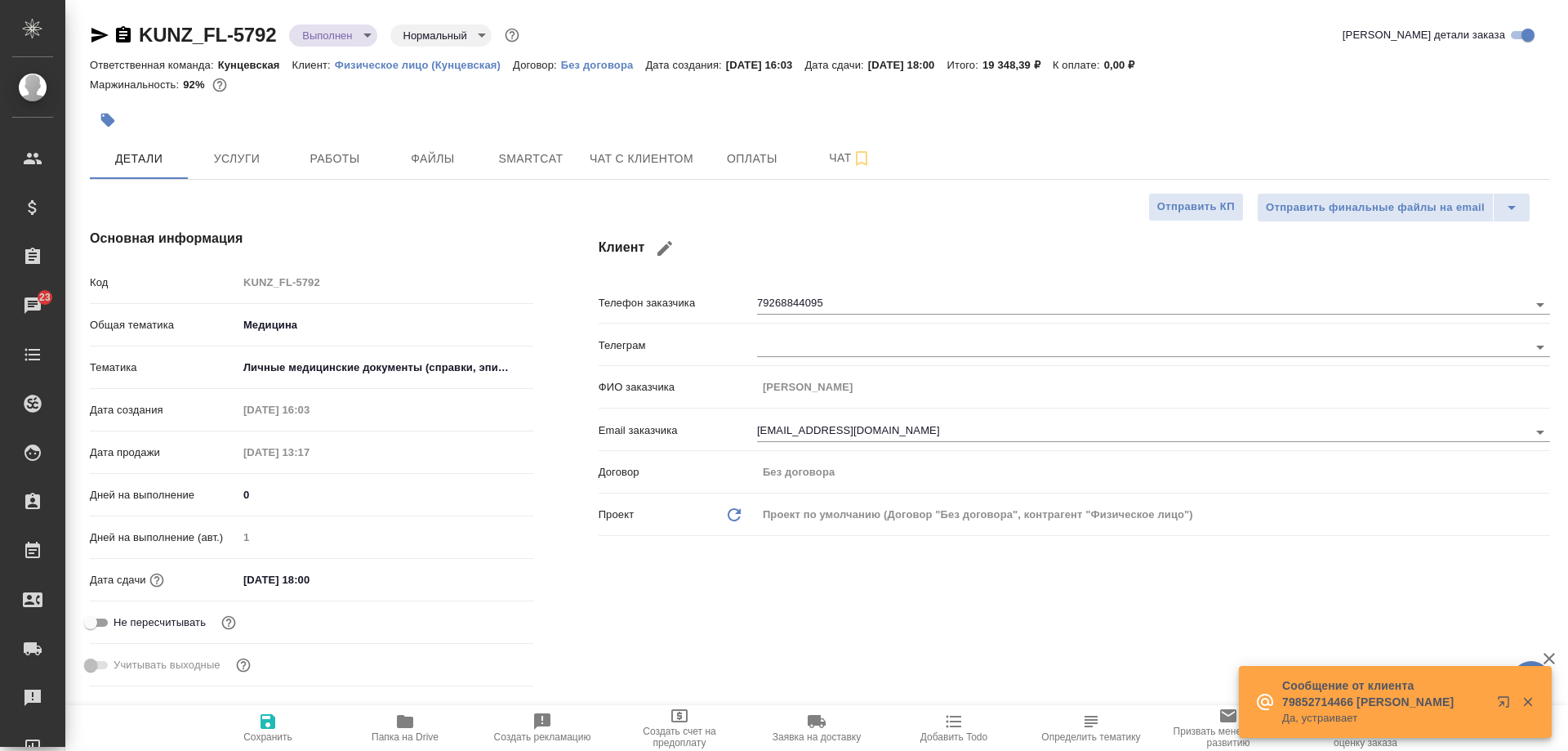
select select "RU"
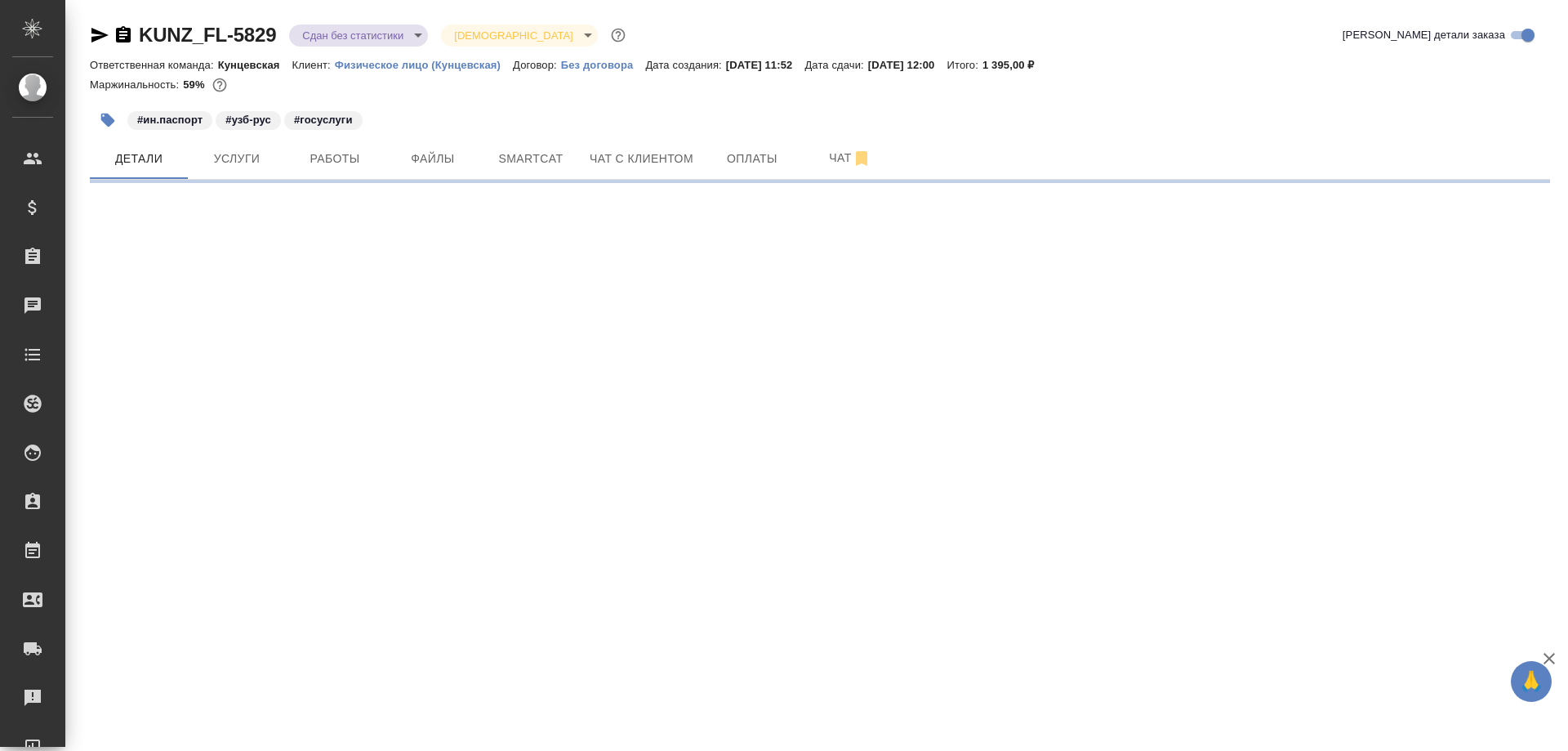
select select "RU"
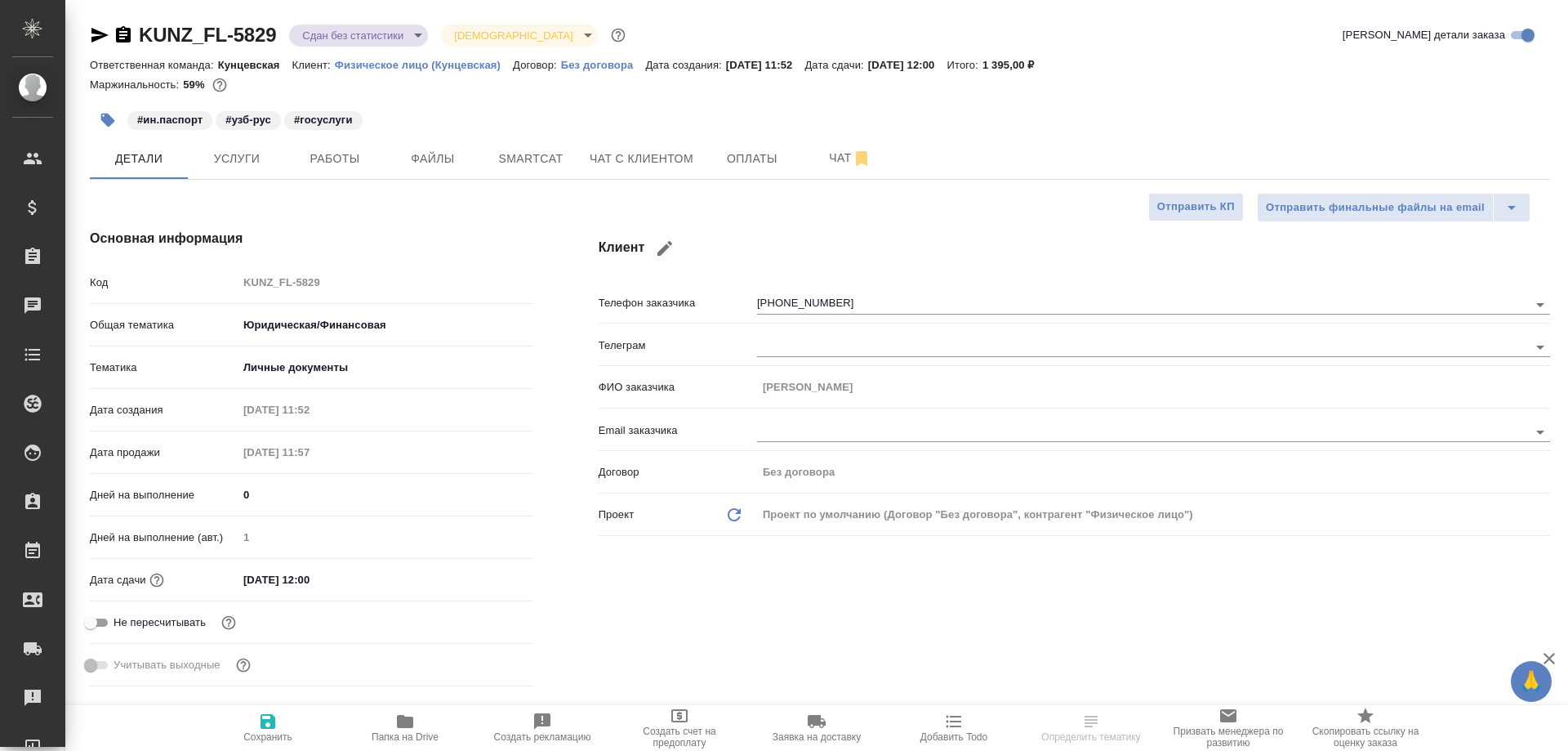
type textarea "x"
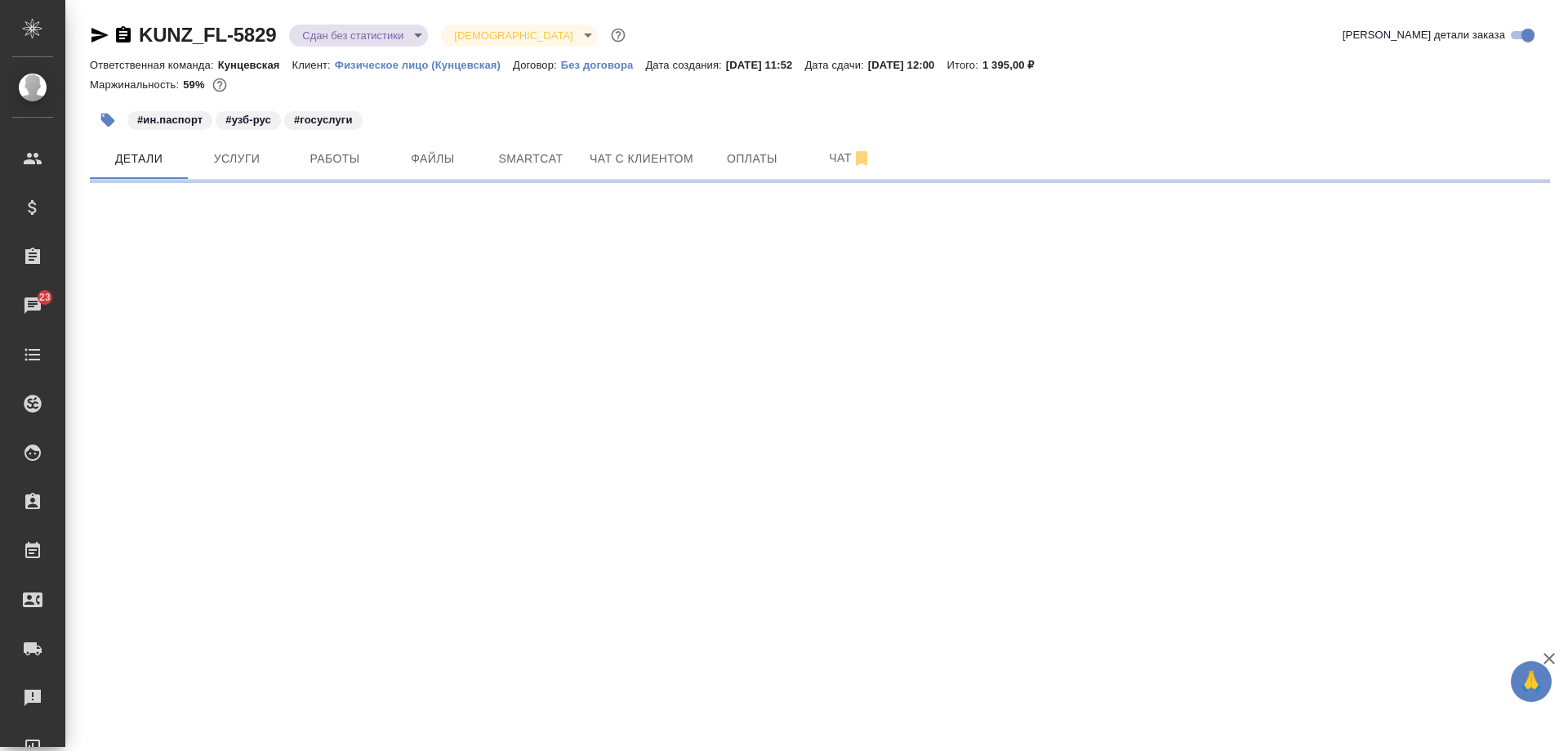
select select "RU"
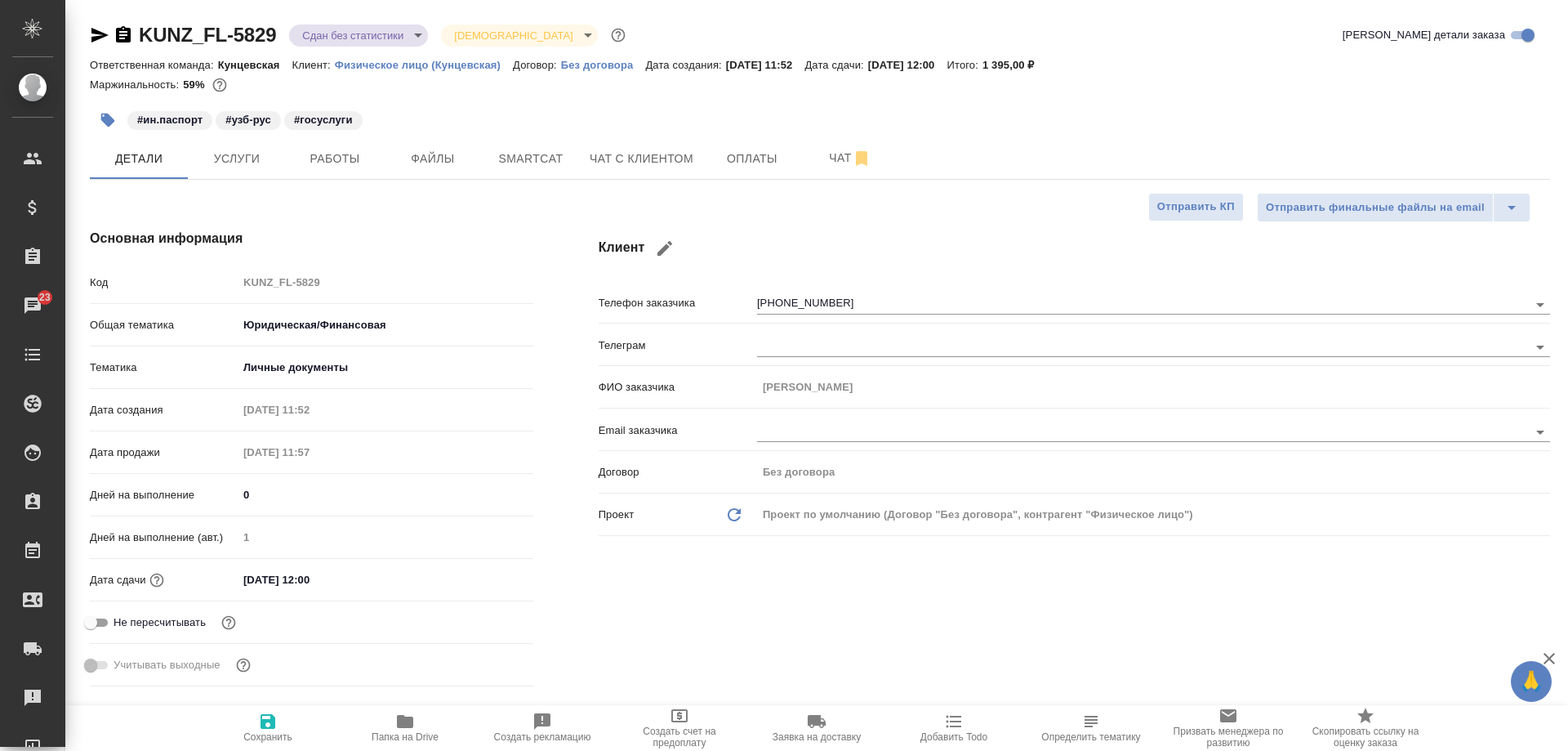
type textarea "x"
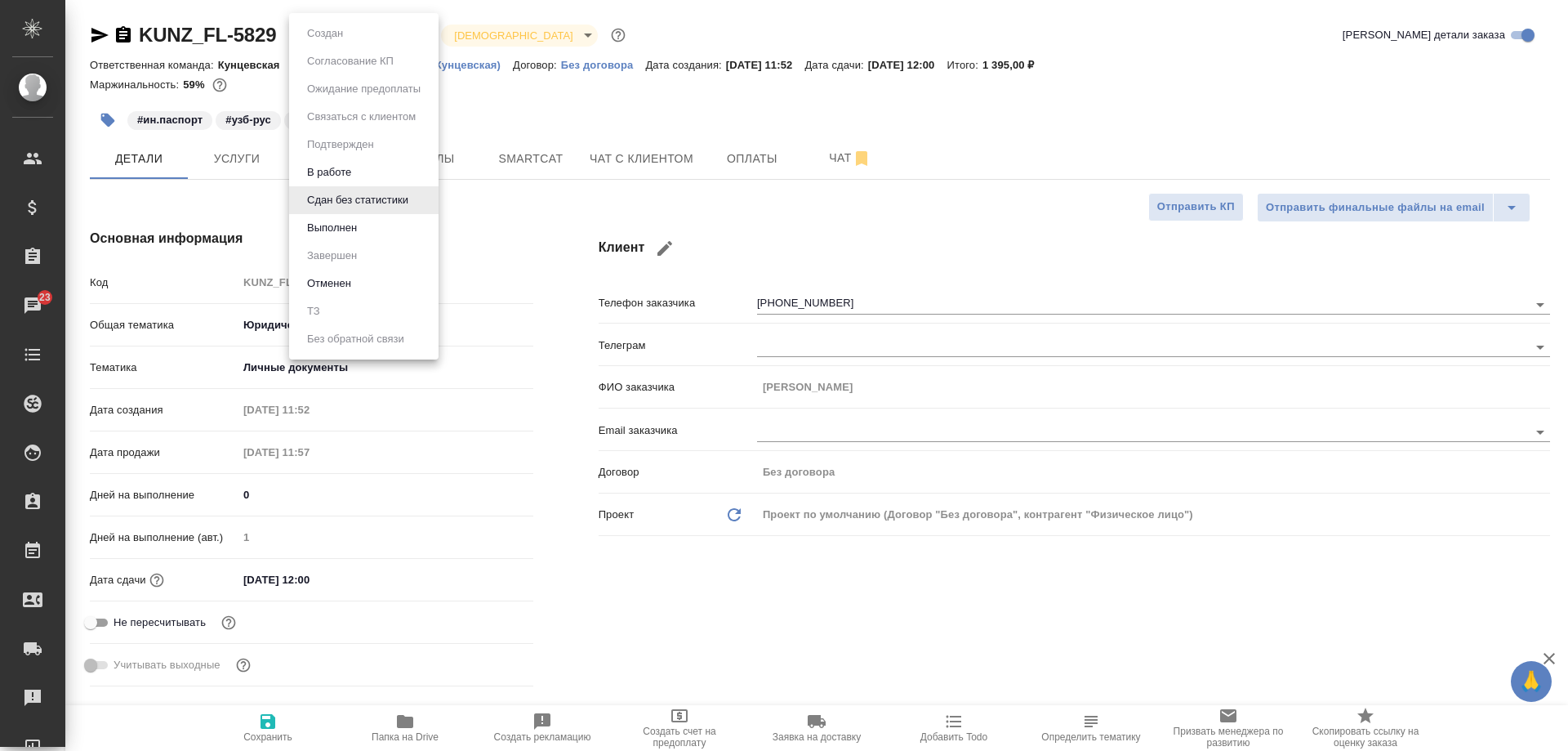
click at [356, 31] on body "🙏 .cls-1 fill:#fff; AWATERA Moskalets Alina Клиенты Спецификации Заказы 23 Чаты…" at bounding box center [784, 375] width 1568 height 751
click at [347, 222] on button "Выполнен" at bounding box center [331, 228] width 59 height 18
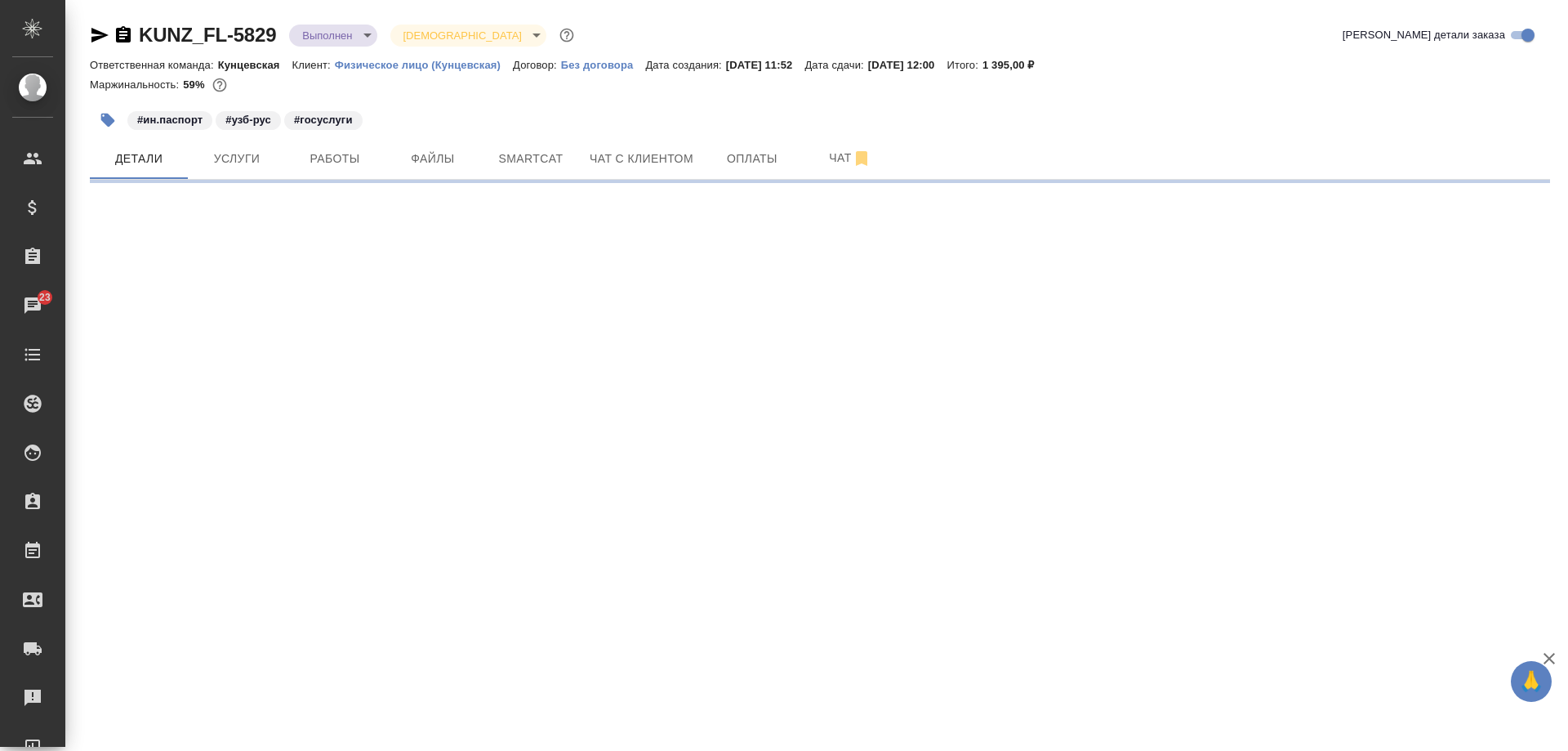
click at [323, 37] on body "🙏 .cls-1 fill:#fff; AWATERA Moskalets Alina Клиенты Спецификации Заказы 23 Чаты…" at bounding box center [784, 375] width 1568 height 751
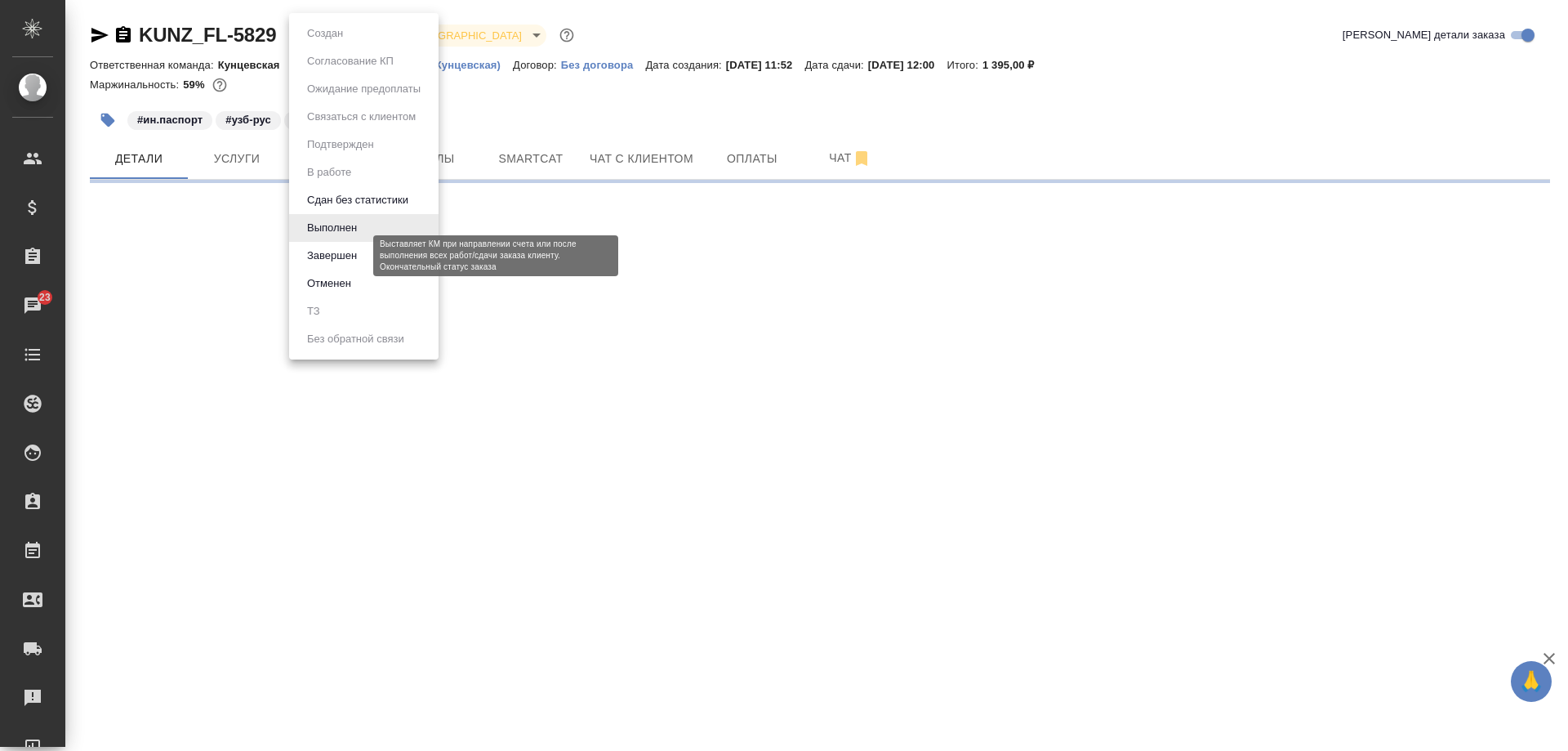
select select "RU"
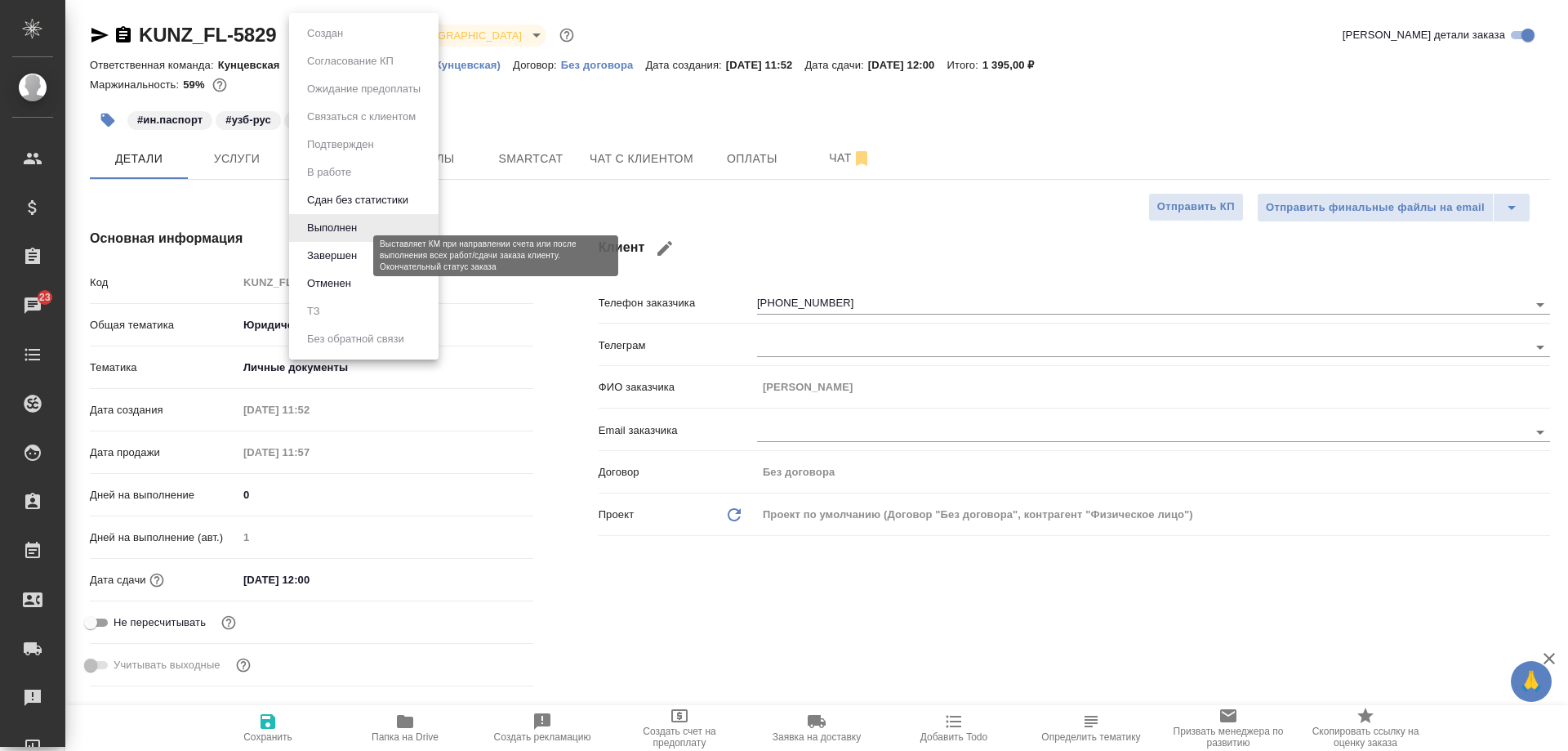
type textarea "x"
click at [566, 209] on div at bounding box center [784, 375] width 1568 height 751
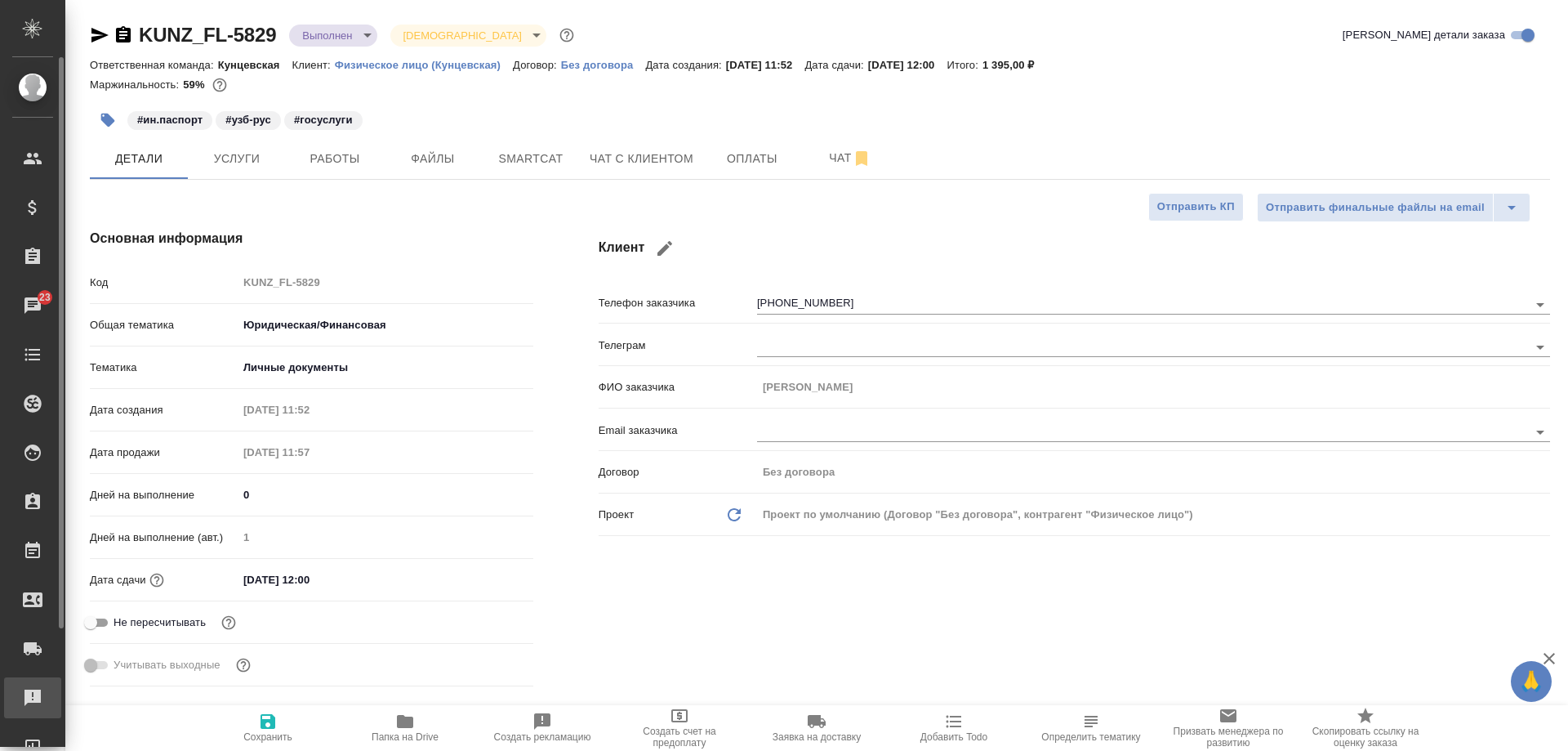
type textarea "x"
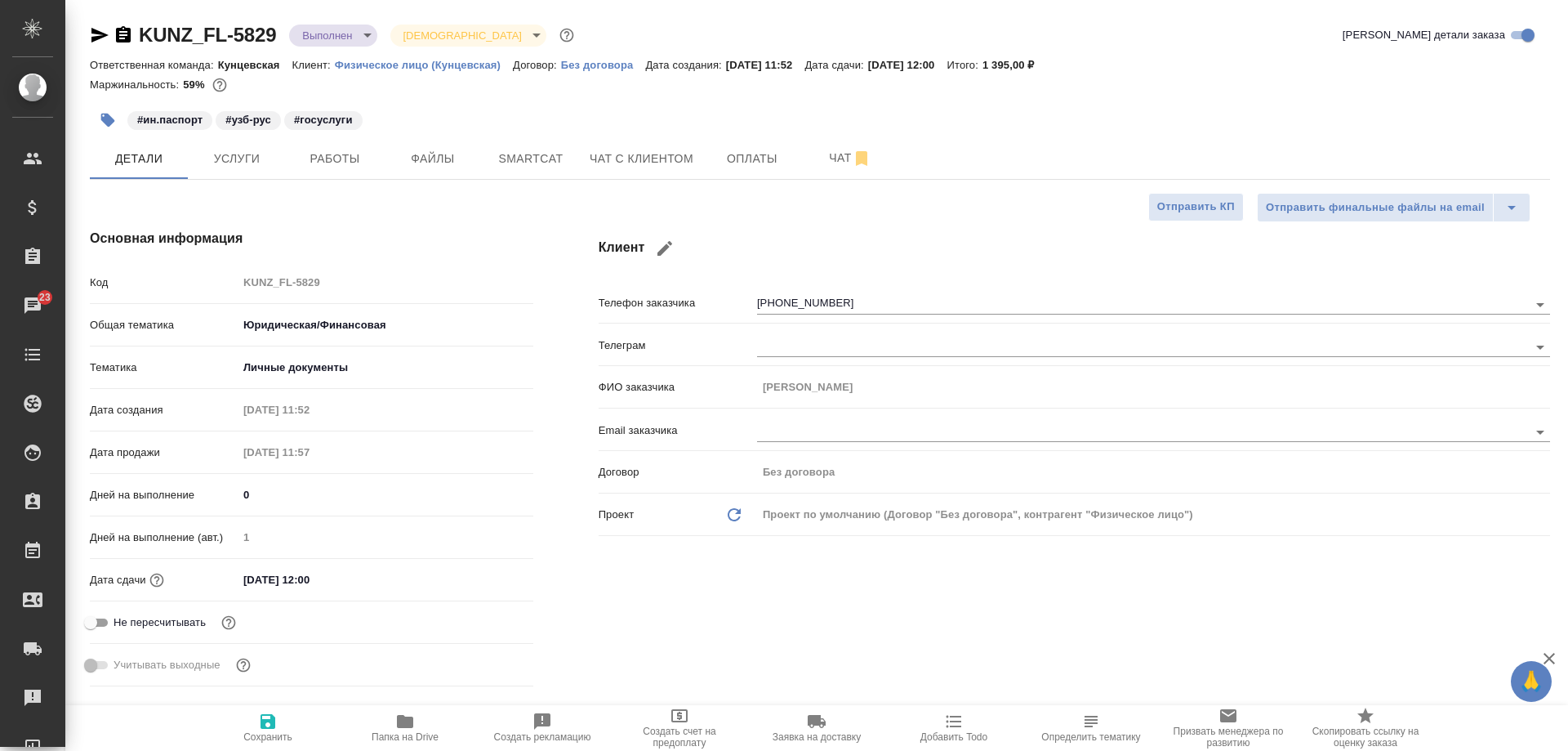
type textarea "x"
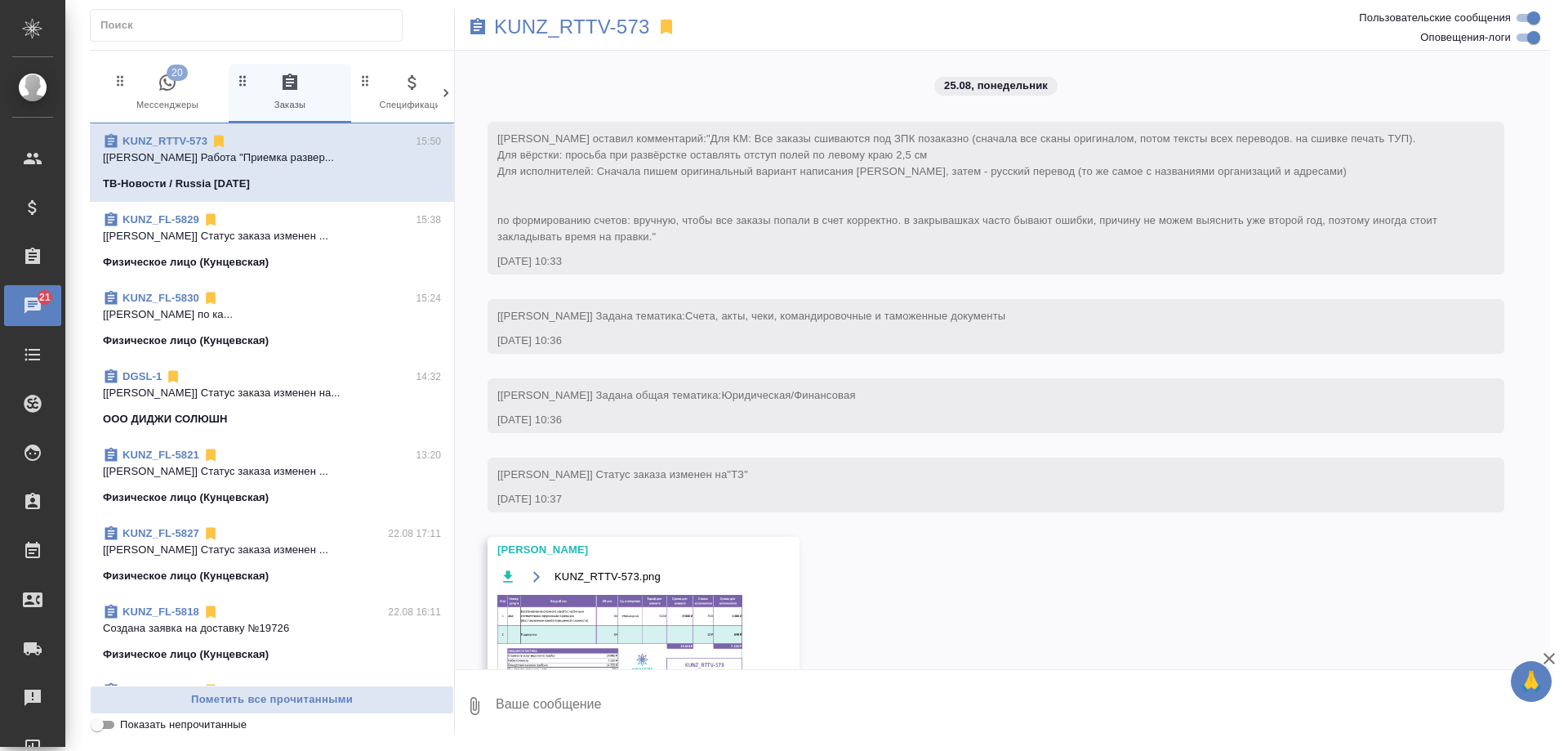
scroll to position [2201, 0]
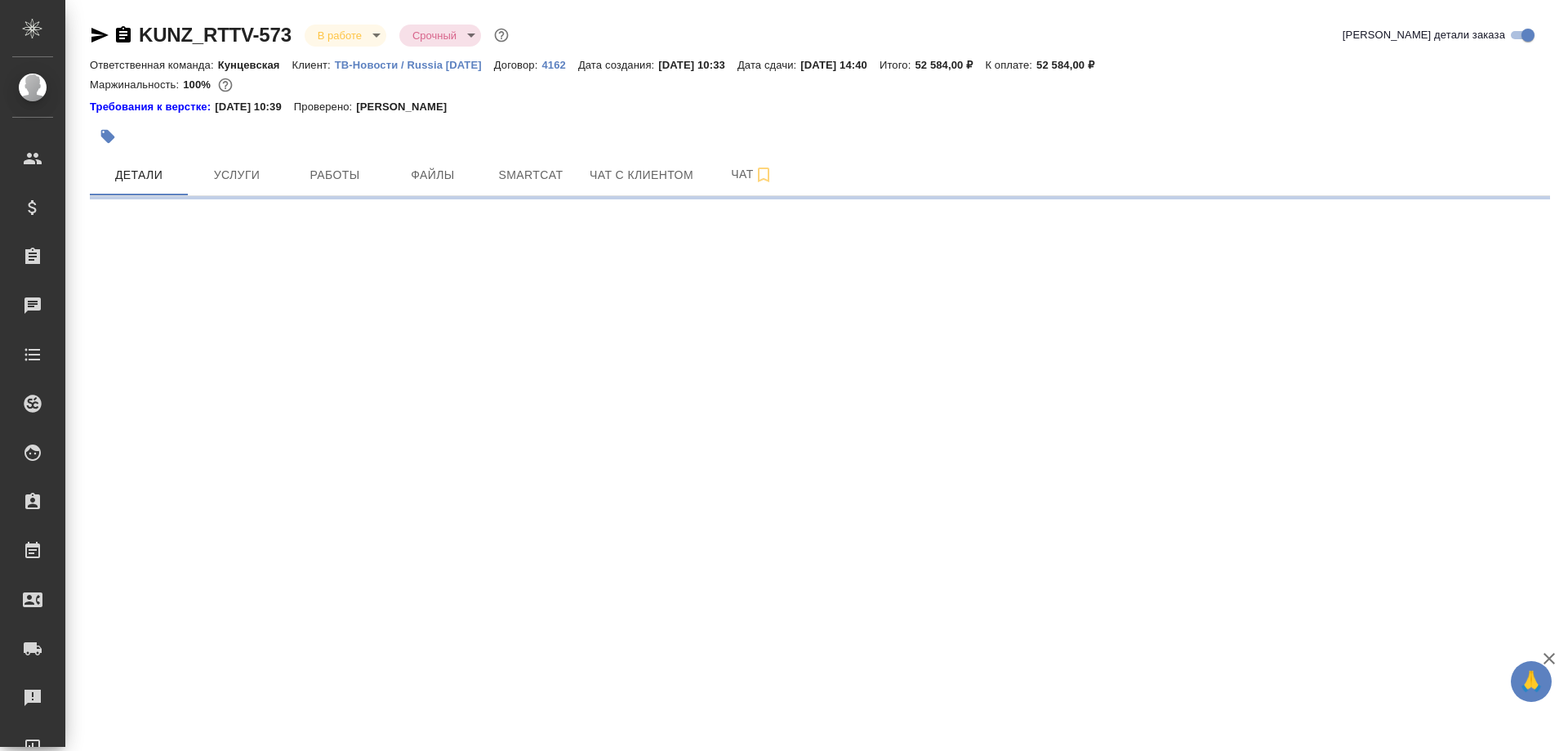
select select "RU"
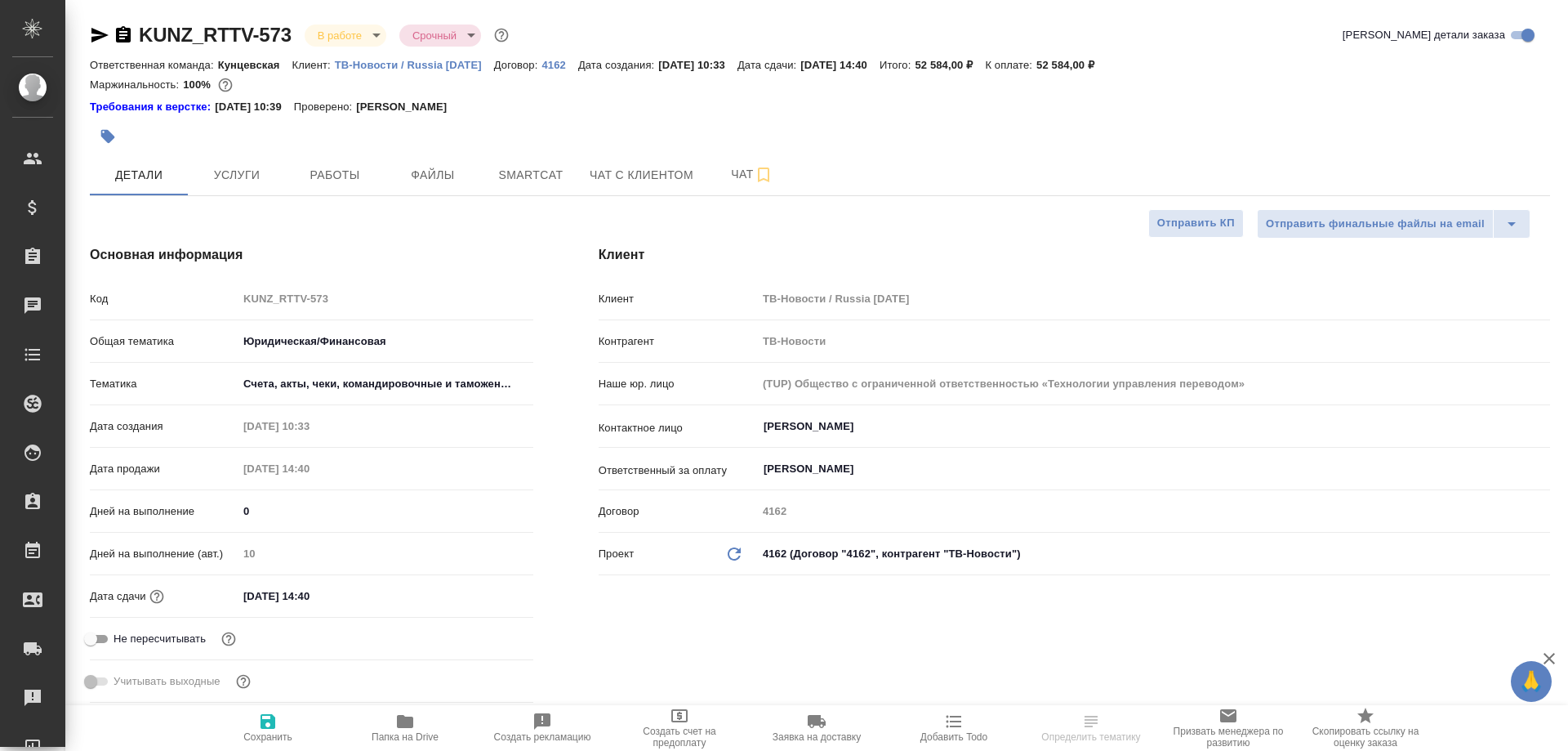
type textarea "x"
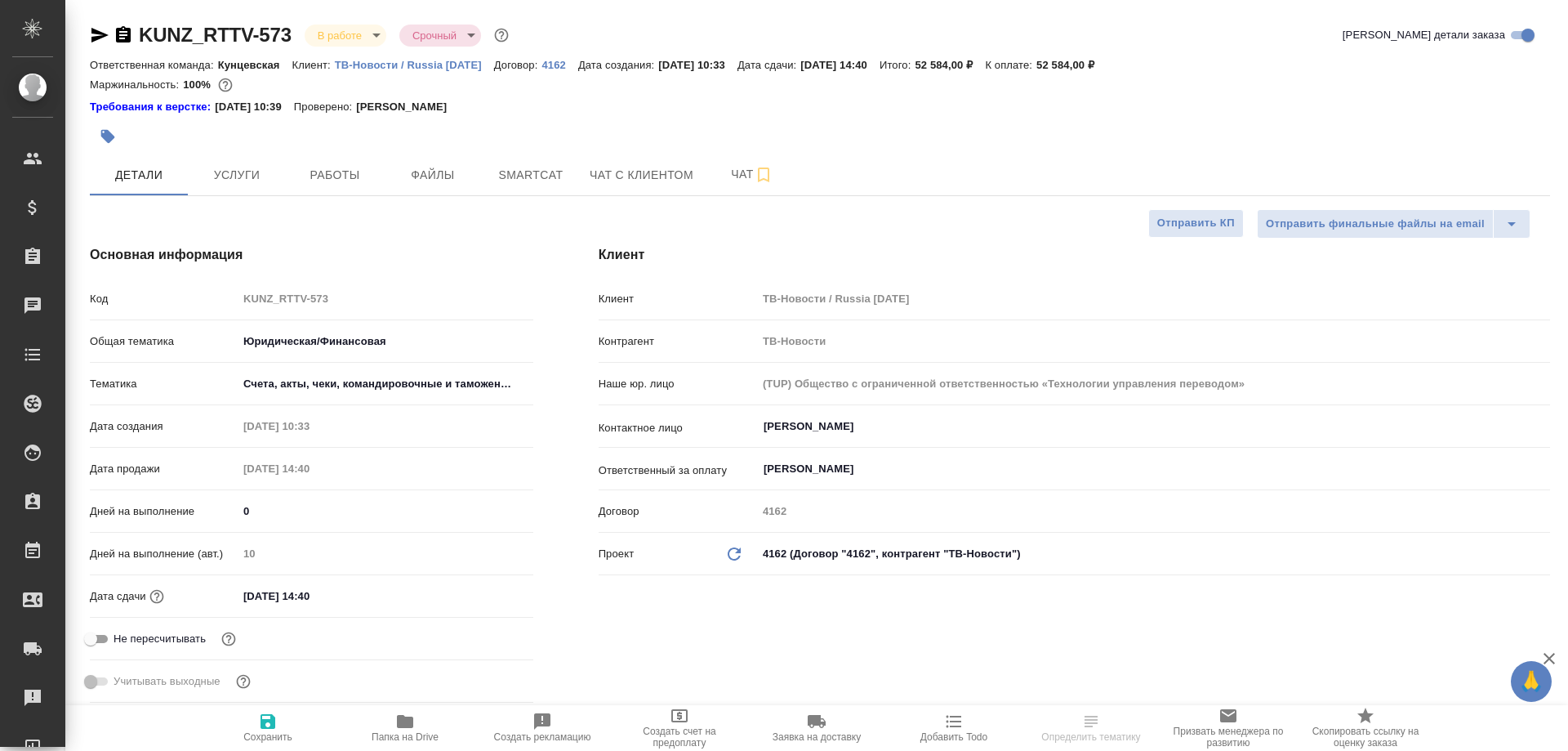
type textarea "x"
click at [331, 168] on span "Работы" at bounding box center [335, 175] width 78 height 20
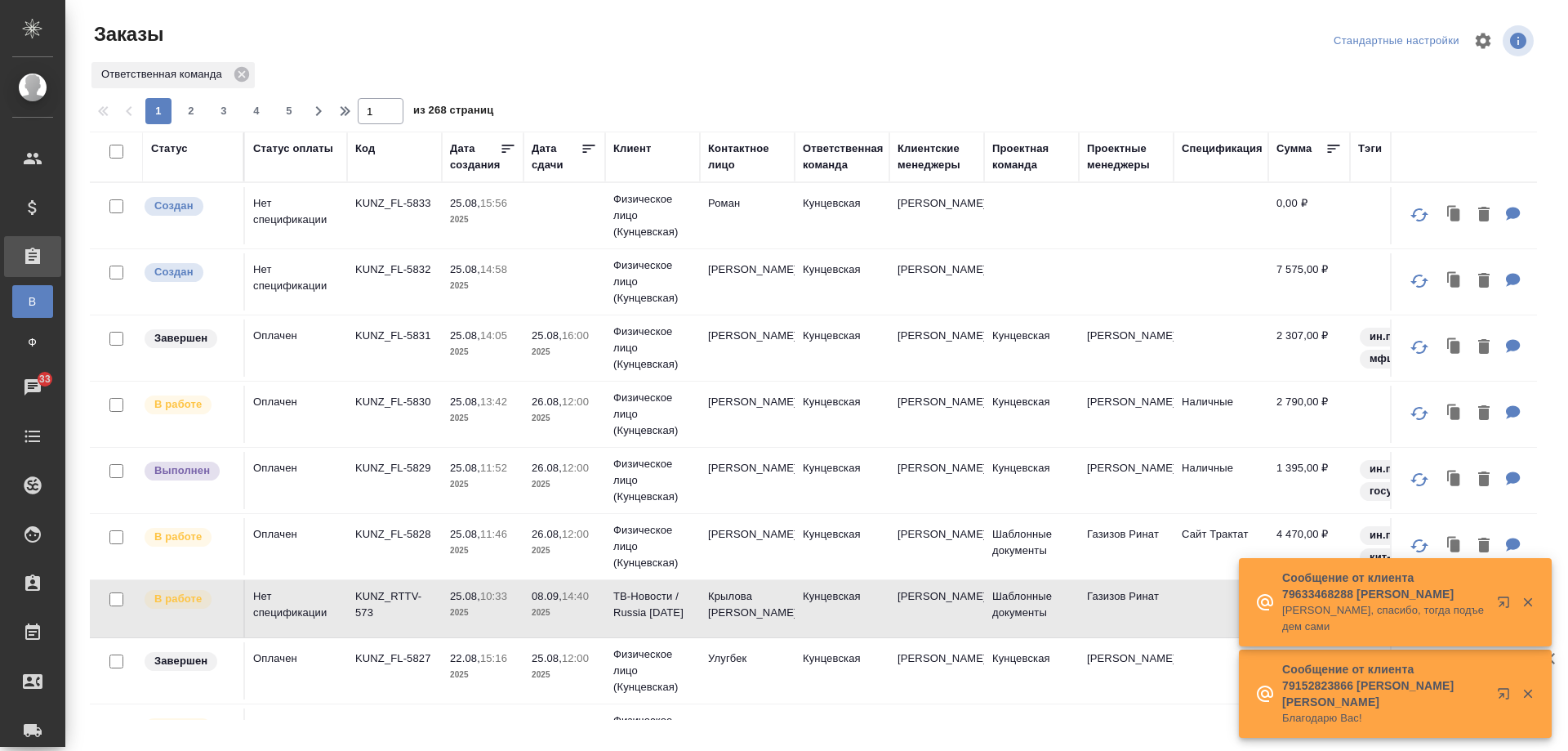
click at [458, 597] on p "25.08," at bounding box center [464, 595] width 30 height 12
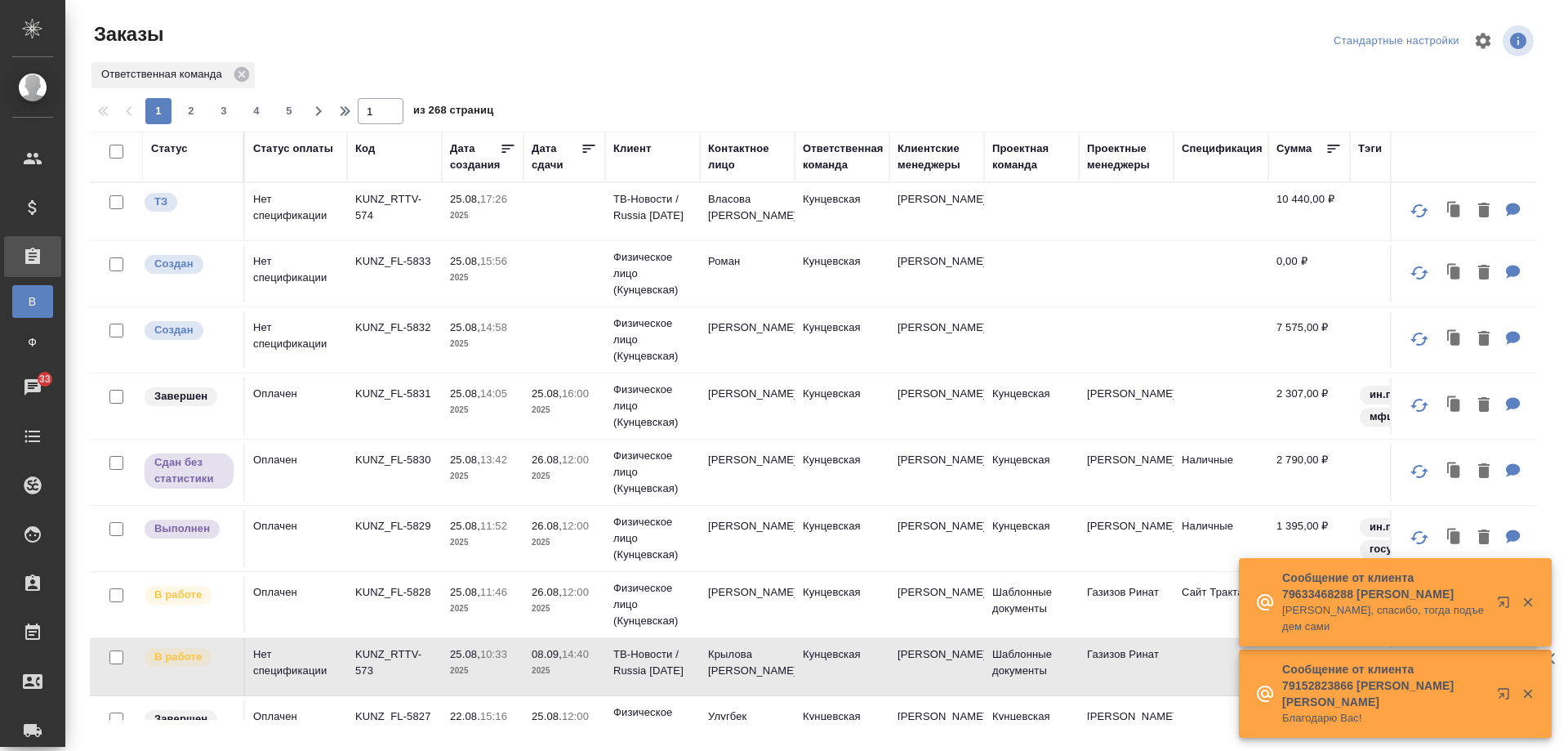
click at [554, 154] on div "Дата сдачи" at bounding box center [556, 157] width 49 height 33
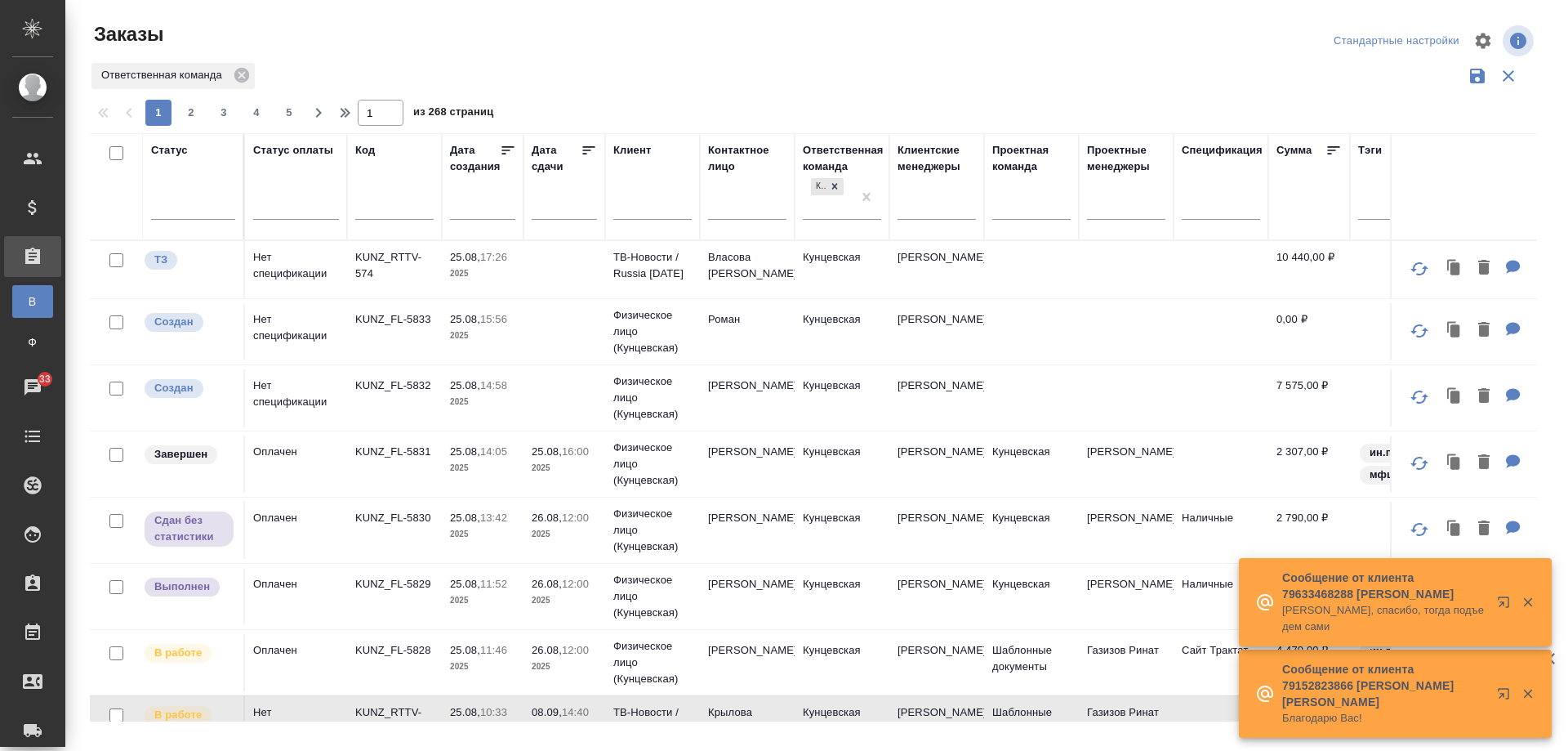
click at [576, 204] on input "text" at bounding box center [569, 205] width 56 height 23
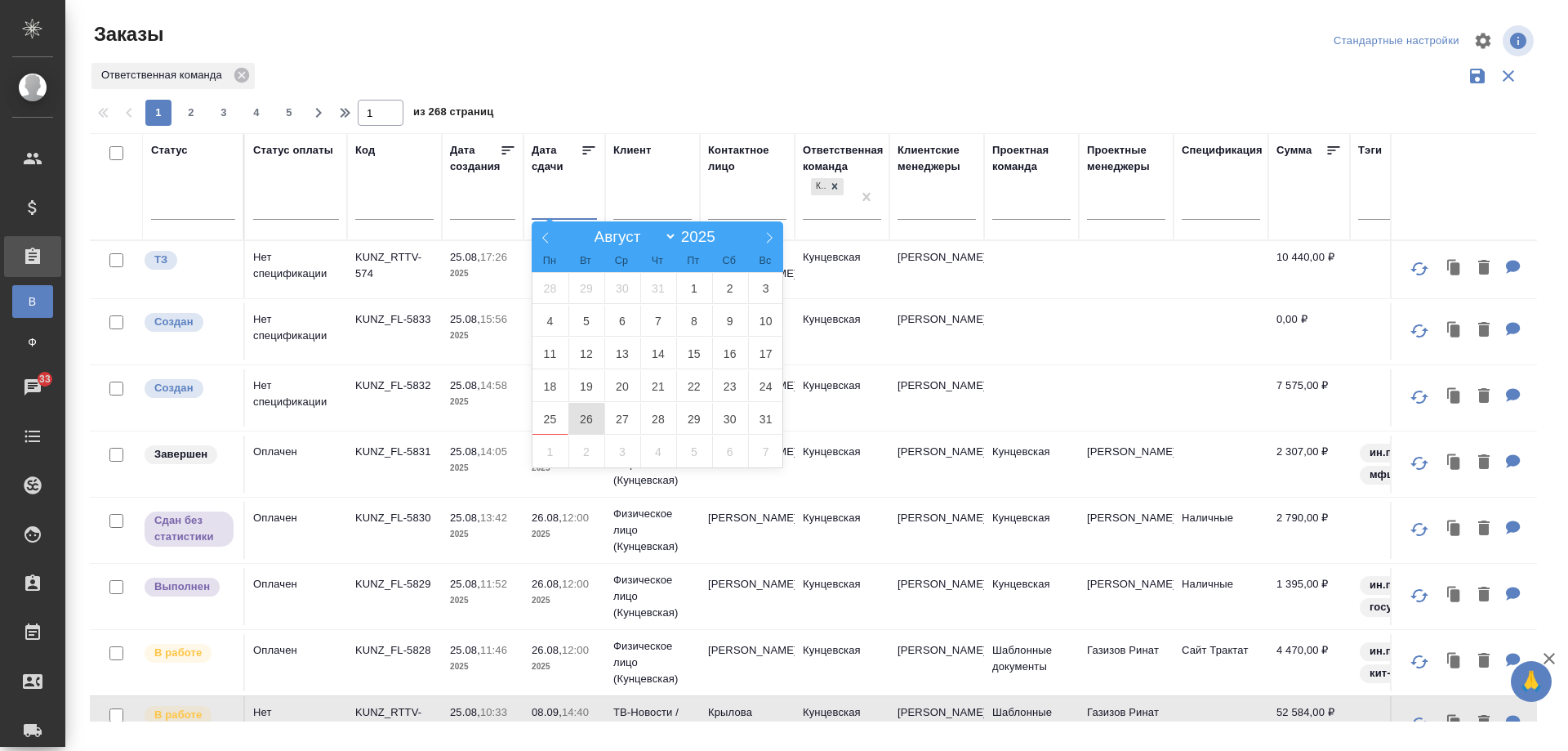
click at [574, 423] on span "26" at bounding box center [586, 418] width 36 height 32
type div "2025-08-25T21:00:00.000Z"
click at [691, 428] on span "29" at bounding box center [693, 418] width 36 height 32
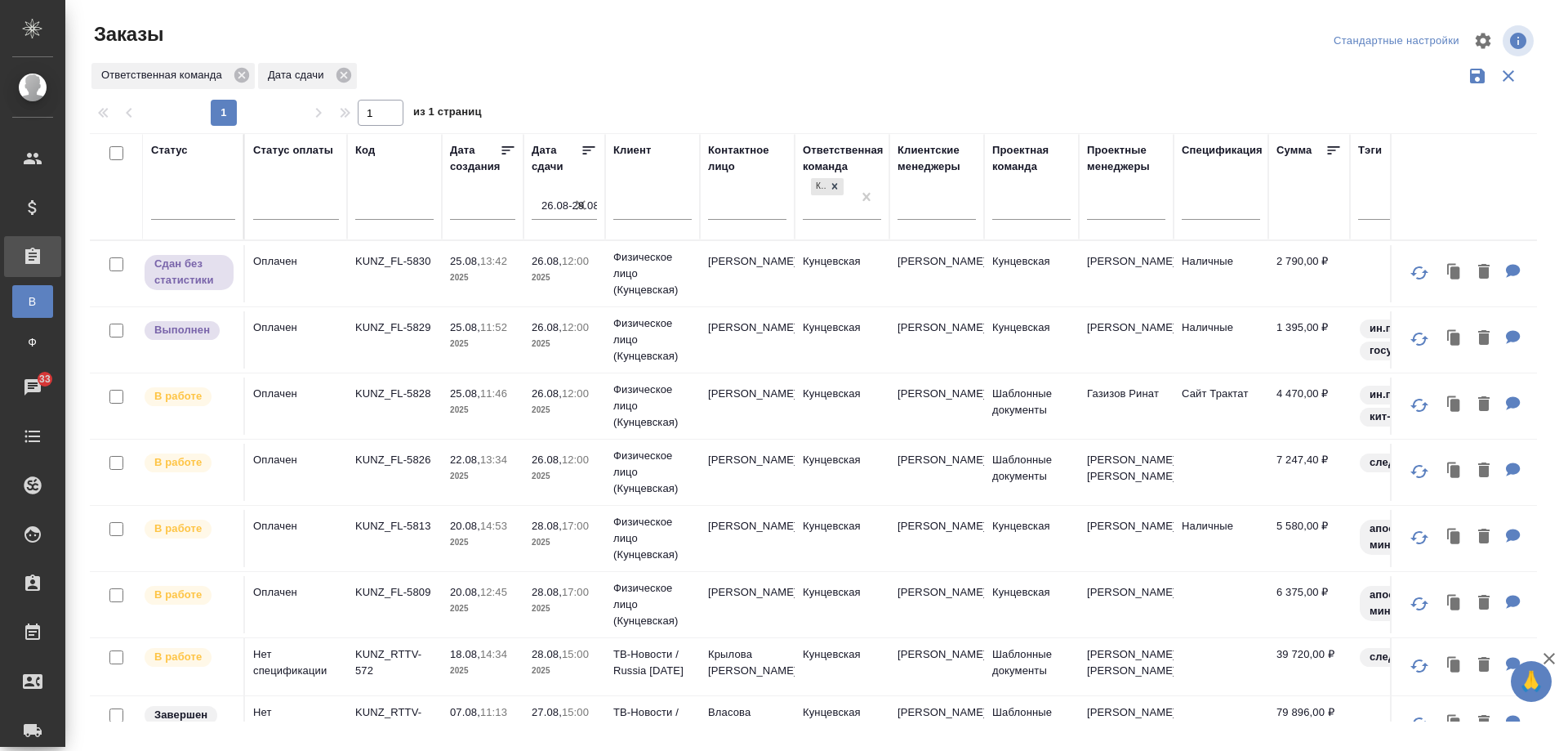
click at [486, 339] on p "2025" at bounding box center [483, 344] width 66 height 16
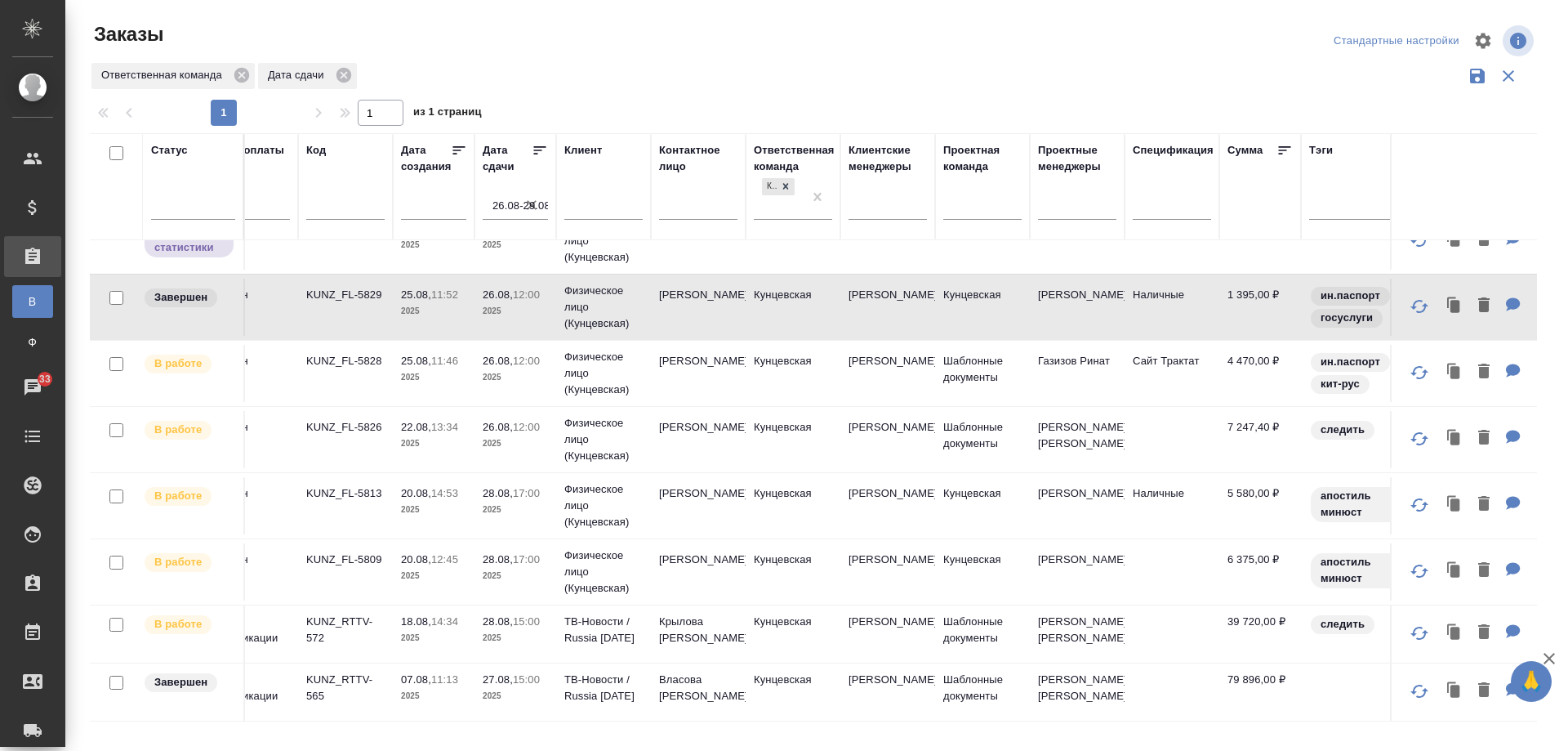
scroll to position [45, 0]
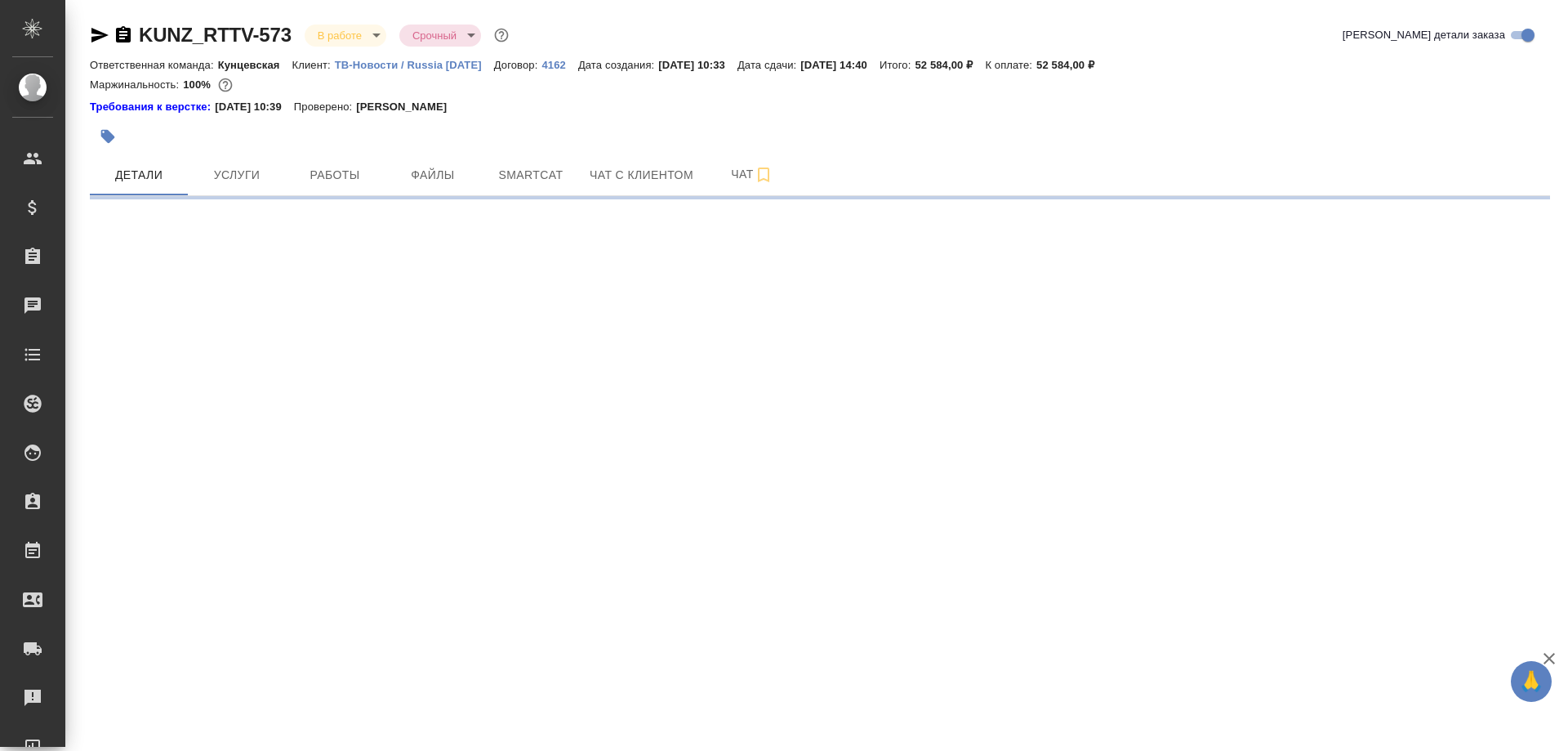
select select "RU"
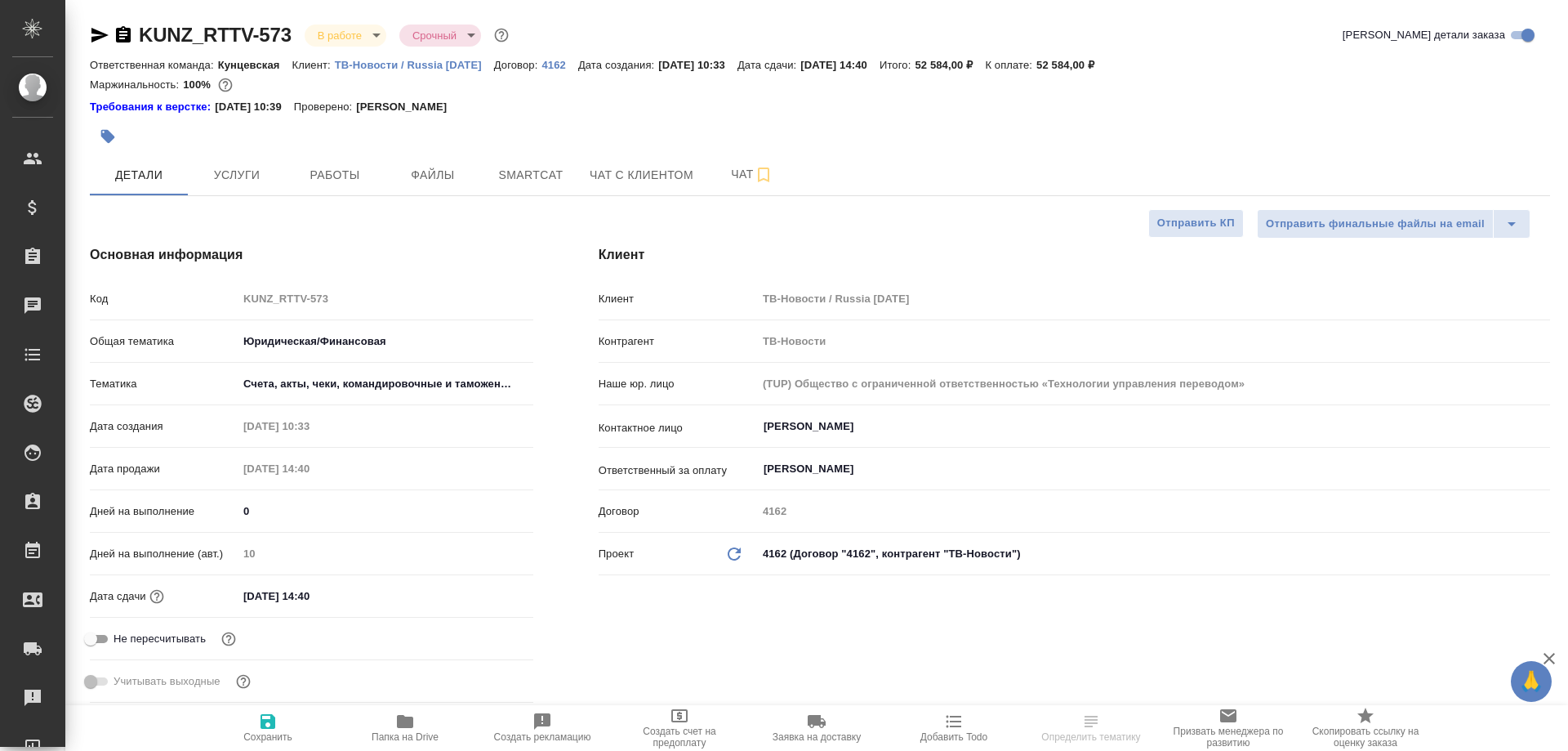
type textarea "x"
type input "Газизов Ринат"
type textarea "x"
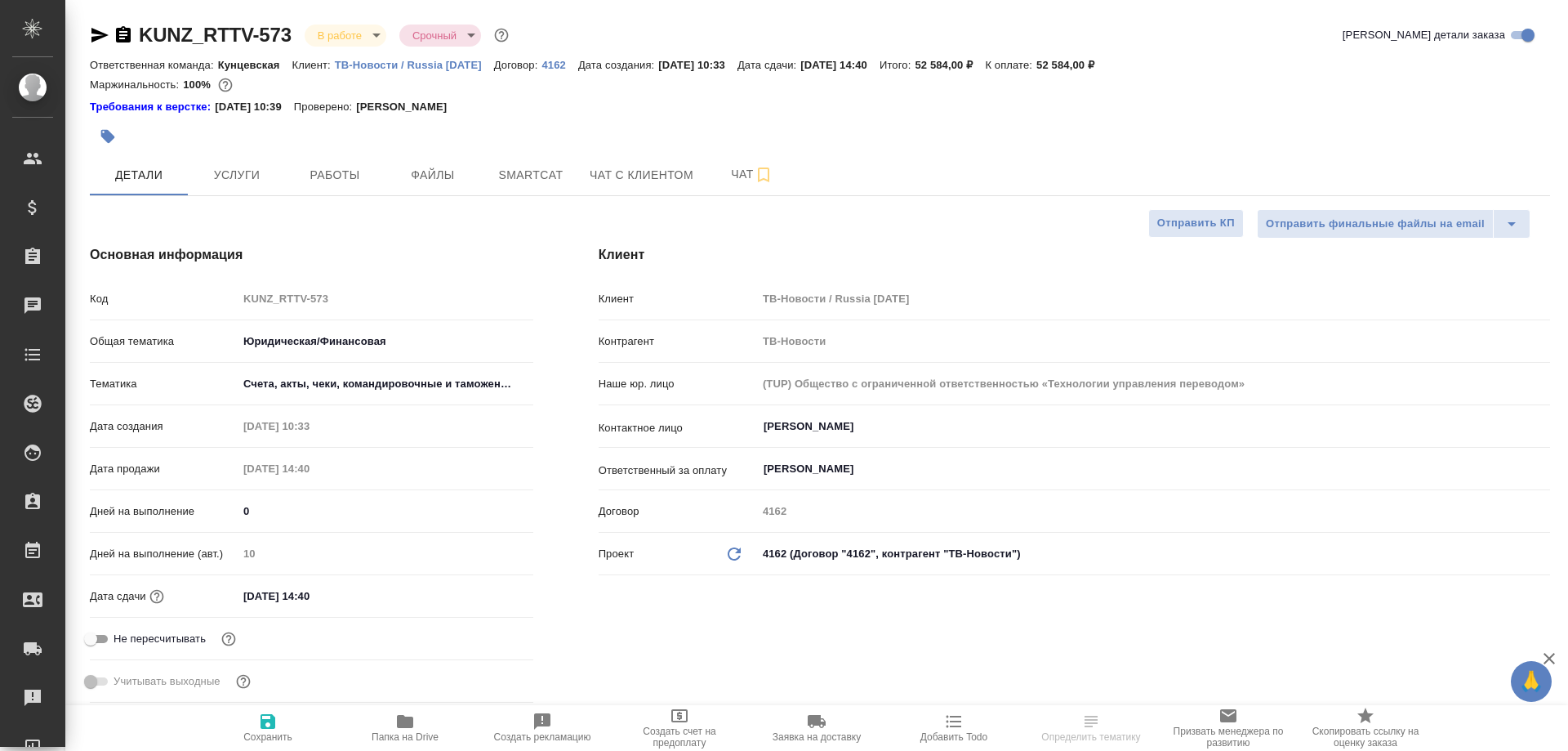
type textarea "x"
click at [371, 63] on p "ТВ-Новости / Russia [DATE]" at bounding box center [414, 64] width 160 height 12
type textarea "x"
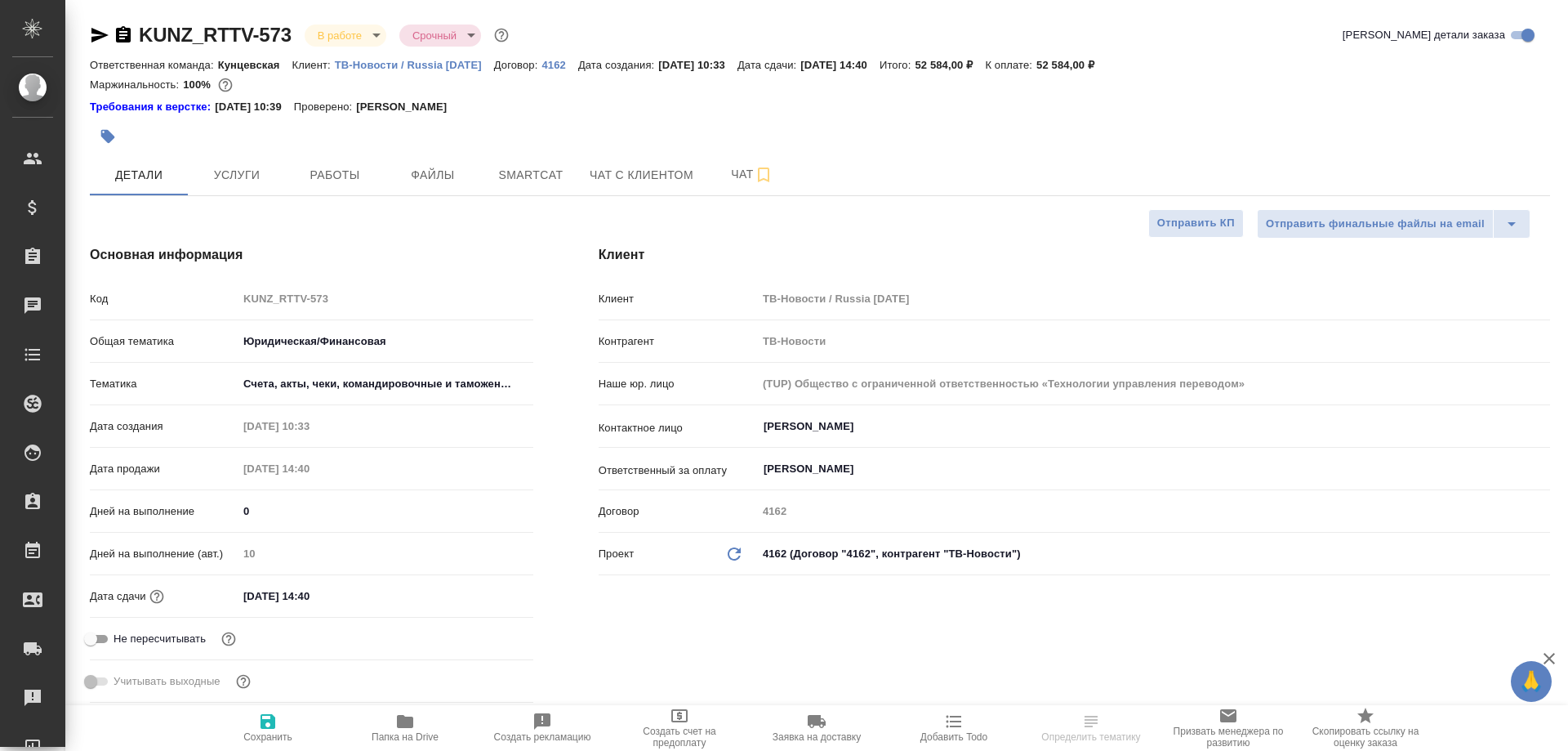
type textarea "x"
select select "RU"
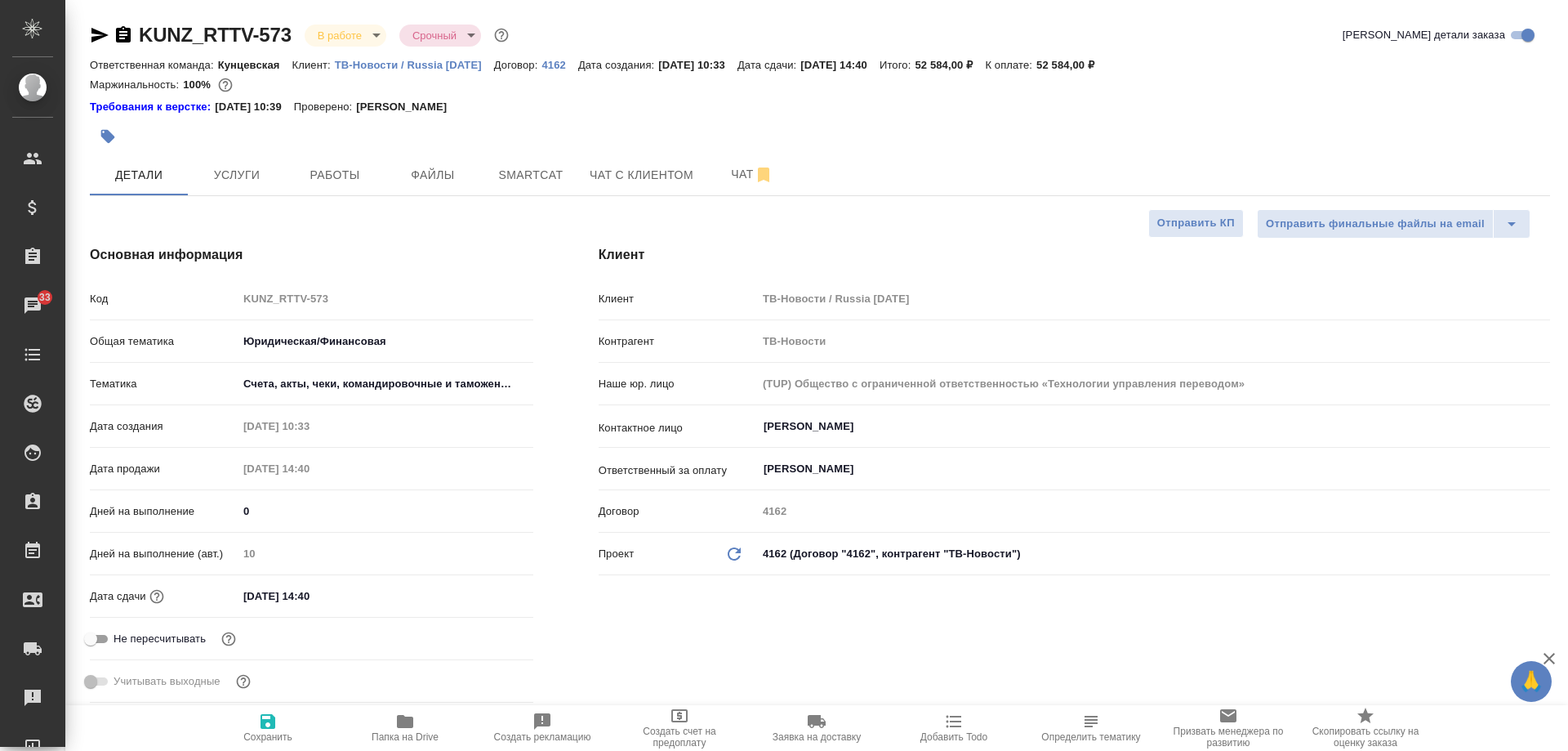
type textarea "x"
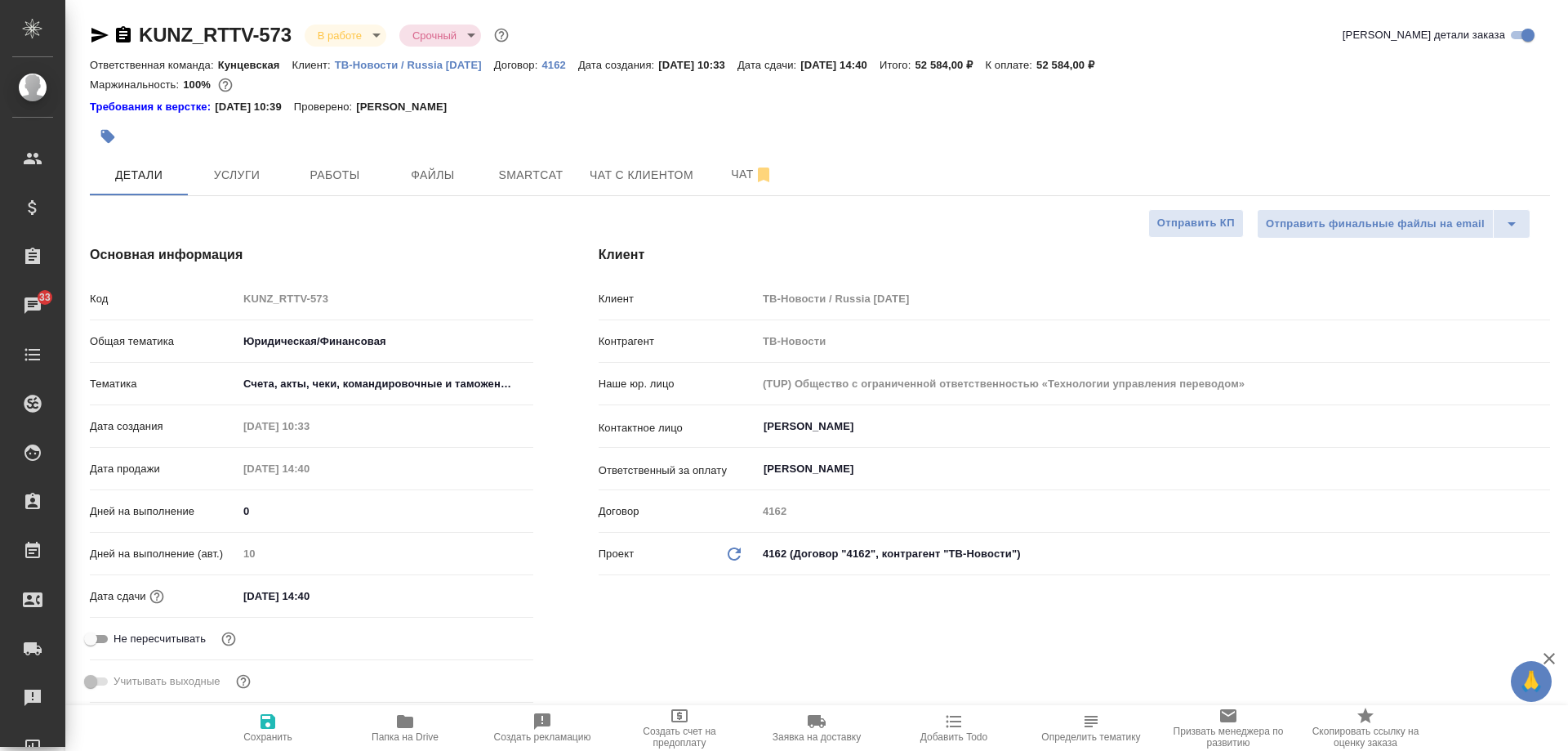
type textarea "x"
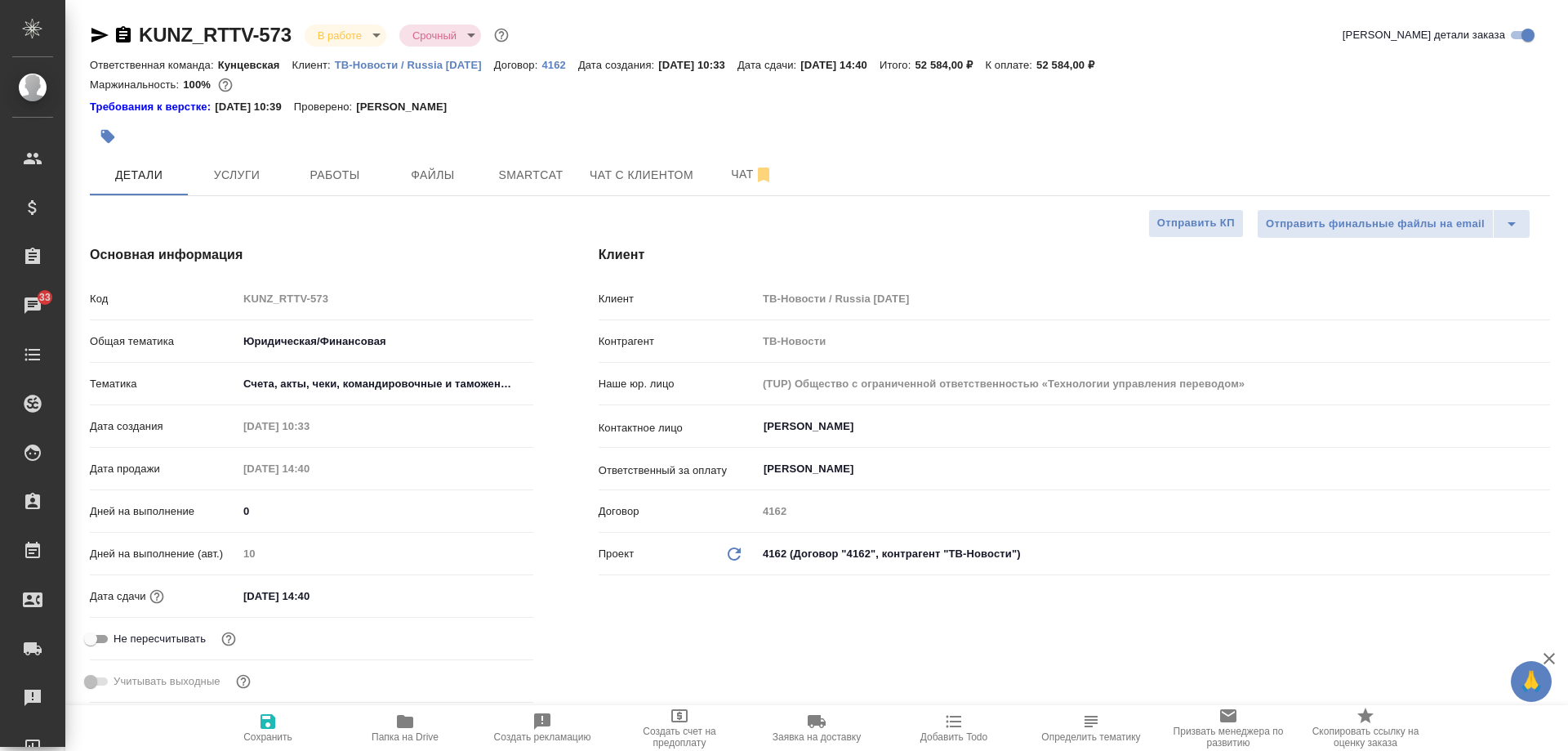
type textarea "x"
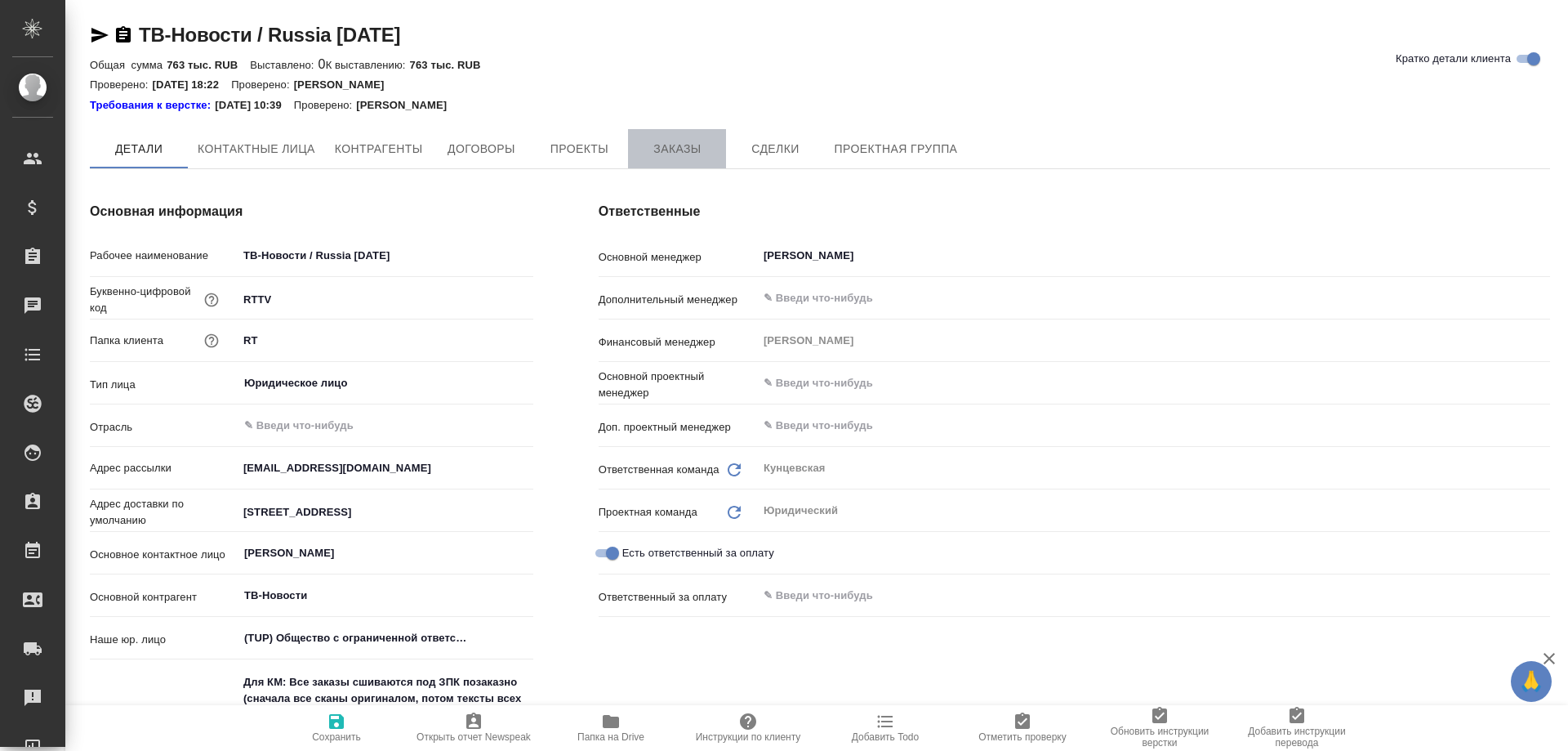
click at [689, 152] on span "Заказы" at bounding box center [677, 149] width 78 height 20
type textarea "x"
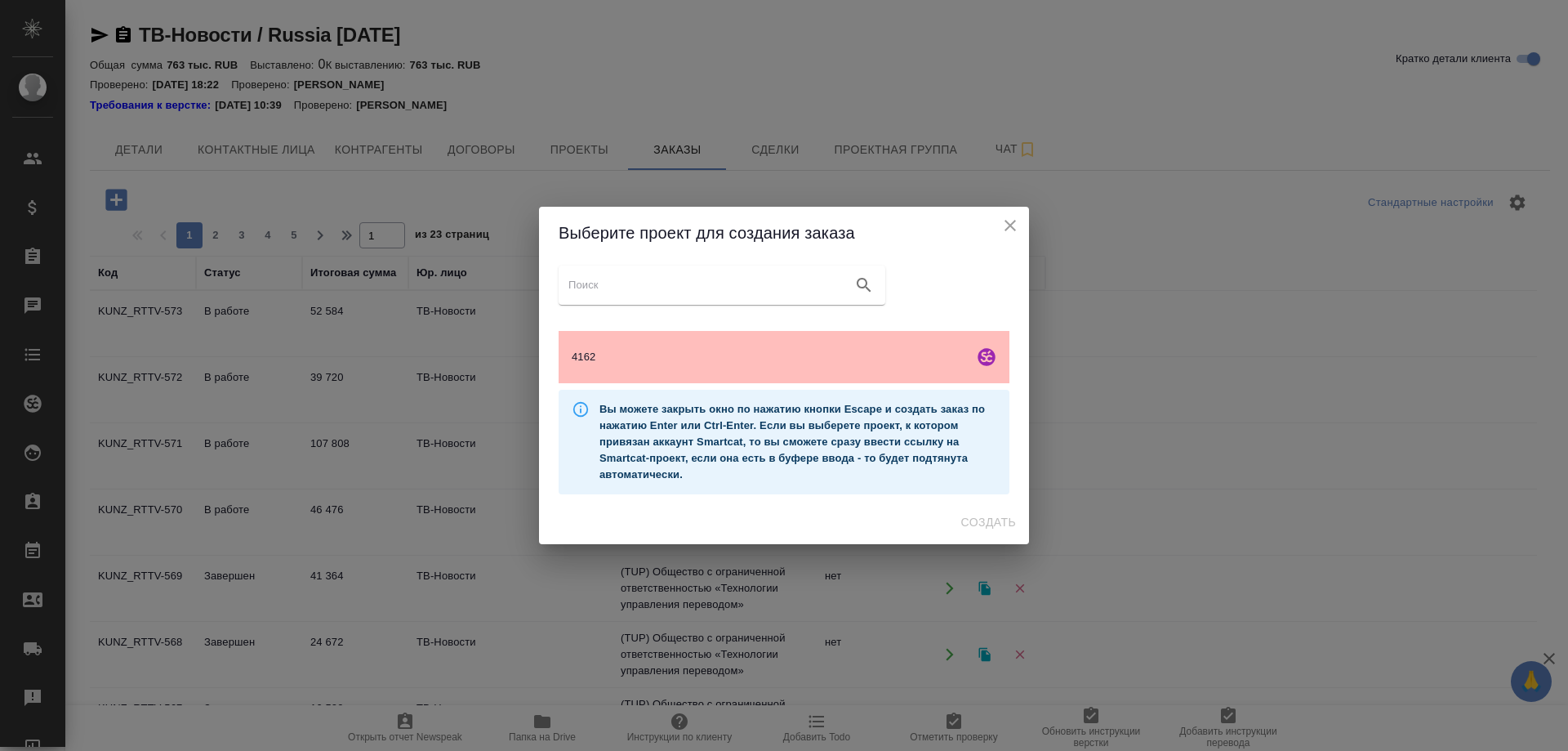
click at [846, 369] on div "4162" at bounding box center [784, 357] width 451 height 52
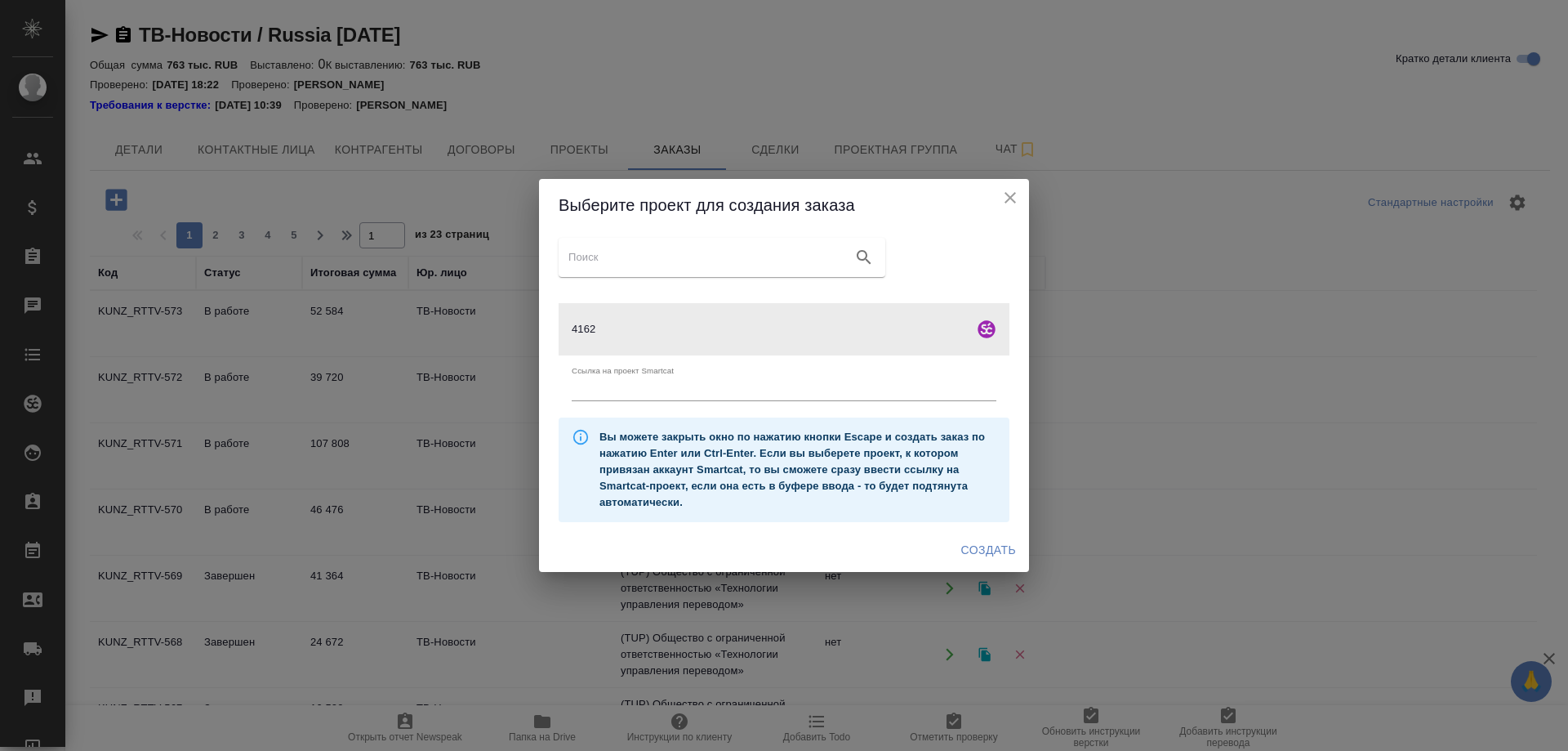
click at [984, 558] on span "Создать" at bounding box center [989, 550] width 55 height 20
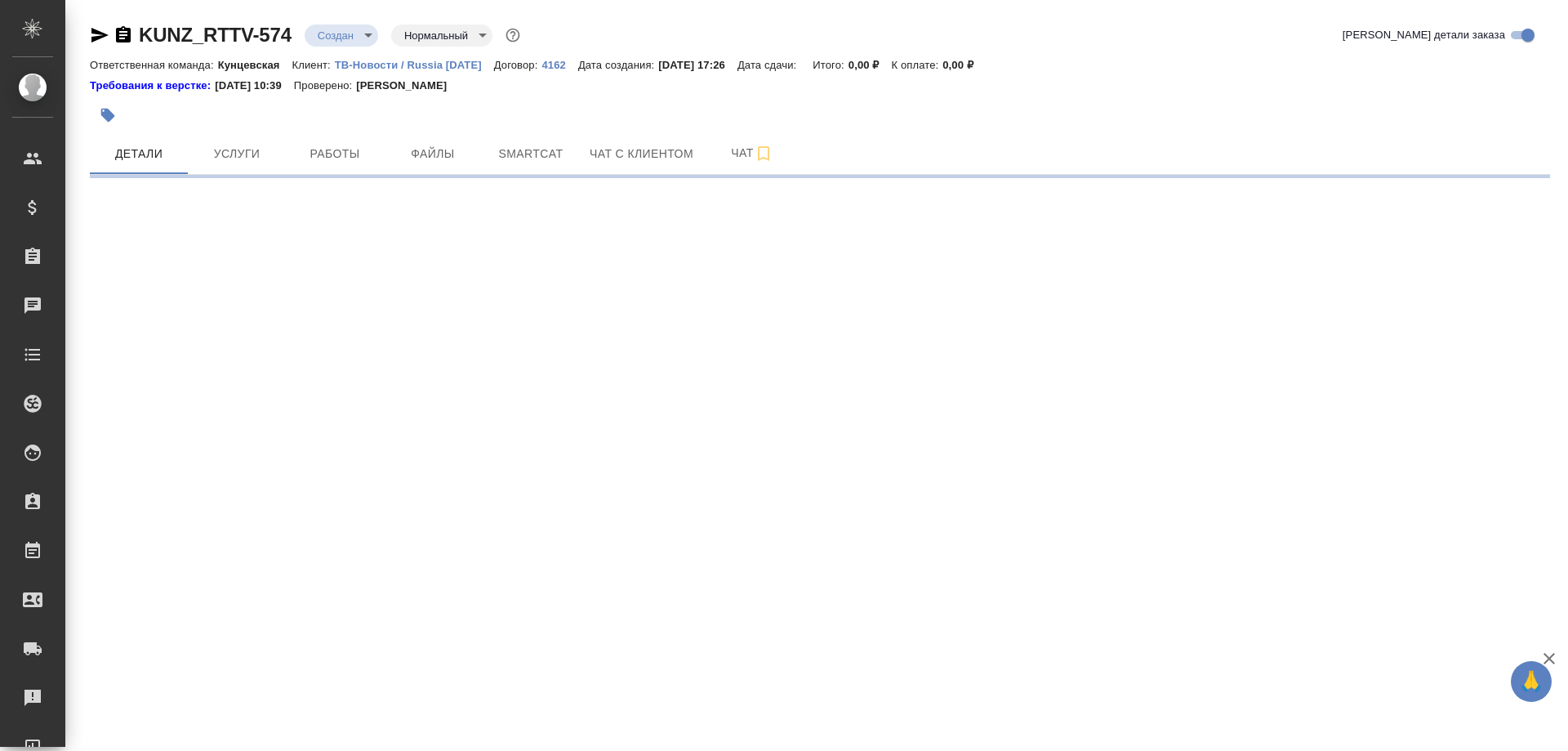
select select "RU"
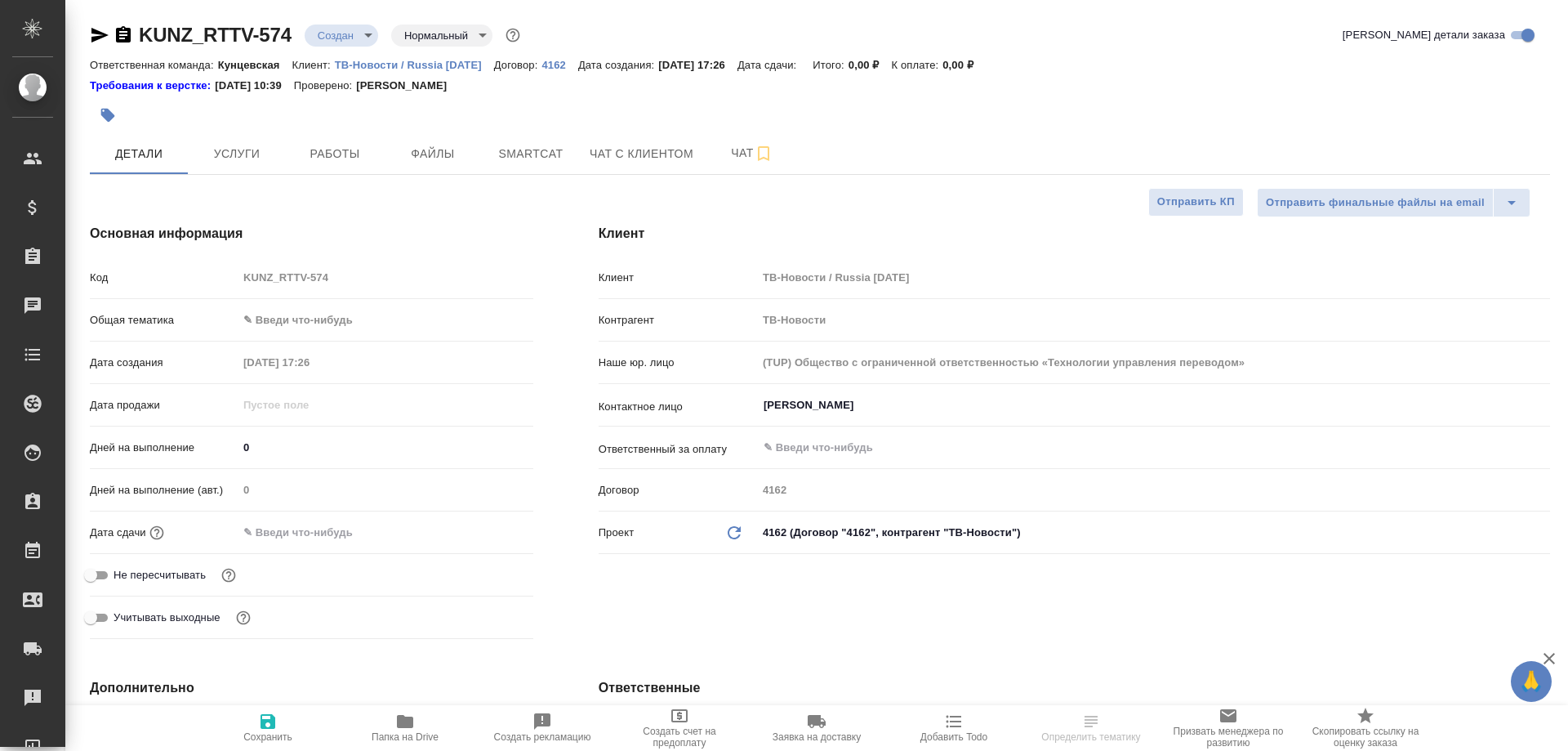
type textarea "x"
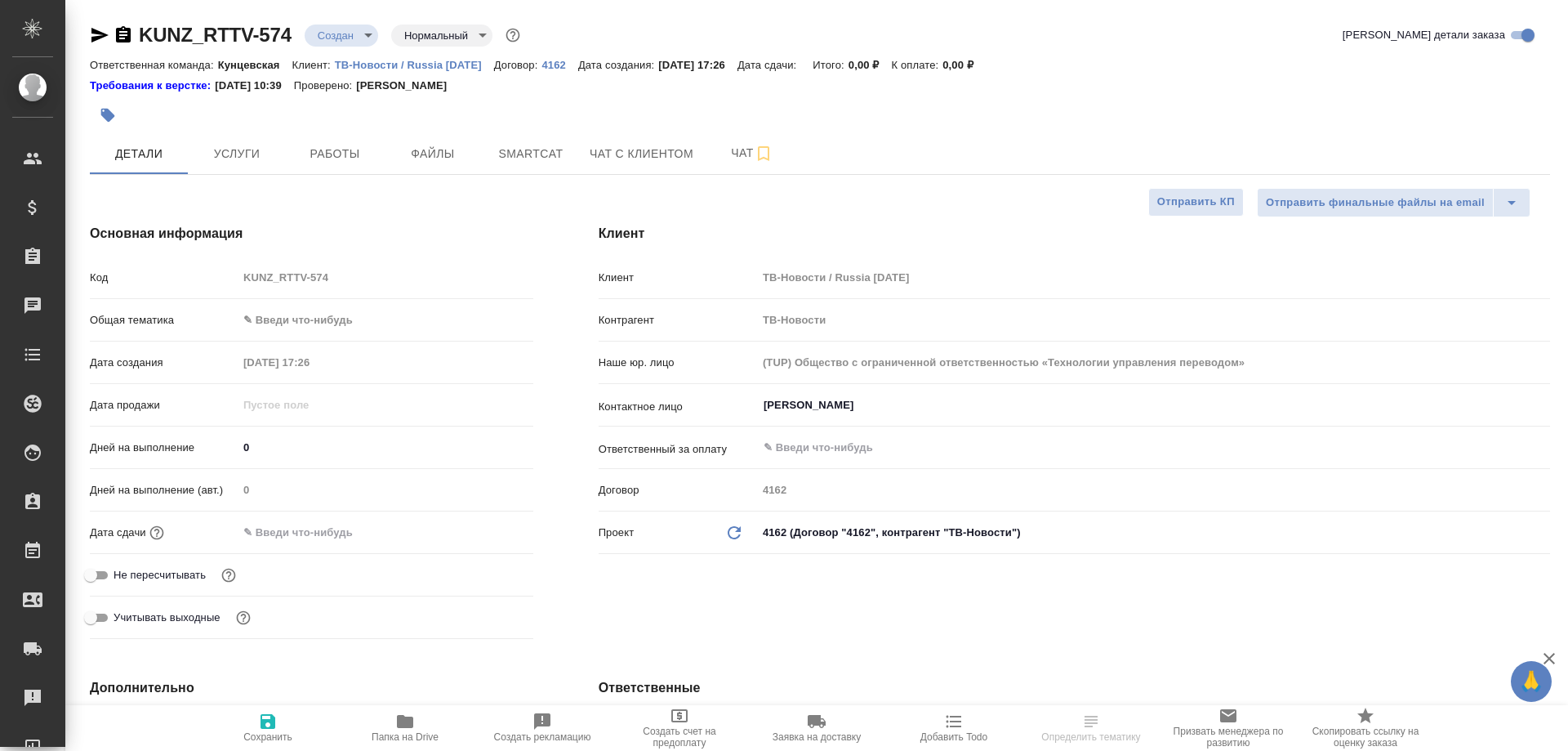
type textarea "x"
click at [336, 329] on body "🙏 .cls-1 fill:#fff; AWATERA [PERSON_NAME] Спецификации Заказы Чаты Todo Проекты…" at bounding box center [784, 375] width 1568 height 751
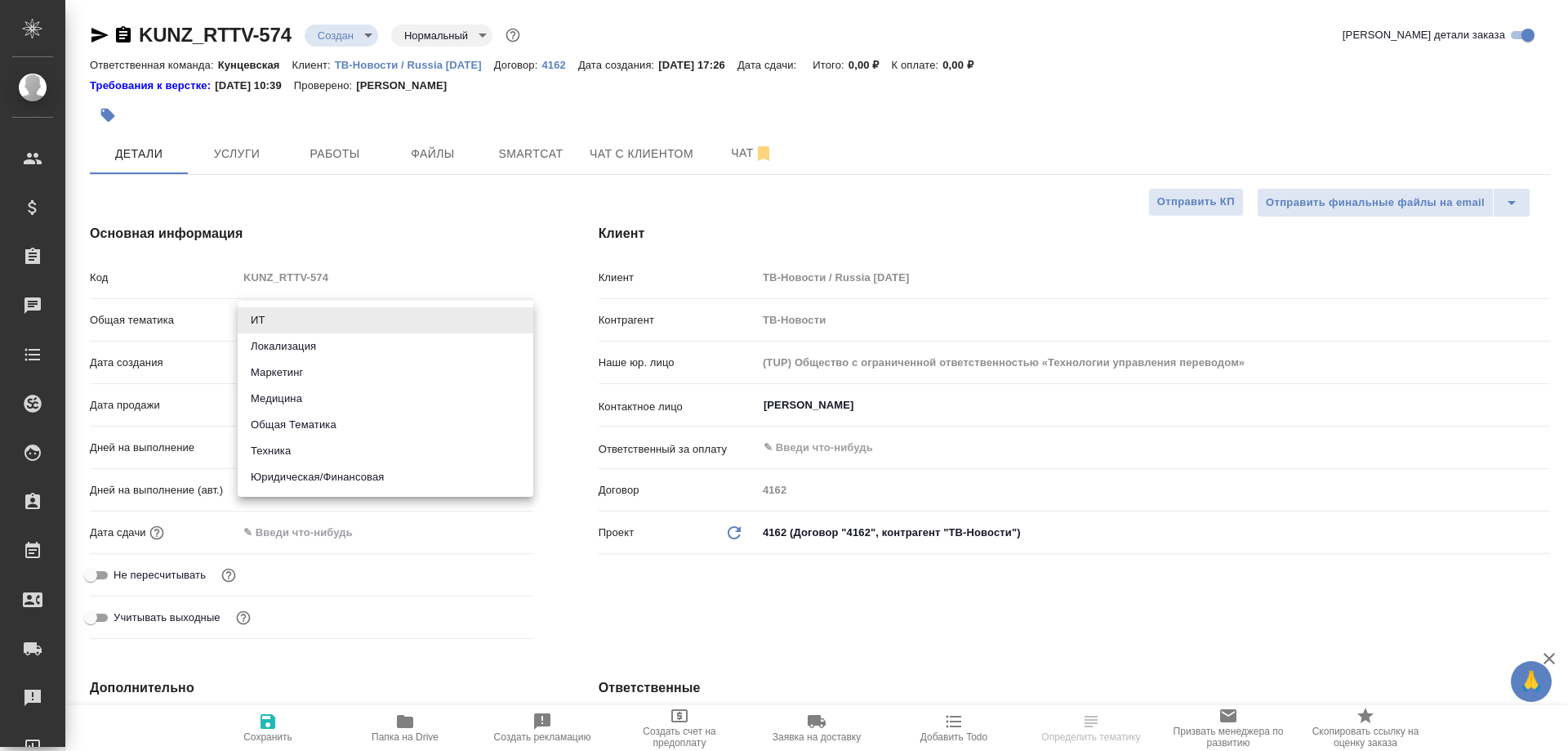
click at [332, 484] on li "Юридическая/Финансовая" at bounding box center [386, 477] width 296 height 26
type input "yr-fn"
type textarea "x"
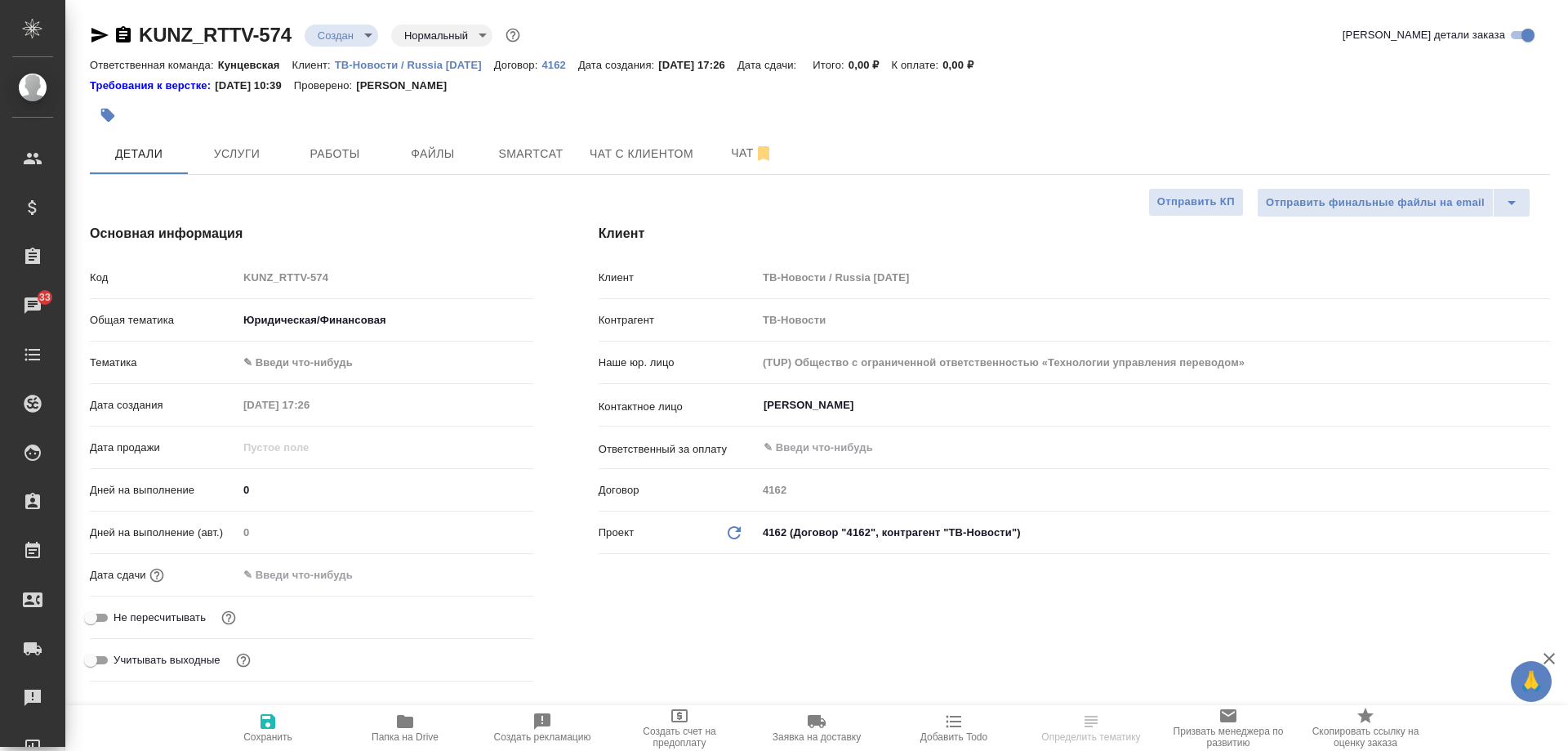
click at [317, 379] on div "[PERSON_NAME] ✎ Введи что-нибудь" at bounding box center [311, 369] width 443 height 43
click at [317, 370] on body "🙏 .cls-1 fill:#fff; AWATERA Moskalets Alina Клиенты Спецификации Заказы 33 Чаты…" at bounding box center [784, 375] width 1568 height 751
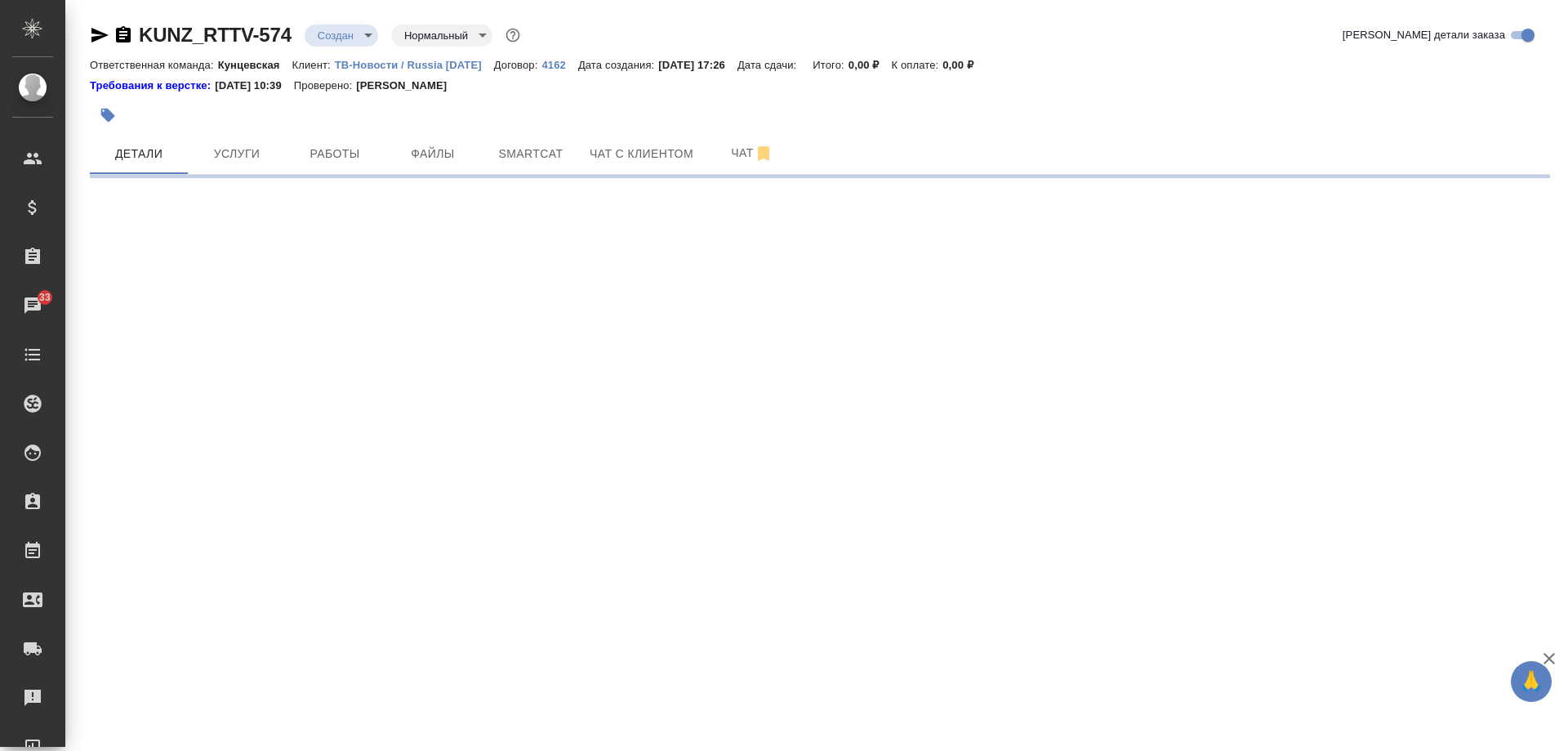
select select "RU"
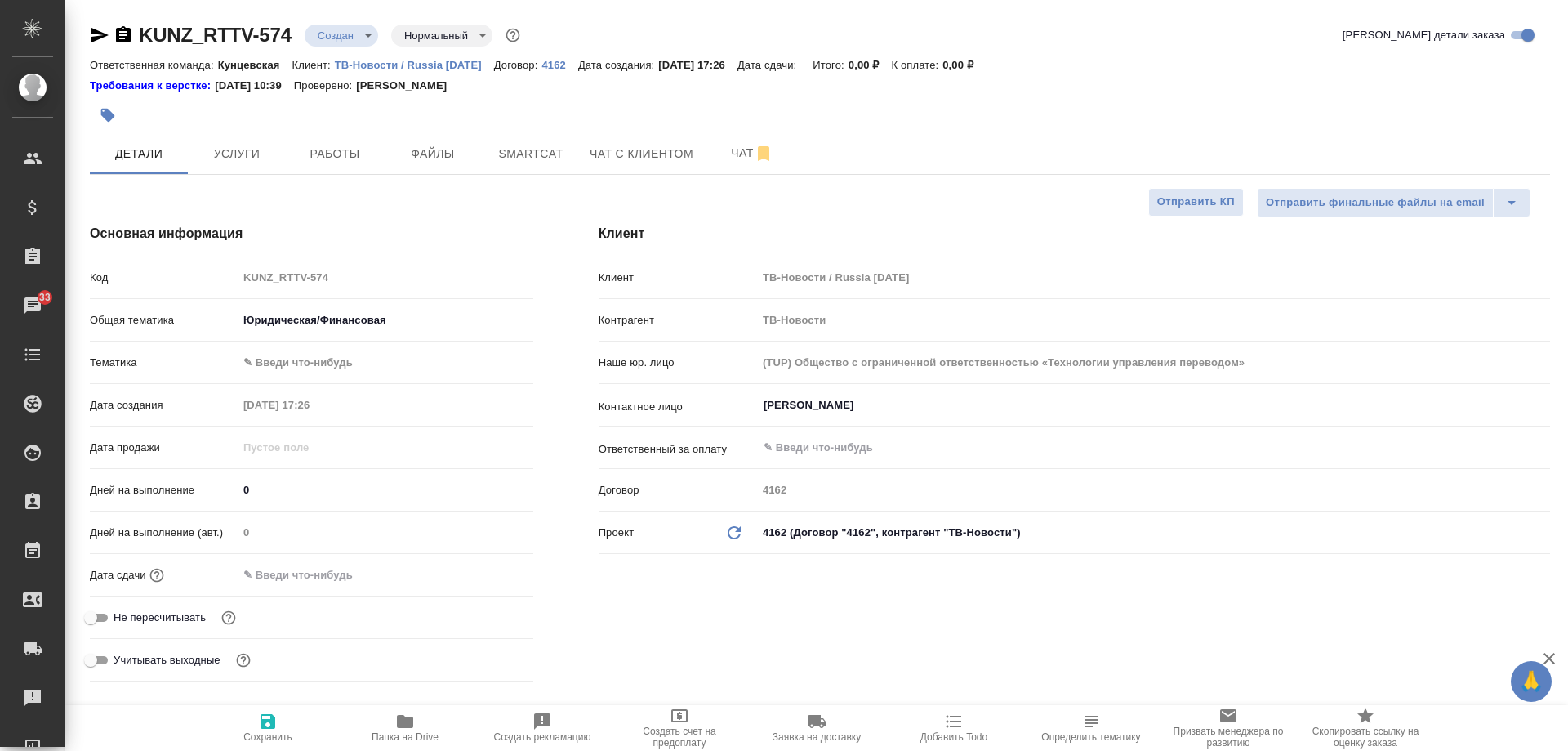
type textarea "x"
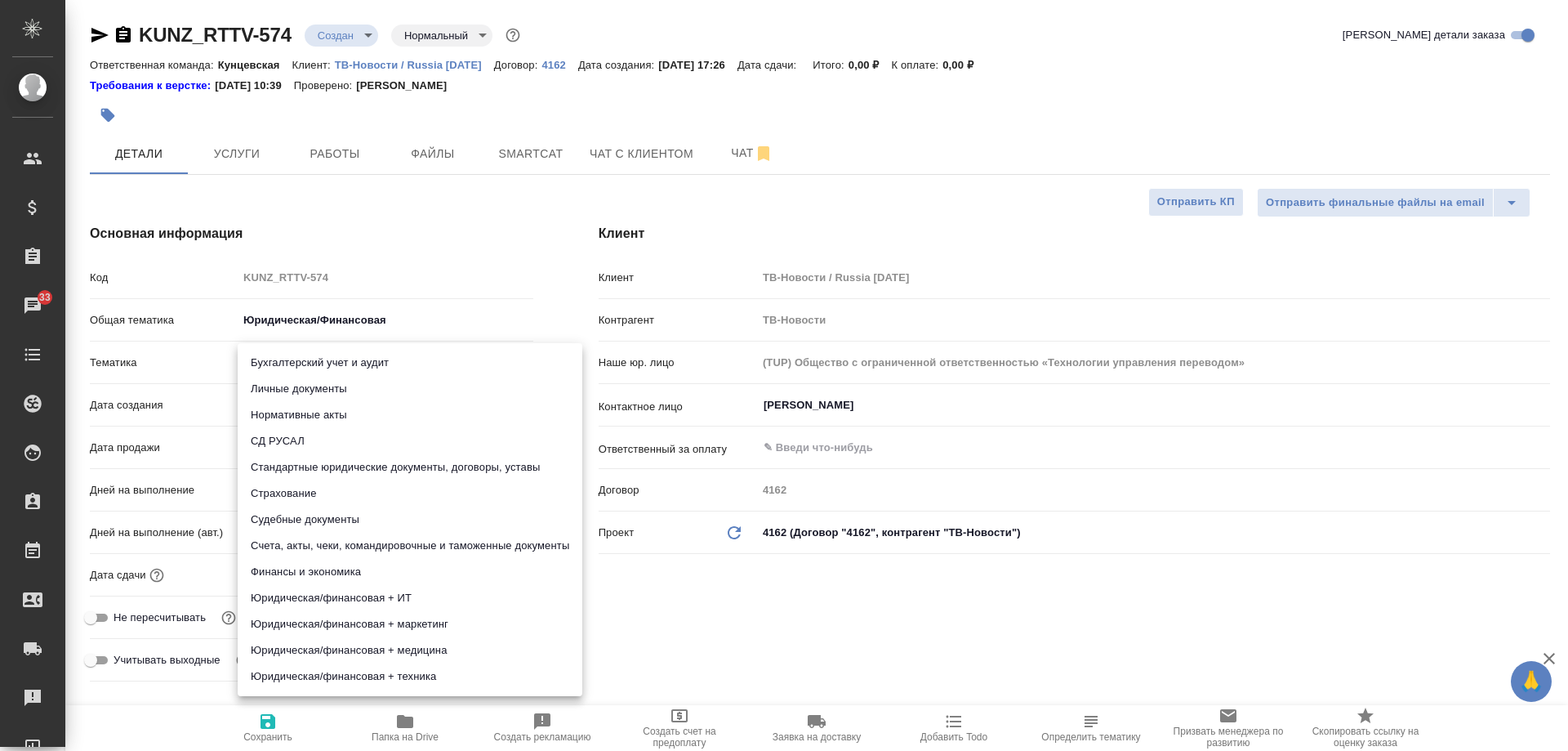
click at [312, 359] on body "🙏 .cls-1 fill:#fff; AWATERA Moskalets Alina Клиенты Спецификации Заказы 33 Чаты…" at bounding box center [784, 375] width 1568 height 751
click at [382, 465] on li "Стандартные юридические документы, договоры, уставы" at bounding box center [410, 467] width 345 height 26
type input "5f647205b73bc97568ca66bf"
type textarea "x"
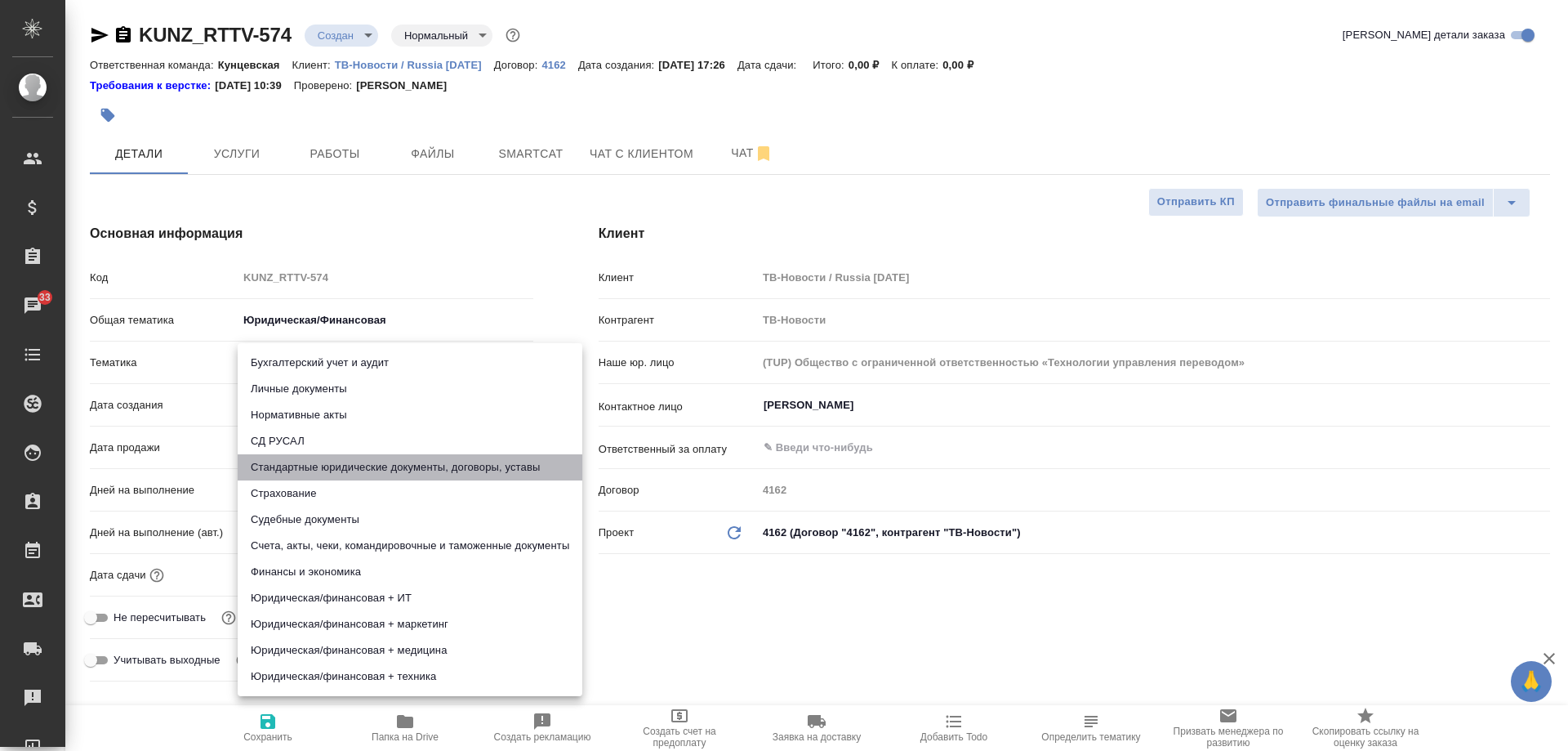
type textarea "x"
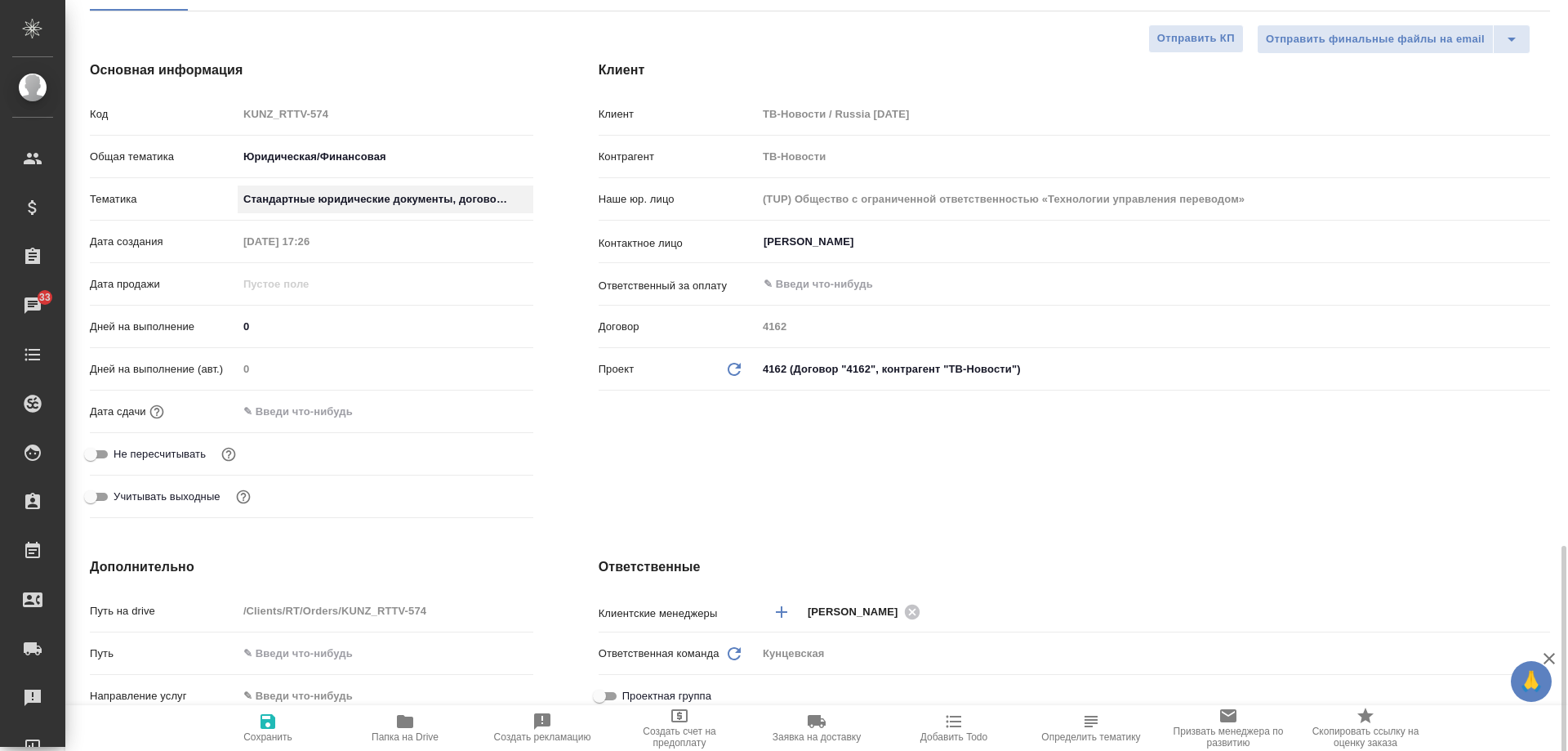
scroll to position [490, 0]
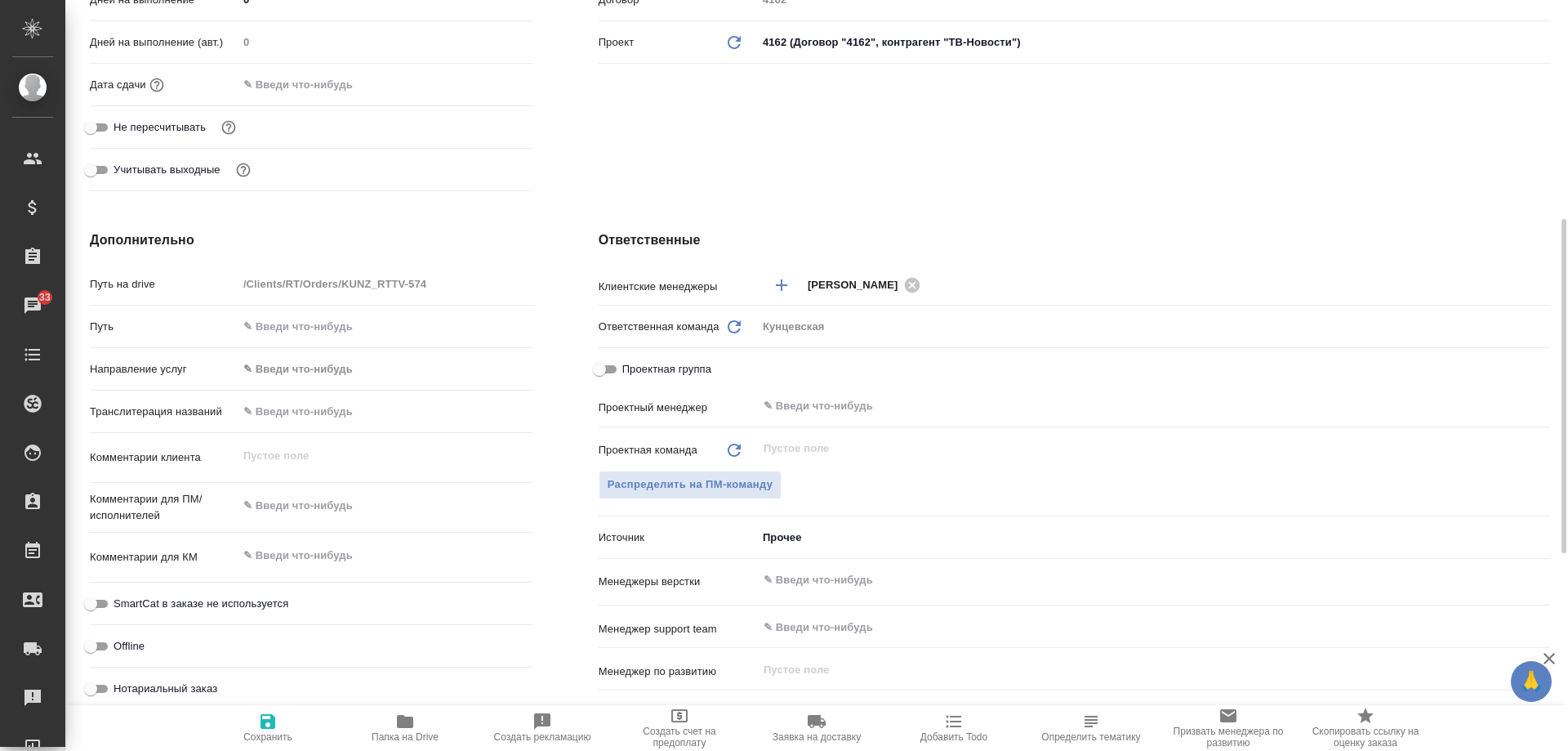
type textarea "x"
click at [293, 502] on textarea at bounding box center [385, 506] width 294 height 27
type textarea "x"
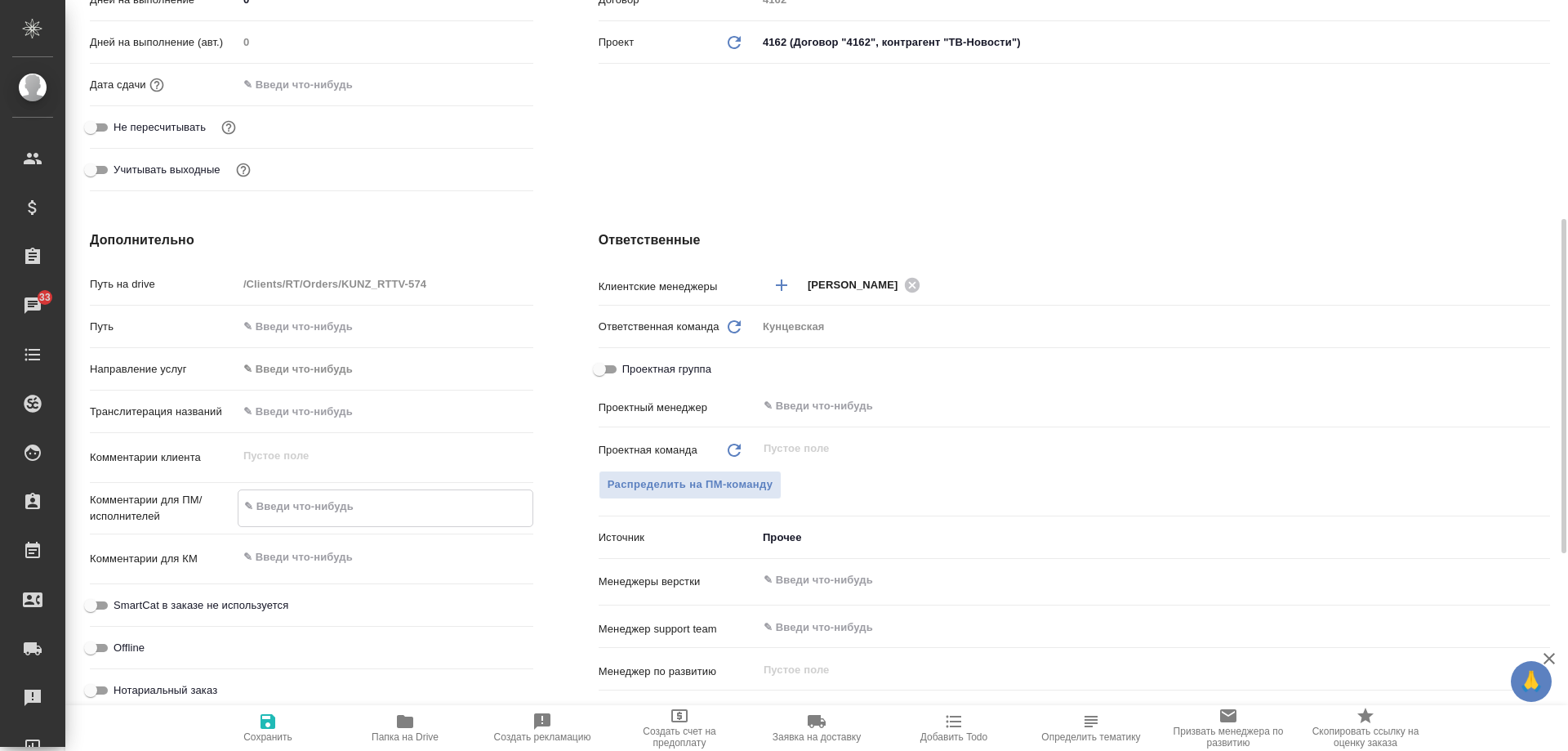
type textarea "x"
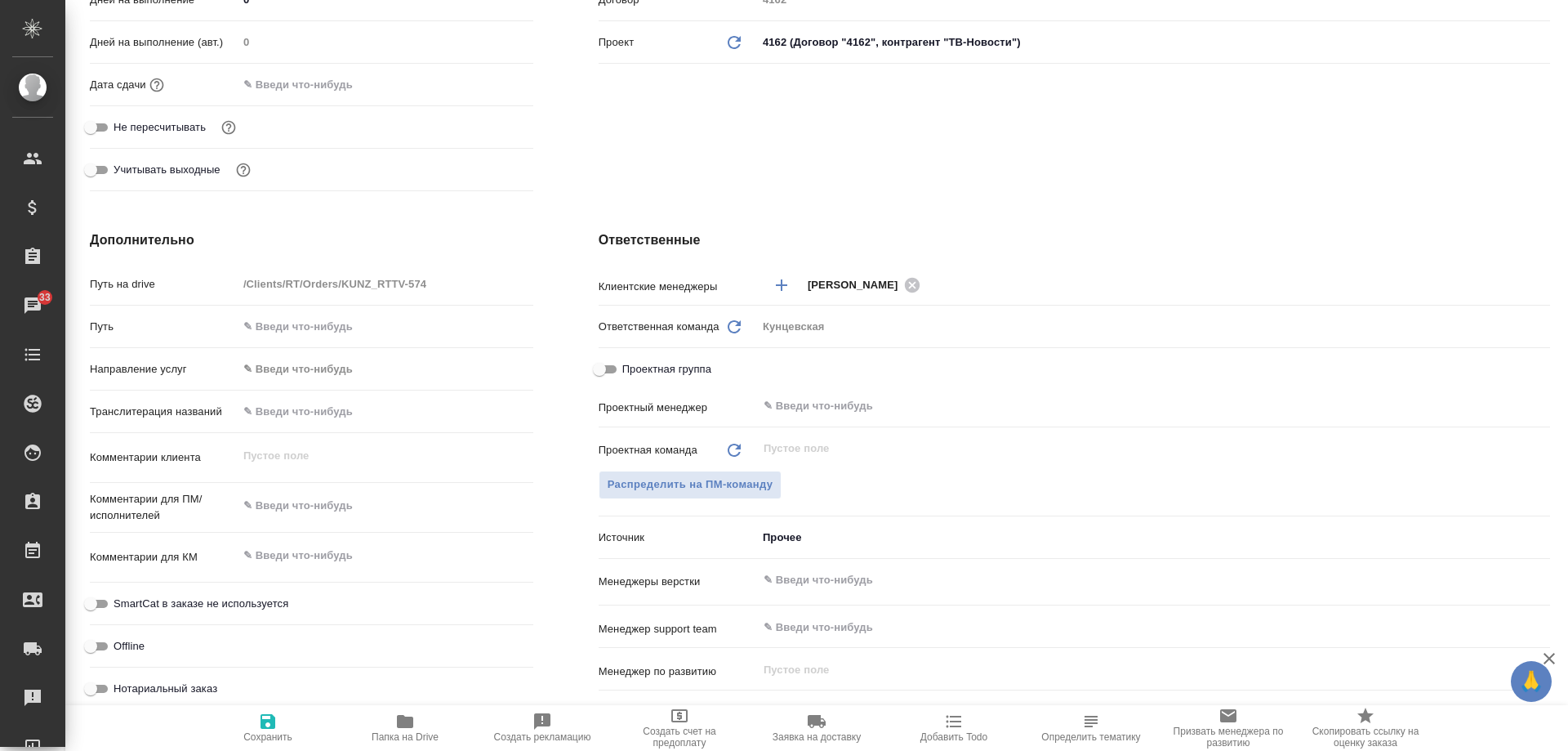
type textarea "x"
click at [267, 512] on textarea at bounding box center [385, 506] width 294 height 27
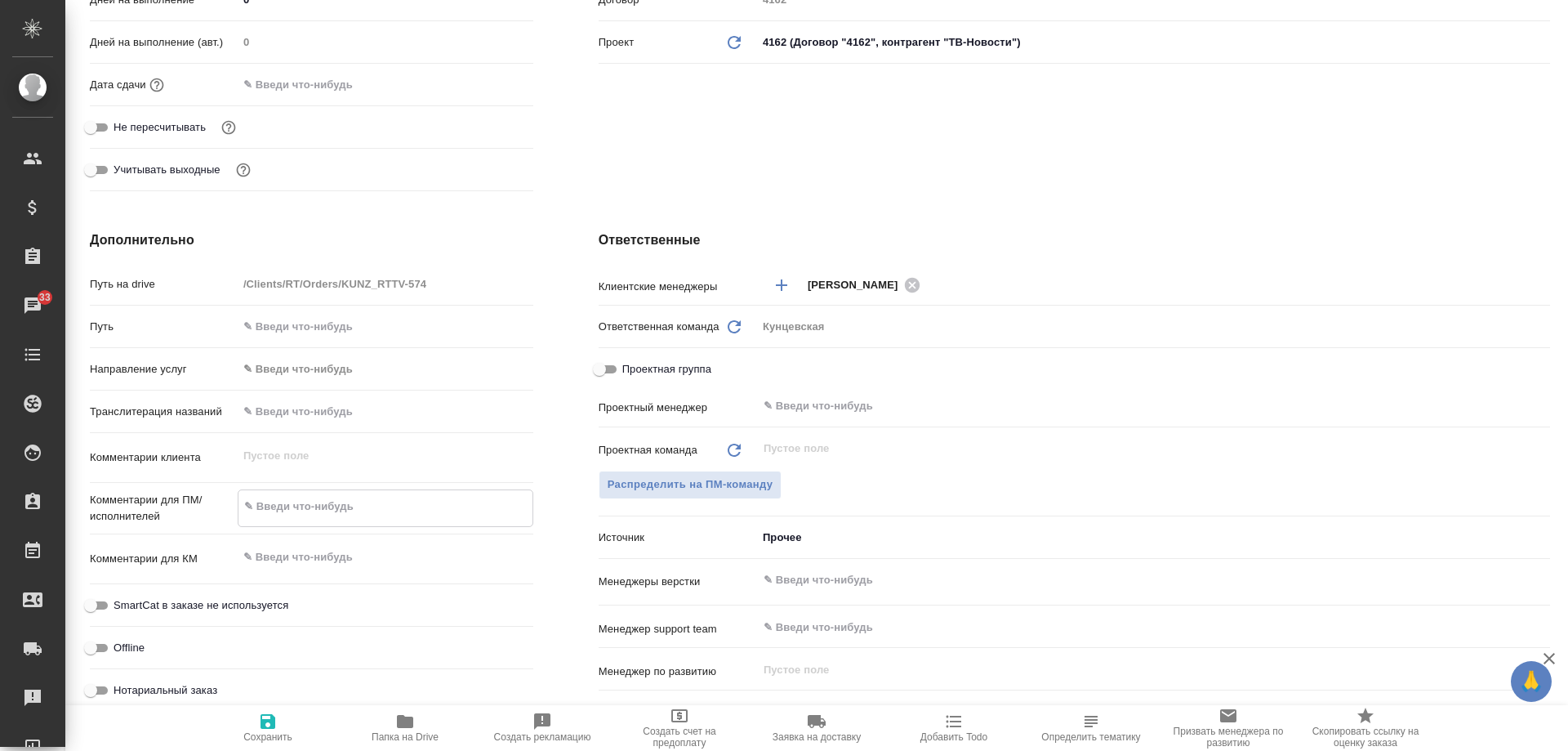
type textarea "x"
type textarea "к"
type textarea "x"
type textarea "ки"
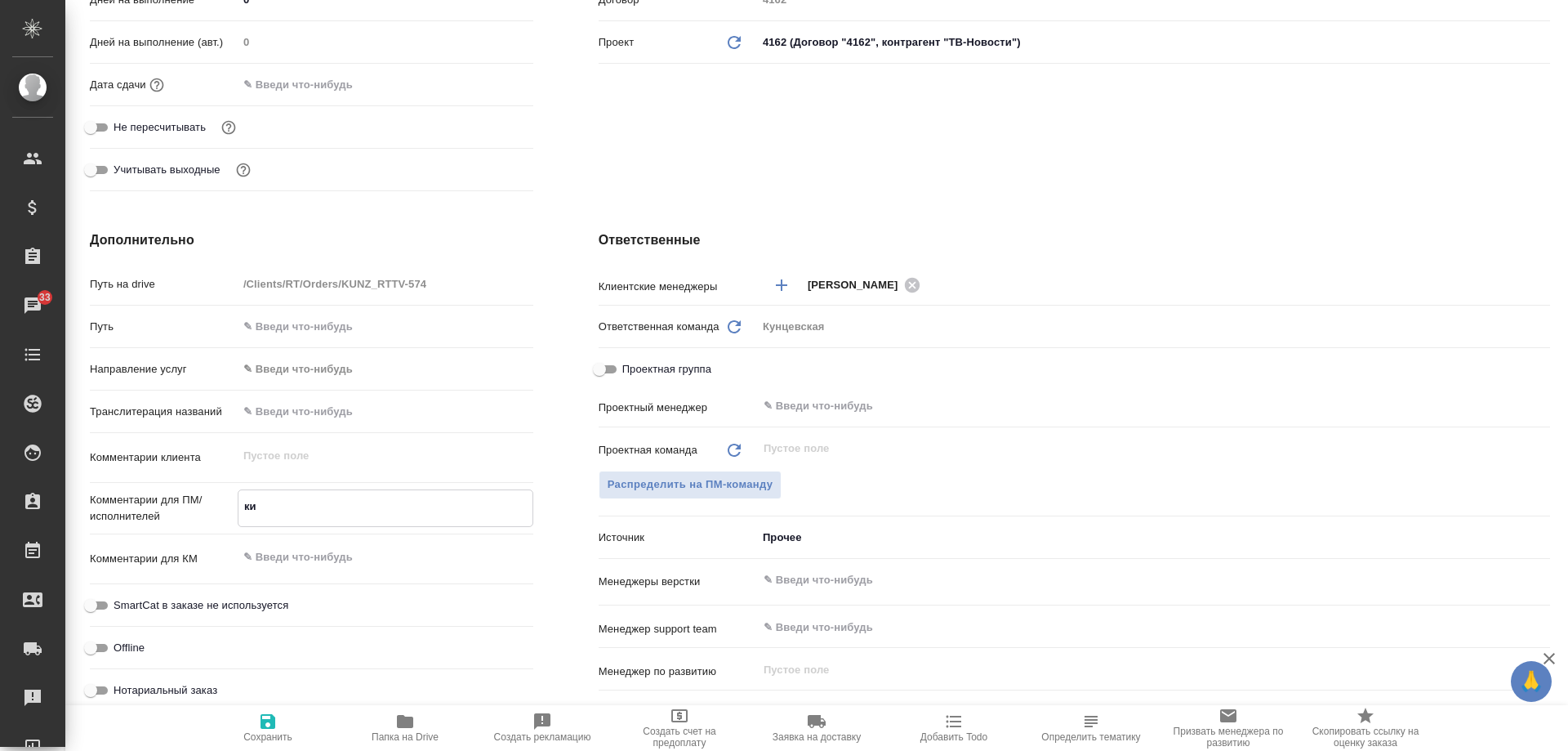
type textarea "x"
type textarea "кит"
type textarea "x"
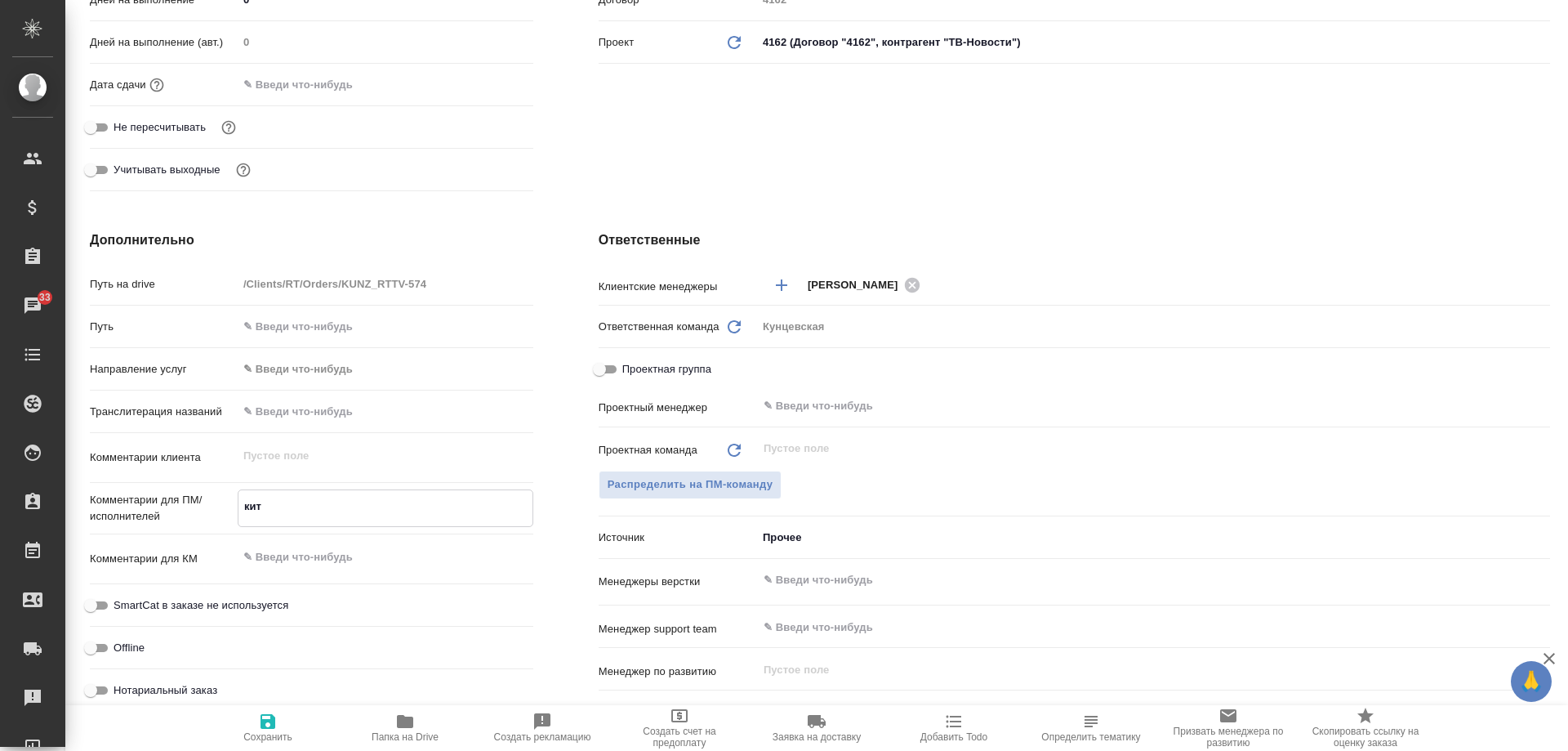
type textarea "x"
type textarea "кит-"
type textarea "x"
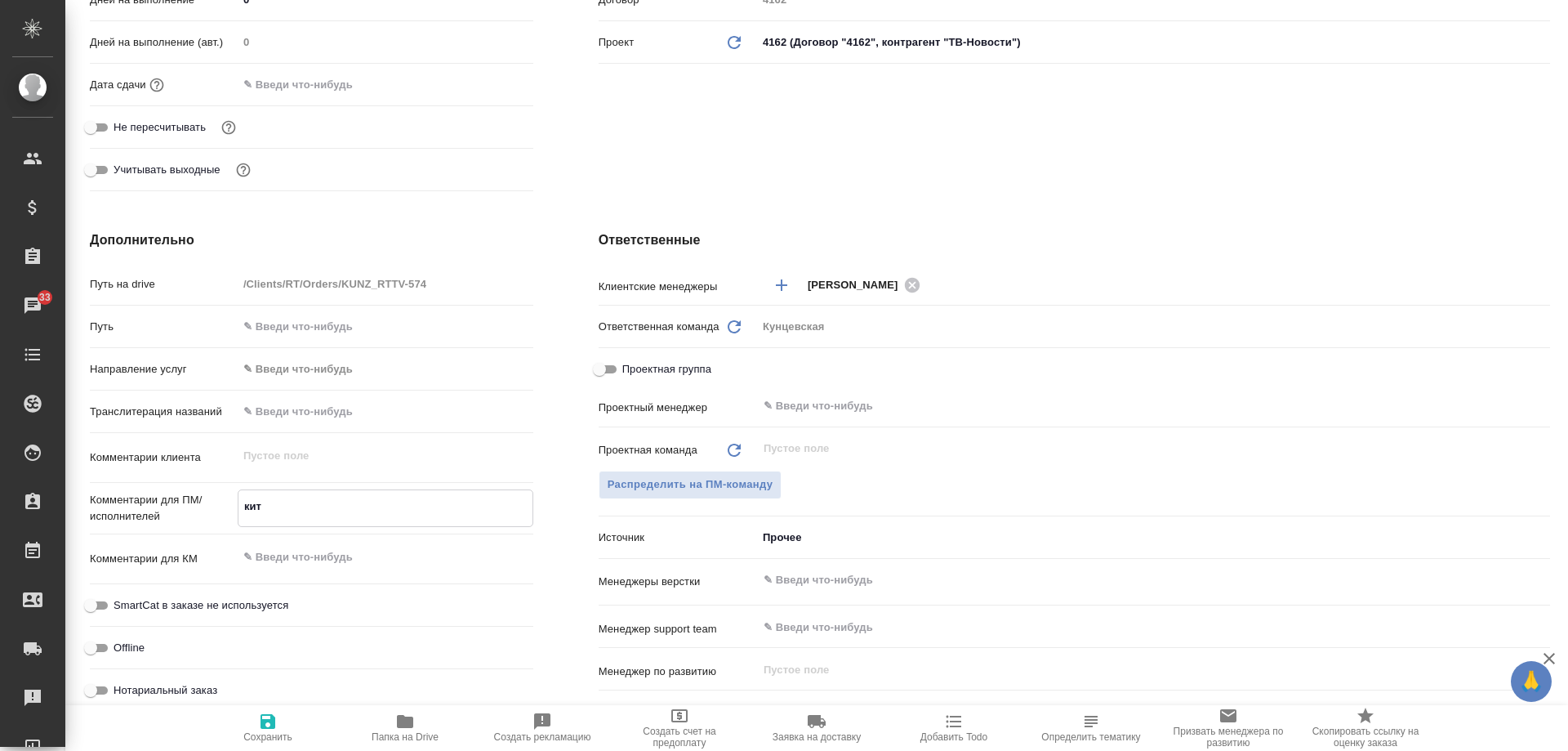
type textarea "x"
type textarea "кит-р"
type textarea "x"
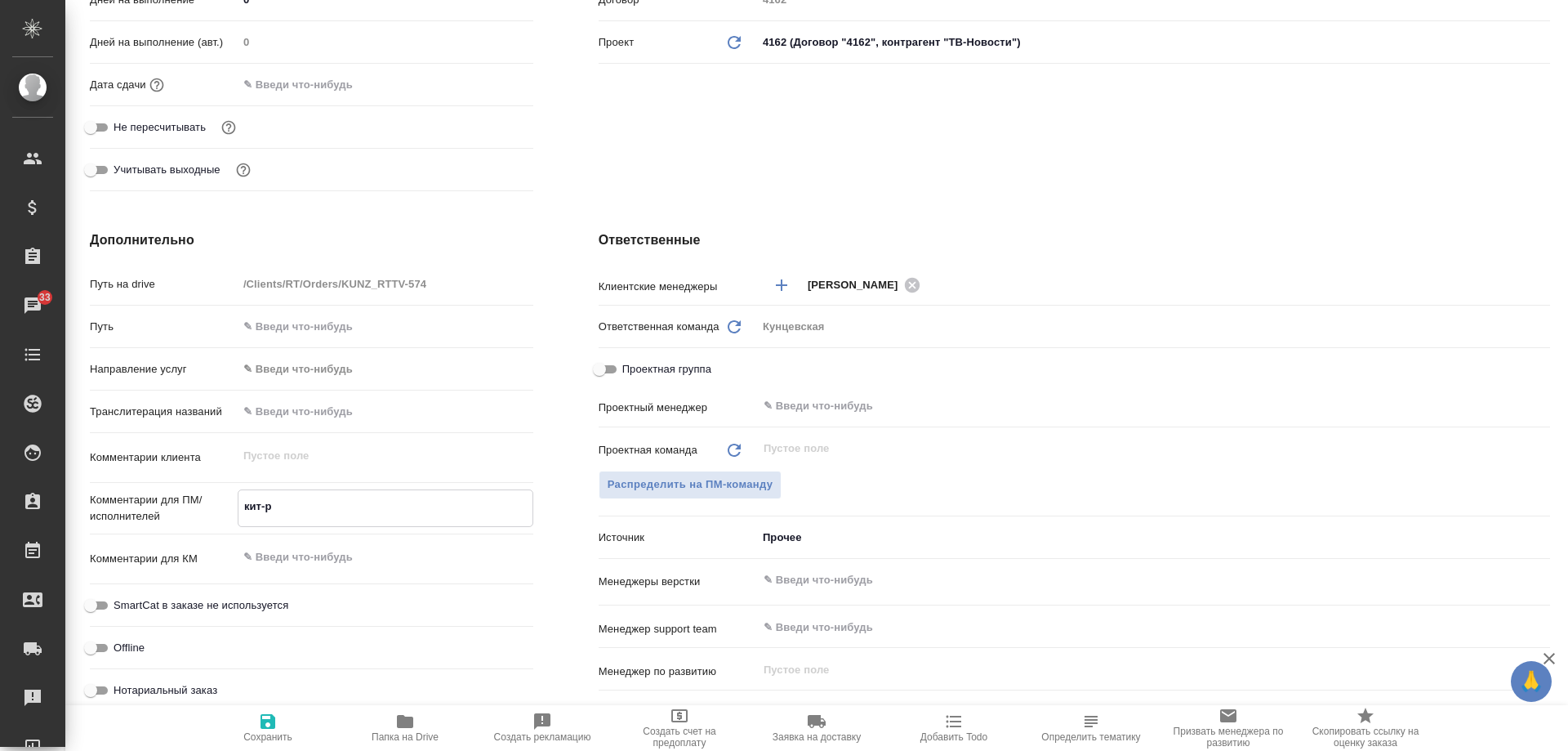
type textarea "x"
type textarea "кит-ру"
type textarea "x"
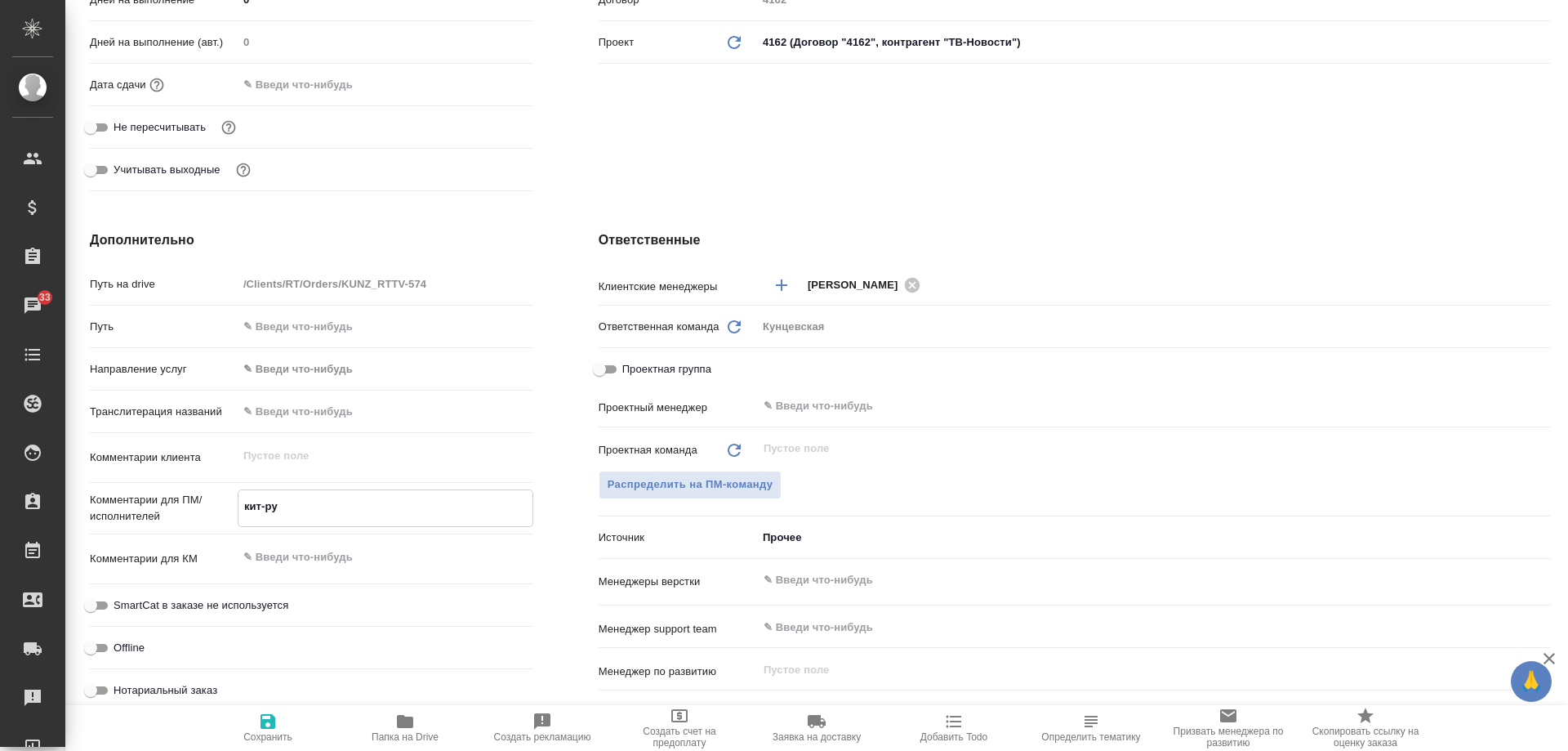
type textarea "кит-рус"
type textarea "x"
type textarea "кит-рус,"
type textarea "x"
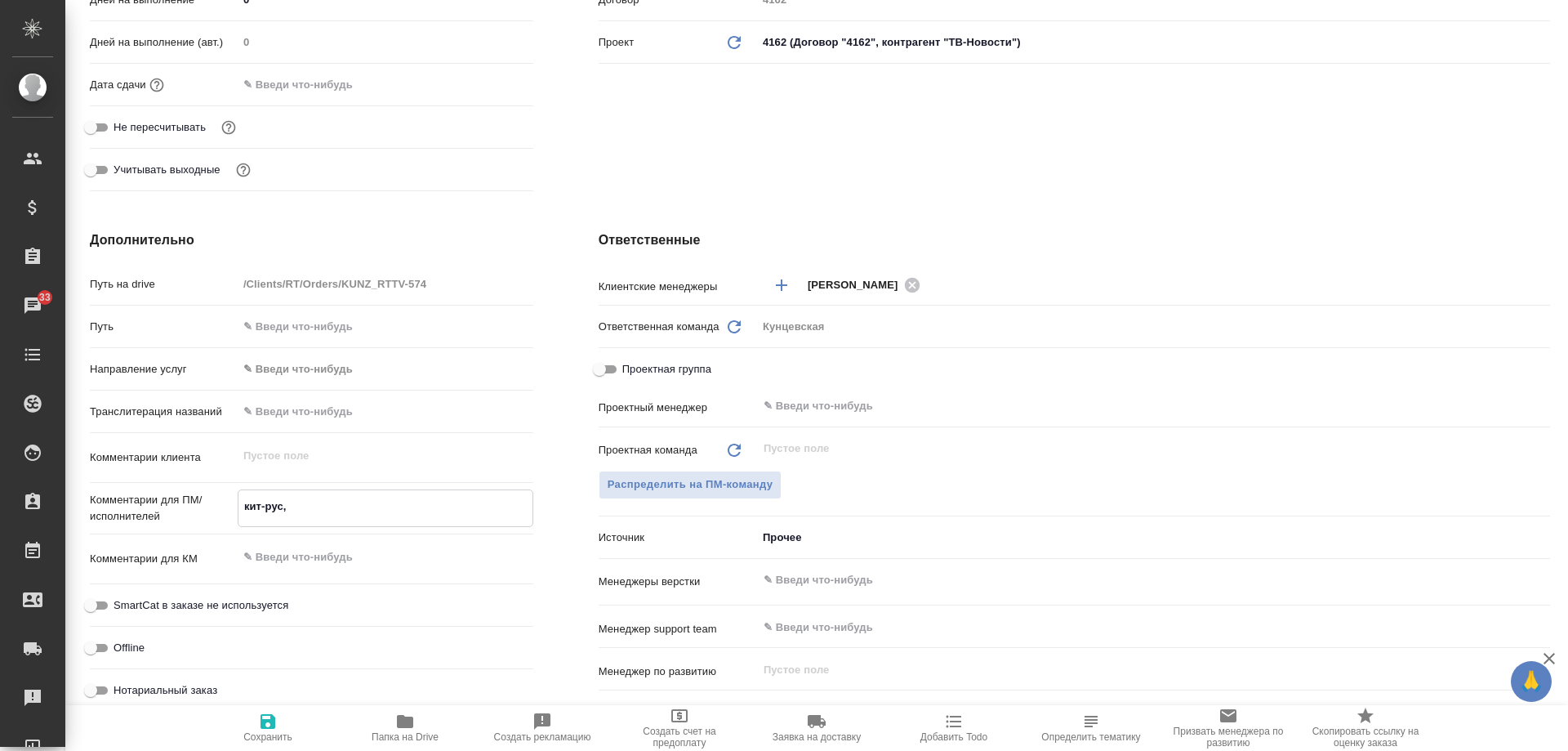
type textarea "x"
type textarea "кит-рус,"
type textarea "x"
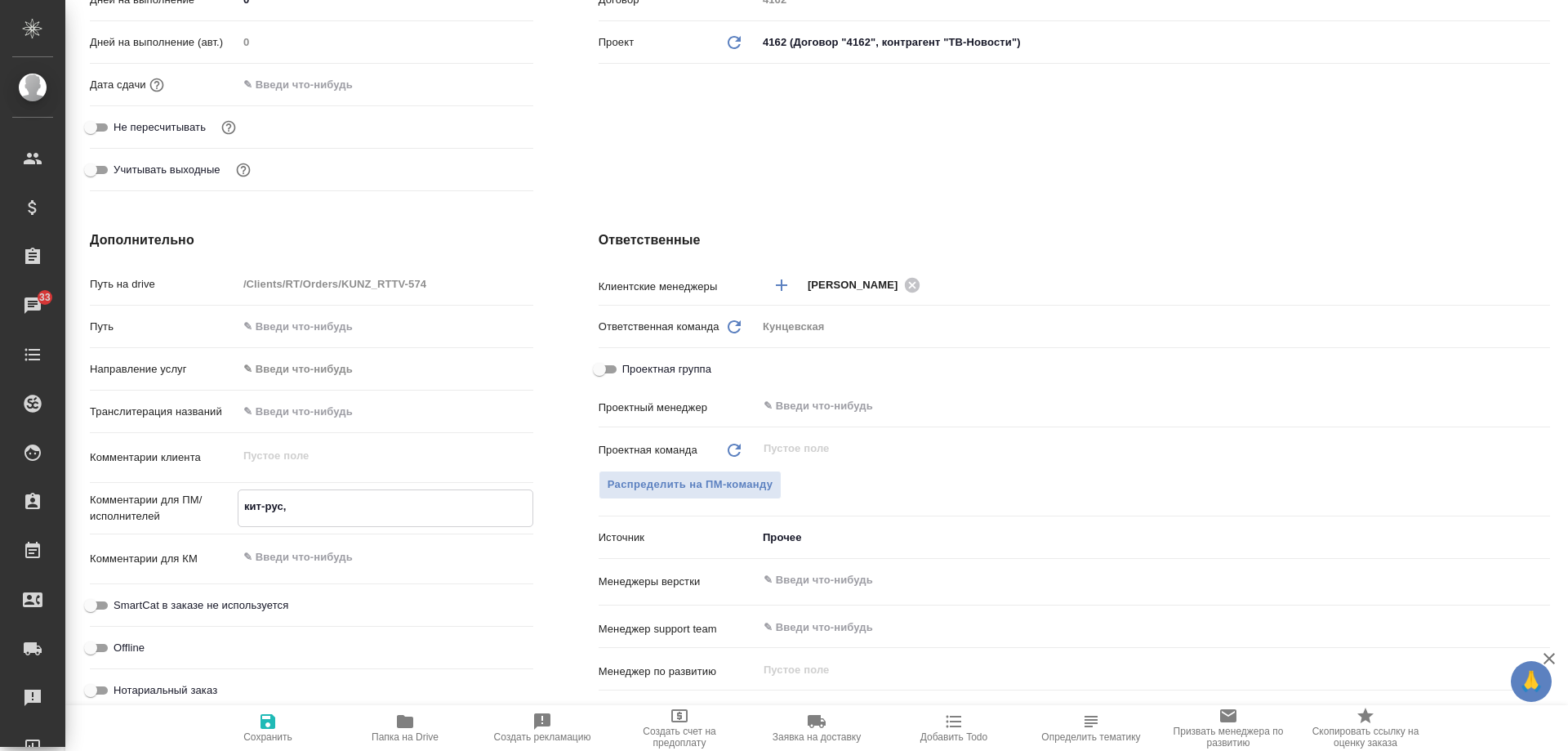
type textarea "x"
type textarea "кит-рус, а"
type textarea "x"
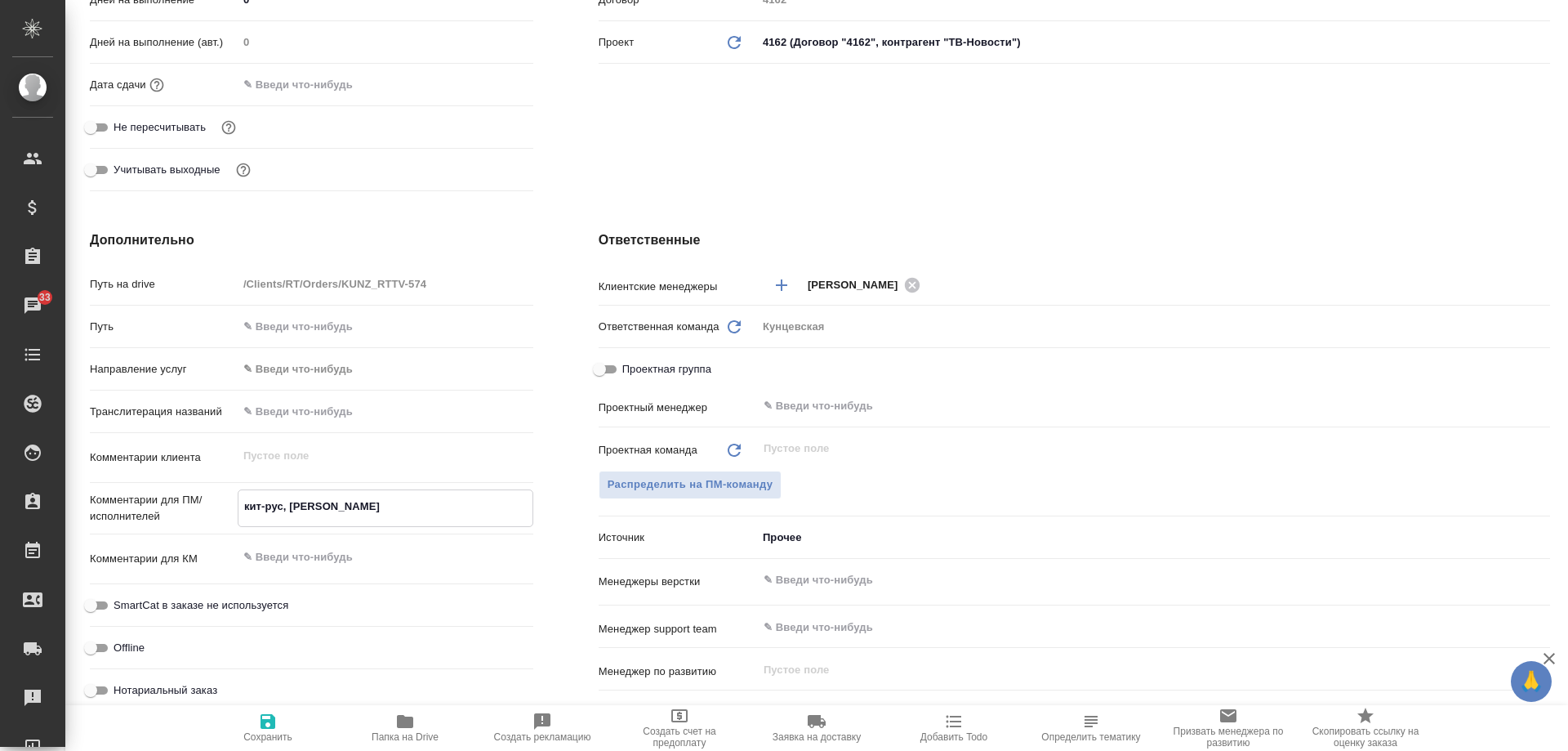
type textarea "x"
type textarea "кит-рус, ан"
type textarea "x"
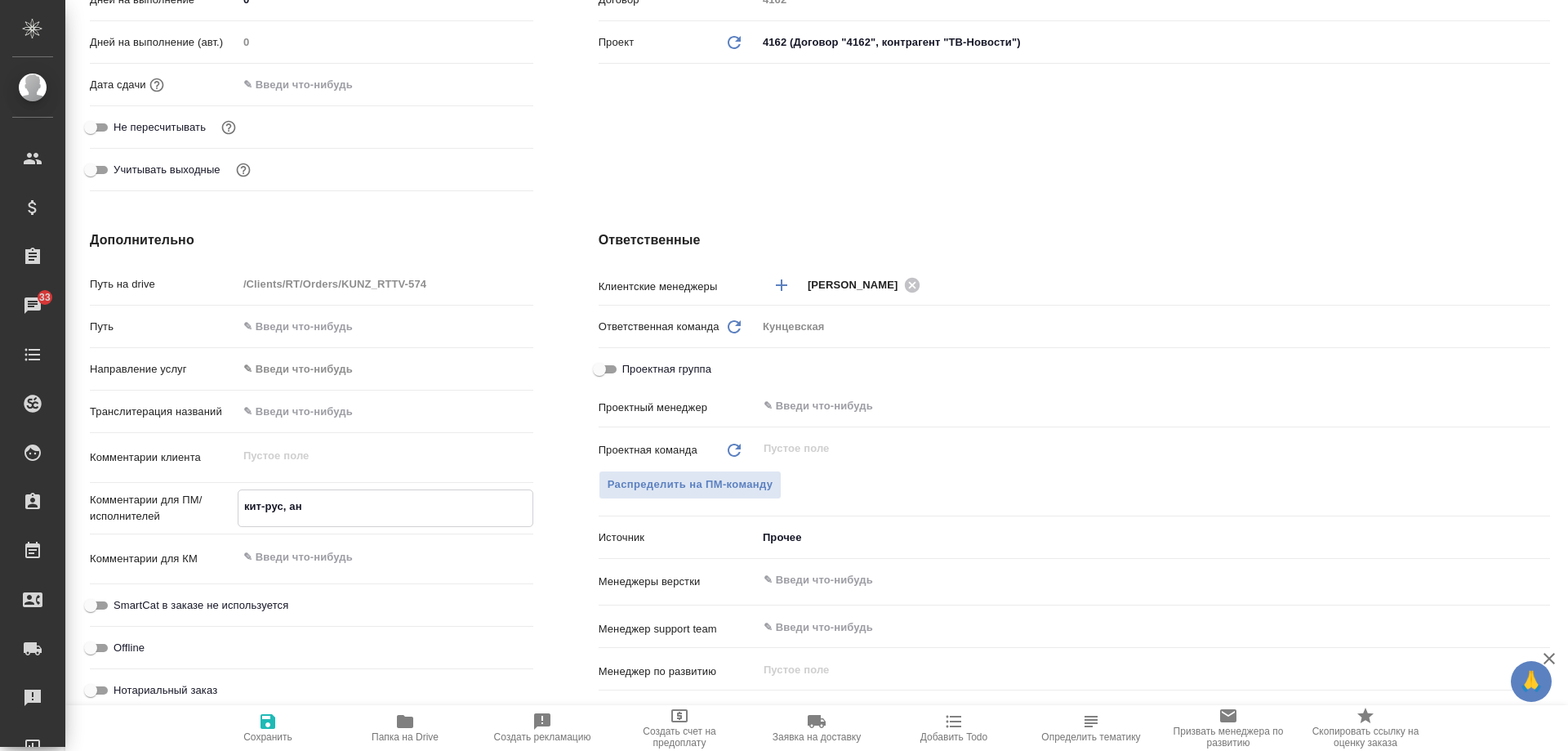
type textarea "кит-рус, анг"
type textarea "x"
type textarea "кит-рус, англ"
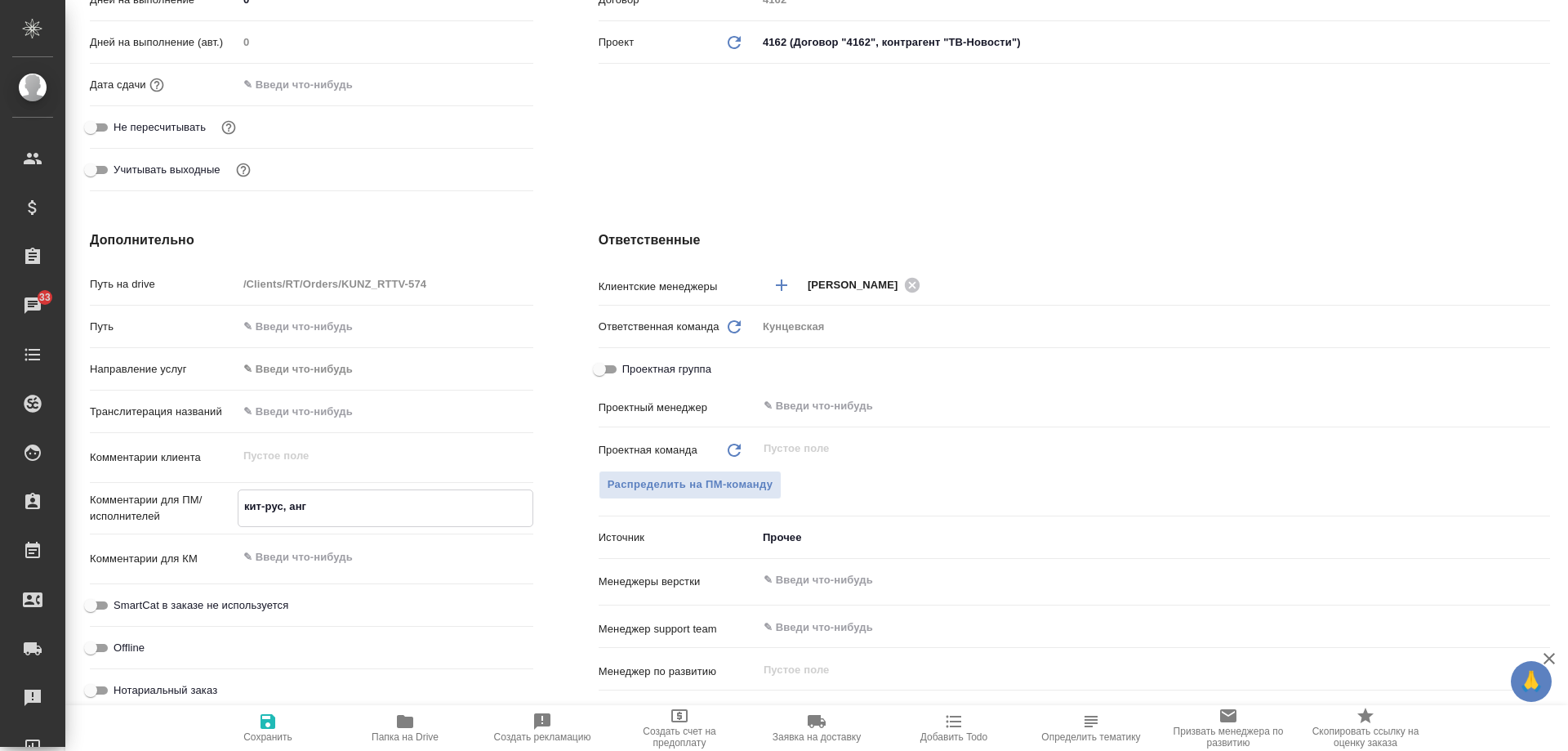
type textarea "x"
type textarea "кит-рус, англ-"
type textarea "x"
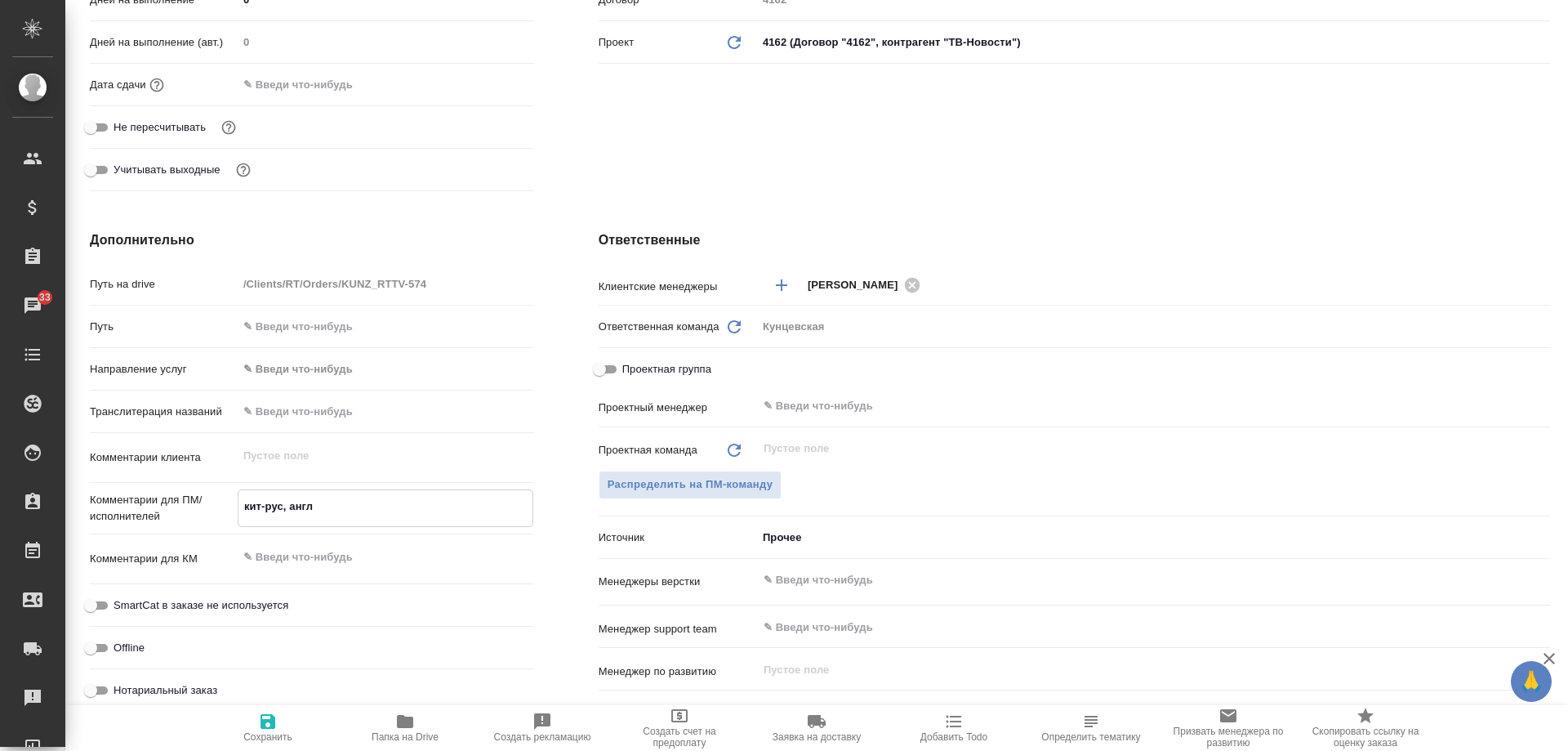
type textarea "x"
type textarea "кит-рус, англ-р"
type textarea "x"
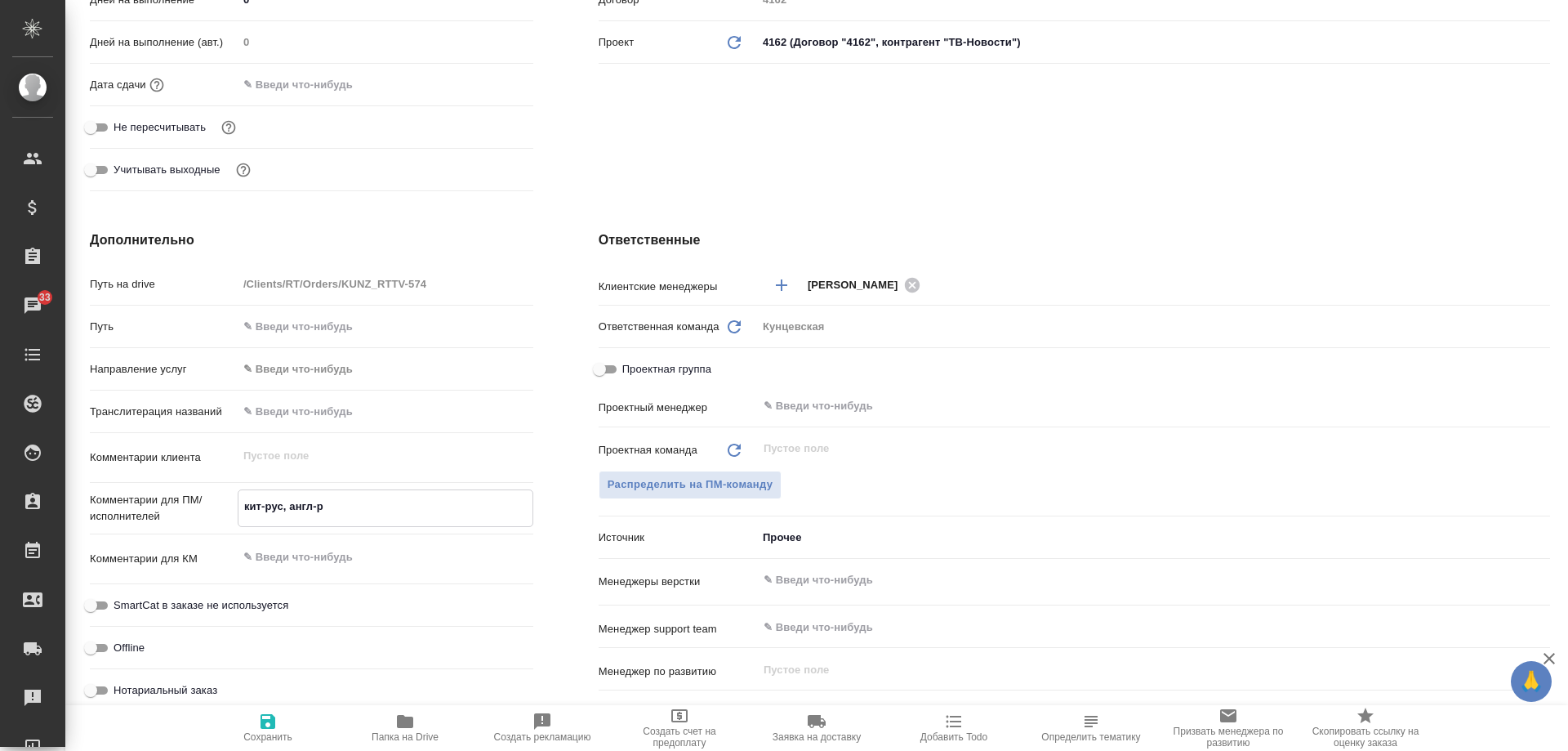
type textarea "x"
type textarea "кит-рус, англ-ру"
type textarea "x"
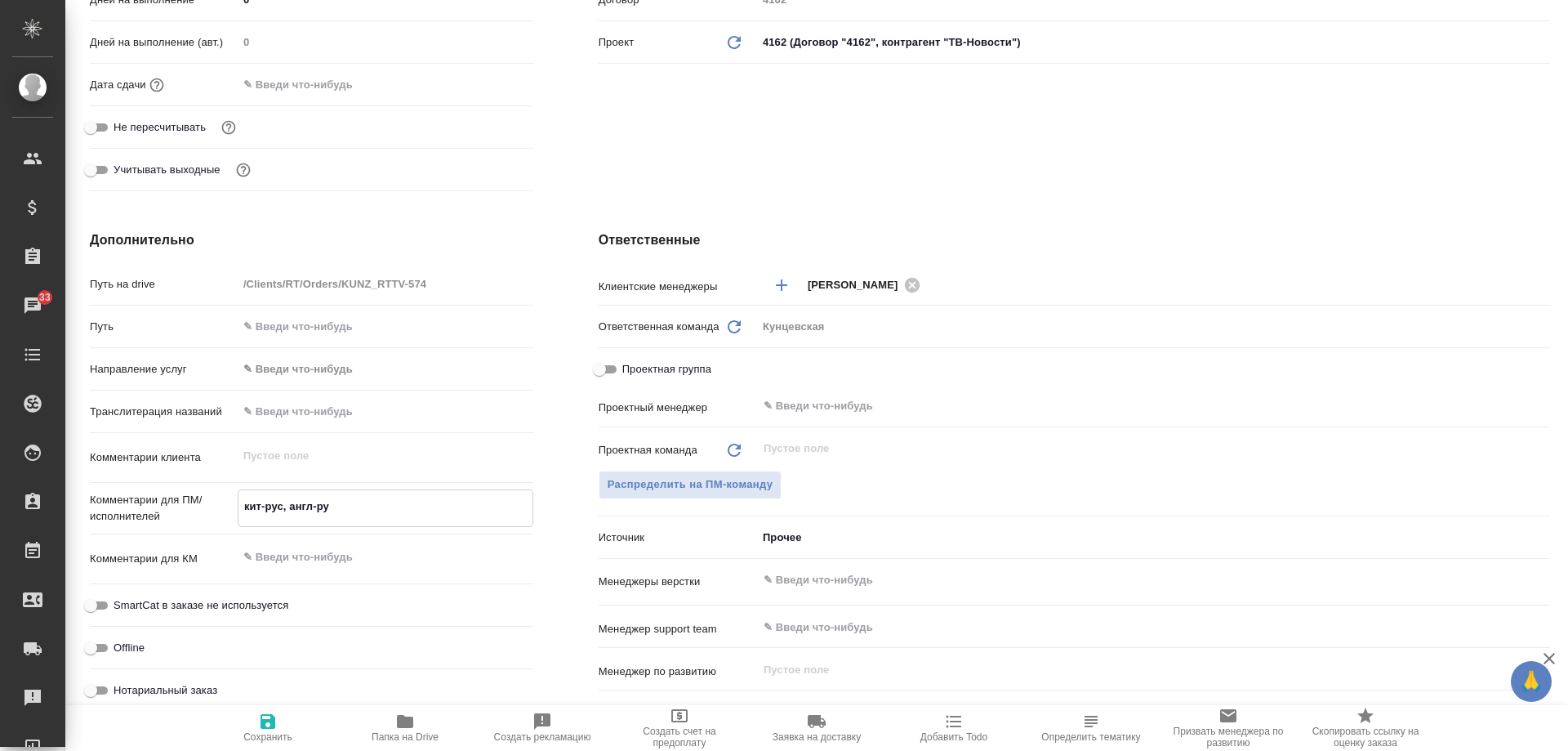
type textarea "кит-рус, англ-рус"
type textarea "x"
click at [241, 506] on textarea "кит-рус, англ-рус" at bounding box center [385, 506] width 294 height 27
click at [348, 508] on textarea "кит-рус, англ-рус" at bounding box center [385, 506] width 294 height 27
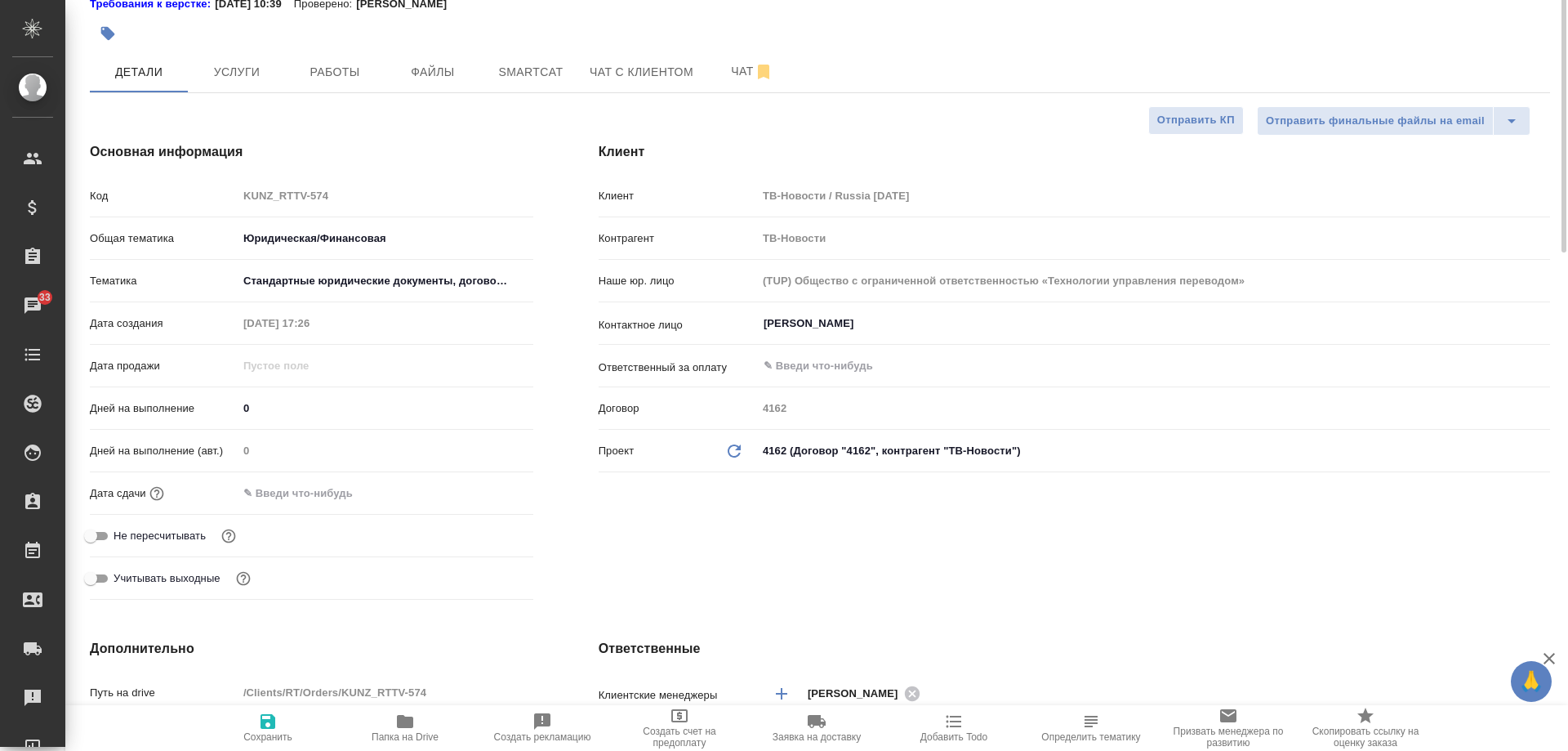
scroll to position [0, 0]
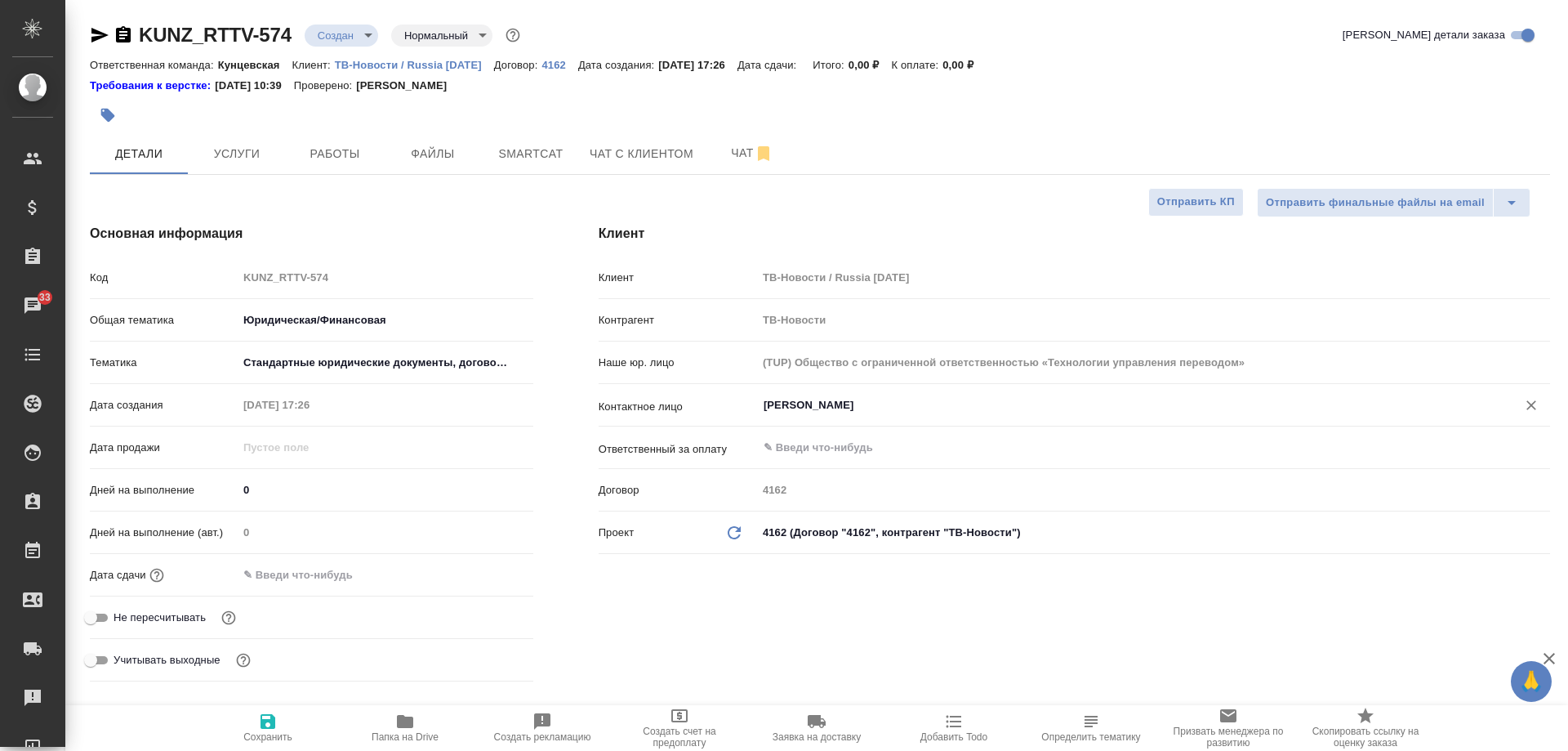
type textarea "кит-рус, англ-рус"
type textarea "x"
click at [845, 402] on input "Канищева Елена" at bounding box center [1126, 404] width 729 height 19
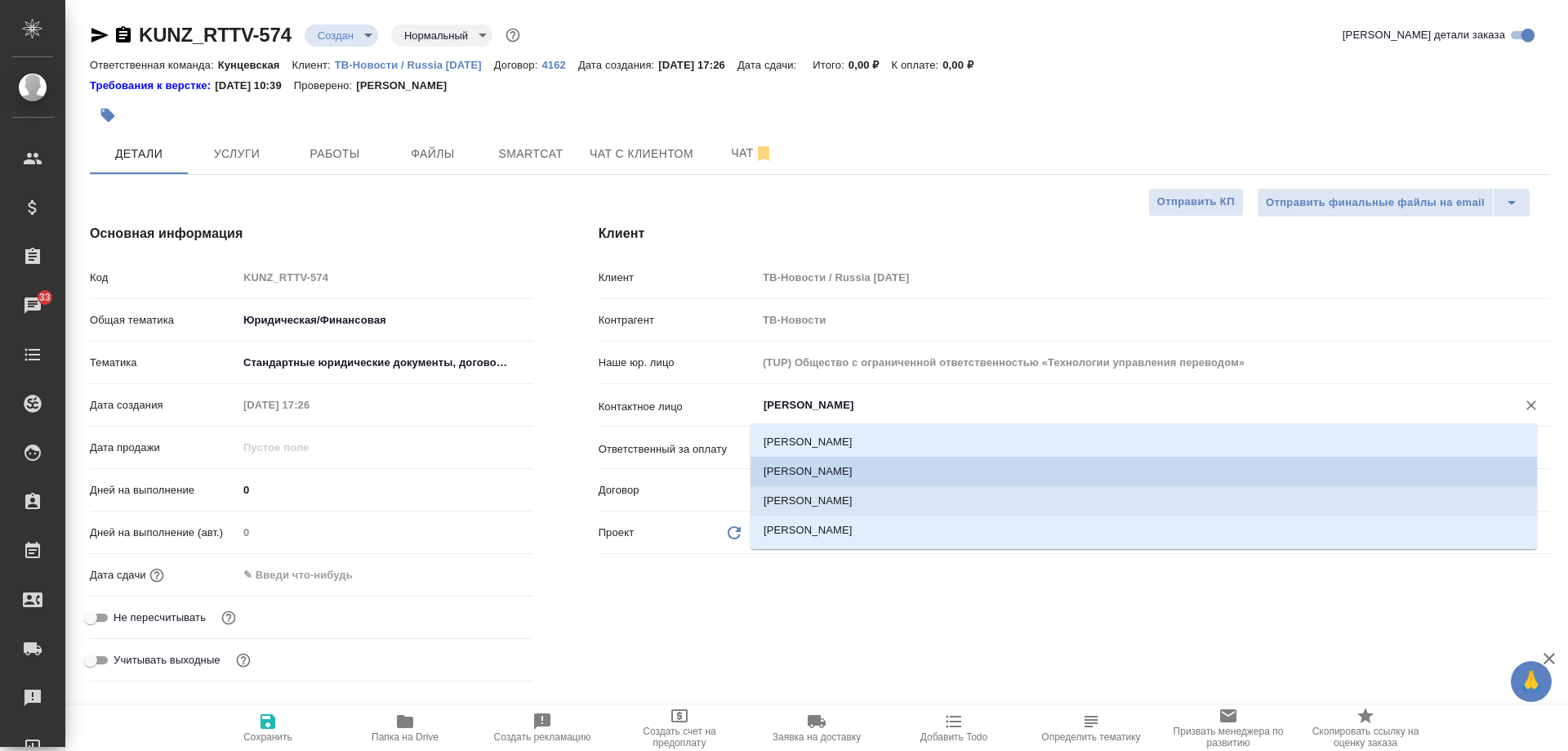
click at [832, 506] on li "Власова Анна" at bounding box center [1144, 501] width 786 height 29
type input "Власова Анна"
type textarea "x"
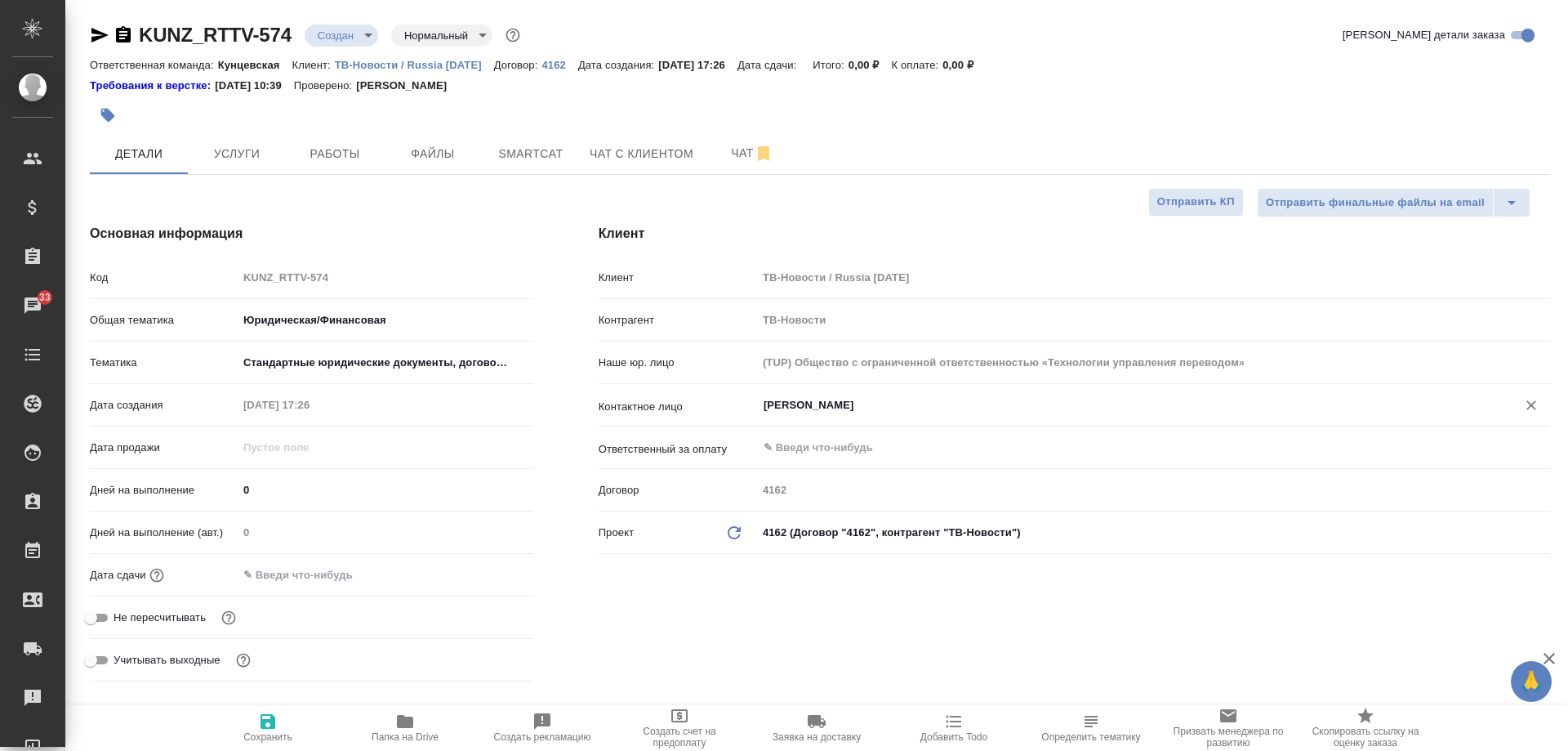
click at [237, 731] on span "Сохранить" at bounding box center [267, 727] width 118 height 31
type textarea "x"
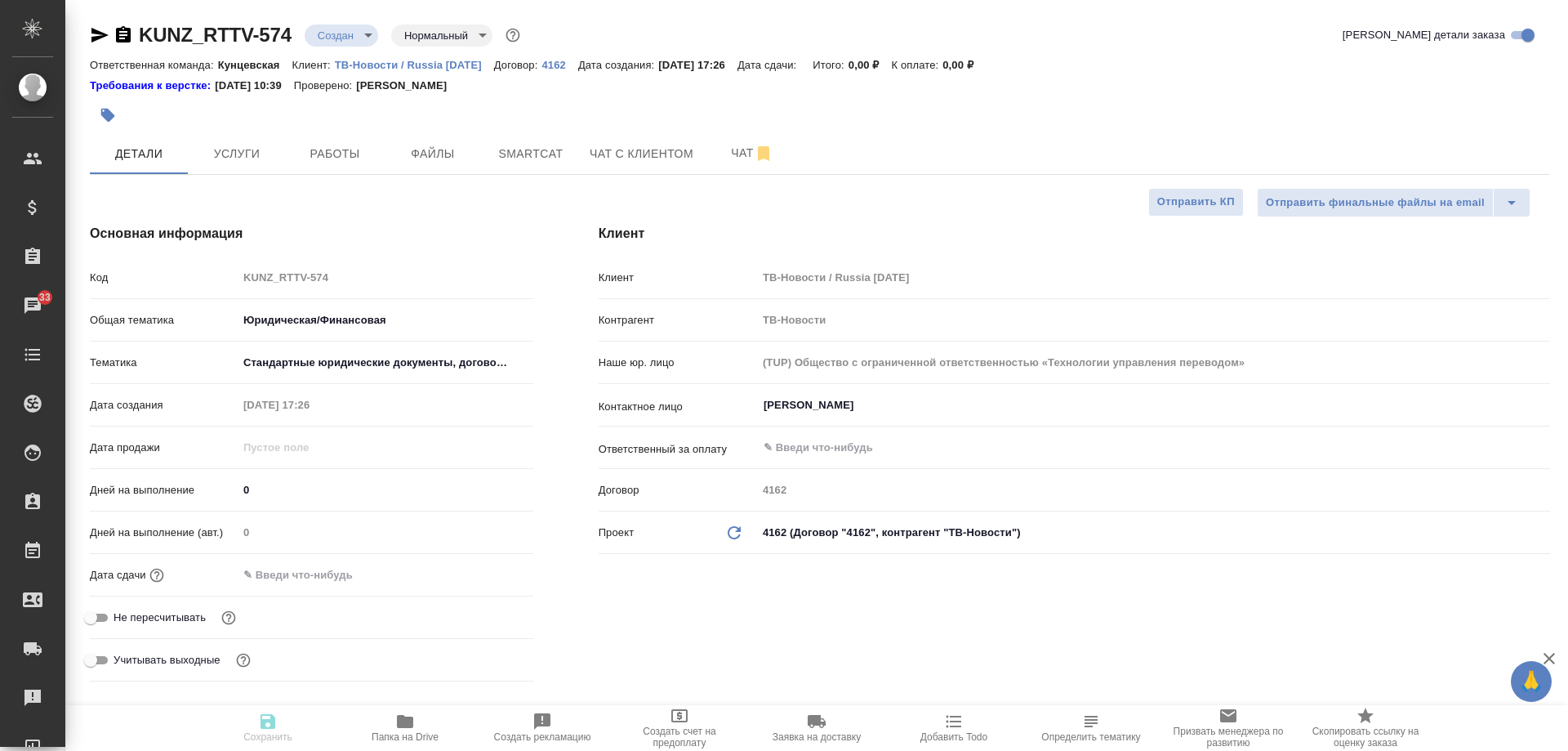
type textarea "x"
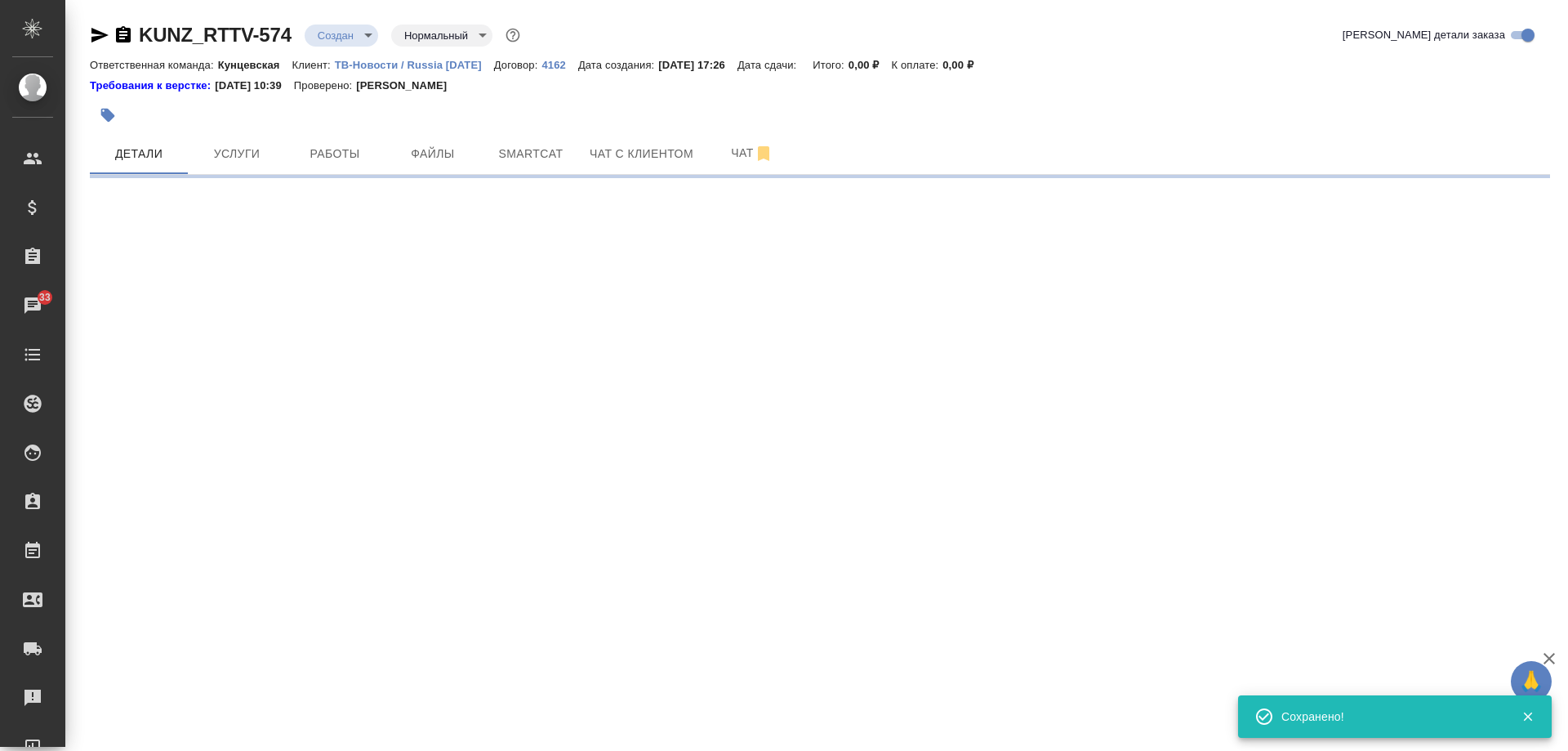
select select "RU"
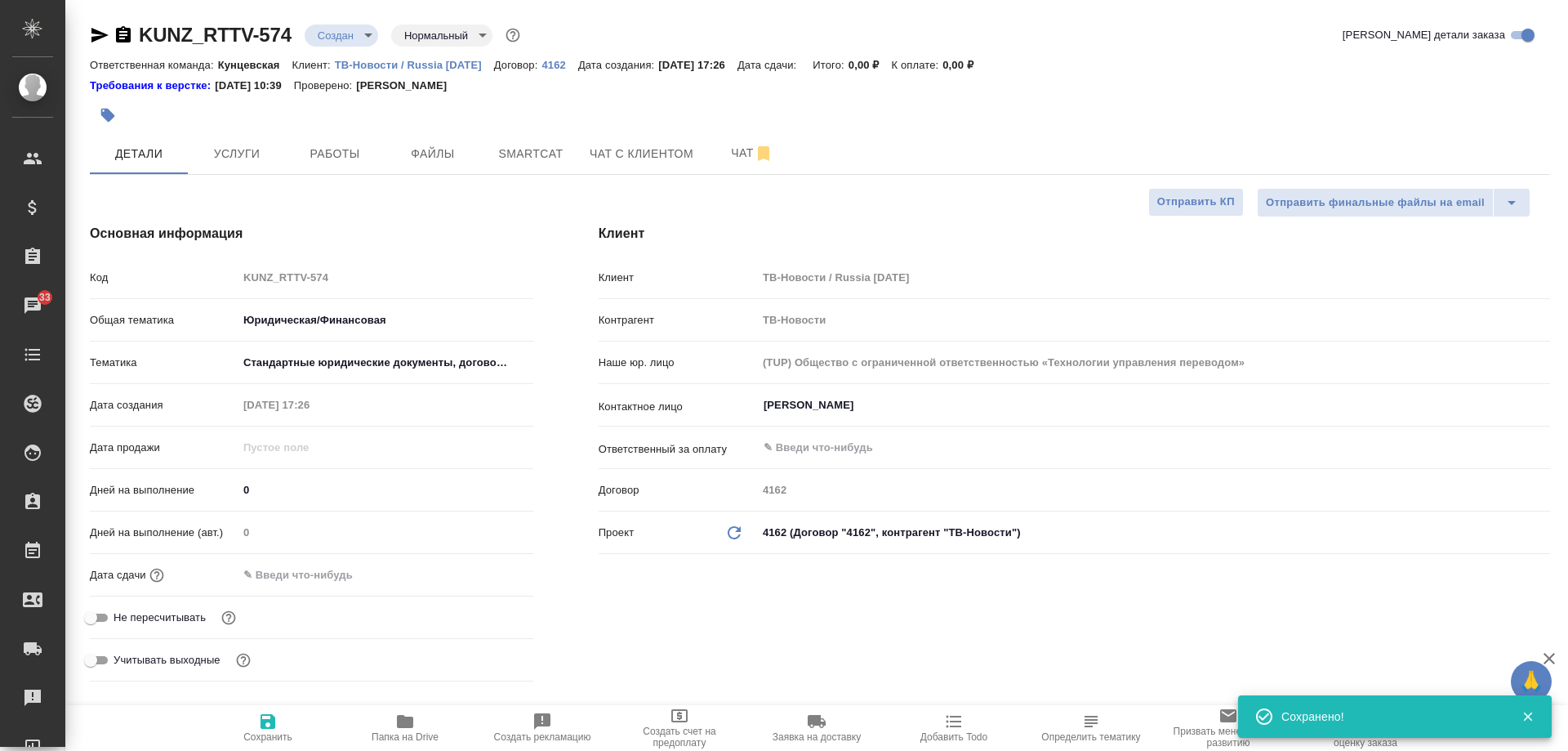
type textarea "x"
click at [248, 158] on span "Услуги" at bounding box center [237, 154] width 78 height 20
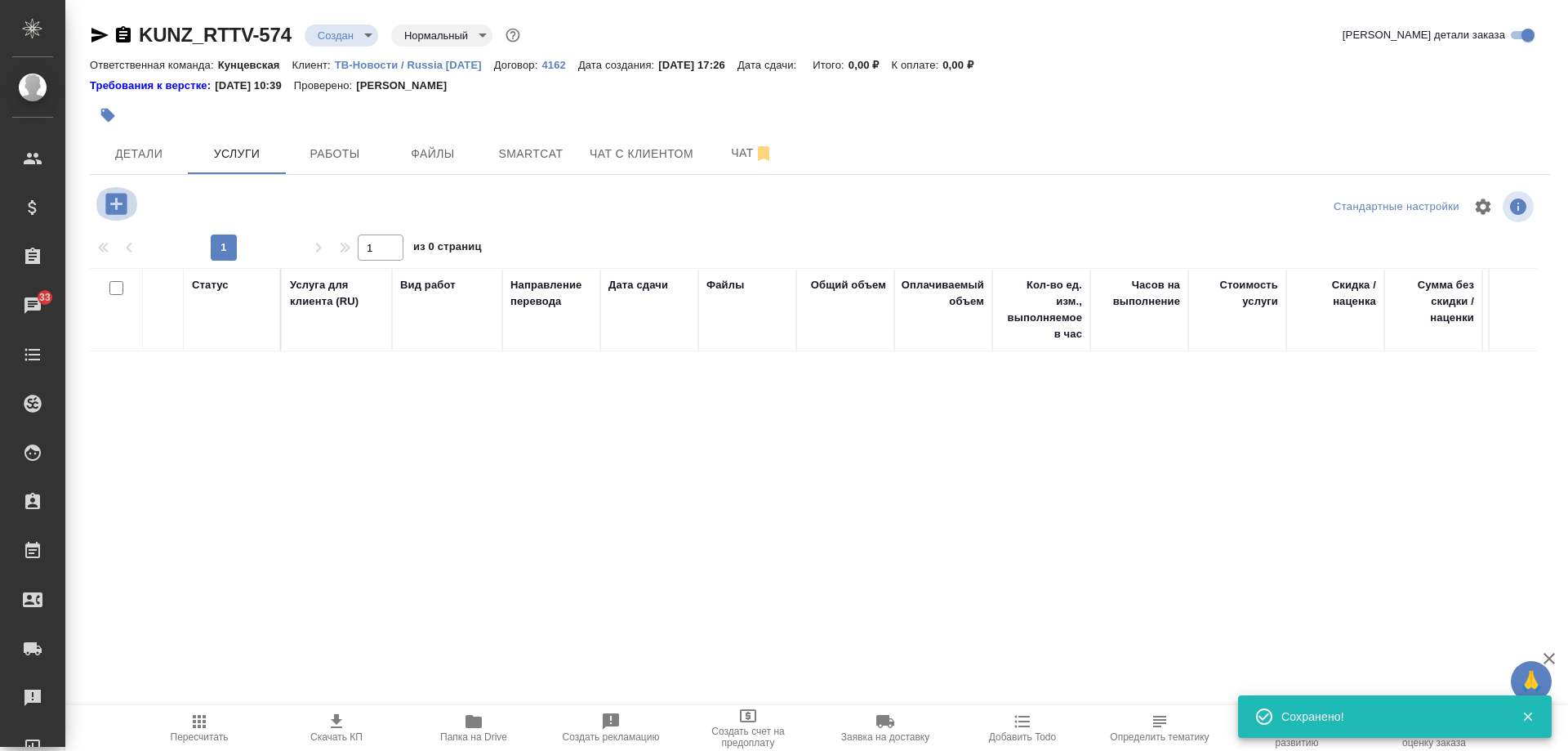
click at [110, 199] on icon "button" at bounding box center [116, 203] width 21 height 21
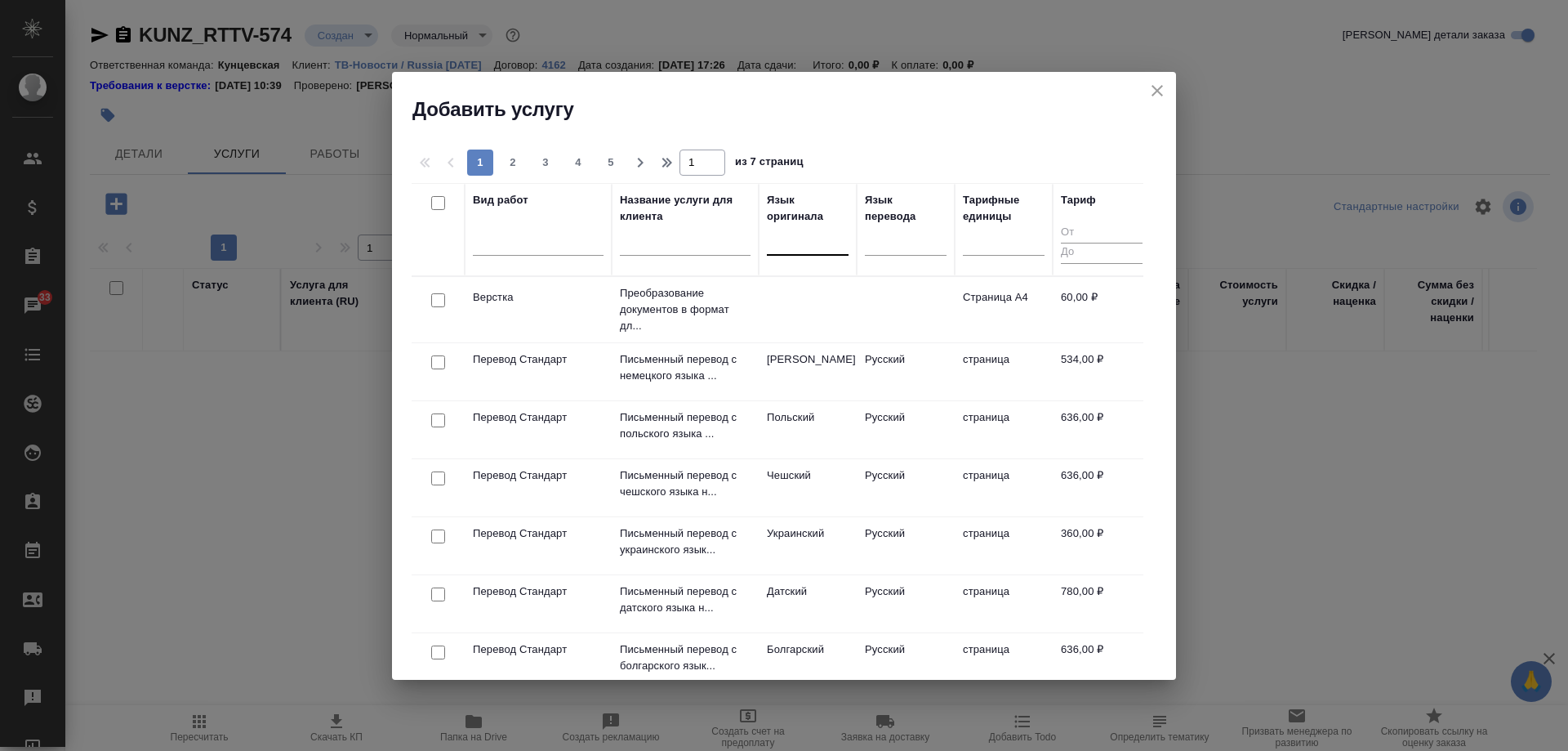
click at [794, 245] on div at bounding box center [808, 239] width 82 height 24
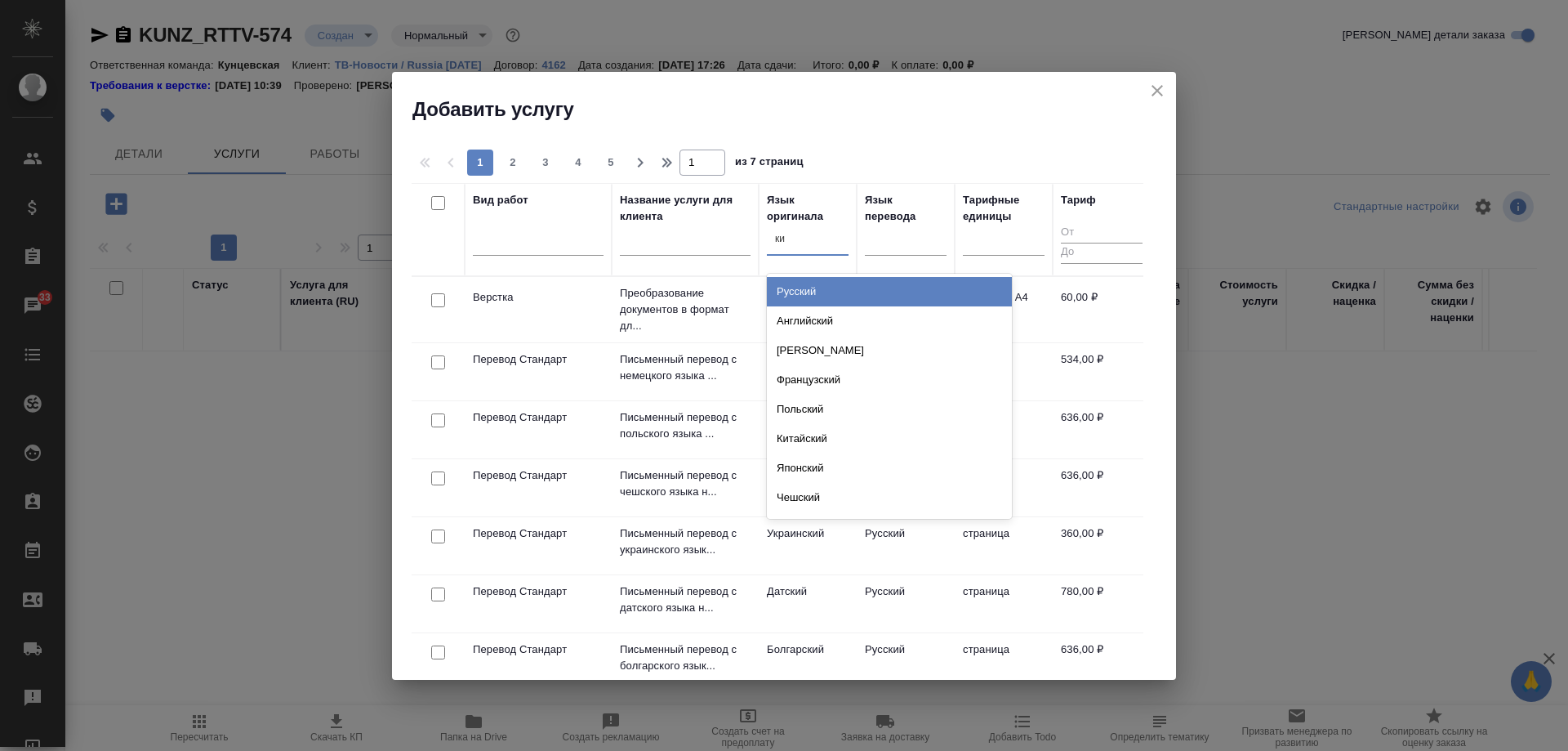
type input "кит"
drag, startPoint x: 829, startPoint y: 295, endPoint x: 853, endPoint y: 277, distance: 30.0
click at [833, 295] on div "Китайский" at bounding box center [889, 292] width 245 height 29
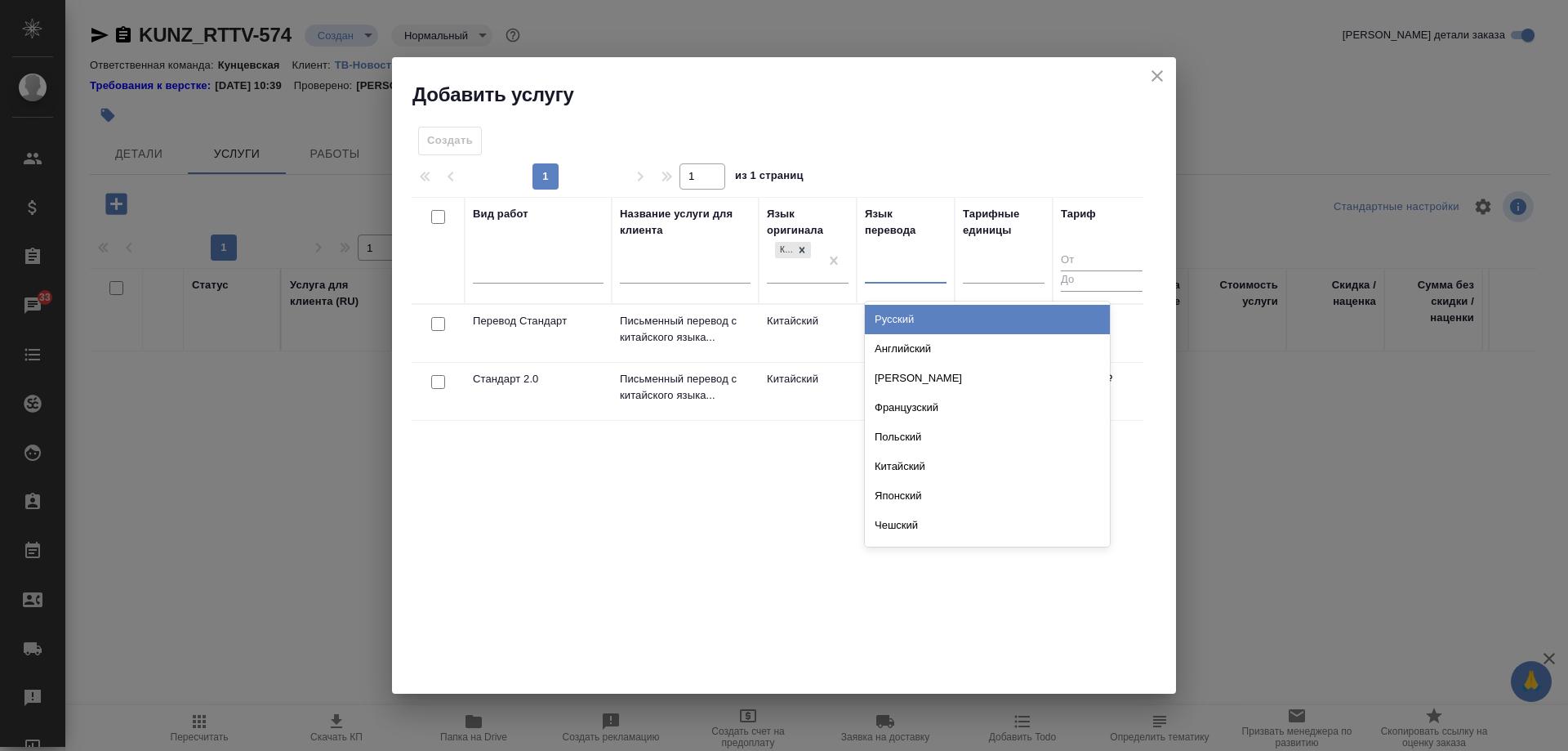
click at [893, 266] on div at bounding box center [906, 266] width 82 height 24
type input "рус"
click at [903, 315] on div "Русский" at bounding box center [987, 319] width 245 height 29
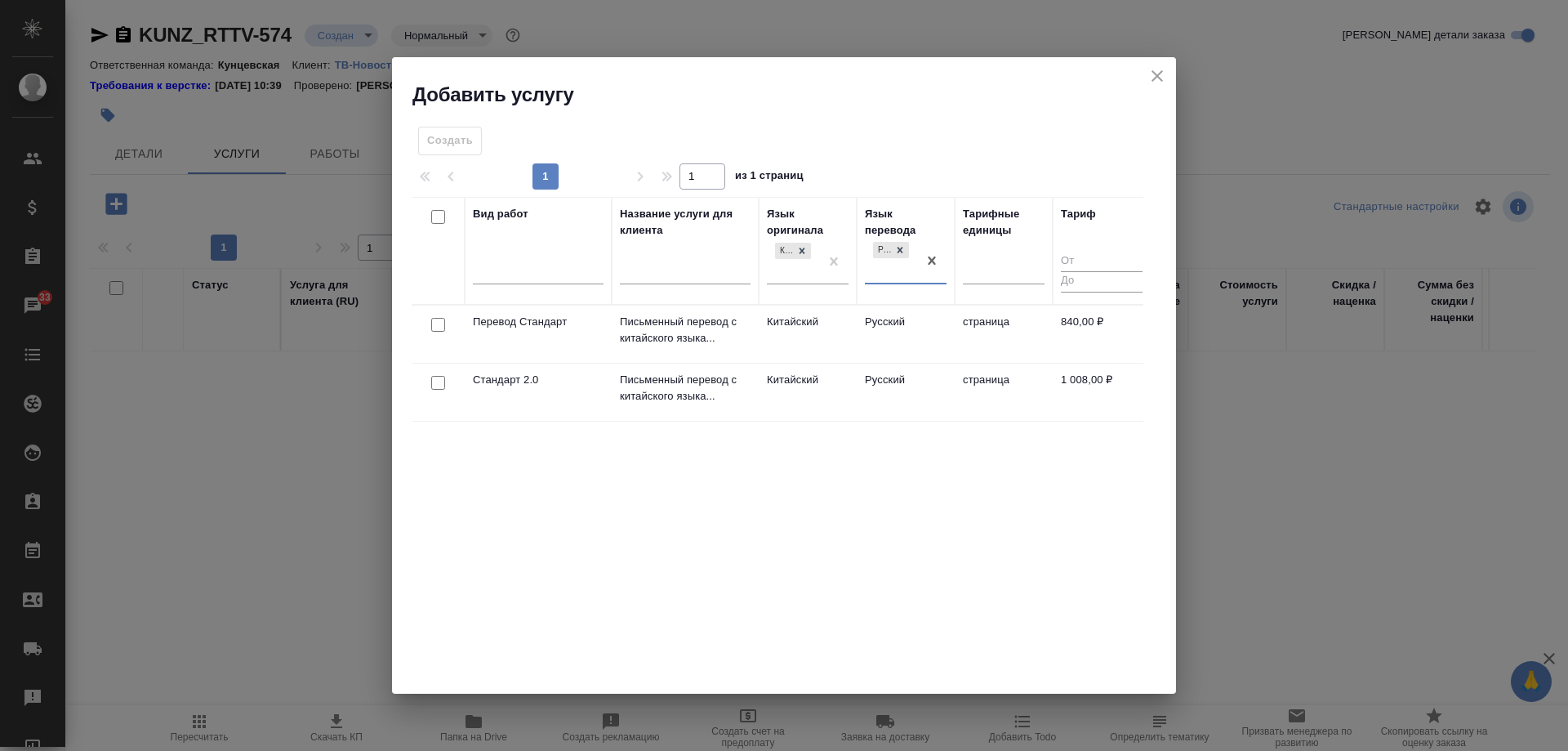
click at [1065, 338] on td "840,00 ₽" at bounding box center [1101, 334] width 98 height 57
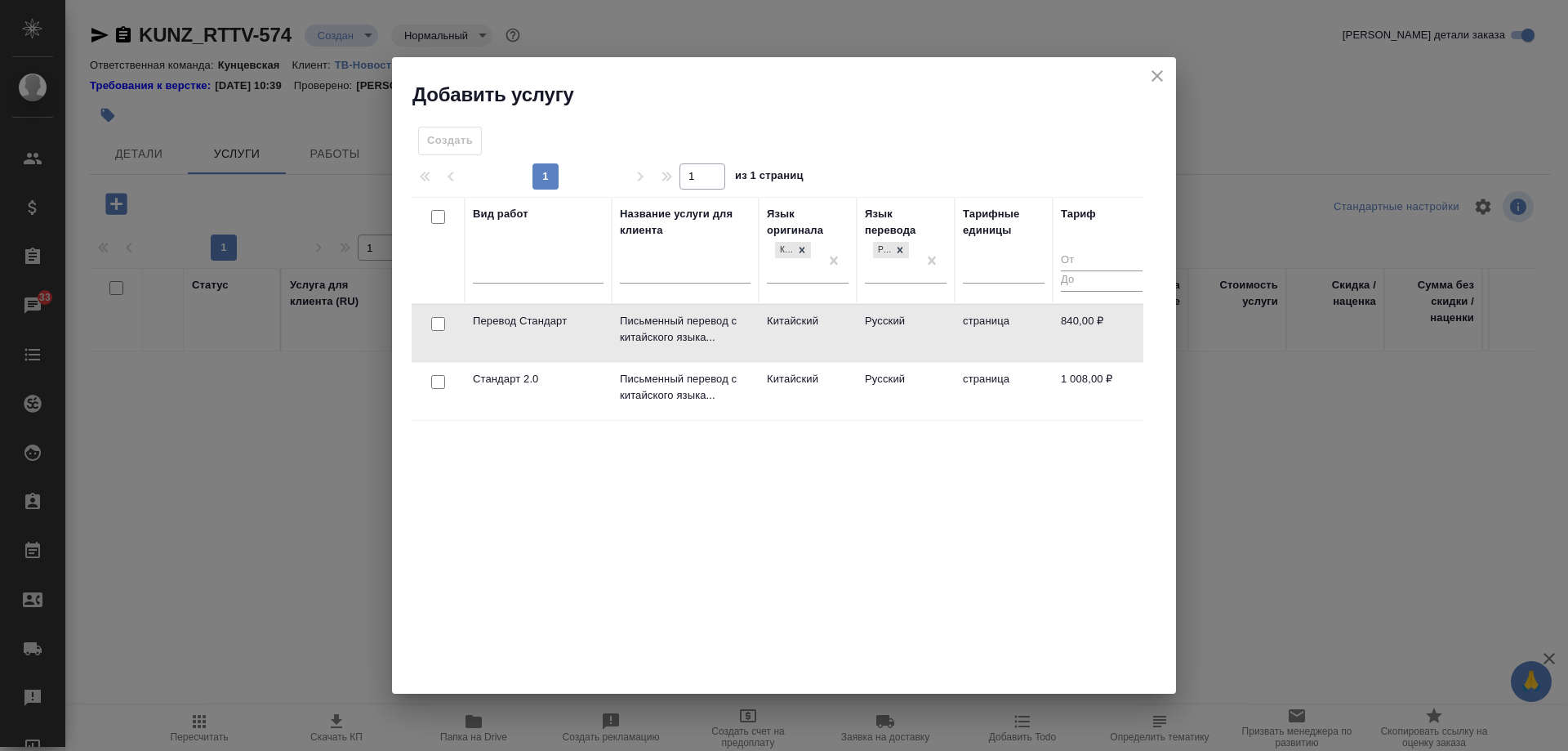
click at [1065, 338] on td "840,00 ₽" at bounding box center [1101, 333] width 98 height 57
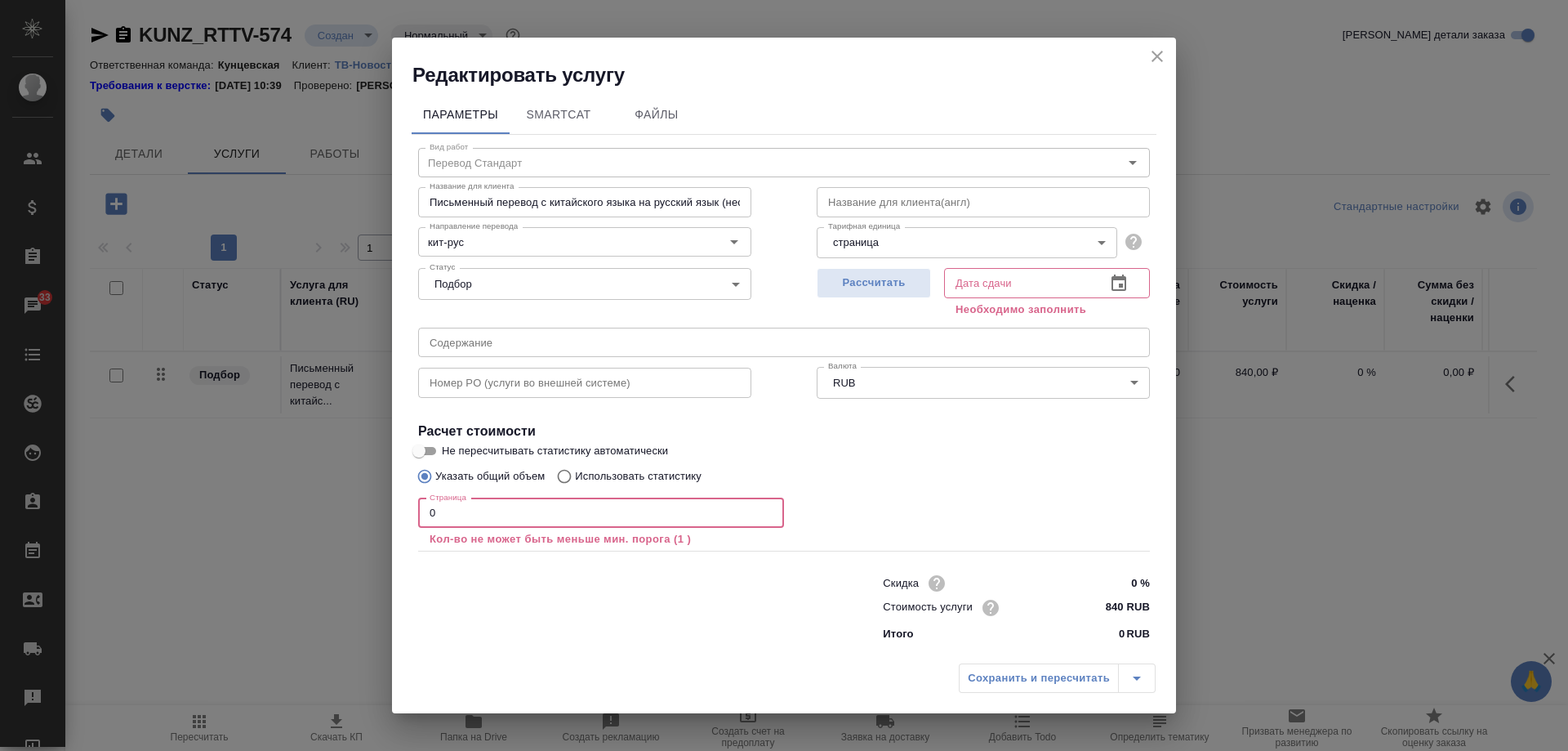
click at [620, 513] on input "0" at bounding box center [600, 513] width 366 height 29
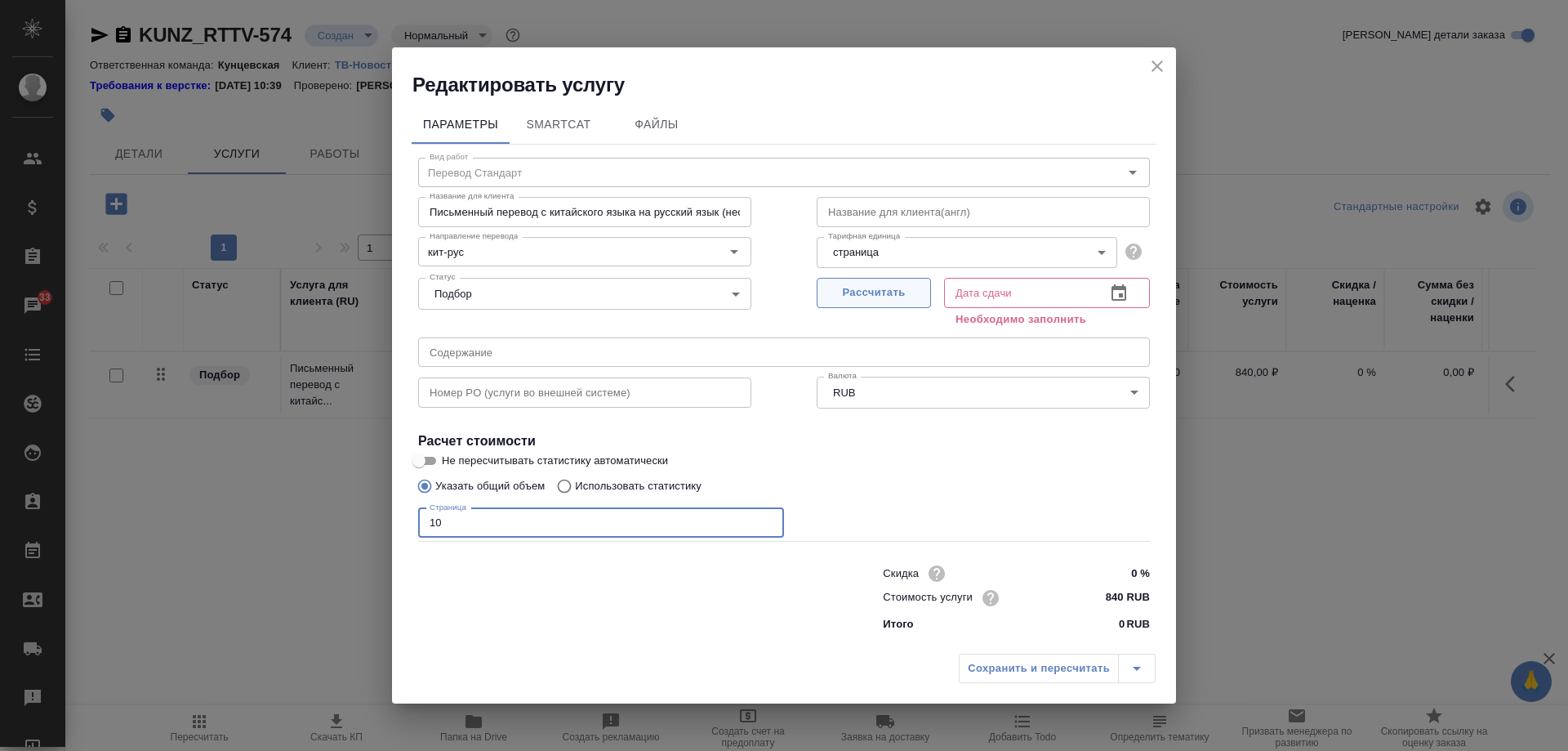
type input "10"
click at [909, 285] on span "Рассчитать" at bounding box center [874, 293] width 97 height 19
type input "27.08.2025 11:28"
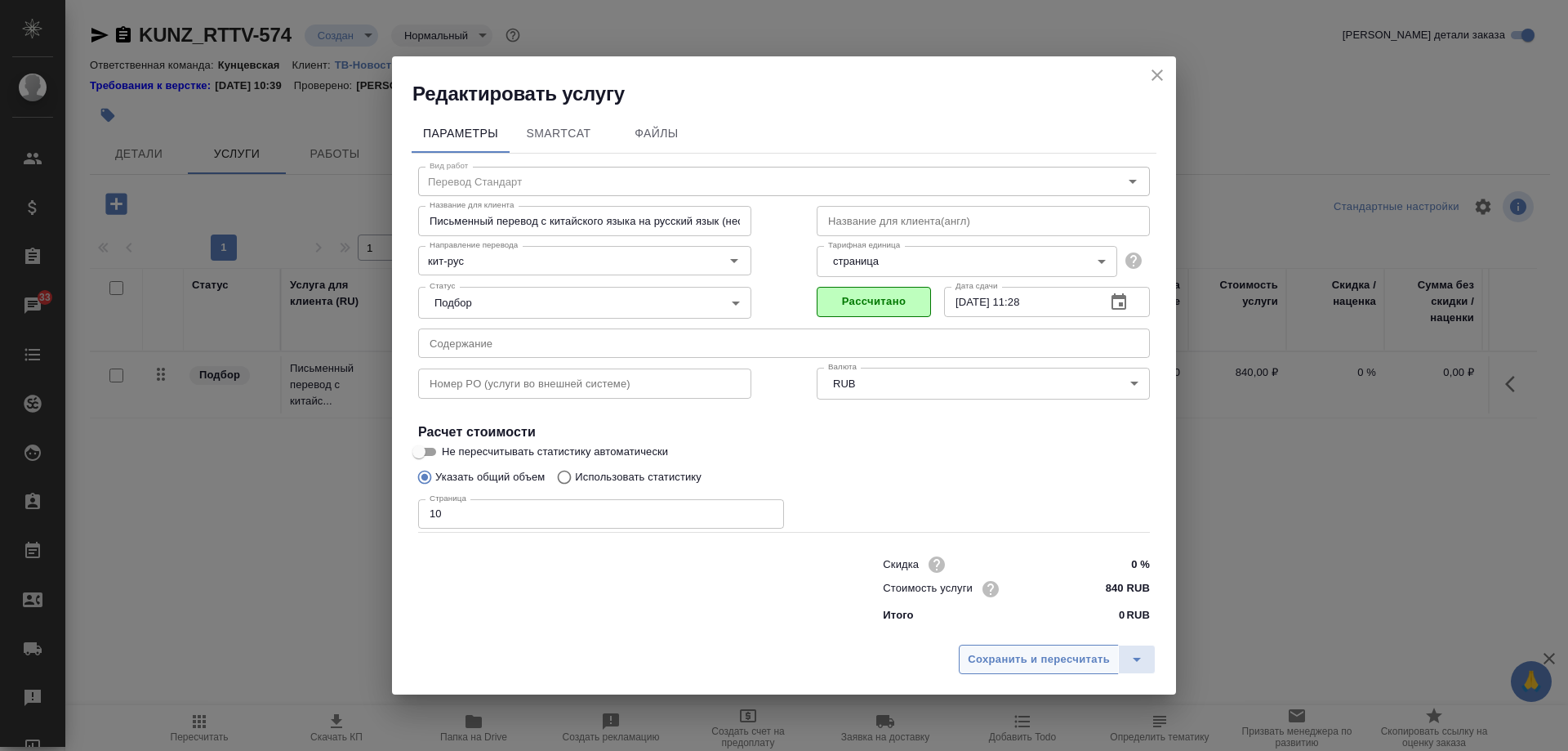
click at [1055, 660] on span "Сохранить и пересчитать" at bounding box center [1039, 660] width 142 height 19
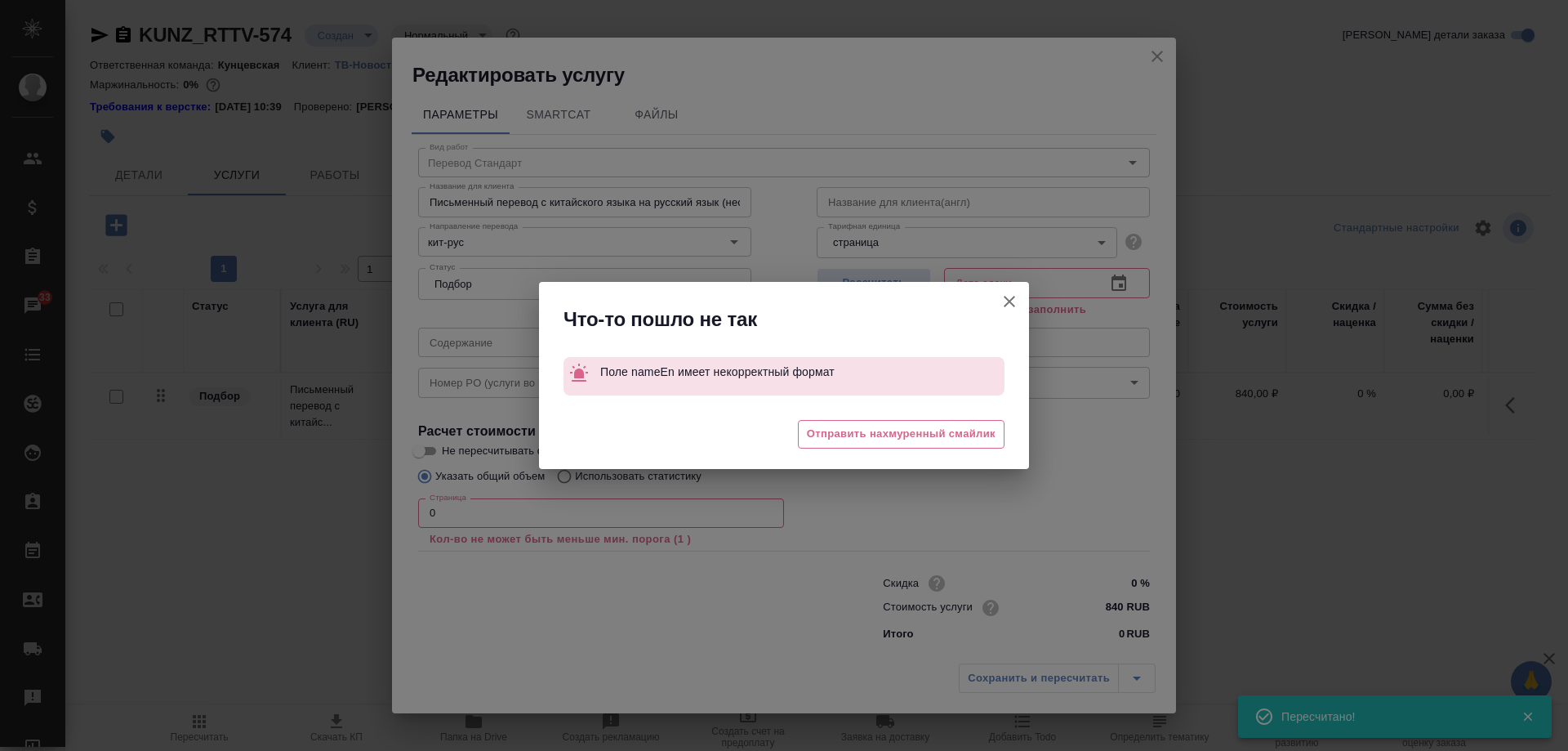
click at [1011, 300] on icon "button" at bounding box center [1009, 301] width 12 height 12
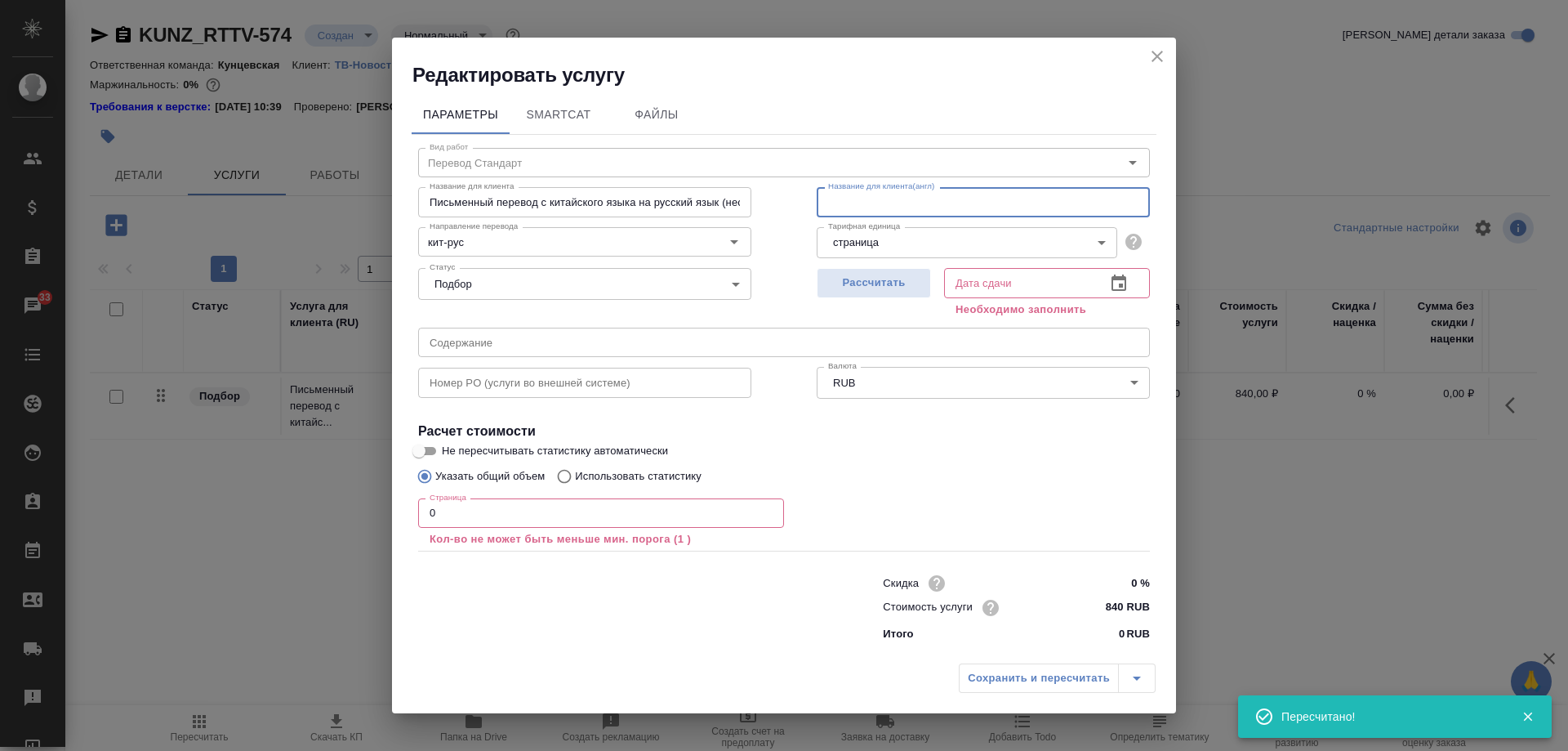
click at [964, 197] on input "text" at bounding box center [982, 202] width 333 height 29
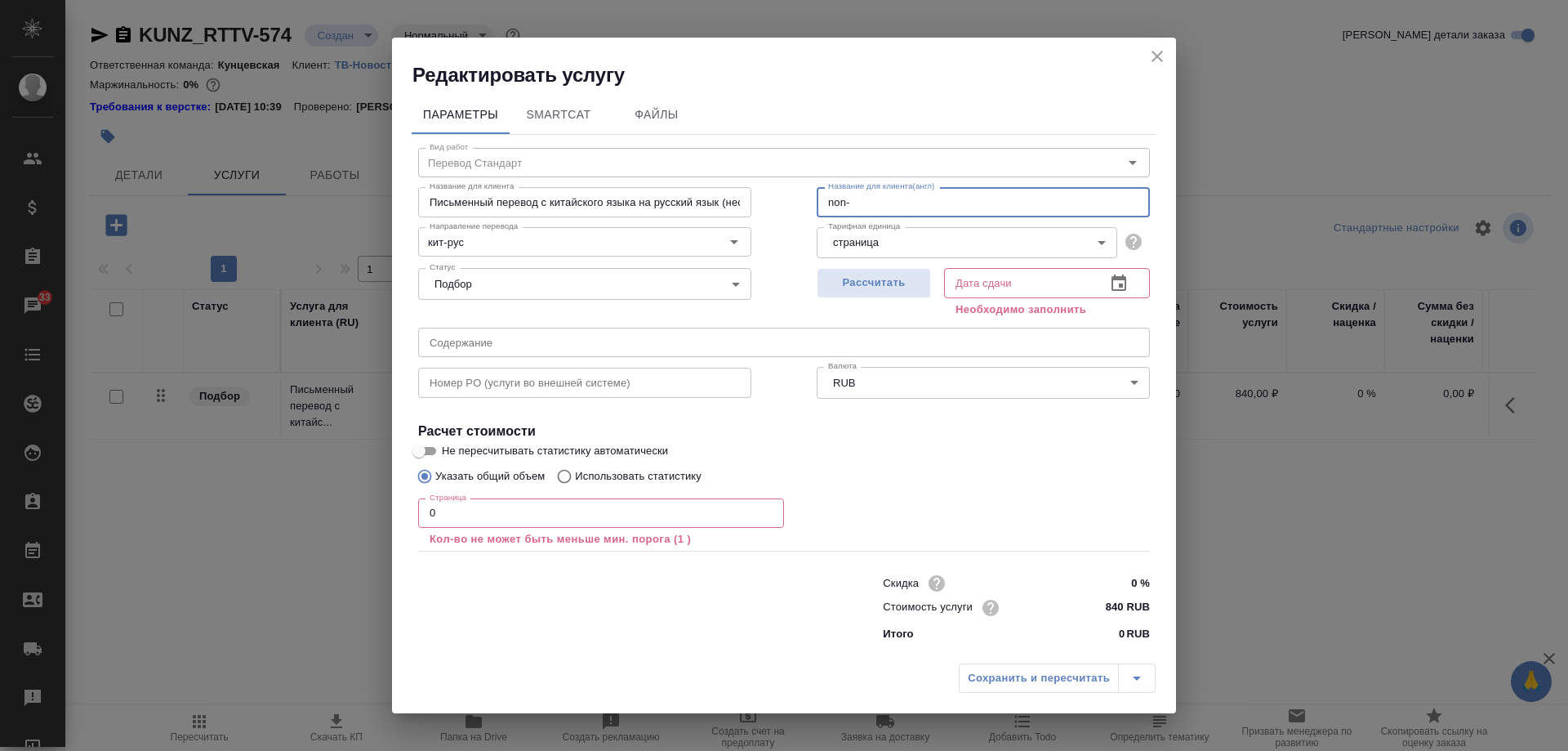
type input "Non-urgent translation of standard documents from Chinese to Russian"
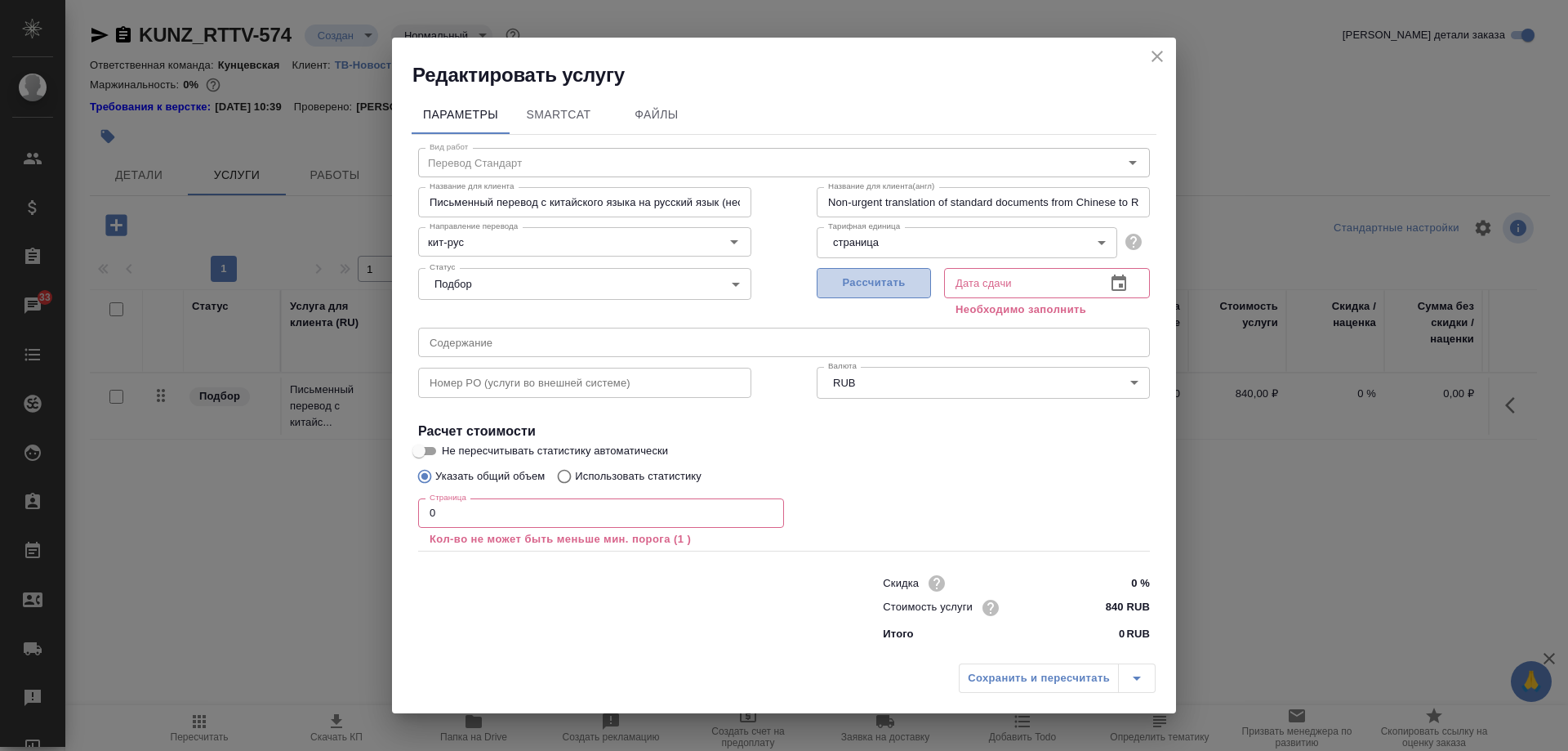
click at [886, 285] on span "Рассчитать" at bounding box center [874, 283] width 97 height 19
type input "25.08.2025 17:28"
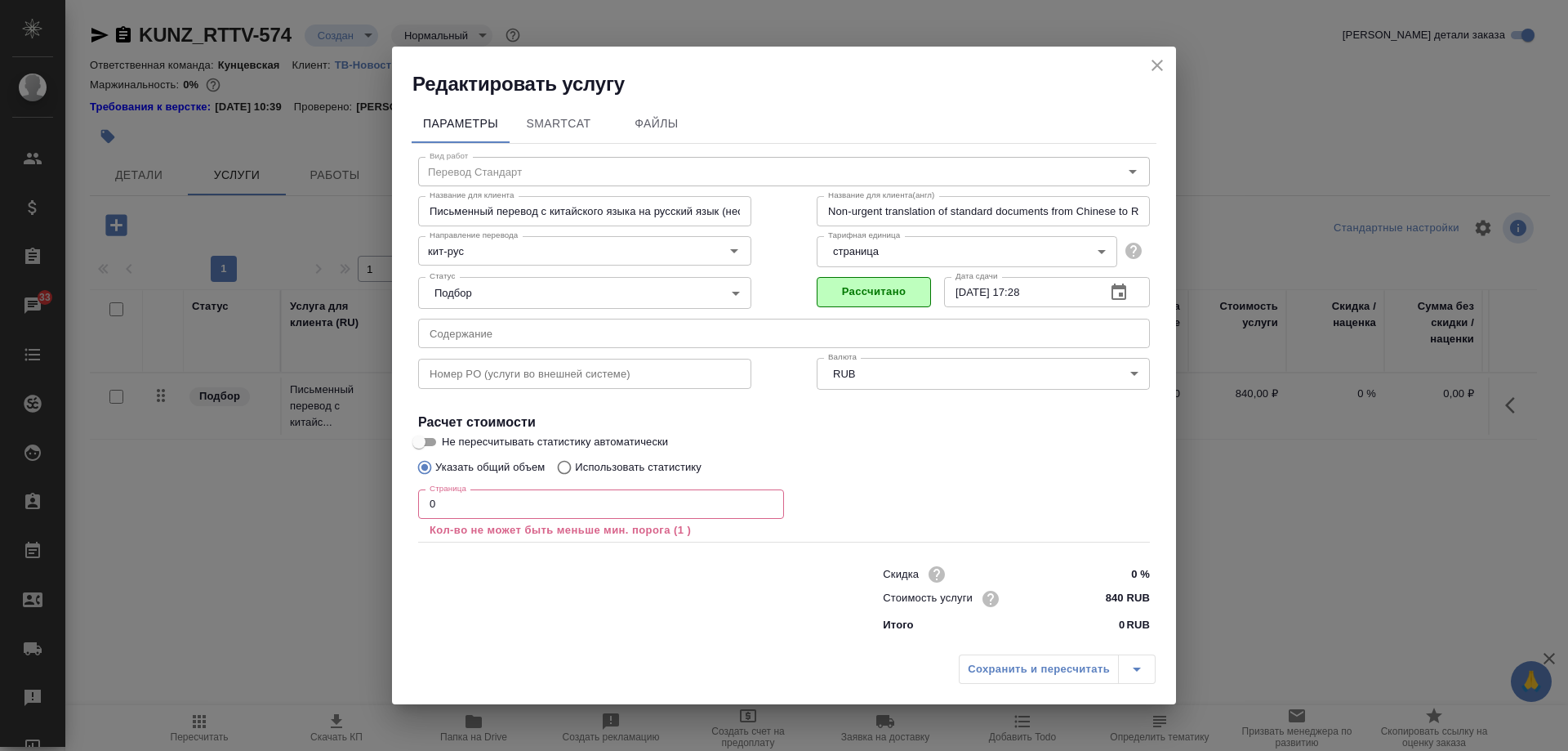
click at [622, 500] on input "0" at bounding box center [600, 504] width 366 height 29
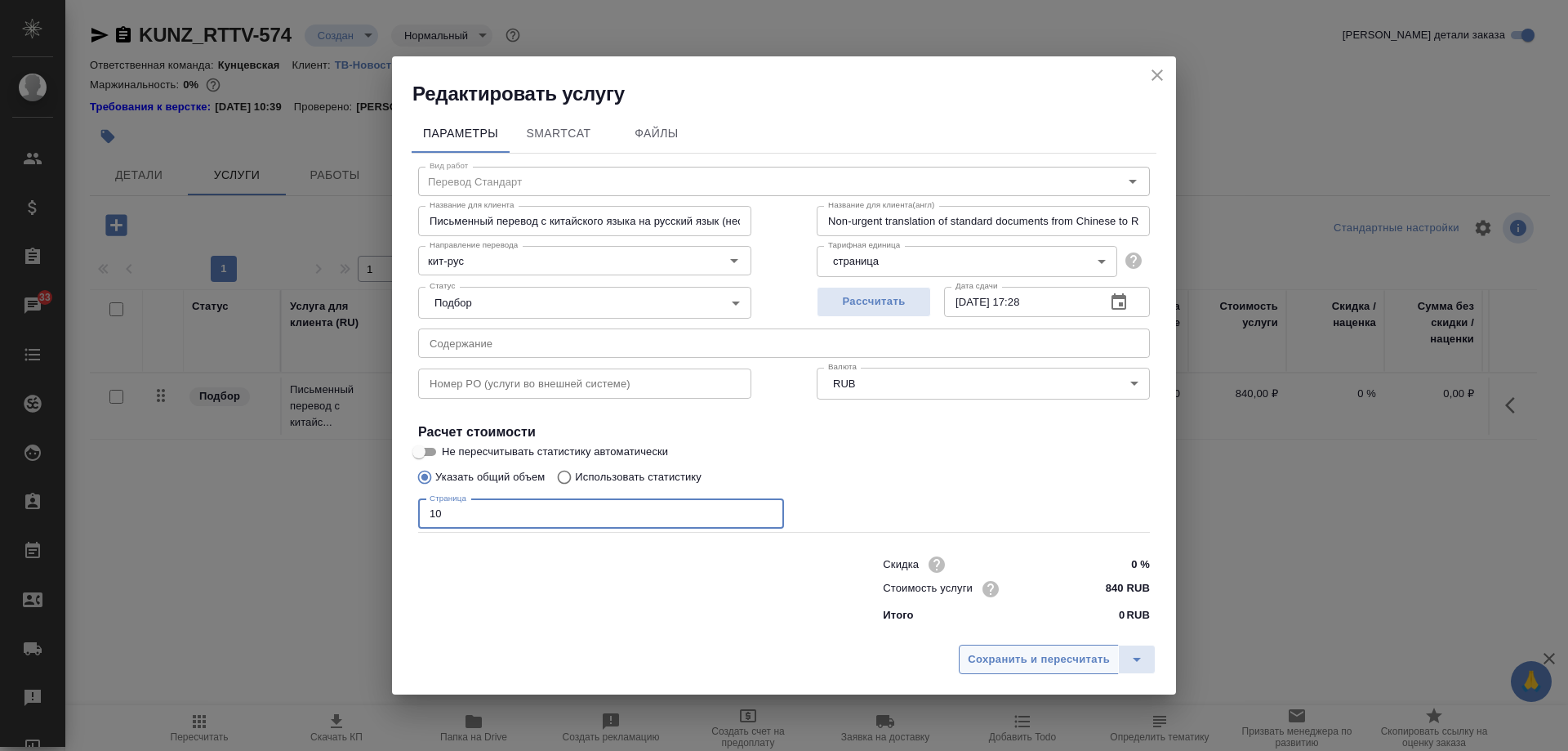
type input "10"
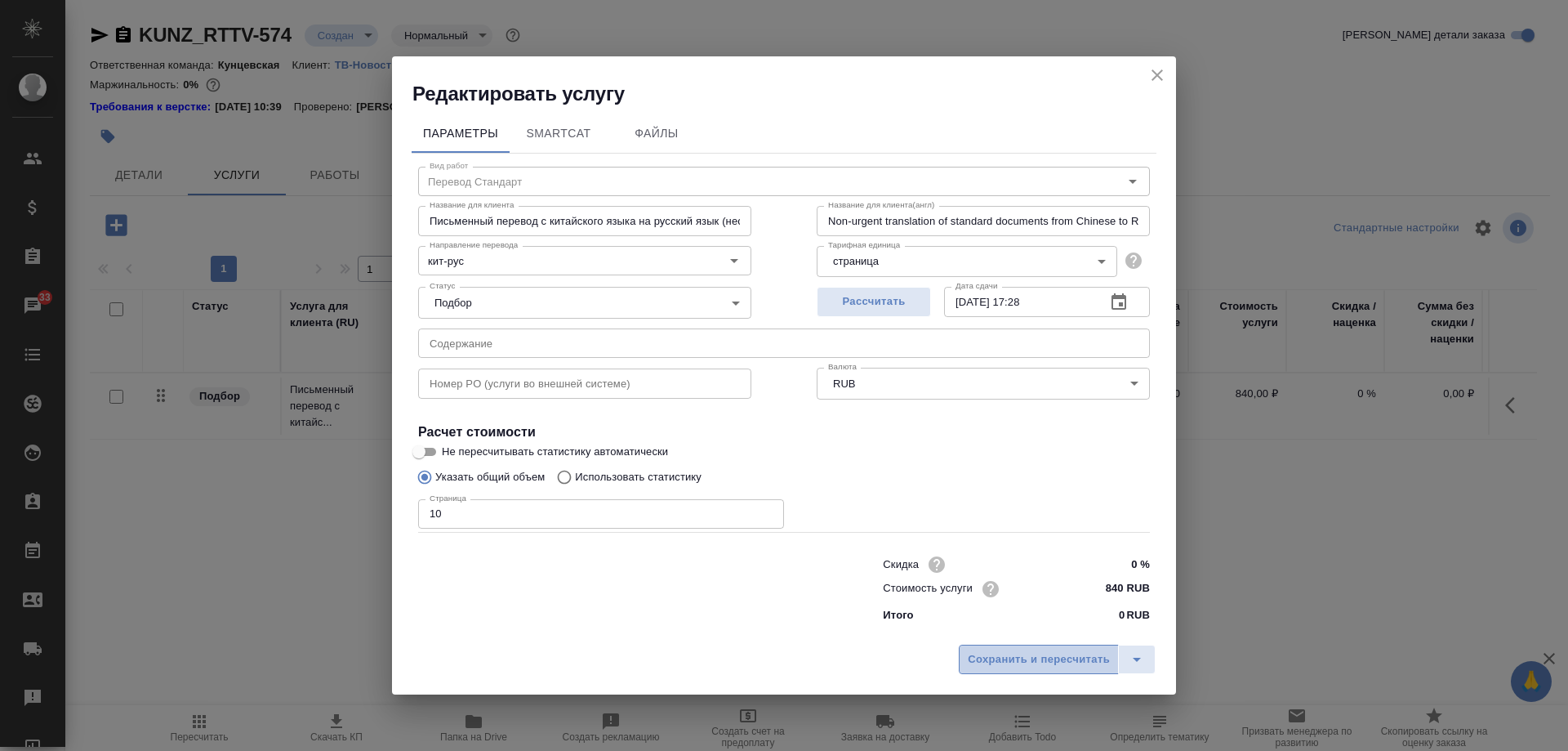
click at [1088, 653] on span "Сохранить и пересчитать" at bounding box center [1039, 660] width 142 height 19
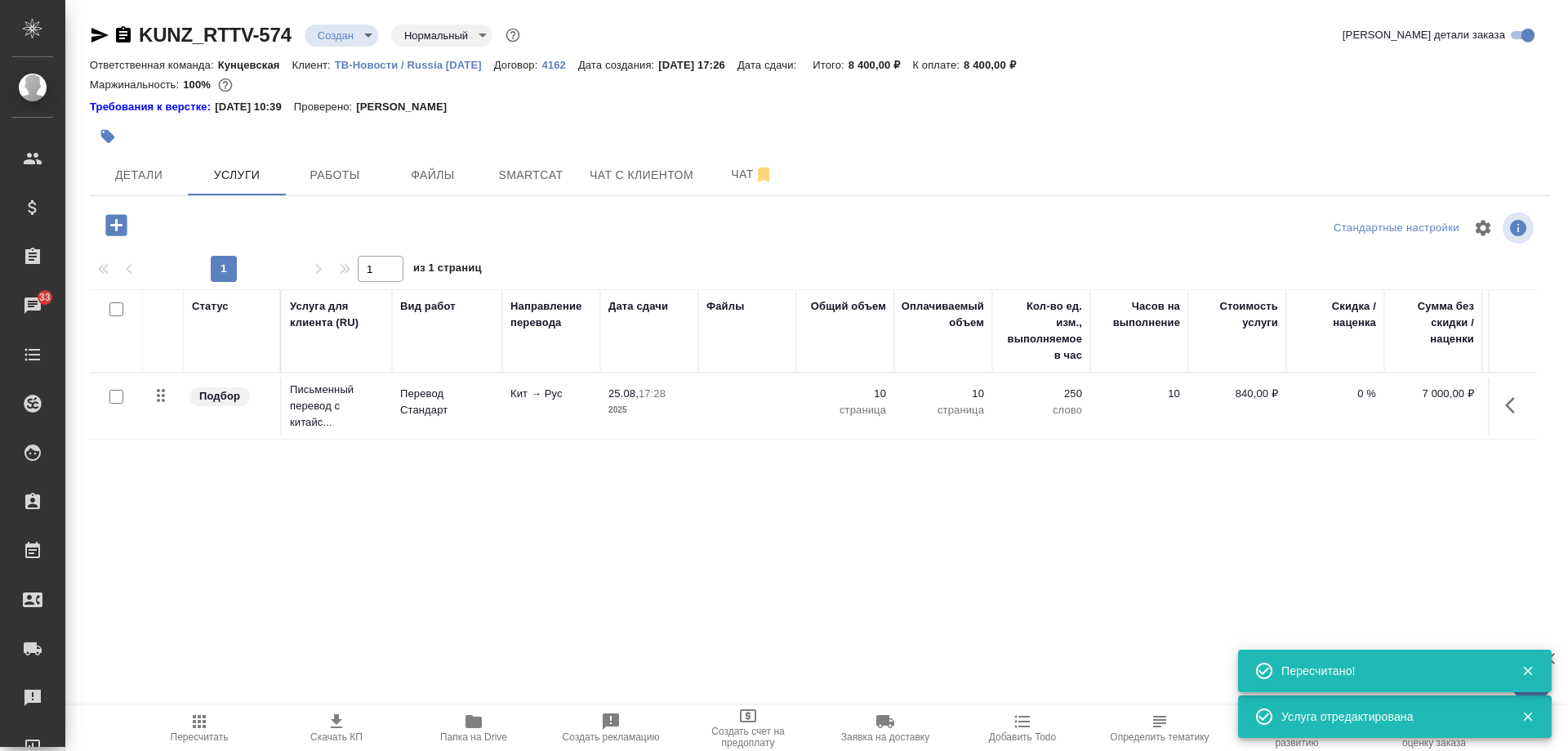
click at [125, 225] on icon "button" at bounding box center [116, 224] width 21 height 21
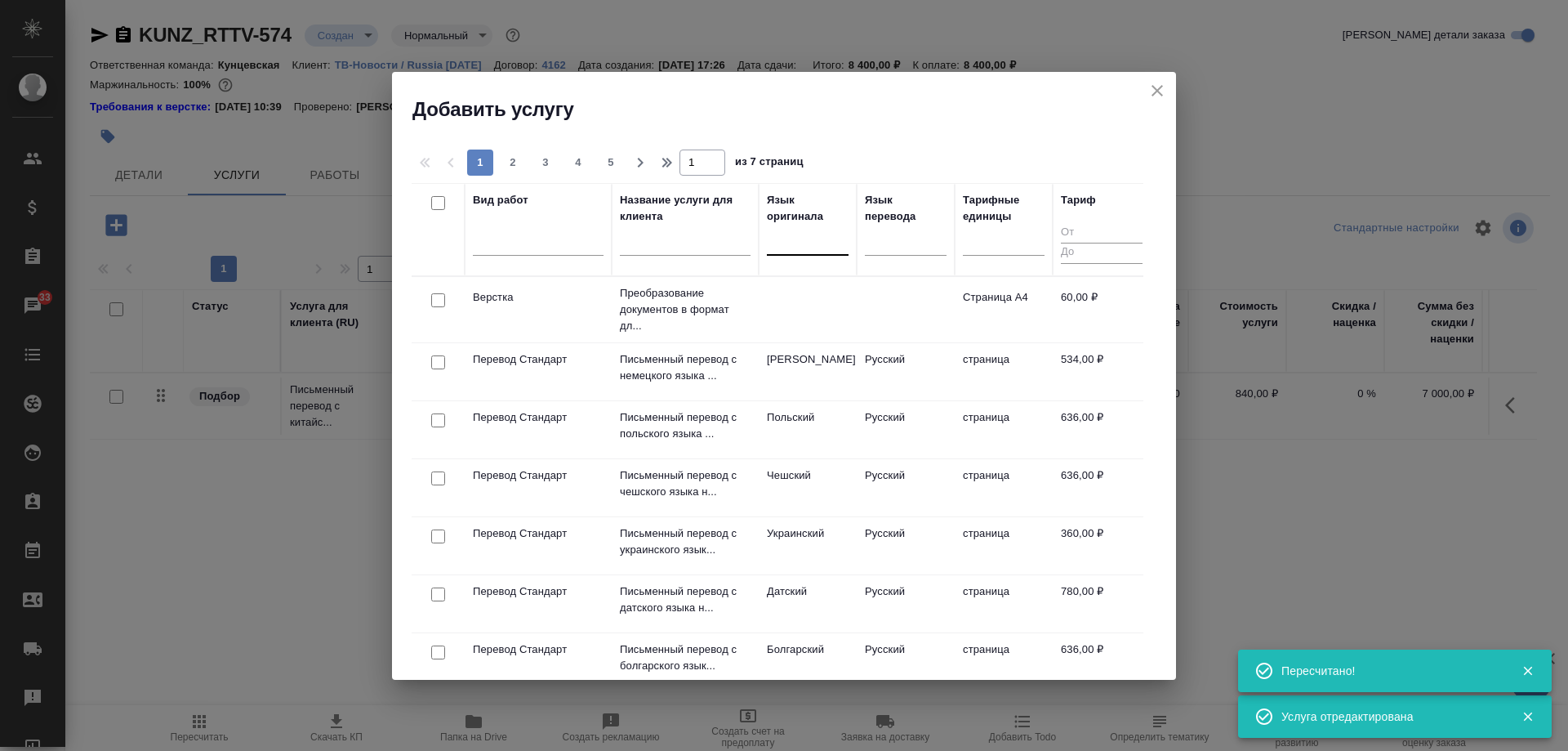
click at [805, 238] on div at bounding box center [808, 239] width 82 height 24
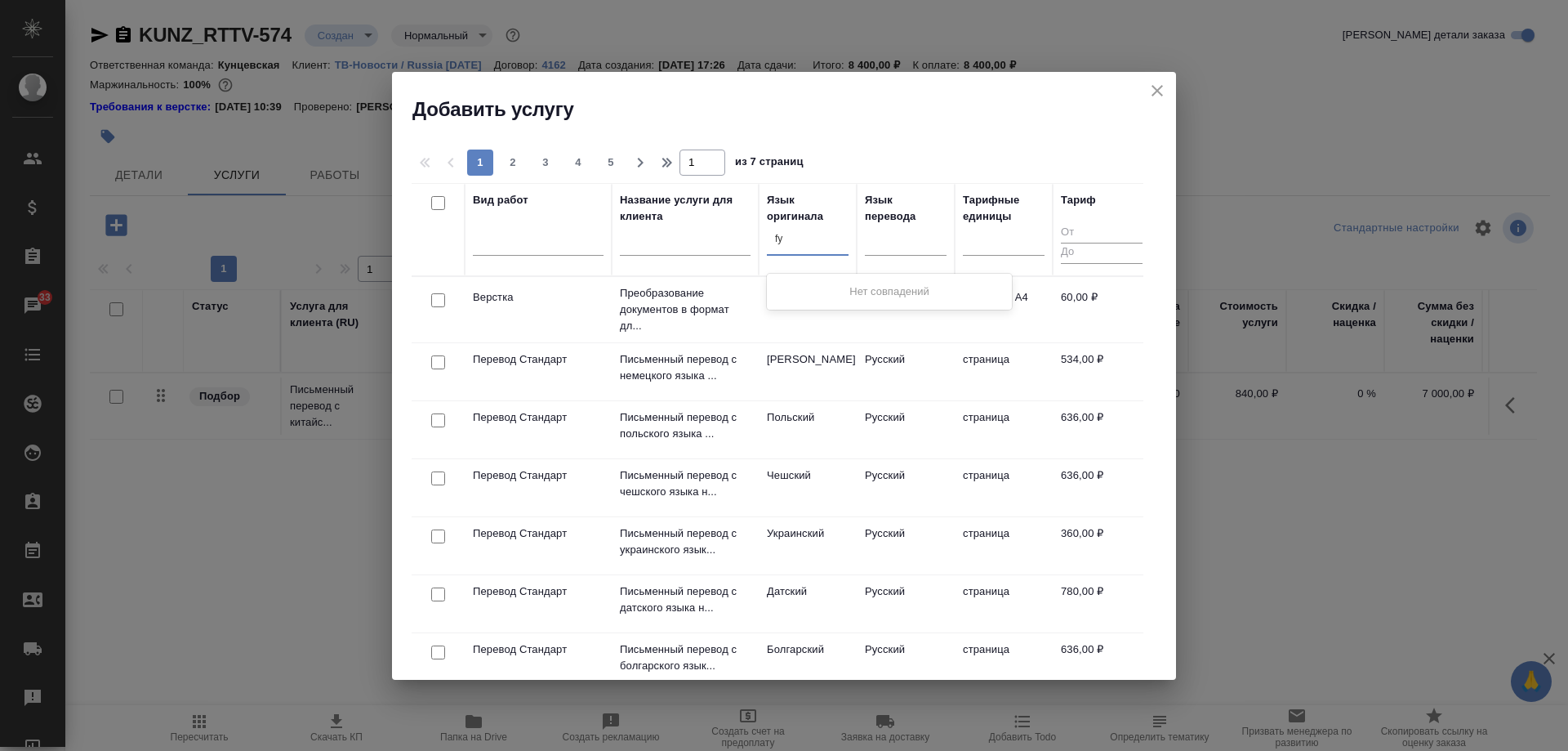
type input "f"
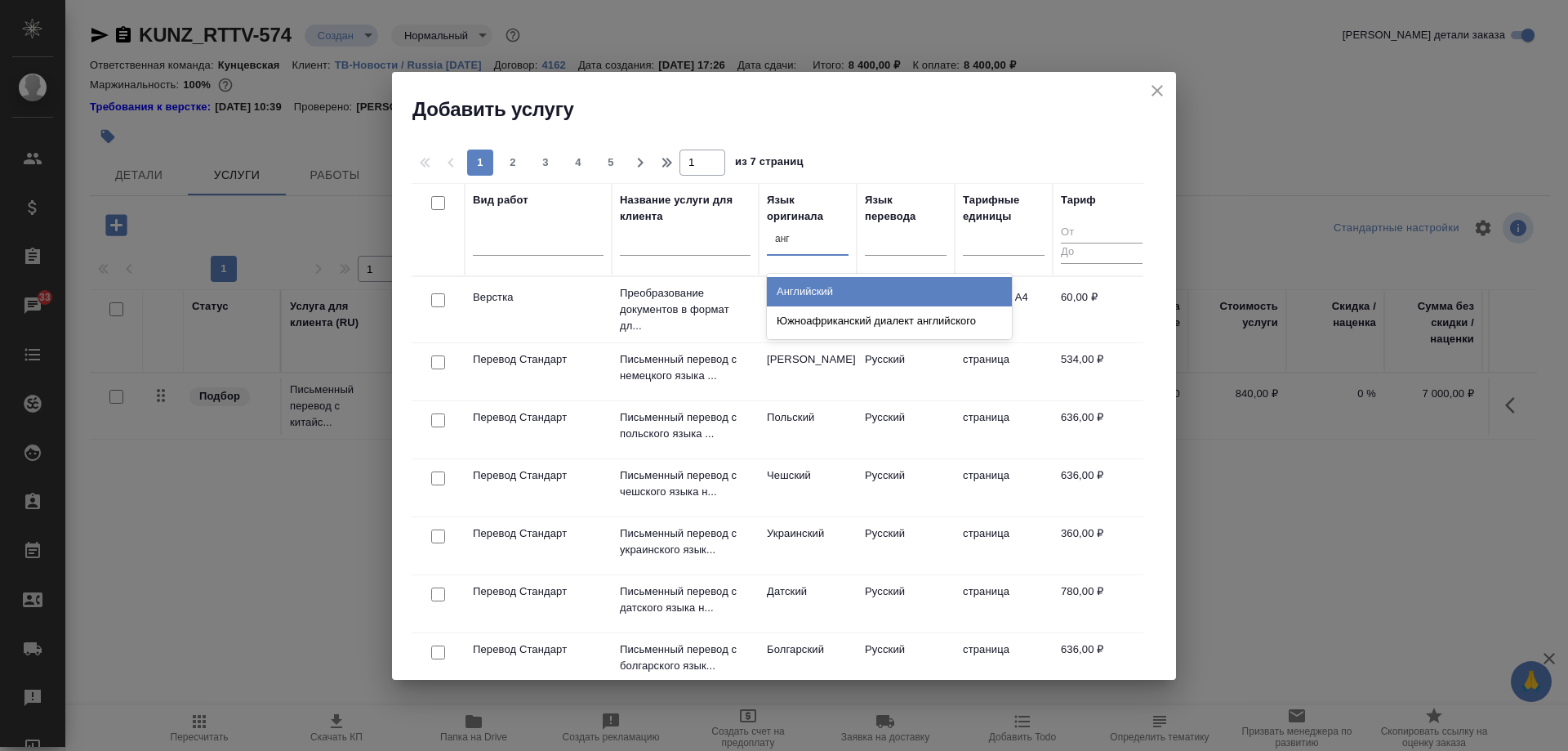
type input "англ"
click at [842, 293] on div "Английский" at bounding box center [889, 292] width 245 height 29
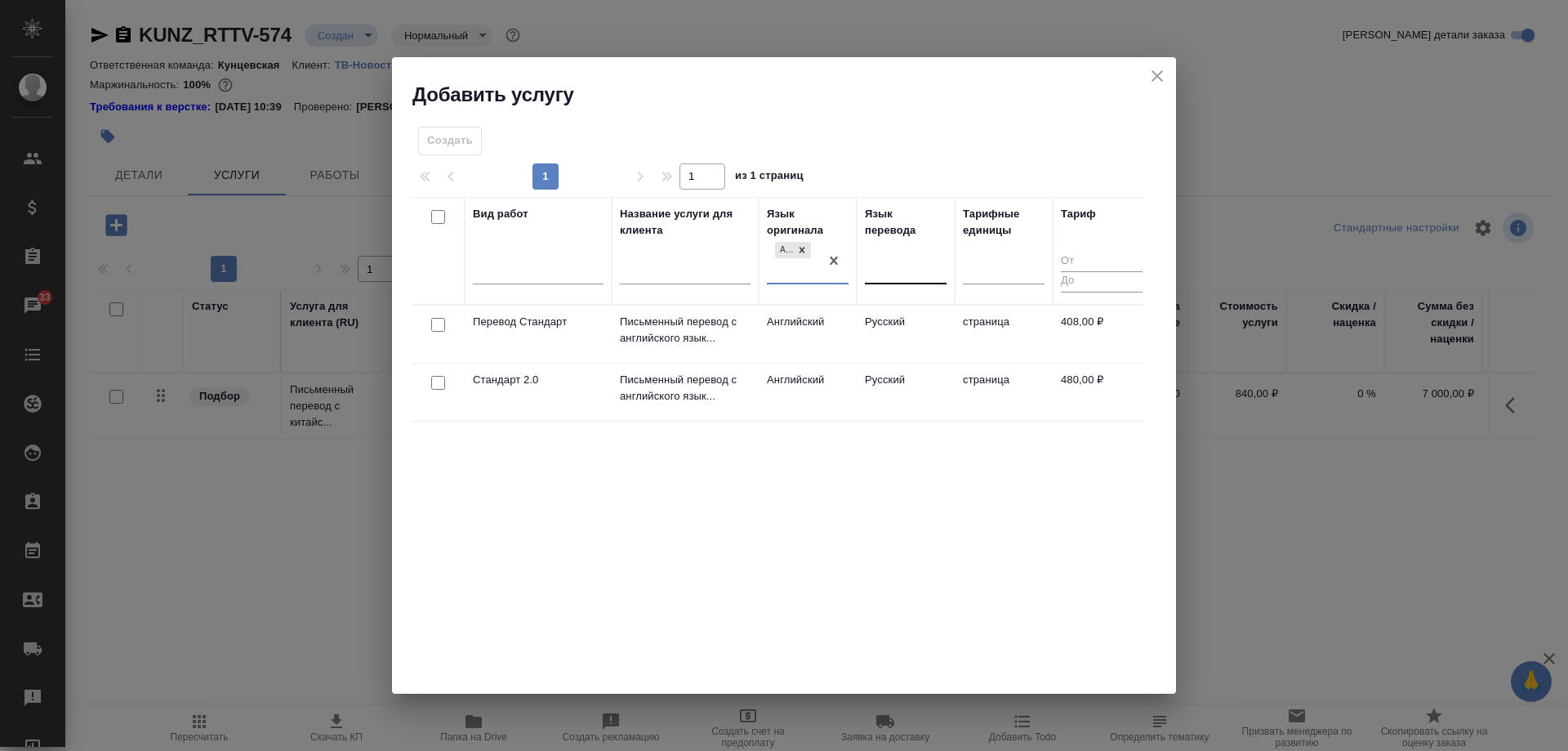
click at [887, 276] on div at bounding box center [906, 267] width 82 height 24
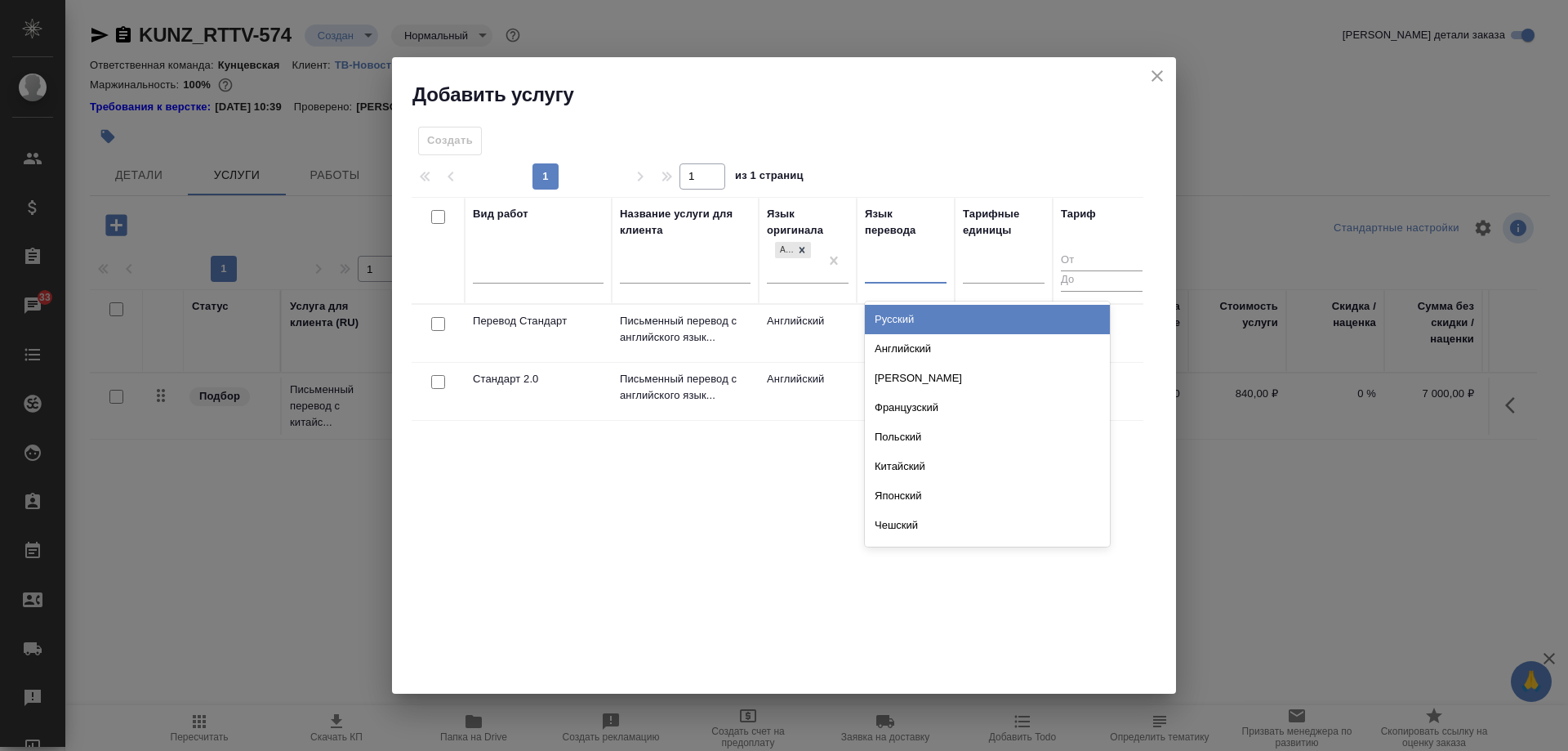
click at [912, 323] on div "Русский" at bounding box center [987, 319] width 245 height 29
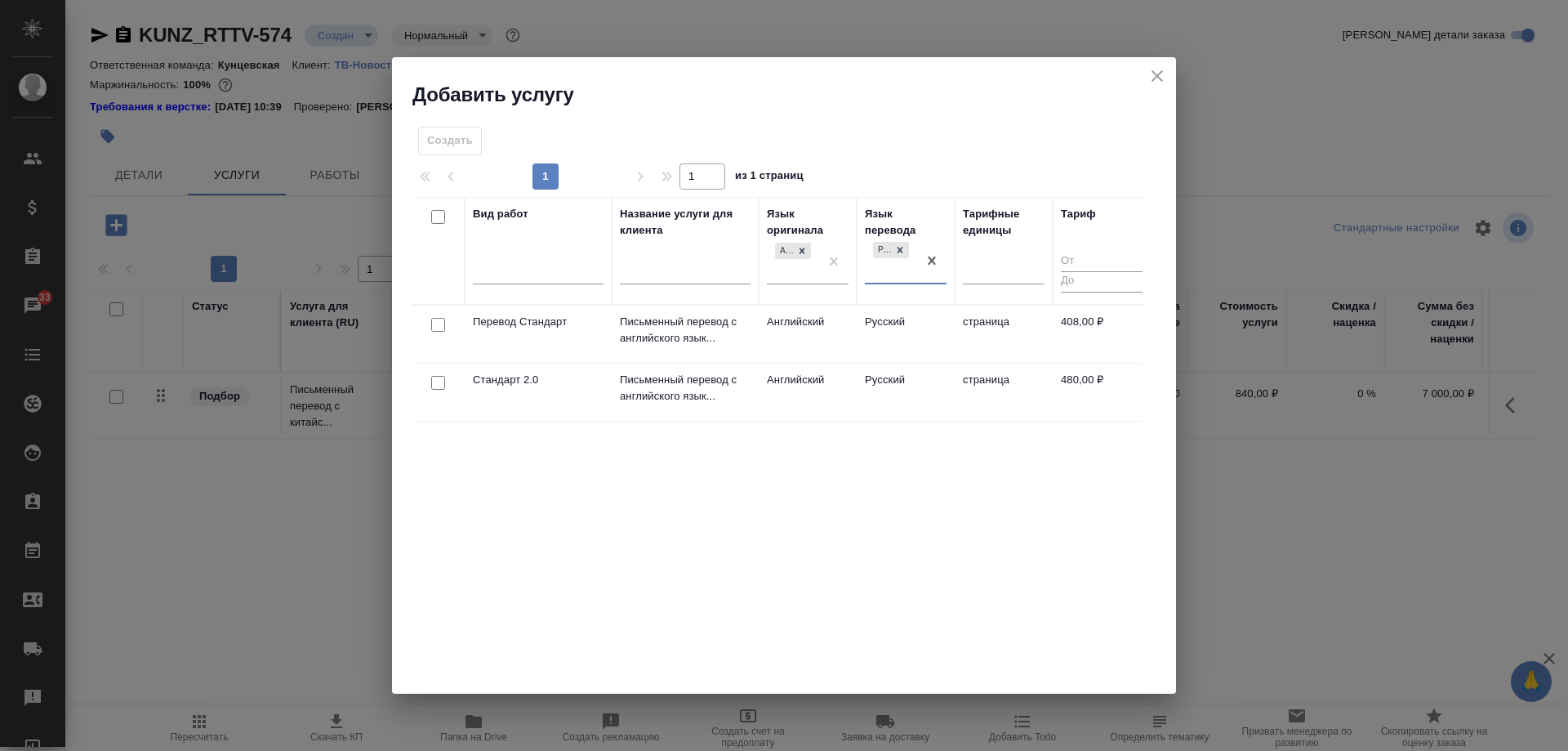
click at [808, 329] on td "Английский" at bounding box center [807, 334] width 98 height 57
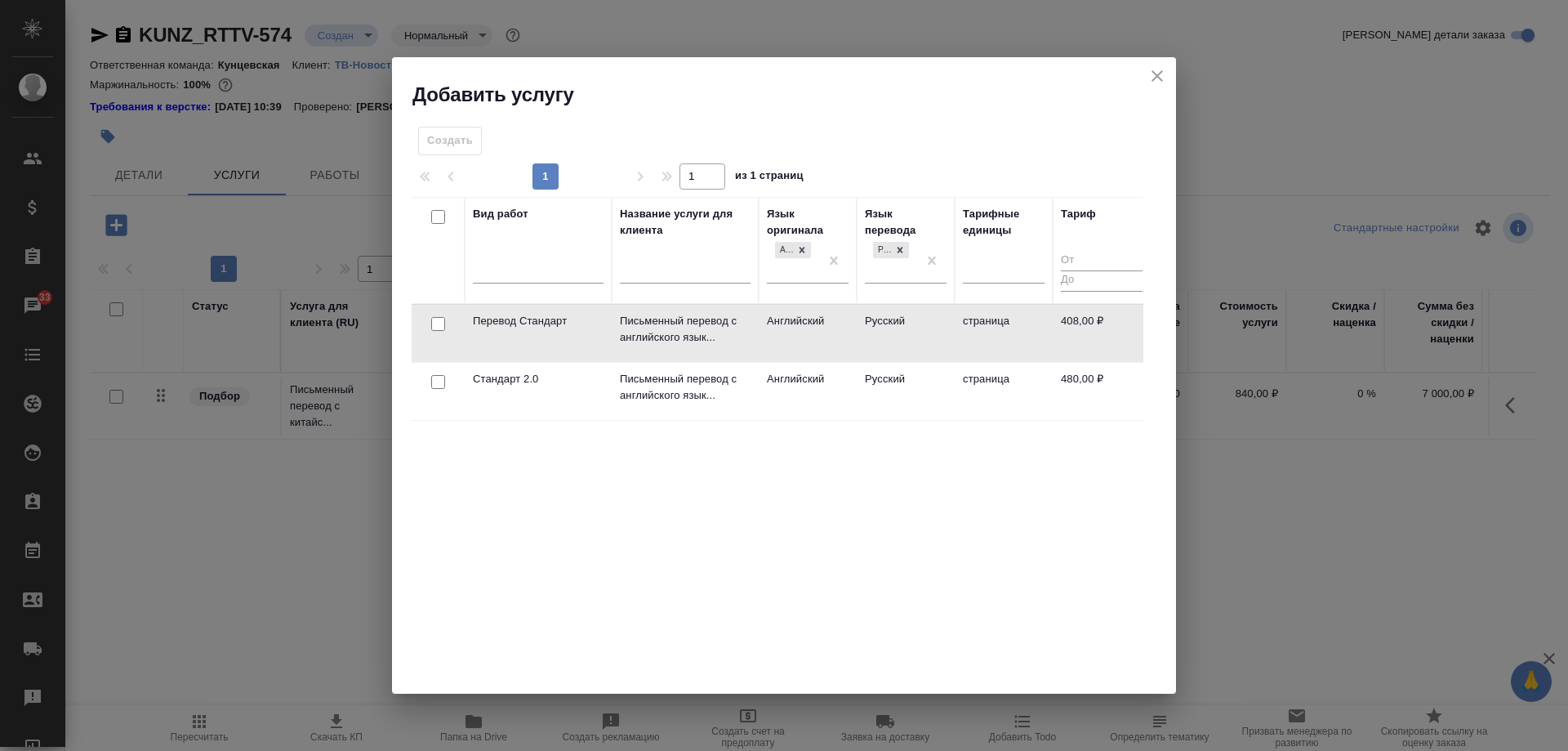
click at [808, 329] on td "Английский" at bounding box center [807, 333] width 98 height 57
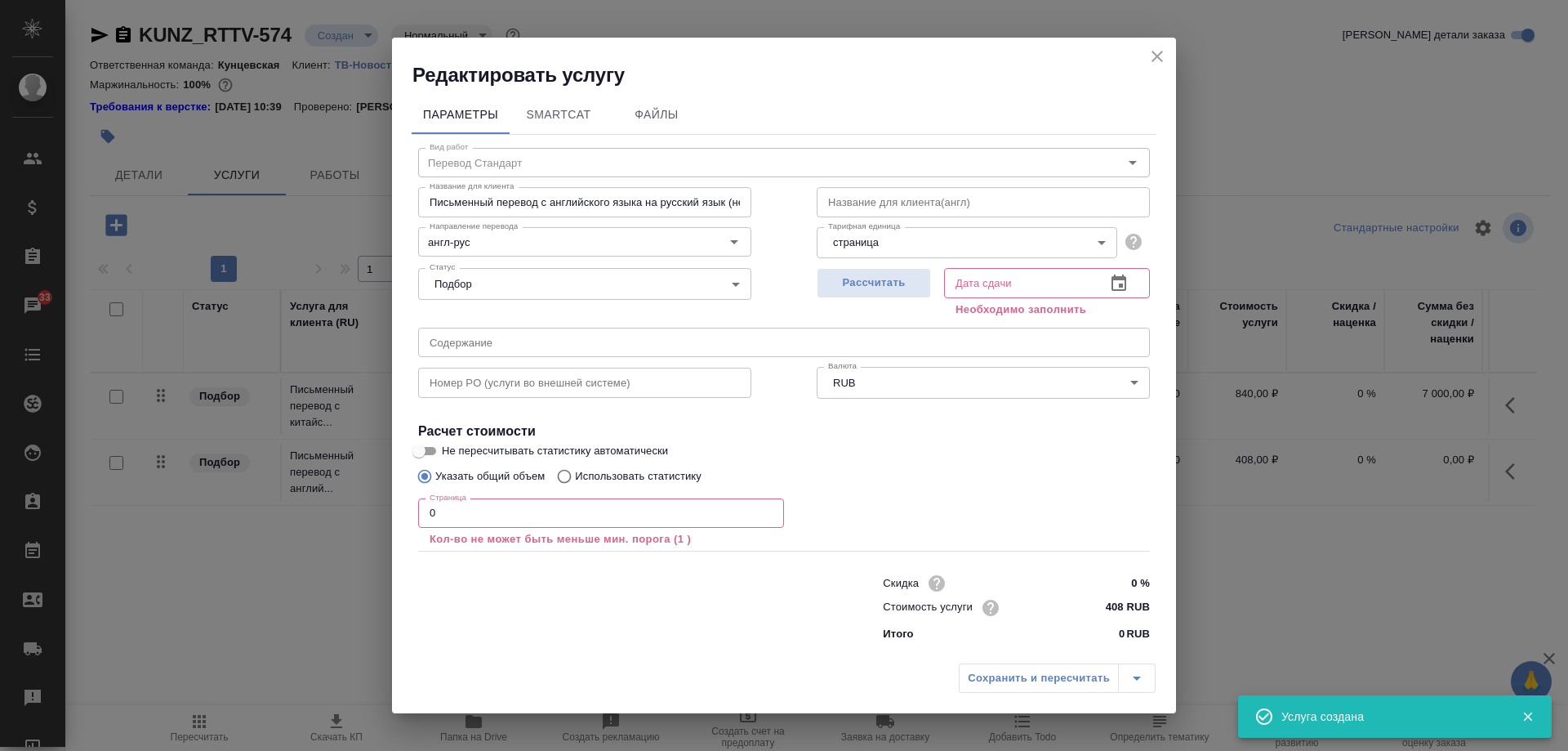
click at [868, 199] on input "text" at bounding box center [982, 202] width 333 height 29
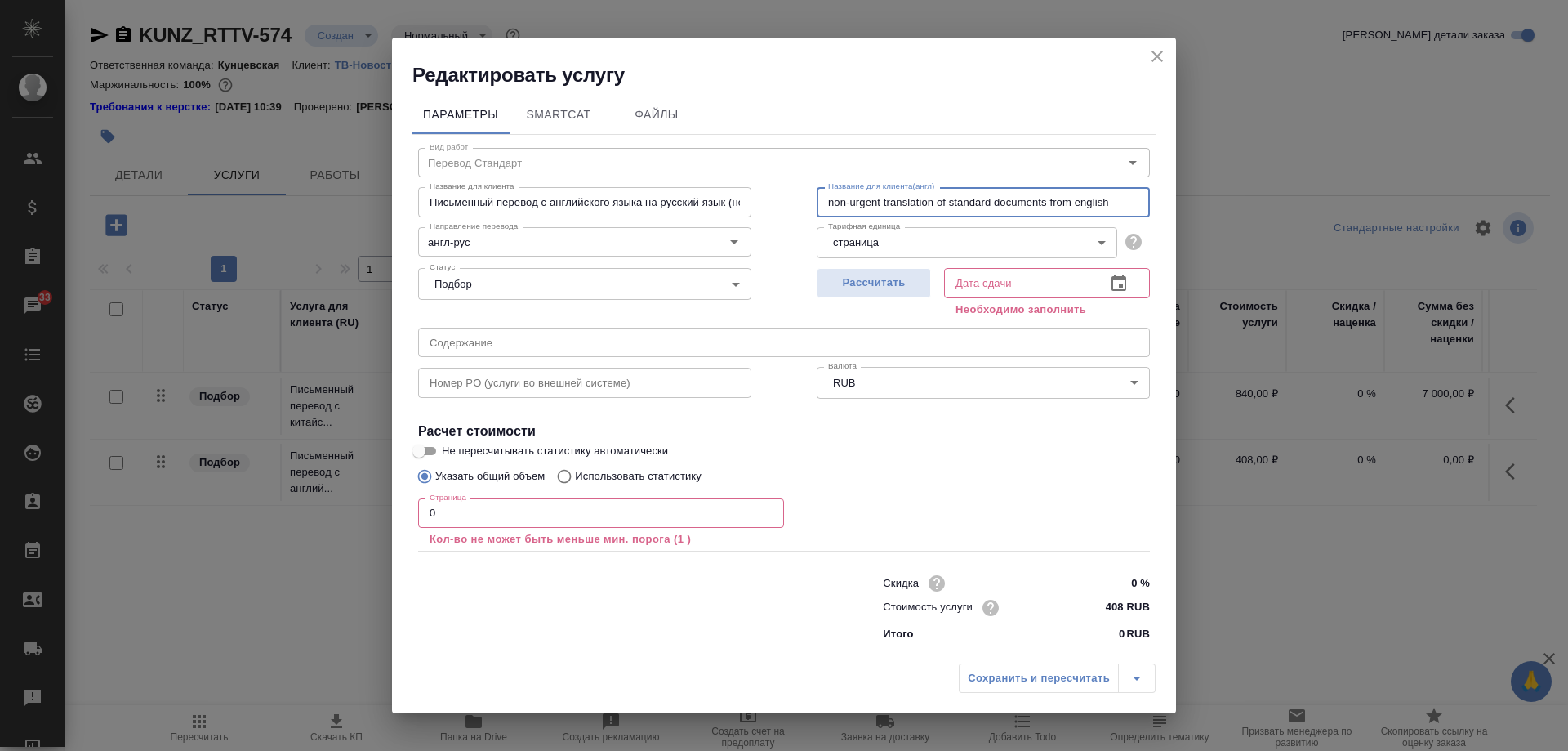
type input "non-urgent translation of standard documents from English to Russian"
drag, startPoint x: 1130, startPoint y: 199, endPoint x: 1190, endPoint y: 208, distance: 60.7
click at [1190, 208] on div "Редактировать услугу Параметры SmartCat Файлы Вид работ Перевод Стандарт Вид ра…" at bounding box center [784, 375] width 1568 height 751
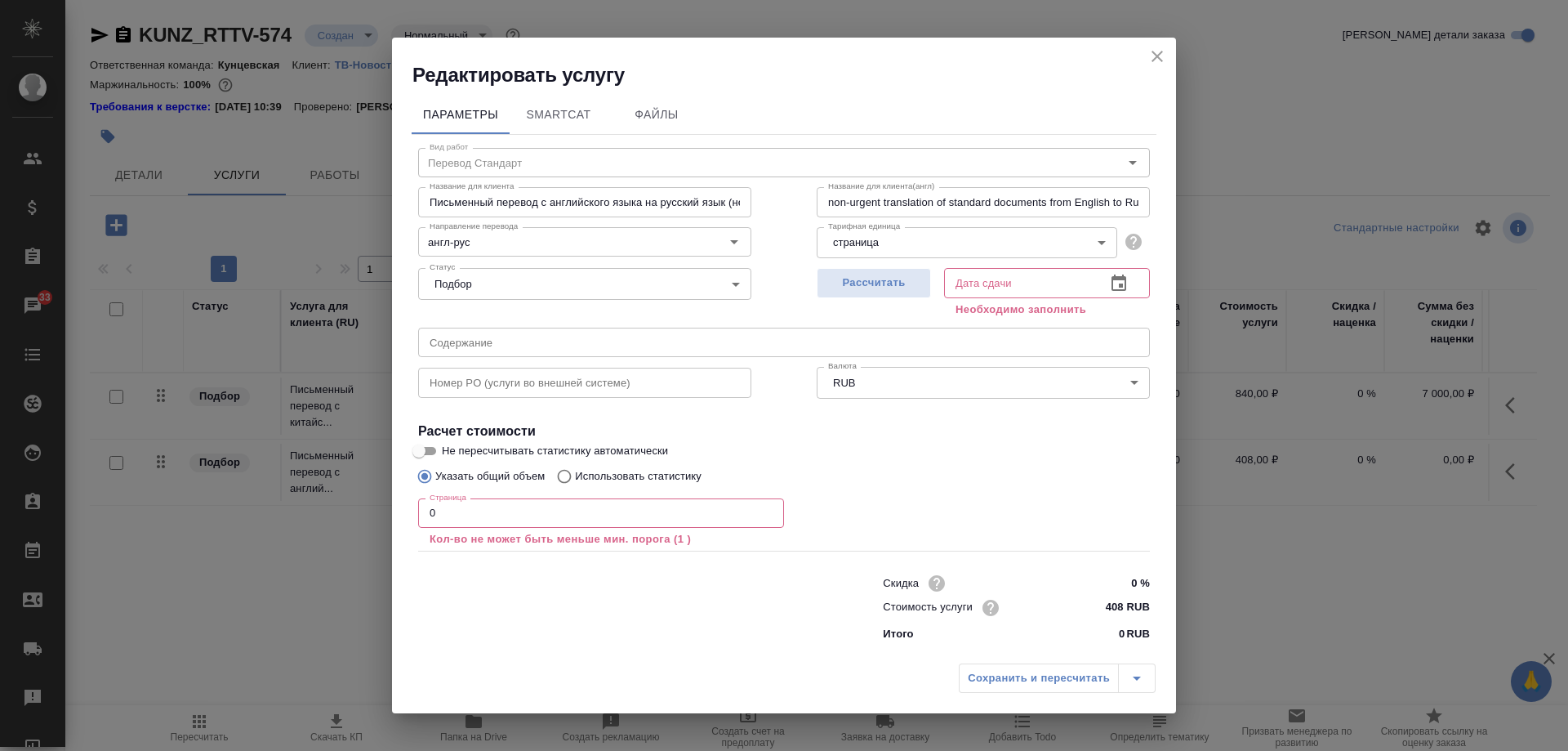
click at [1160, 218] on div "Параметры SmartCat Файлы Вид работ Перевод Стандарт Вид работ Название для клие…" at bounding box center [784, 371] width 784 height 567
click at [867, 286] on span "Рассчитать" at bounding box center [874, 283] width 97 height 19
type input "25.08.2025 17:29"
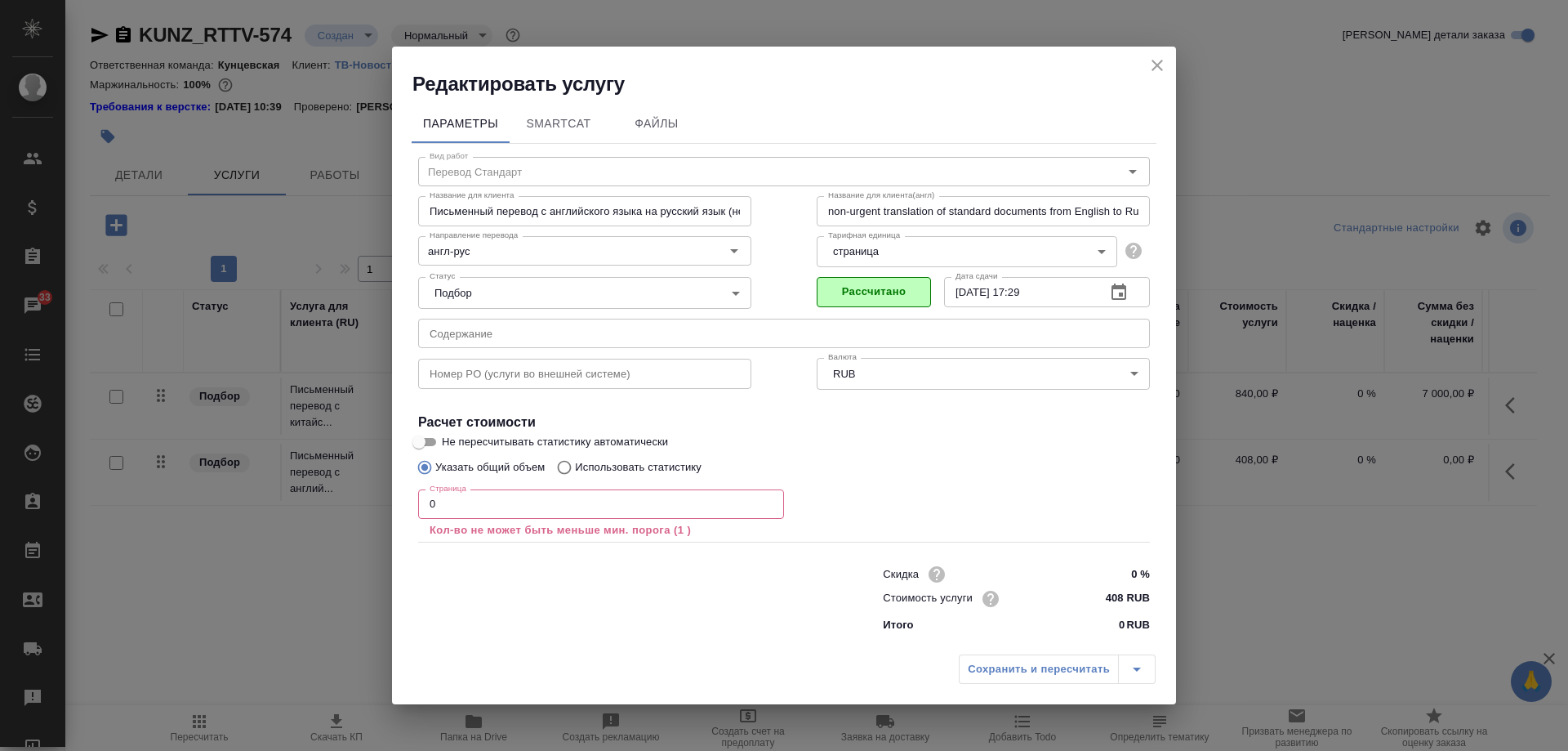
click at [555, 504] on input "0" at bounding box center [600, 504] width 366 height 29
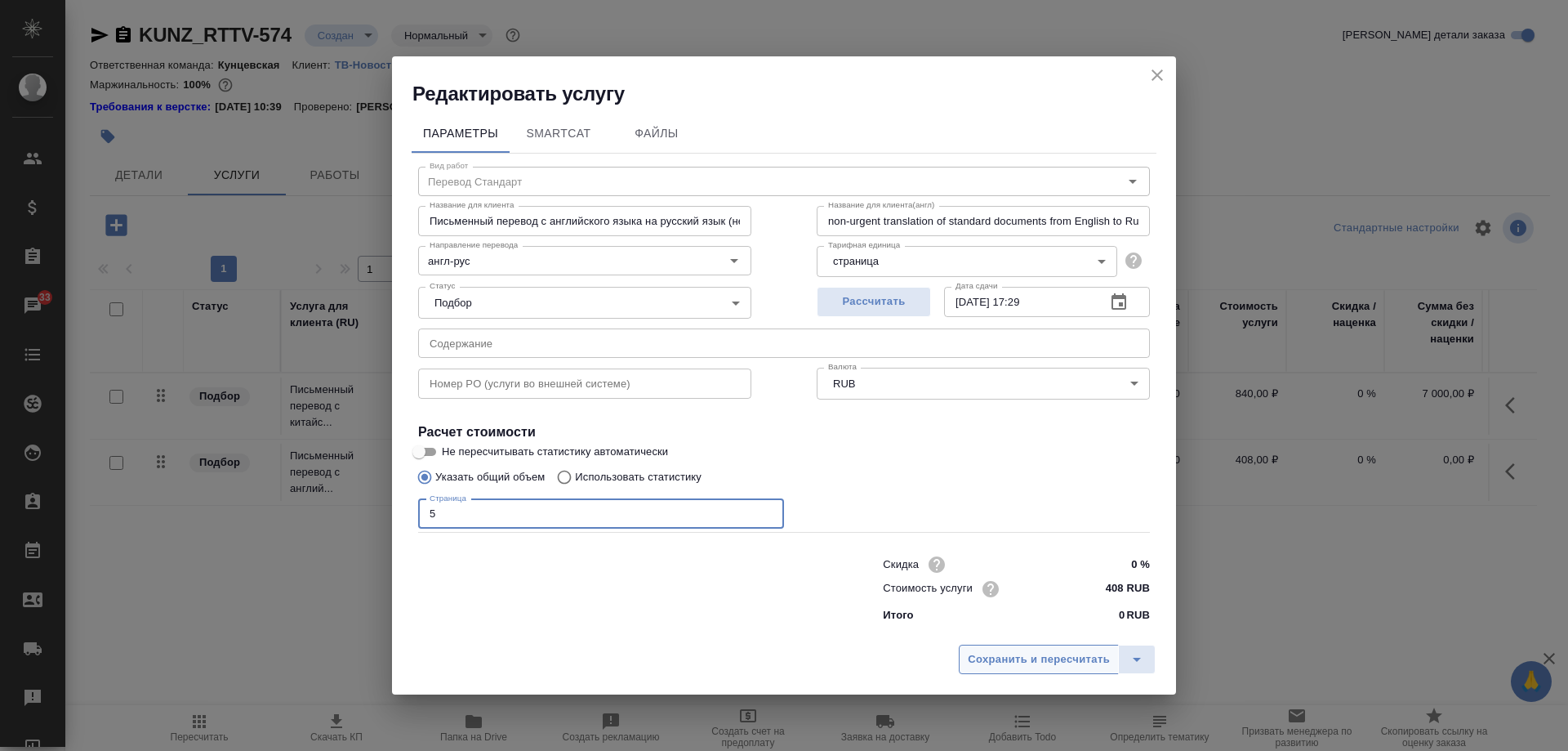
type input "5"
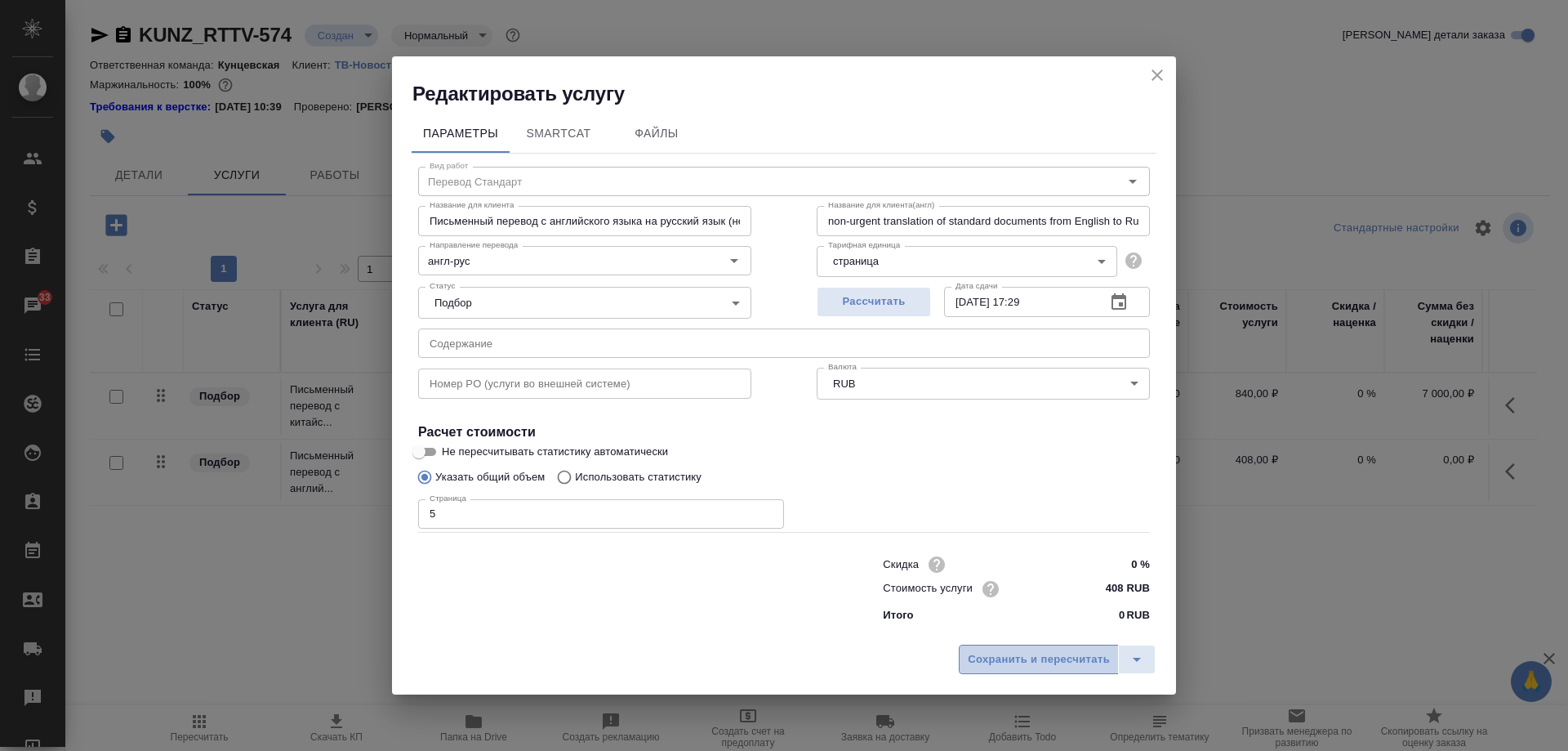
click at [1006, 651] on span "Сохранить и пересчитать" at bounding box center [1039, 660] width 142 height 19
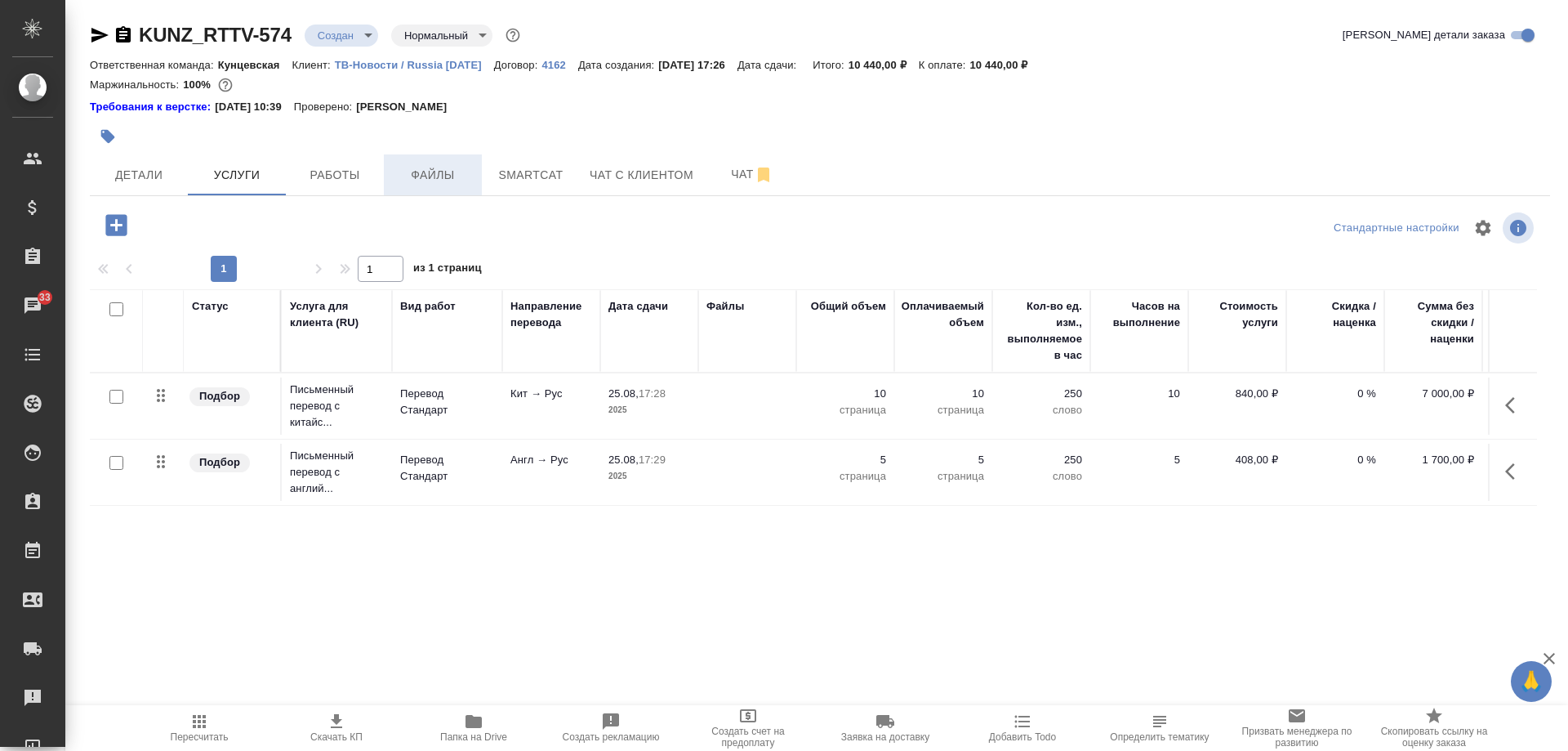
click at [425, 176] on span "Файлы" at bounding box center [433, 175] width 78 height 20
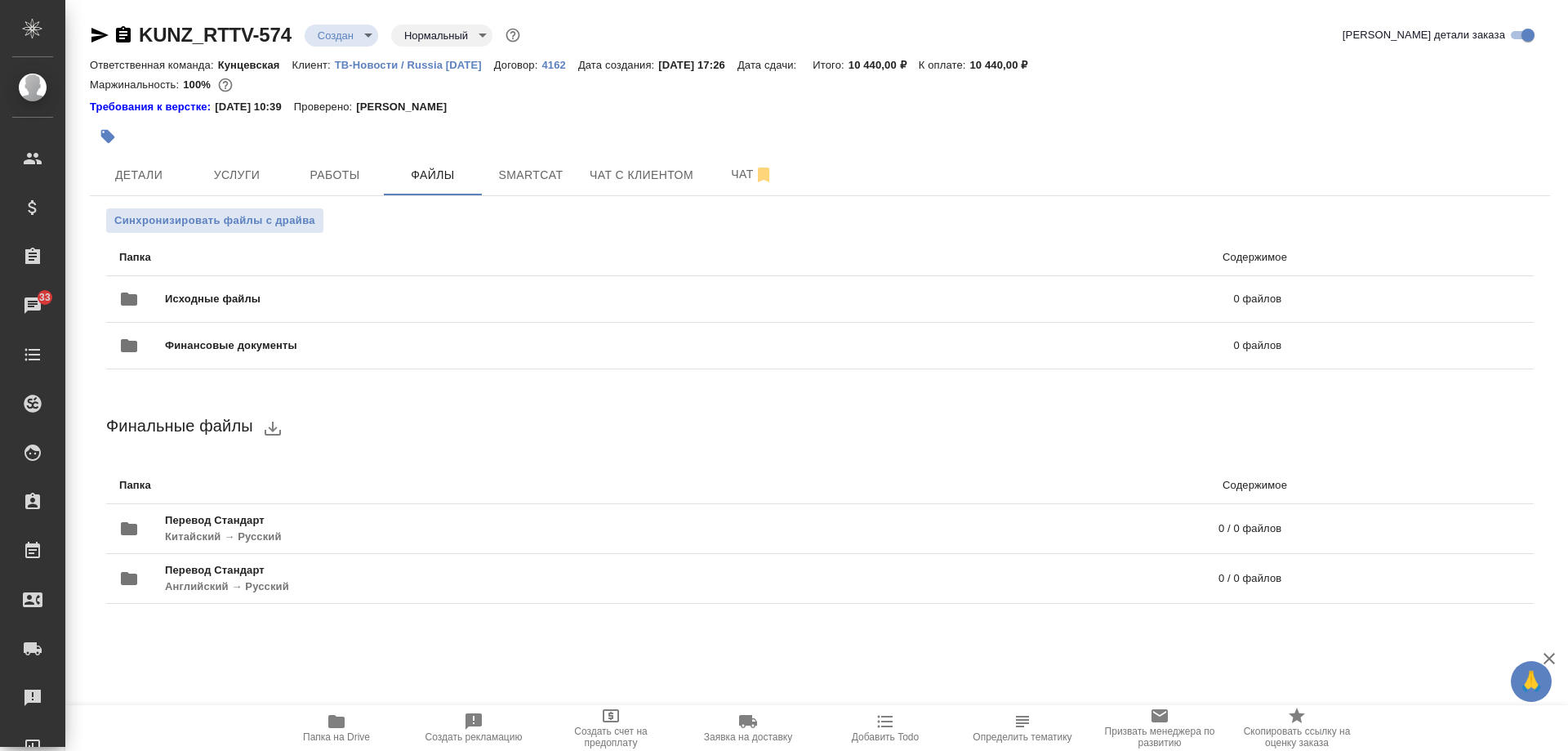
click at [125, 29] on icon "button" at bounding box center [123, 35] width 15 height 16
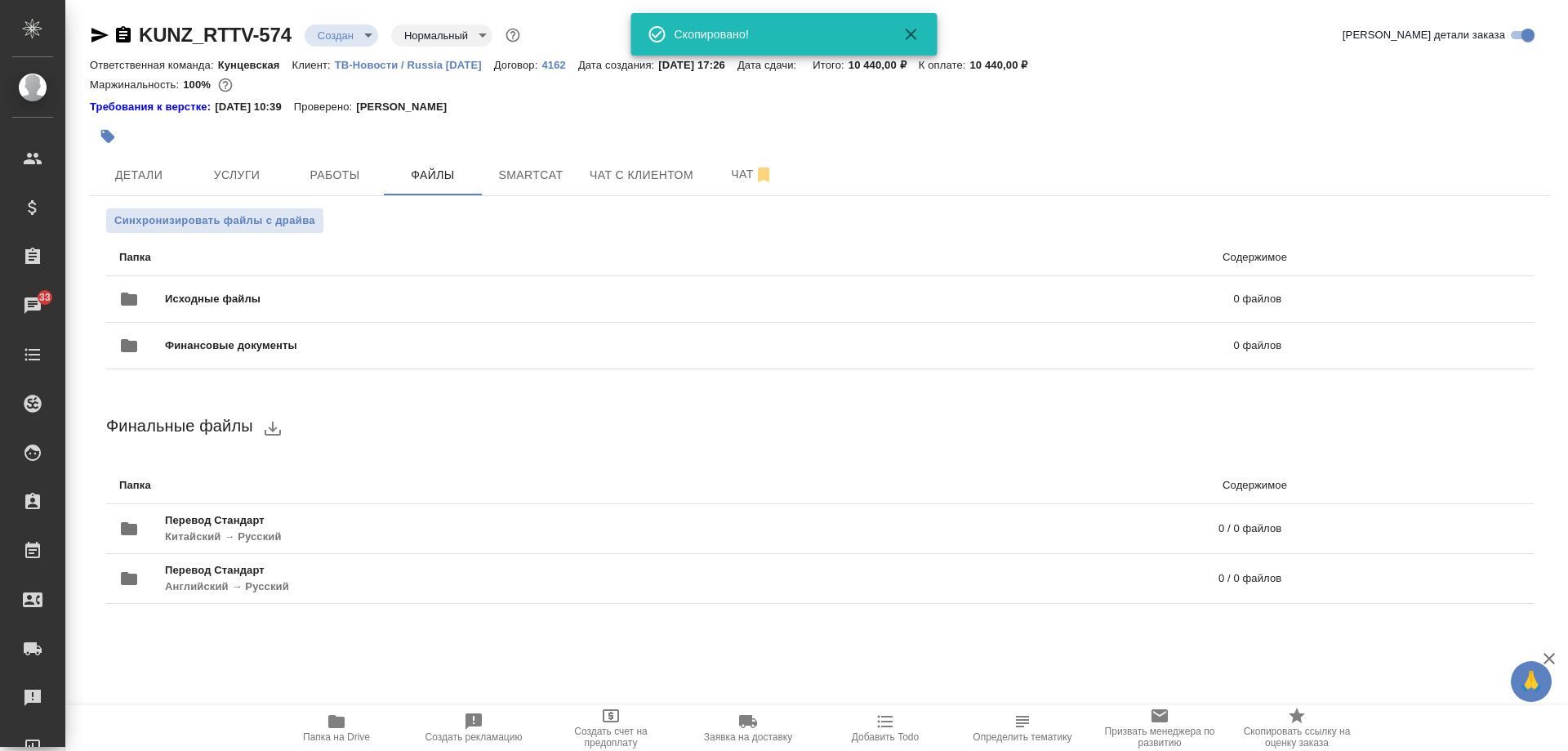
click at [1288, 410] on div "Финальные файлы" at bounding box center [819, 428] width 1428 height 39
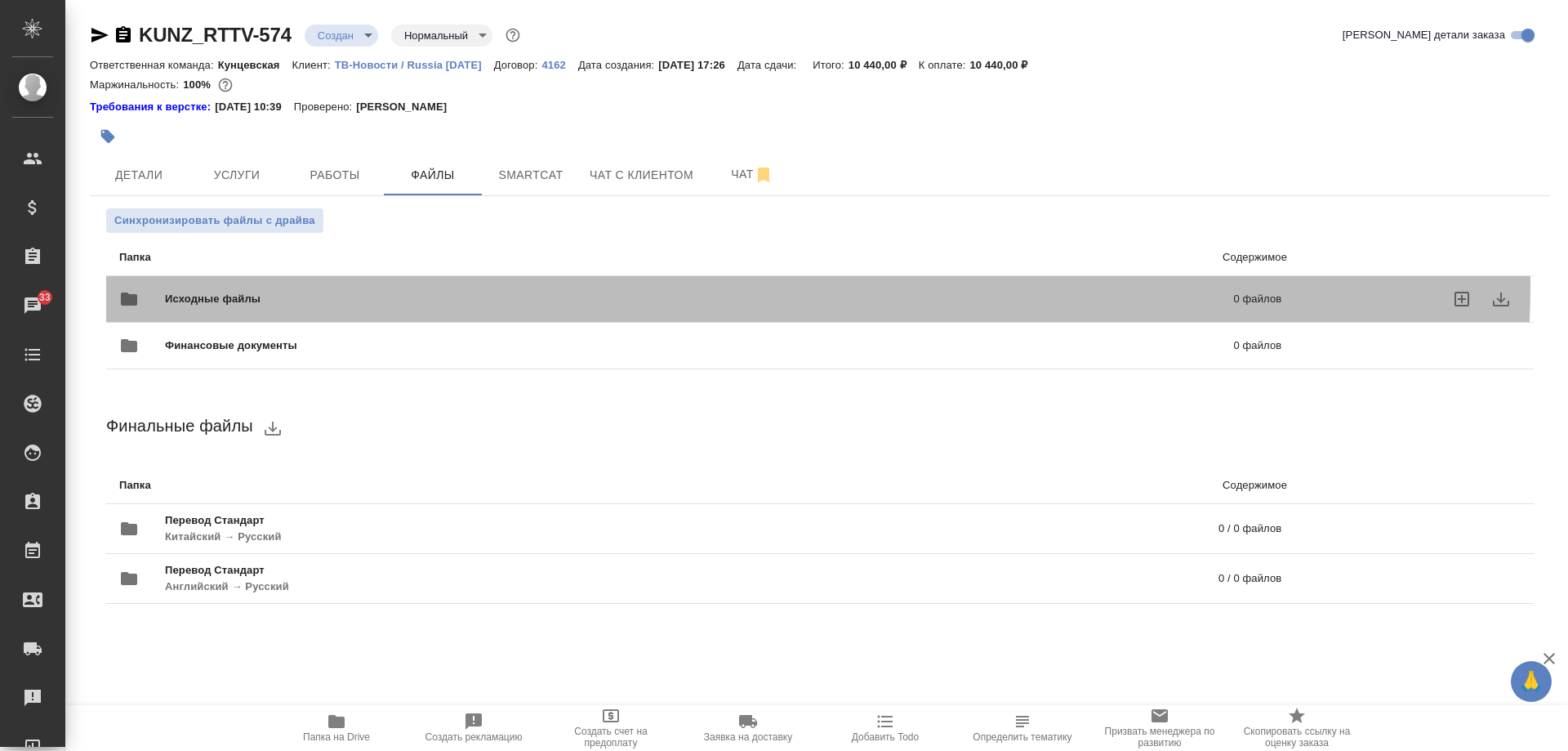
click at [817, 287] on div "Исходные файлы 0 файлов" at bounding box center [701, 298] width 1162 height 39
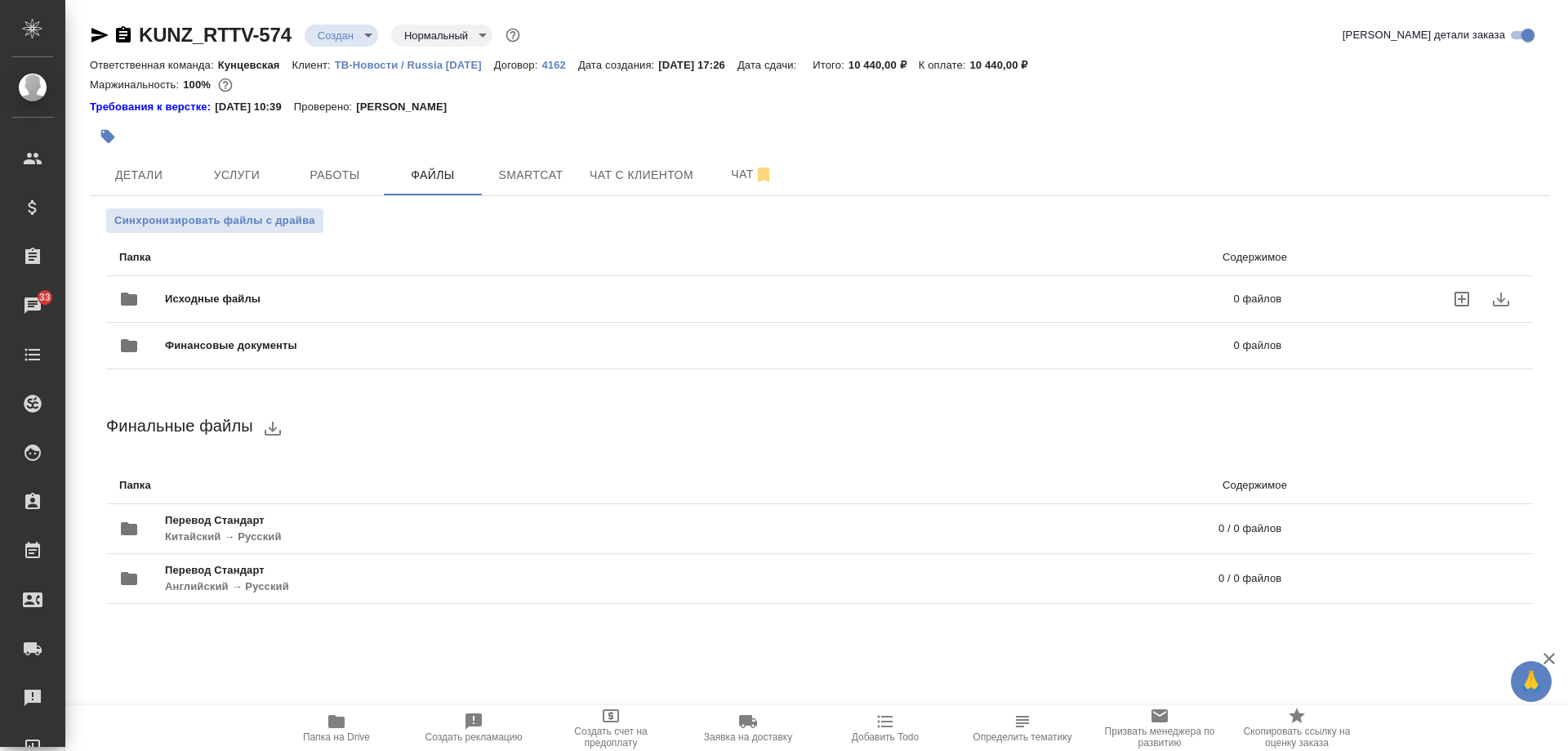
click at [1459, 293] on icon "uploadFiles" at bounding box center [1462, 299] width 15 height 15
click at [0, 0] on input "uploadFiles" at bounding box center [0, 0] width 0 height 0
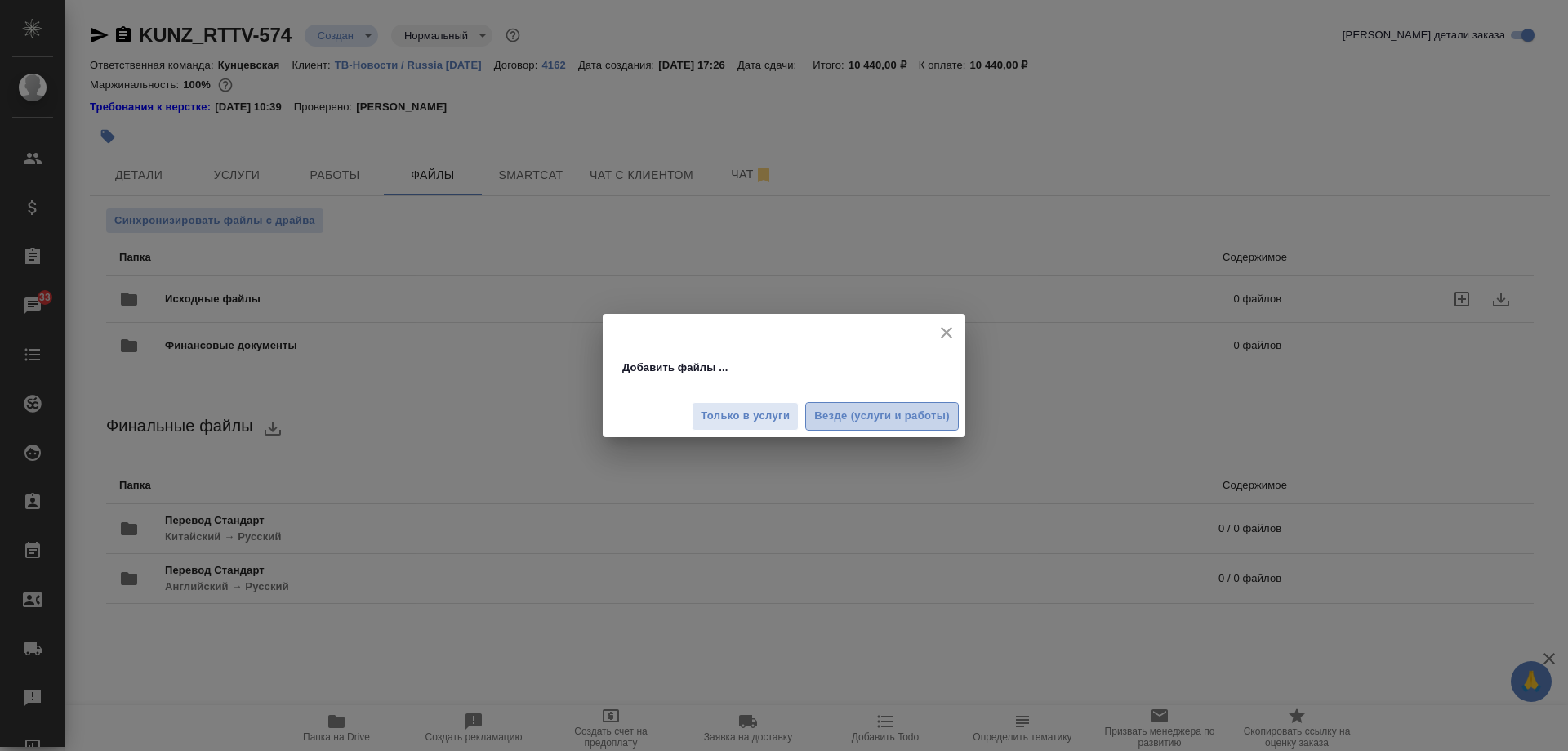
click at [824, 414] on span "Везде (услуги и работы)" at bounding box center [882, 416] width 136 height 19
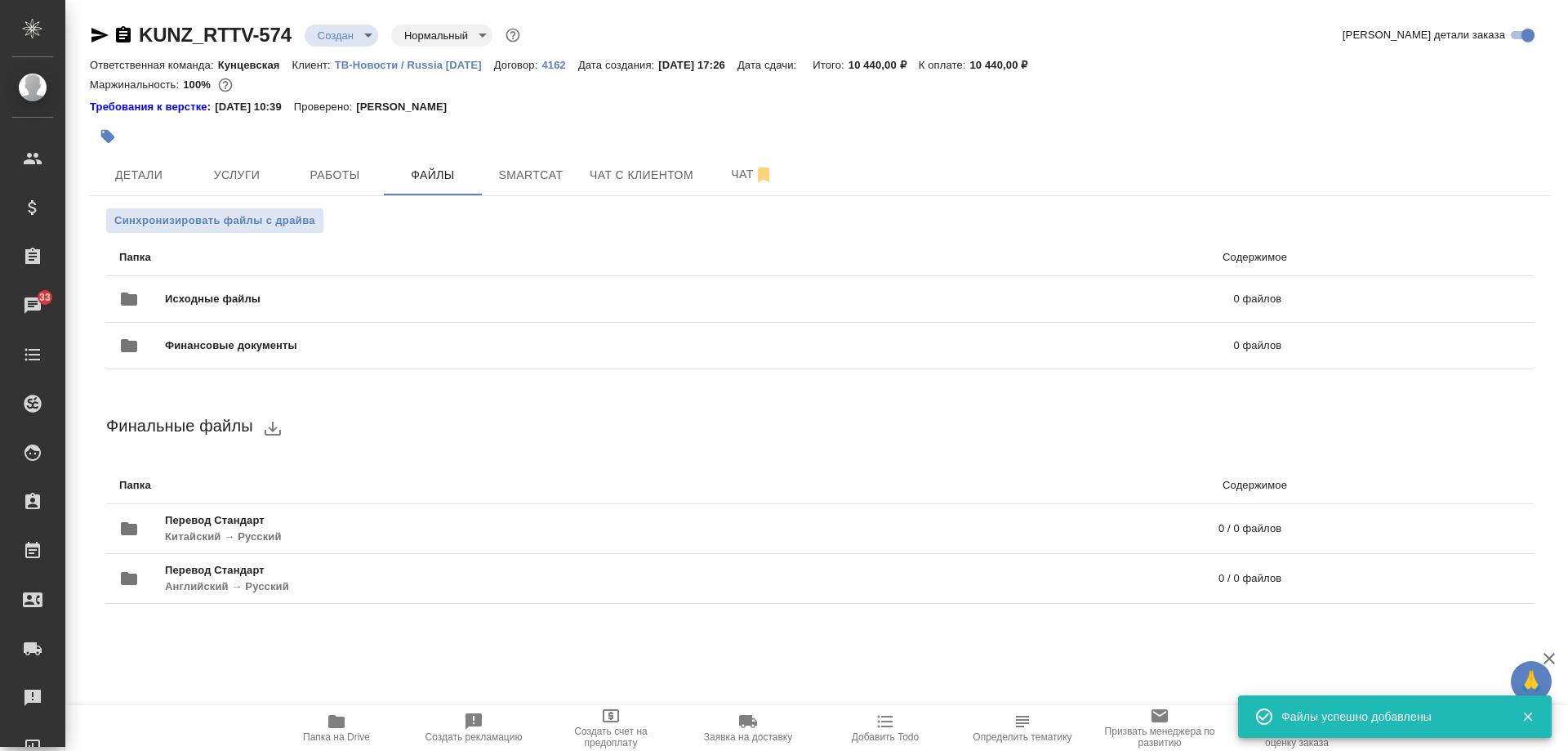
click at [359, 32] on body "🙏 .cls-1 fill:#fff; AWATERA Moskalets Alina Клиенты Спецификации Заказы 33 Чаты…" at bounding box center [784, 375] width 1568 height 751
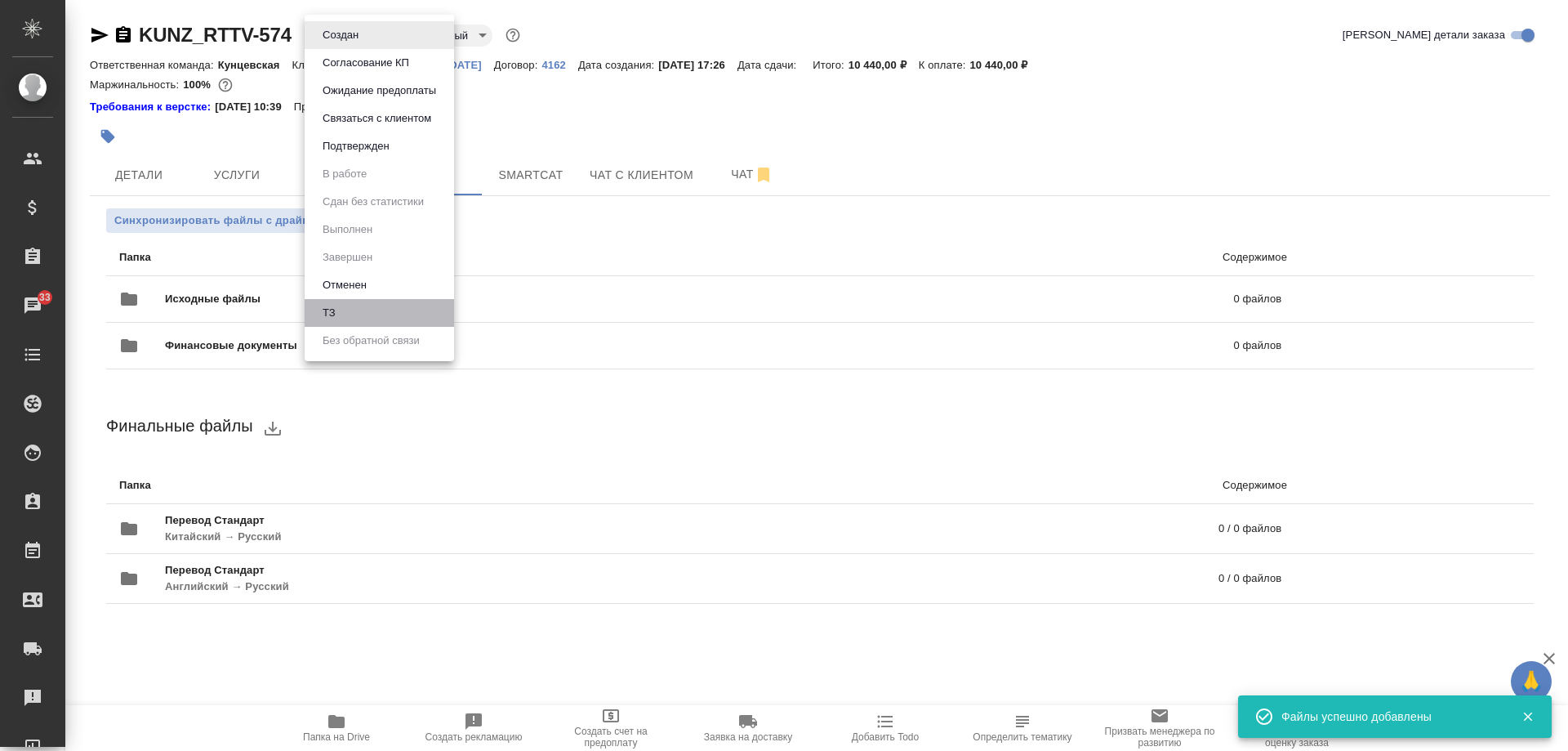
click at [348, 301] on li "ТЗ" at bounding box center [379, 313] width 150 height 27
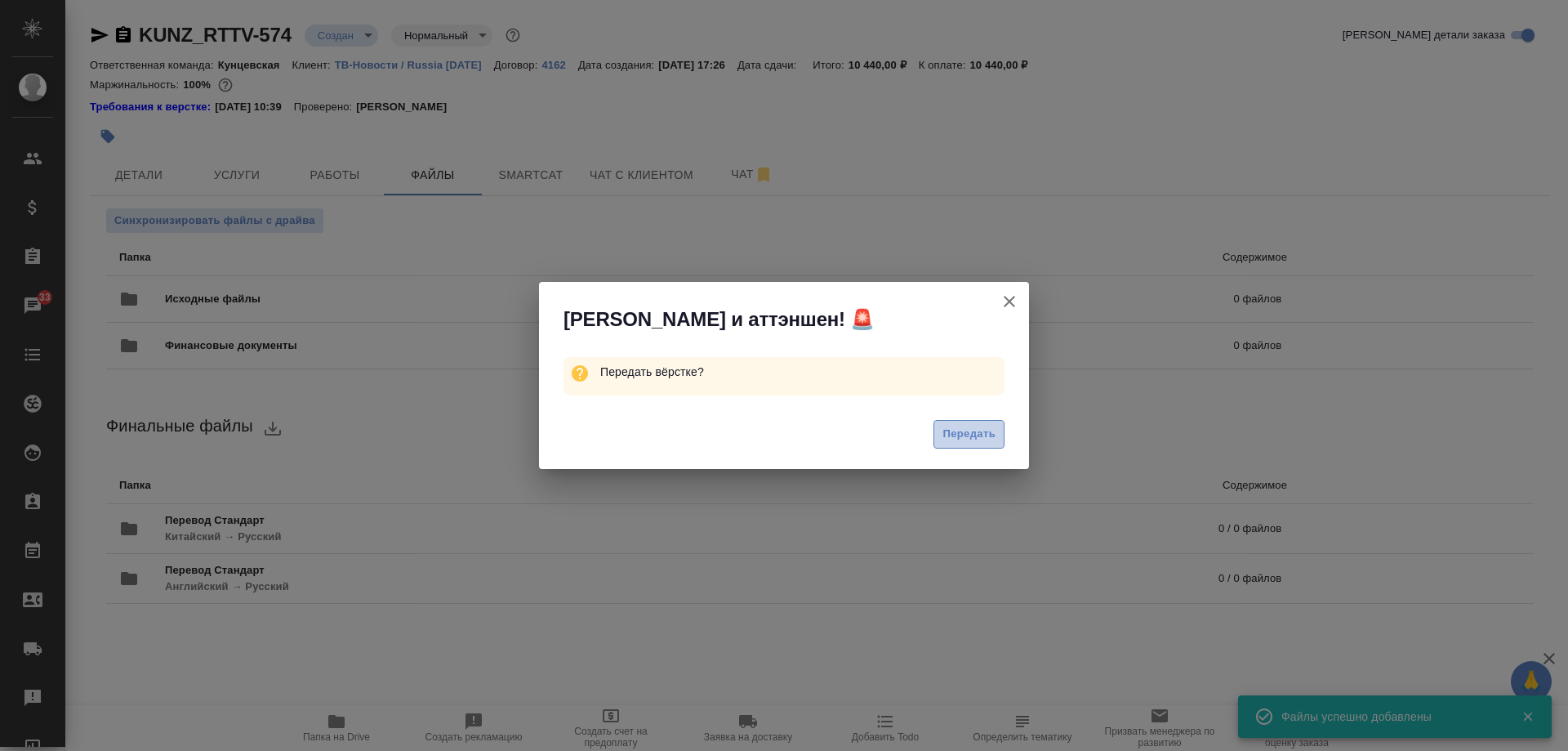
click at [949, 433] on span "Передать" at bounding box center [969, 434] width 53 height 19
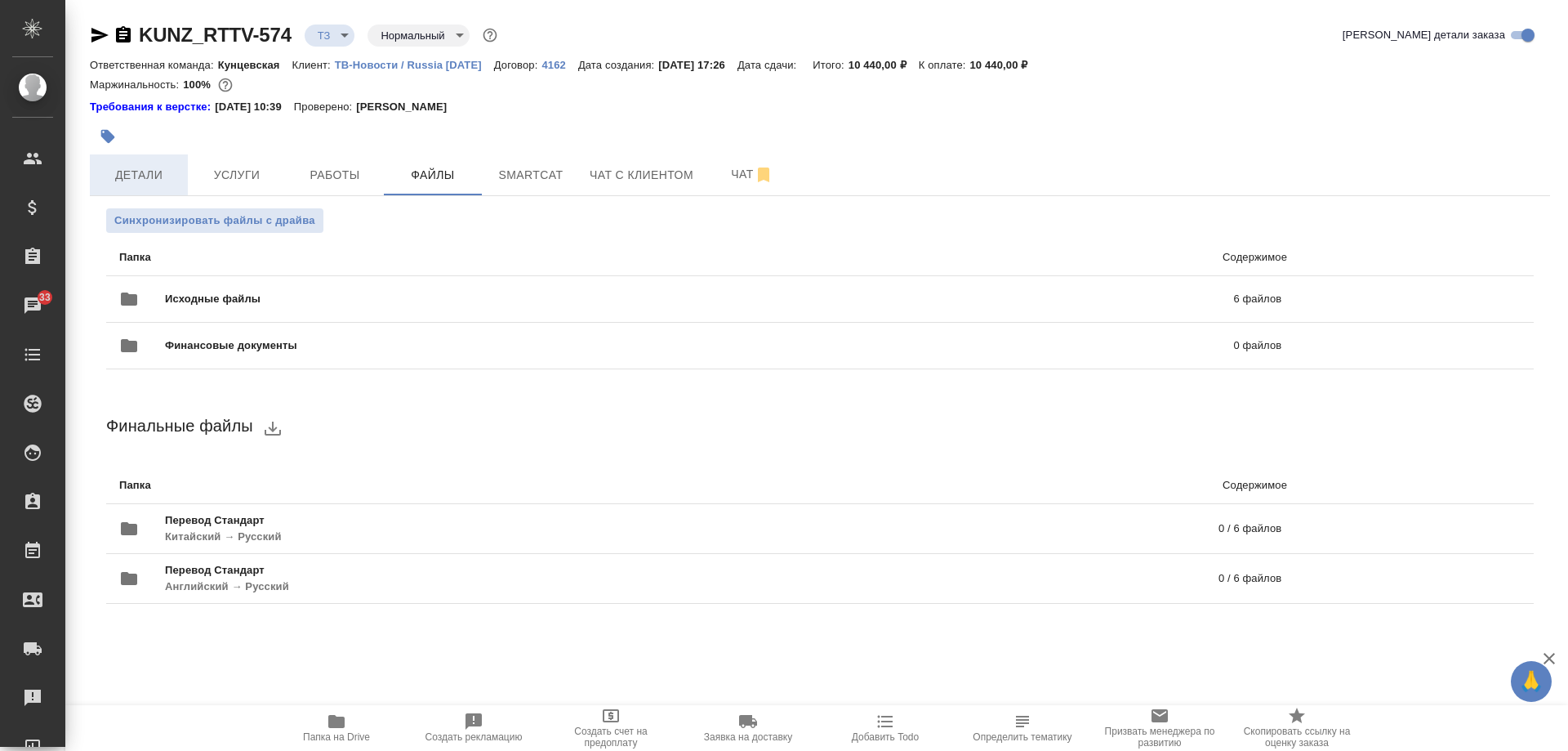
click at [144, 175] on span "Детали" at bounding box center [139, 175] width 78 height 20
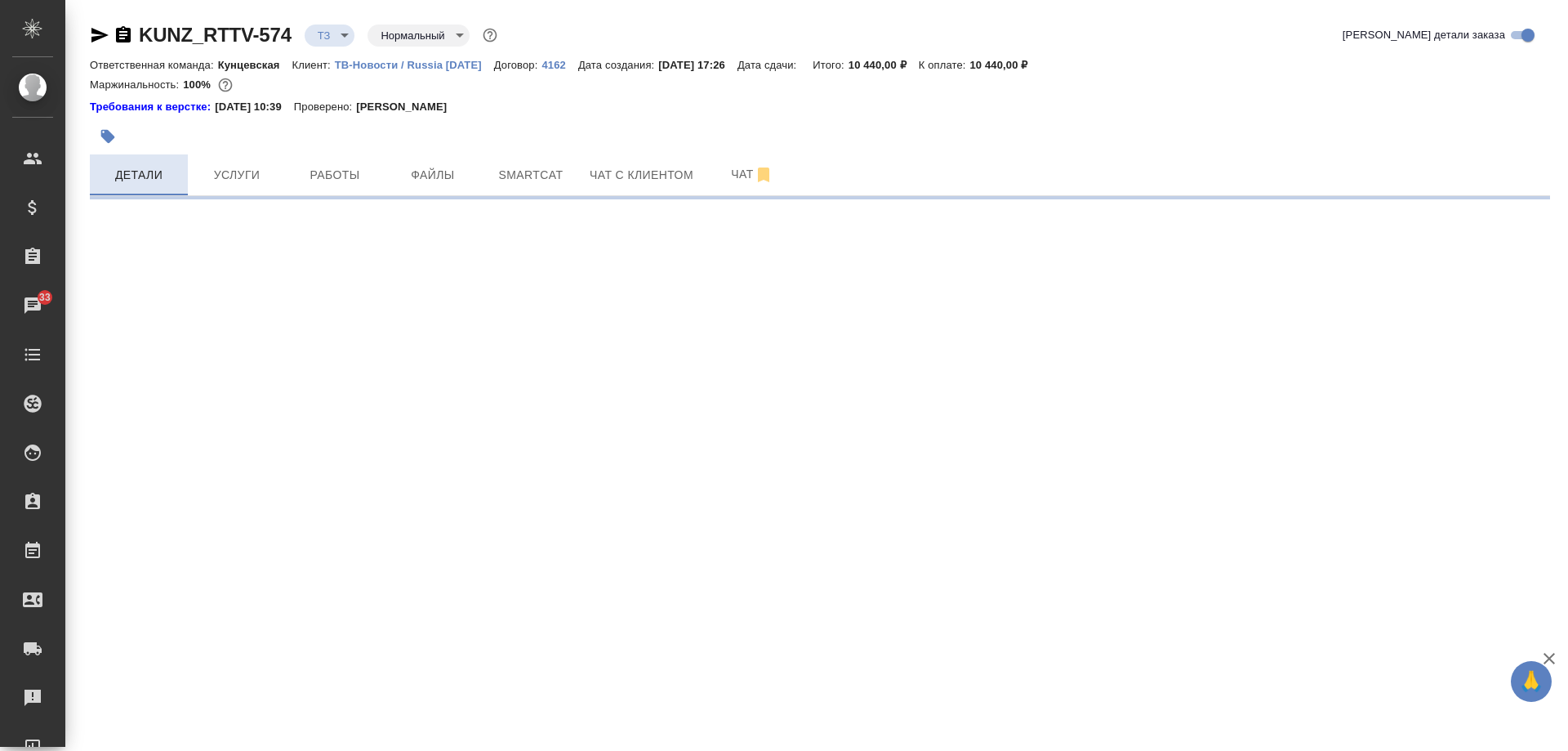
select select "RU"
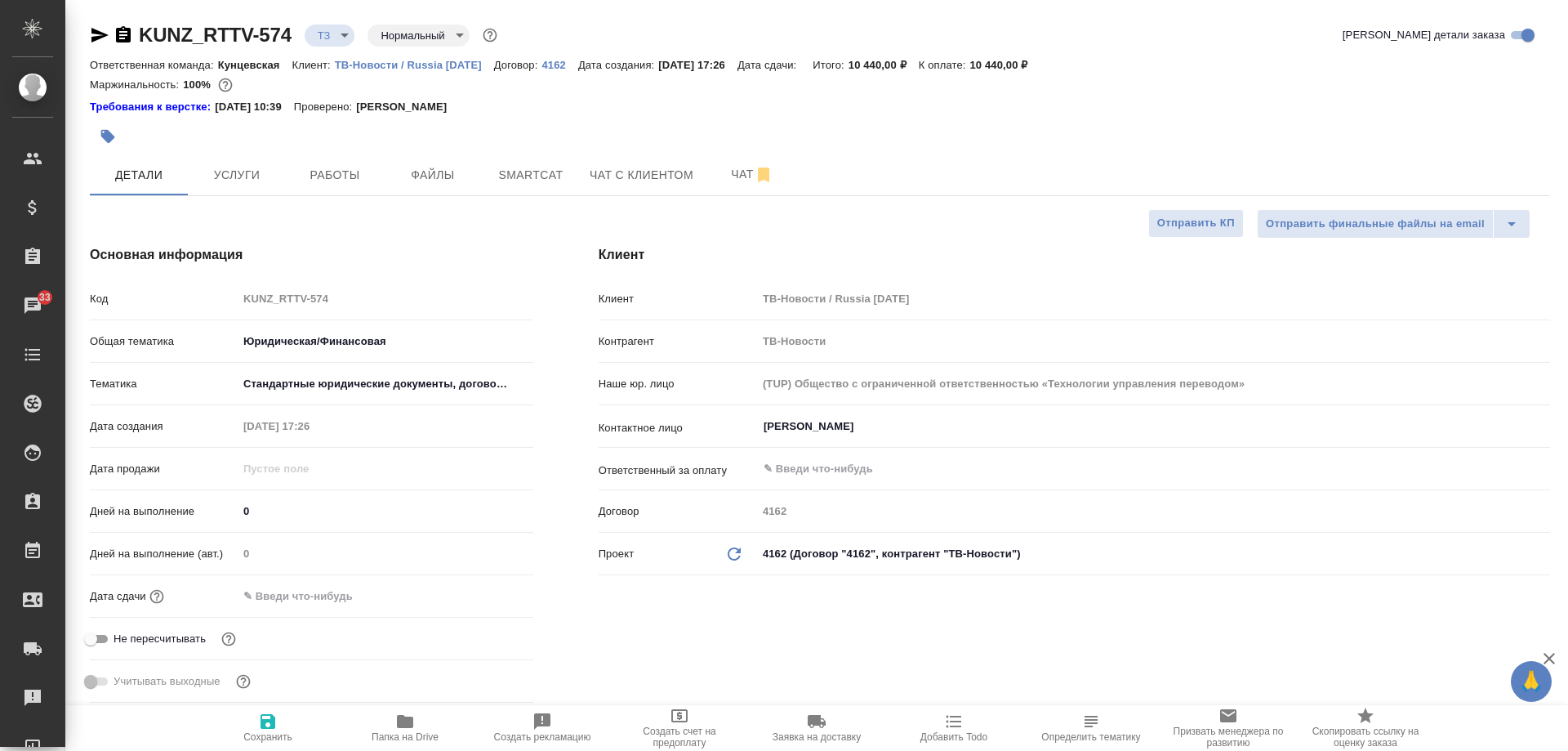
type textarea "x"
click at [261, 184] on span "Услуги" at bounding box center [237, 175] width 78 height 20
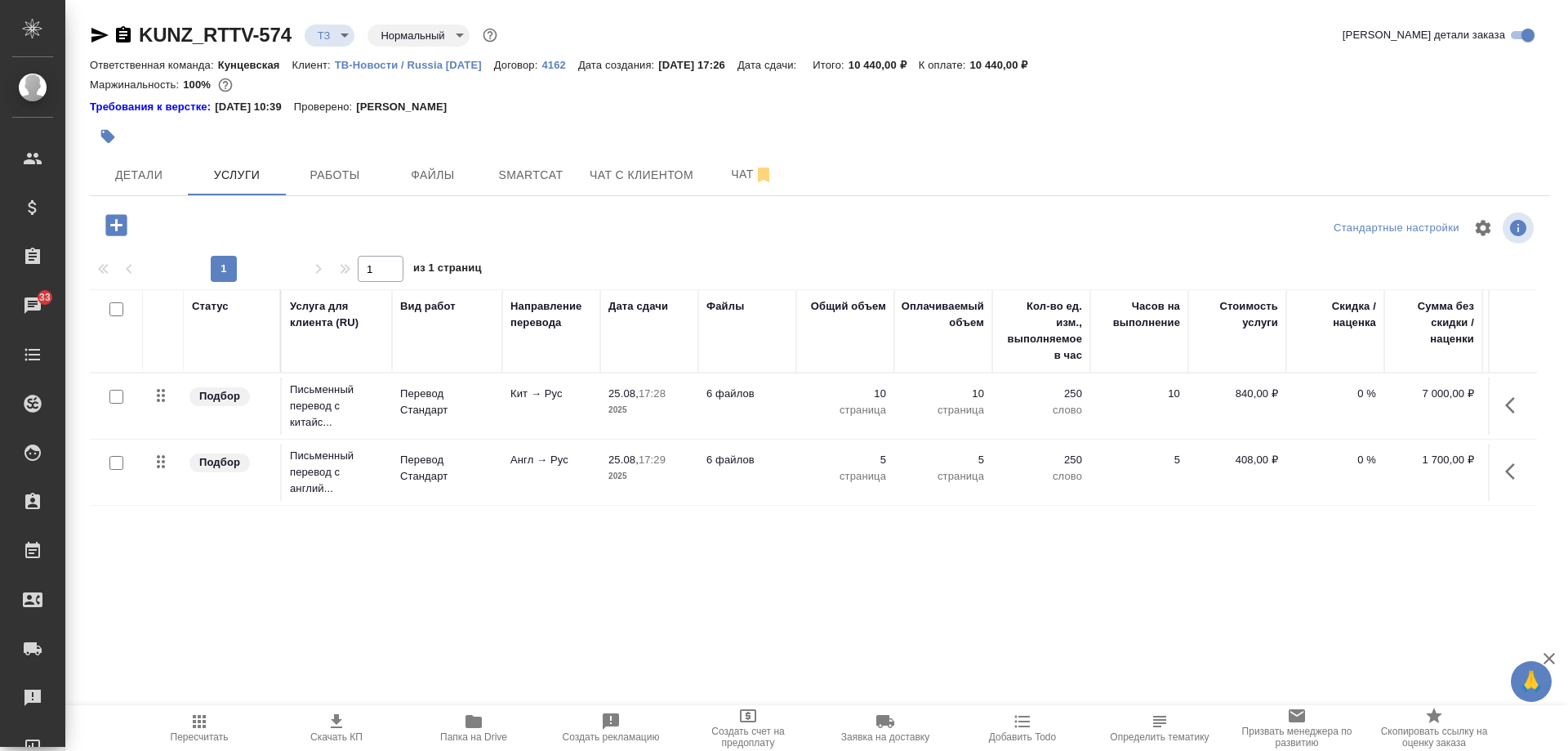
scroll to position [0, 105]
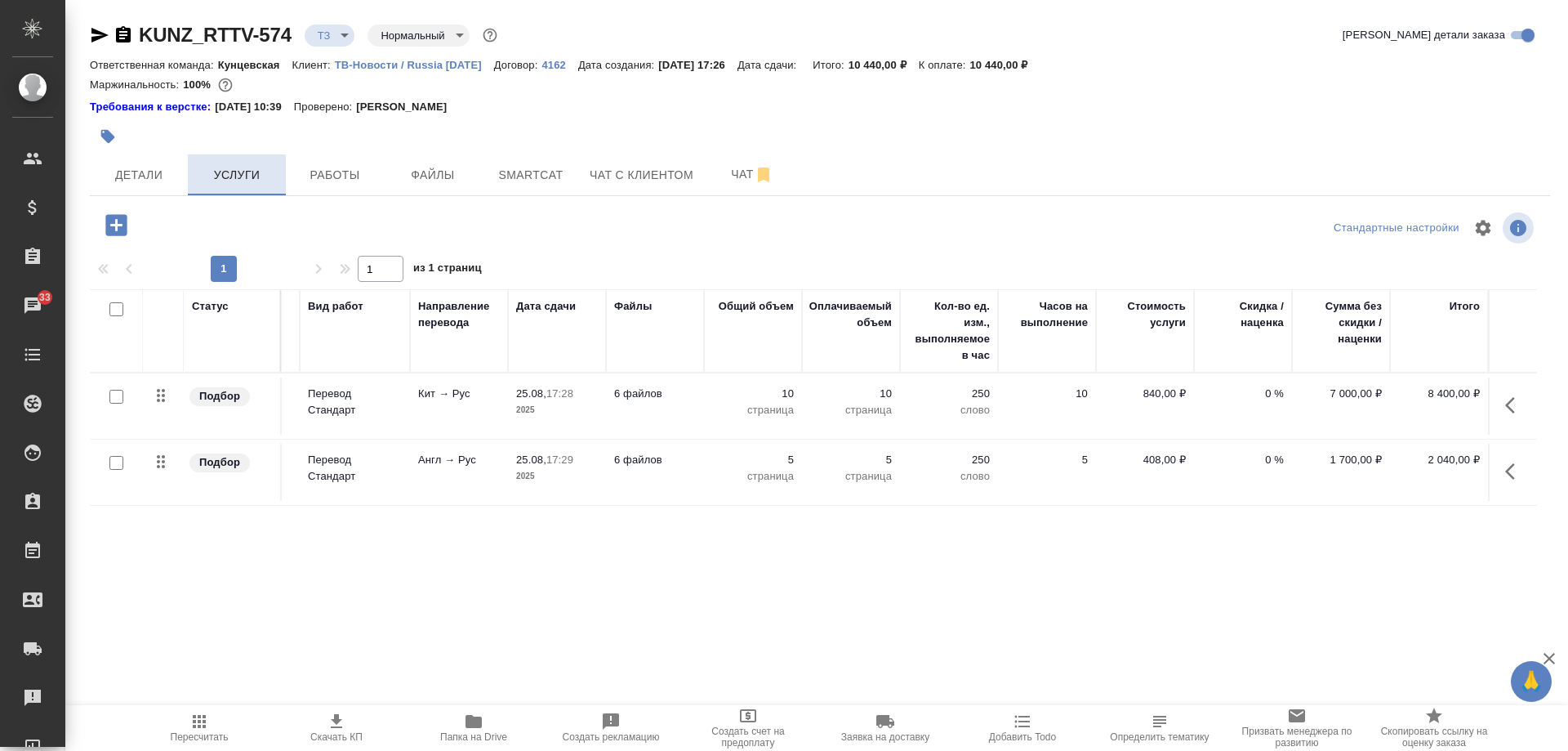
click at [273, 183] on span "Услуги" at bounding box center [237, 175] width 78 height 20
click at [130, 183] on span "Детали" at bounding box center [139, 175] width 78 height 20
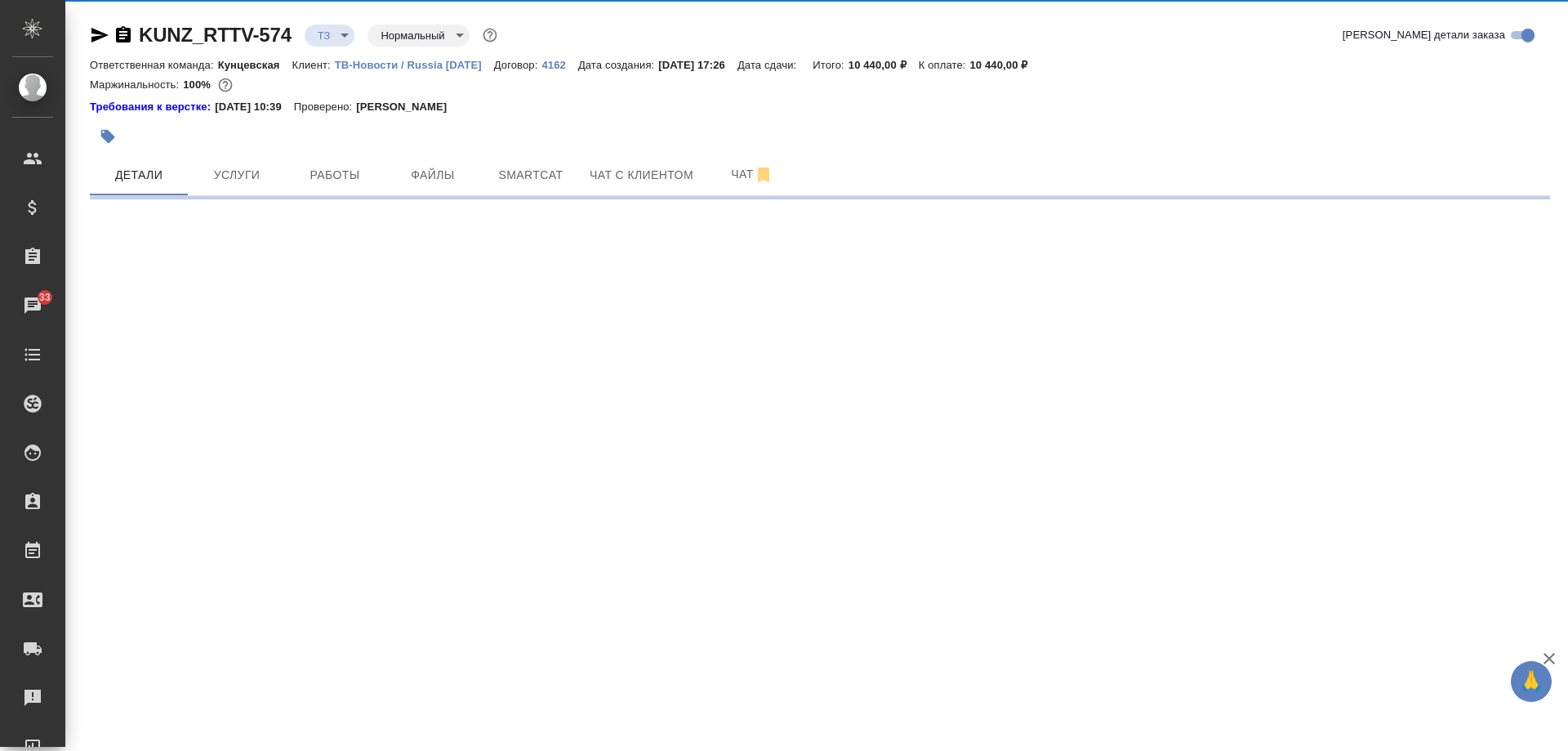
select select "RU"
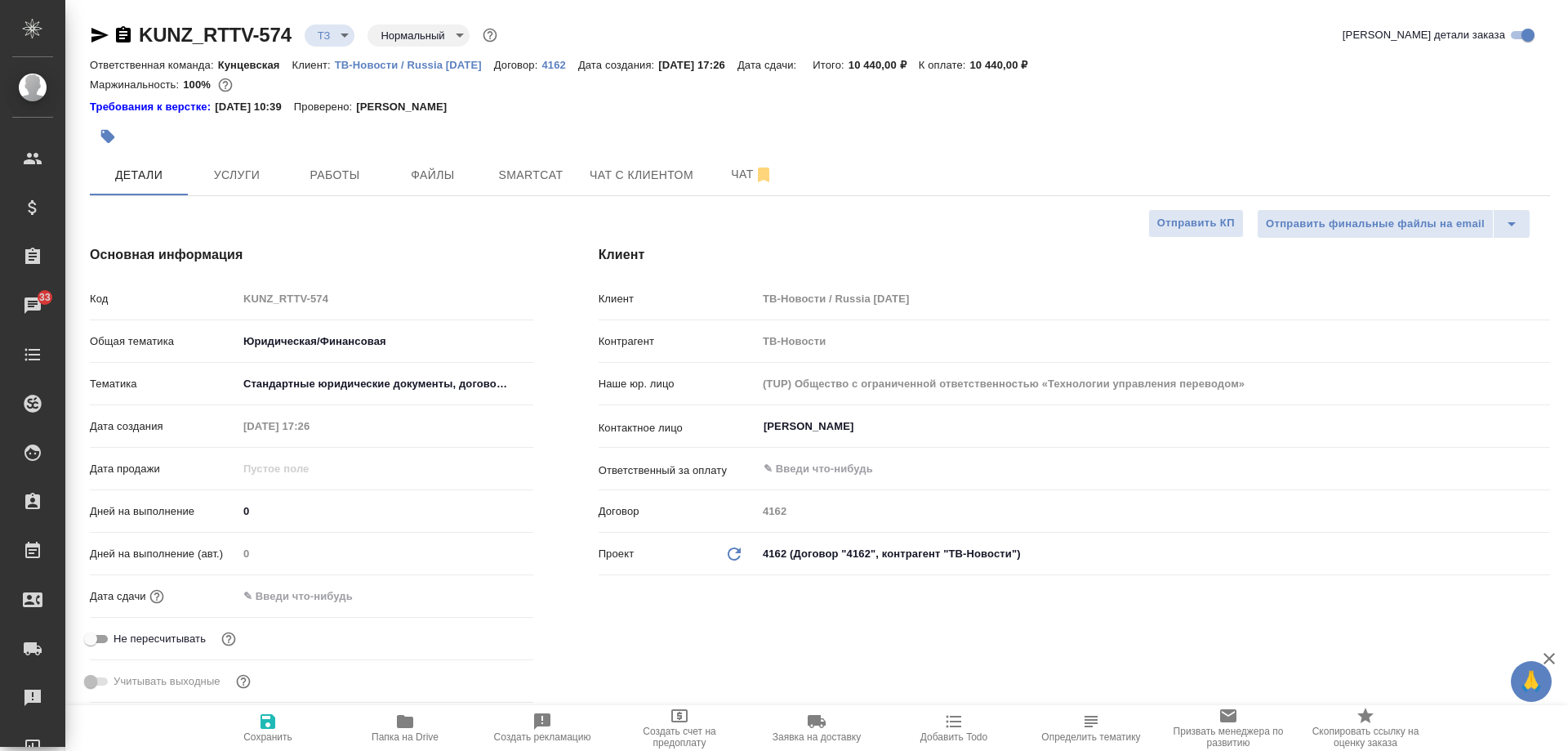
type textarea "x"
click at [256, 160] on button "Услуги" at bounding box center [236, 174] width 98 height 41
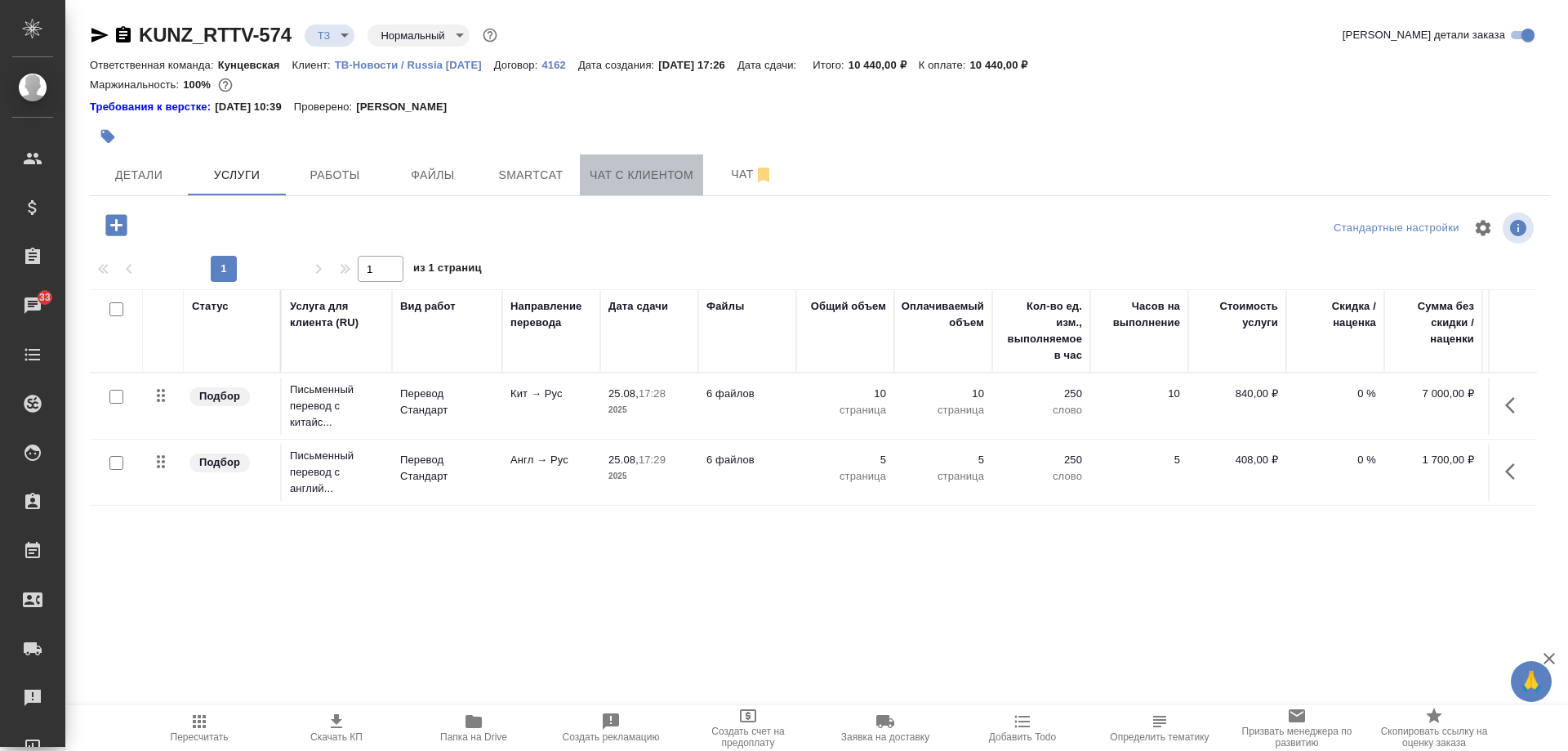
click at [613, 180] on span "Чат с клиентом" at bounding box center [641, 175] width 104 height 20
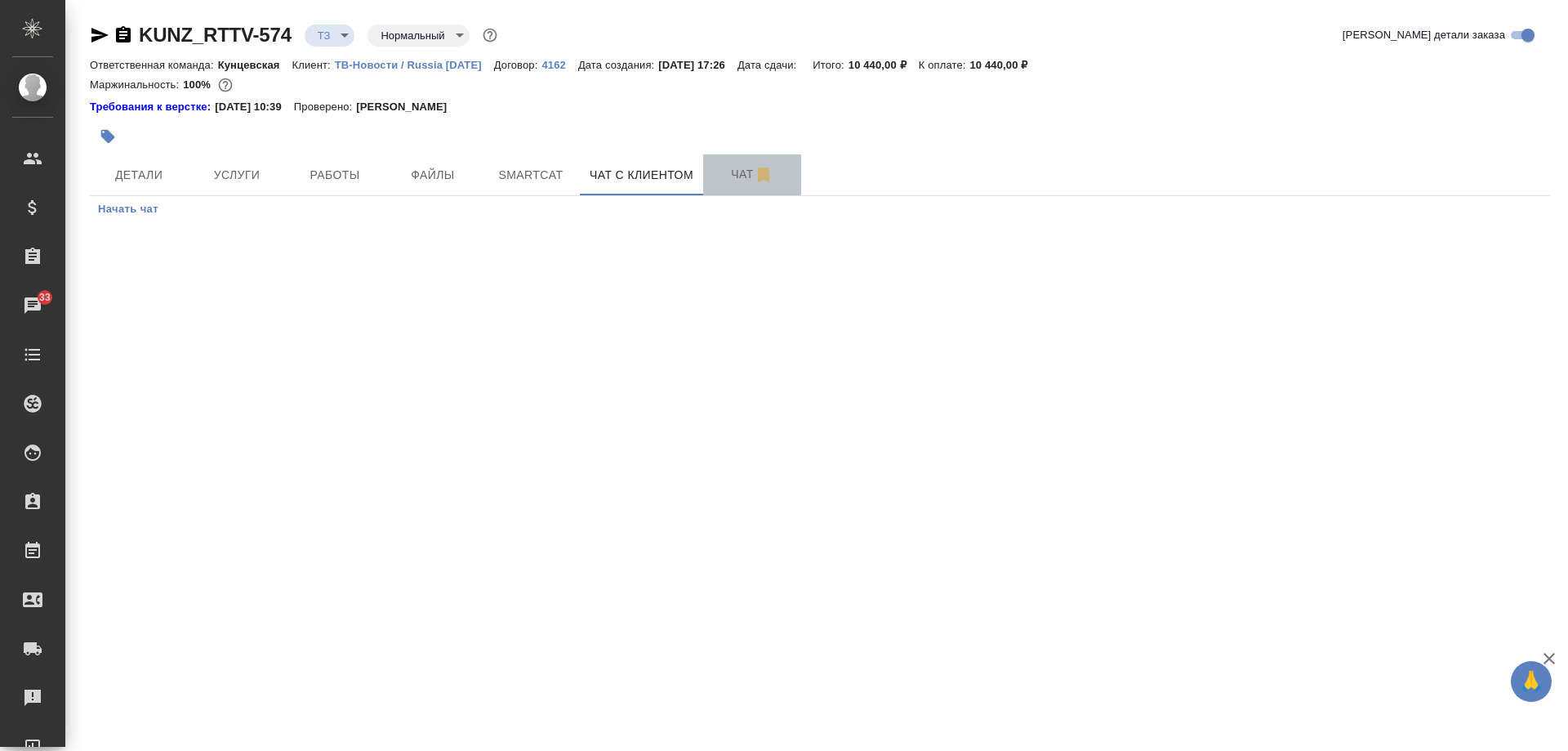
click at [746, 162] on button "Чат" at bounding box center [752, 174] width 98 height 41
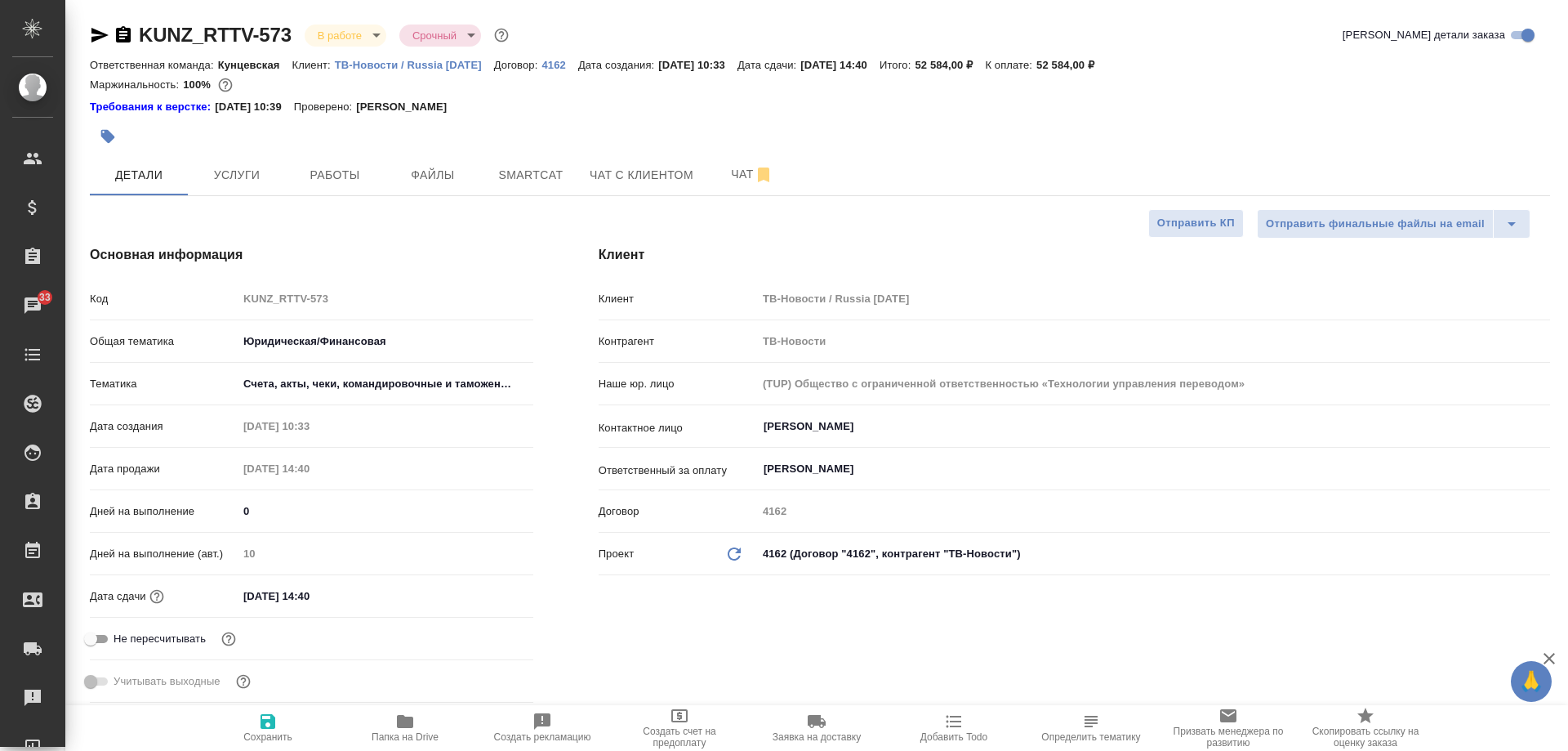
select select "RU"
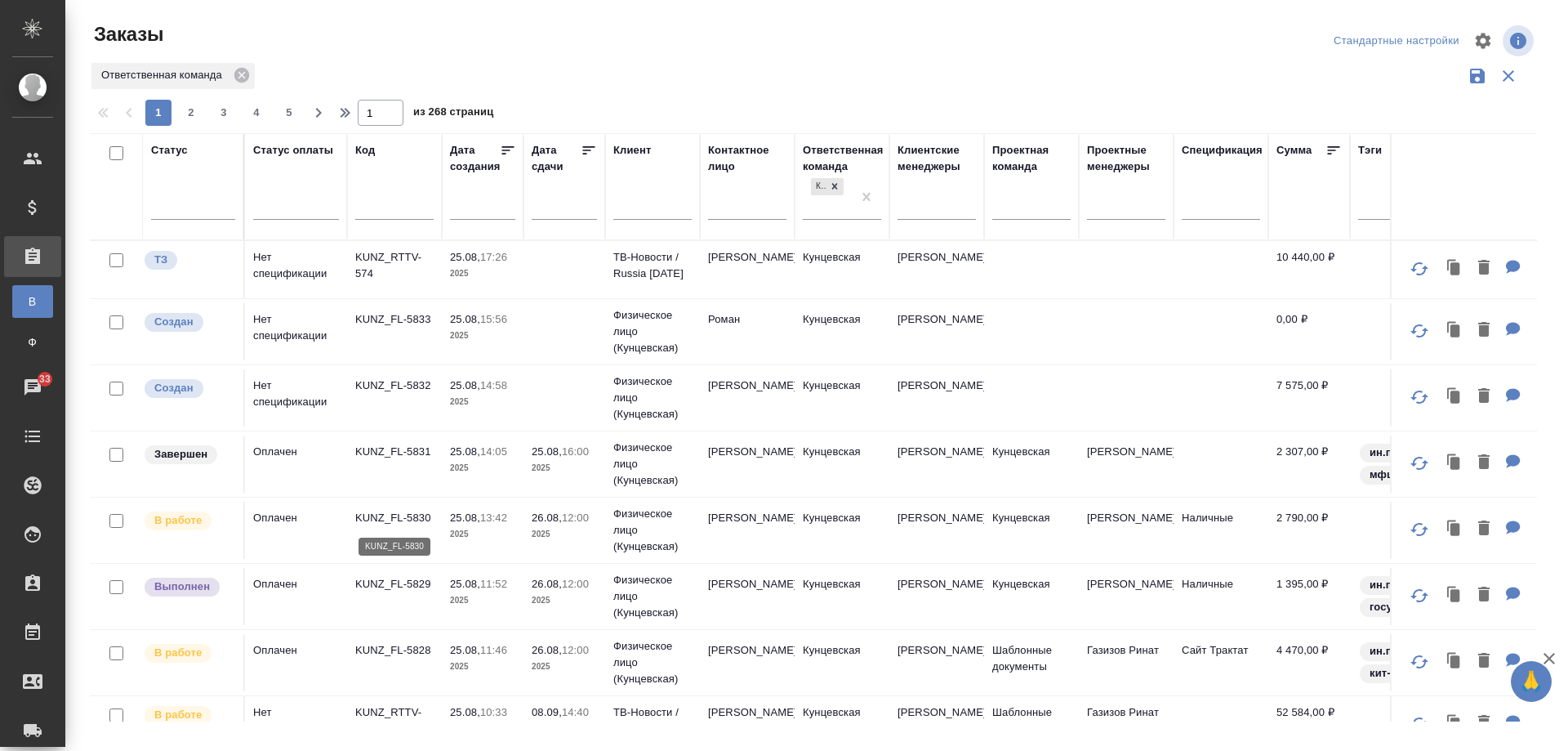
click at [424, 525] on p "KUNZ_FL-5830" at bounding box center [394, 518] width 78 height 16
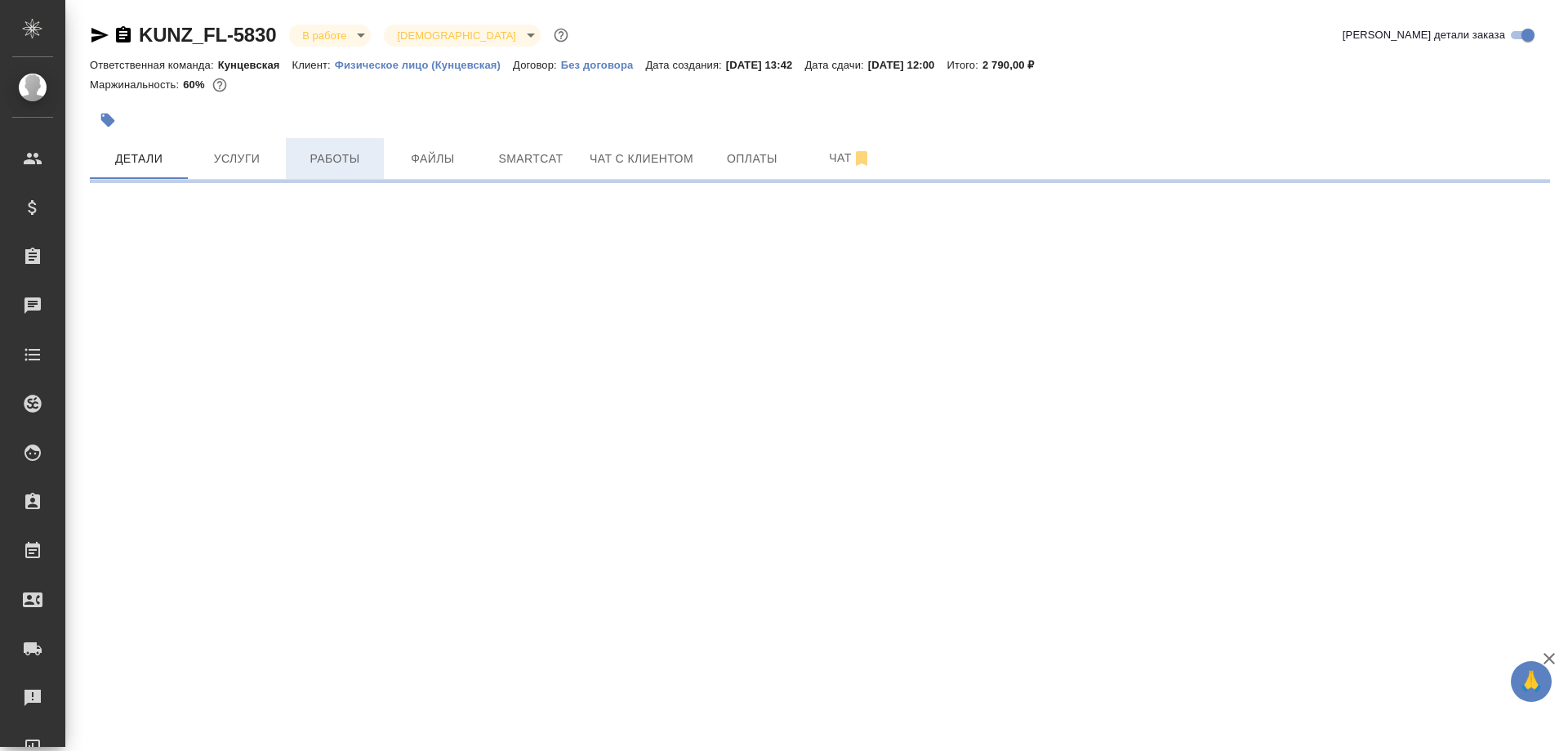
click at [333, 158] on span "Работы" at bounding box center [335, 159] width 78 height 20
select select "RU"
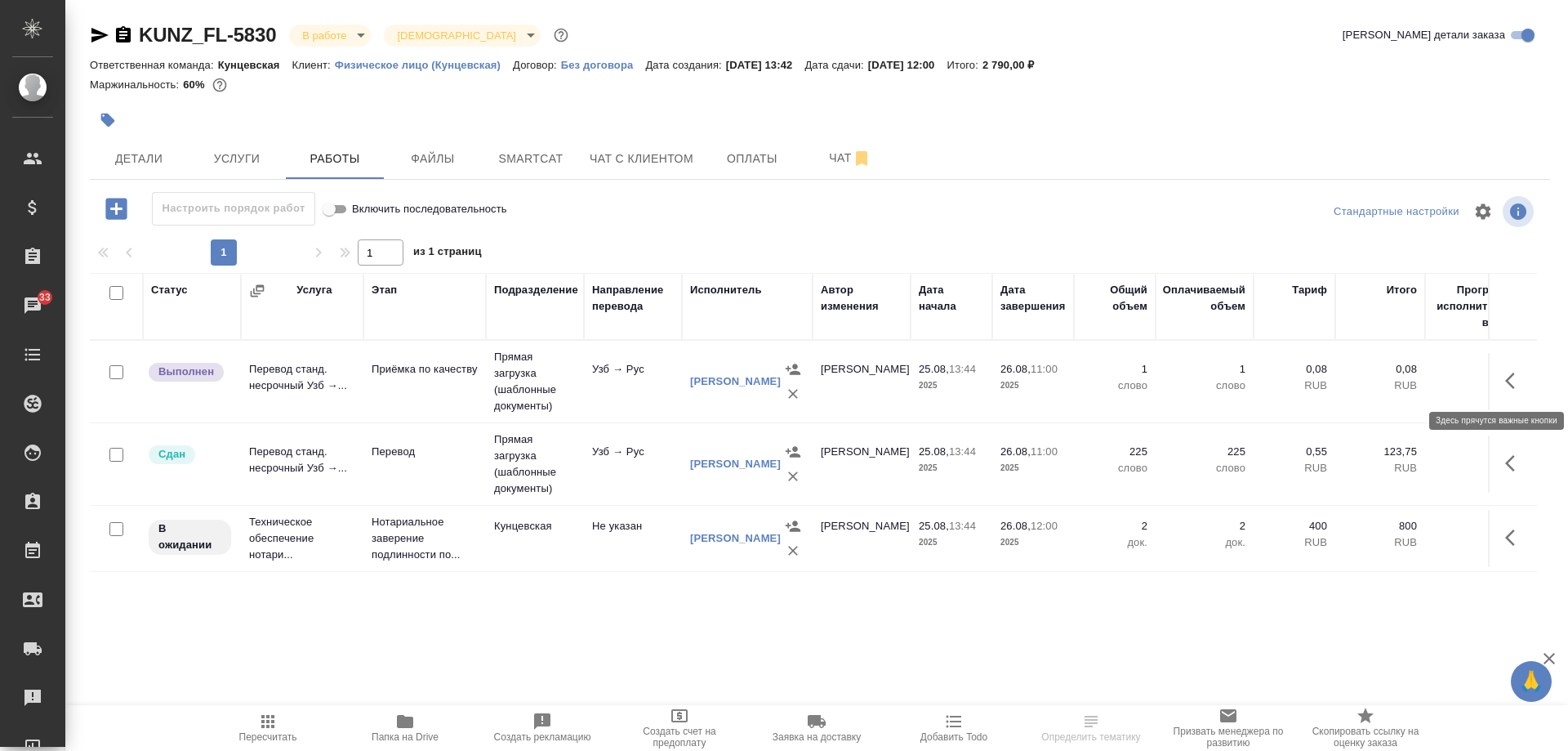
click at [1511, 380] on icon "button" at bounding box center [1514, 381] width 19 height 19
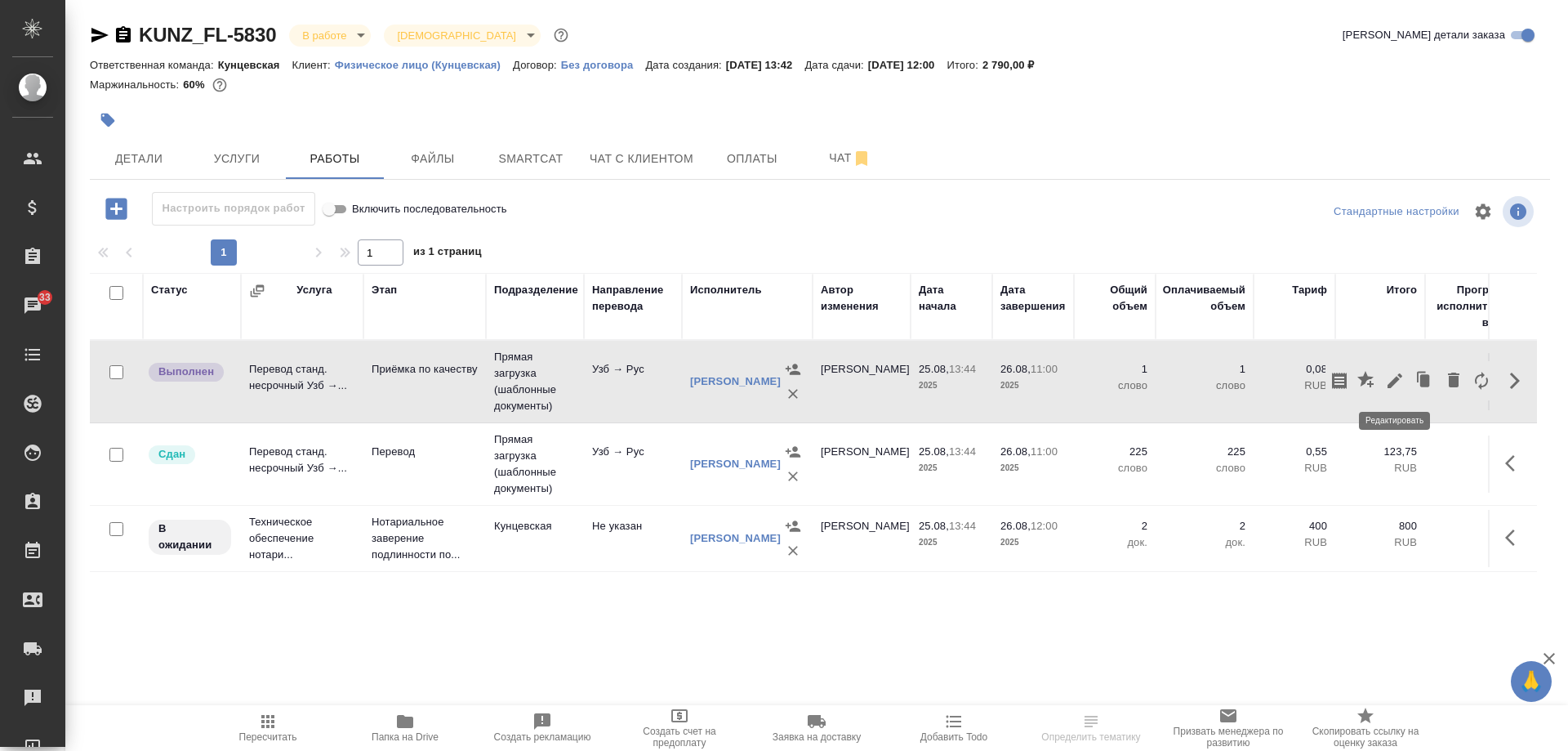
click at [1390, 386] on icon "button" at bounding box center [1395, 381] width 15 height 15
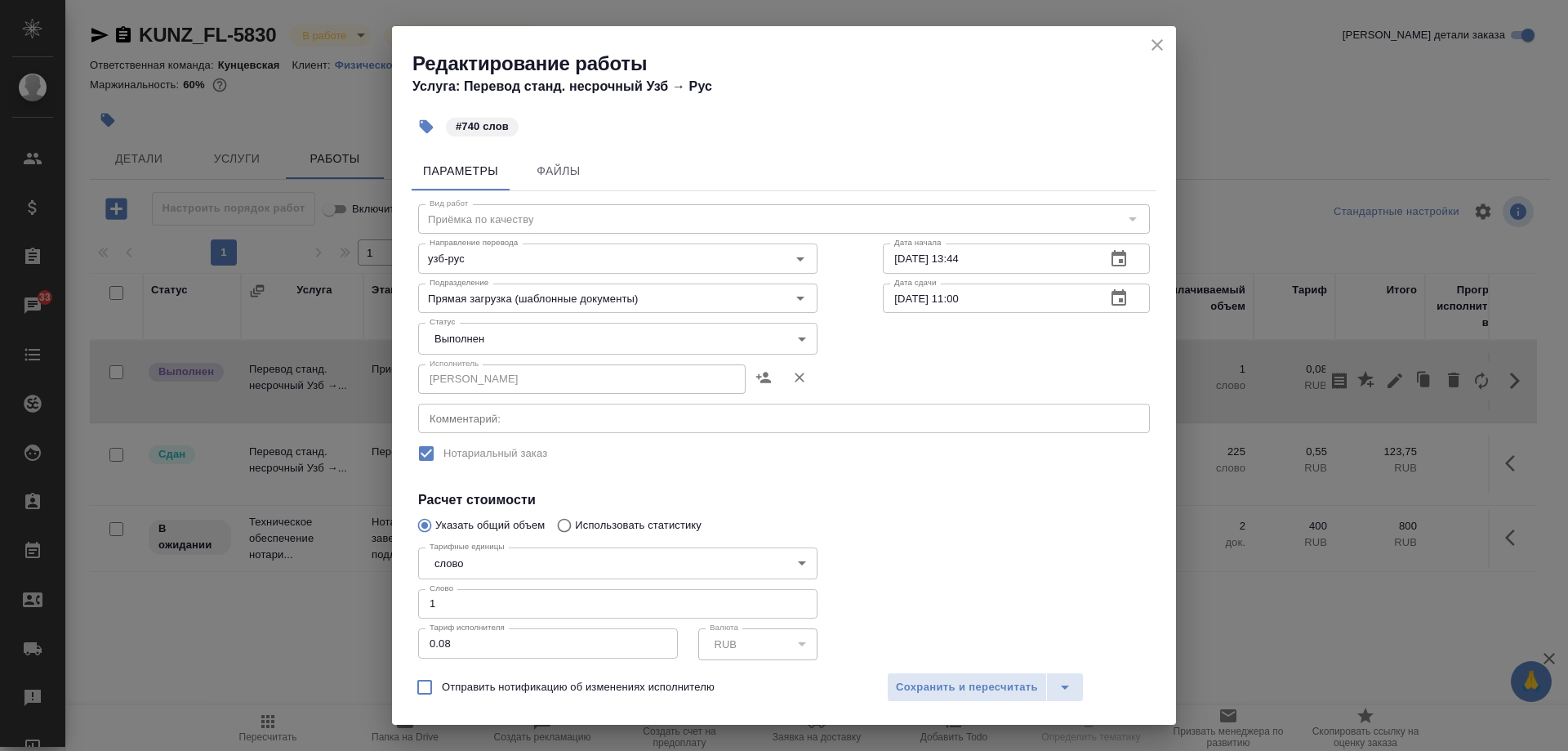
click at [487, 609] on input "1" at bounding box center [618, 604] width 400 height 29
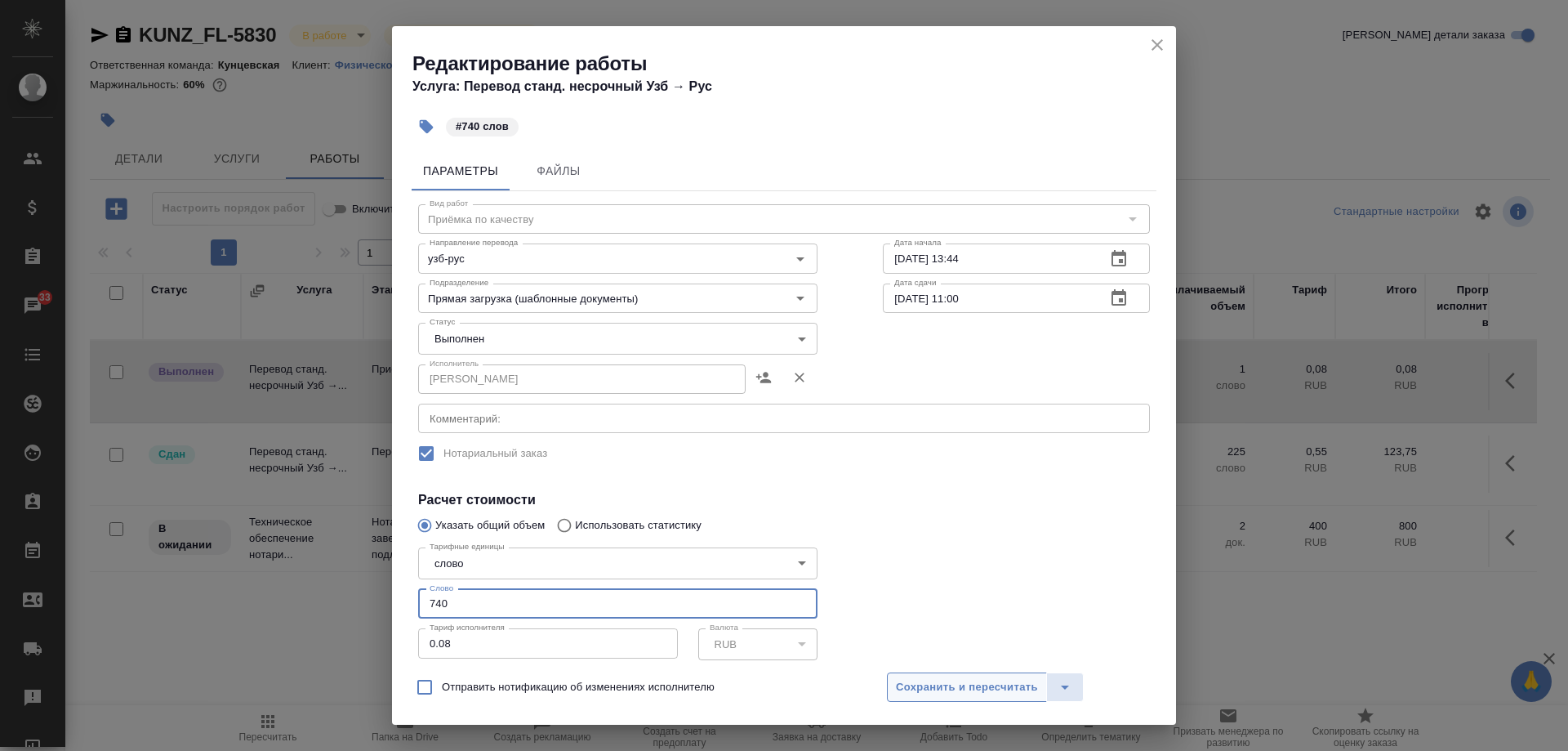
type input "740"
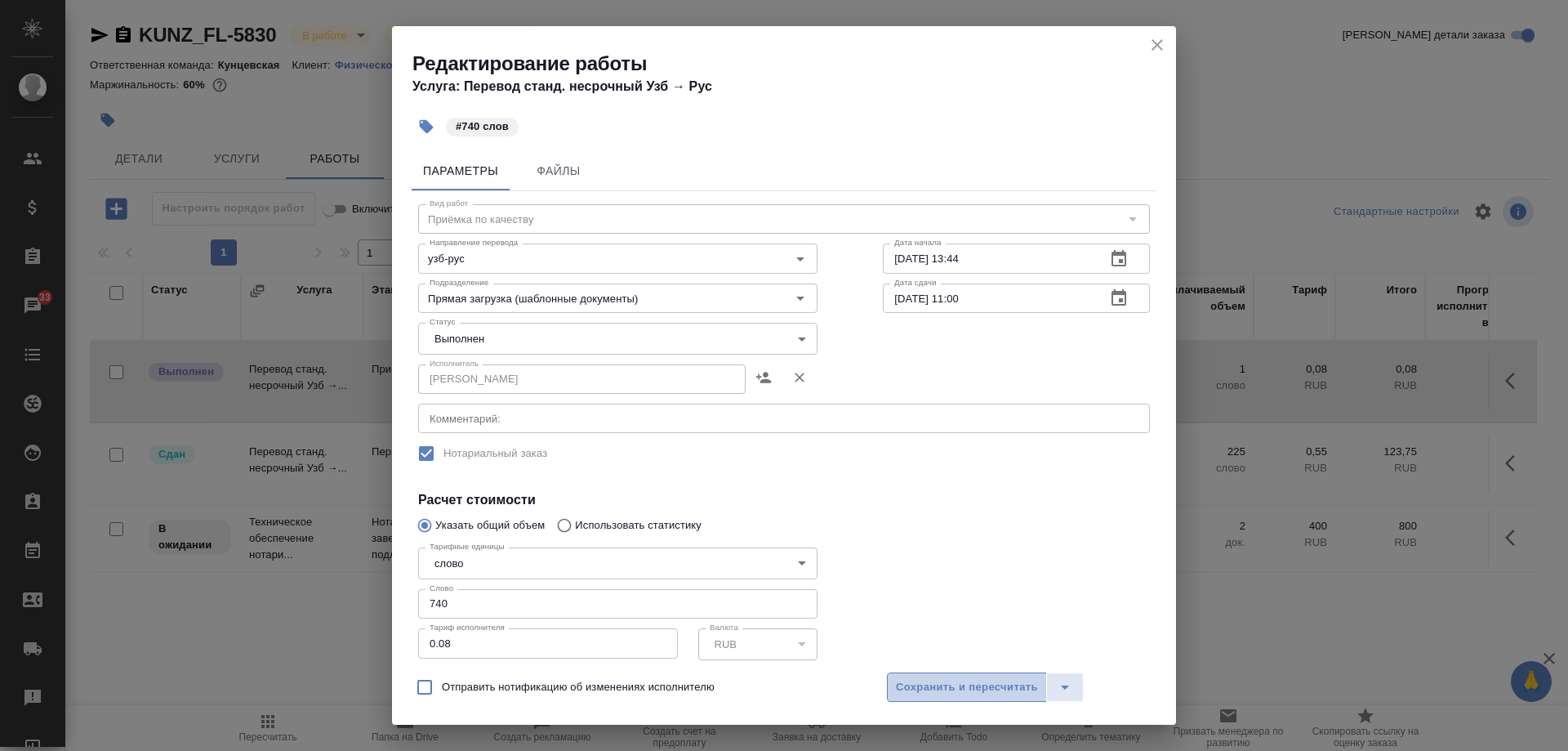
click at [985, 694] on span "Сохранить и пересчитать" at bounding box center [967, 687] width 142 height 19
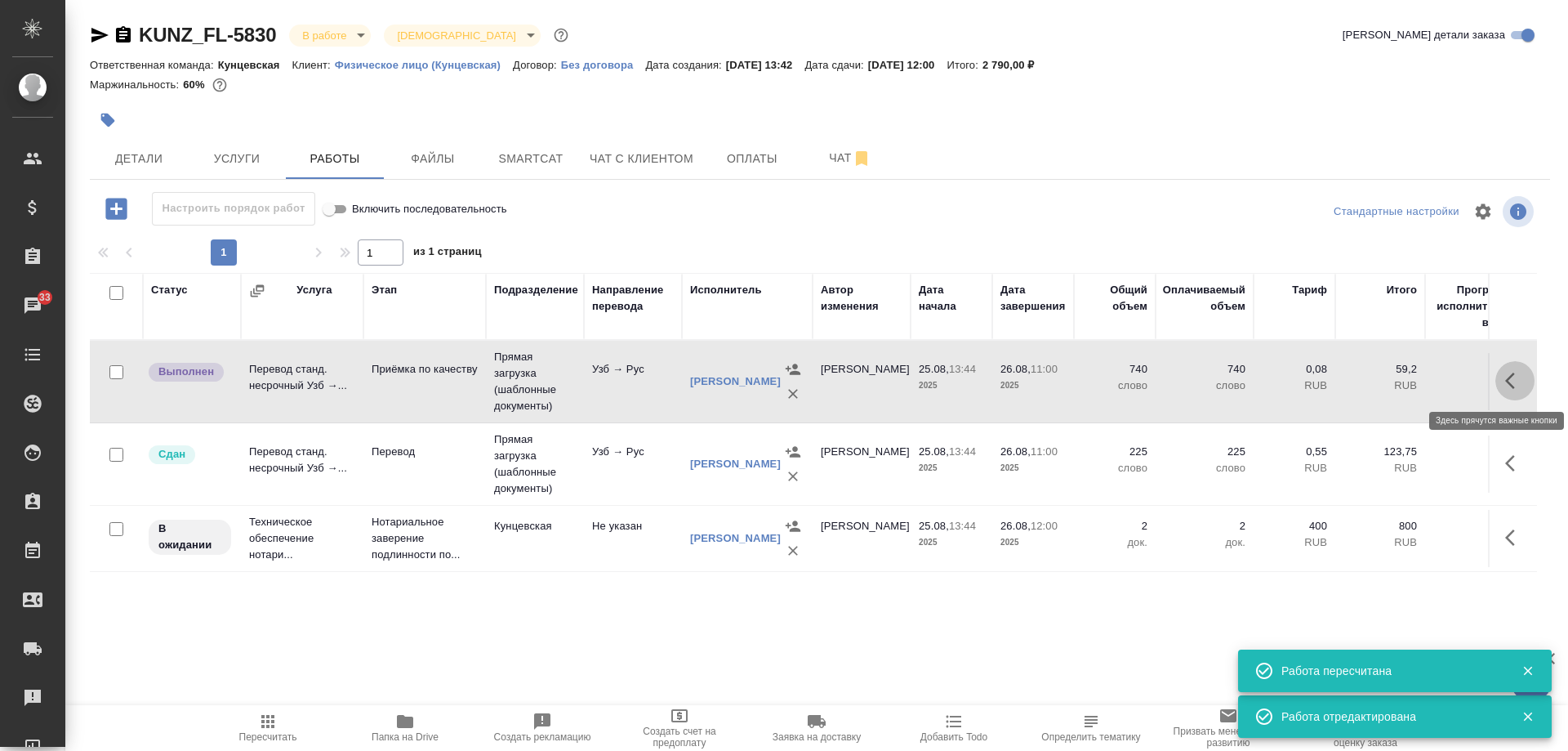
click at [1515, 363] on button "button" at bounding box center [1514, 381] width 39 height 39
click at [1405, 379] on button "button" at bounding box center [1395, 381] width 27 height 39
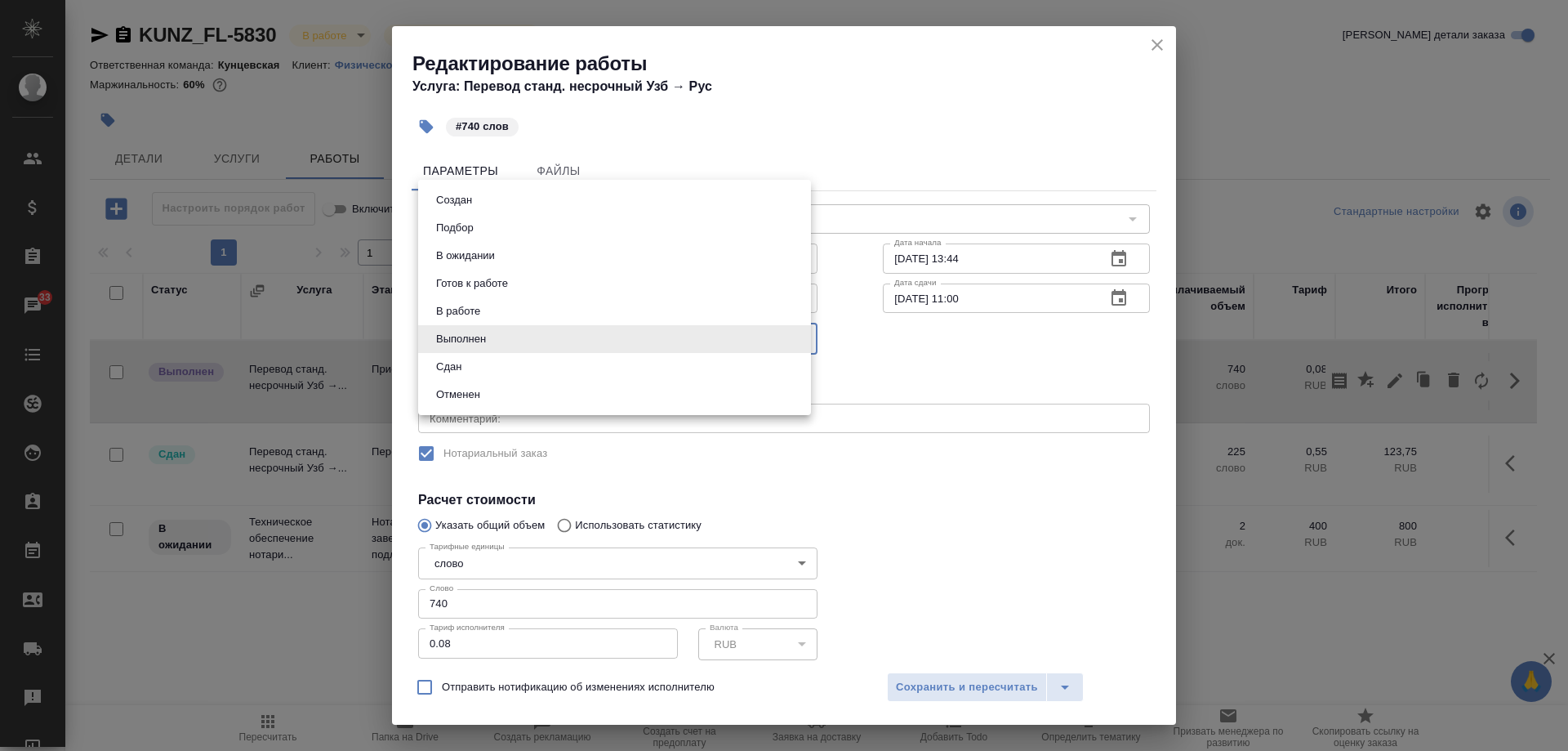
click at [571, 339] on body "🙏 .cls-1 fill:#fff; AWATERA Moskalets Alina Клиенты Спецификации Заказы 33 Чаты…" at bounding box center [784, 375] width 1568 height 751
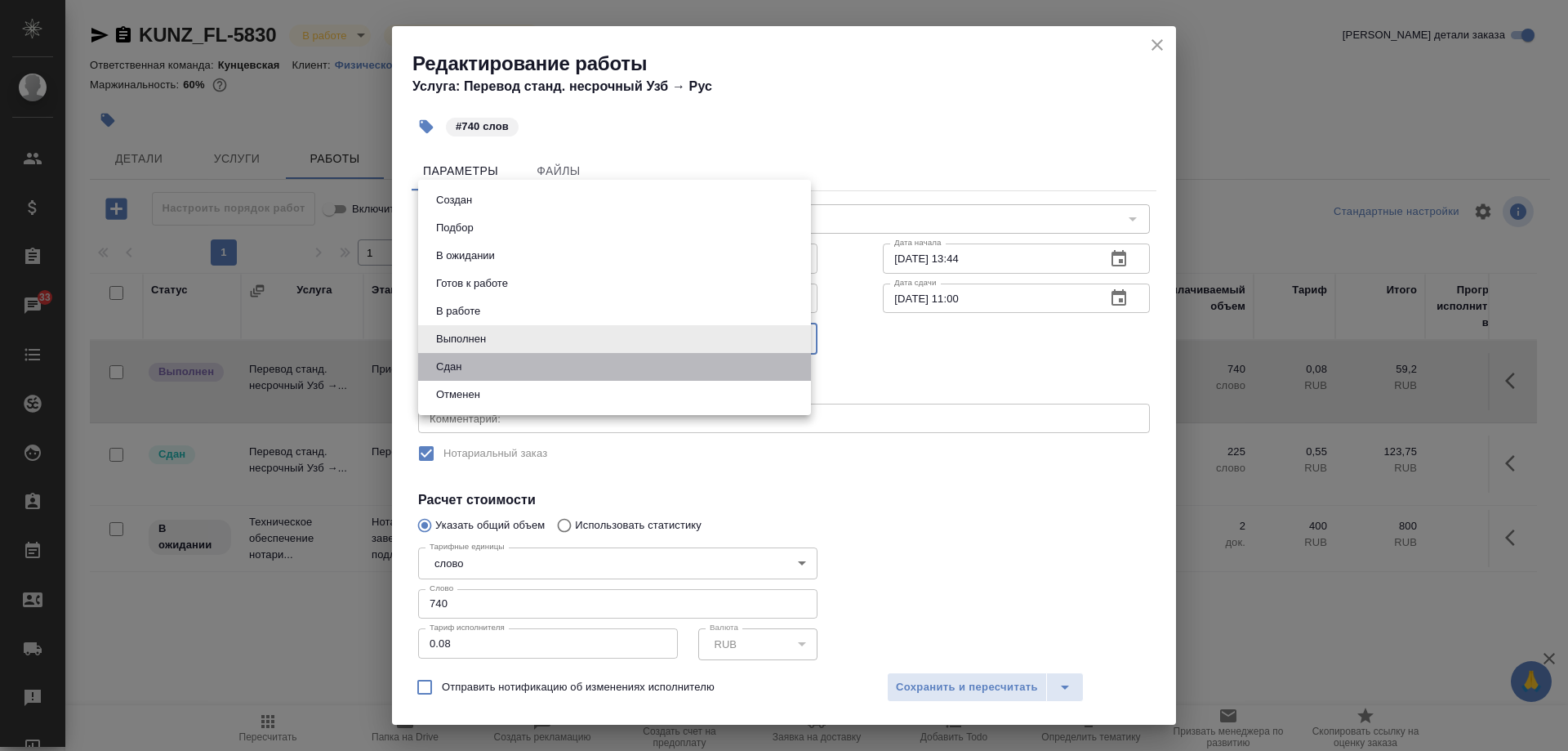
click at [553, 356] on li "Сдан" at bounding box center [614, 367] width 393 height 27
type input "closed"
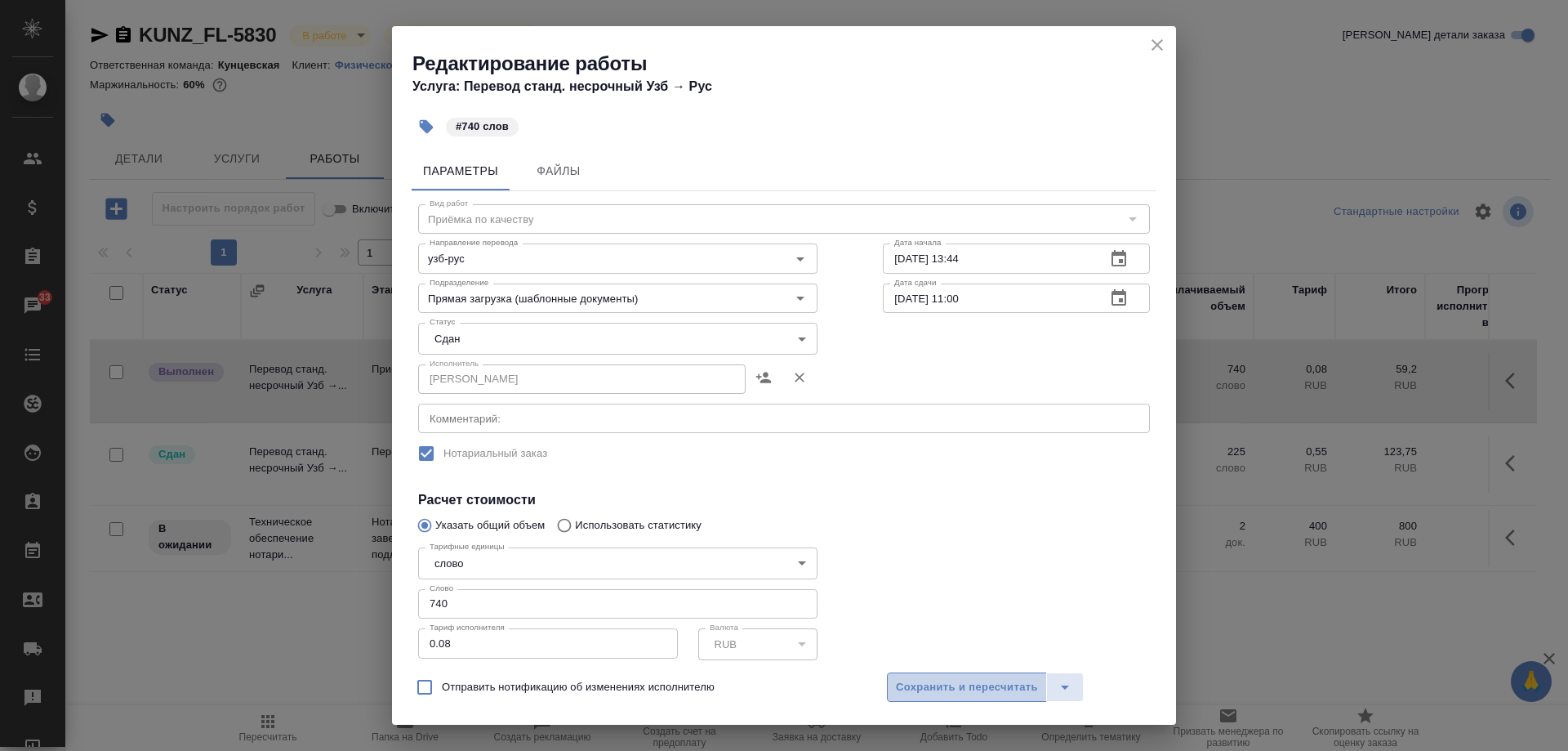
click at [934, 676] on button "Сохранить и пересчитать" at bounding box center [966, 687] width 160 height 29
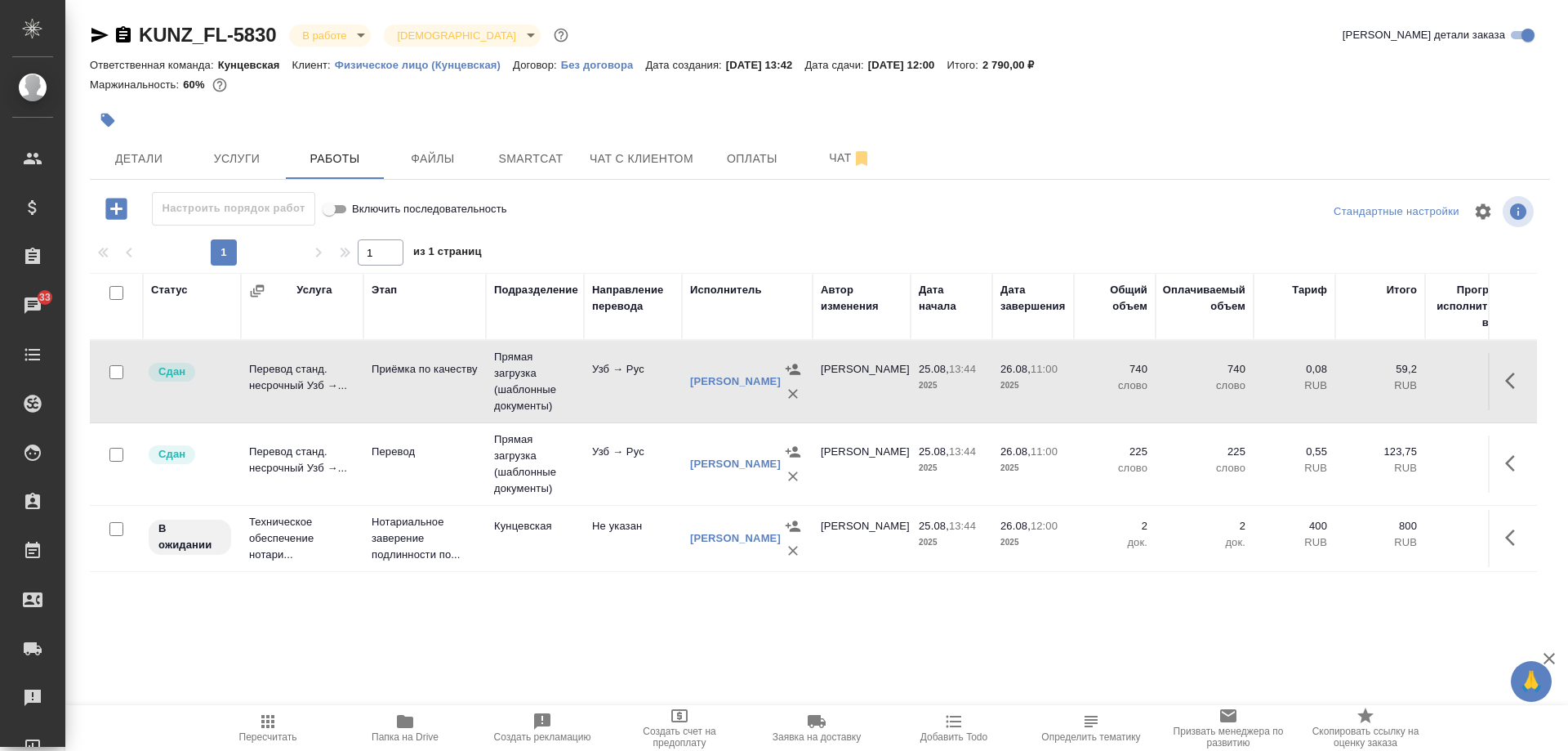
click at [323, 26] on body "🙏 .cls-1 fill:#fff; AWATERA Moskalets Alina Клиенты Спецификации Заказы 33 Чаты…" at bounding box center [784, 375] width 1568 height 751
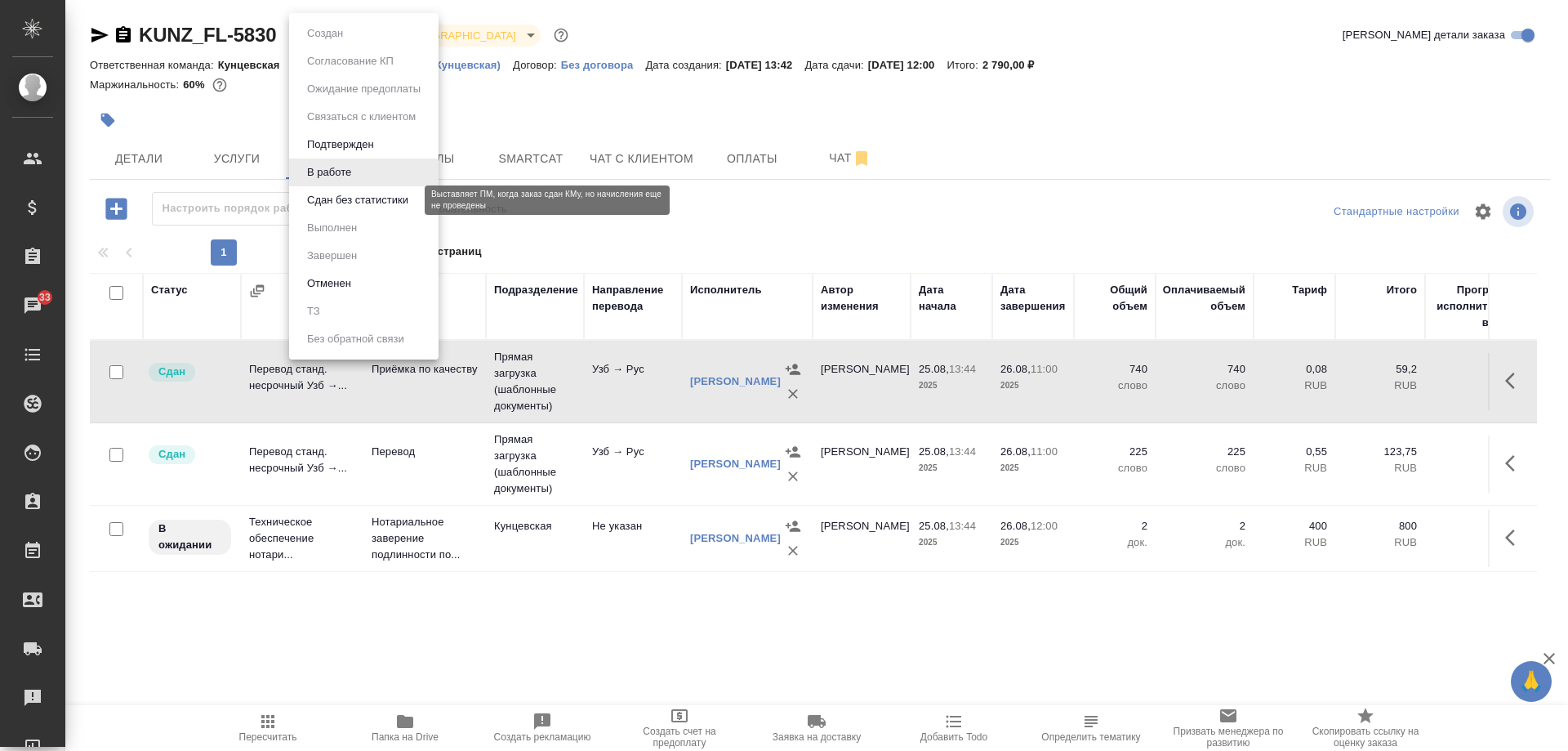
click at [346, 198] on button "Сдан без статистики" at bounding box center [358, 201] width 111 height 18
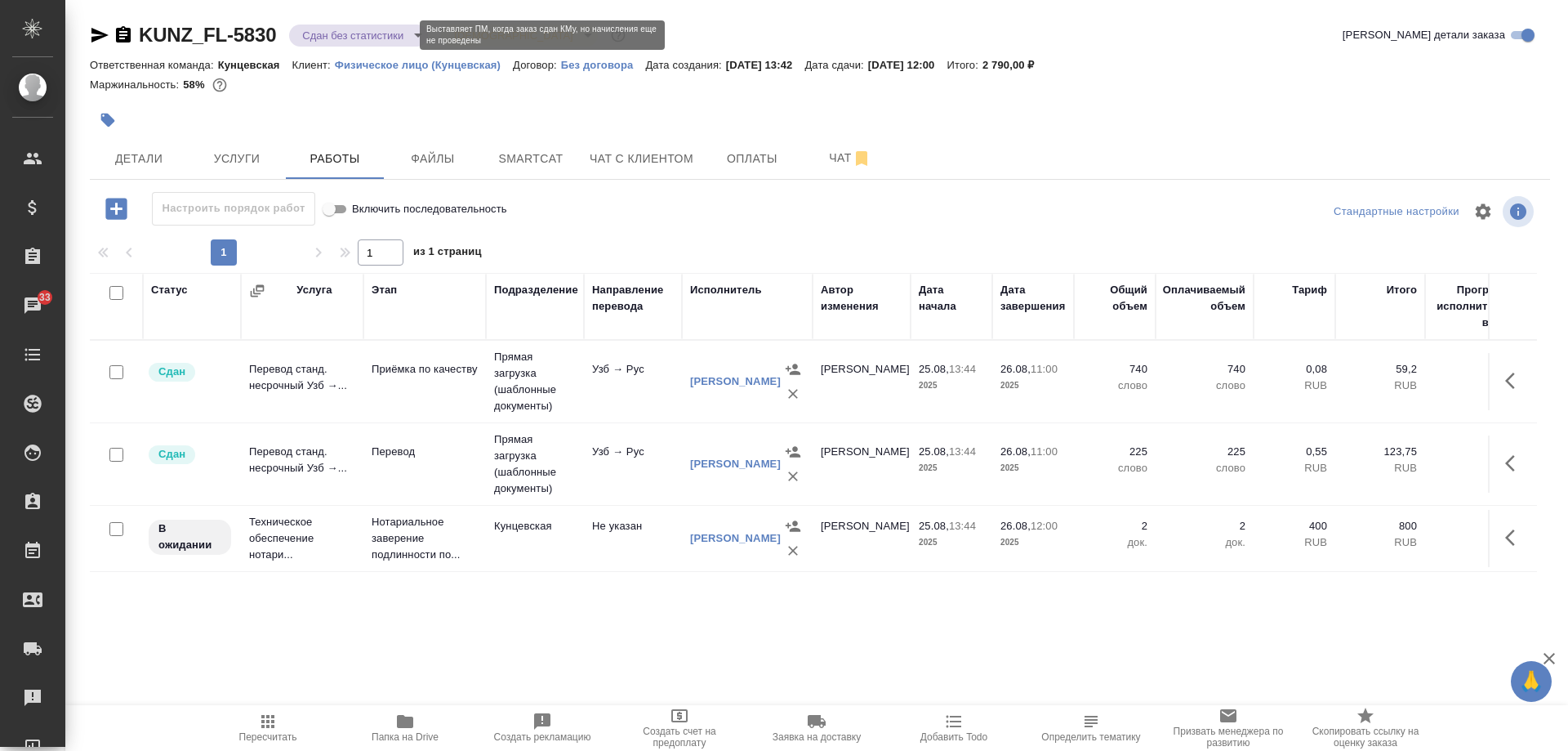
click at [320, 40] on body "🙏 .cls-1 fill:#fff; AWATERA Moskalets Alina Клиенты Спецификации Заказы 33 Чаты…" at bounding box center [784, 375] width 1568 height 751
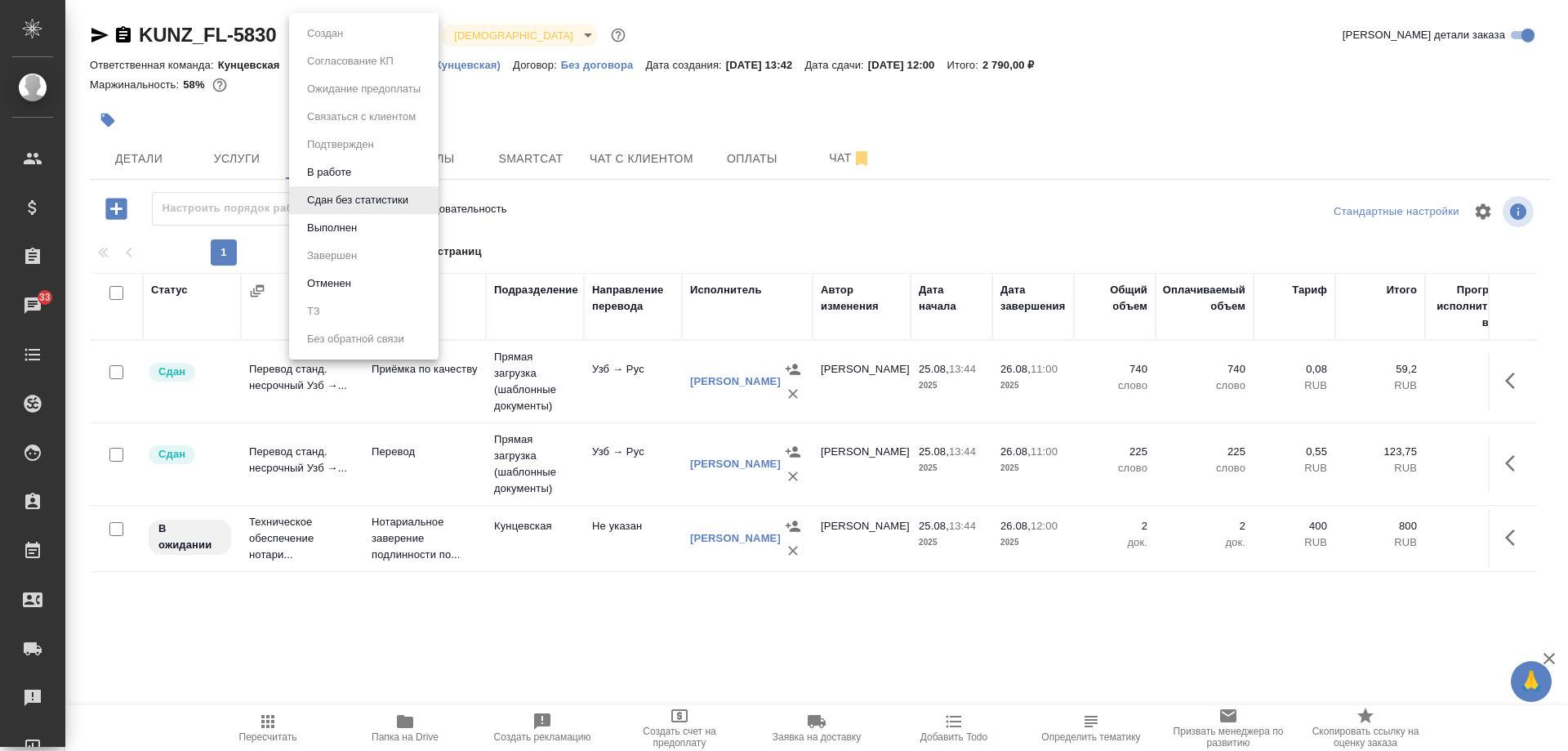
click at [566, 114] on div at bounding box center [784, 375] width 1568 height 751
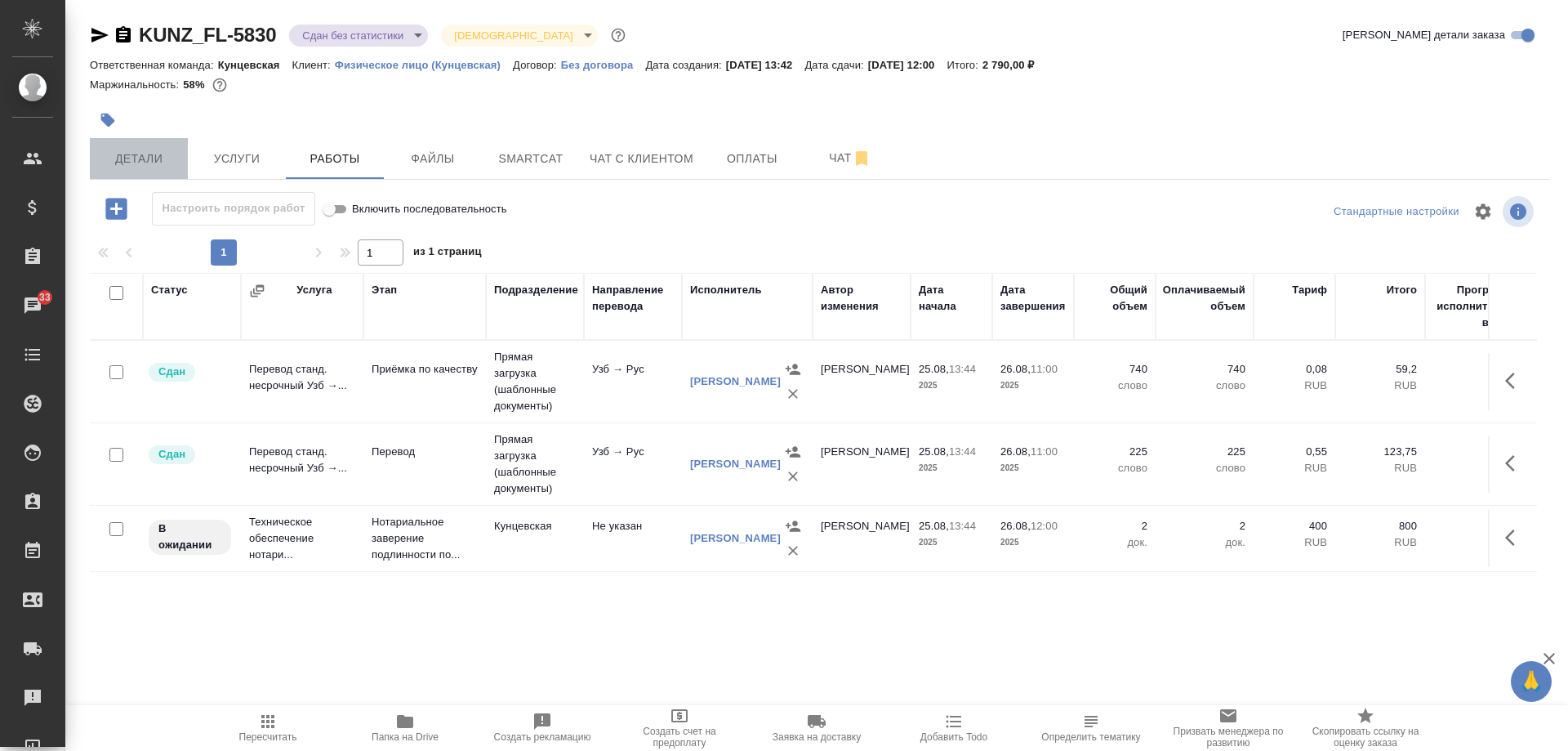
click at [126, 161] on span "Детали" at bounding box center [139, 159] width 78 height 20
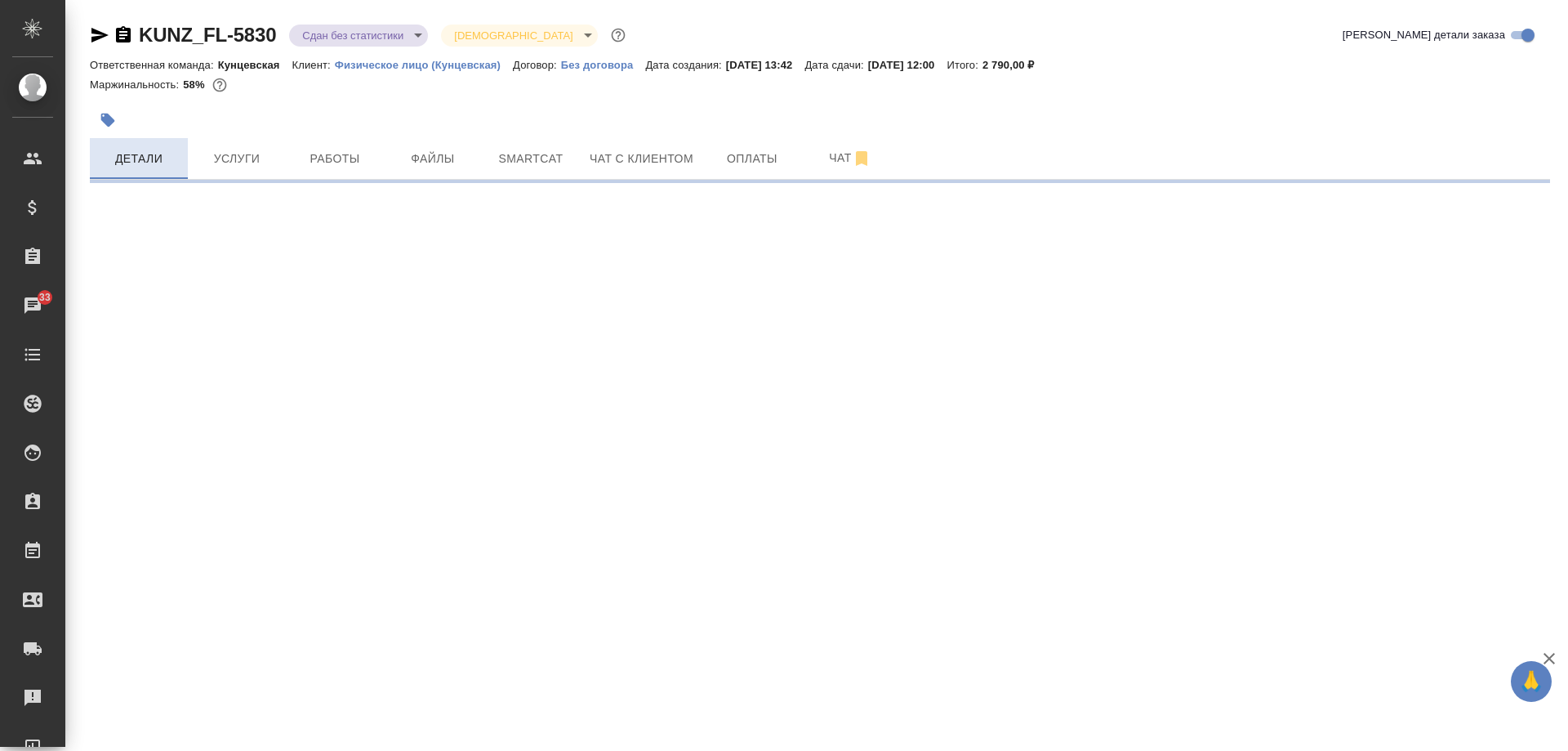
select select "RU"
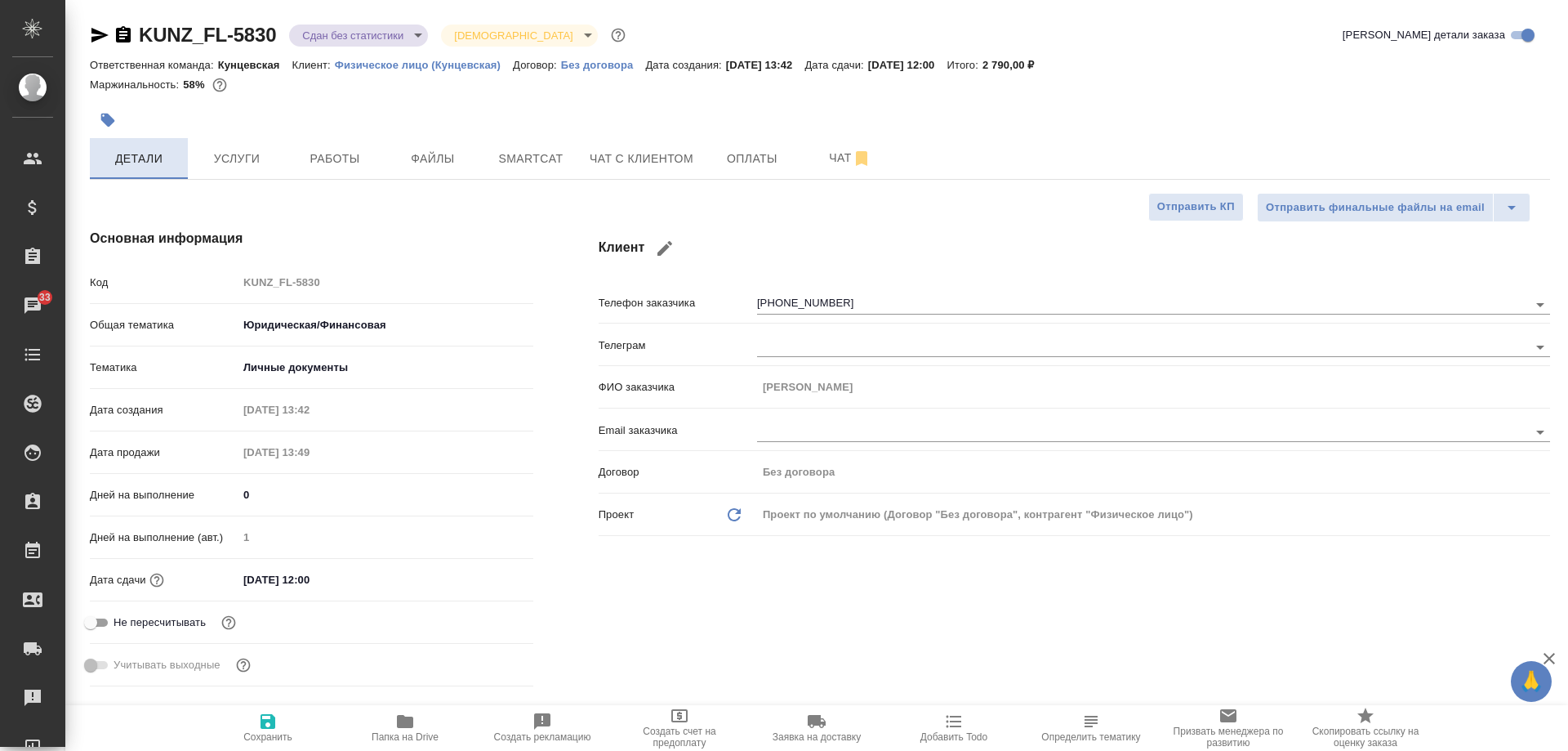
type textarea "x"
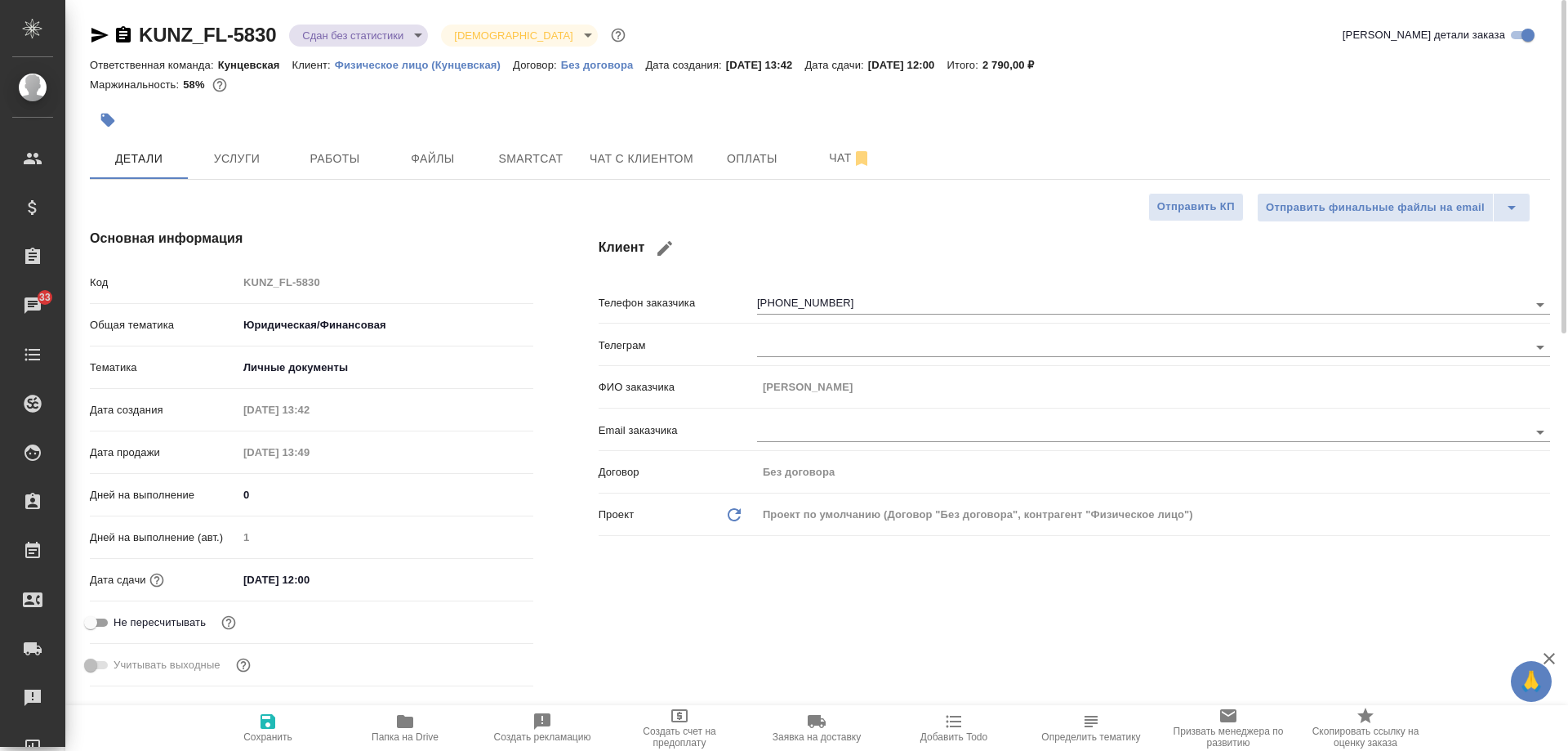
type textarea "x"
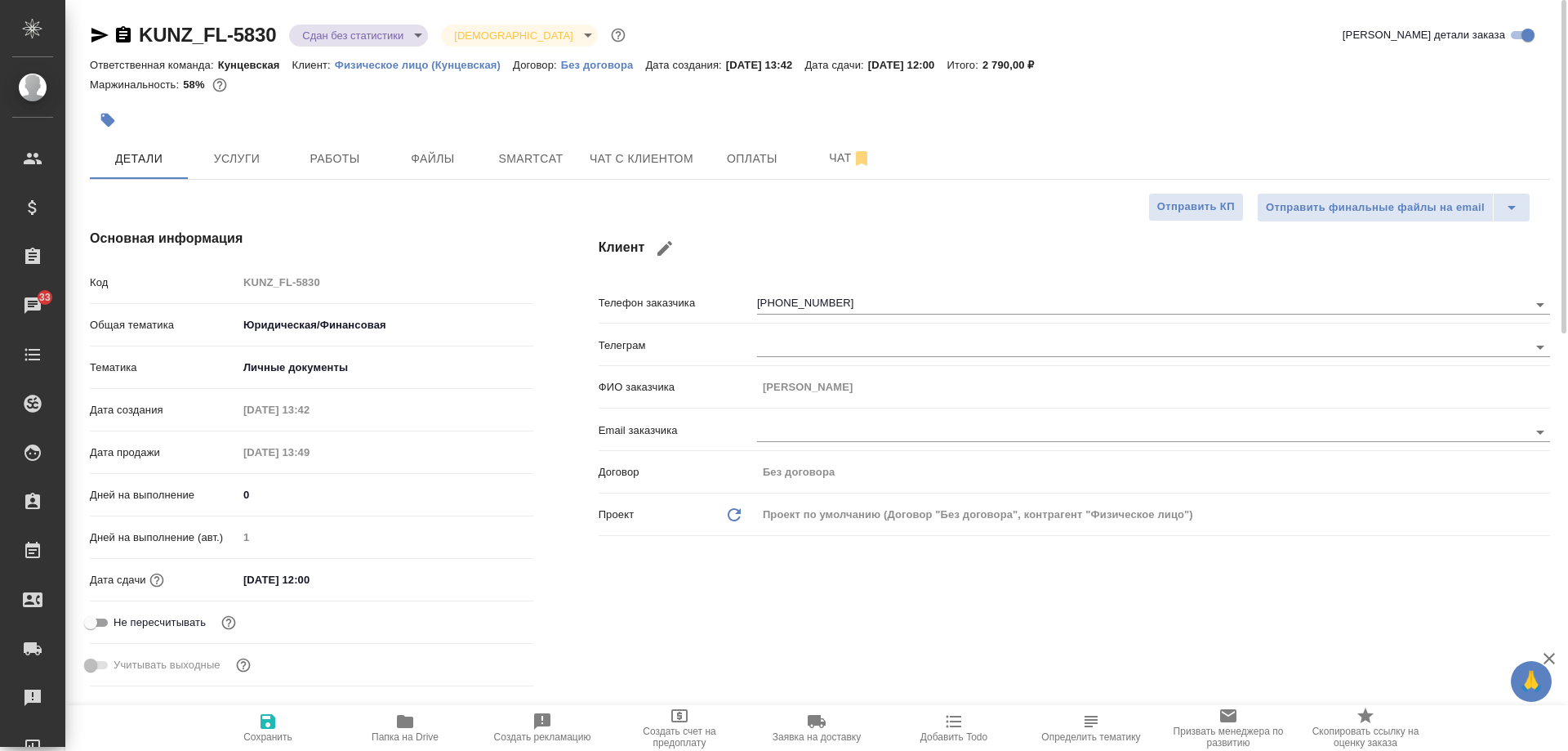
type textarea "x"
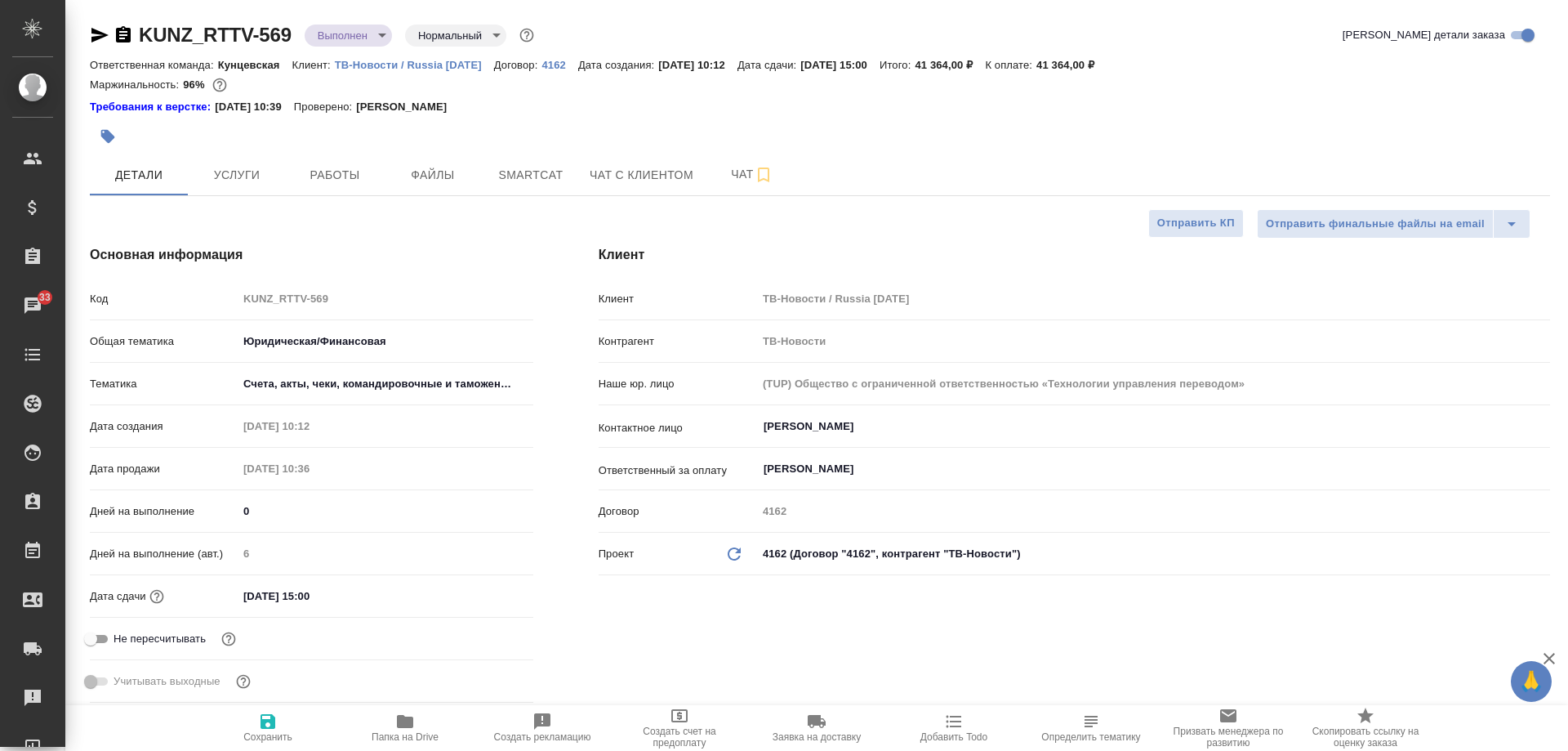
select select "RU"
click at [745, 103] on div "Требования к верстке: [DATE] 10:39 Проверено: [PERSON_NAME]" at bounding box center [819, 107] width 1460 height 16
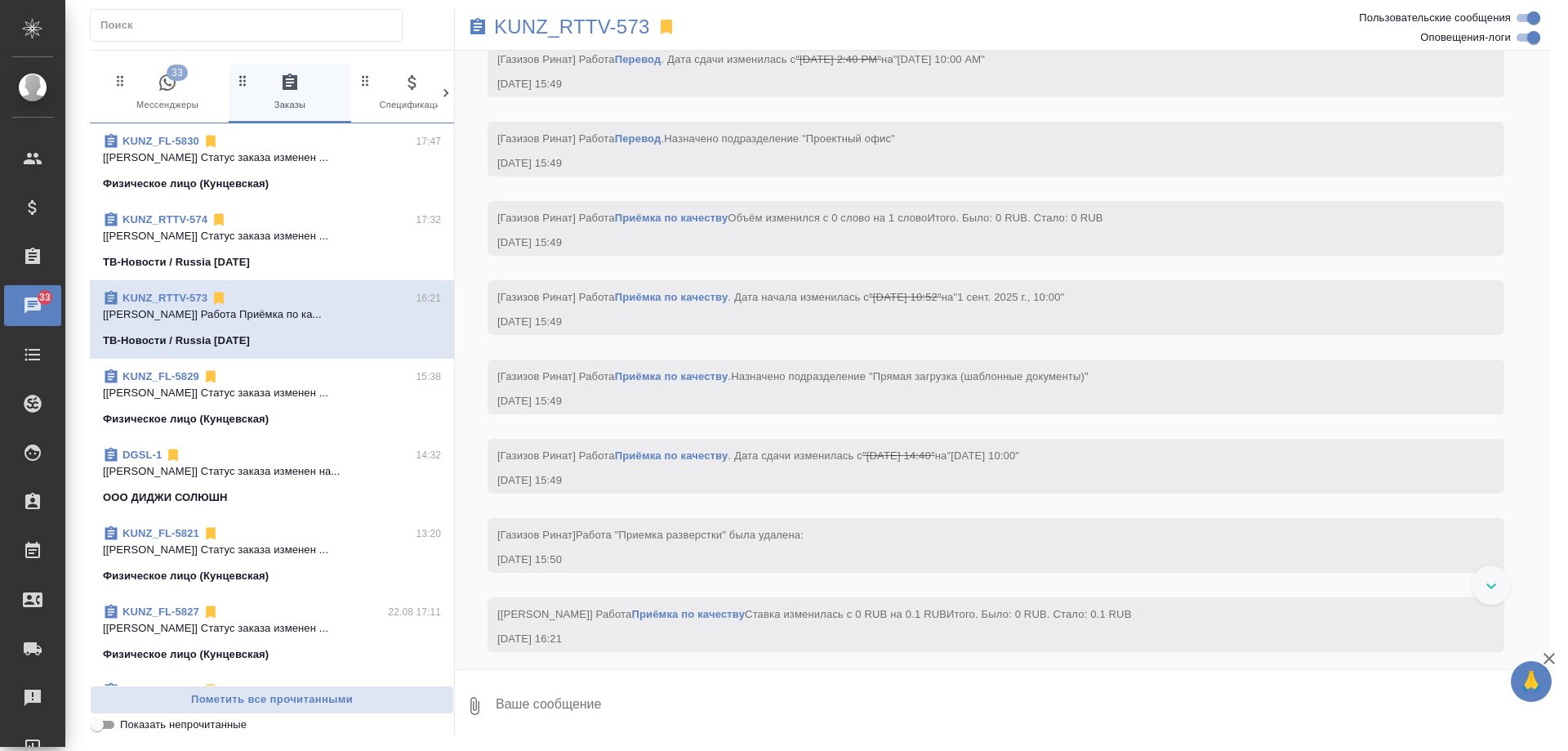
scroll to position [2210, 0]
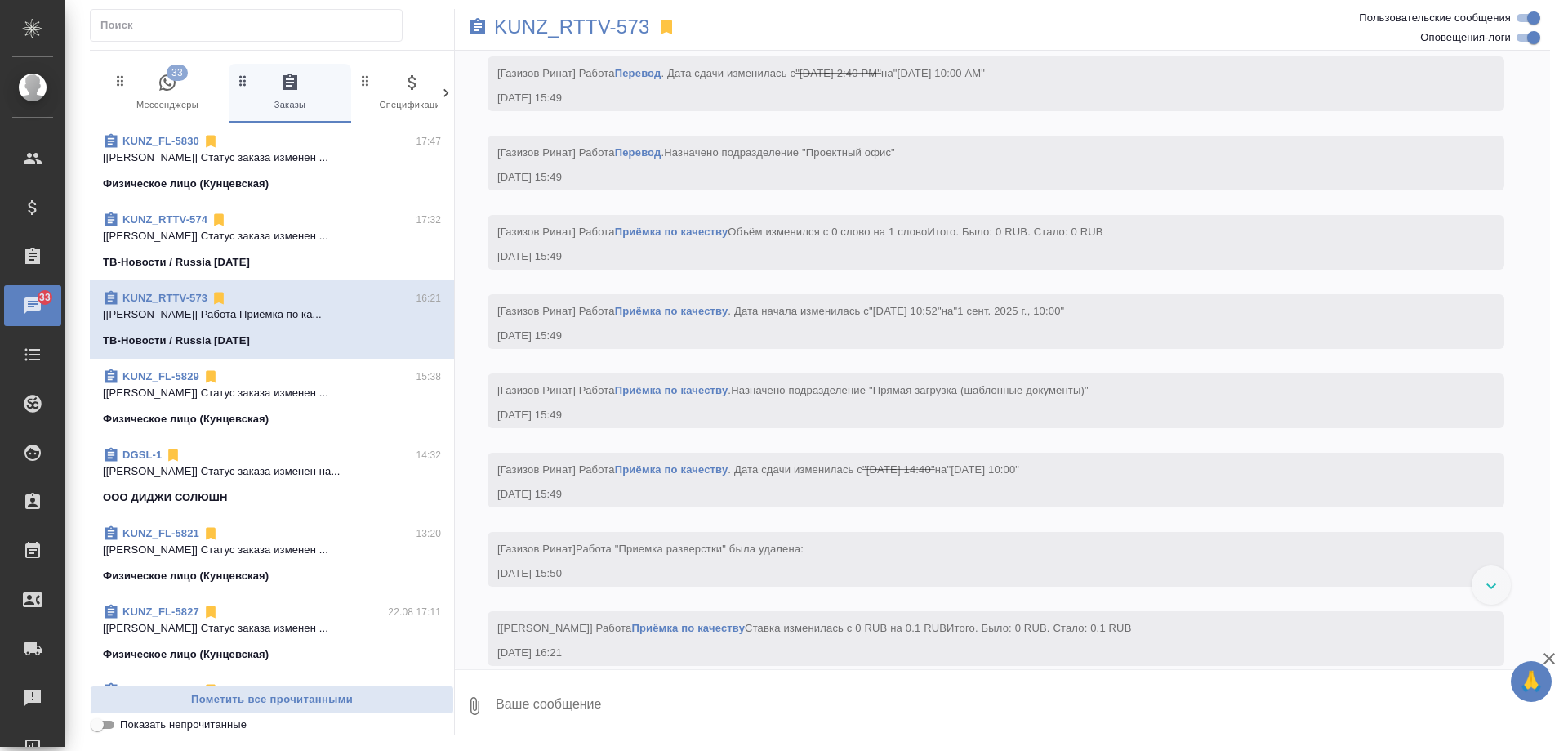
click at [333, 264] on div "ТВ-Новости / Russia Today" at bounding box center [272, 262] width 338 height 16
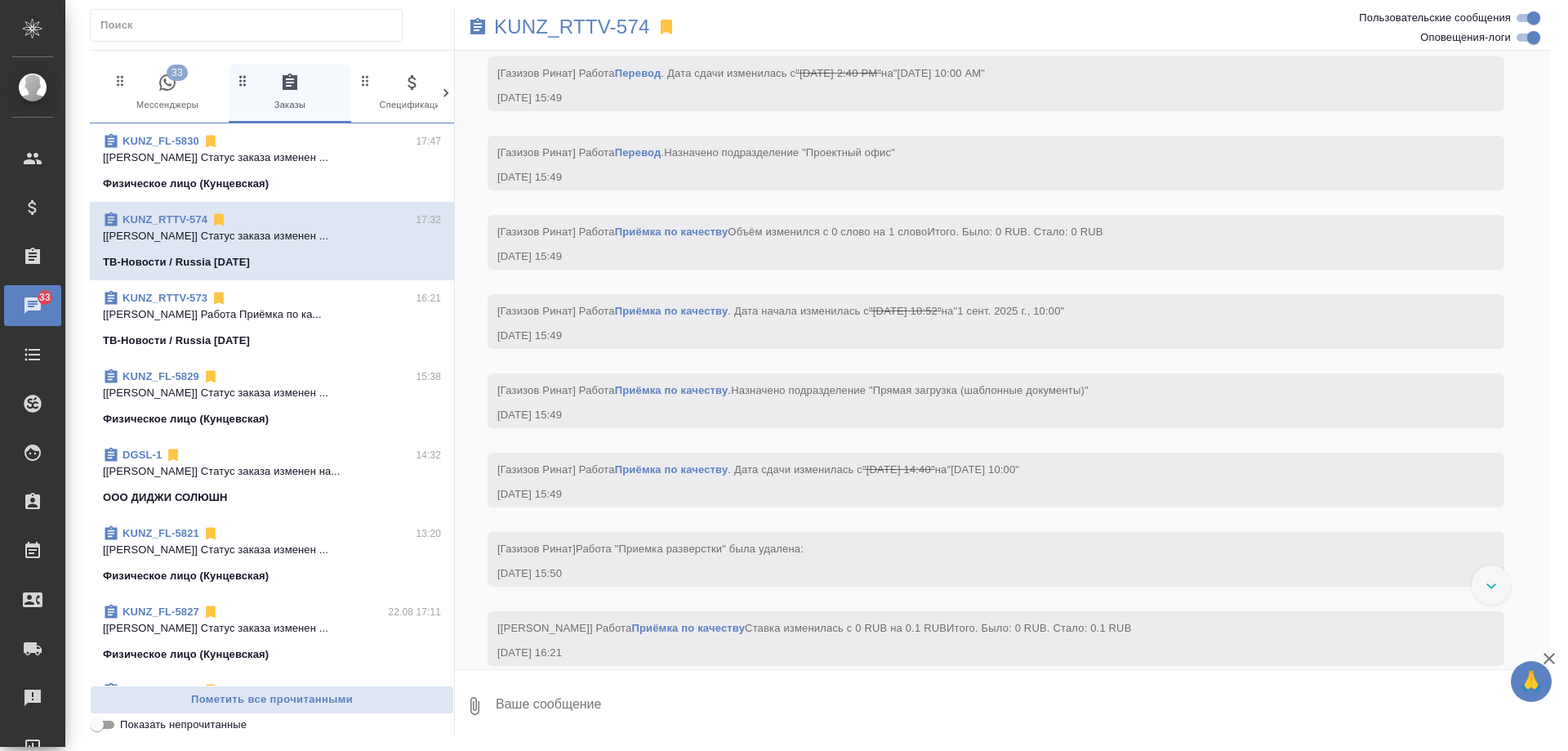
scroll to position [0, 0]
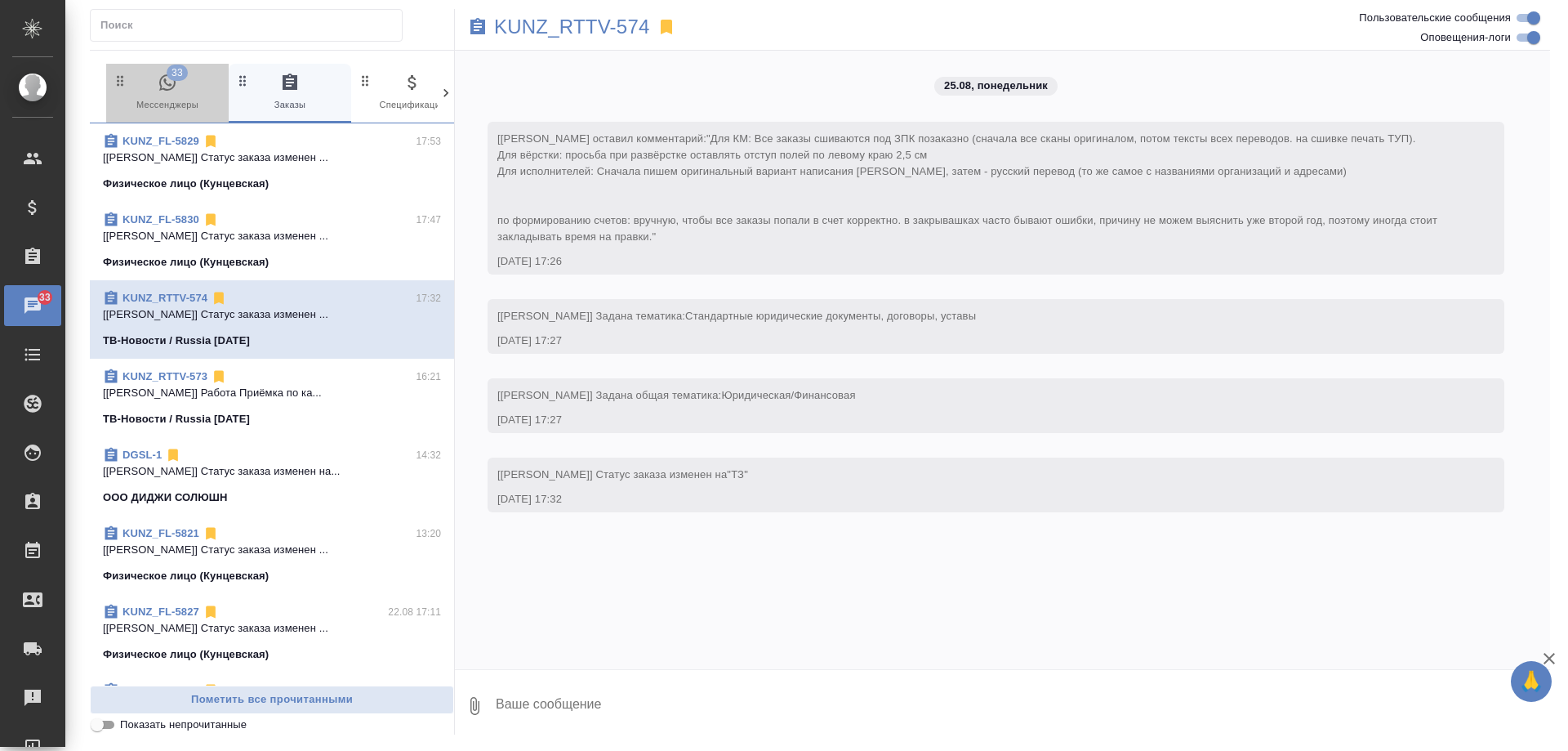
click at [187, 80] on span "33 Мессенджеры" at bounding box center [168, 93] width 109 height 40
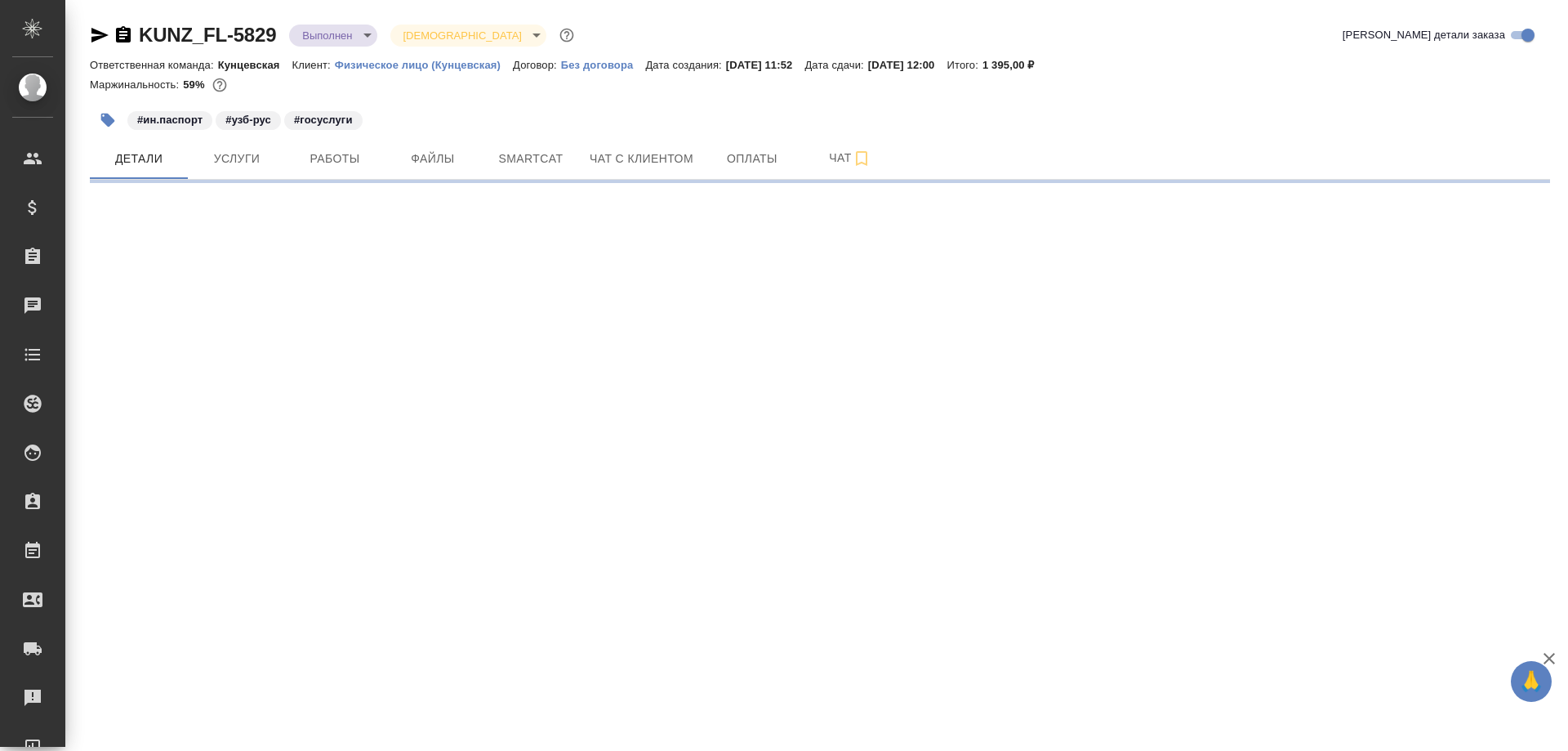
click at [363, 39] on body "🙏 .cls-1 fill:#fff; AWATERA [PERSON_NAME] Спецификации Заказы Чаты Todo Проекты…" at bounding box center [784, 375] width 1568 height 751
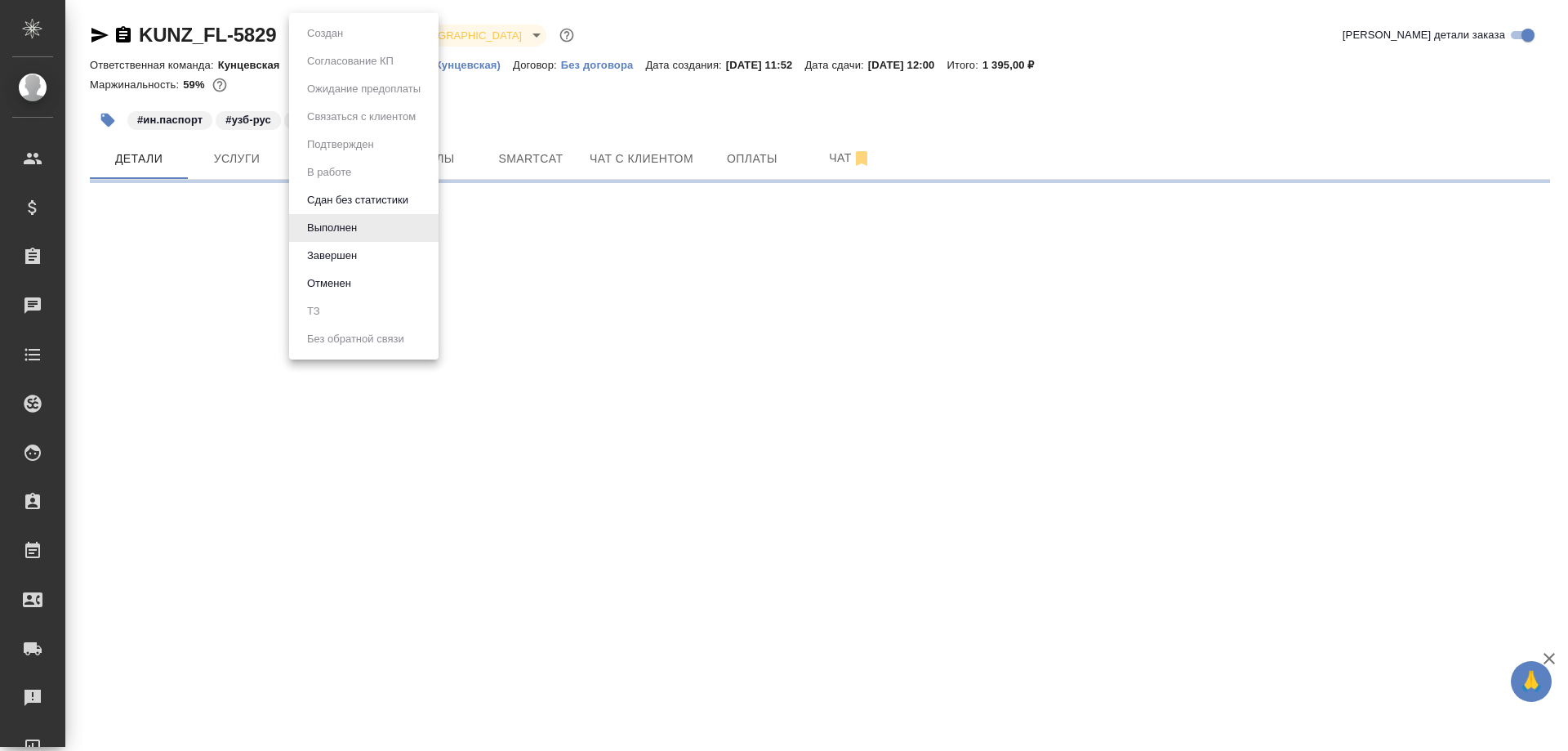
click at [362, 247] on button "Завершен" at bounding box center [331, 256] width 59 height 18
select select "RU"
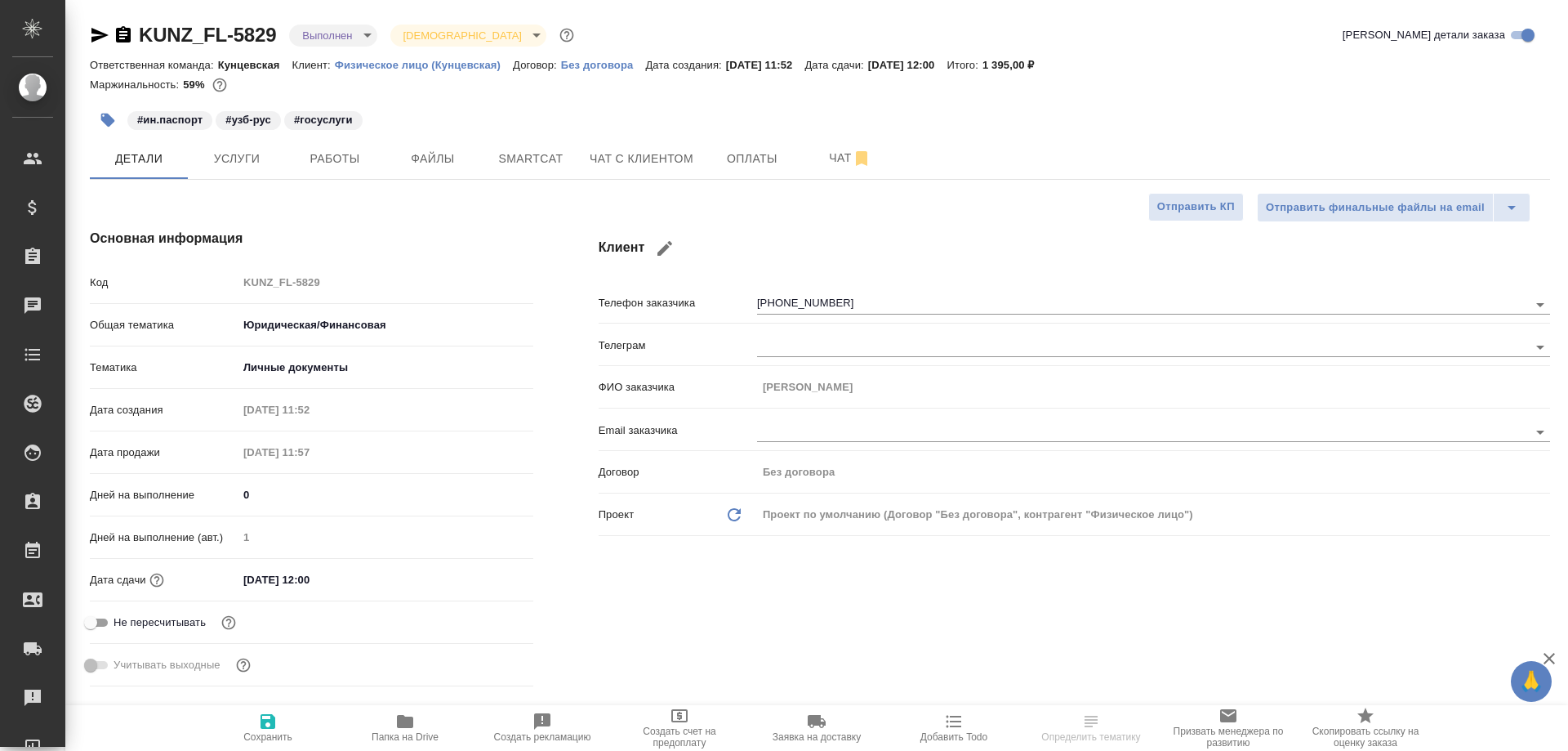
type textarea "x"
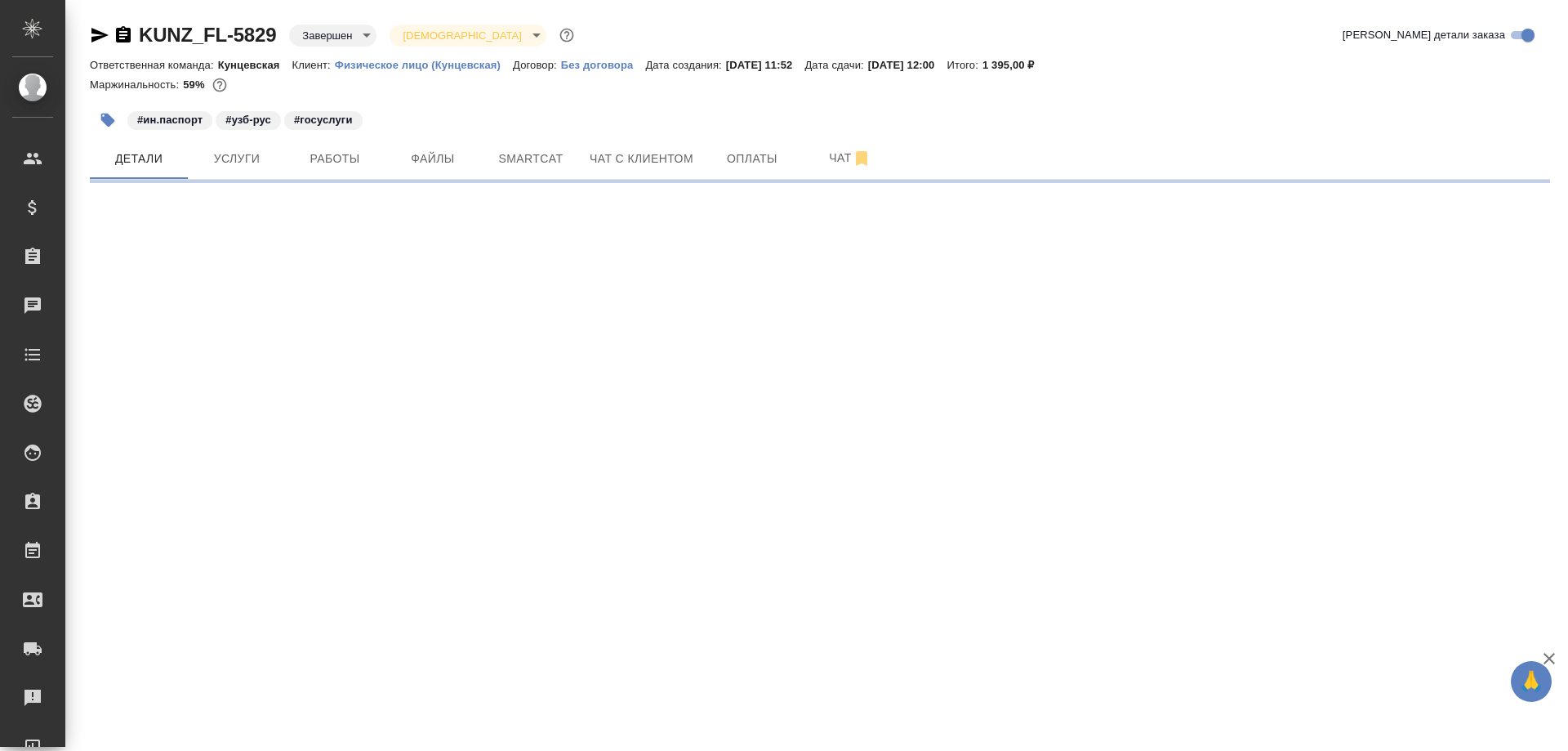
select select "RU"
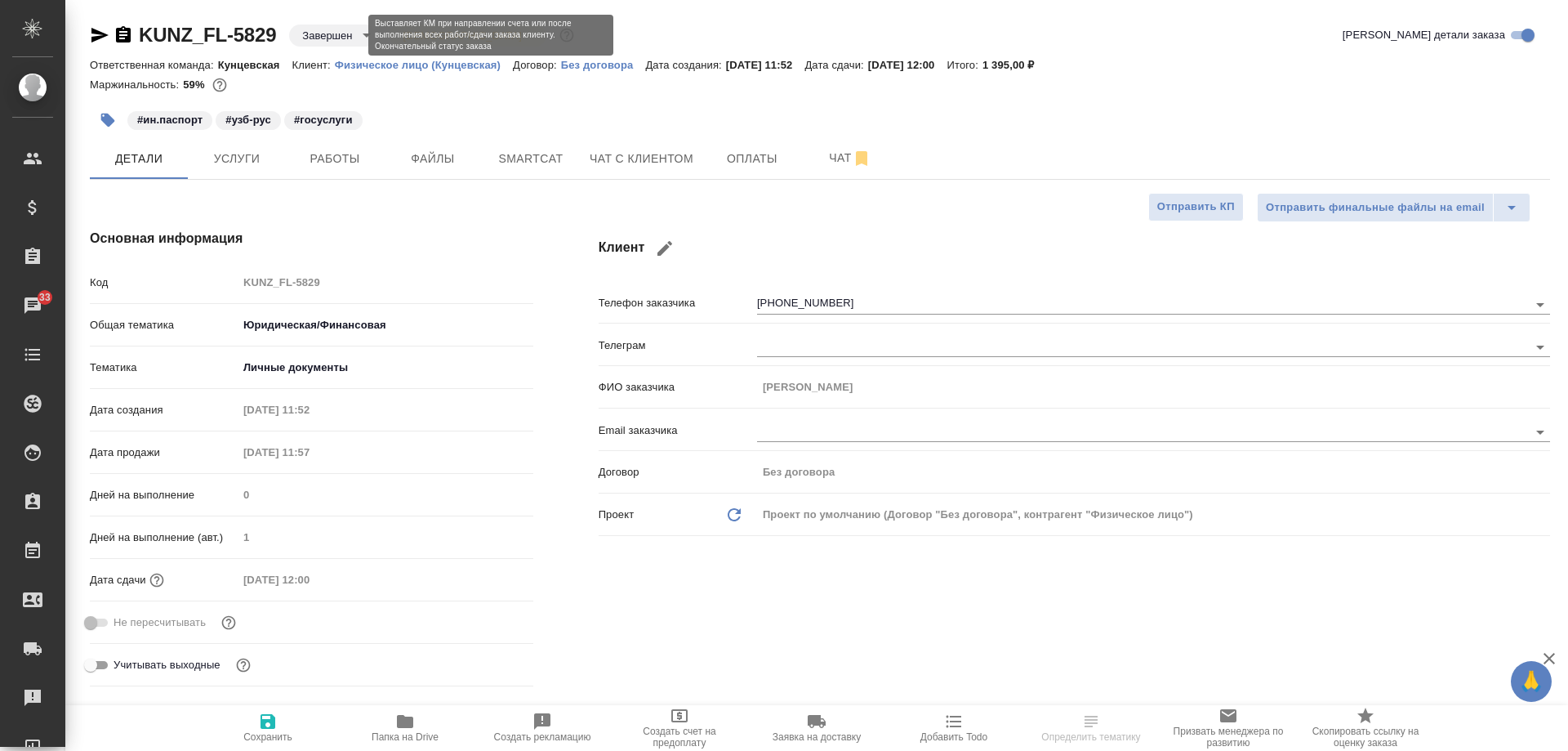
type textarea "x"
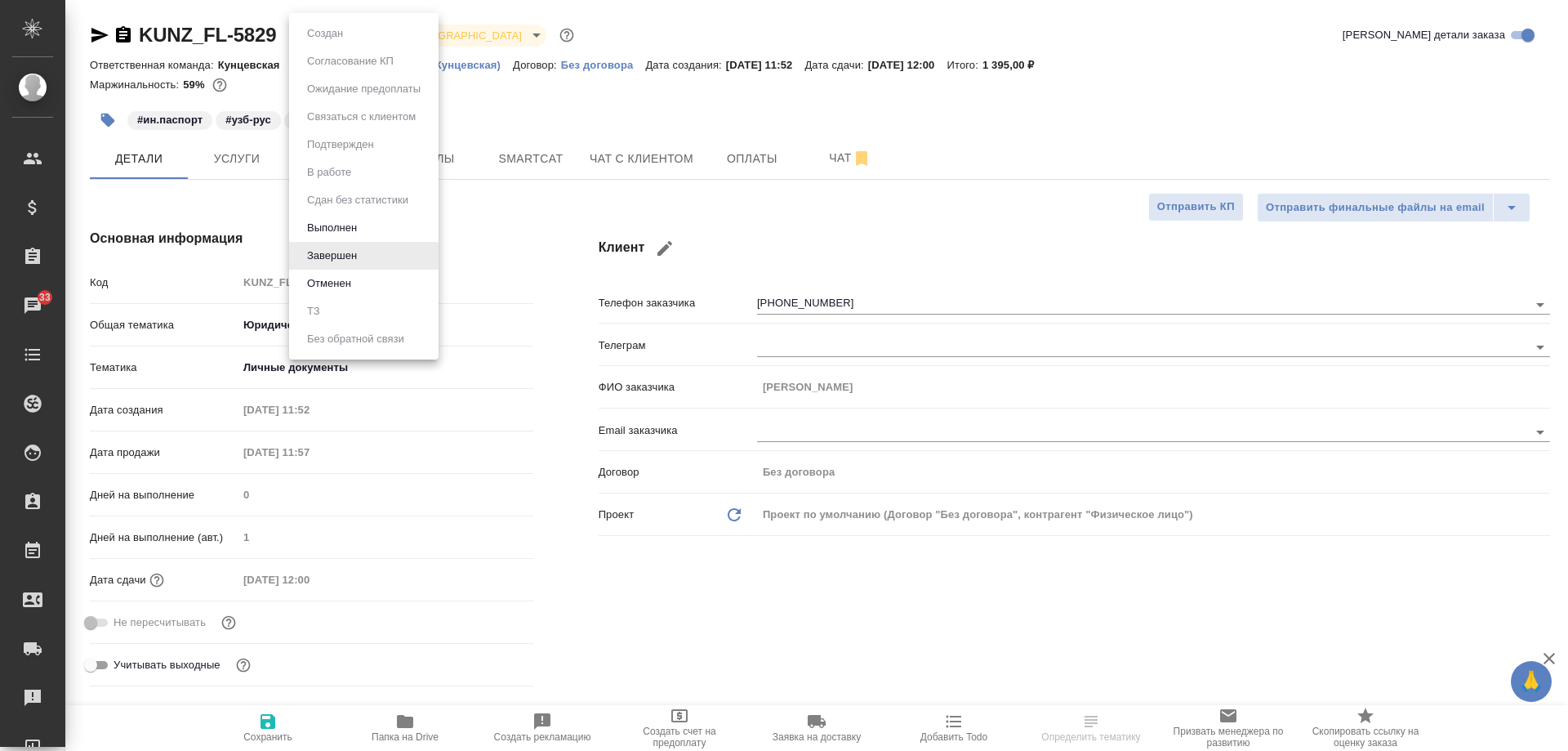
click at [348, 38] on body "🙏 .cls-1 fill:#fff; AWATERA [PERSON_NAME] Спецификации Заказы 33 Чаты Todo Прое…" at bounding box center [784, 375] width 1568 height 751
click at [366, 221] on li "Выполнен" at bounding box center [364, 228] width 150 height 27
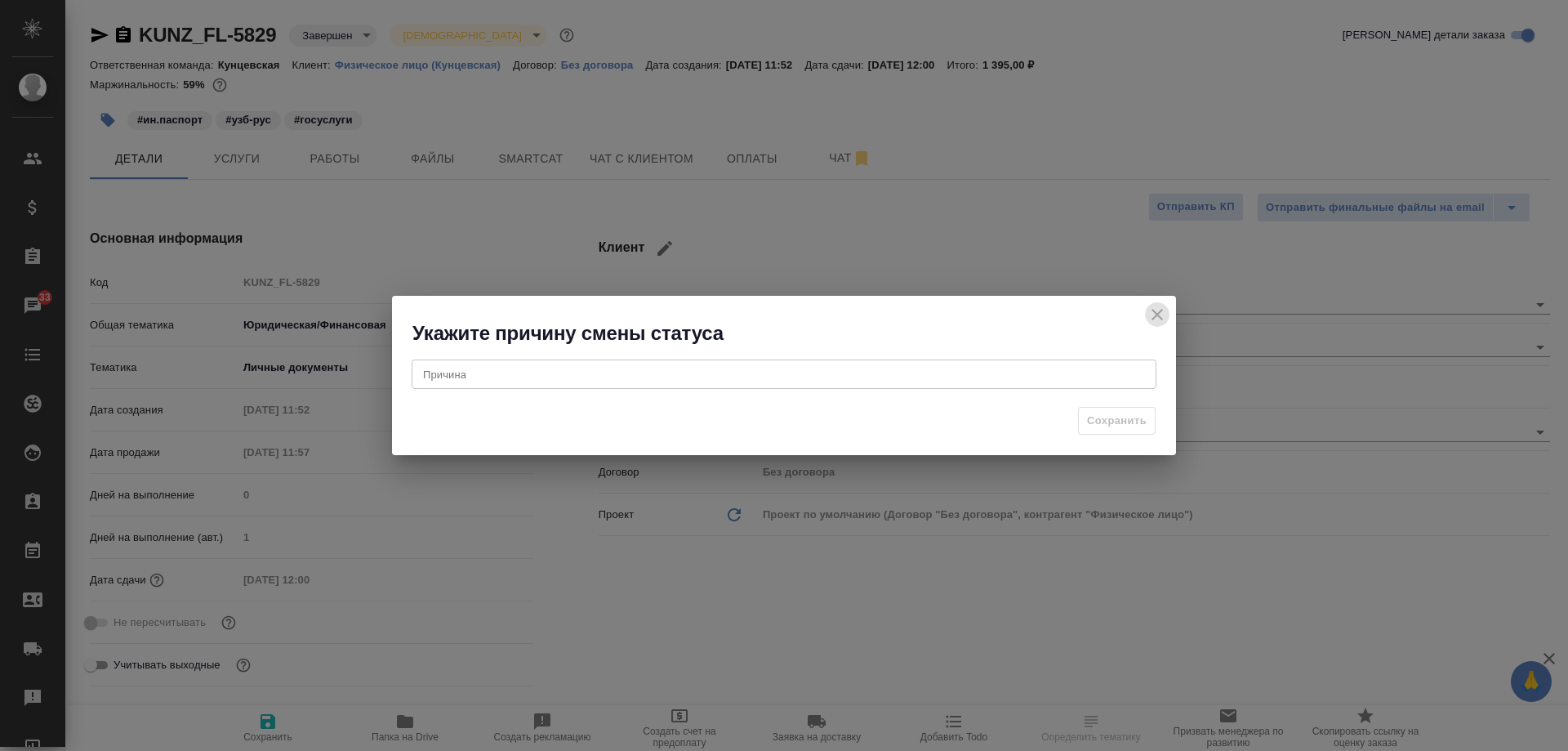
click at [1153, 314] on icon "close" at bounding box center [1157, 314] width 19 height 19
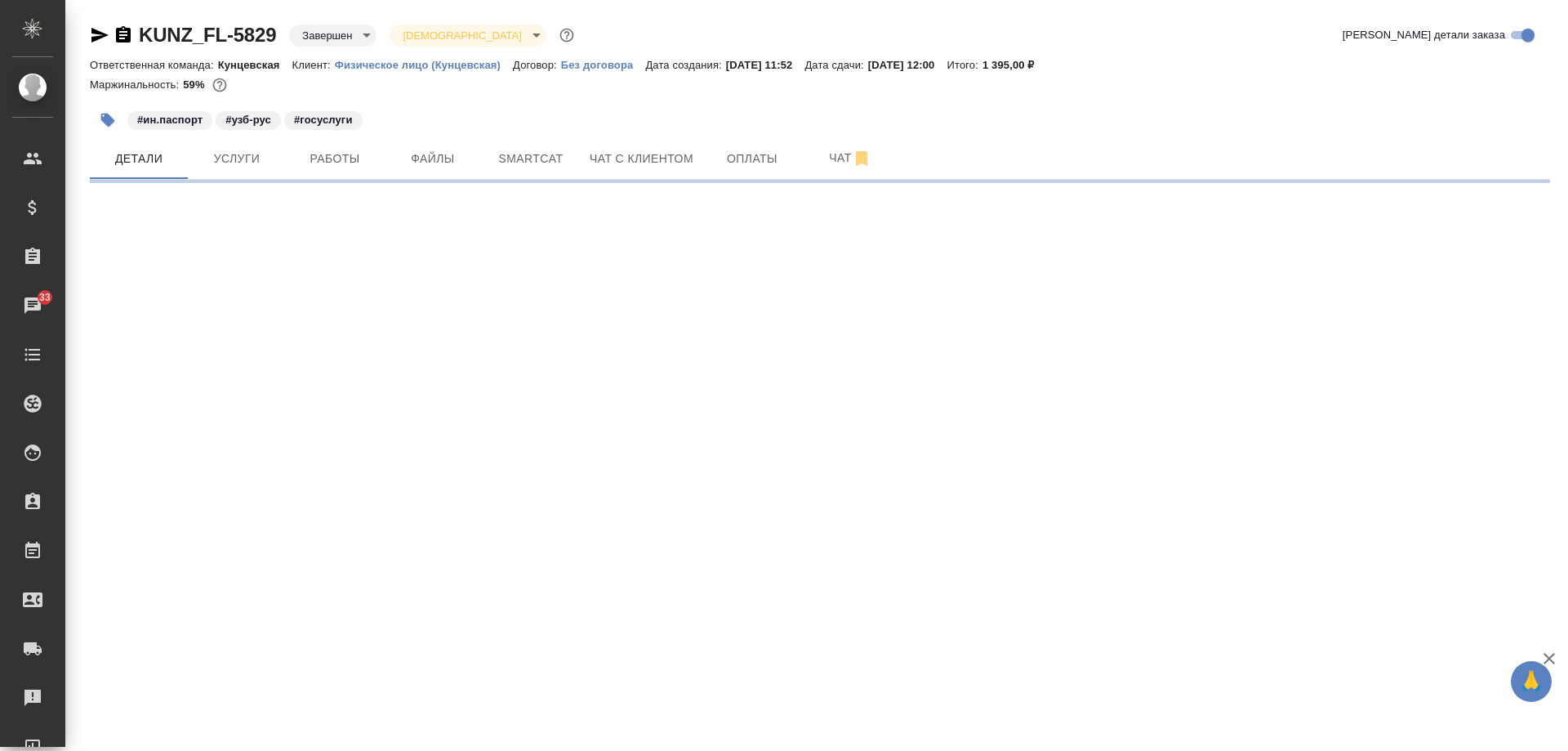
select select "RU"
